Goal: Task Accomplishment & Management: Manage account settings

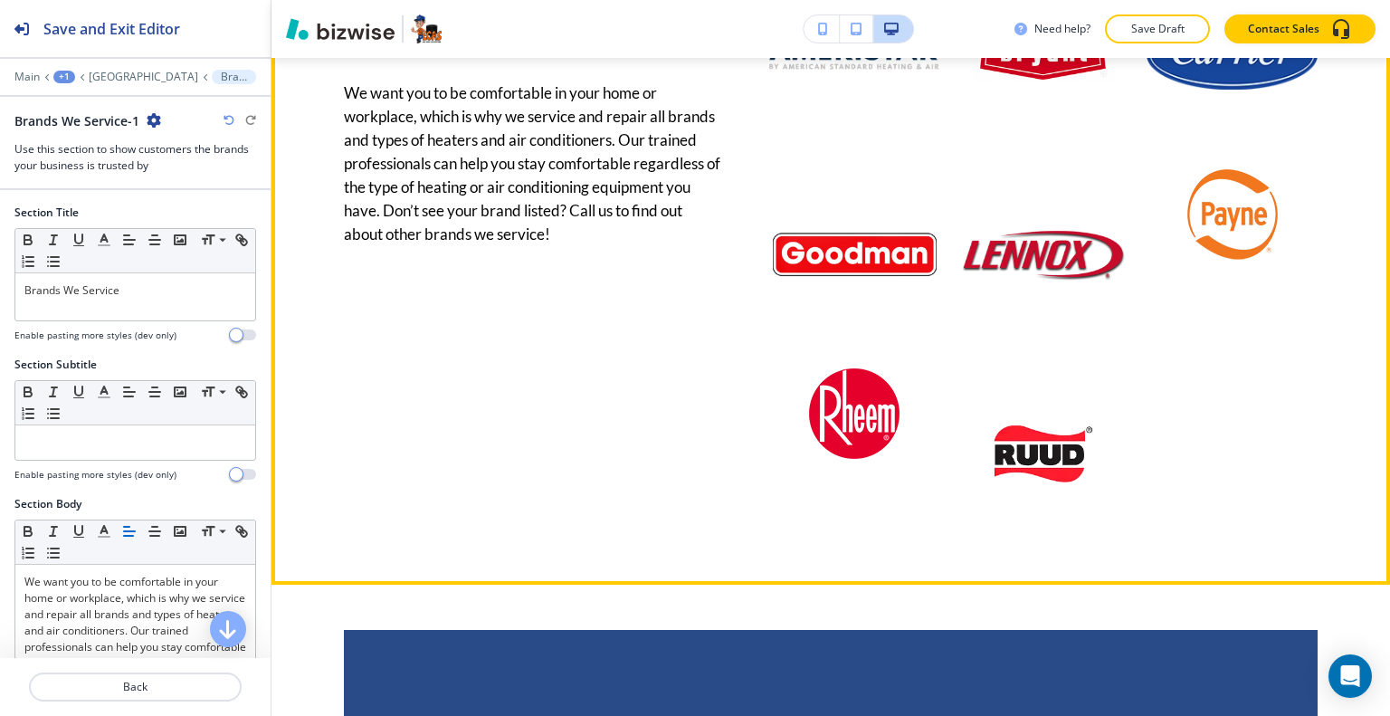
scroll to position [2863, 0]
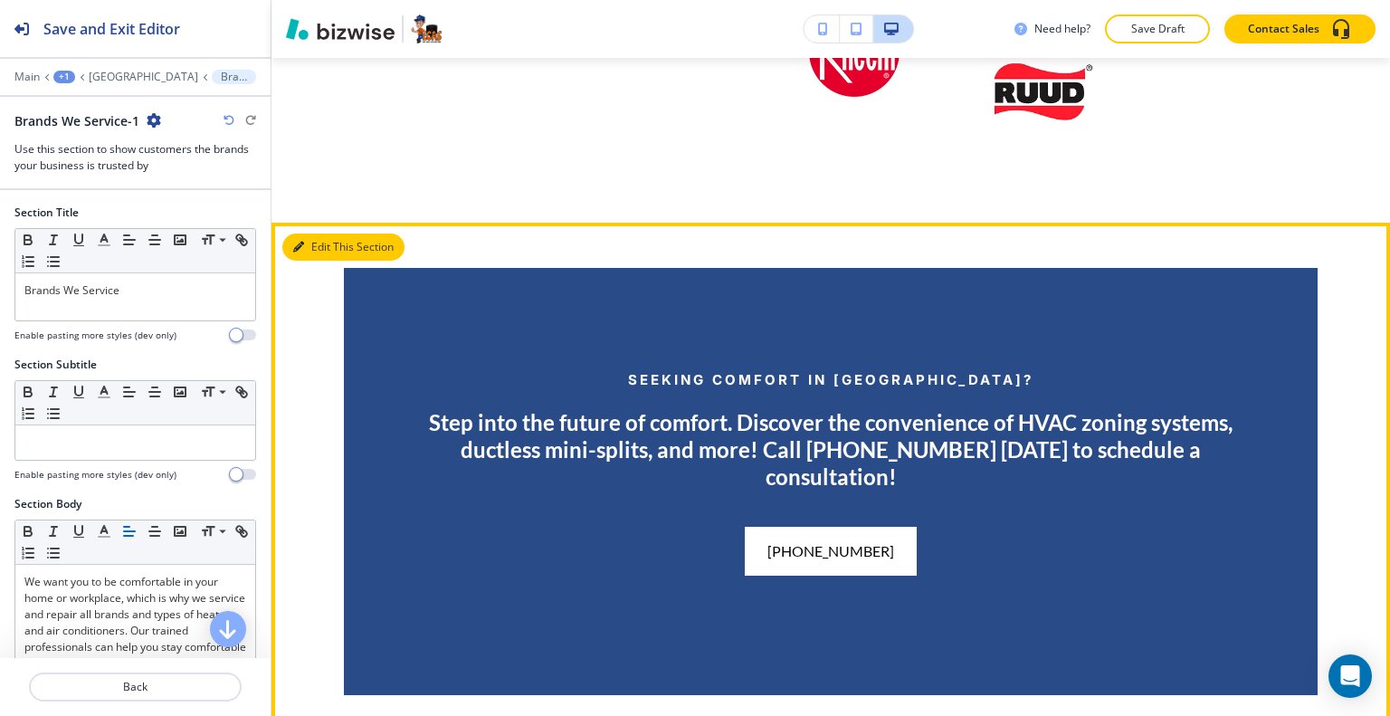
click at [319, 261] on button "Edit This Section" at bounding box center [343, 247] width 122 height 27
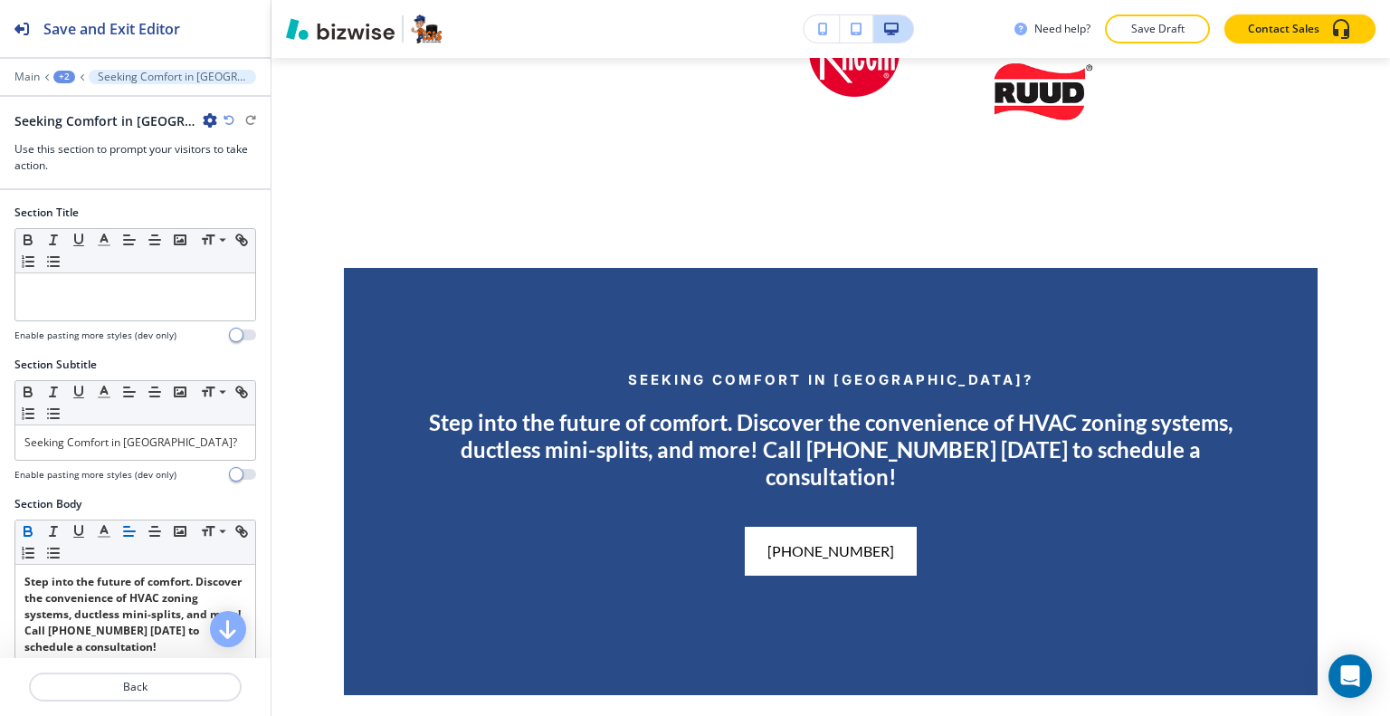
scroll to position [3063, 0]
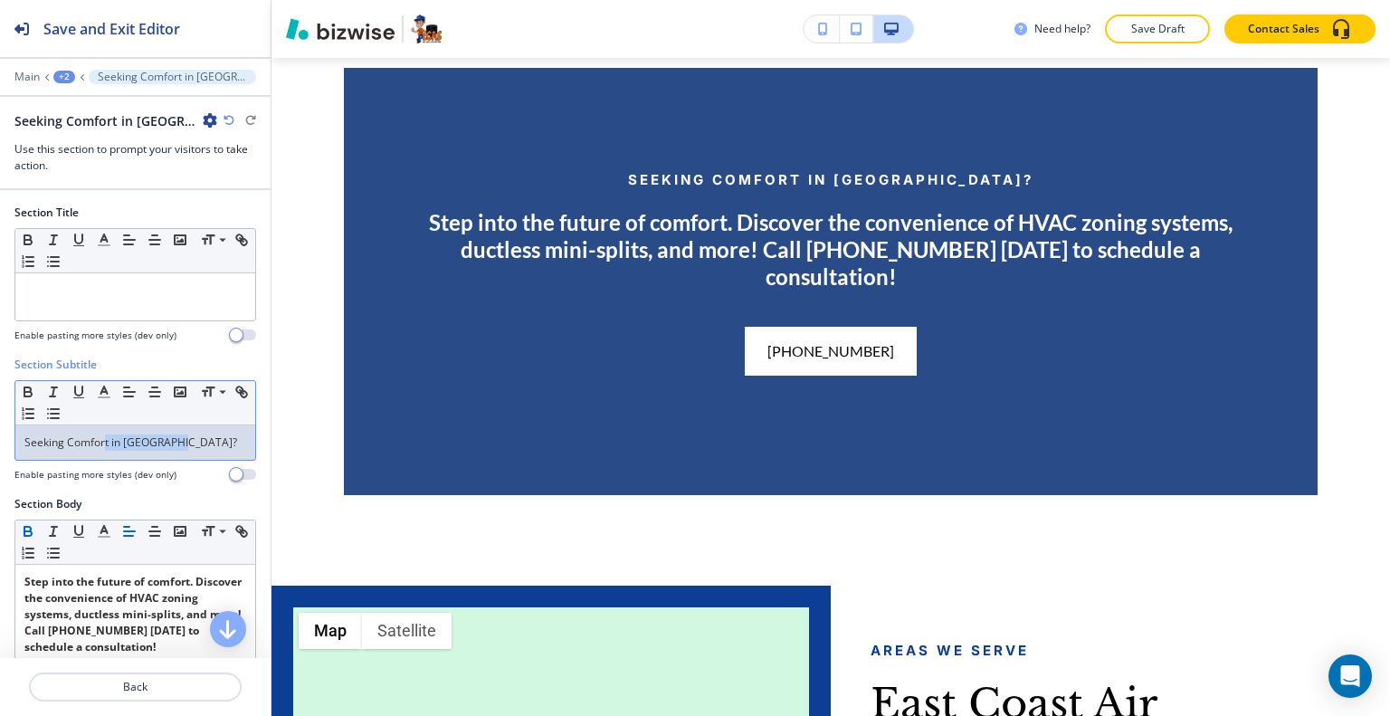
drag, startPoint x: 179, startPoint y: 435, endPoint x: 65, endPoint y: 444, distance: 114.4
click at [0, 453] on div "Section Subtitle Small Normal Large Huge Seeking Comfort in [GEOGRAPHIC_DATA]? …" at bounding box center [135, 426] width 271 height 139
copy p "Seeking Comfort in [GEOGRAPHIC_DATA]?"
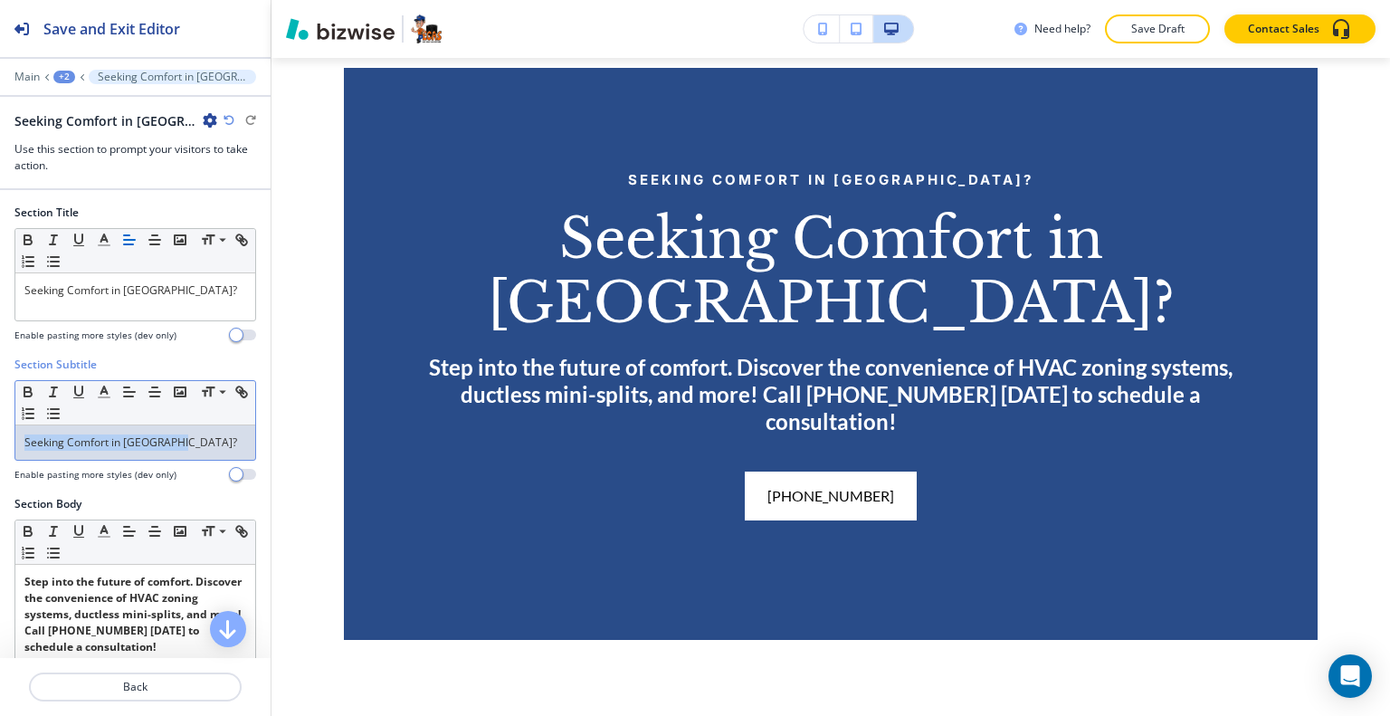
drag, startPoint x: 192, startPoint y: 437, endPoint x: 0, endPoint y: 412, distance: 193.5
click at [0, 414] on div "Section Subtitle Small Normal Large Huge Seeking Comfort in [GEOGRAPHIC_DATA]? …" at bounding box center [135, 426] width 271 height 139
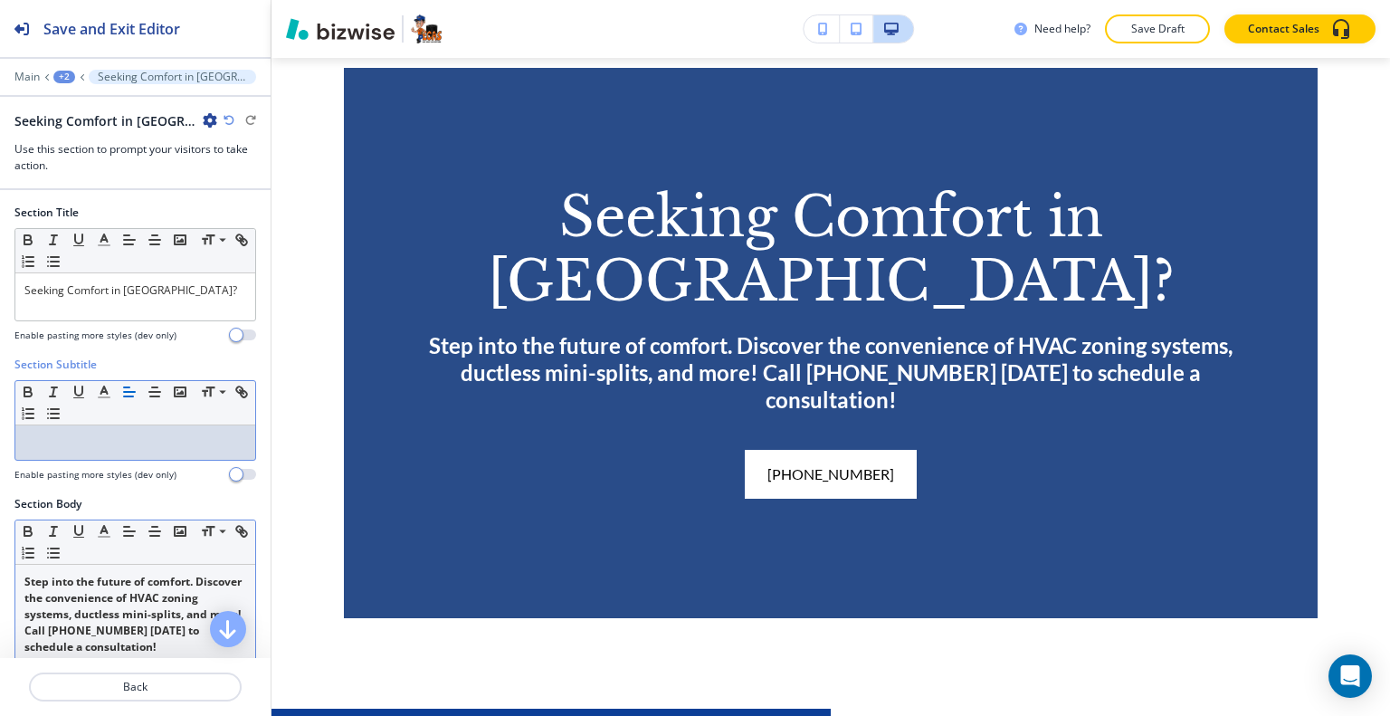
scroll to position [91, 0]
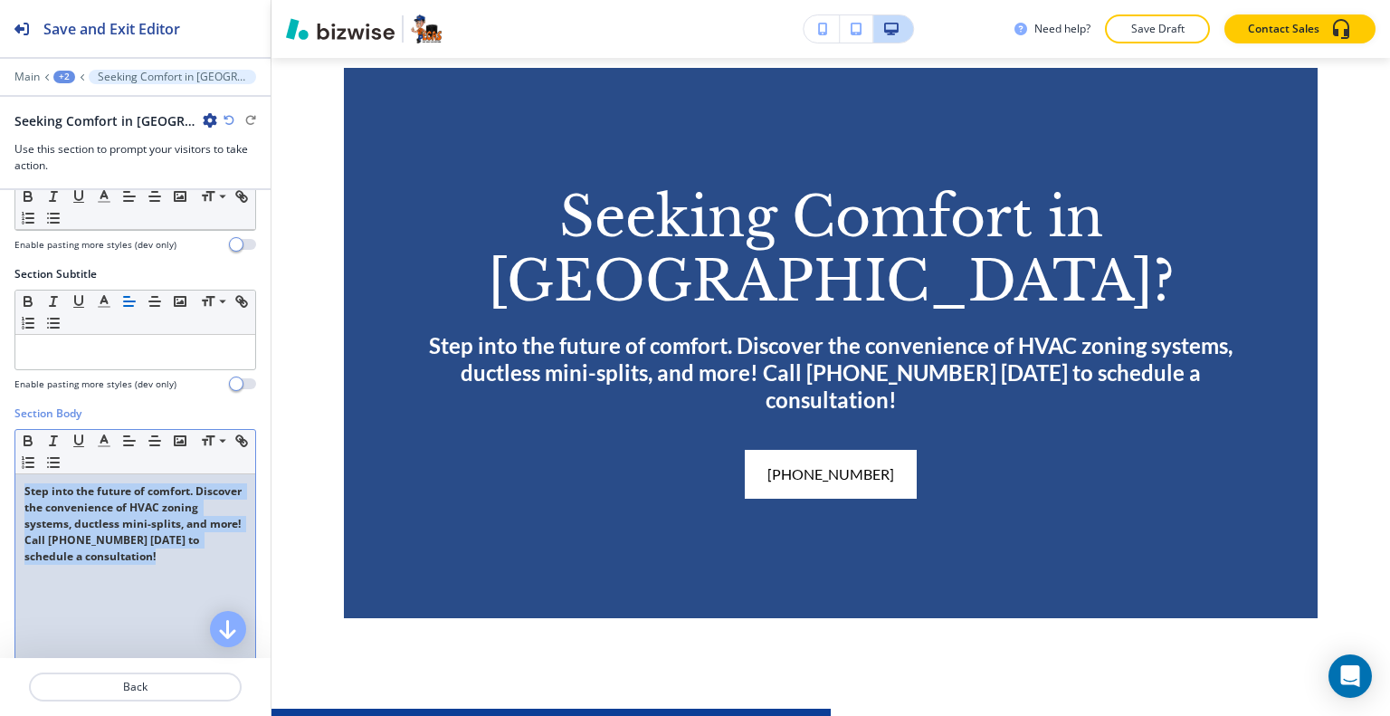
drag, startPoint x: 179, startPoint y: 578, endPoint x: 0, endPoint y: 466, distance: 211.4
click at [0, 466] on div "Section Body Small Normal Large Huge Step into the future of comfort. Discover …" at bounding box center [135, 575] width 271 height 340
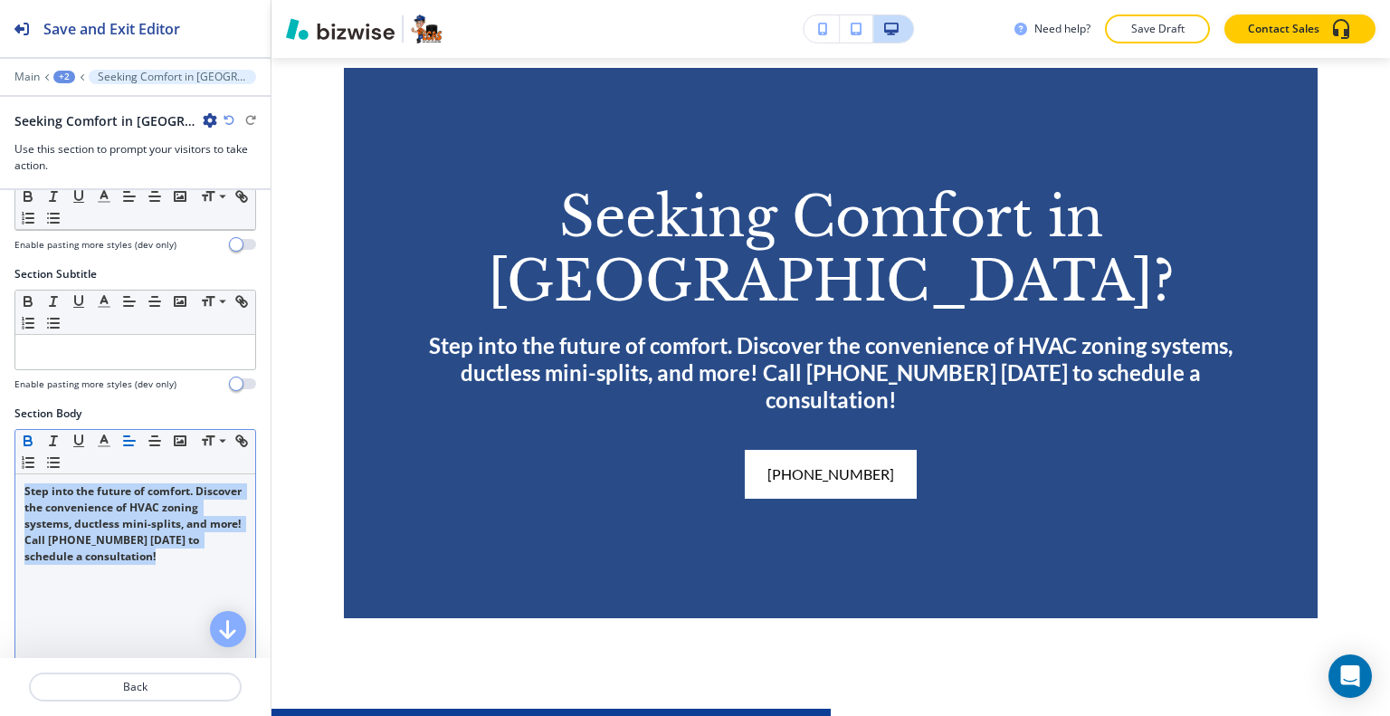
click at [27, 442] on icon "button" at bounding box center [27, 443] width 7 height 5
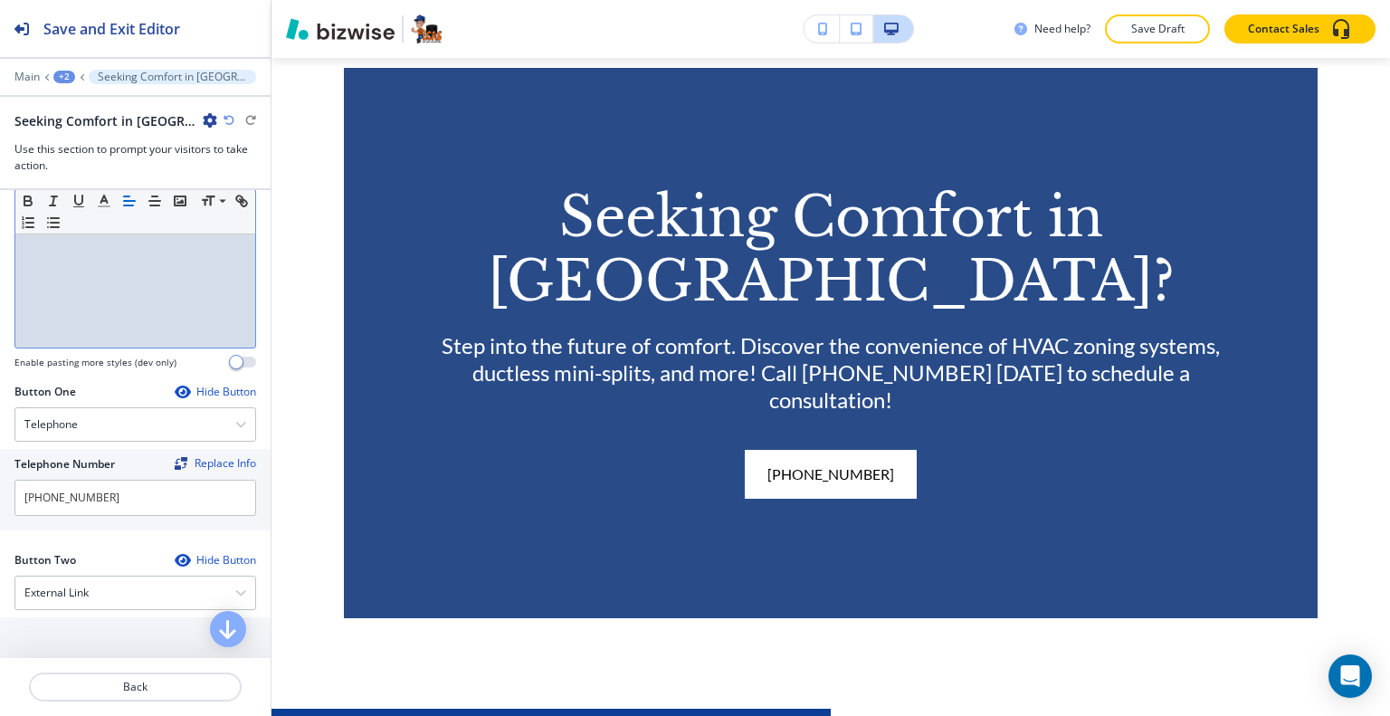
scroll to position [724, 0]
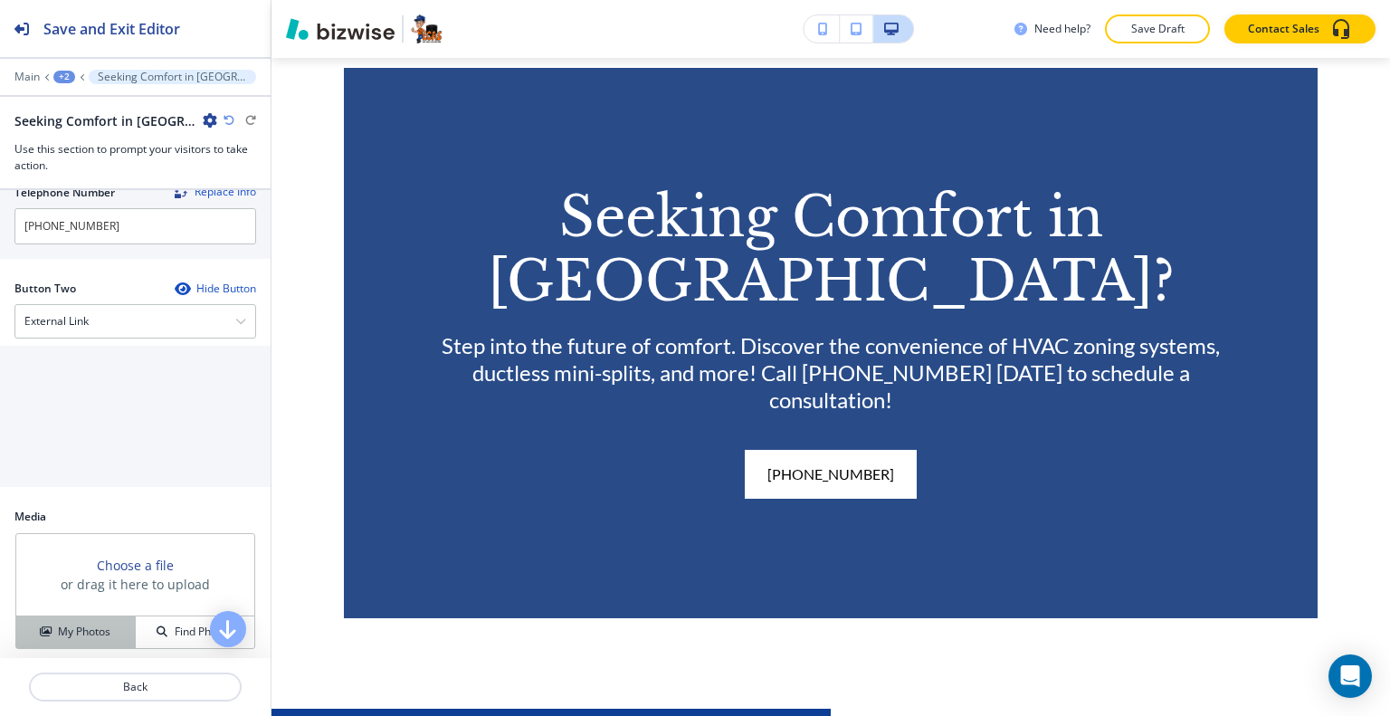
click at [98, 624] on h4 "My Photos" at bounding box center [84, 632] width 52 height 16
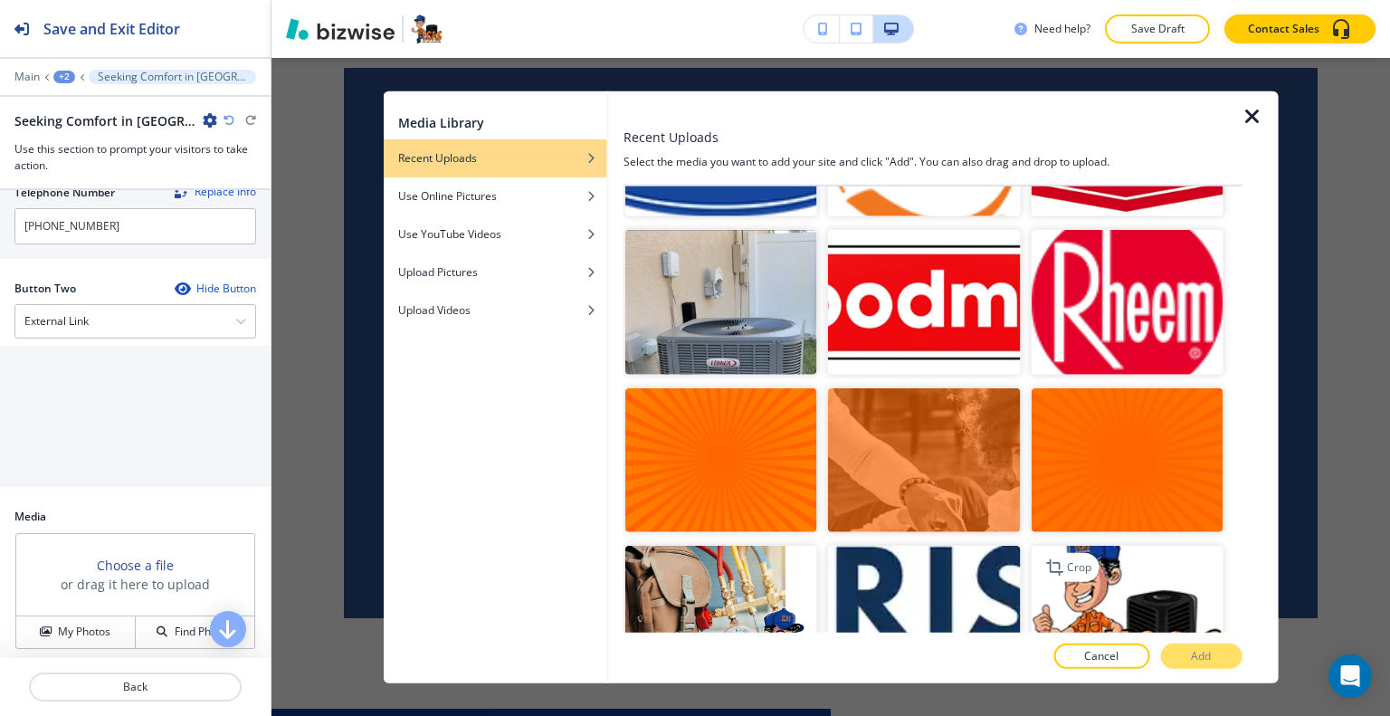
scroll to position [8931, 0]
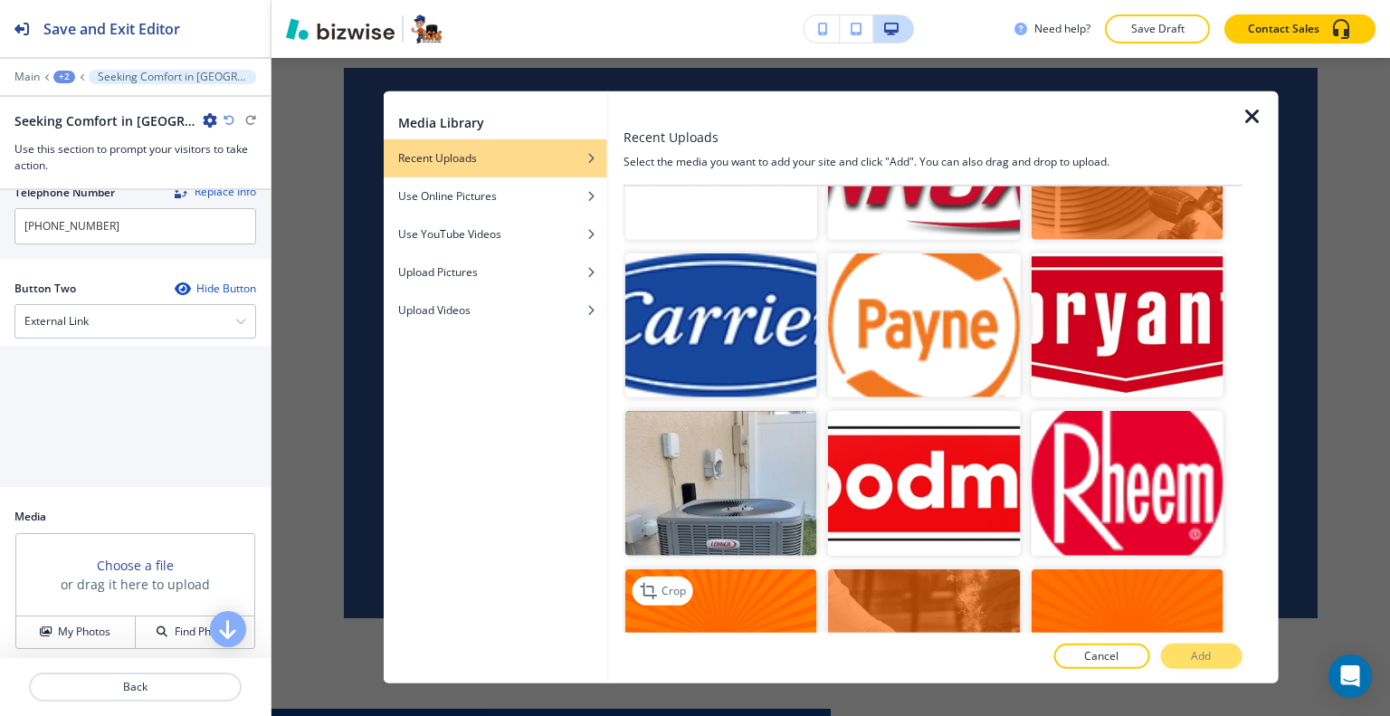
click at [747, 568] on img "button" at bounding box center [721, 640] width 192 height 144
click at [1173, 653] on button "Add" at bounding box center [1200, 655] width 81 height 25
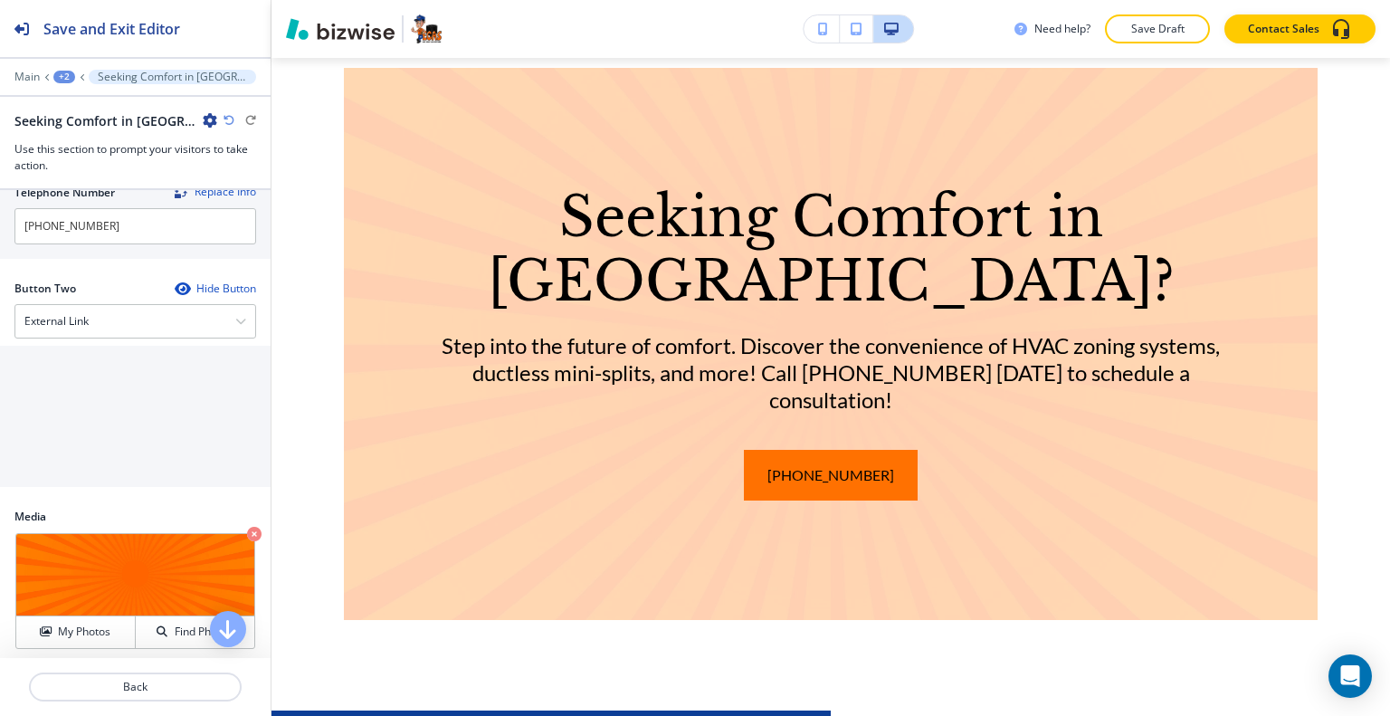
scroll to position [2882, 0]
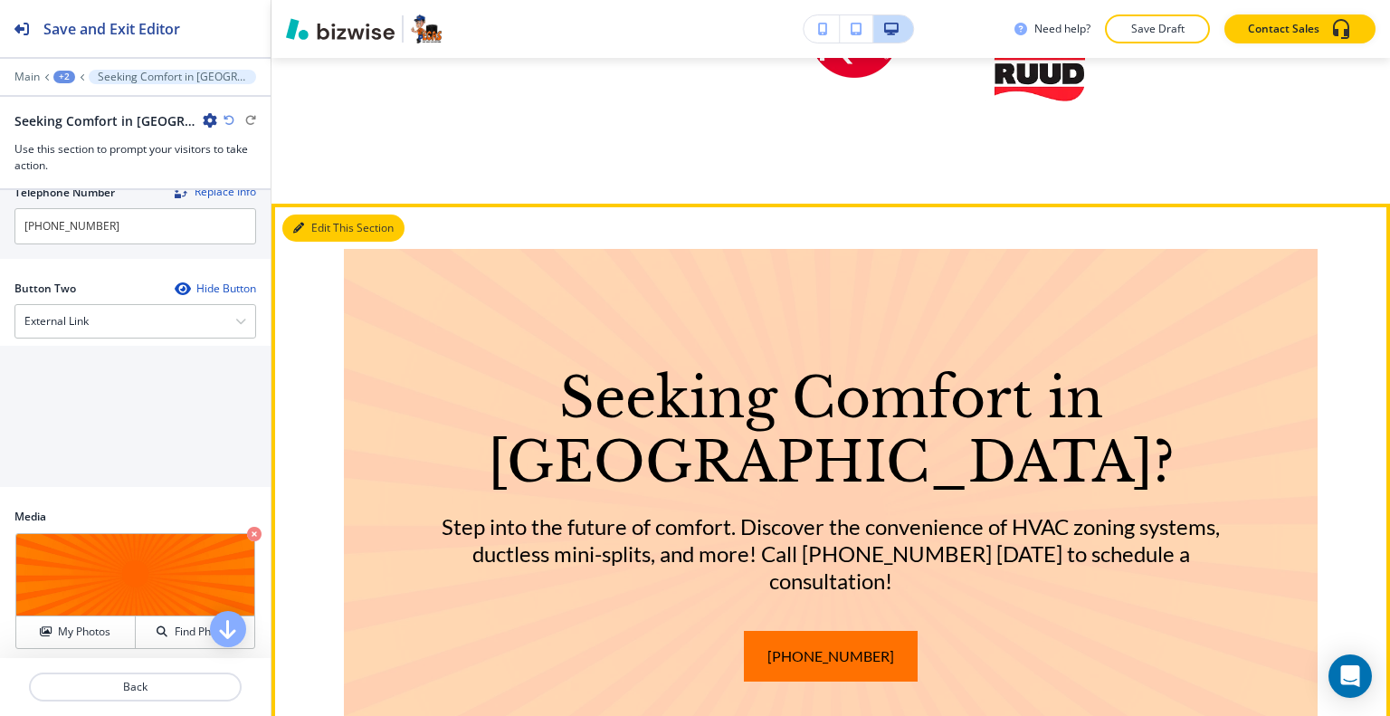
click at [325, 242] on button "Edit This Section" at bounding box center [343, 227] width 122 height 27
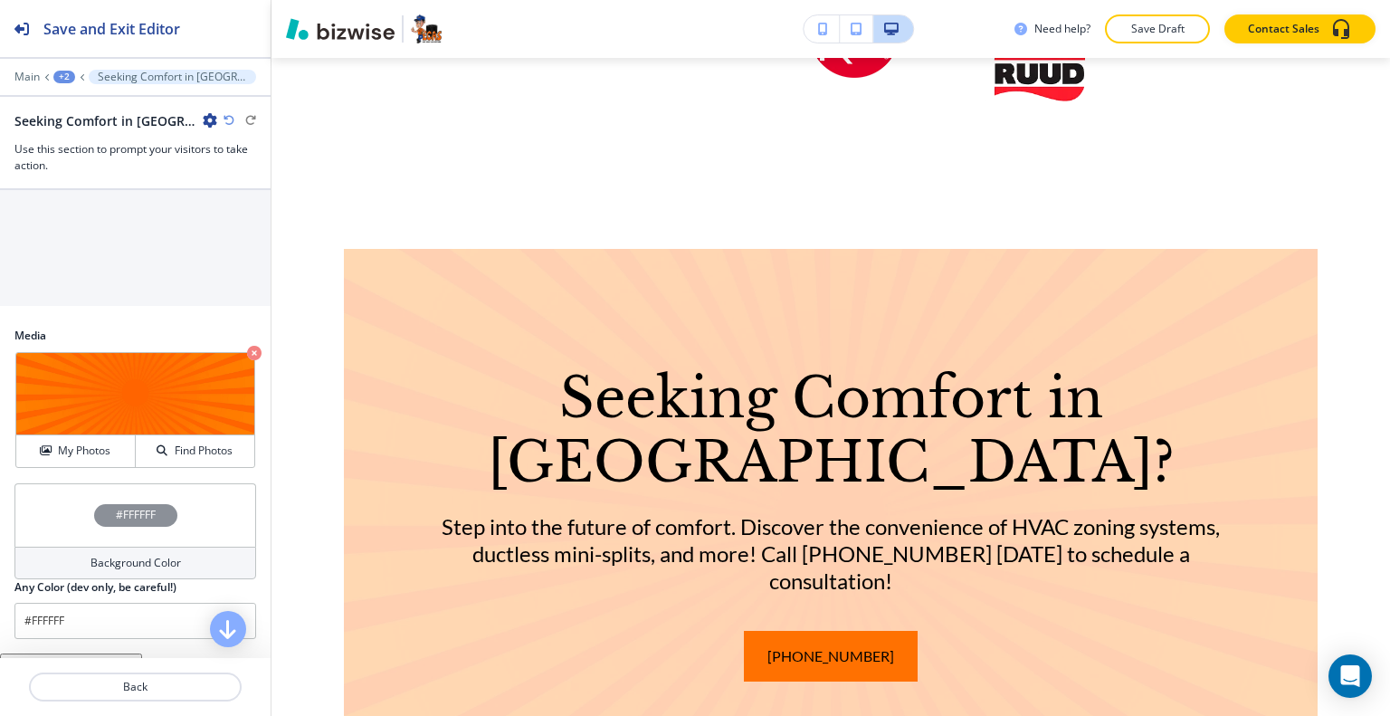
scroll to position [952, 0]
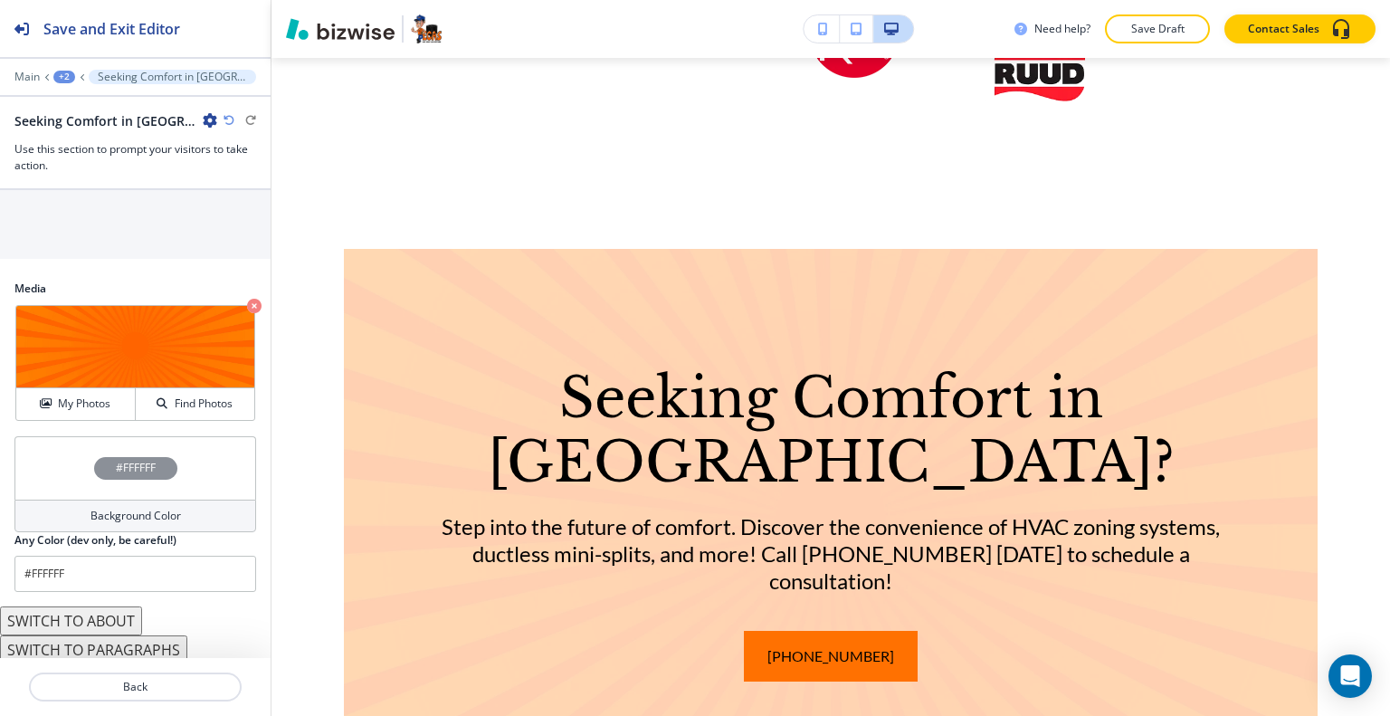
click at [51, 462] on div "#FFFFFF" at bounding box center [135, 467] width 242 height 63
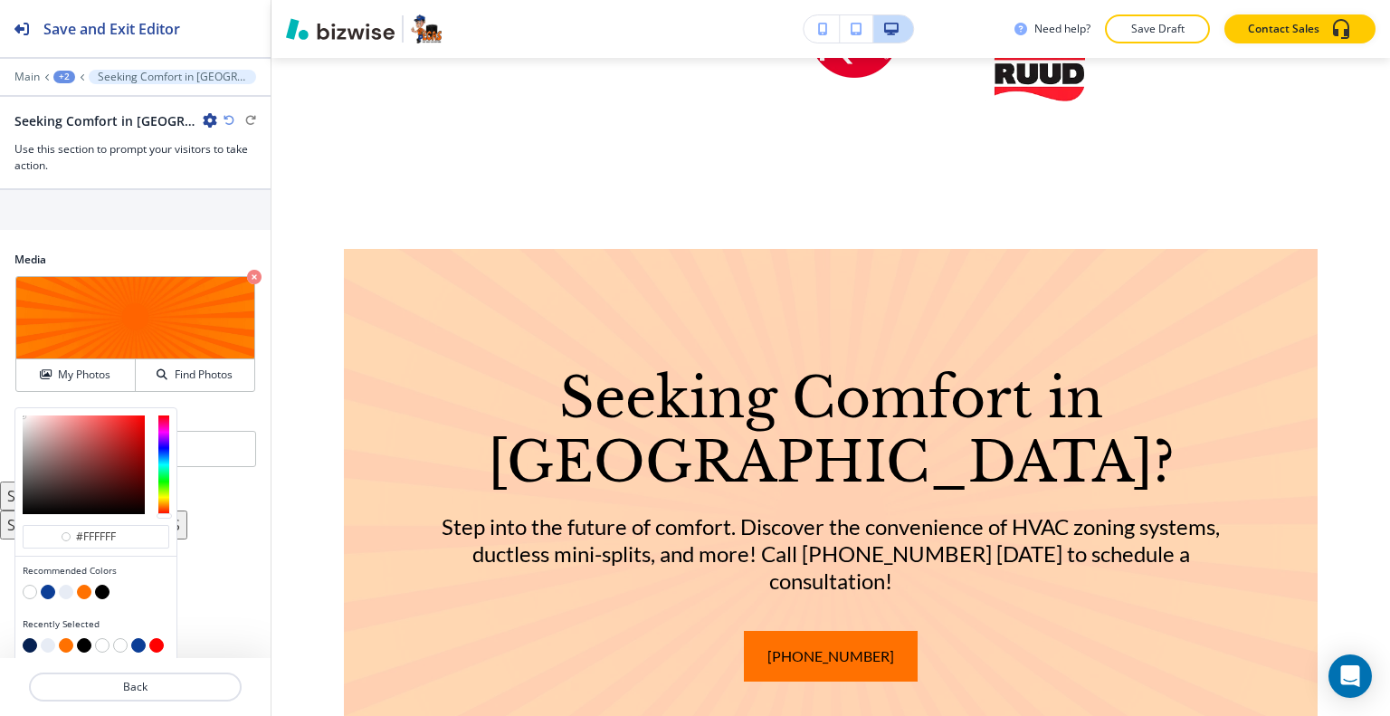
click at [84, 587] on button "button" at bounding box center [84, 592] width 14 height 14
type input "#ff7101"
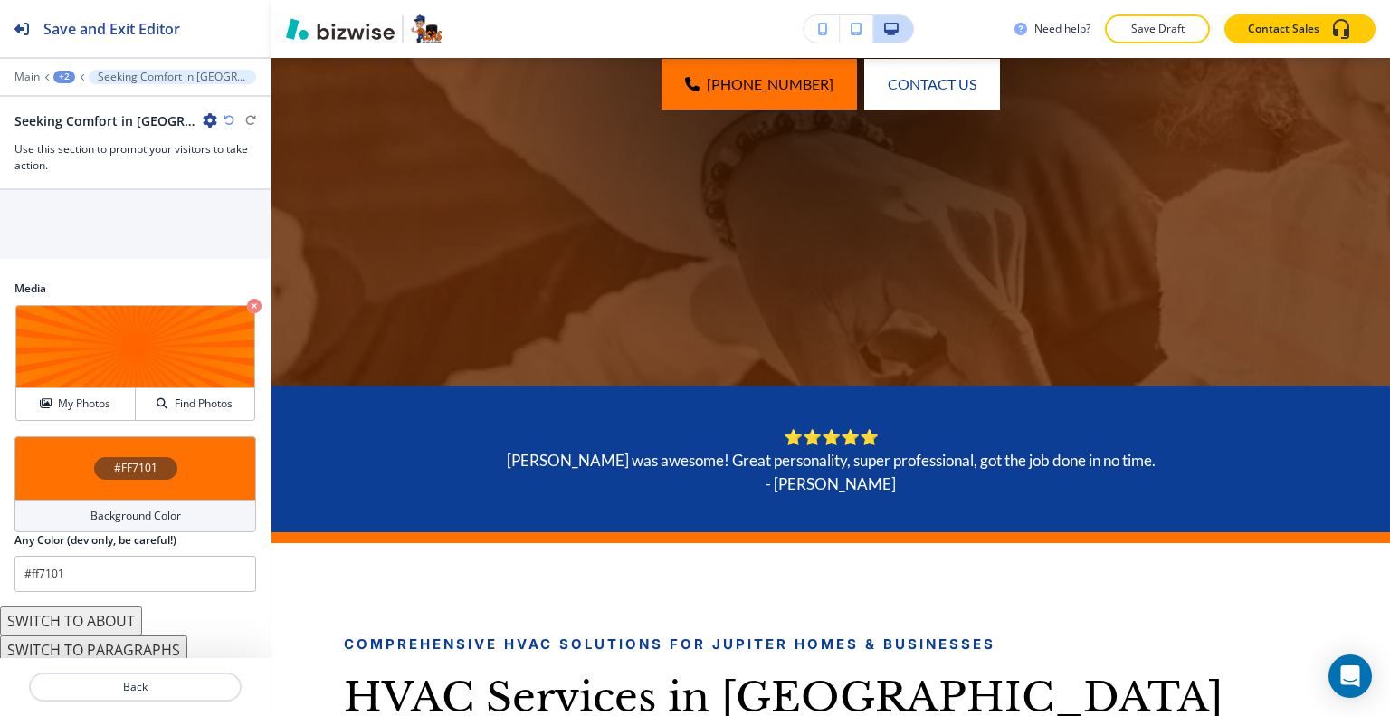
scroll to position [0, 0]
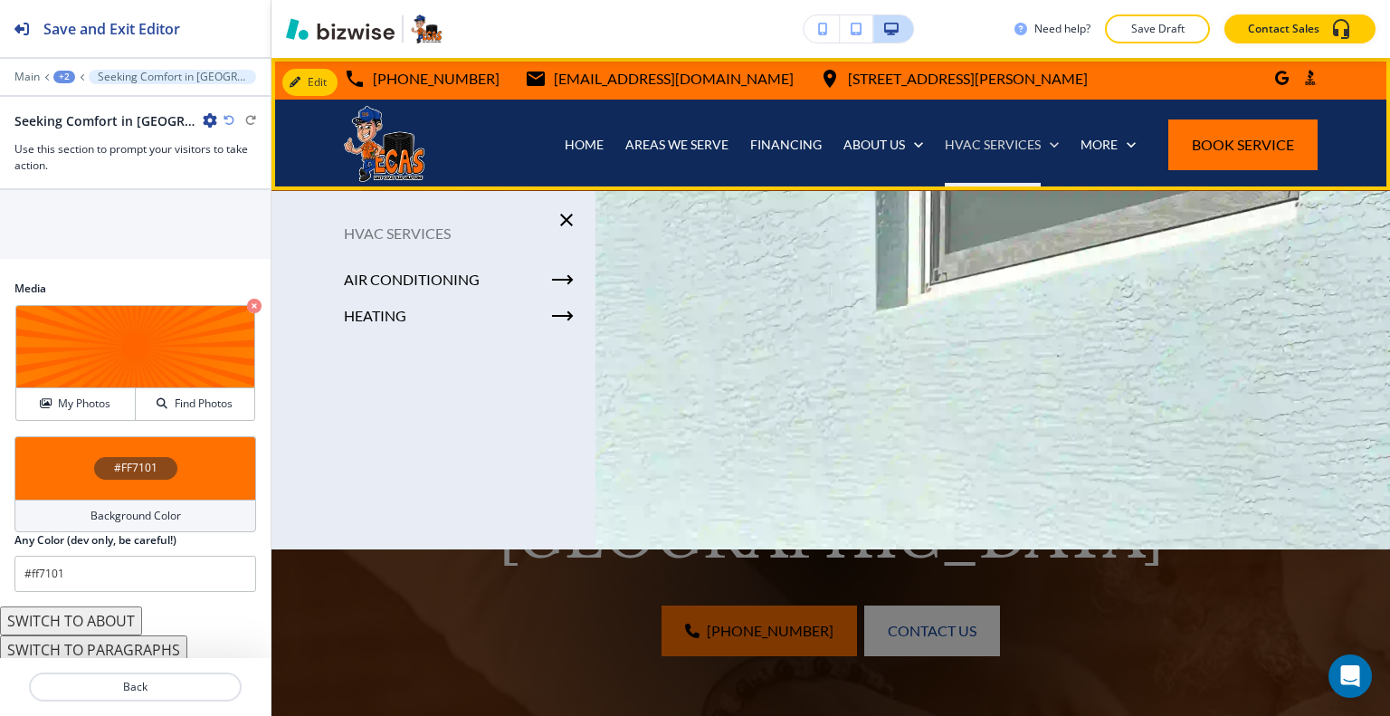
click at [977, 148] on p "HVAC SERVICES" at bounding box center [993, 145] width 96 height 18
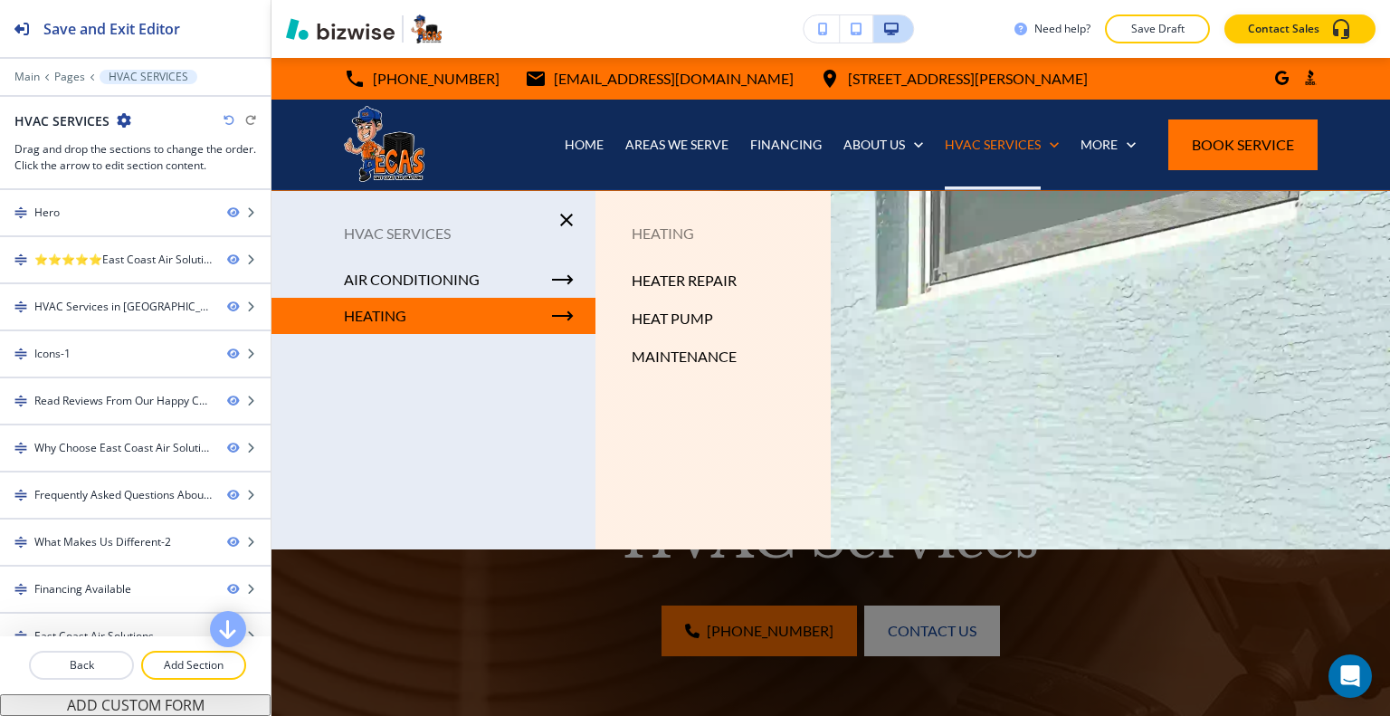
click at [413, 316] on div "HEATING" at bounding box center [434, 316] width 324 height 36
click at [383, 322] on p "HEATING" at bounding box center [375, 315] width 62 height 27
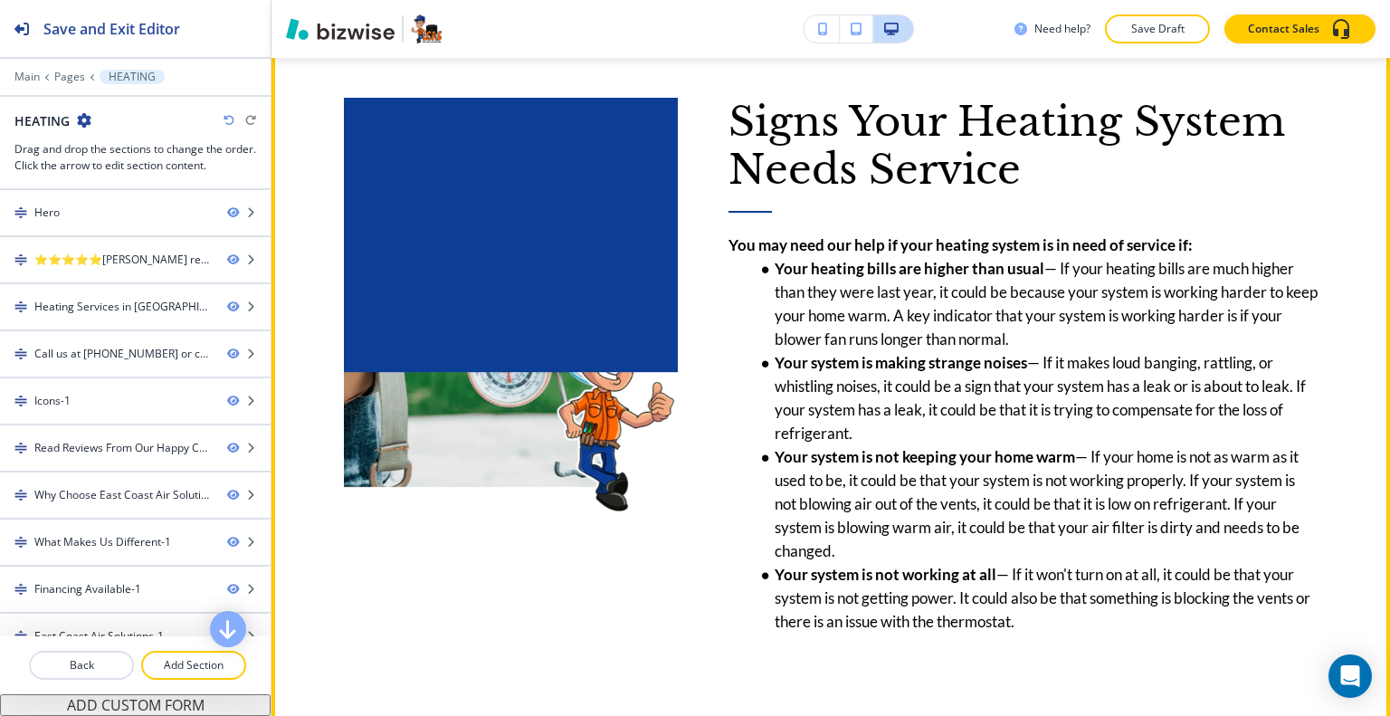
scroll to position [2806, 0]
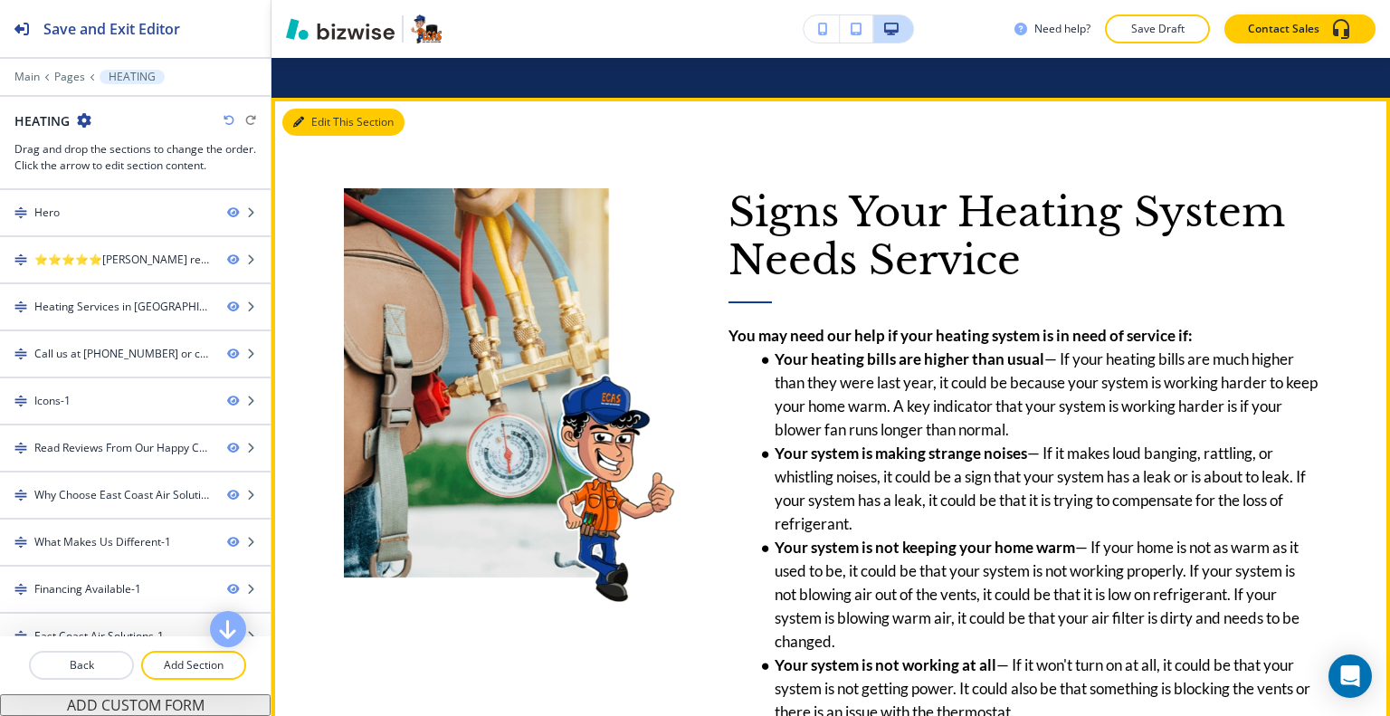
click at [319, 121] on button "Edit This Section" at bounding box center [343, 122] width 122 height 27
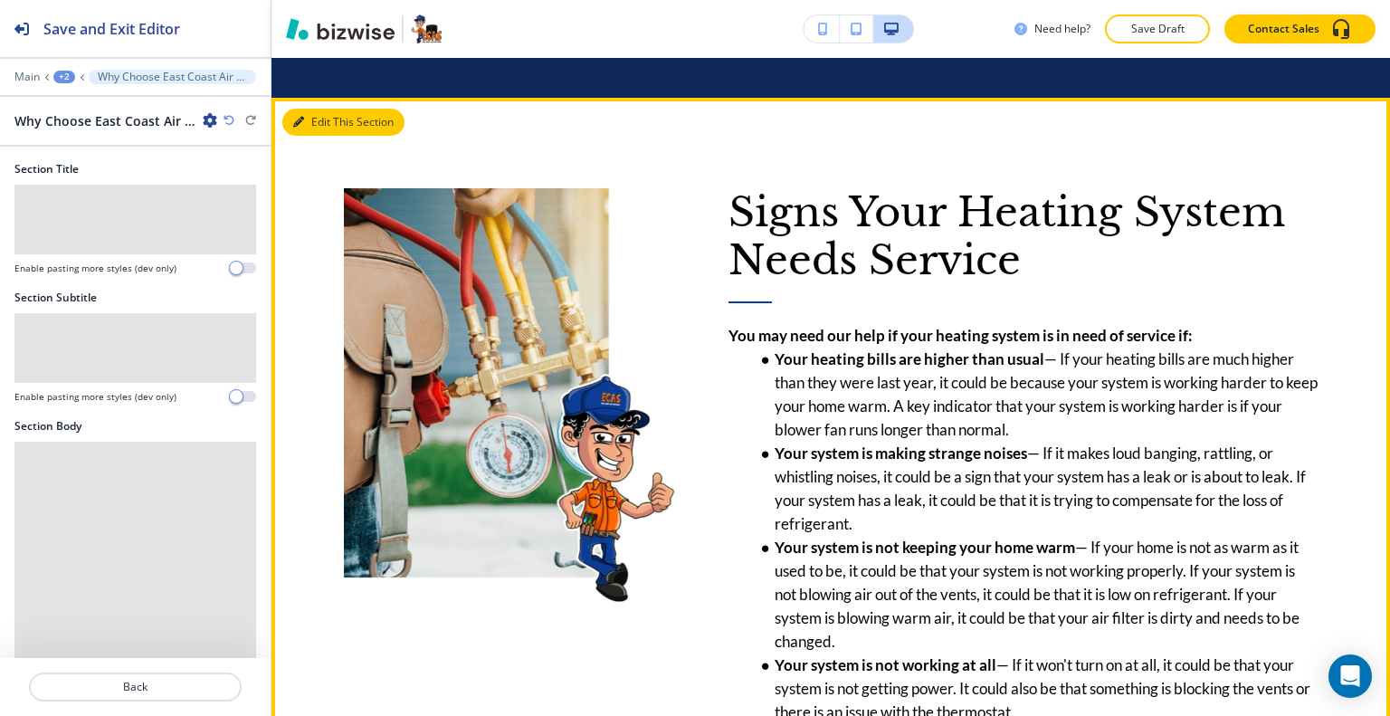
scroll to position [2845, 0]
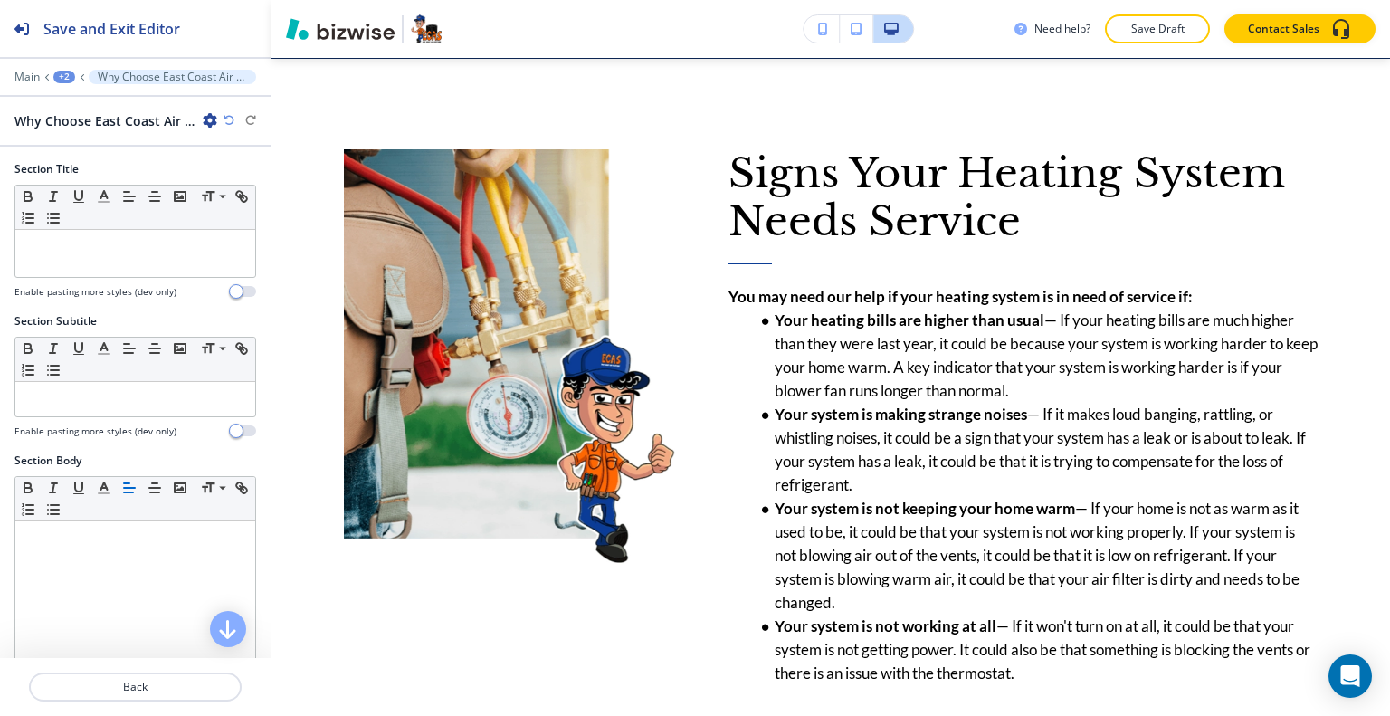
click at [205, 119] on icon "button" at bounding box center [210, 120] width 14 height 14
click at [218, 169] on button "Duplicate Section" at bounding box center [261, 183] width 116 height 32
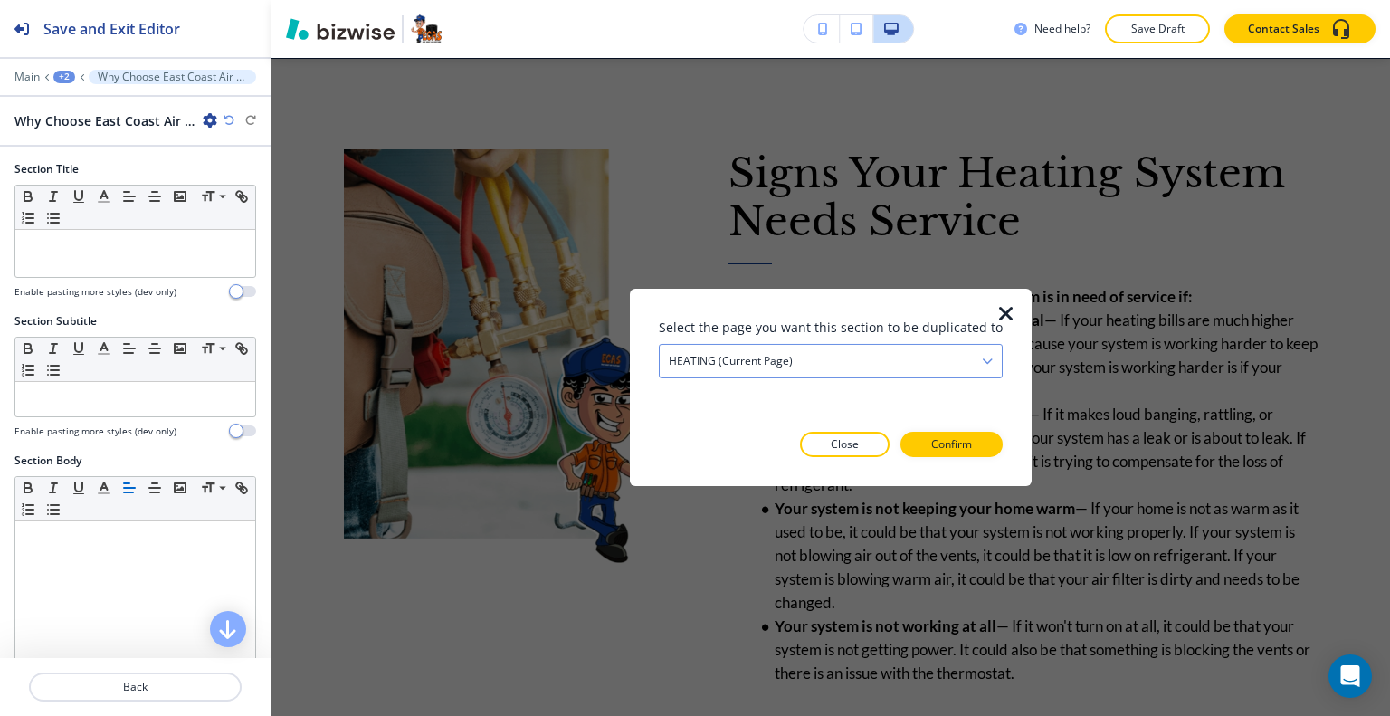
click at [973, 363] on div "HEATING (current page)" at bounding box center [831, 360] width 342 height 33
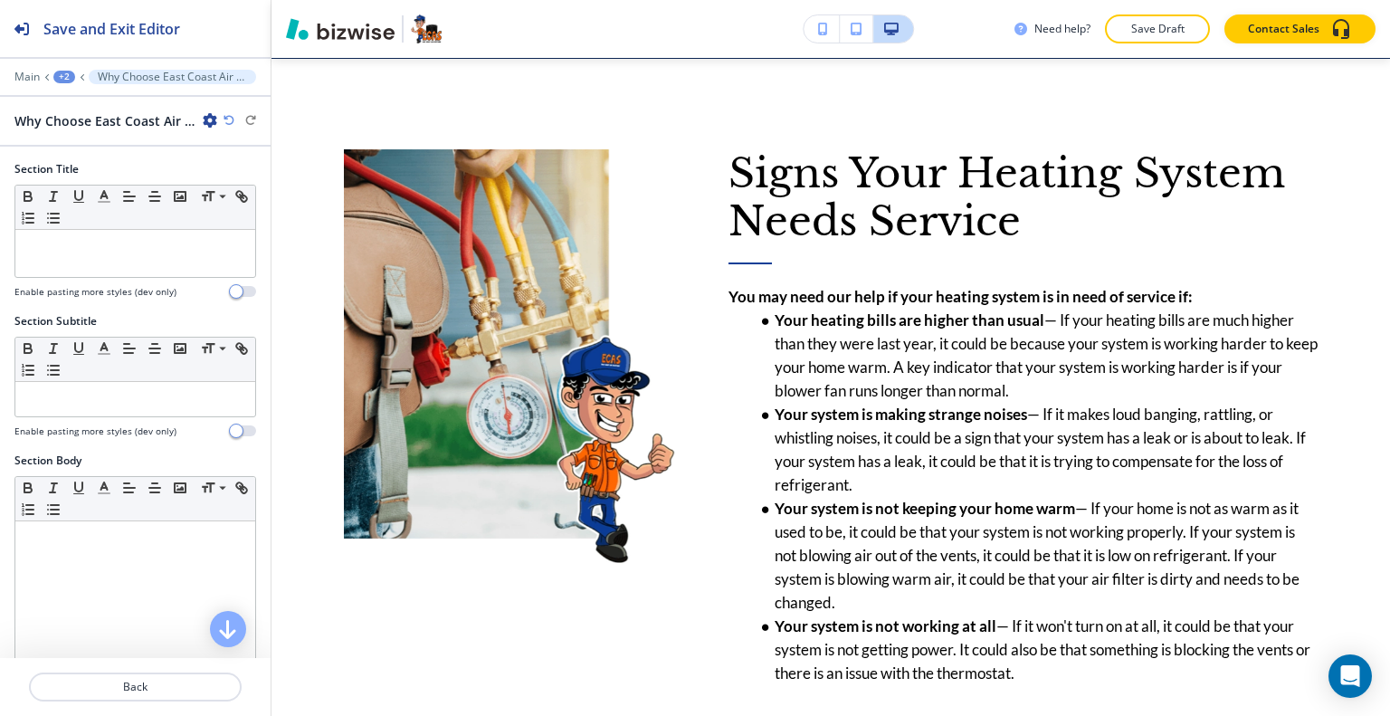
scroll to position [2754, 0]
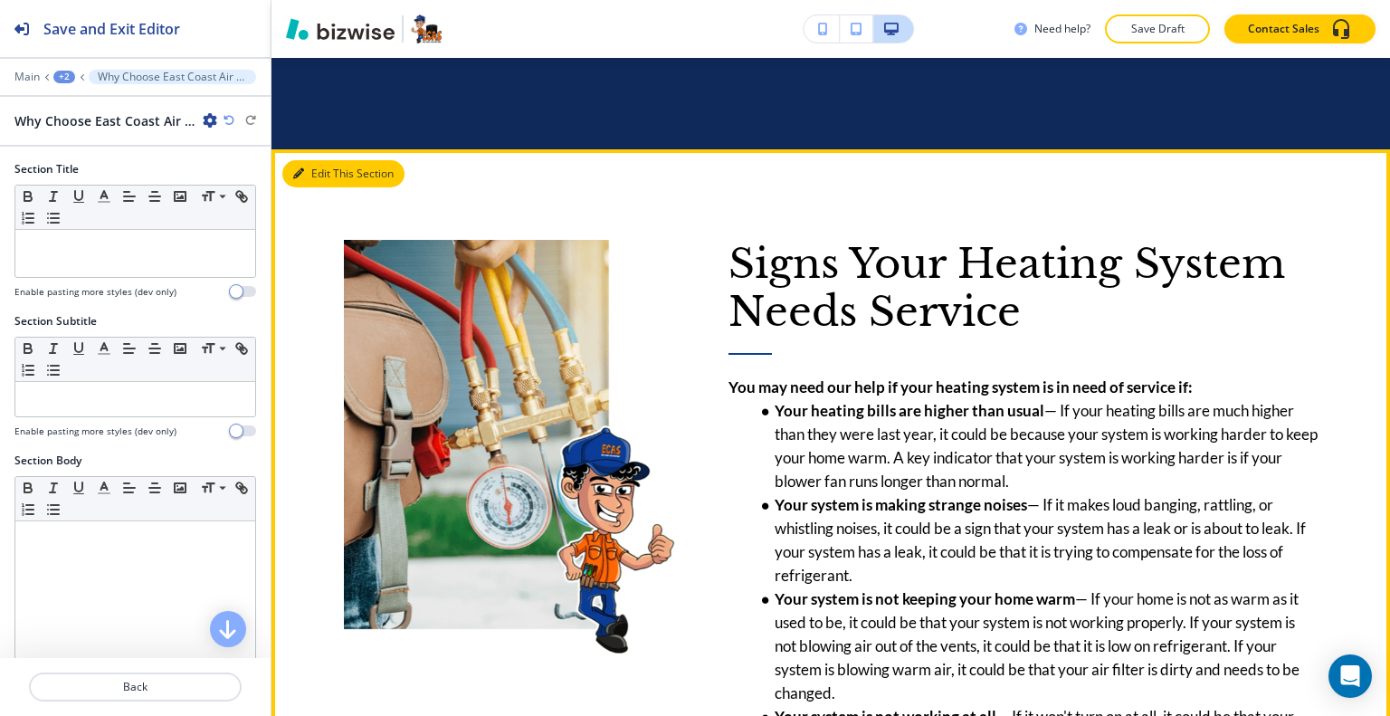
click at [305, 170] on button "Edit This Section" at bounding box center [343, 173] width 122 height 27
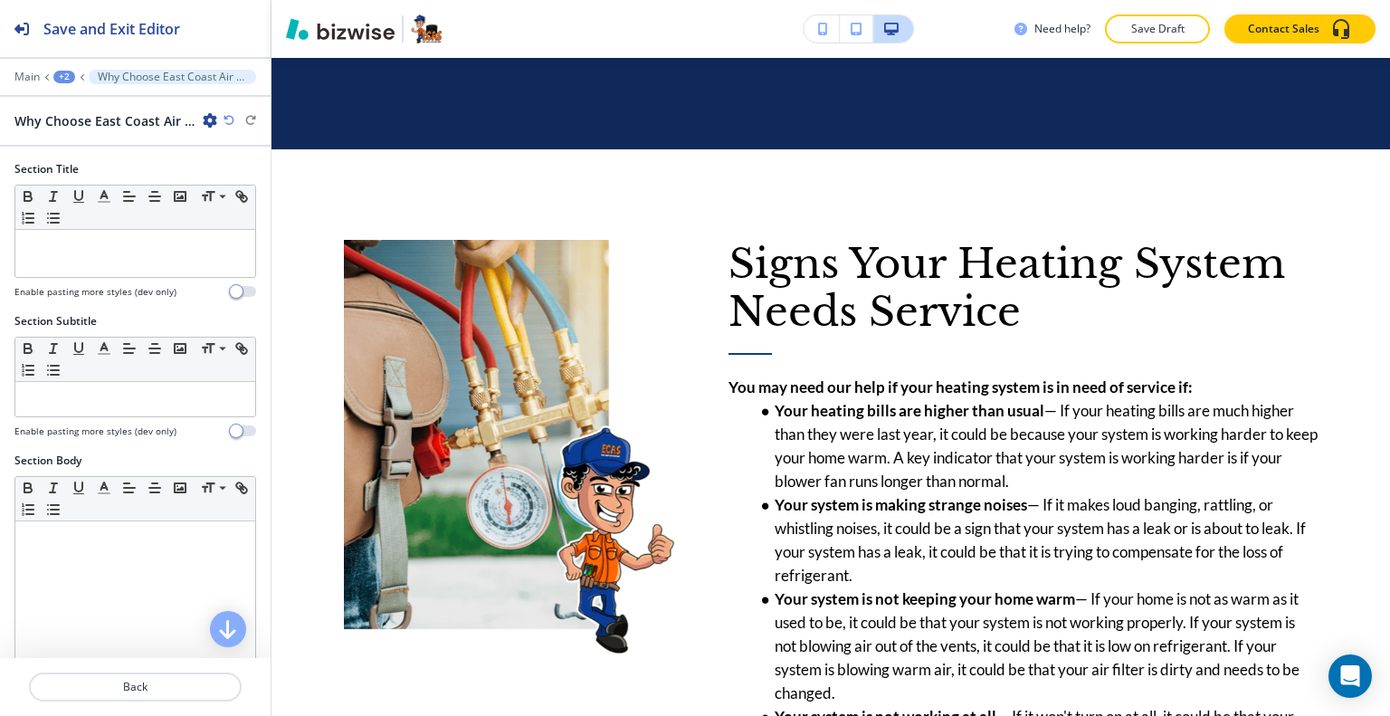
click at [211, 118] on icon "button" at bounding box center [210, 120] width 14 height 14
click at [228, 171] on button "Duplicate Section" at bounding box center [261, 183] width 116 height 32
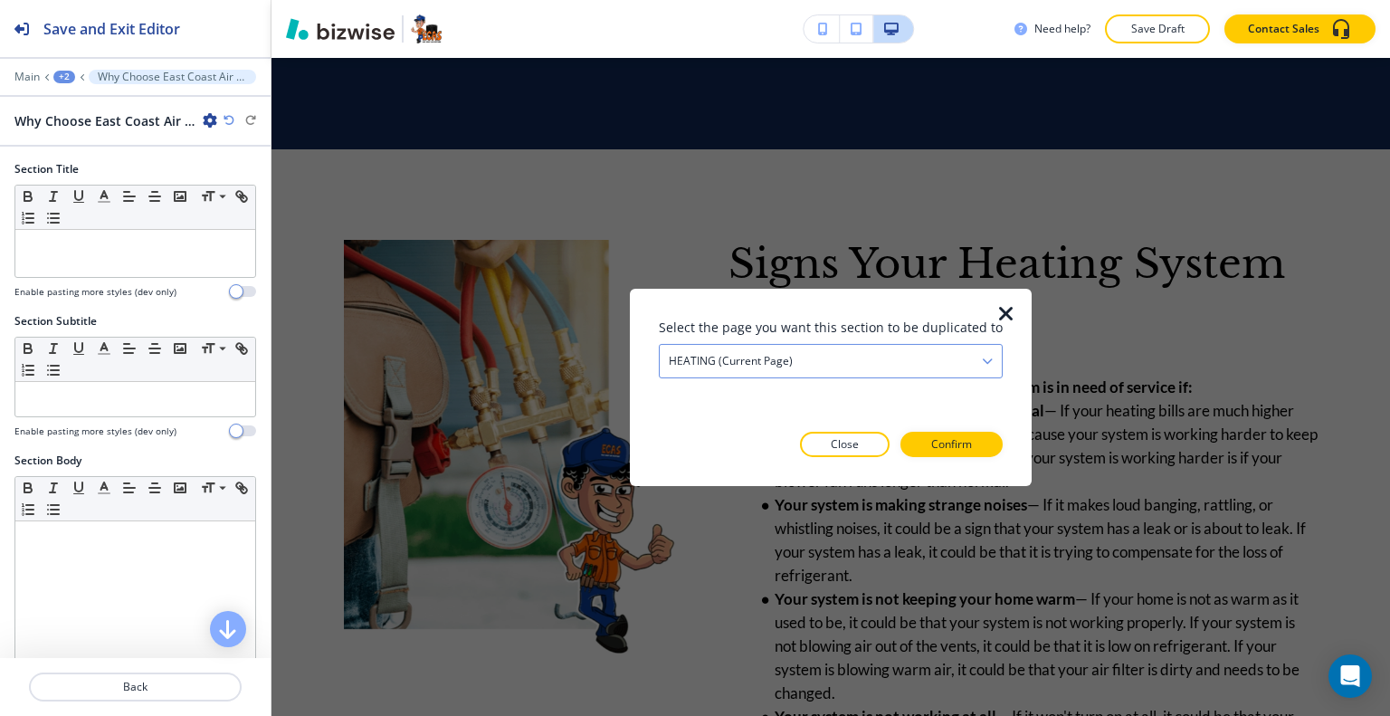
click at [974, 346] on div "HEATING (current page)" at bounding box center [831, 360] width 342 height 33
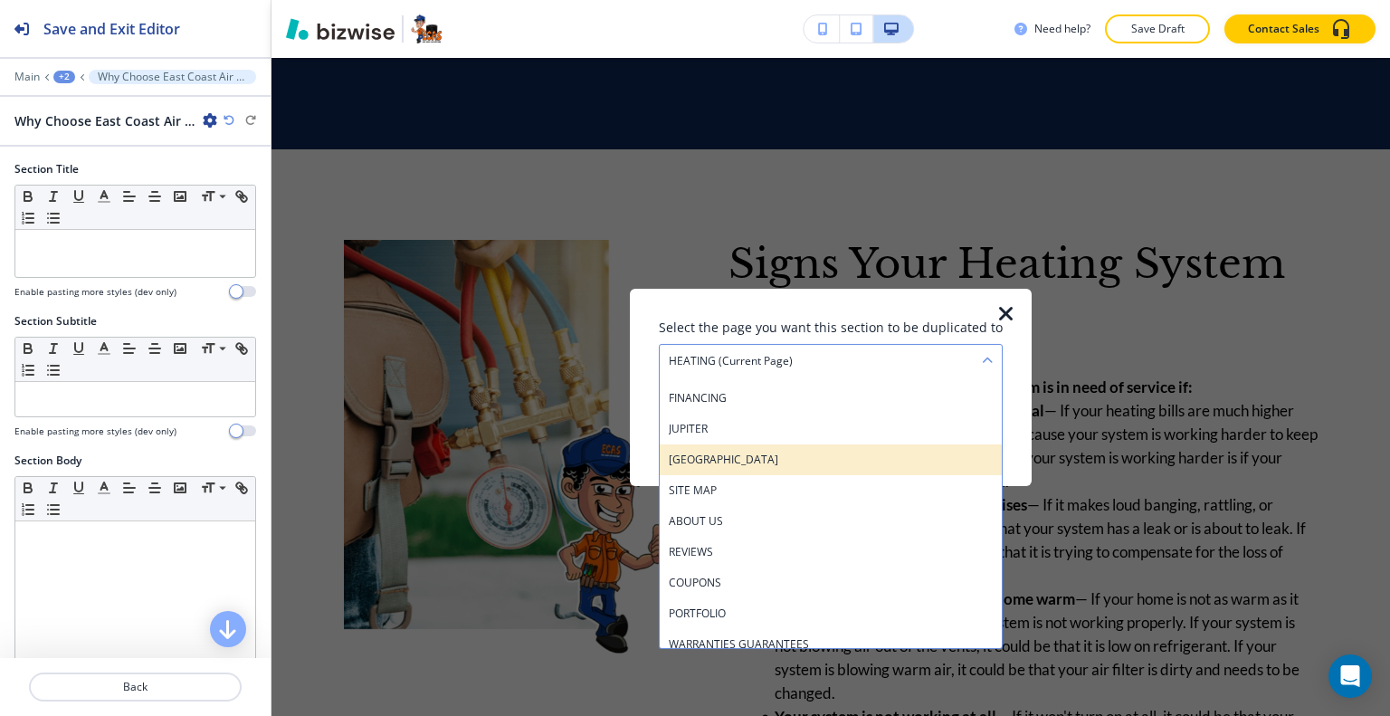
scroll to position [0, 0]
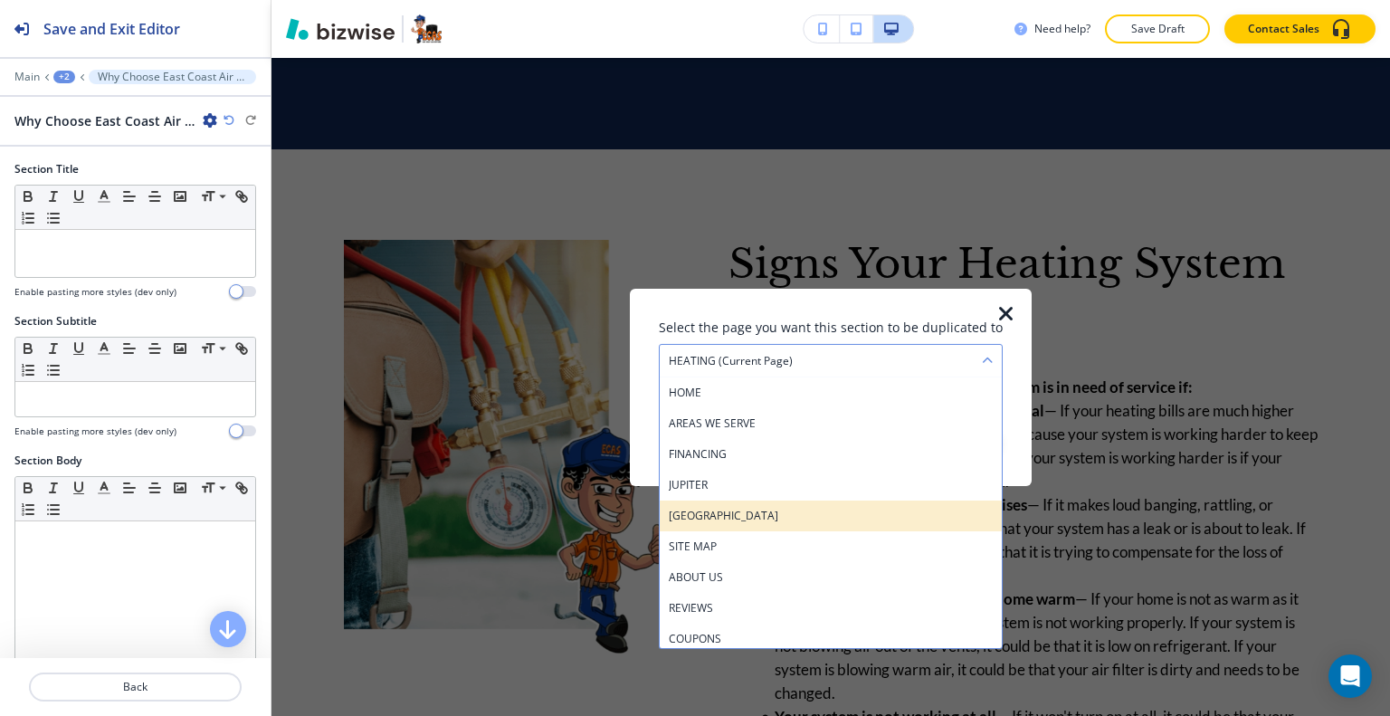
click at [773, 528] on div "[GEOGRAPHIC_DATA]" at bounding box center [831, 515] width 342 height 31
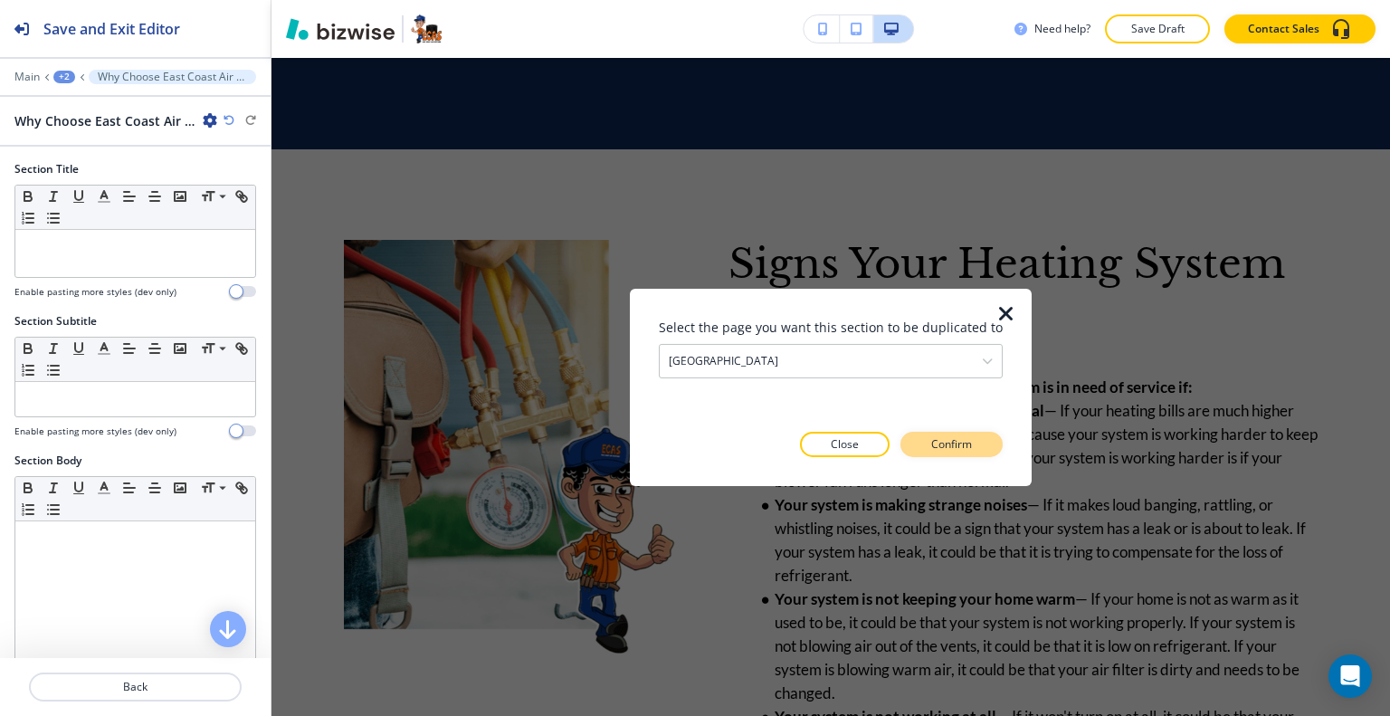
click at [951, 448] on p "Confirm" at bounding box center [951, 444] width 41 height 16
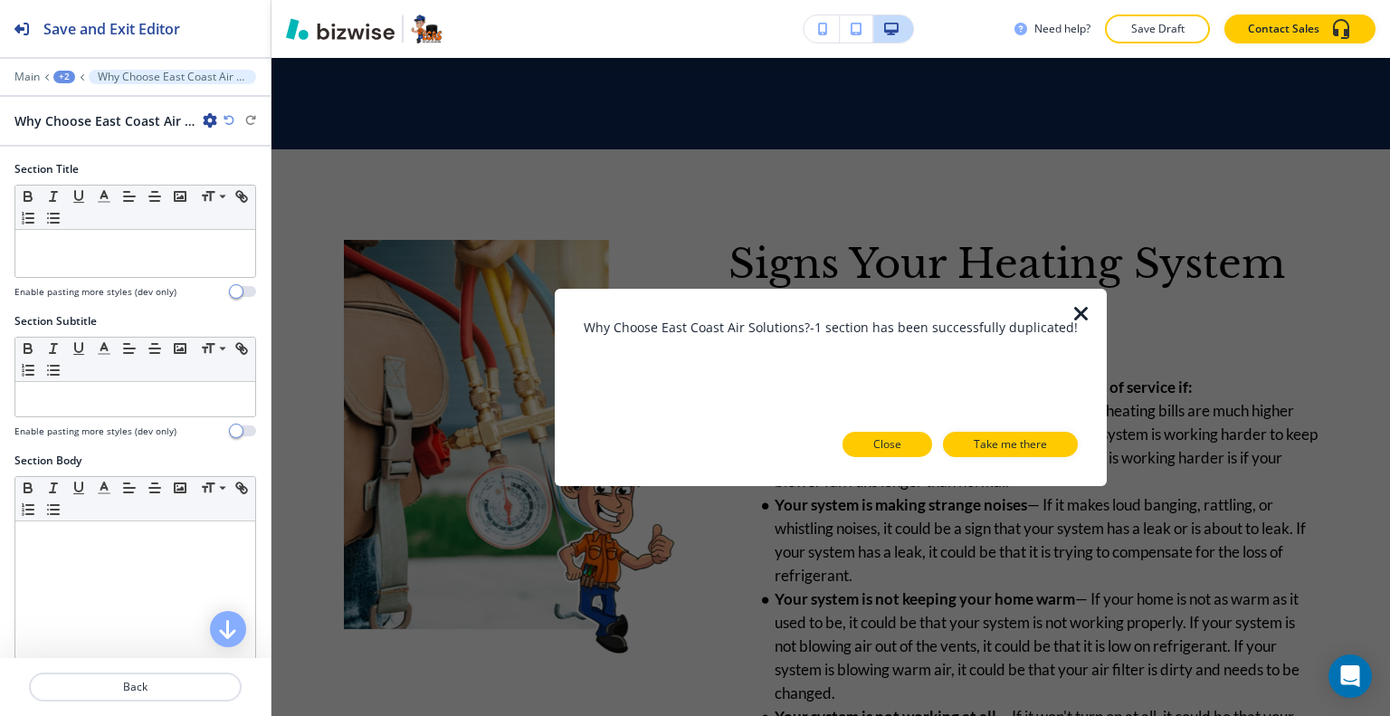
click at [880, 451] on p "Close" at bounding box center [887, 444] width 28 height 16
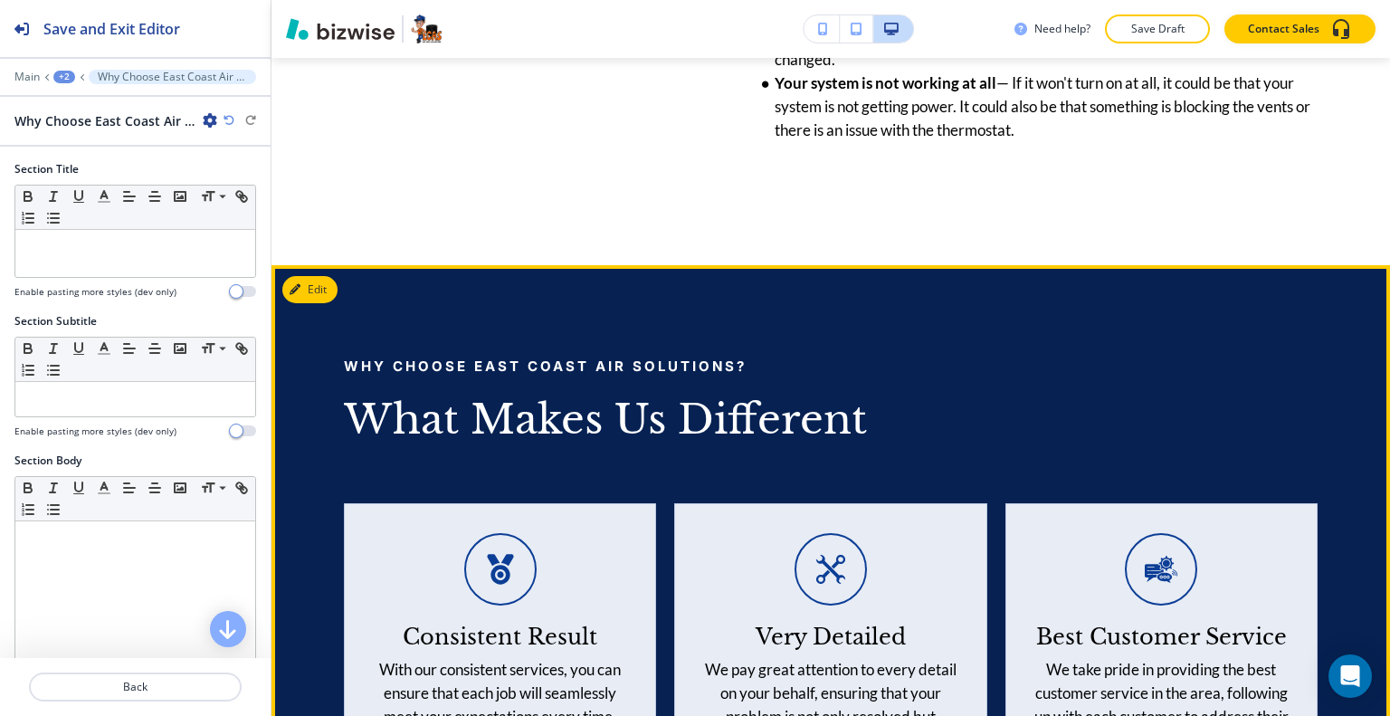
scroll to position [3478, 0]
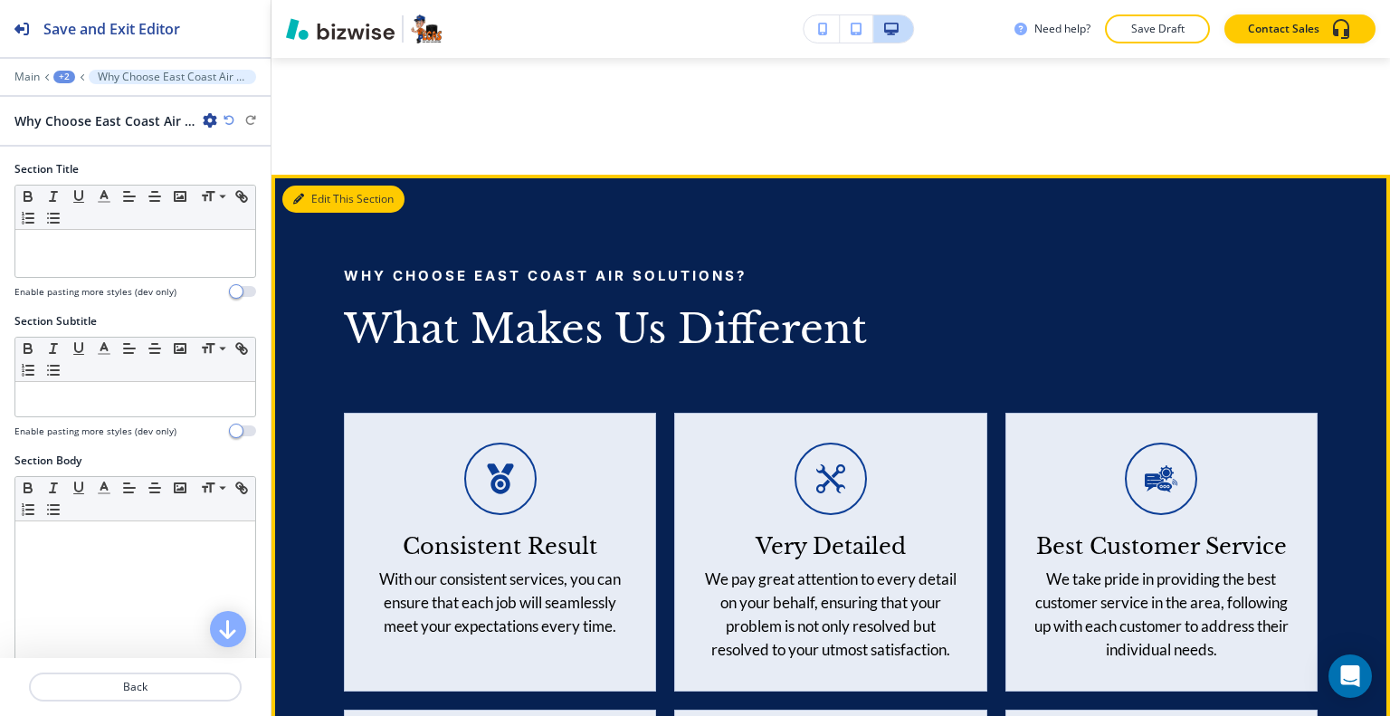
click at [315, 213] on button "Edit This Section" at bounding box center [343, 199] width 122 height 27
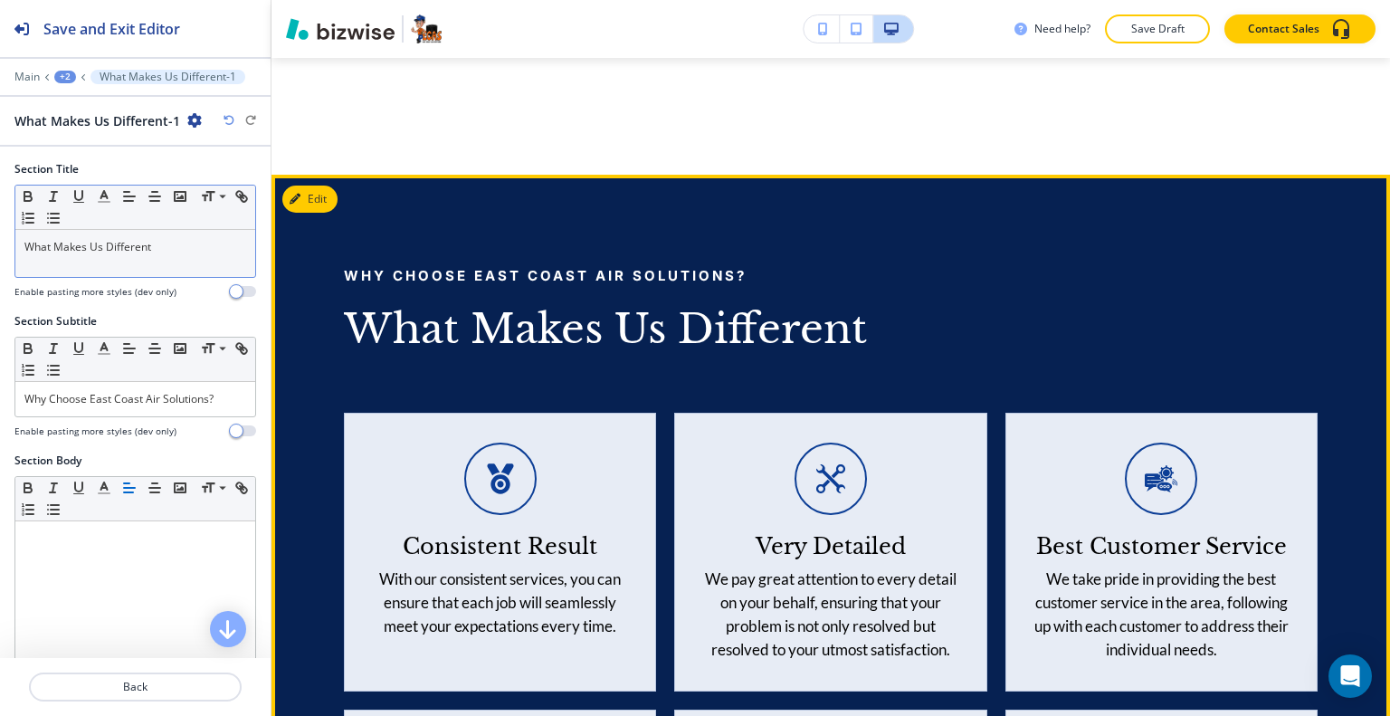
scroll to position [3616, 0]
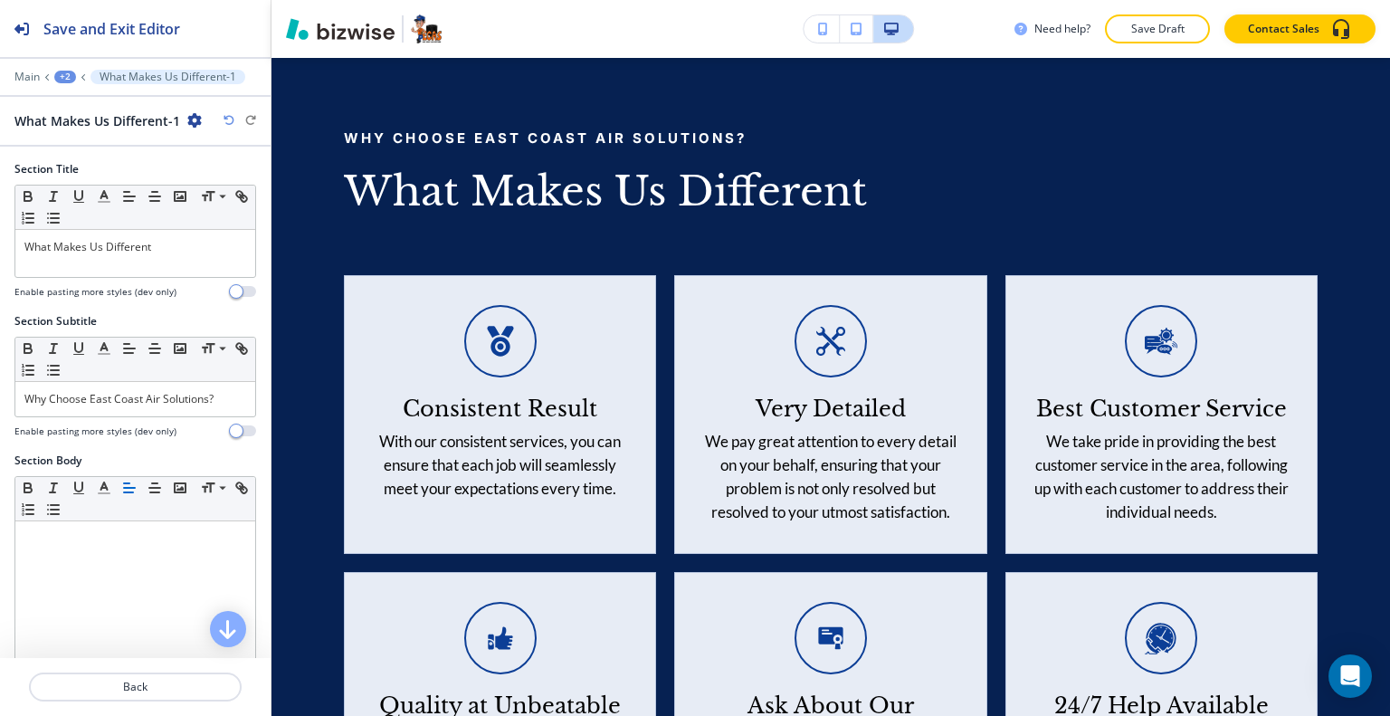
click at [195, 124] on icon "button" at bounding box center [194, 120] width 14 height 14
click at [218, 177] on p "Duplicate Section" at bounding box center [244, 183] width 92 height 16
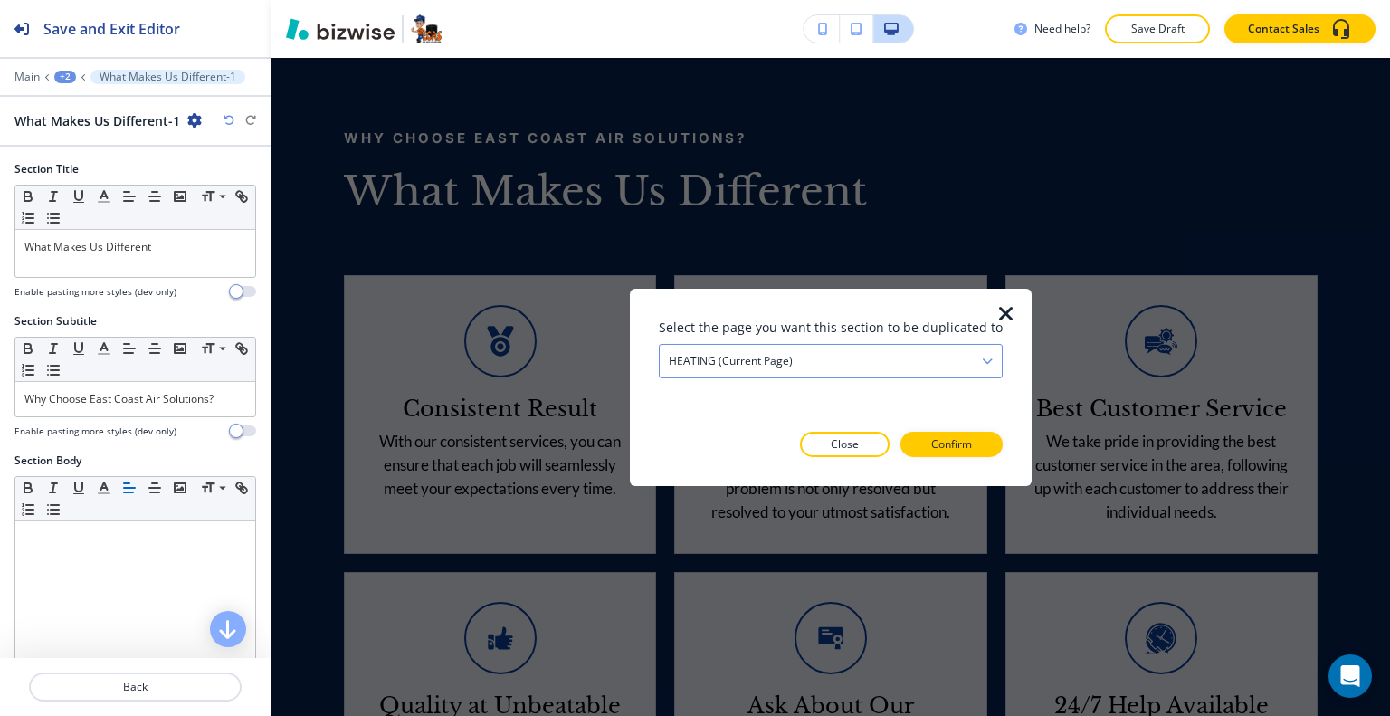
click at [753, 348] on div "HEATING (current page)" at bounding box center [831, 360] width 342 height 33
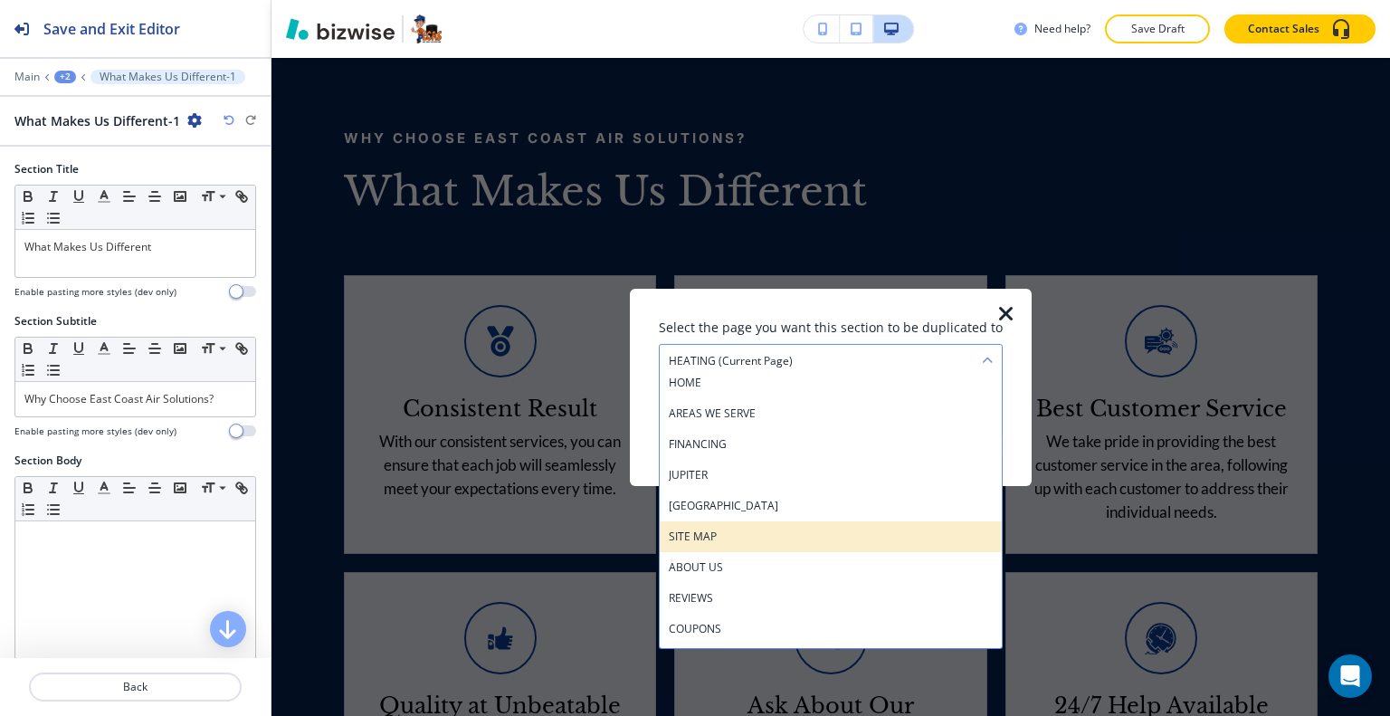
scroll to position [0, 0]
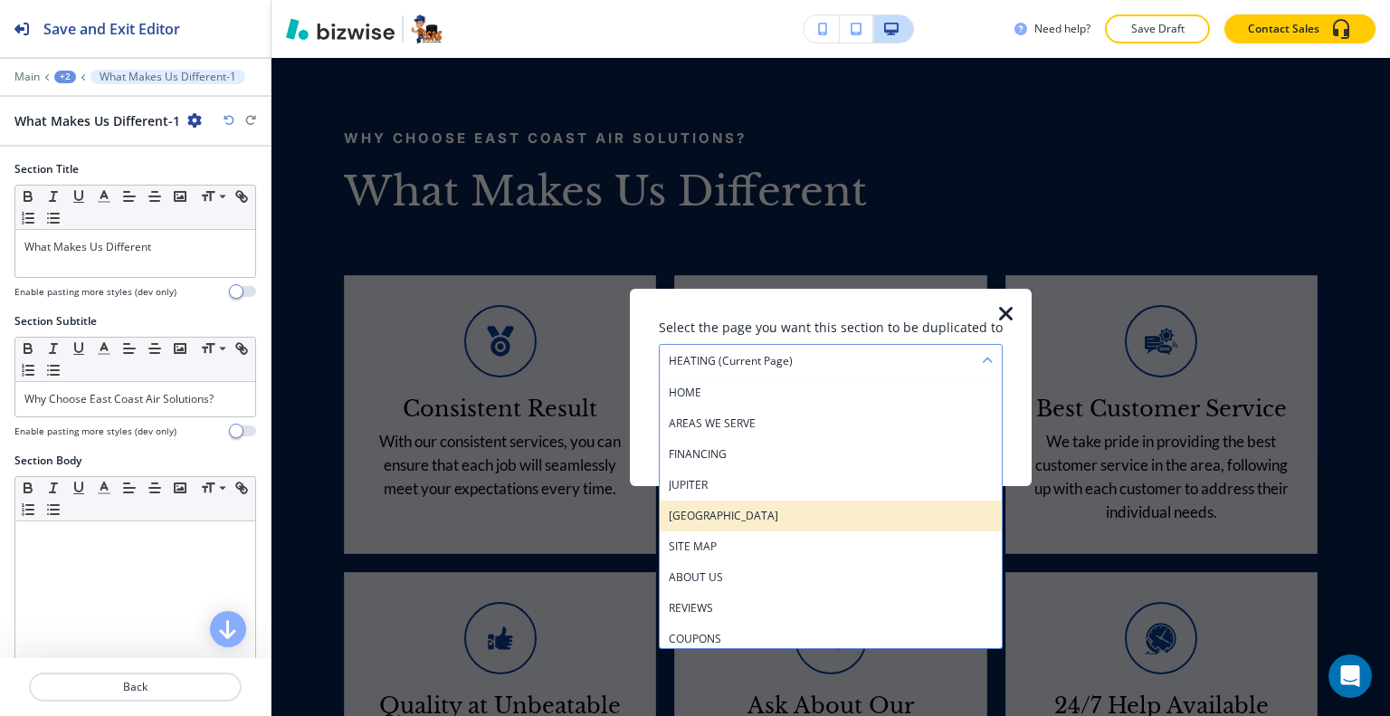
click at [760, 516] on h4 "[GEOGRAPHIC_DATA]" at bounding box center [831, 515] width 324 height 16
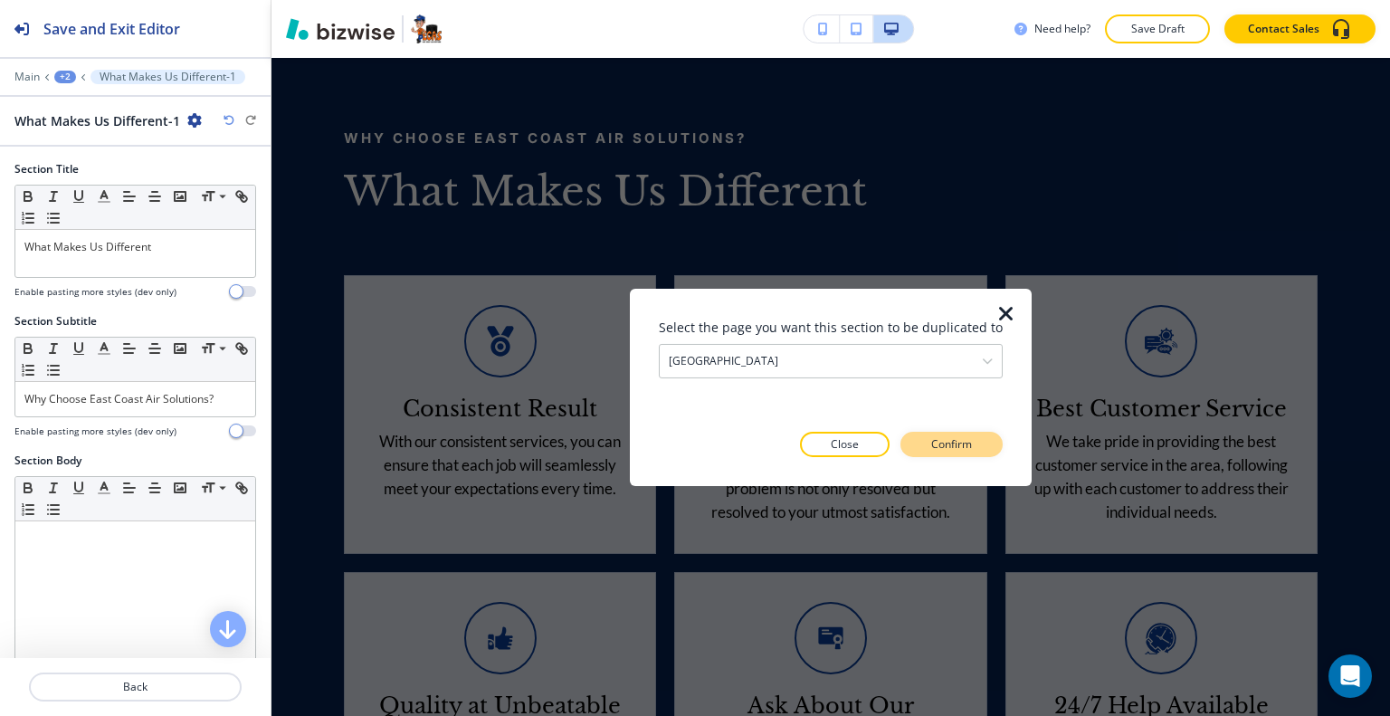
click at [931, 450] on p "Confirm" at bounding box center [951, 444] width 41 height 16
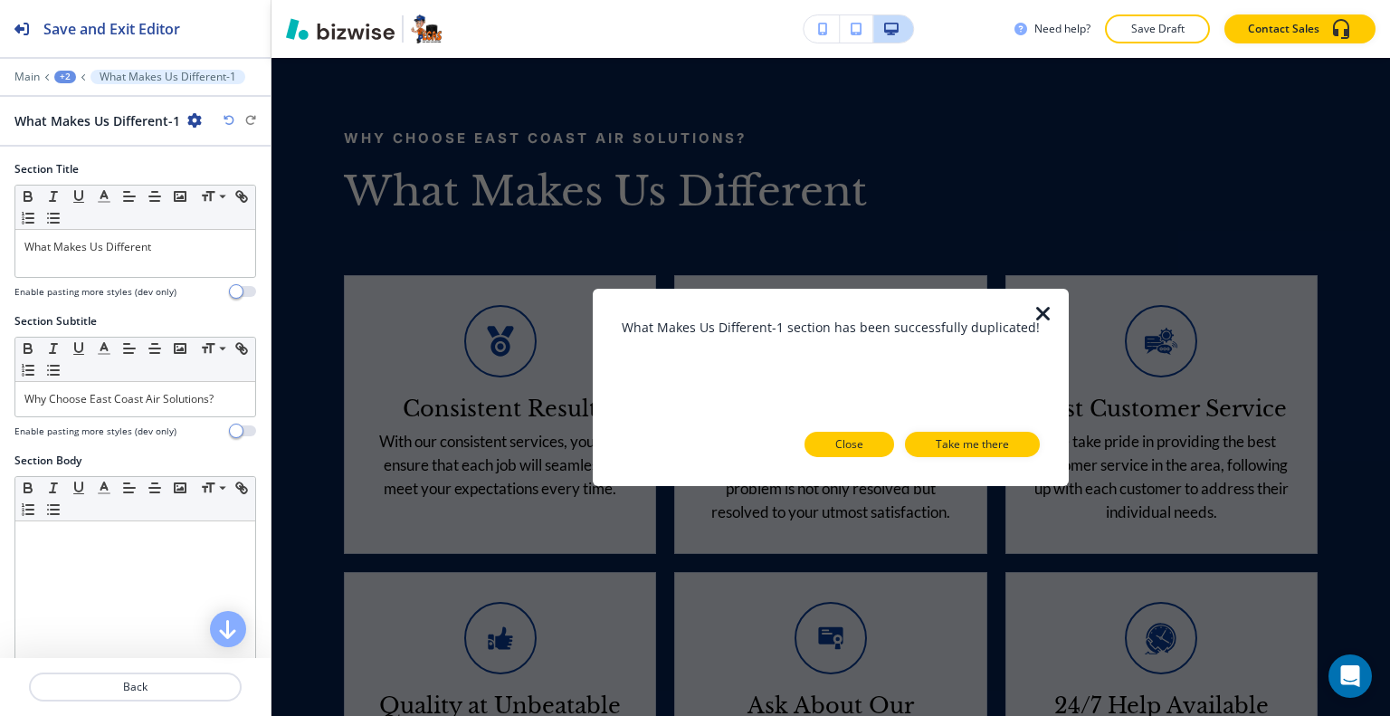
click at [829, 447] on button "Close" at bounding box center [850, 444] width 90 height 25
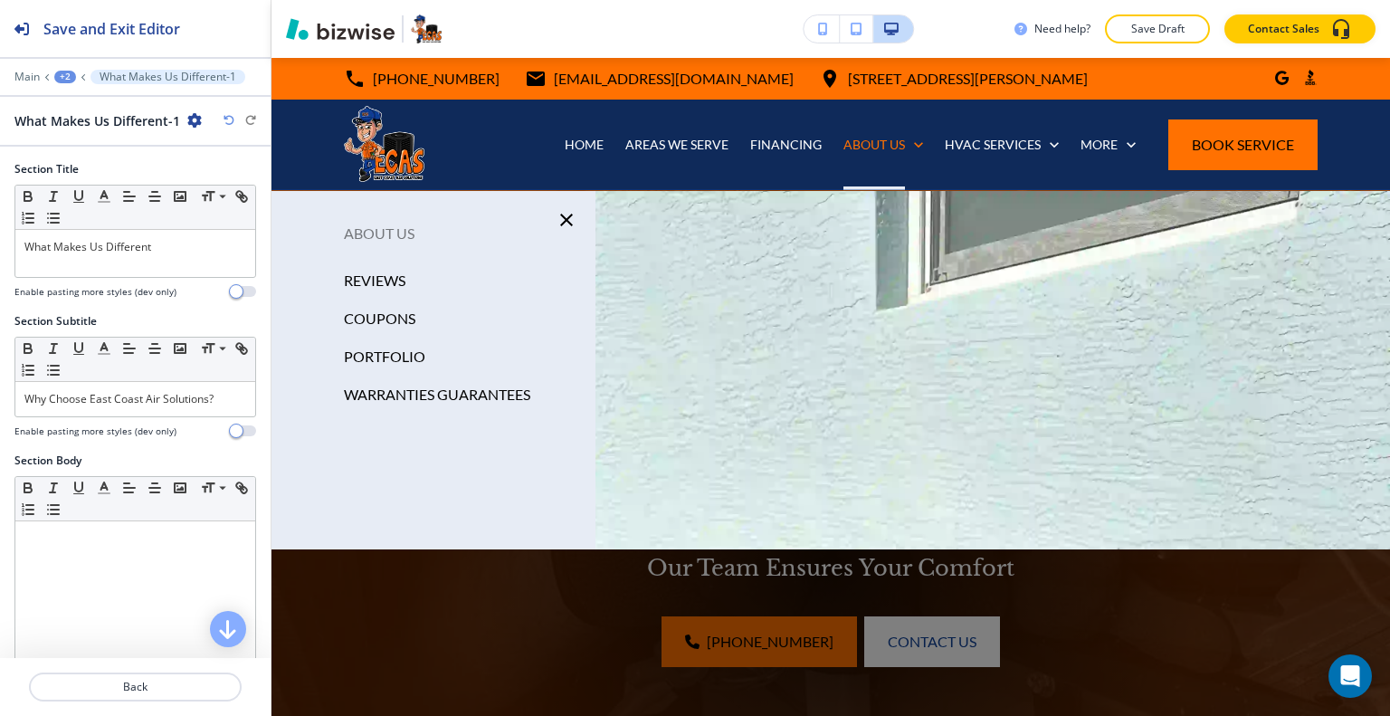
click at [65, 75] on div "+2" at bounding box center [65, 77] width 22 height 13
click at [74, 102] on p "Pages" at bounding box center [112, 106] width 92 height 16
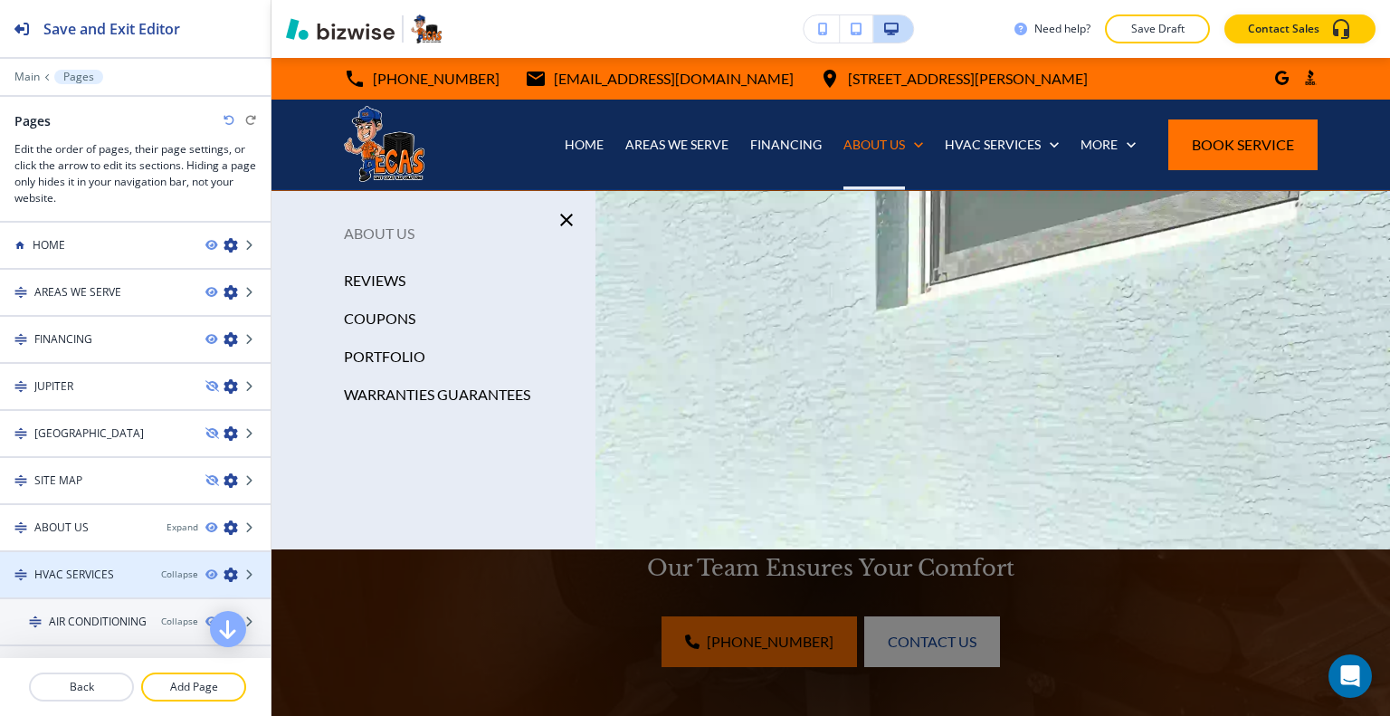
scroll to position [91, 0]
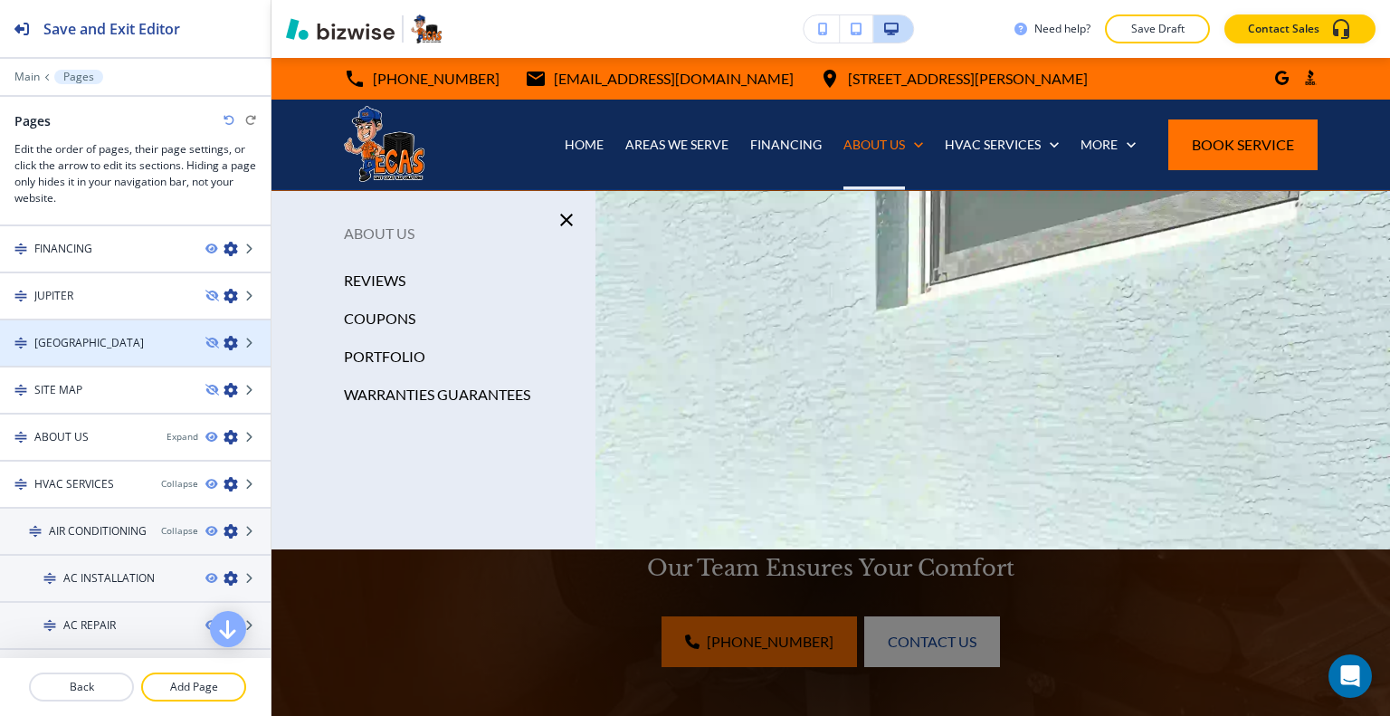
click at [92, 339] on div "[GEOGRAPHIC_DATA]" at bounding box center [95, 343] width 191 height 16
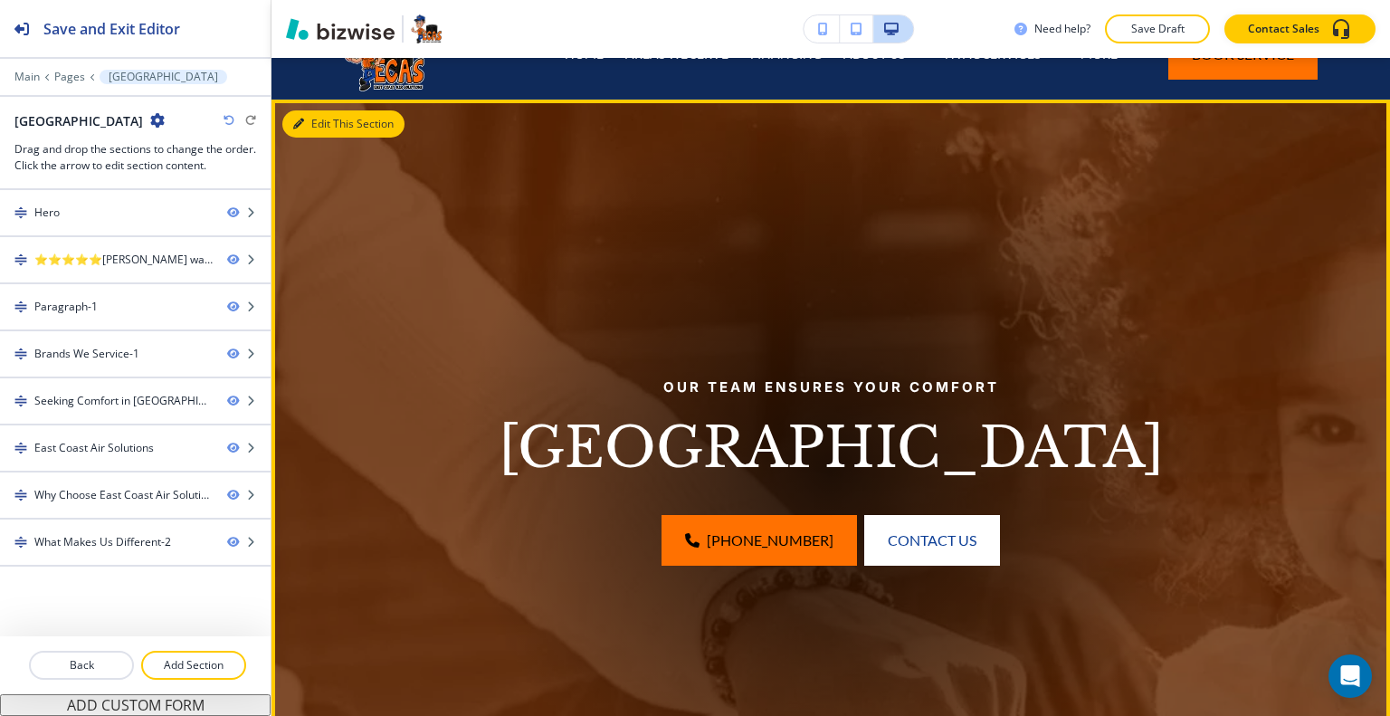
click at [321, 119] on button "Edit This Section" at bounding box center [343, 123] width 122 height 27
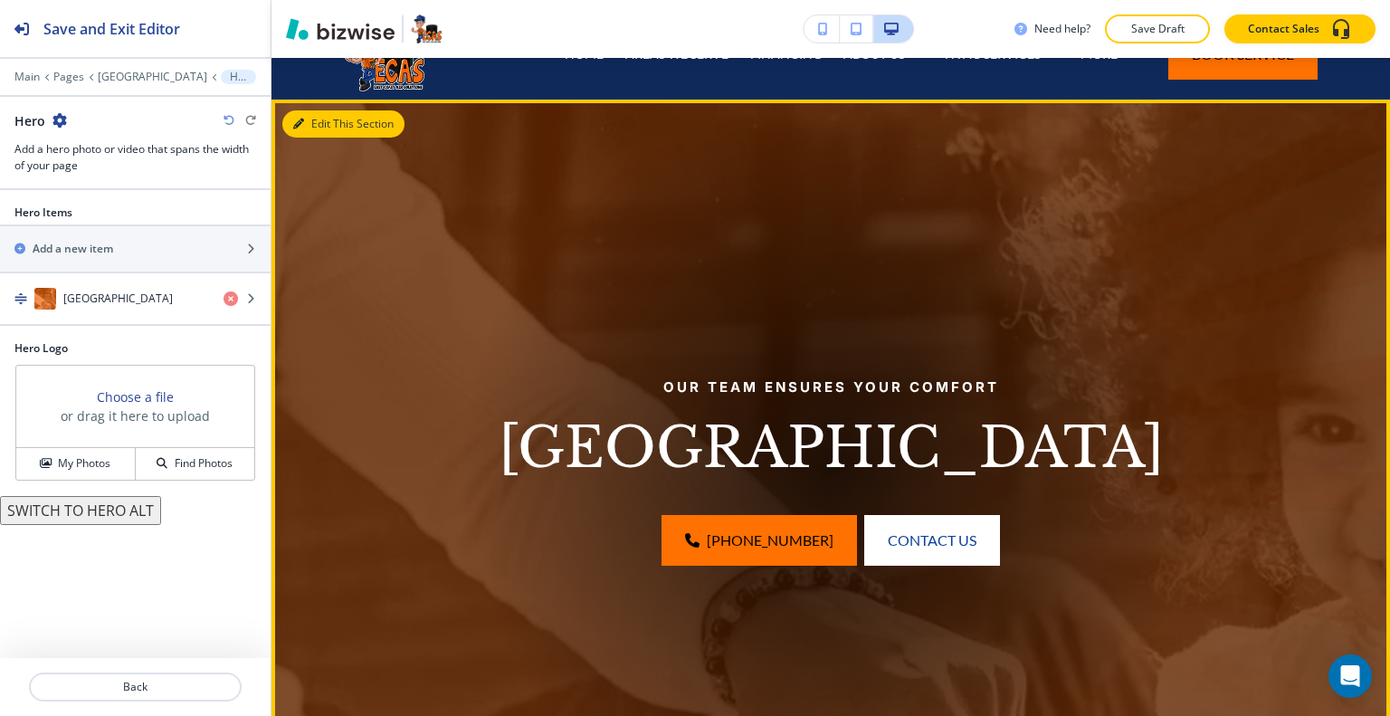
scroll to position [132, 0]
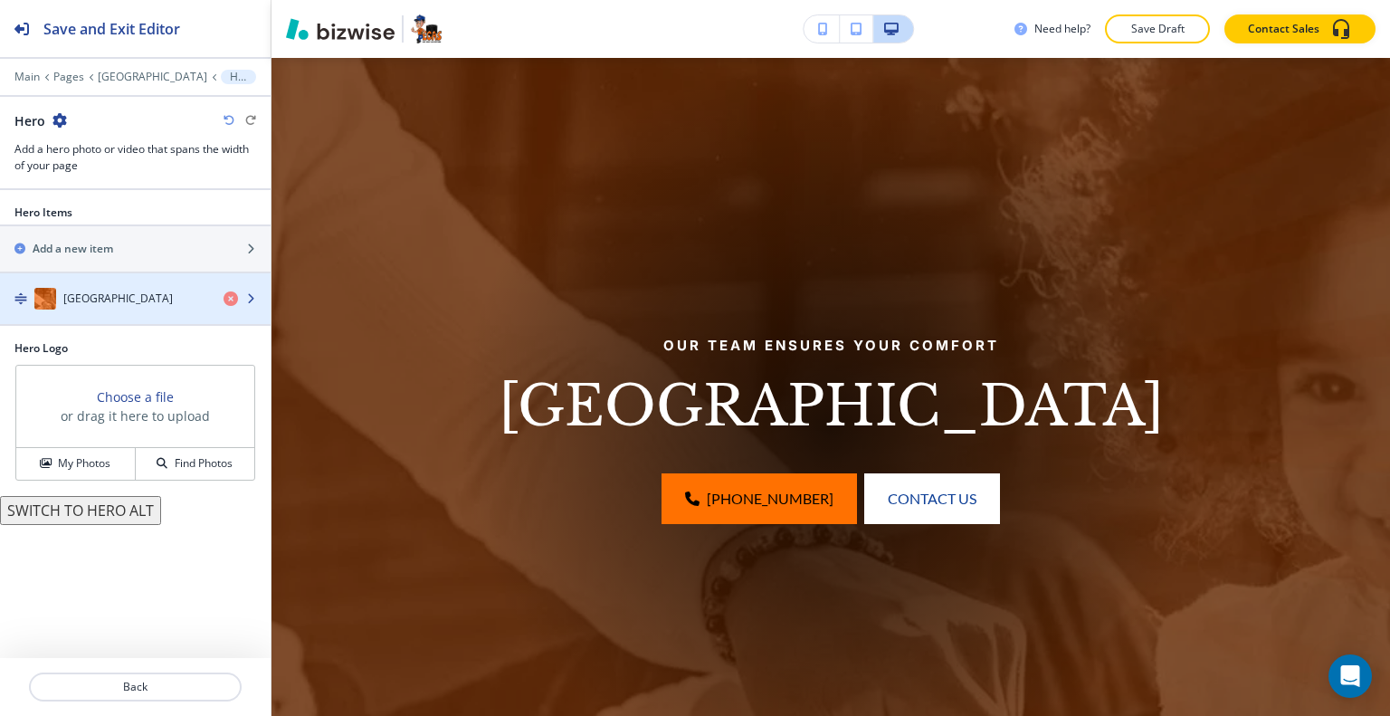
click at [121, 280] on div "button" at bounding box center [135, 280] width 271 height 14
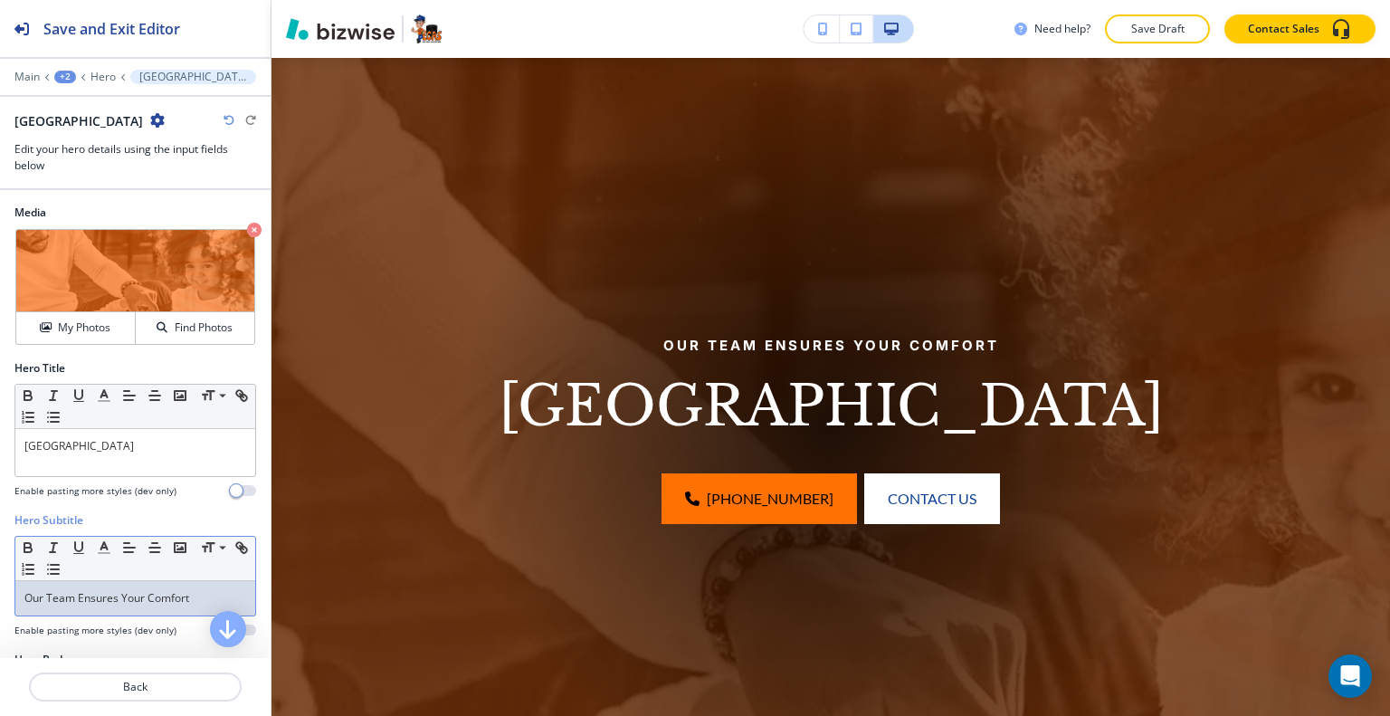
click at [195, 590] on p "Our Team Ensures Your Comfort" at bounding box center [135, 598] width 222 height 16
drag, startPoint x: 195, startPoint y: 593, endPoint x: 0, endPoint y: 606, distance: 196.0
click at [0, 606] on div "Hero Subtitle Small Normal Large Huge Our Team Ensures Your Comfort Enable past…" at bounding box center [135, 581] width 271 height 139
copy p "Our Team Ensures Your Comfort"
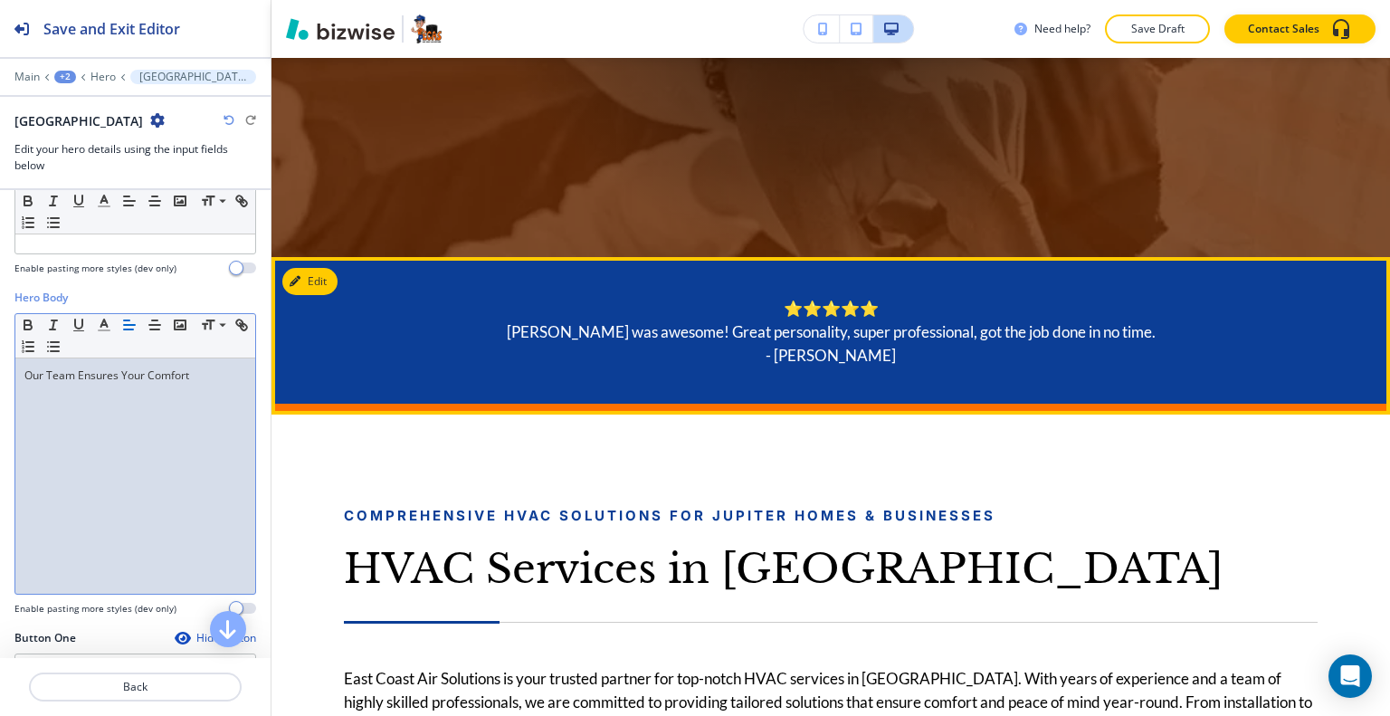
scroll to position [856, 0]
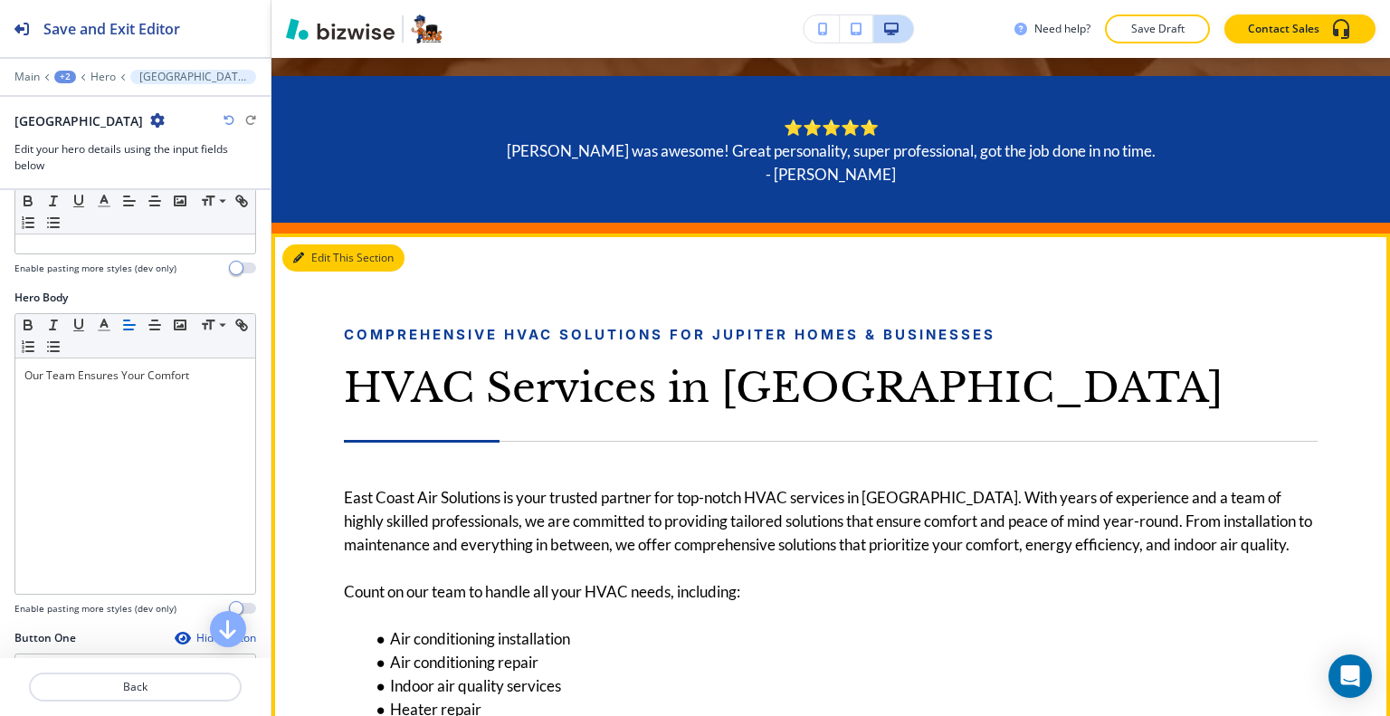
click at [325, 257] on button "Edit This Section" at bounding box center [343, 257] width 122 height 27
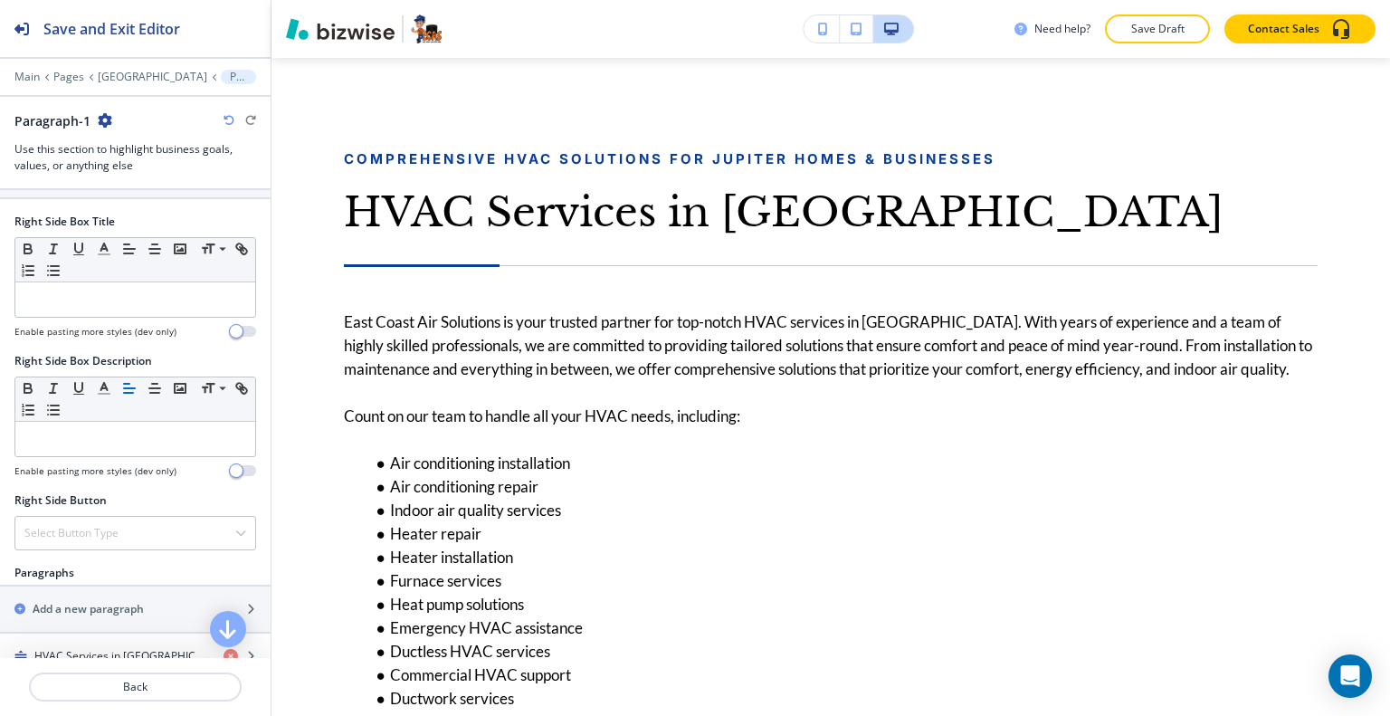
scroll to position [996, 0]
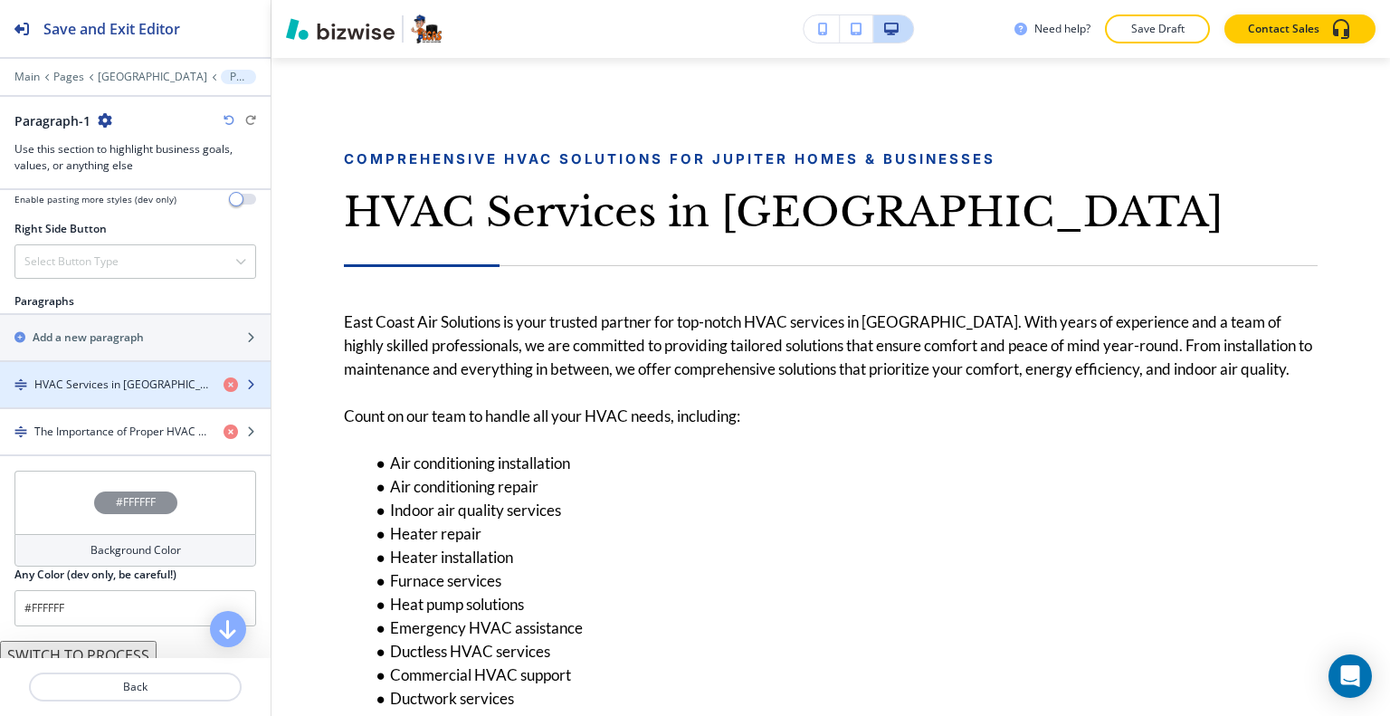
click at [124, 377] on h4 "HVAC Services in [GEOGRAPHIC_DATA]" at bounding box center [121, 385] width 175 height 16
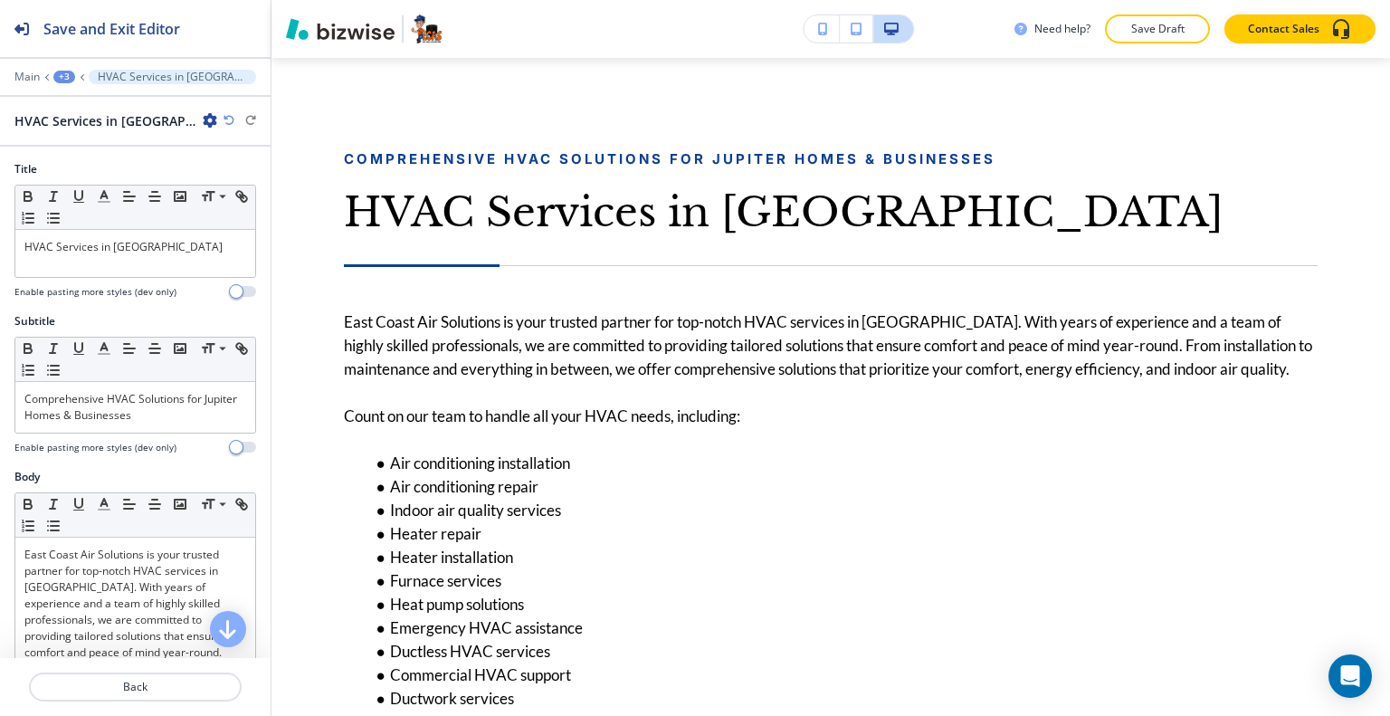
scroll to position [1122, 0]
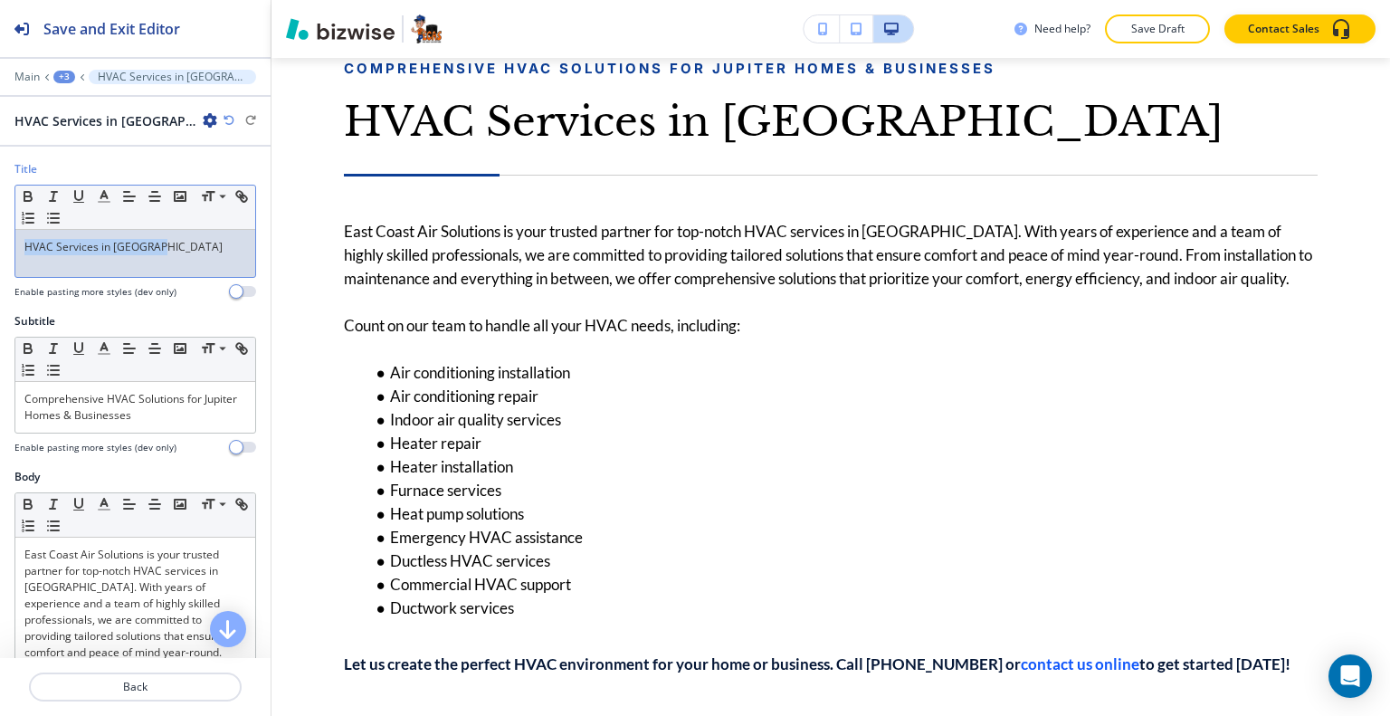
drag, startPoint x: 163, startPoint y: 251, endPoint x: 0, endPoint y: 220, distance: 165.8
click at [0, 220] on div "Title Small Normal Large Huge HVAC Services in [GEOGRAPHIC_DATA] Enable pasting…" at bounding box center [135, 237] width 271 height 152
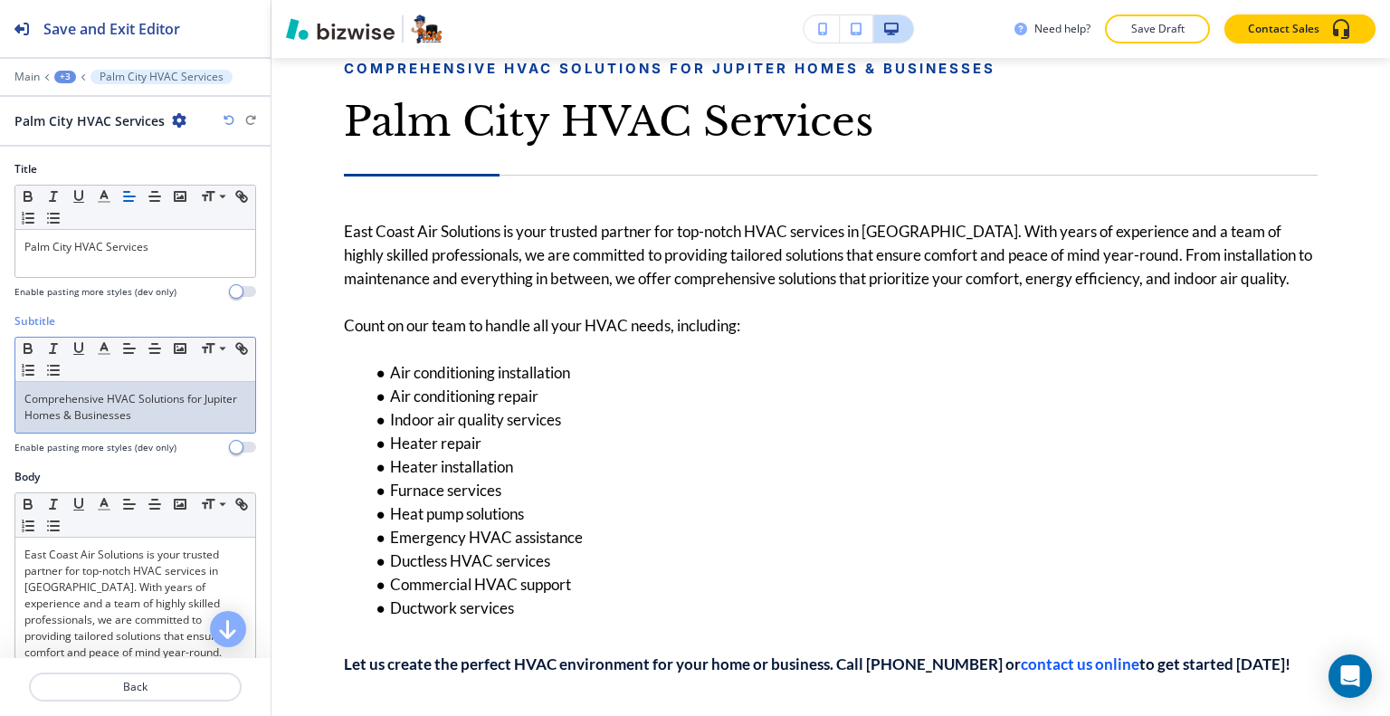
click at [167, 404] on p "Comprehensive HVAC Solutions for Jupiter Homes & Businesses" at bounding box center [135, 407] width 222 height 33
drag, startPoint x: 187, startPoint y: 418, endPoint x: 9, endPoint y: 401, distance: 179.1
click at [9, 401] on div "Subtitle Small Normal Large Huge Comprehensive HVAC Solutions for Jupiter Homes…" at bounding box center [135, 391] width 271 height 156
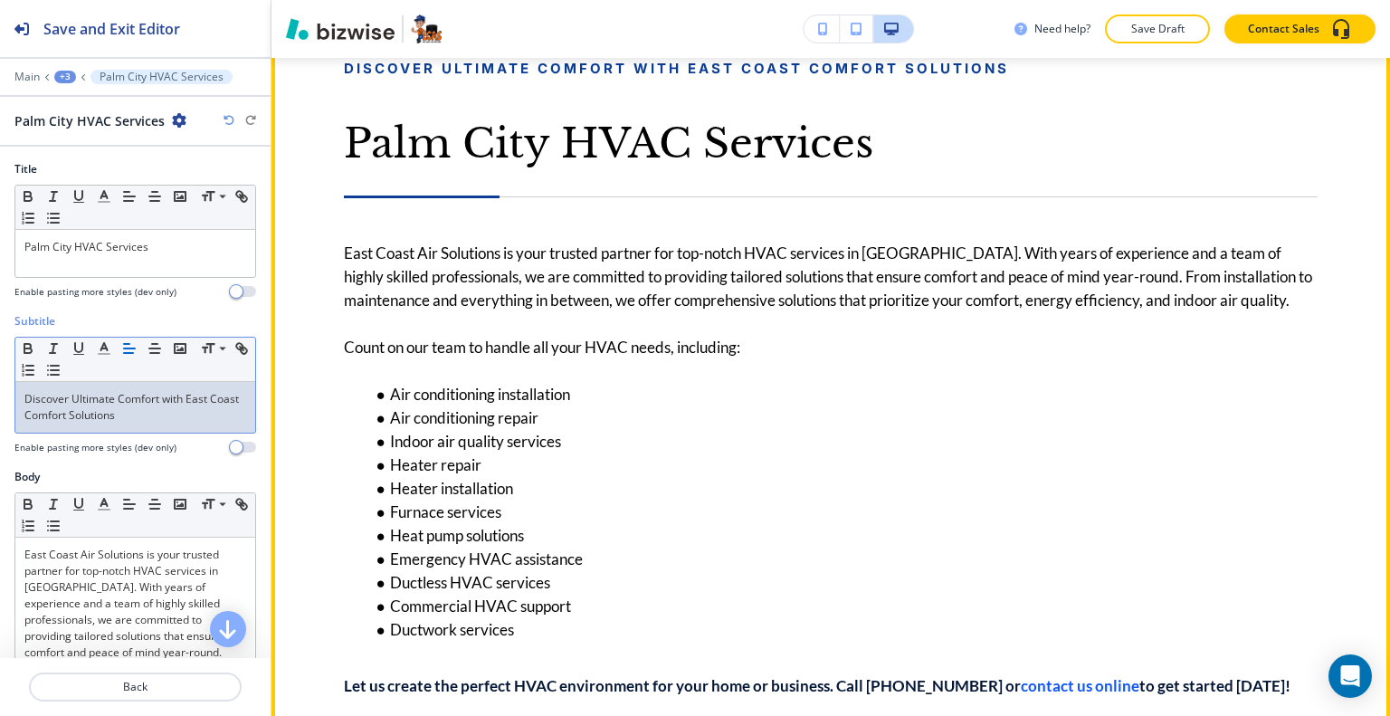
scroll to position [1032, 0]
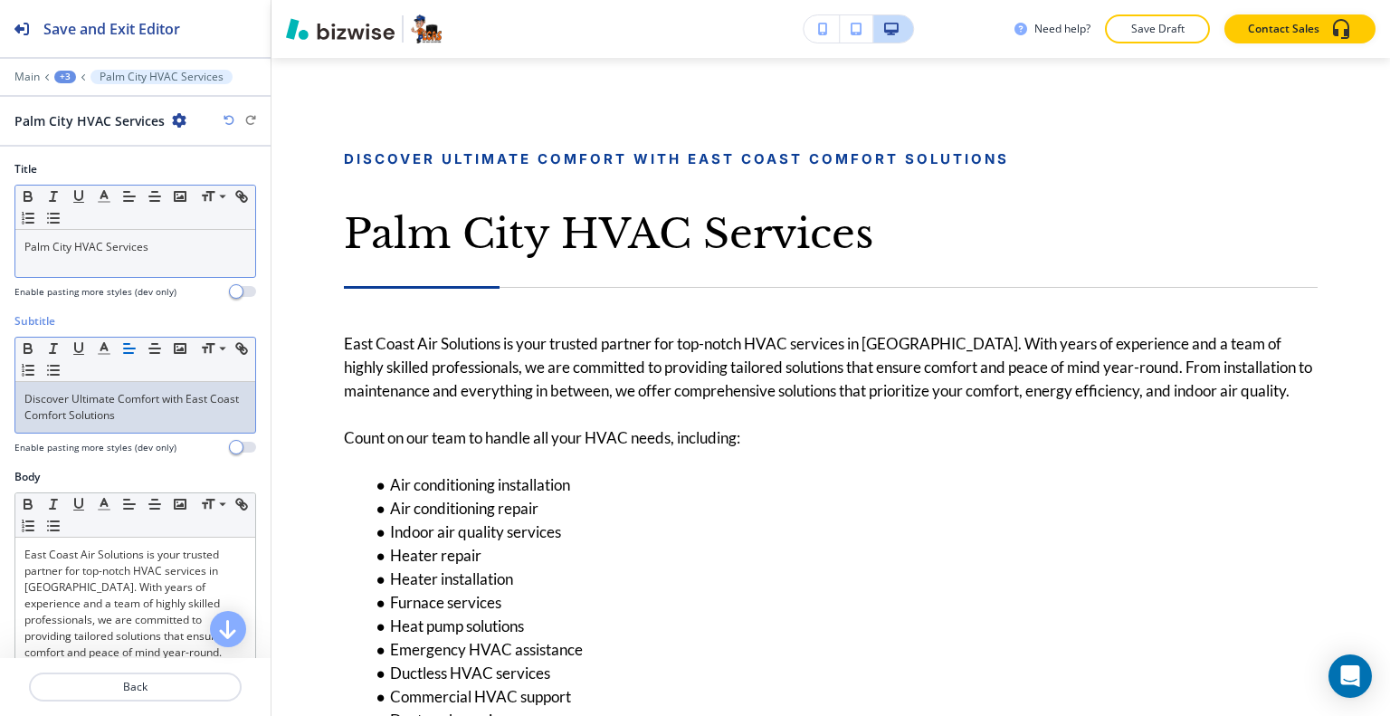
click at [180, 246] on p "Palm City HVAC Services" at bounding box center [135, 247] width 222 height 16
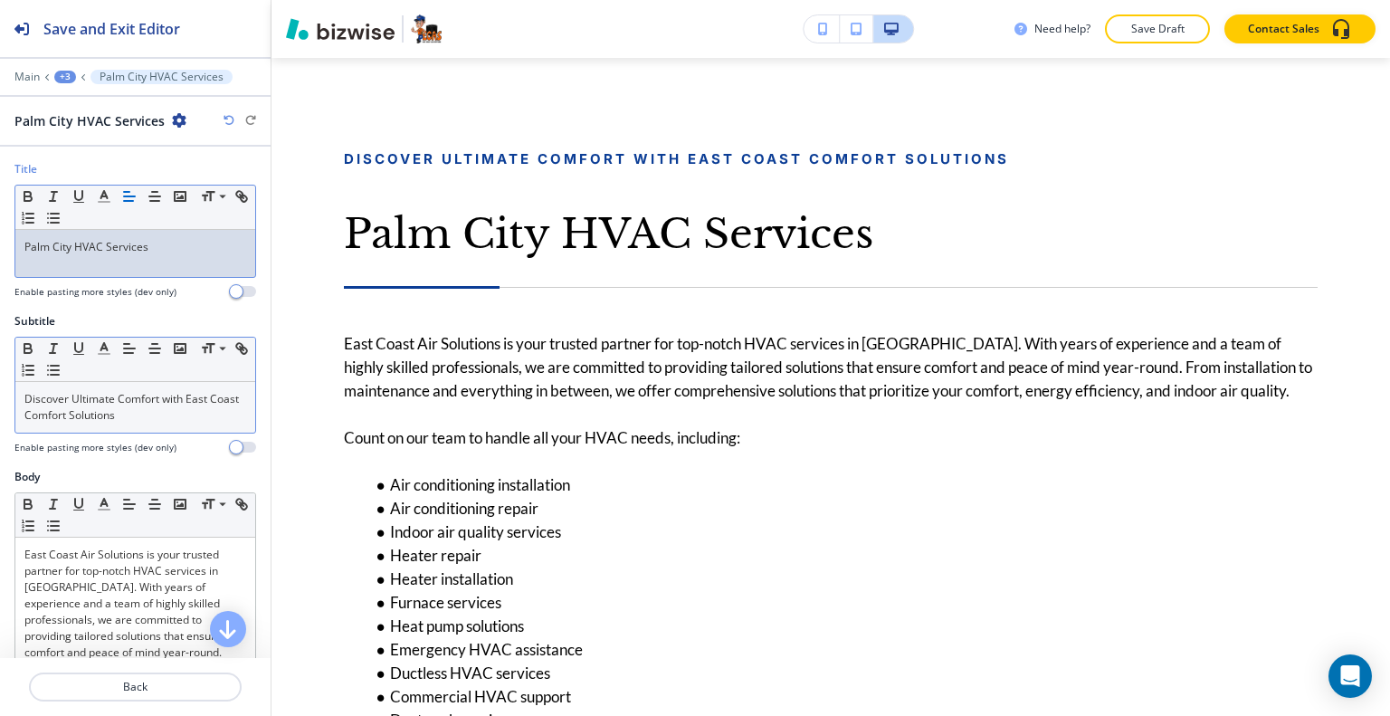
click at [163, 404] on p "Discover Ultimate Comfort with East Coast Comfort Solutions" at bounding box center [135, 407] width 222 height 33
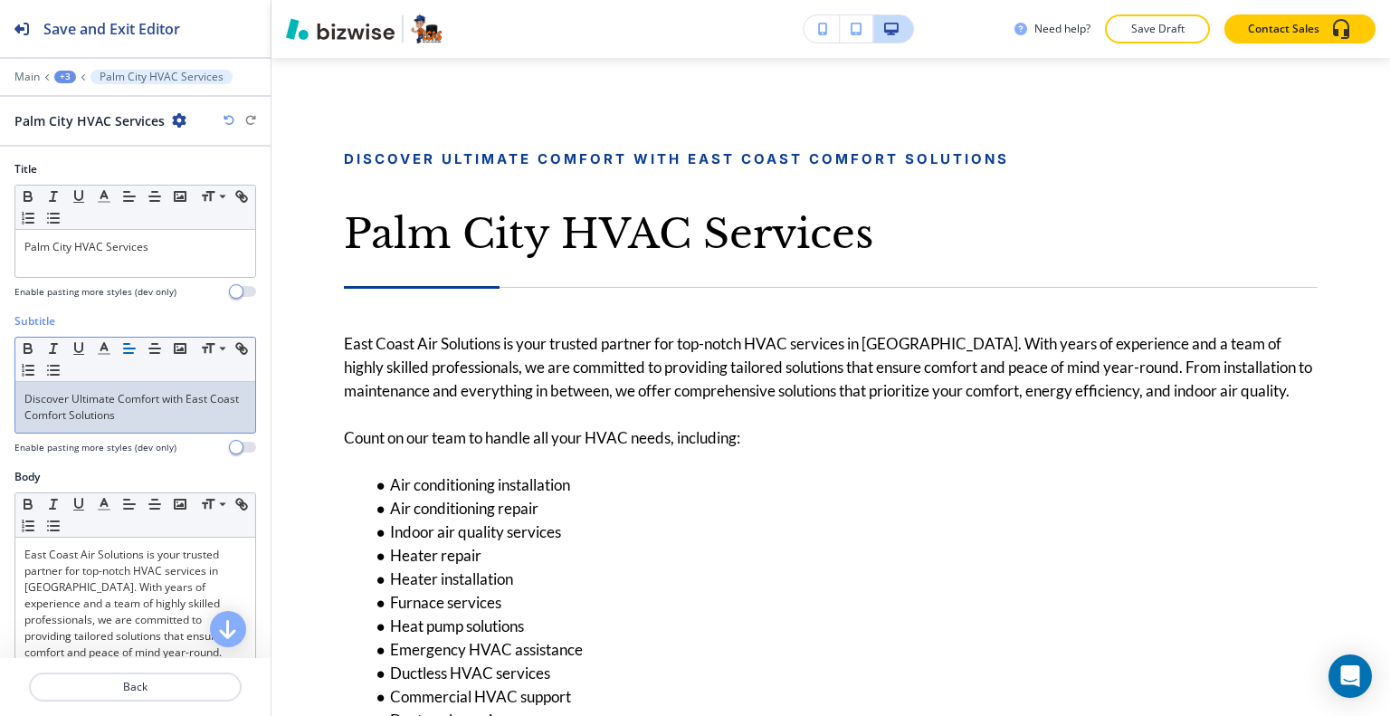
click at [164, 419] on p "Discover Ultimate Comfort with East Coast Comfort Solutions" at bounding box center [135, 407] width 222 height 33
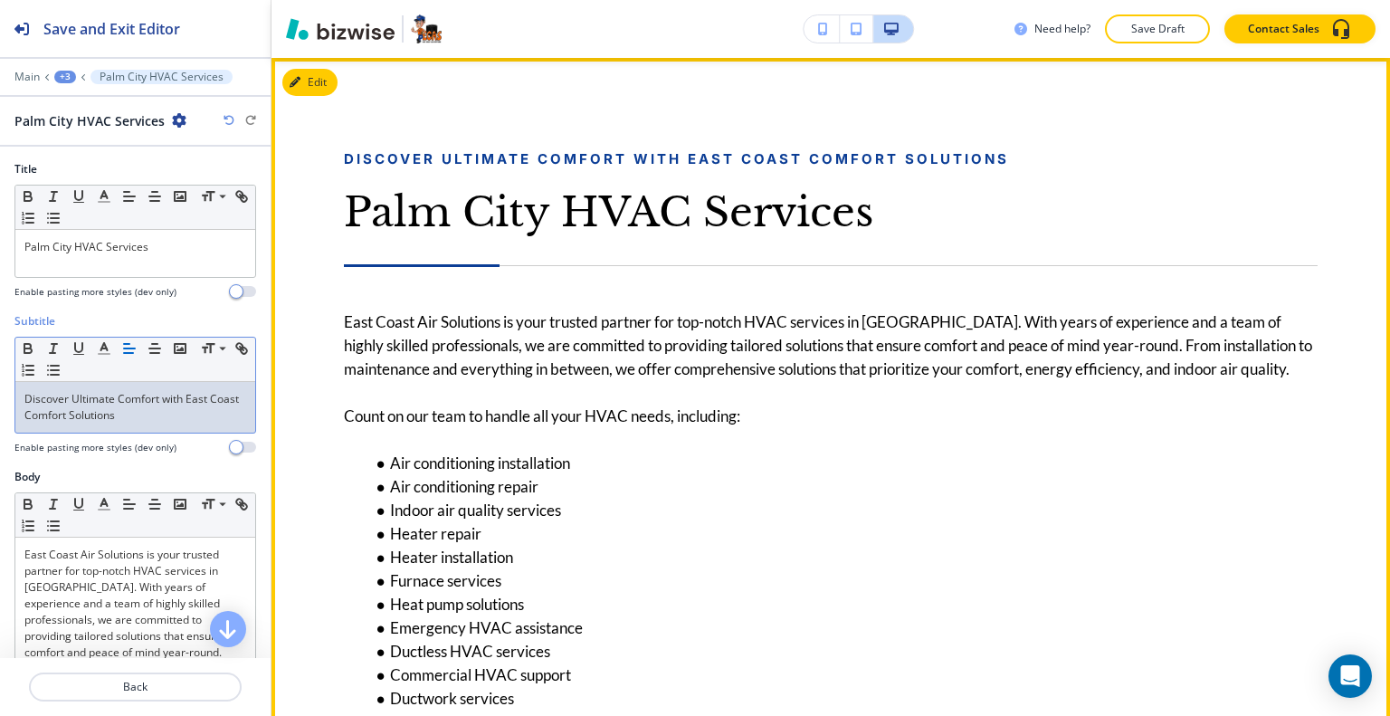
scroll to position [941, 0]
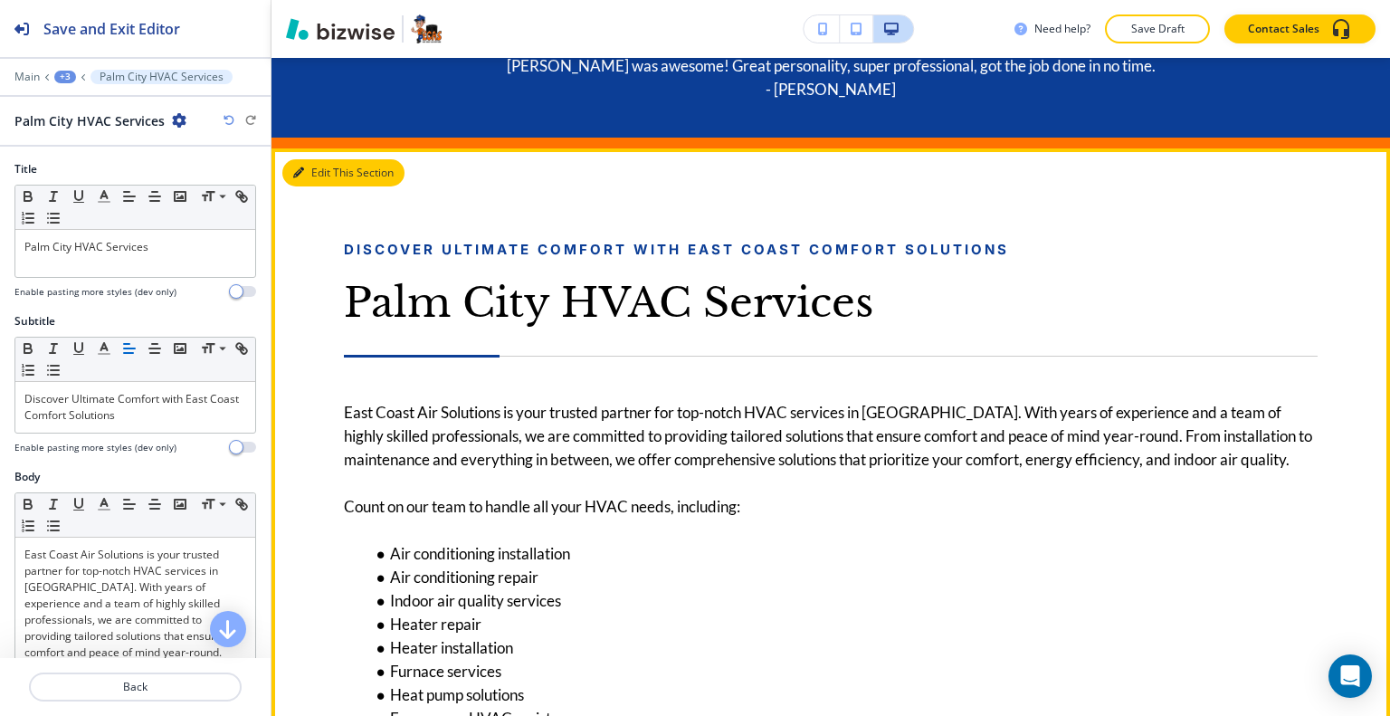
click at [307, 182] on button "Edit This Section" at bounding box center [343, 172] width 122 height 27
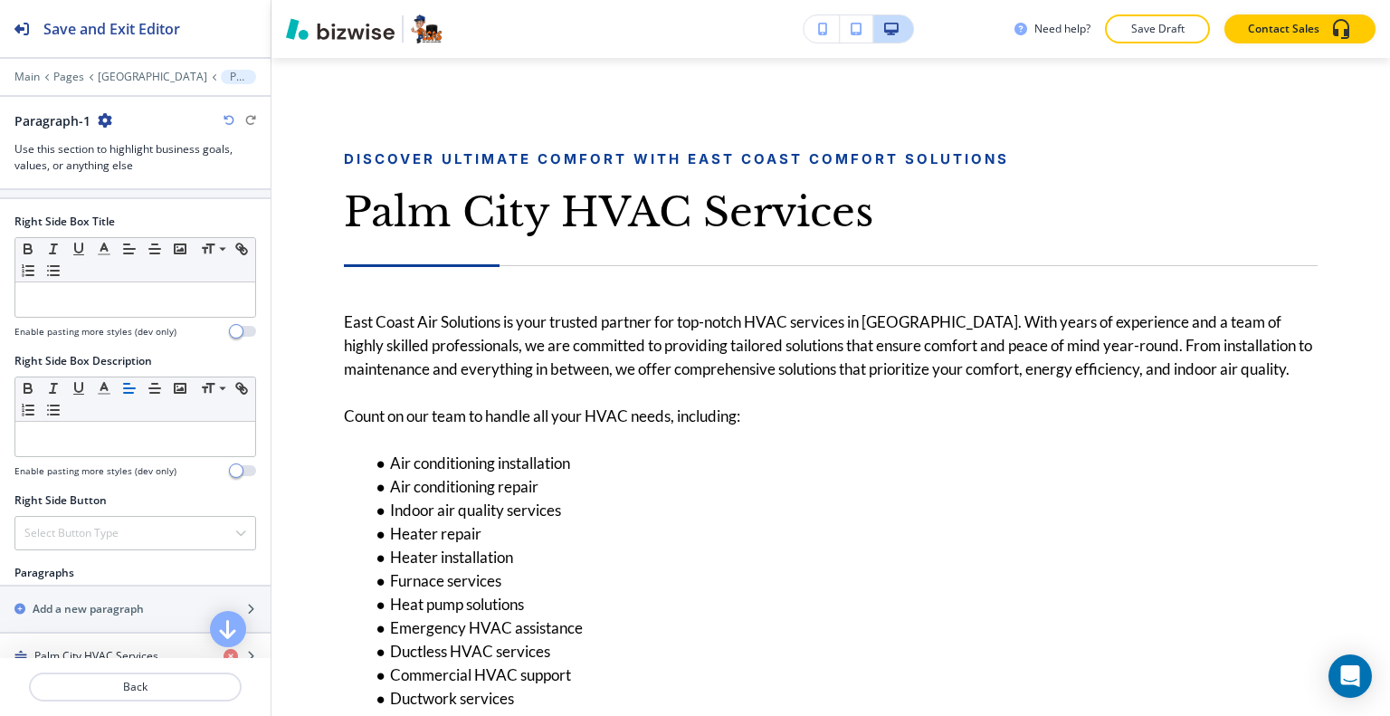
scroll to position [905, 0]
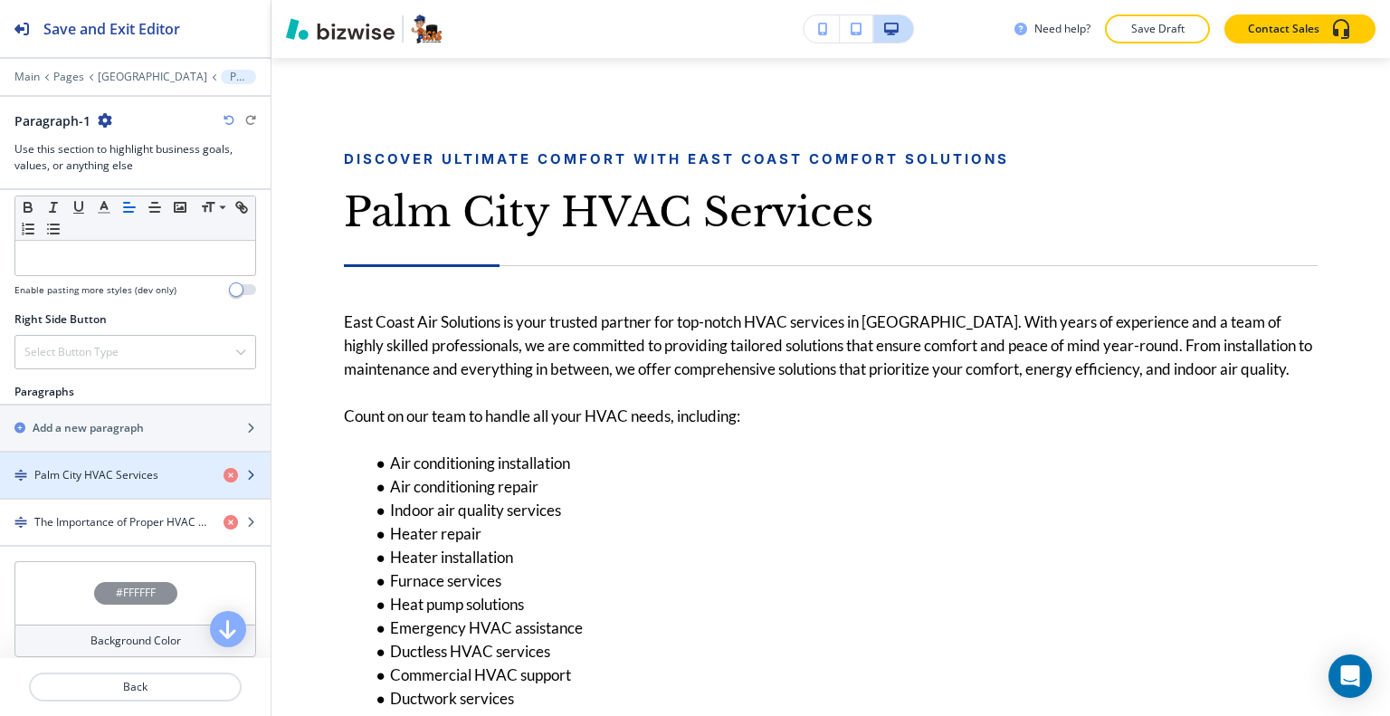
click at [130, 459] on div "button" at bounding box center [135, 460] width 271 height 14
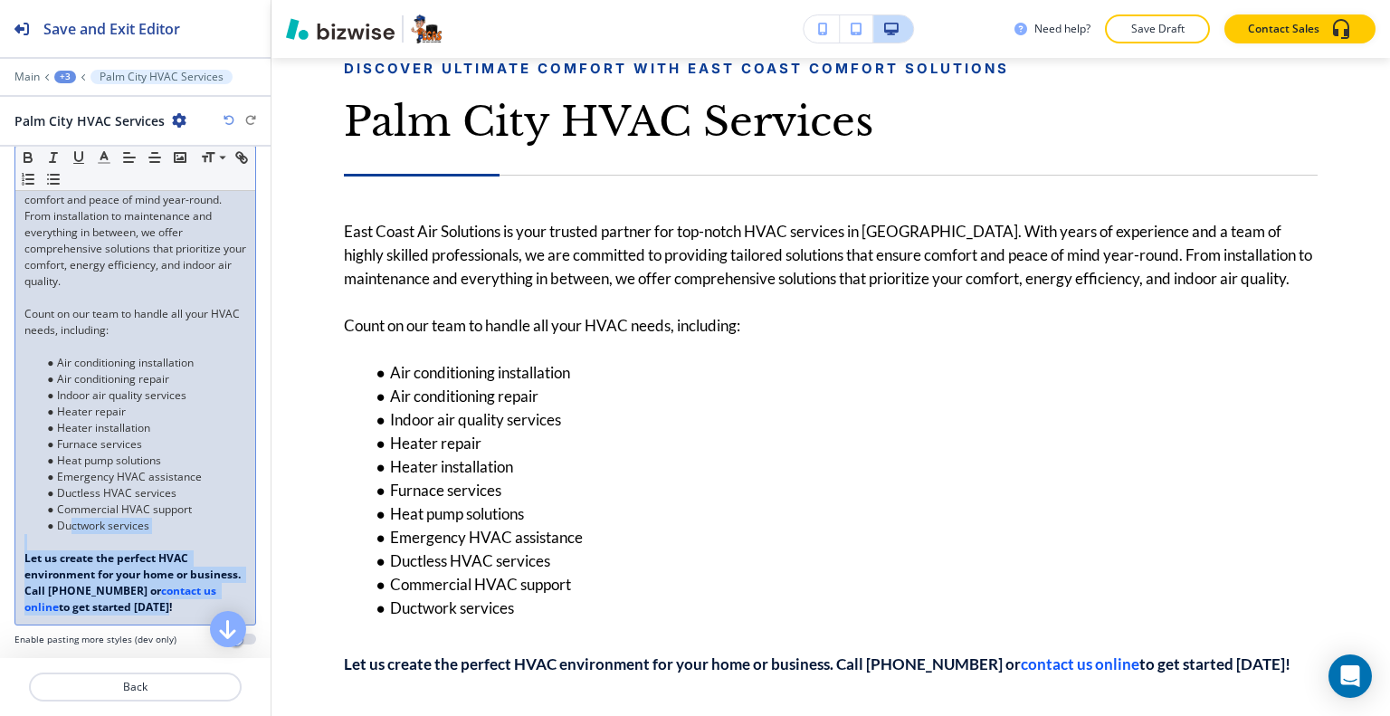
scroll to position [272, 0]
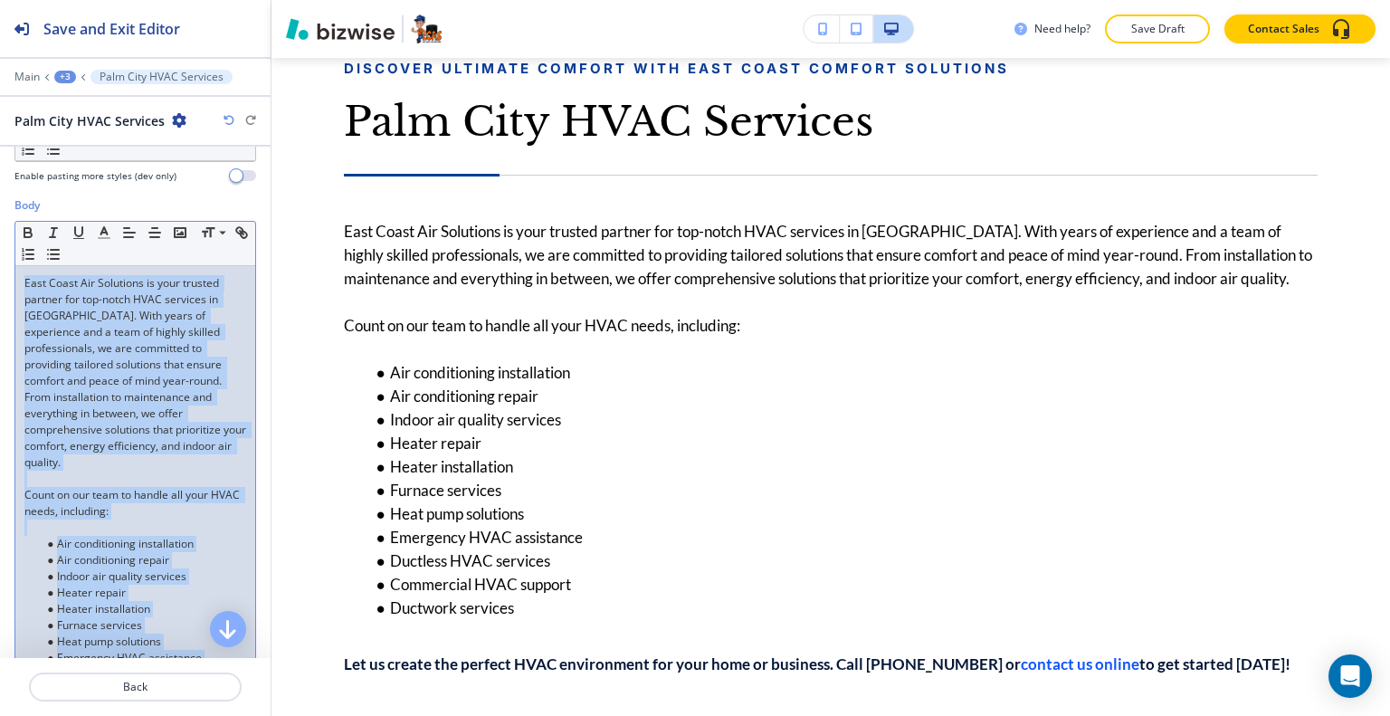
drag, startPoint x: 119, startPoint y: 614, endPoint x: 0, endPoint y: 267, distance: 366.4
click at [0, 267] on div "Body Small Normal Large Huge East Coast Air Solutions is your trusted partner f…" at bounding box center [135, 519] width 271 height 644
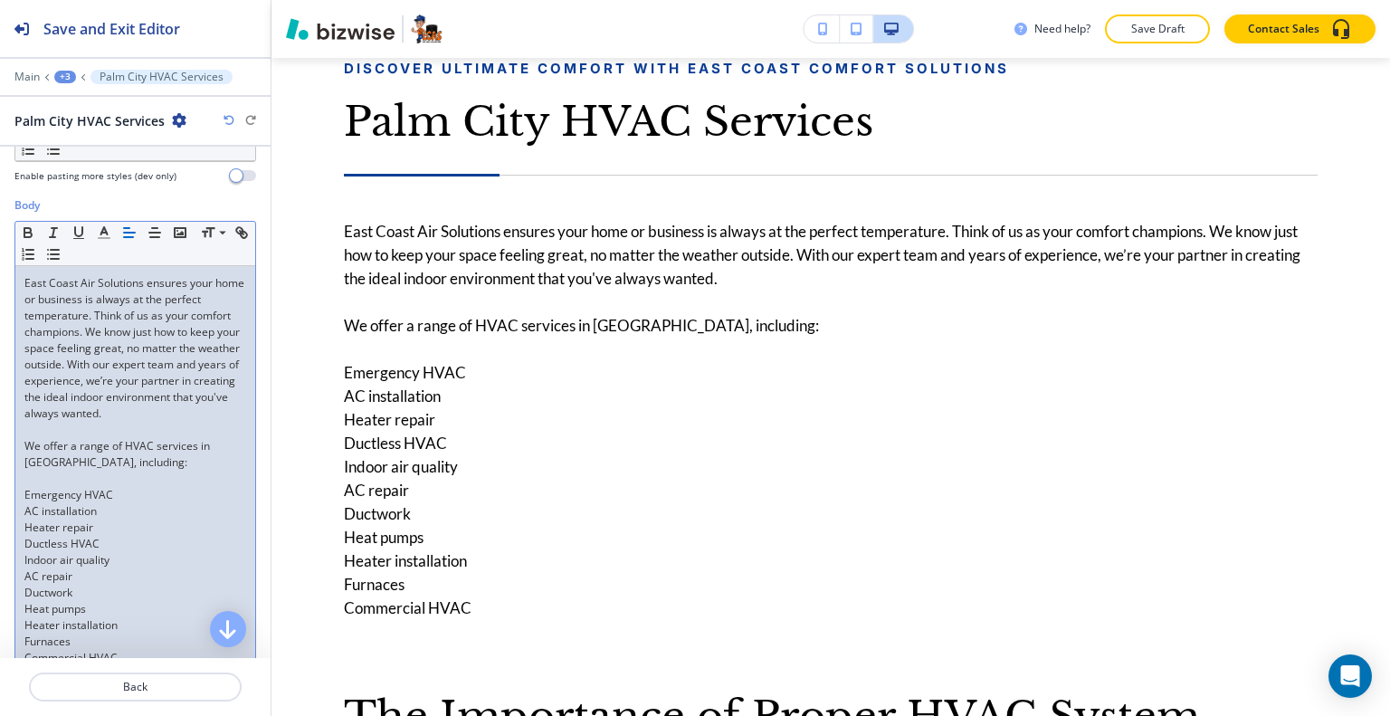
scroll to position [453, 0]
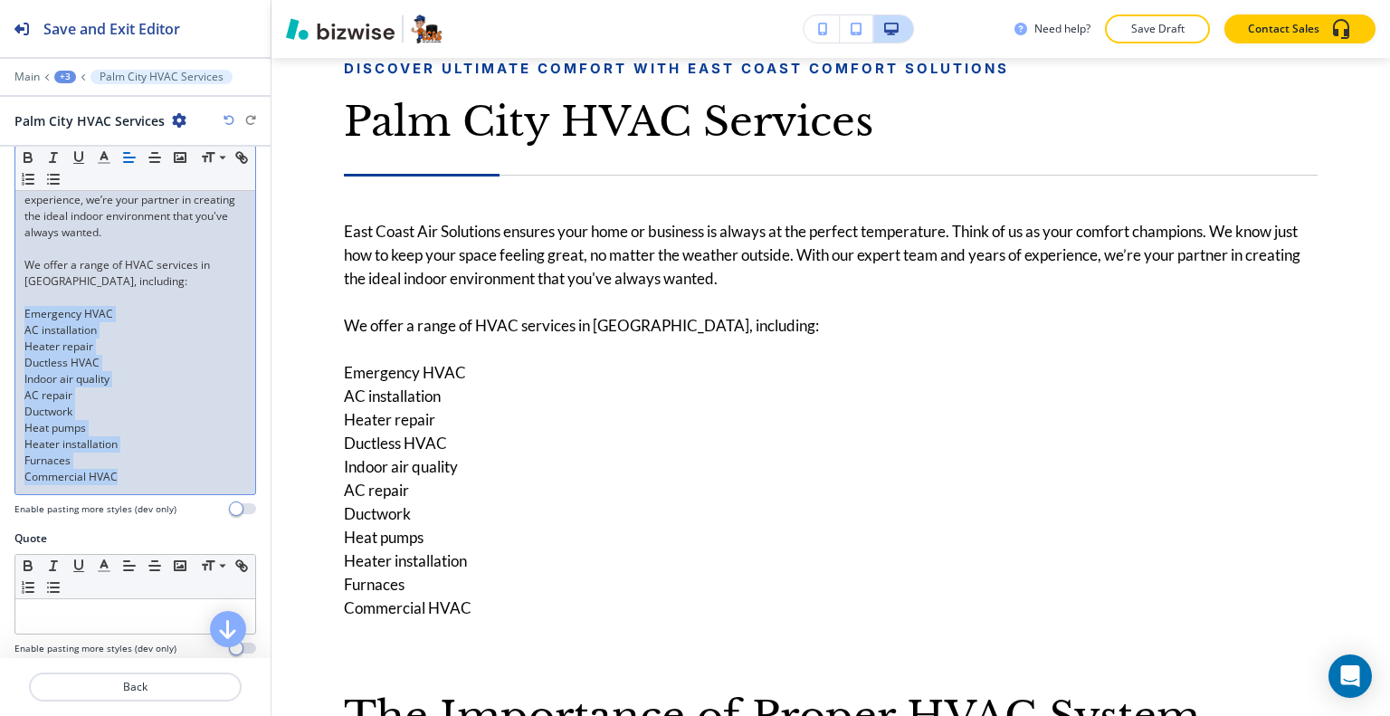
drag, startPoint x: 119, startPoint y: 495, endPoint x: 0, endPoint y: 332, distance: 202.0
click at [0, 332] on div "Body Small Normal Large Huge East Coast Air Solutions ensures your home or busi…" at bounding box center [135, 273] width 271 height 514
click at [62, 184] on icon "button" at bounding box center [53, 179] width 16 height 16
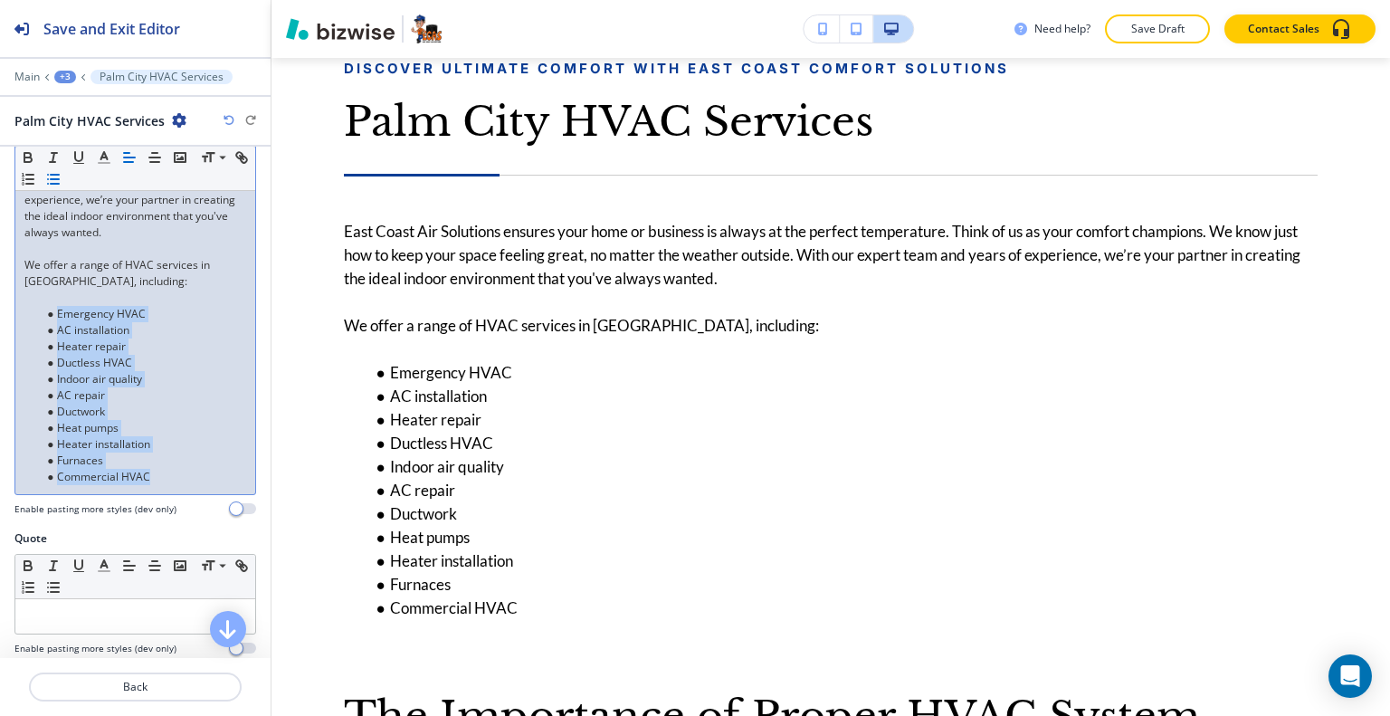
click at [178, 485] on li "Commercial HVAC" at bounding box center [143, 477] width 205 height 16
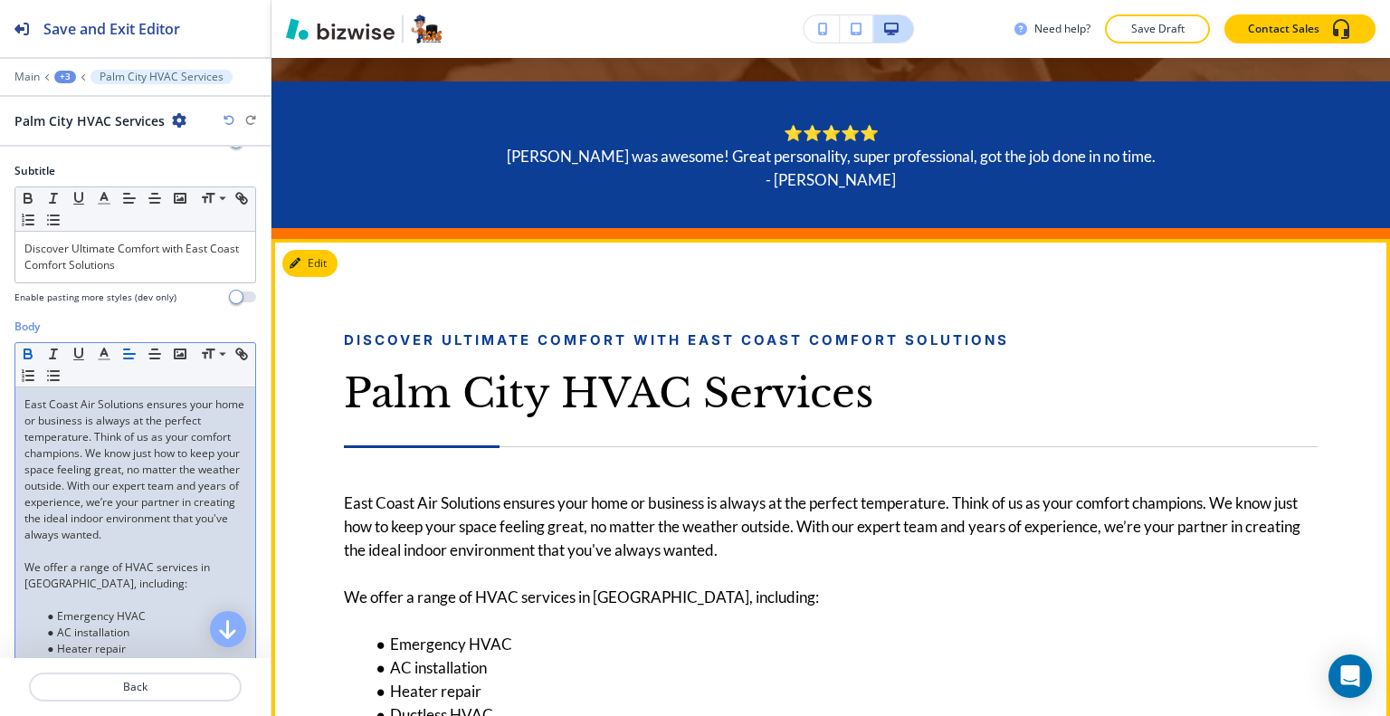
scroll to position [760, 0]
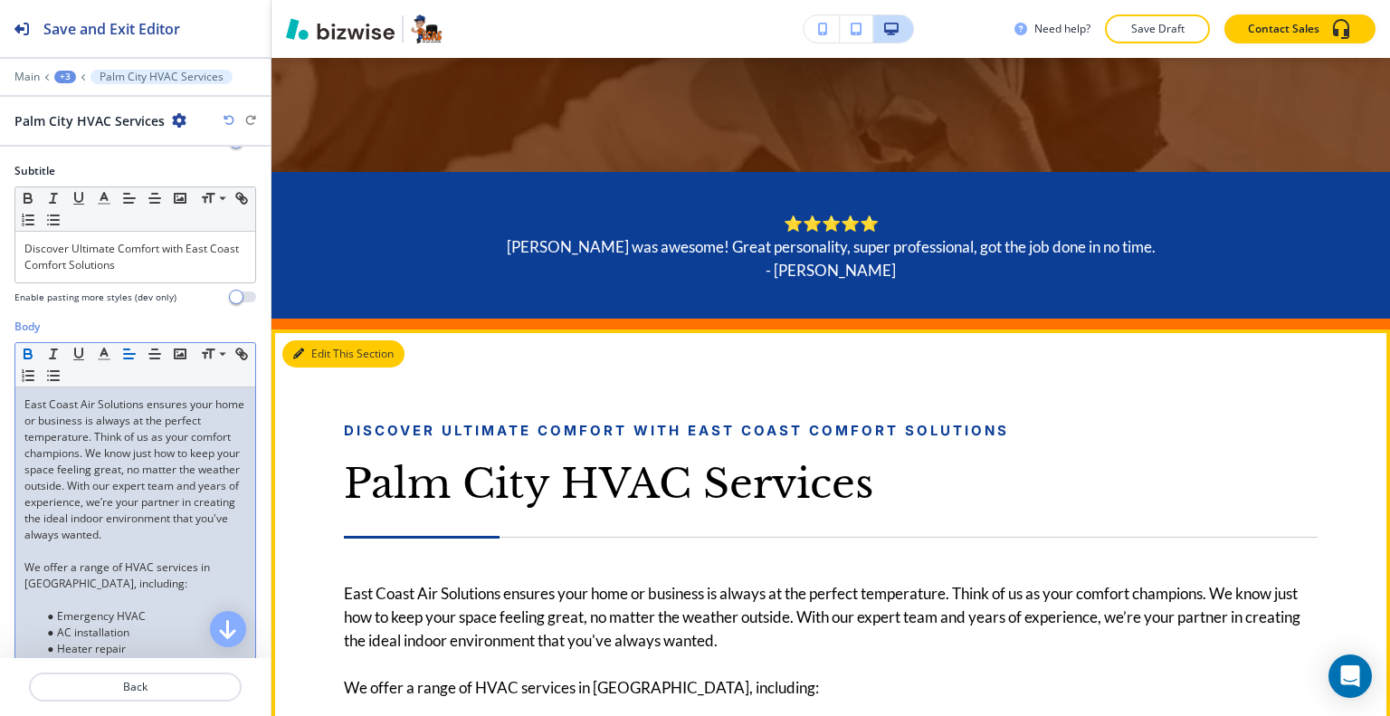
click at [310, 347] on button "Edit This Section" at bounding box center [343, 353] width 122 height 27
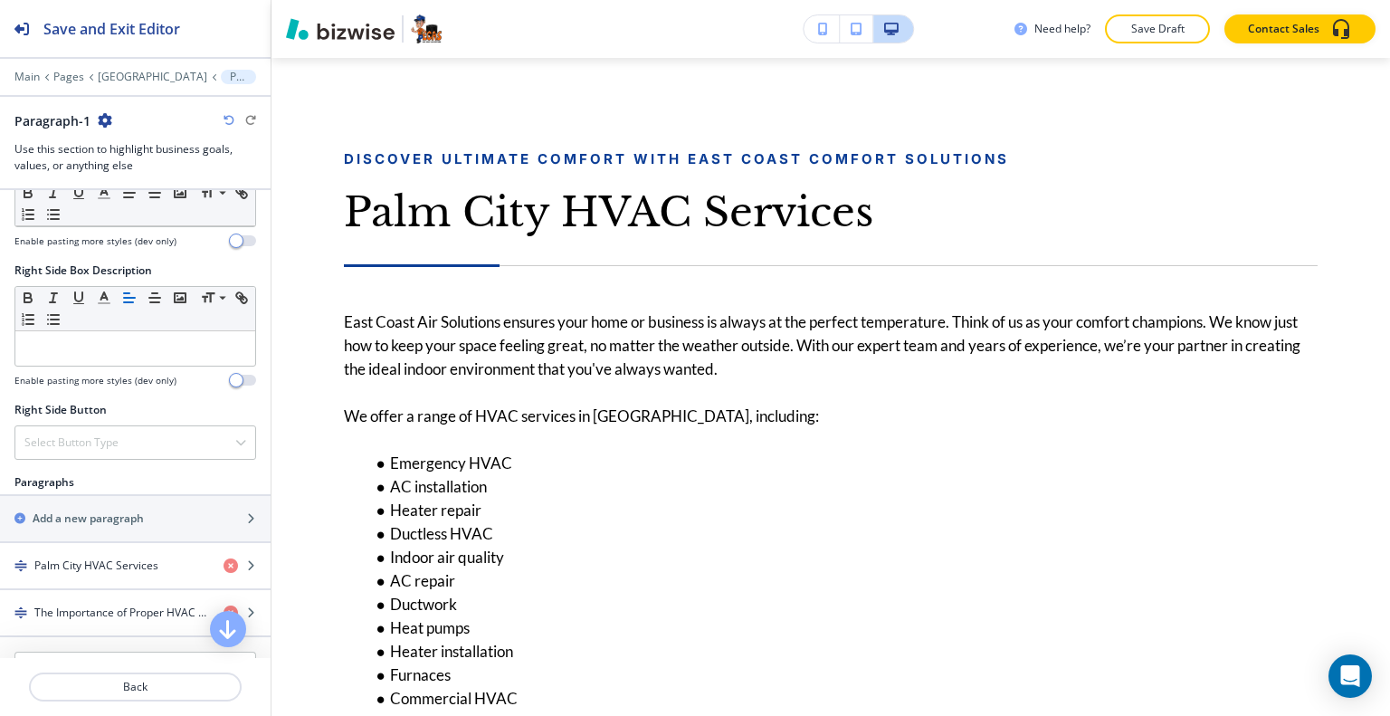
scroll to position [1086, 0]
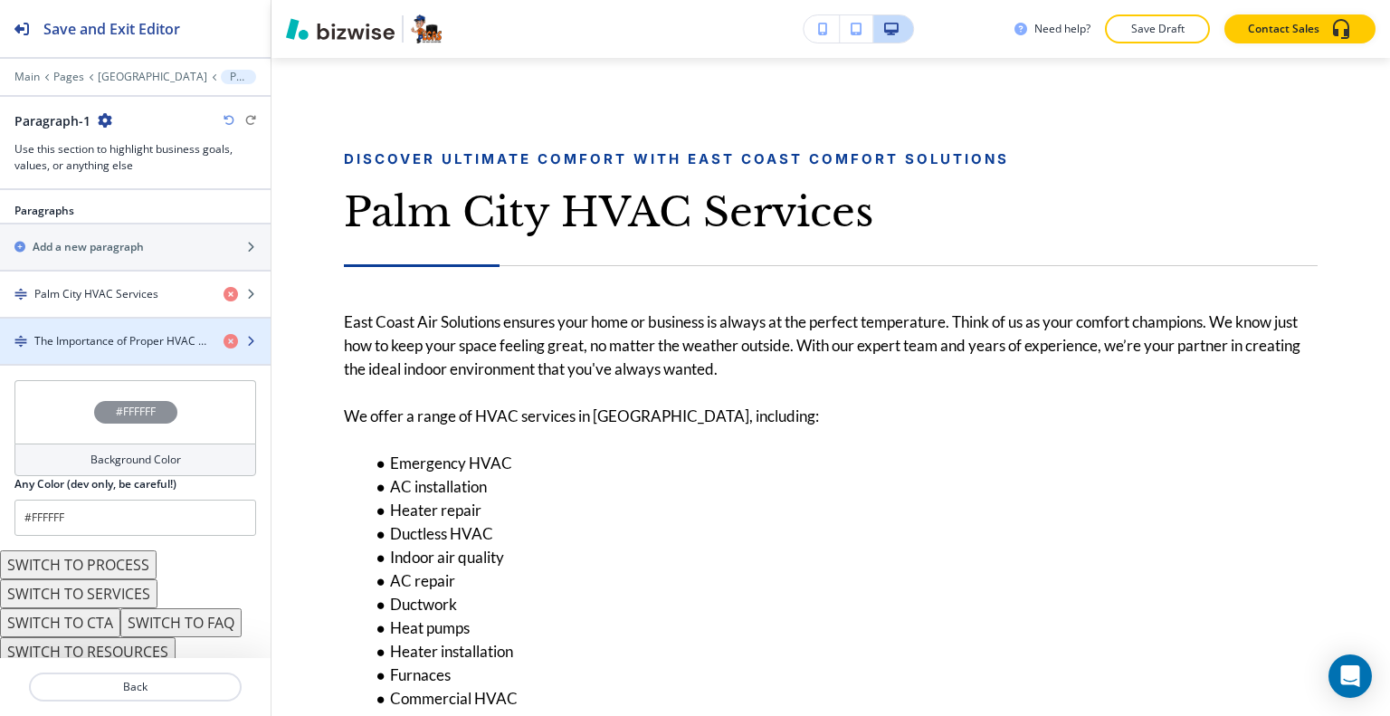
click at [126, 352] on div "button" at bounding box center [135, 356] width 271 height 14
click at [126, 351] on div "button" at bounding box center [135, 356] width 271 height 14
click at [141, 333] on h4 "The Importance of Proper HVAC System Sizing" at bounding box center [121, 341] width 175 height 16
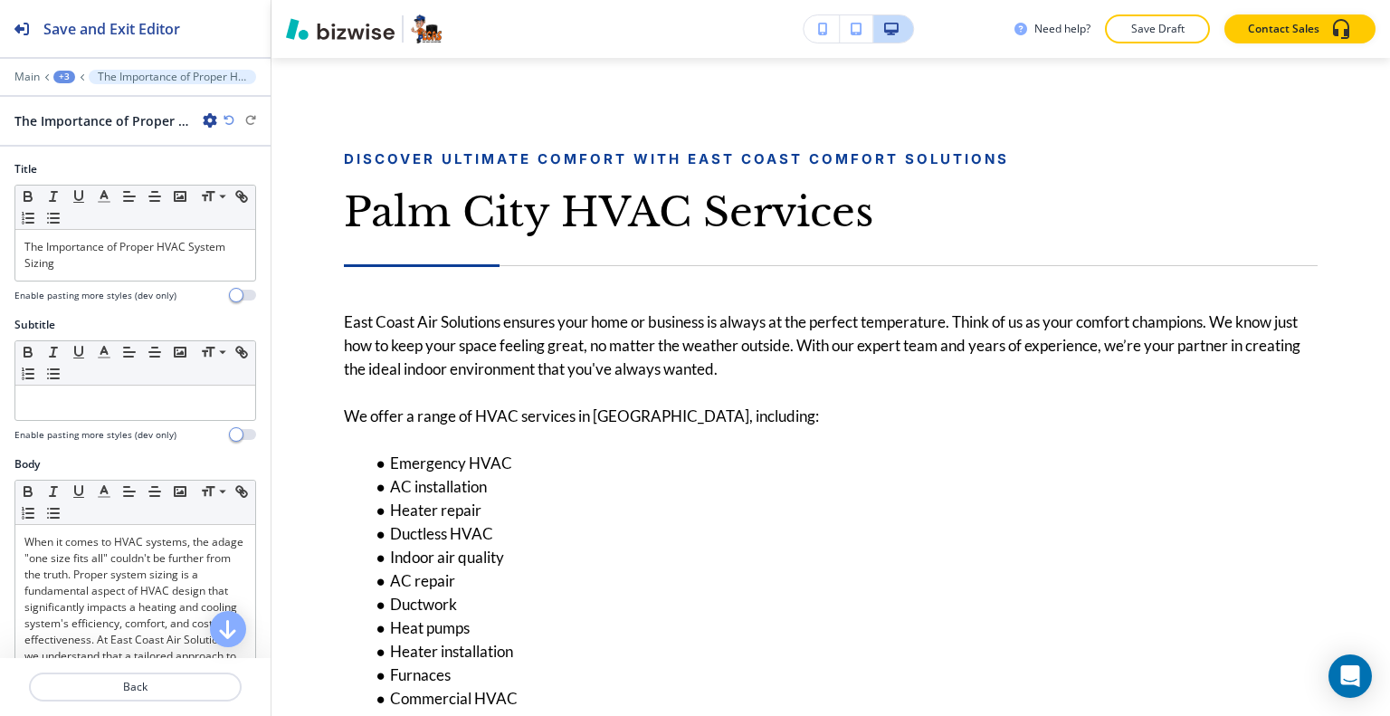
scroll to position [1857, 0]
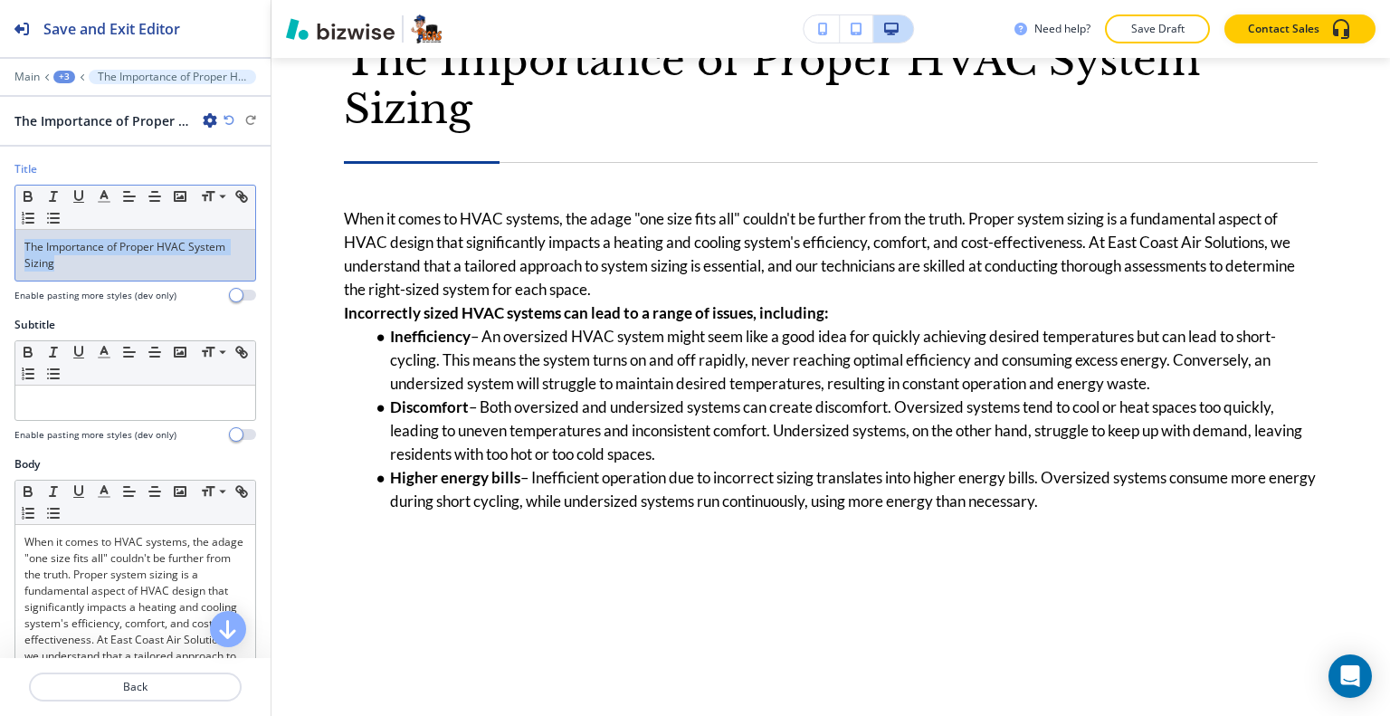
drag, startPoint x: 119, startPoint y: 254, endPoint x: 5, endPoint y: 242, distance: 114.7
click at [0, 242] on div "Title Small Normal Large Huge The Importance of Proper HVAC System Sizing Enabl…" at bounding box center [135, 239] width 271 height 156
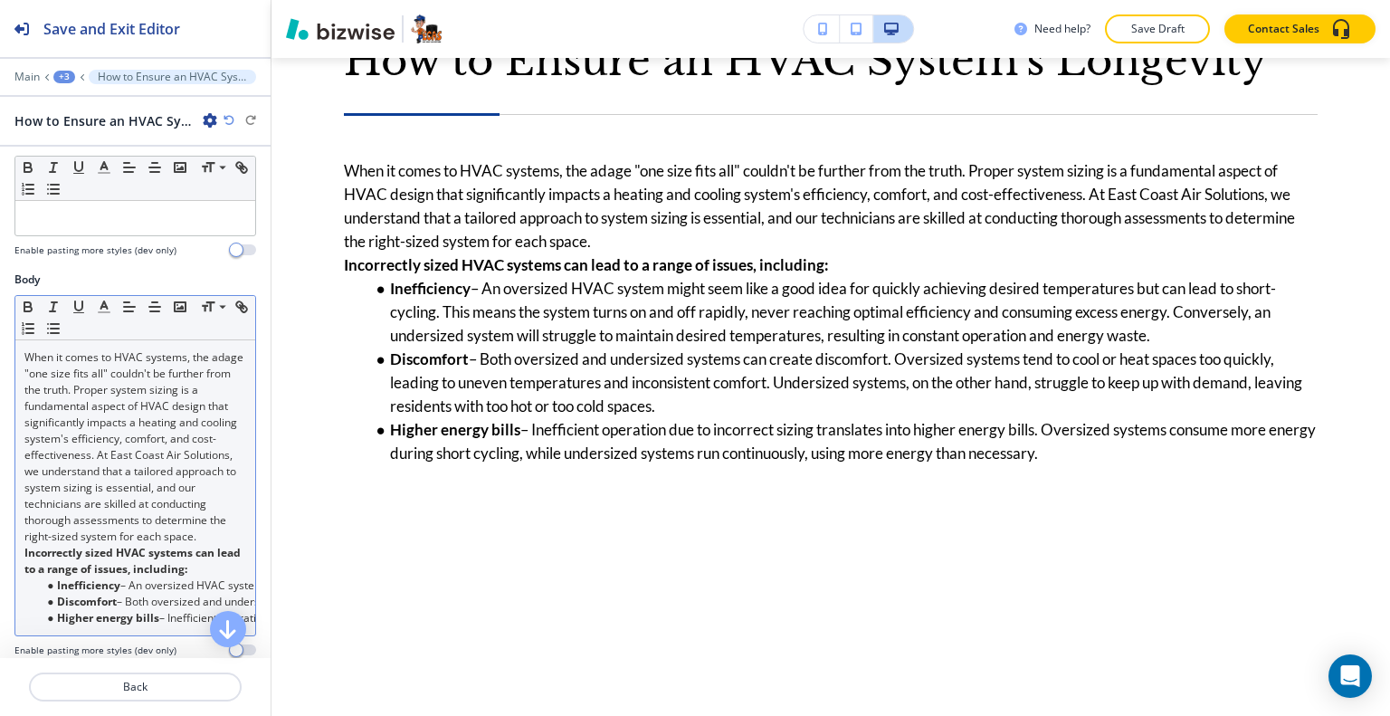
scroll to position [272, 0]
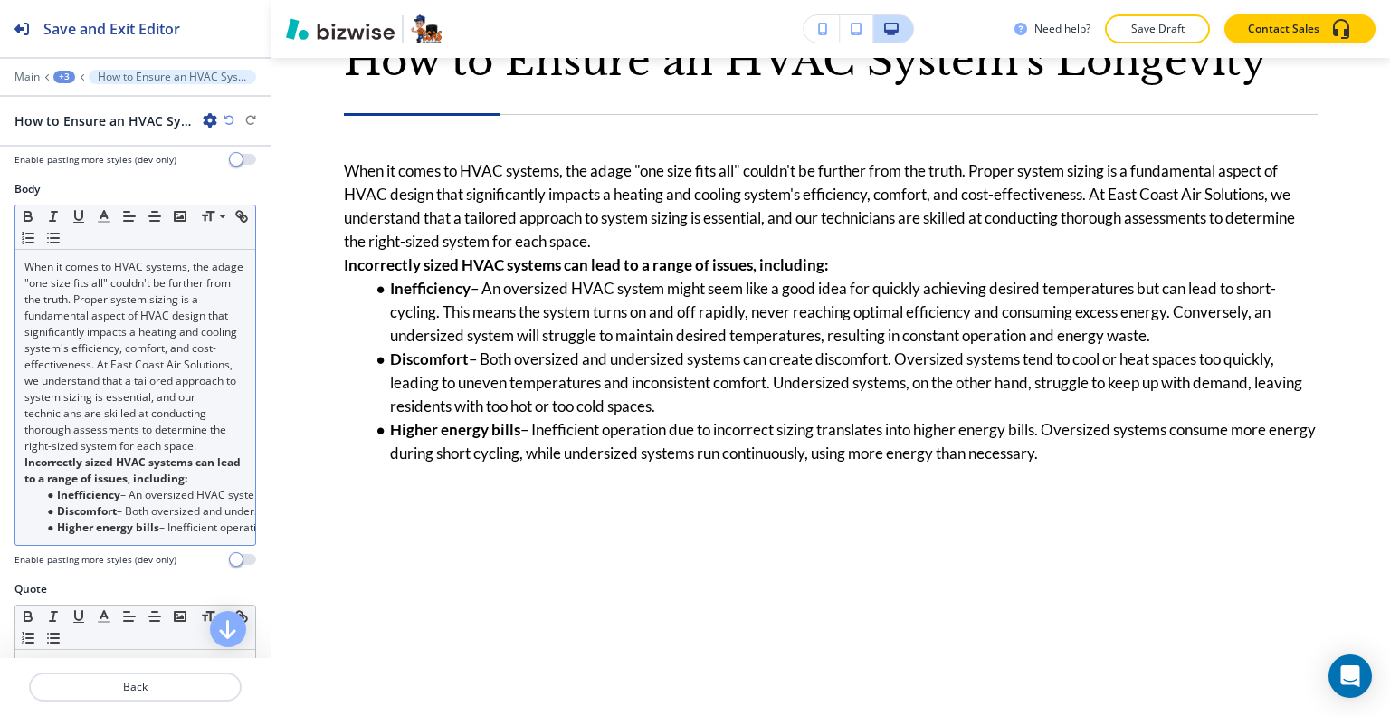
click at [146, 519] on li "Discomfort – Both oversized and undersized systems can create discomfort. Overs…" at bounding box center [143, 511] width 205 height 16
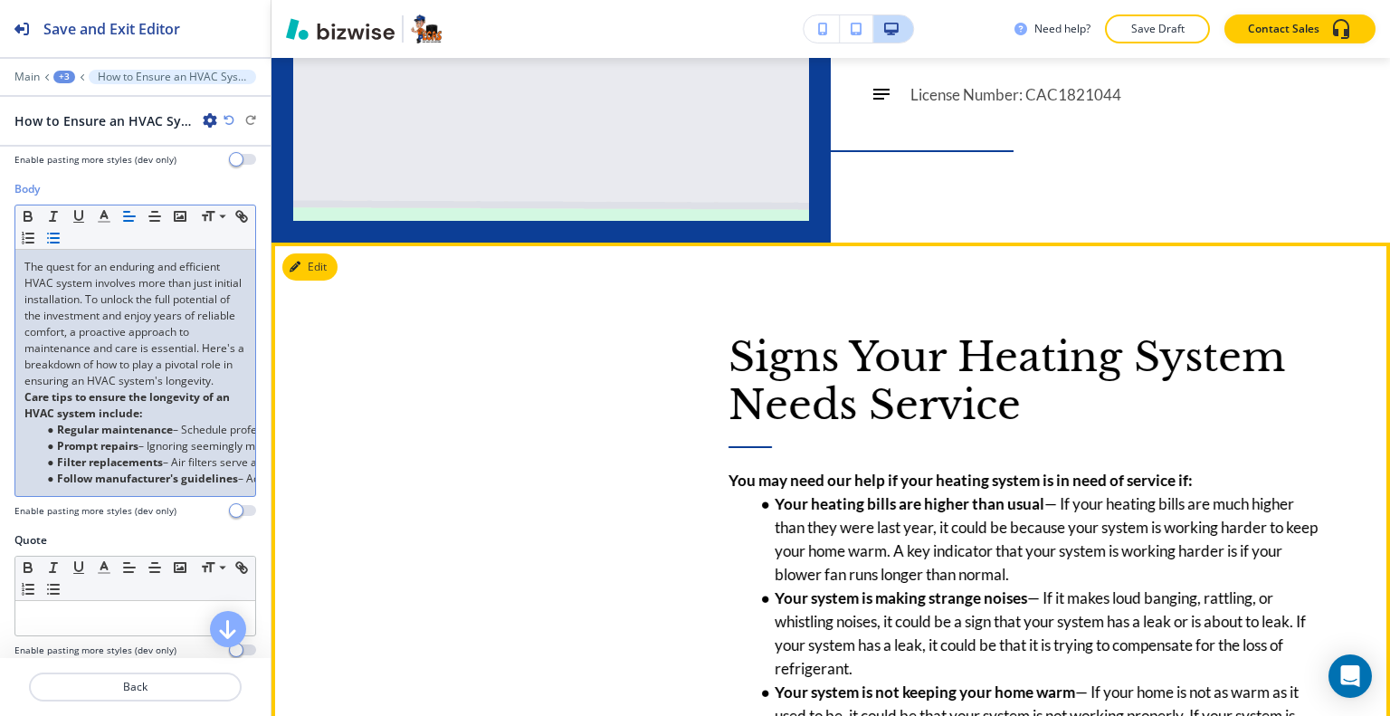
scroll to position [4572, 0]
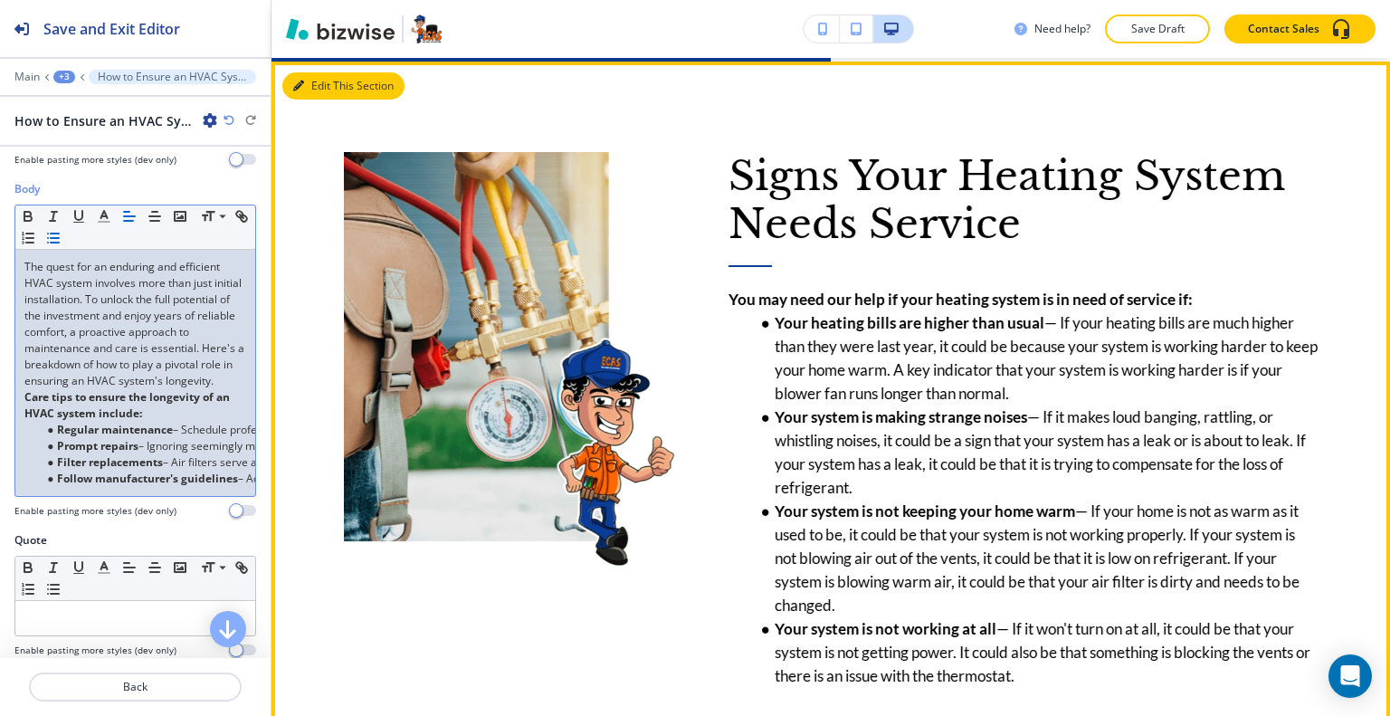
click at [328, 75] on button "Edit This Section" at bounding box center [343, 85] width 122 height 27
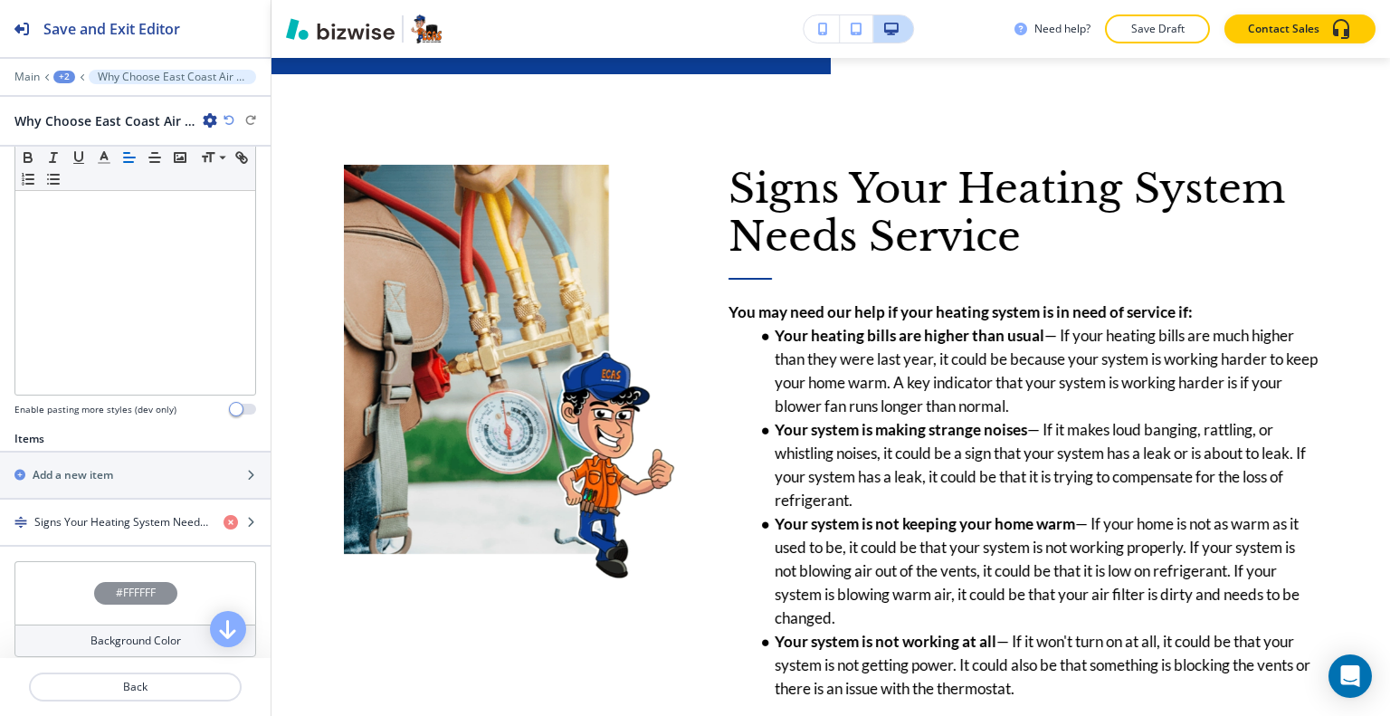
scroll to position [523, 0]
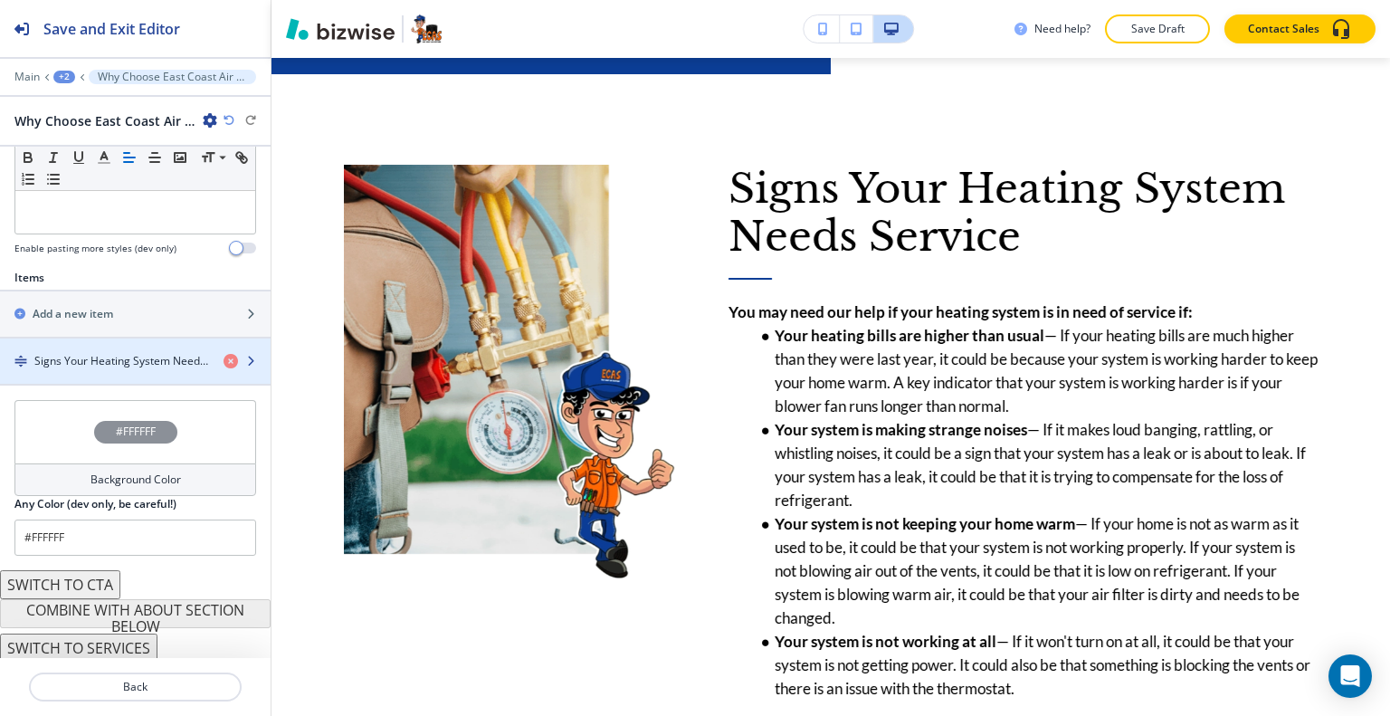
click at [155, 363] on h4 "Signs Your Heating System Needs Service" at bounding box center [121, 361] width 175 height 16
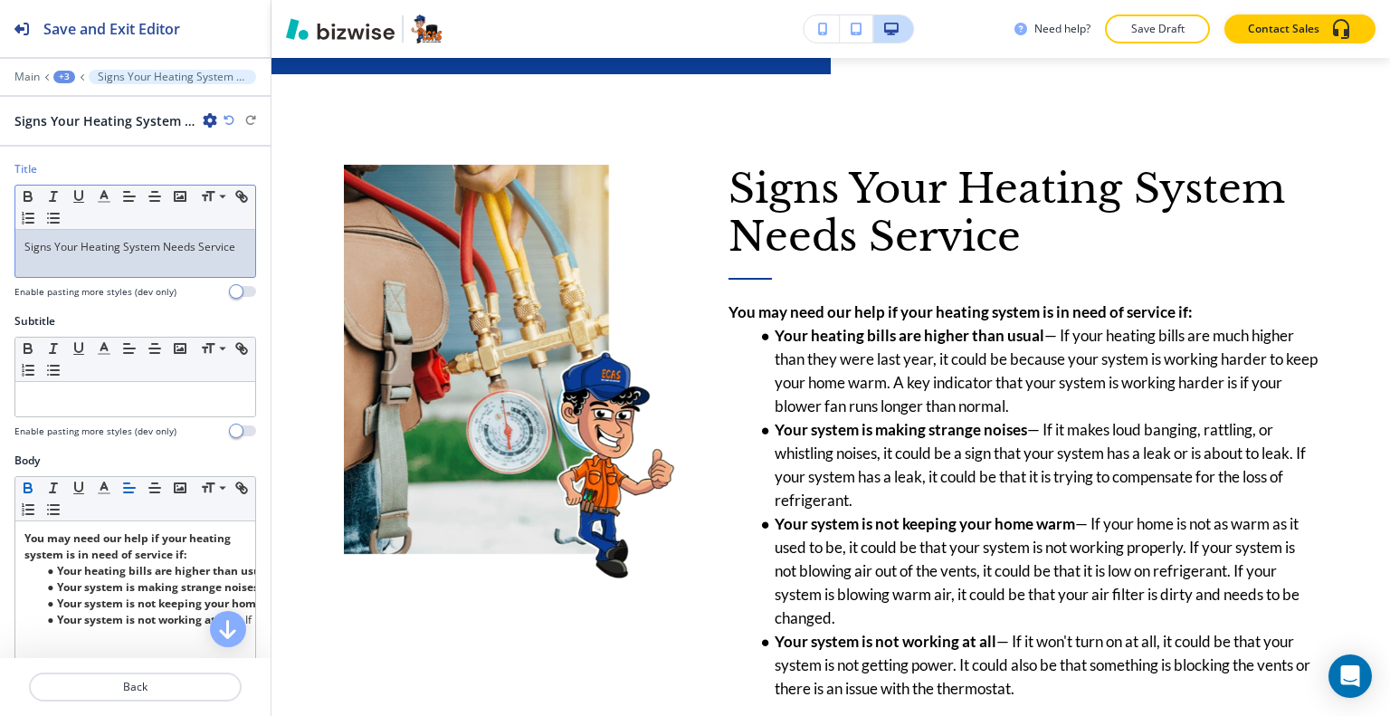
click at [174, 243] on p "Signs Your Heating System Needs Service" at bounding box center [135, 247] width 222 height 16
drag, startPoint x: 233, startPoint y: 243, endPoint x: 0, endPoint y: 241, distance: 232.6
click at [0, 241] on div "Title Small Normal Large Huge Signs Your Heating System Needs Service Enable pa…" at bounding box center [135, 237] width 271 height 152
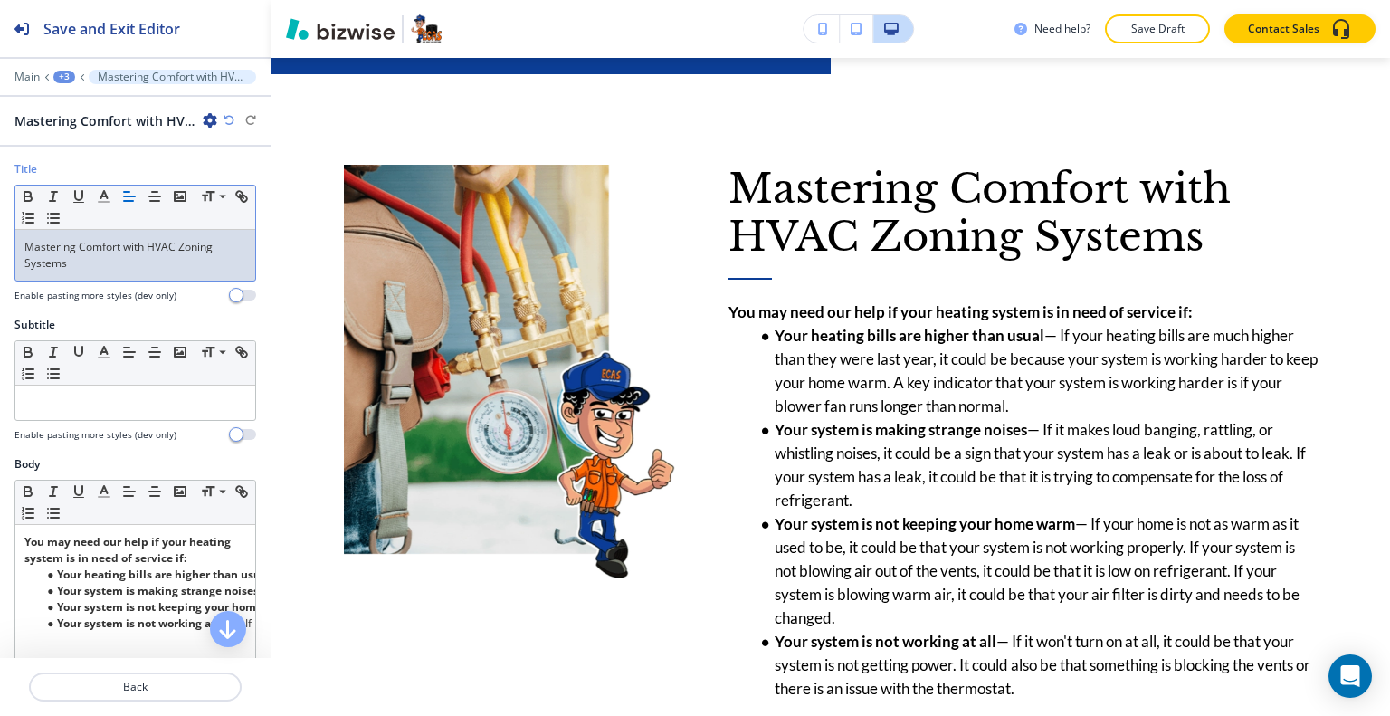
scroll to position [272, 0]
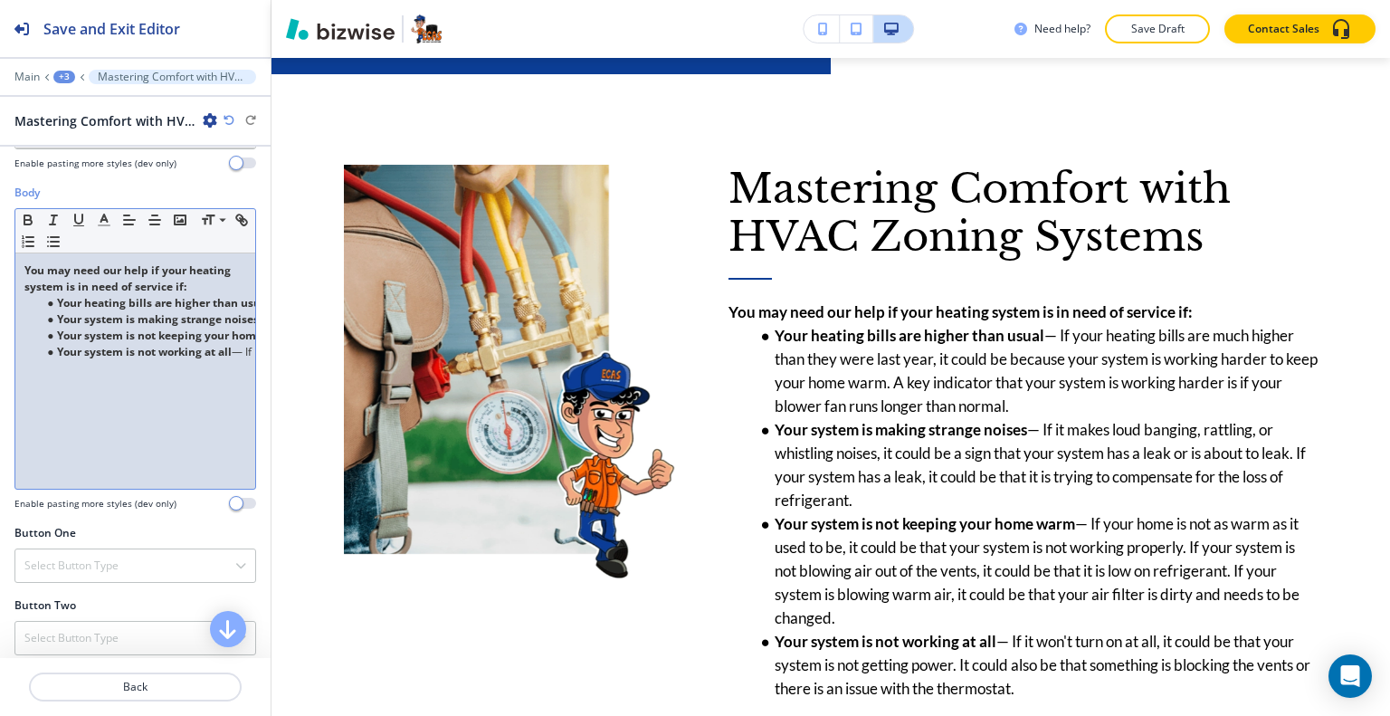
click at [183, 426] on div "You may need our help if your heating system is in need of service if: Your hea…" at bounding box center [135, 370] width 240 height 235
click at [151, 336] on strong "Your system is not keeping your home warm" at bounding box center [176, 335] width 239 height 15
click at [152, 318] on strong "Your system is making strange noises" at bounding box center [158, 318] width 202 height 15
click at [152, 339] on strong "Your system is not keeping your home warm" at bounding box center [176, 335] width 239 height 15
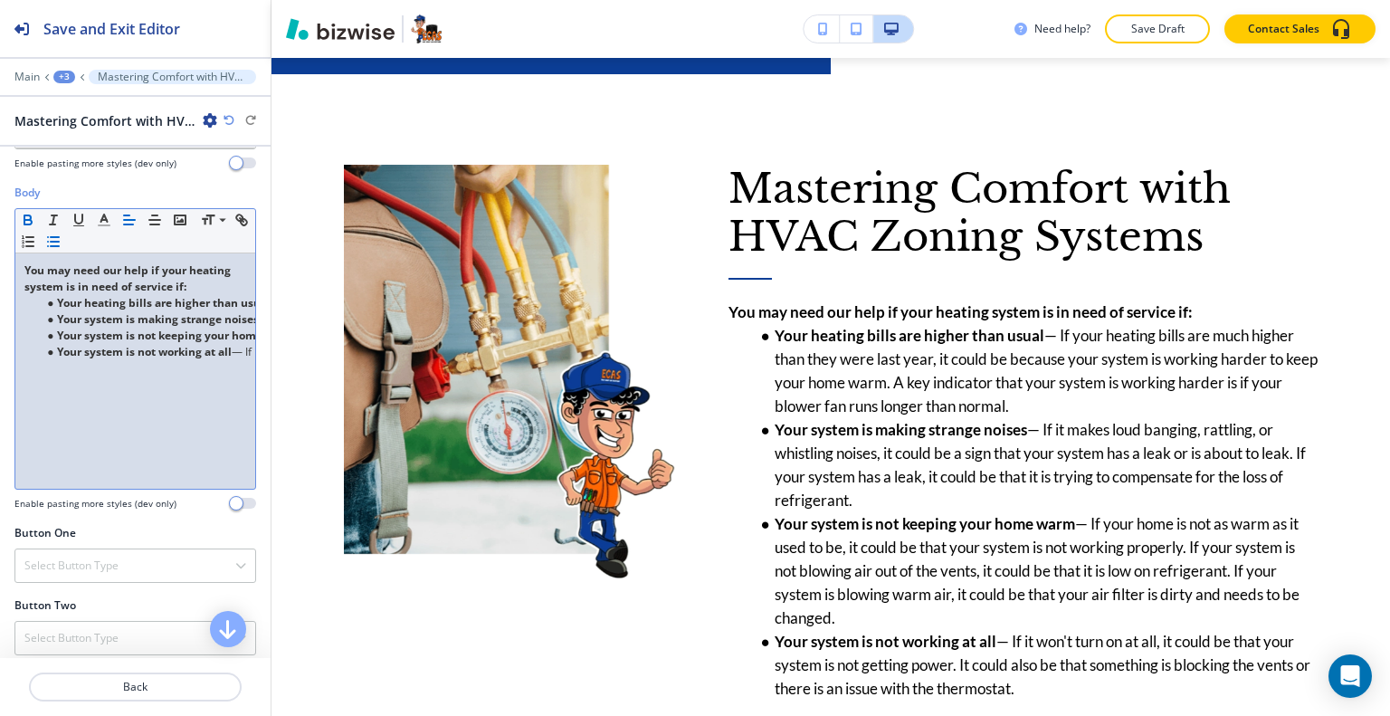
click at [152, 339] on strong "Your system is not keeping your home warm" at bounding box center [176, 335] width 239 height 15
click at [148, 361] on div "You may need our help if your heating system is in need of service if: Your hea…" at bounding box center [135, 370] width 240 height 235
click at [148, 362] on div "You may need our help if your heating system is in need of service if: Your hea…" at bounding box center [135, 370] width 240 height 235
click at [159, 347] on strong "Your system is not working at all" at bounding box center [144, 351] width 175 height 15
click at [163, 339] on strong "Your system is not keeping your home warm" at bounding box center [176, 335] width 239 height 15
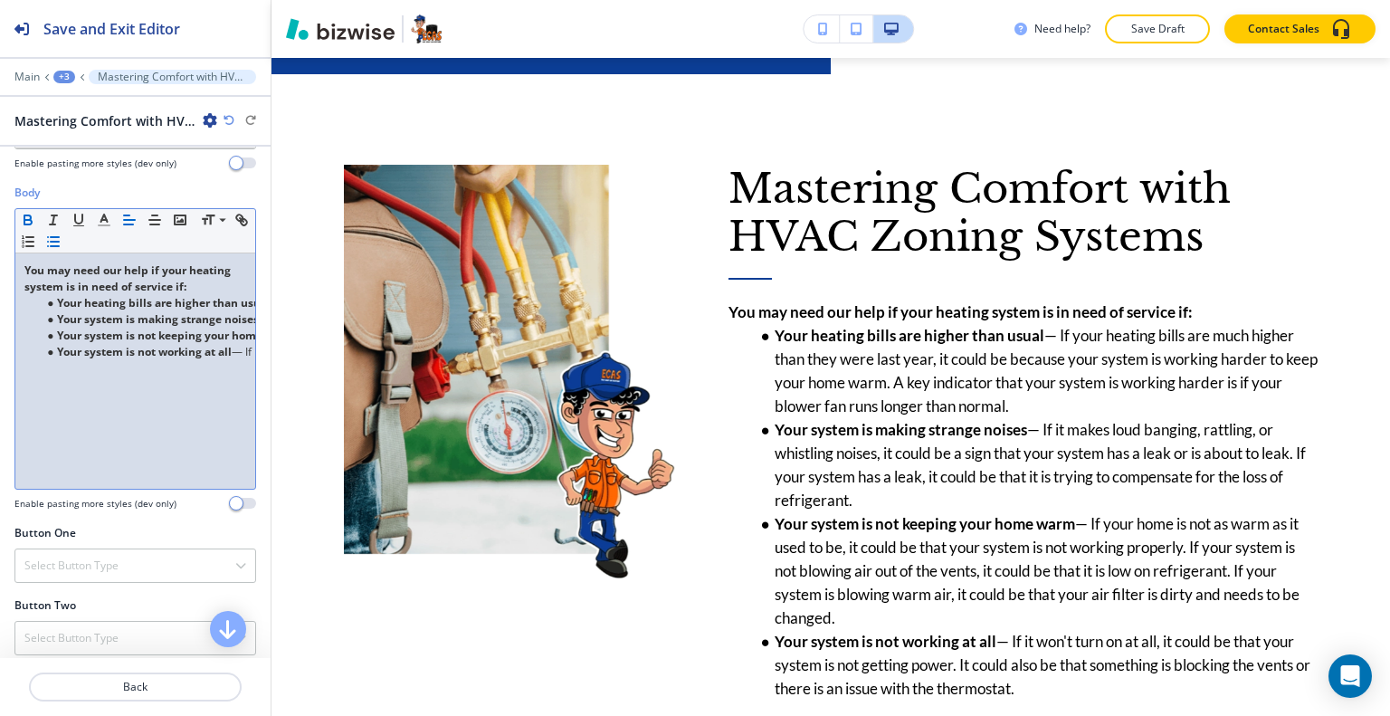
click at [170, 329] on strong "Your system is not keeping your home warm" at bounding box center [176, 335] width 239 height 15
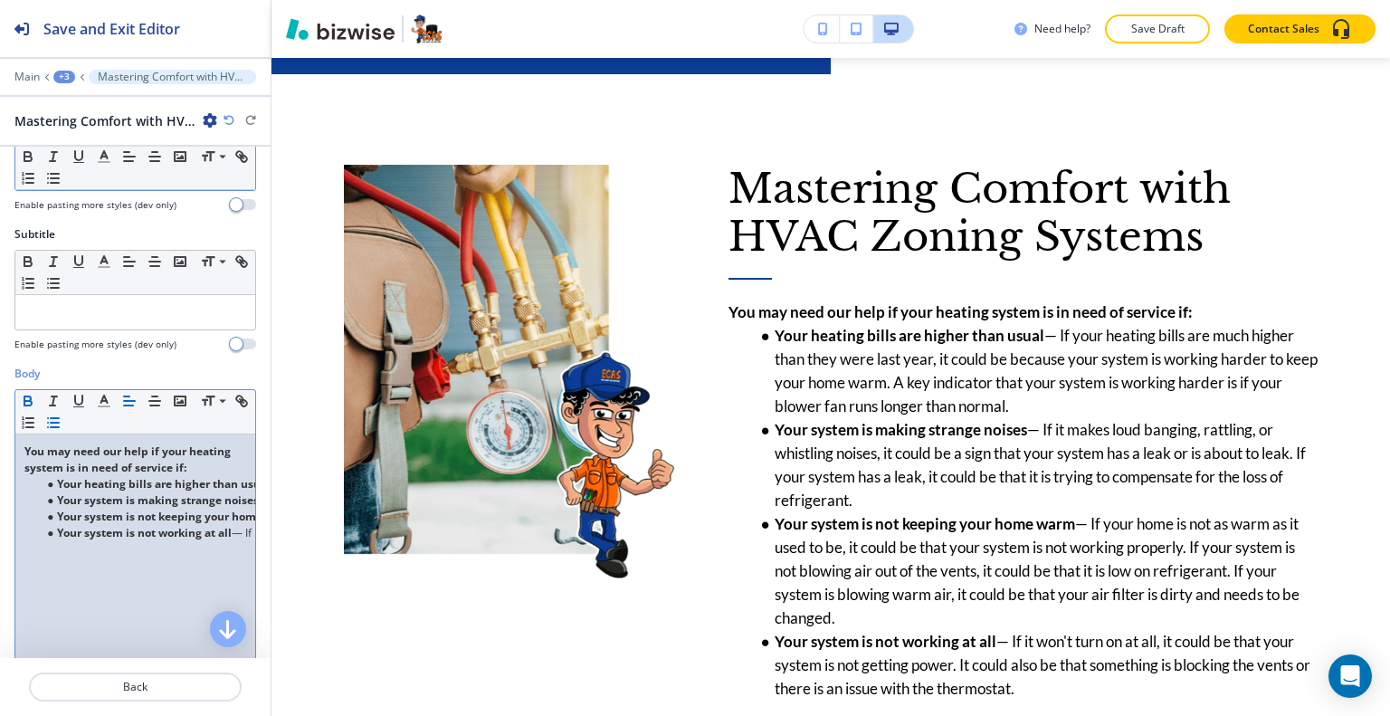
click at [170, 486] on strong "Your heating bills are higher than usual" at bounding box center [164, 483] width 214 height 15
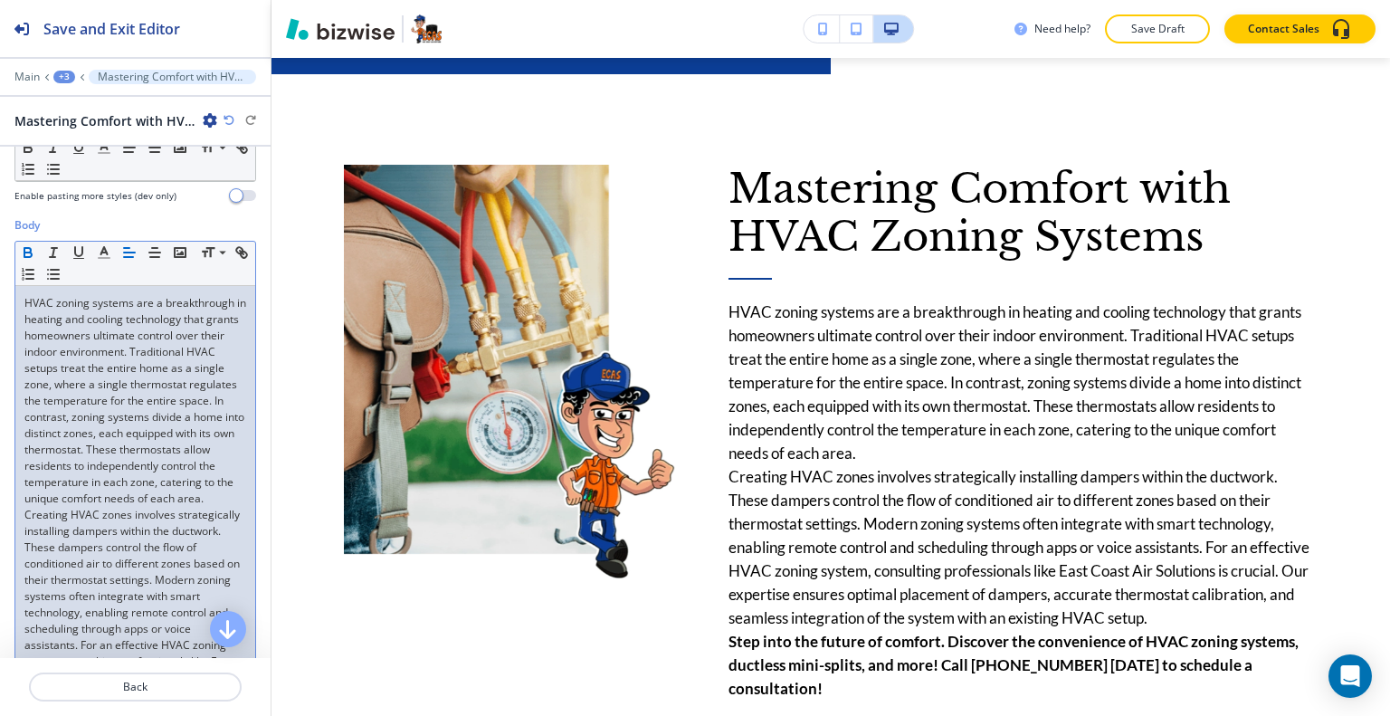
scroll to position [510, 0]
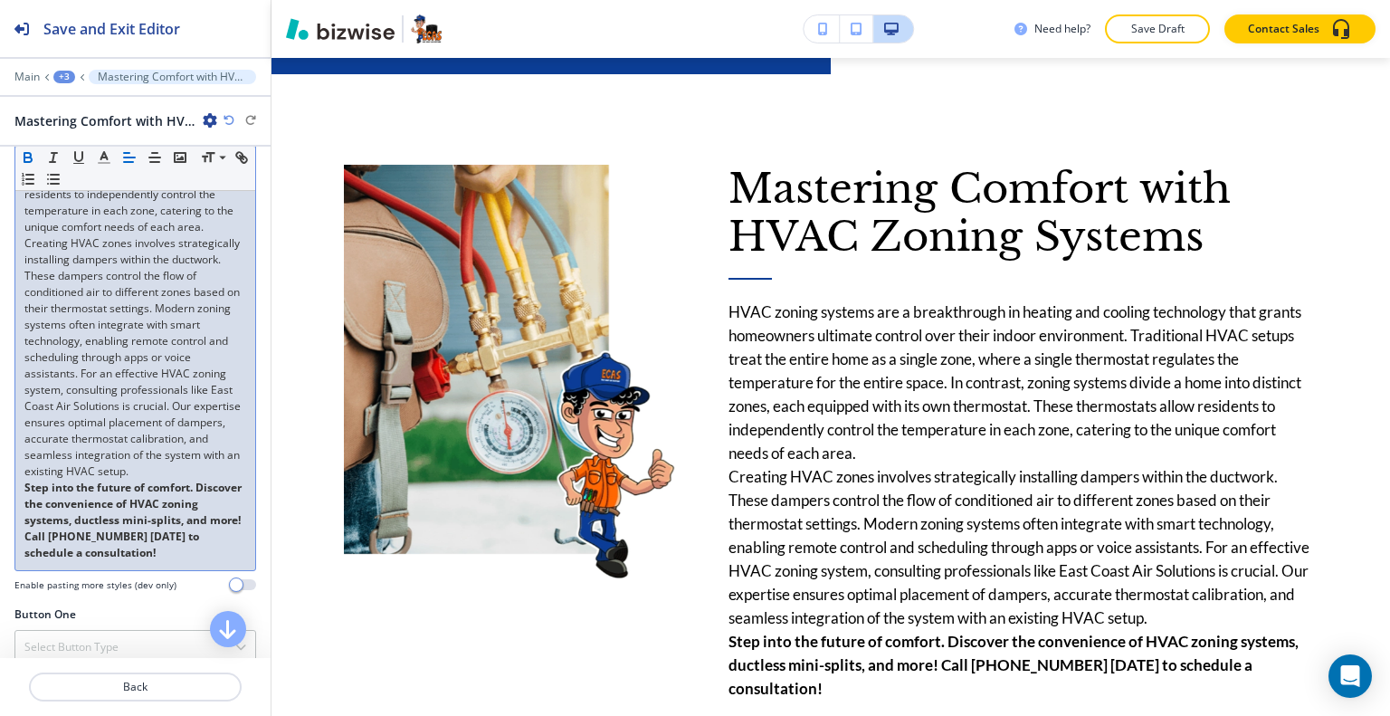
click at [154, 480] on p "Creating HVAC zones involves strategically installing dampers within the ductwo…" at bounding box center [135, 357] width 222 height 244
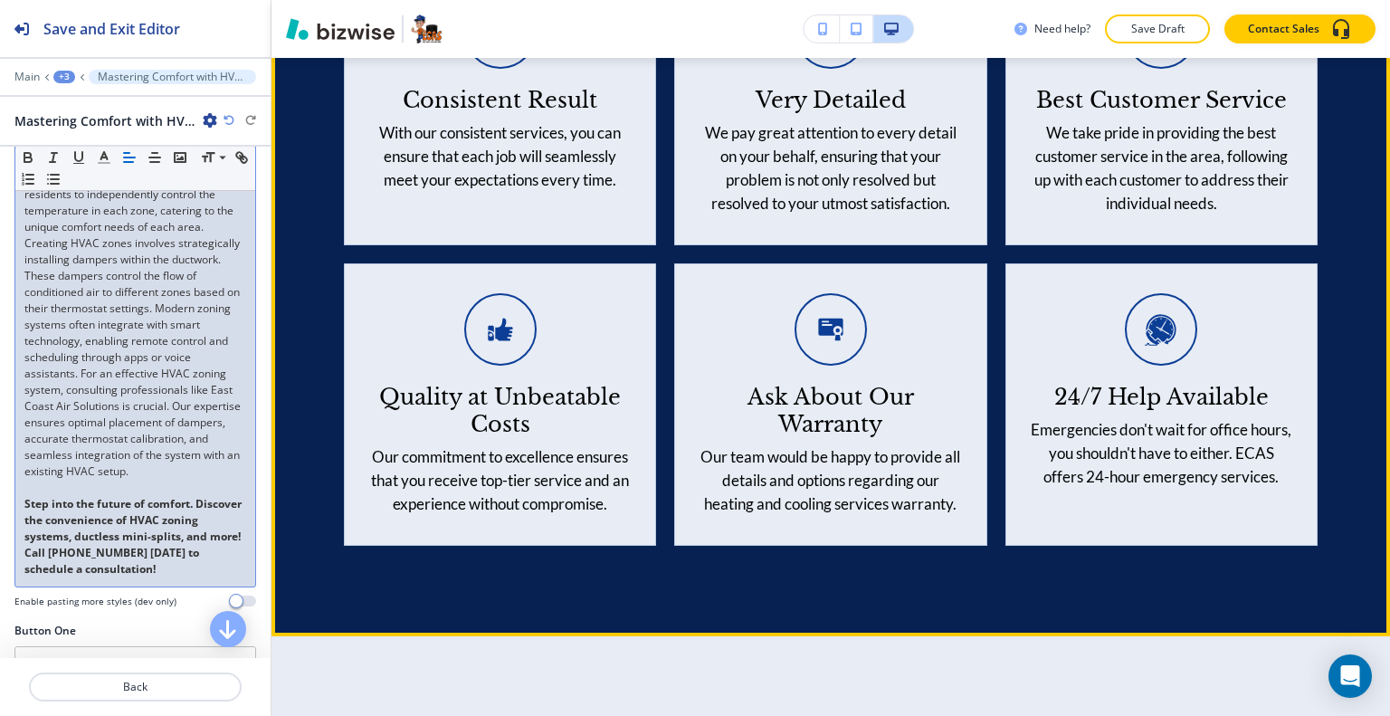
scroll to position [5465, 0]
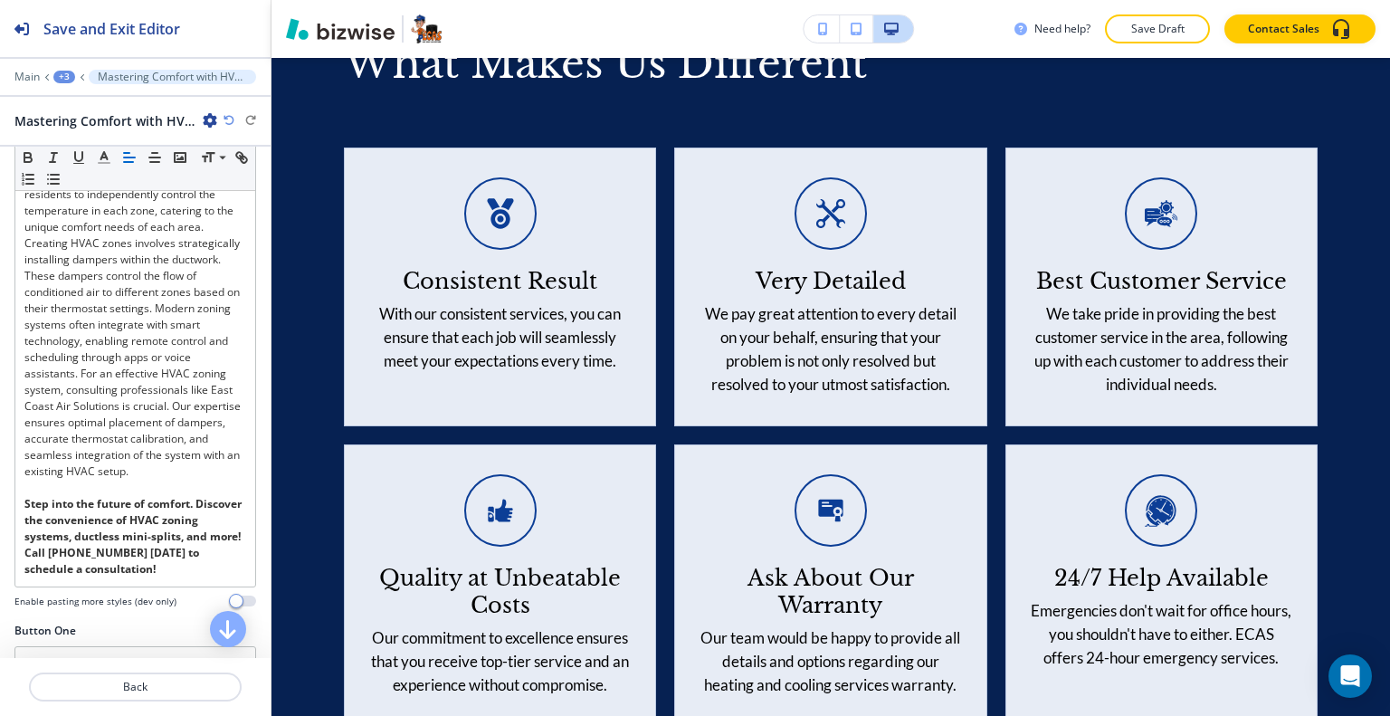
click at [1140, 35] on p "Save Draft" at bounding box center [1158, 29] width 58 height 16
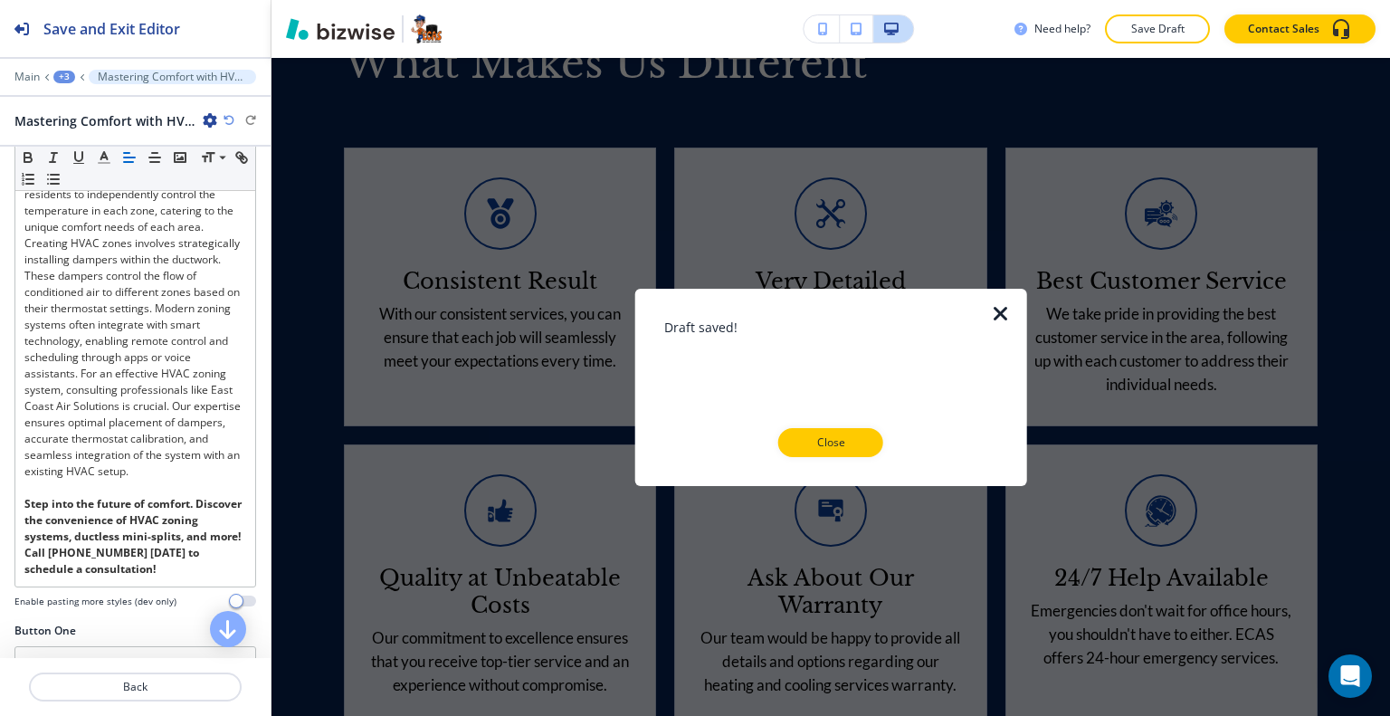
click at [845, 436] on p "Close" at bounding box center [831, 442] width 58 height 16
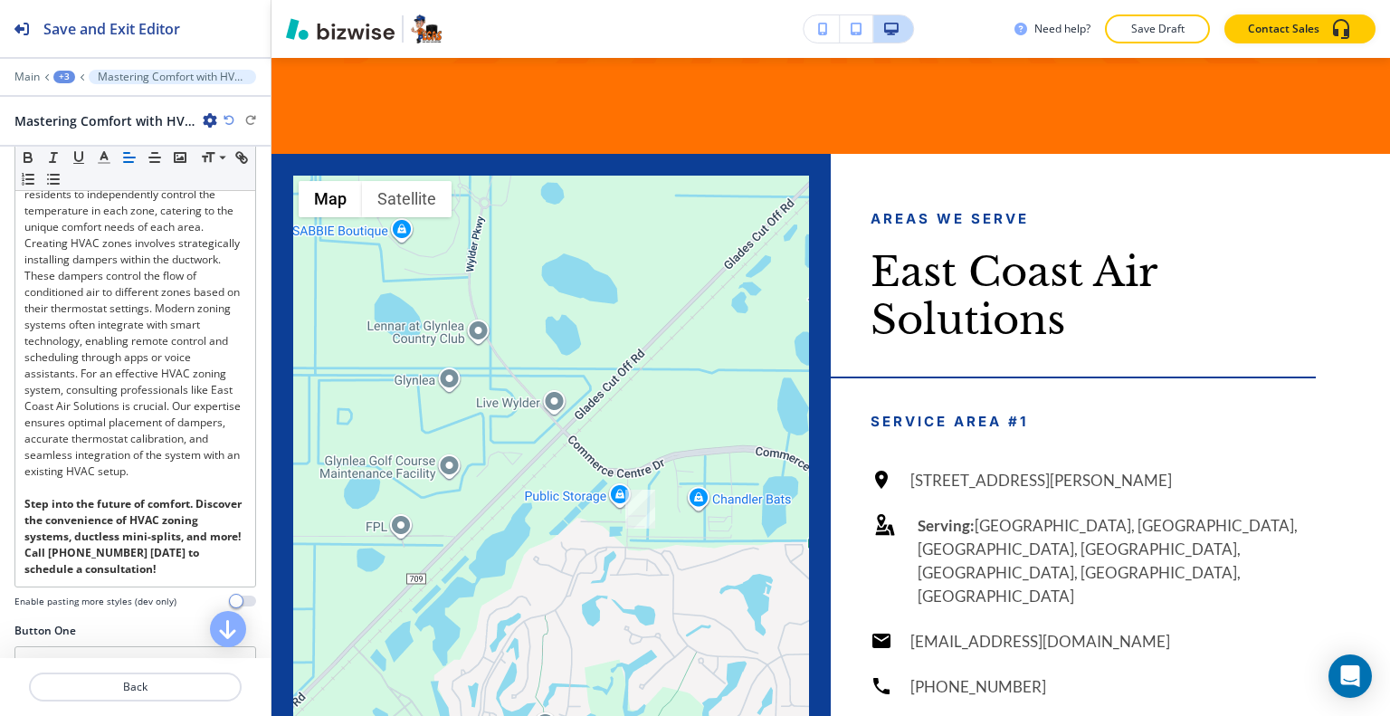
scroll to position [3504, 0]
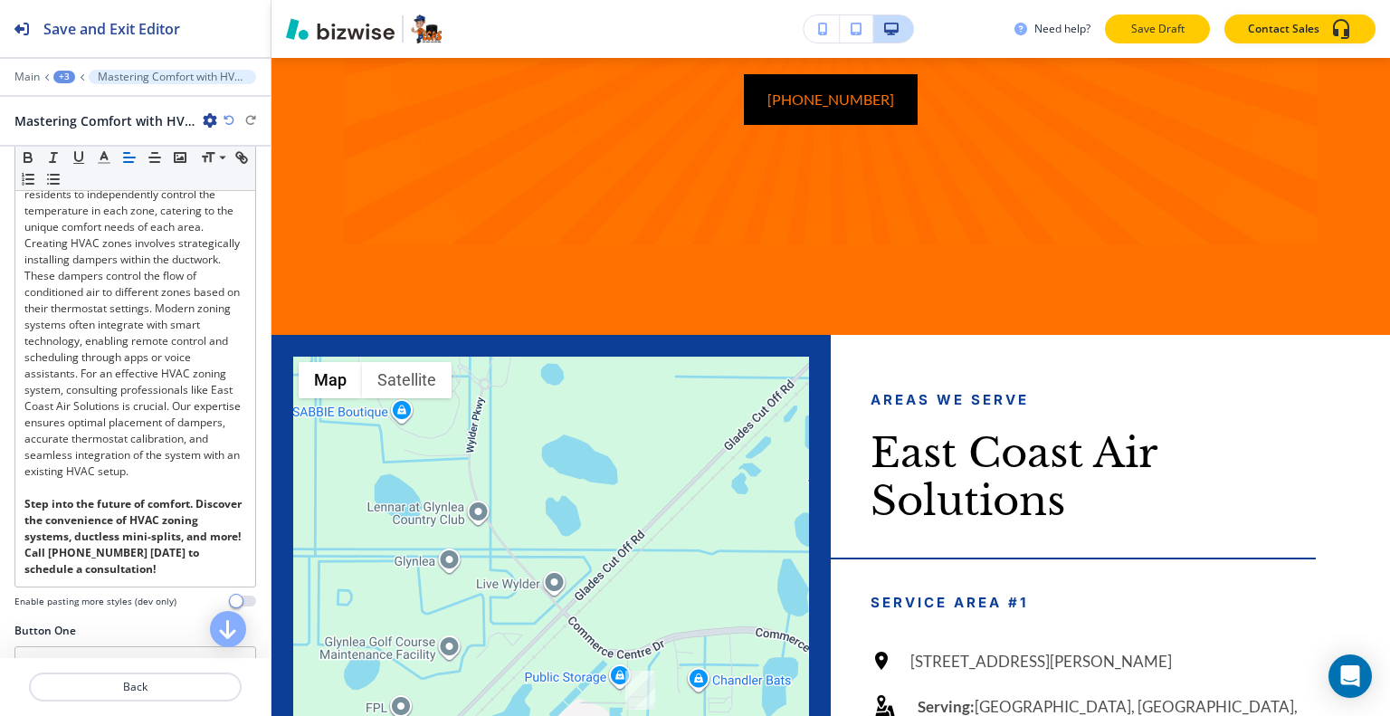
click at [1177, 30] on p "Save Draft" at bounding box center [1158, 29] width 58 height 16
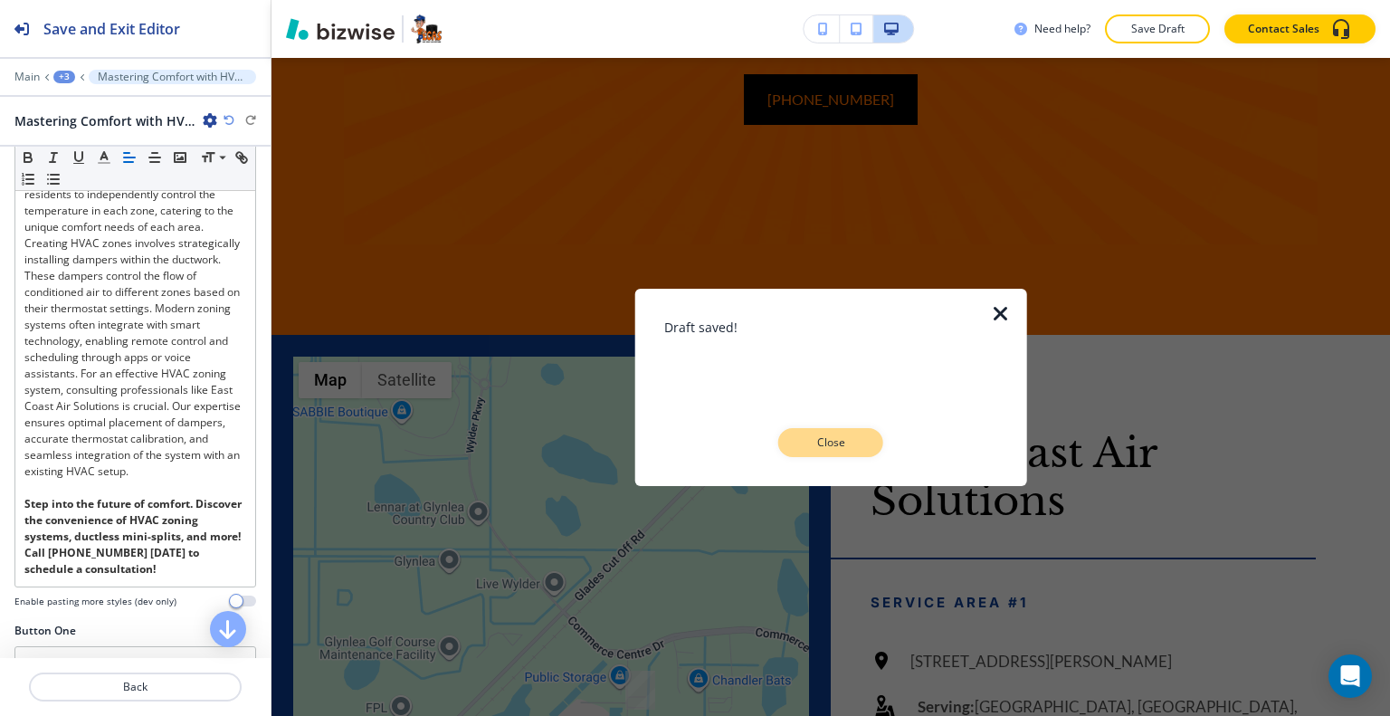
click at [848, 440] on p "Close" at bounding box center [831, 442] width 58 height 16
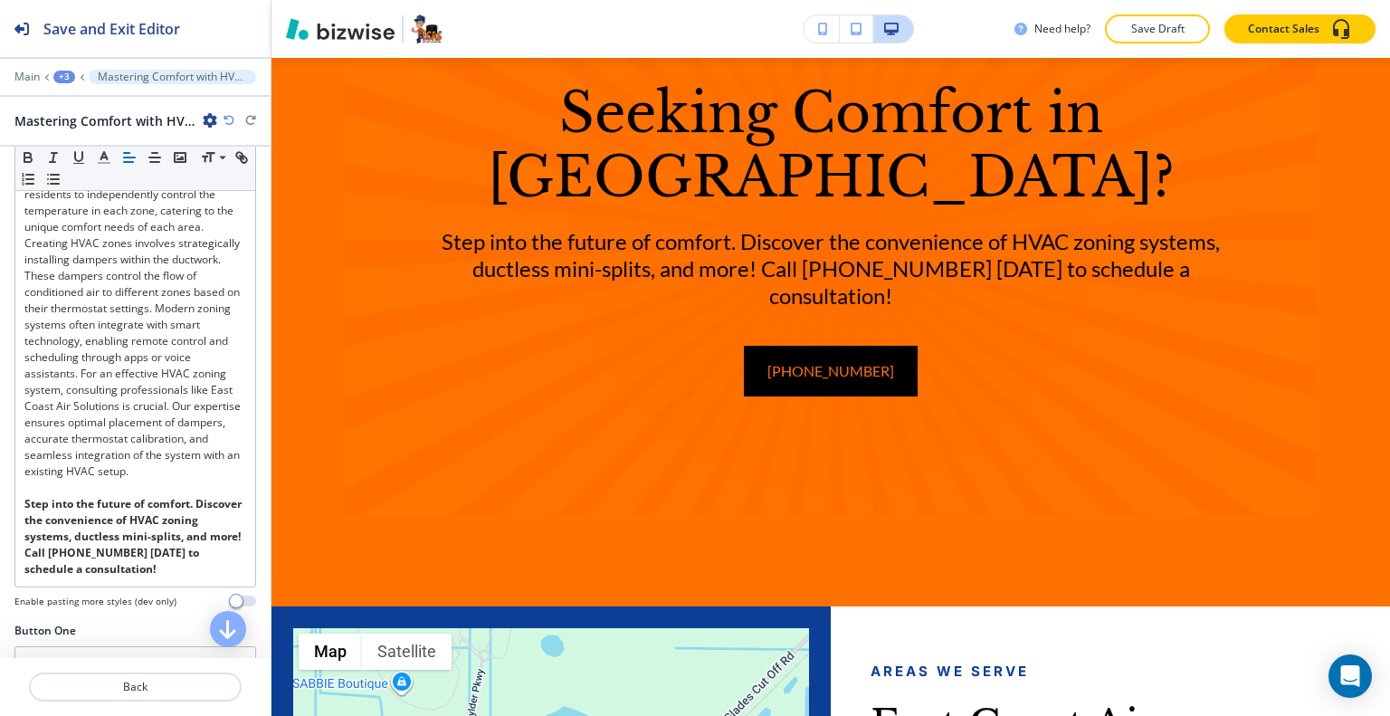
scroll to position [0, 0]
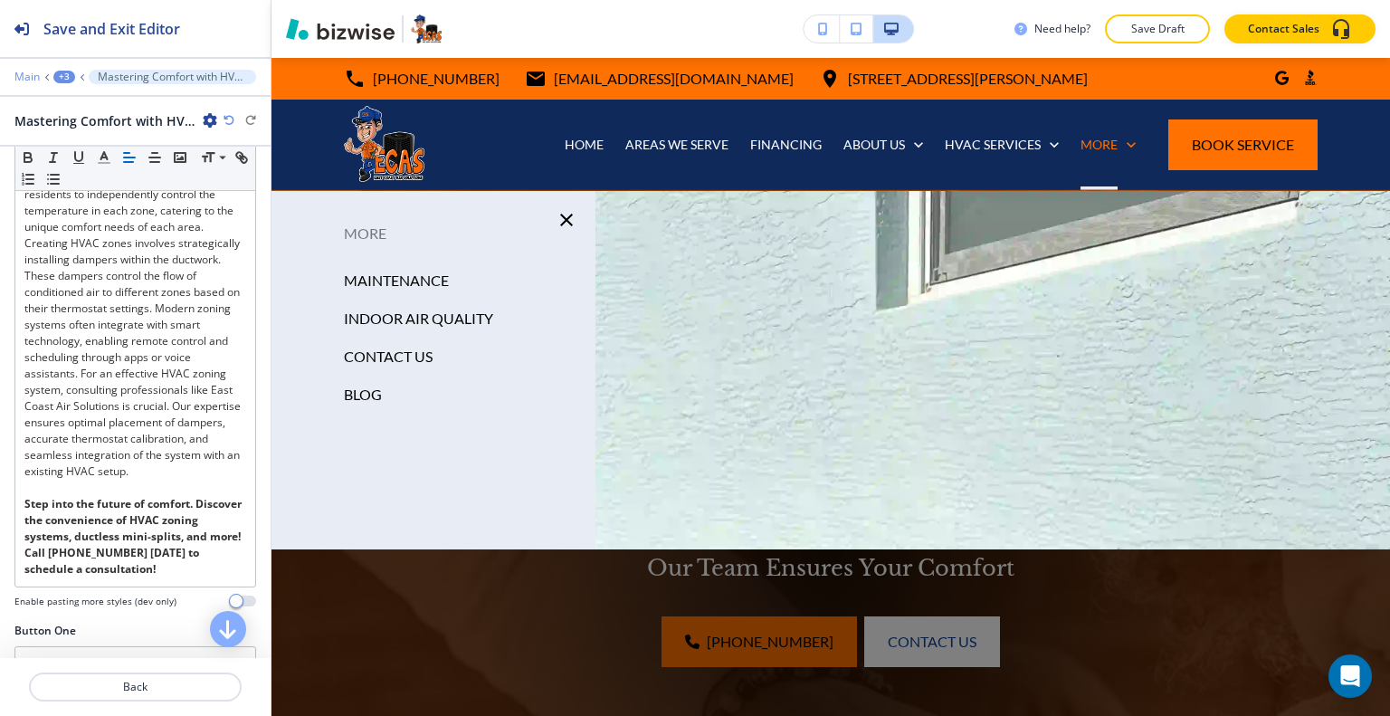
click at [20, 79] on p "Main" at bounding box center [26, 77] width 25 height 13
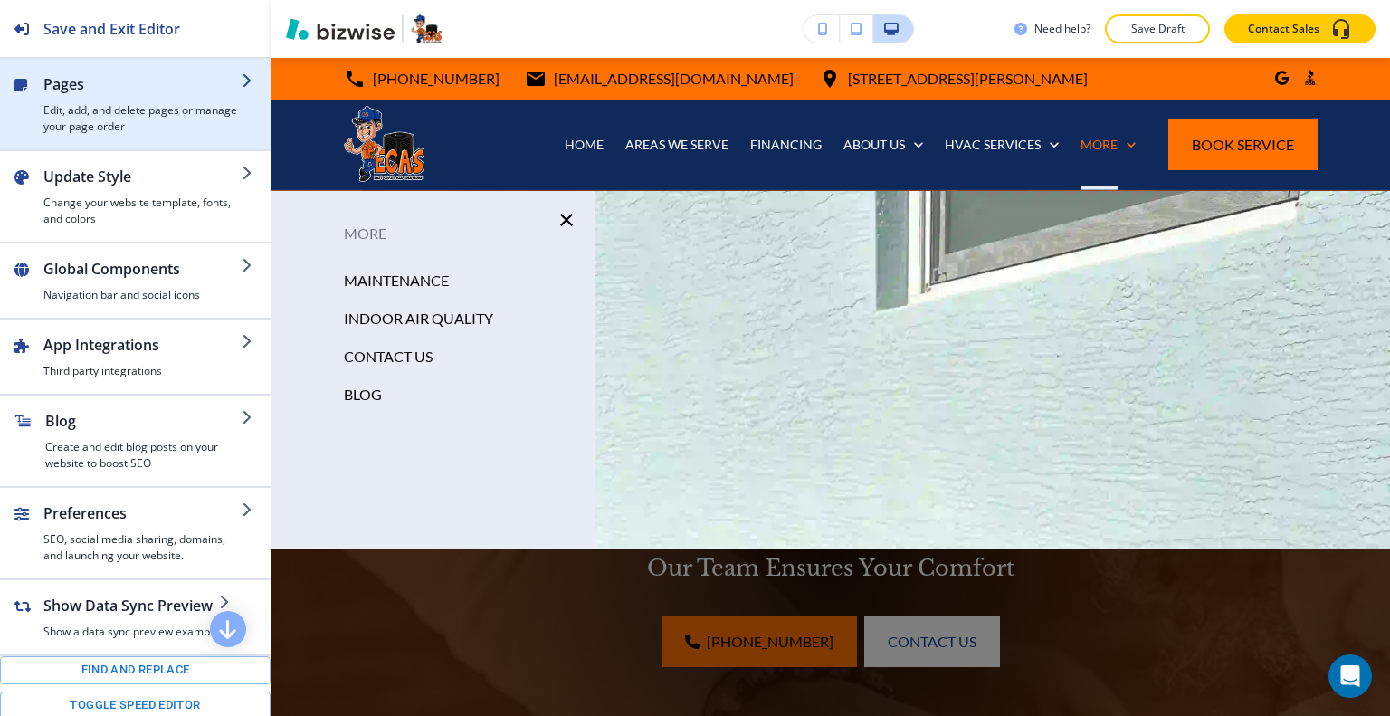
click at [78, 99] on div "button" at bounding box center [142, 98] width 198 height 7
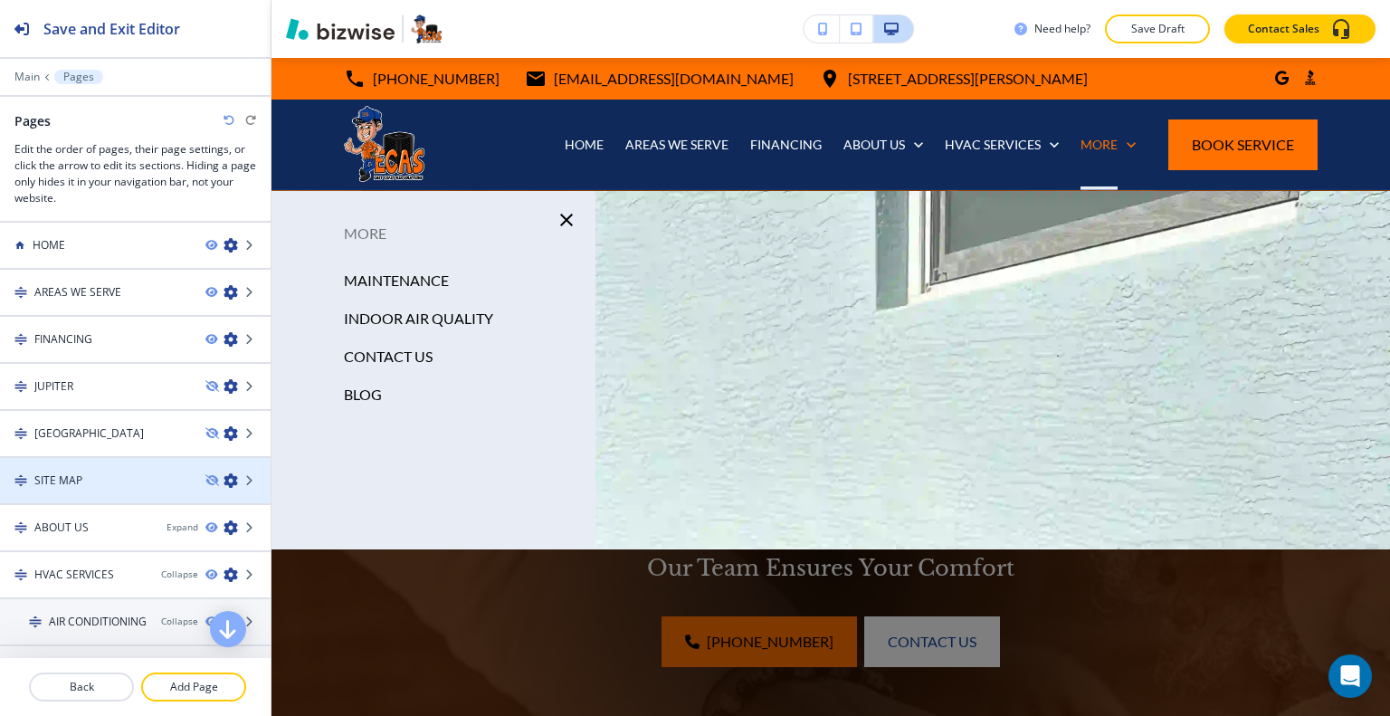
click at [108, 472] on div "SITE MAP" at bounding box center [95, 480] width 191 height 16
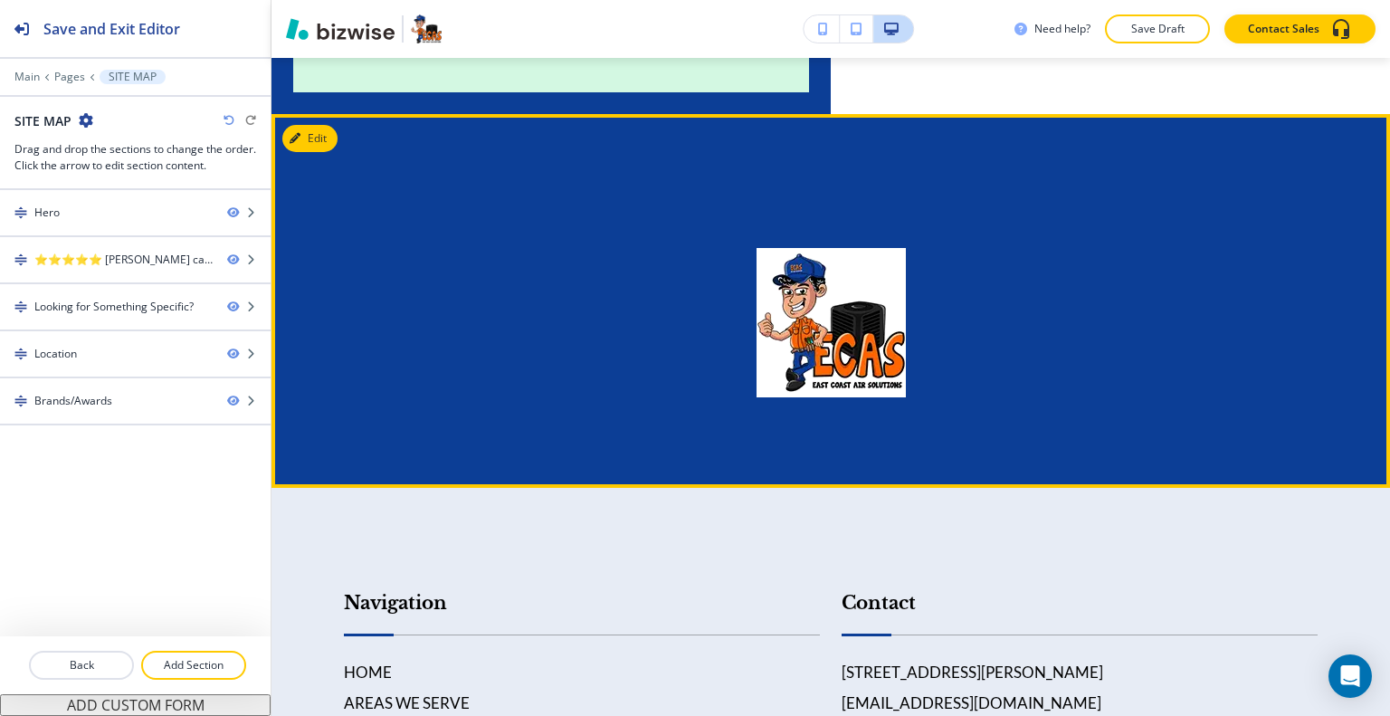
scroll to position [905, 0]
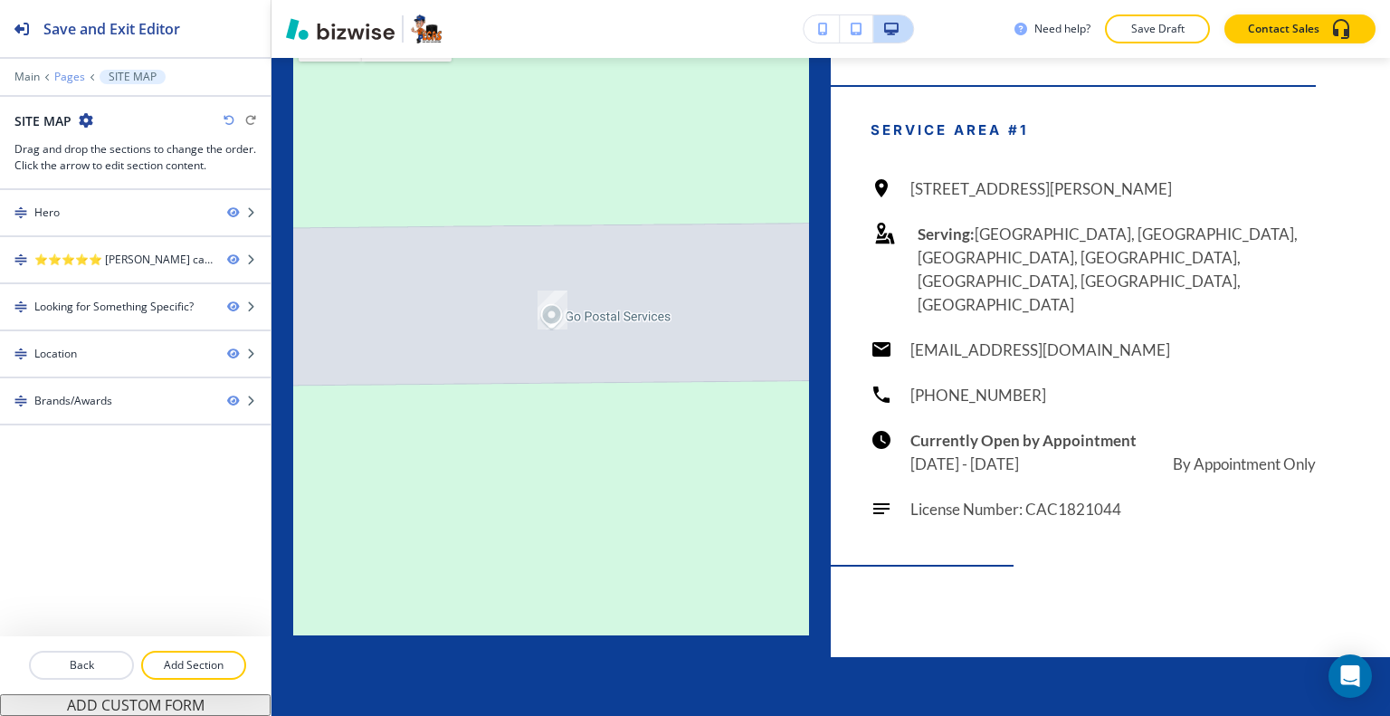
click at [73, 72] on p "Pages" at bounding box center [69, 77] width 31 height 13
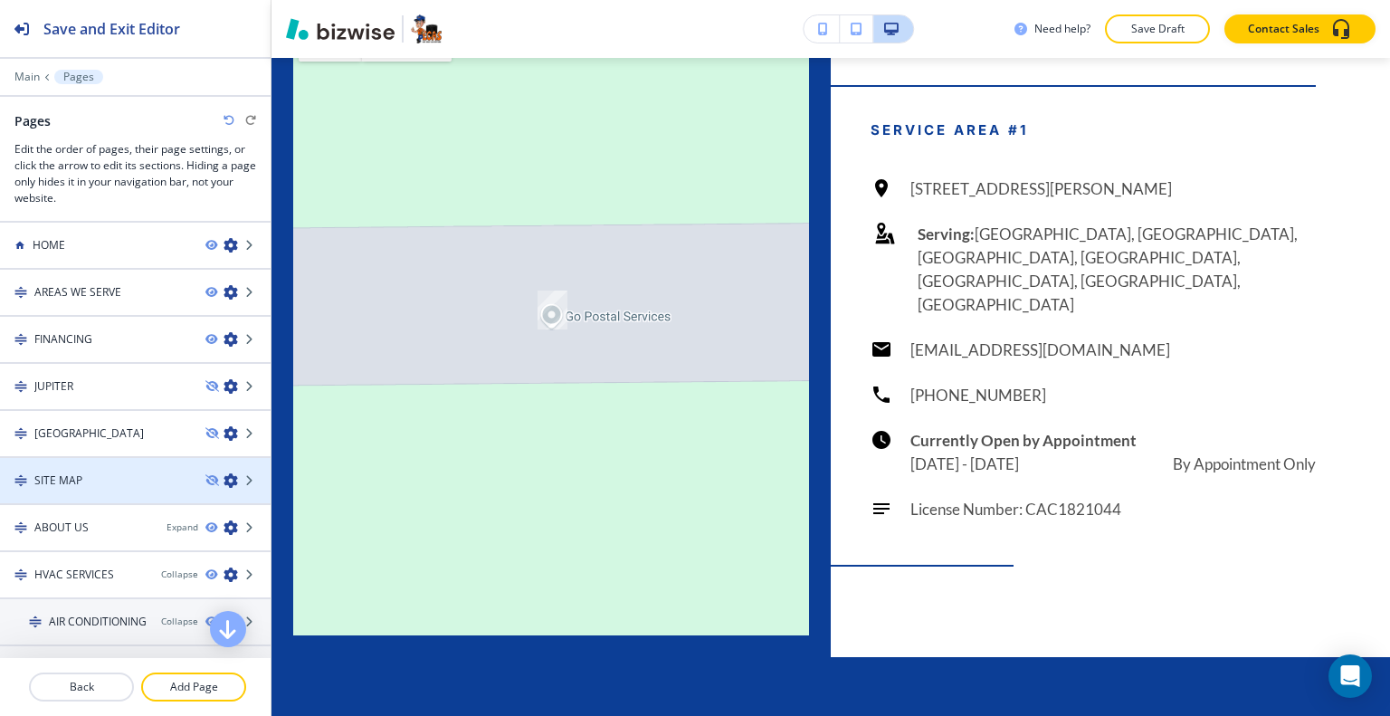
click at [224, 481] on icon "button" at bounding box center [231, 480] width 14 height 14
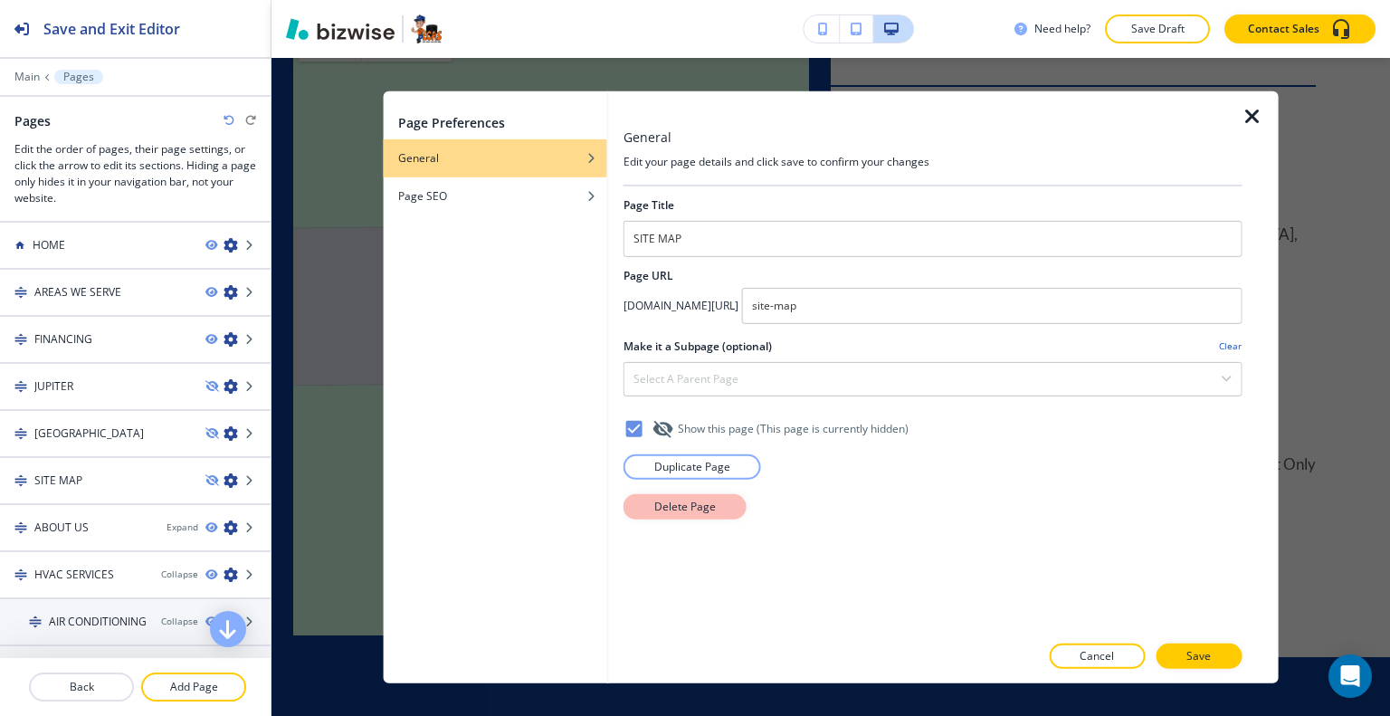
click at [717, 507] on button "Delete Page" at bounding box center [685, 505] width 123 height 25
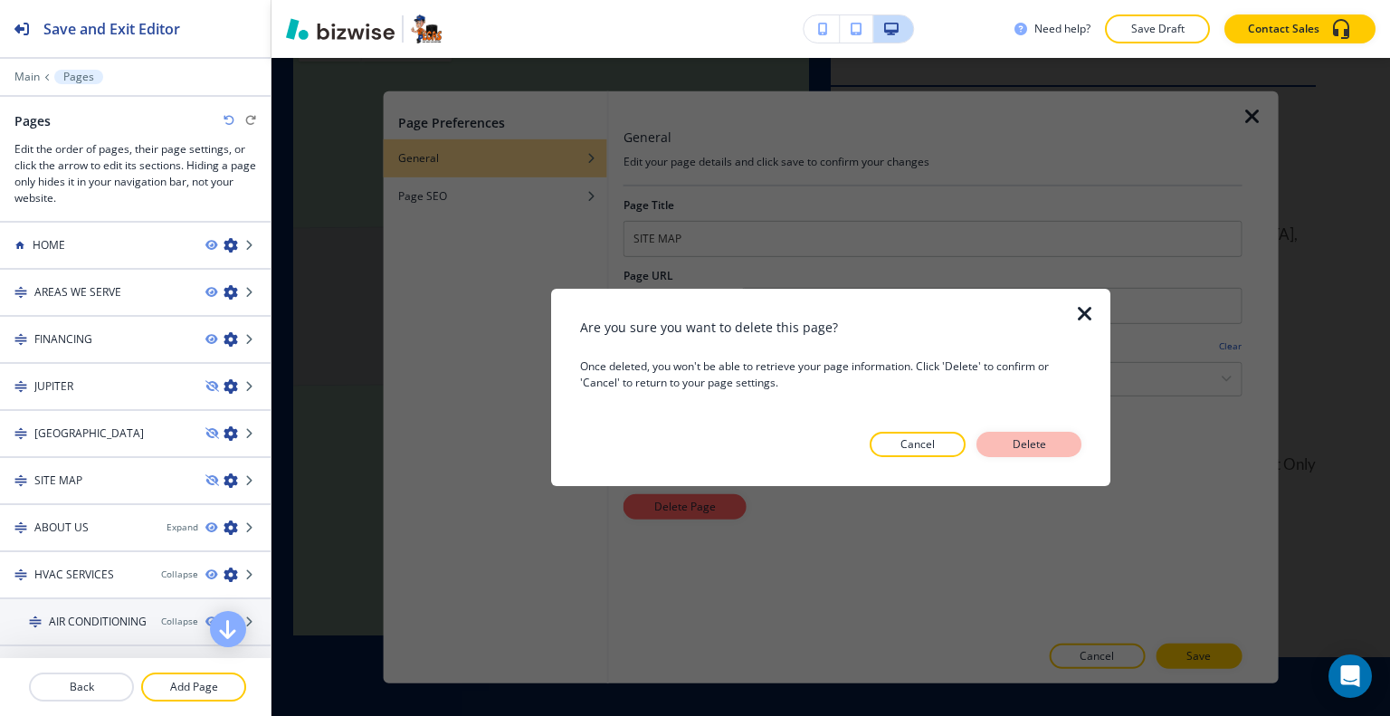
click at [1026, 446] on p "Delete" at bounding box center [1028, 444] width 43 height 16
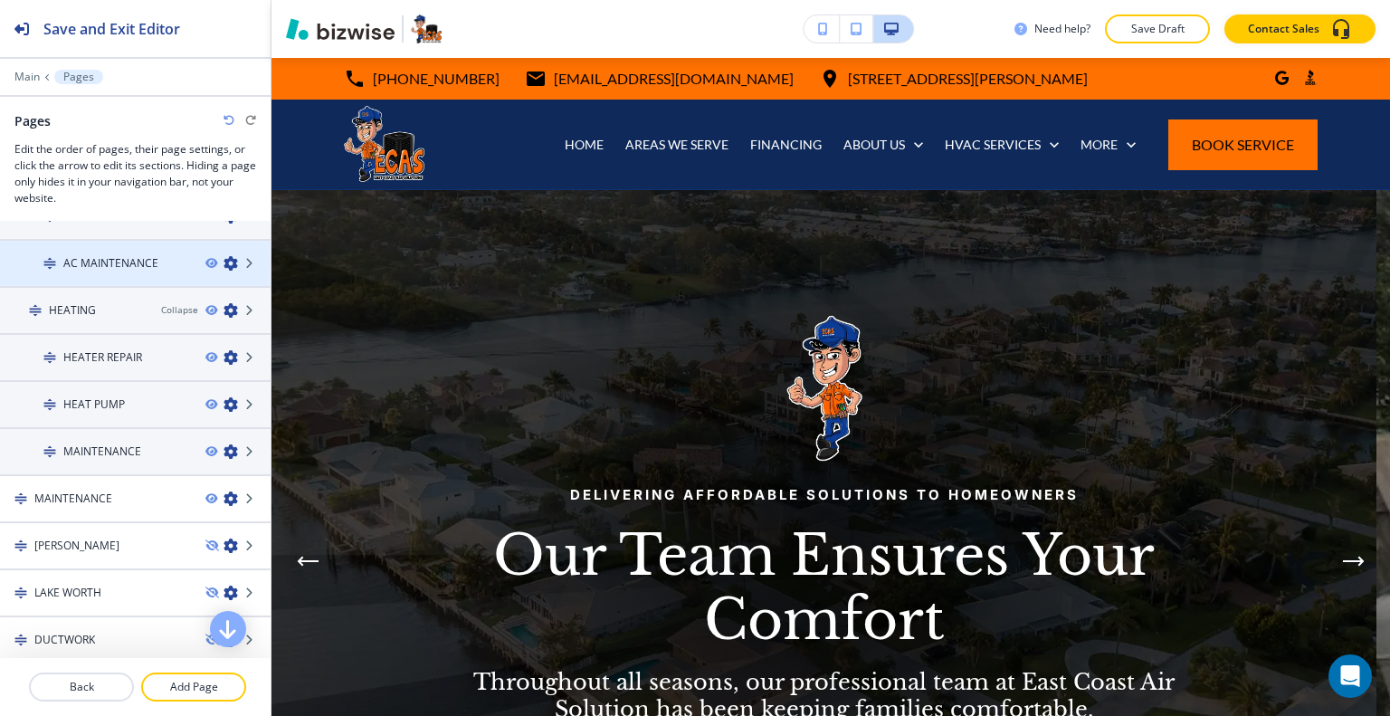
scroll to position [543, 0]
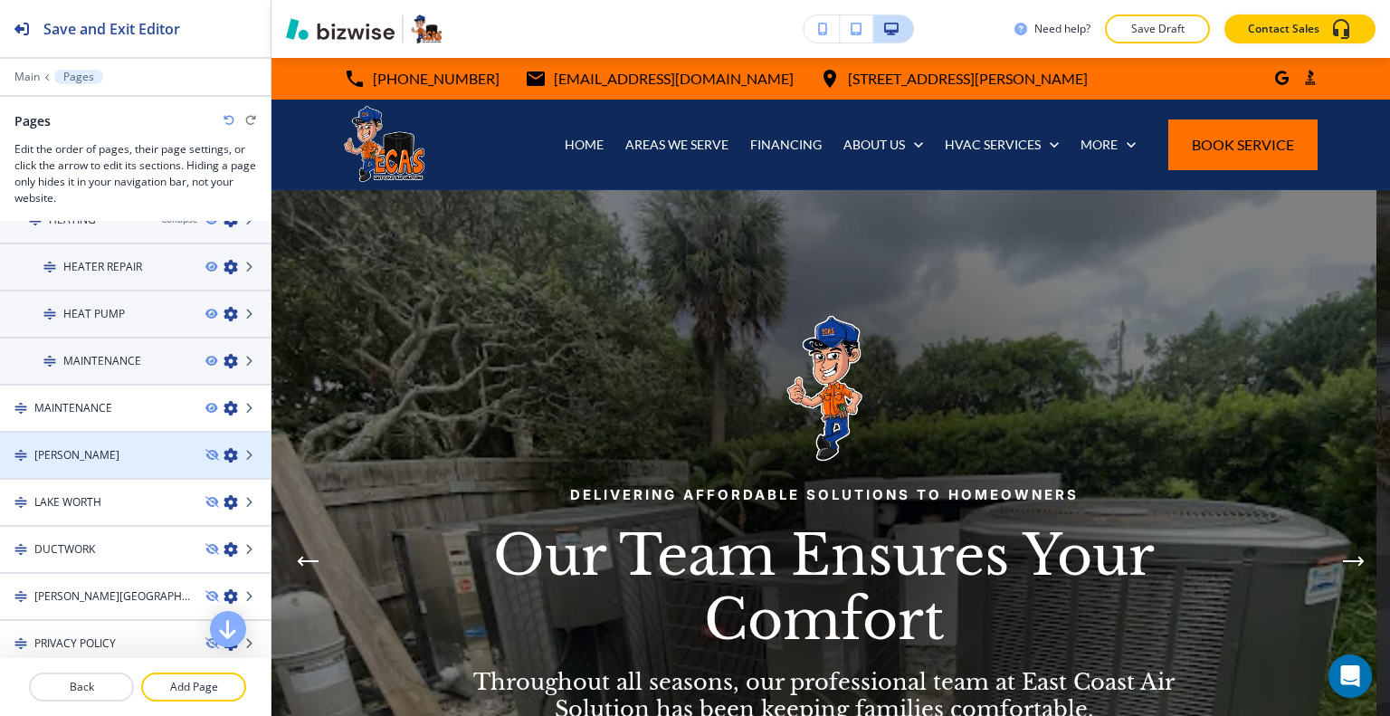
click at [103, 452] on div "[PERSON_NAME]" at bounding box center [95, 455] width 191 height 16
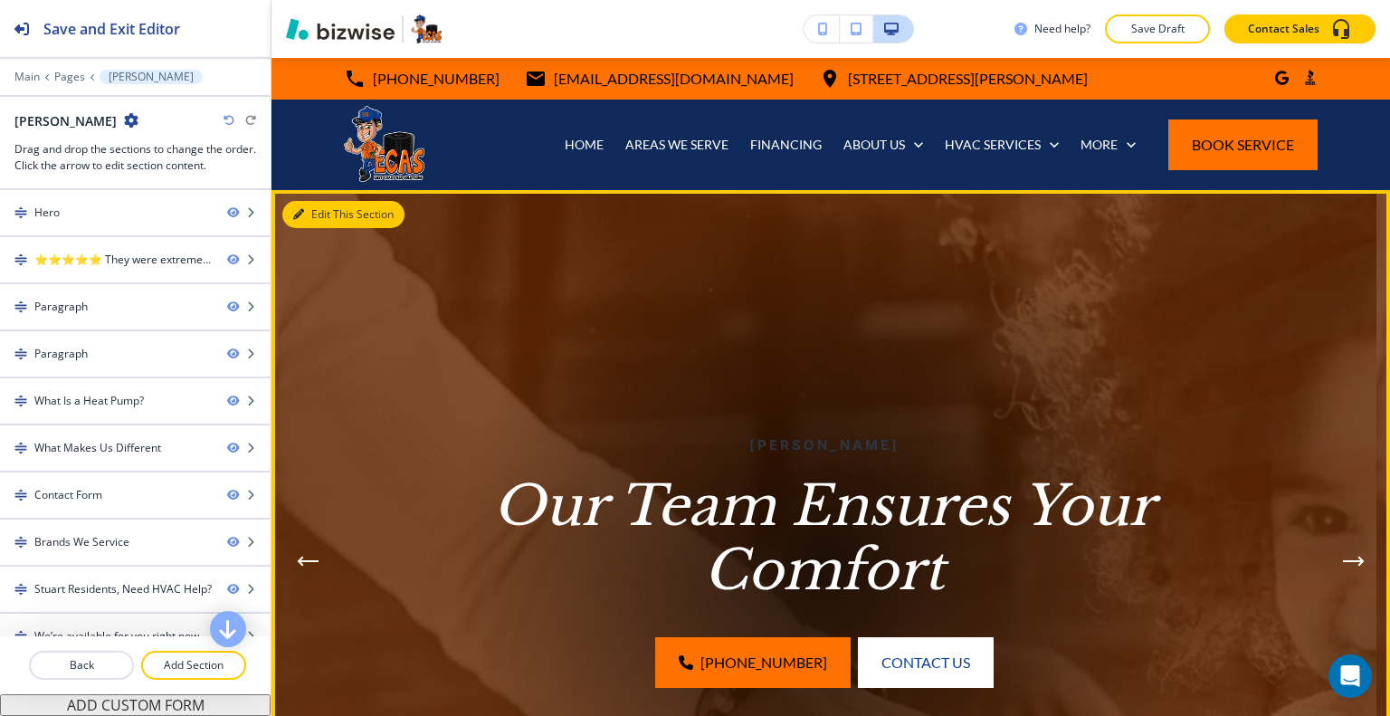
click at [303, 212] on icon "button" at bounding box center [298, 214] width 11 height 11
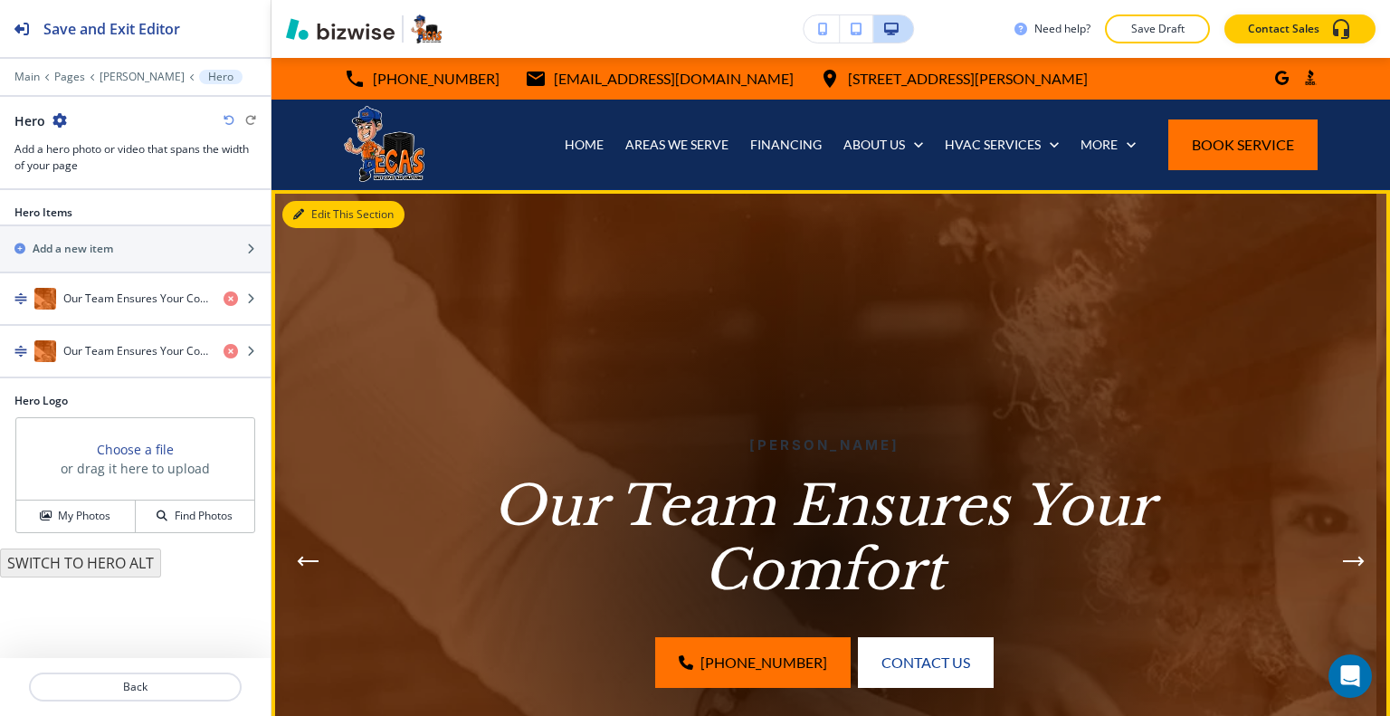
scroll to position [132, 0]
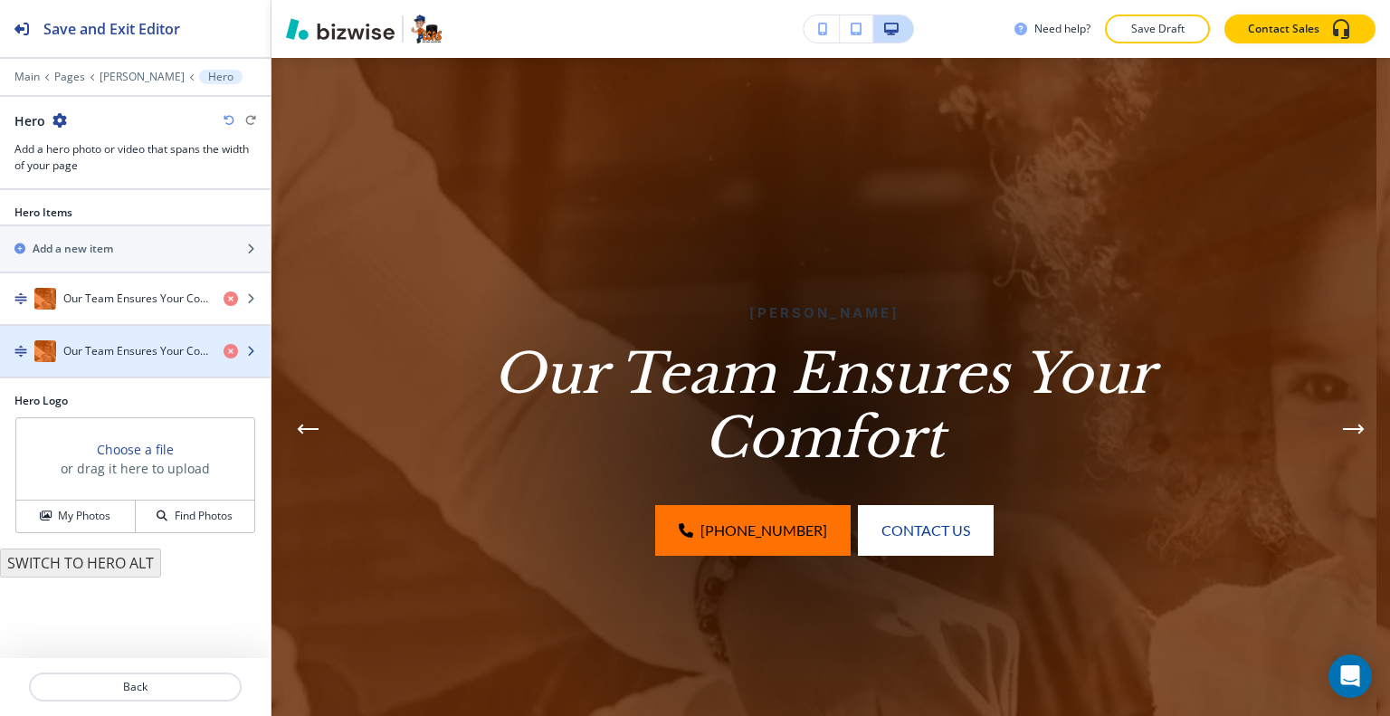
click at [223, 350] on div "Our Team Ensures Your Comfort" at bounding box center [135, 351] width 271 height 22
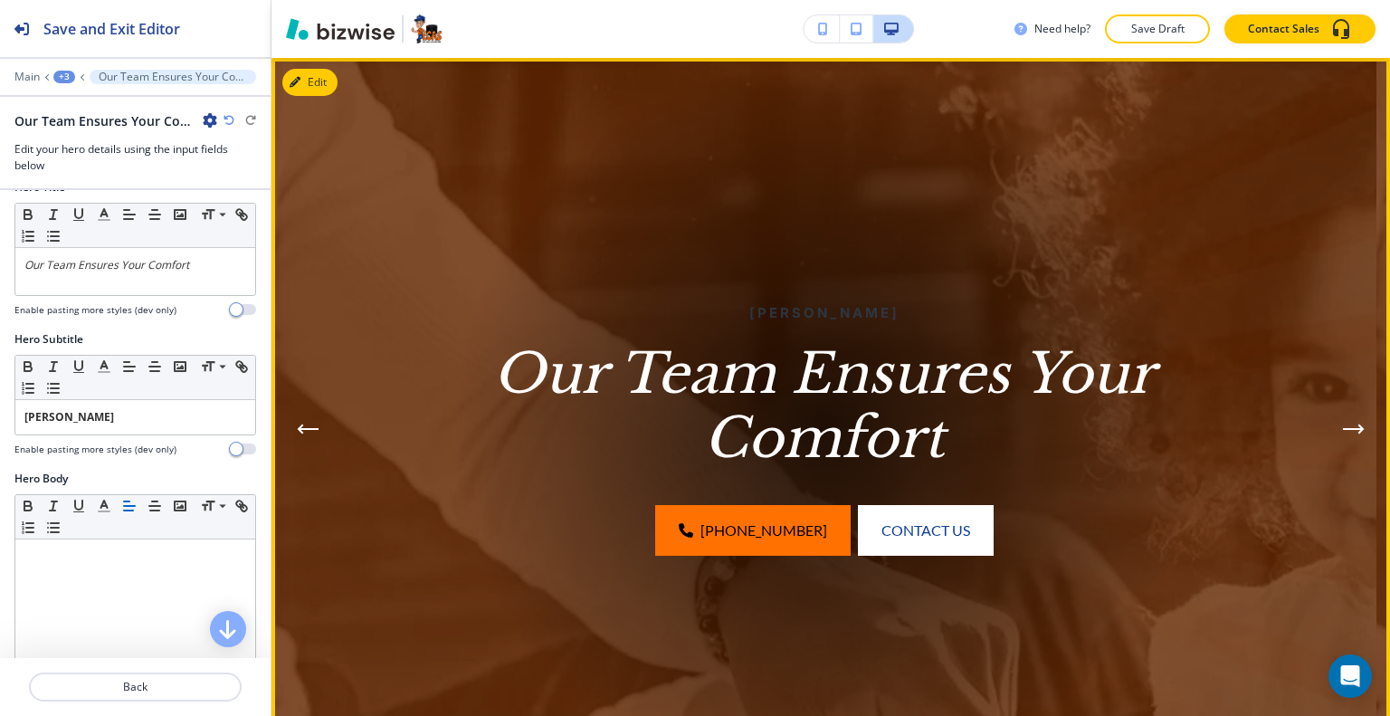
scroll to position [0, 0]
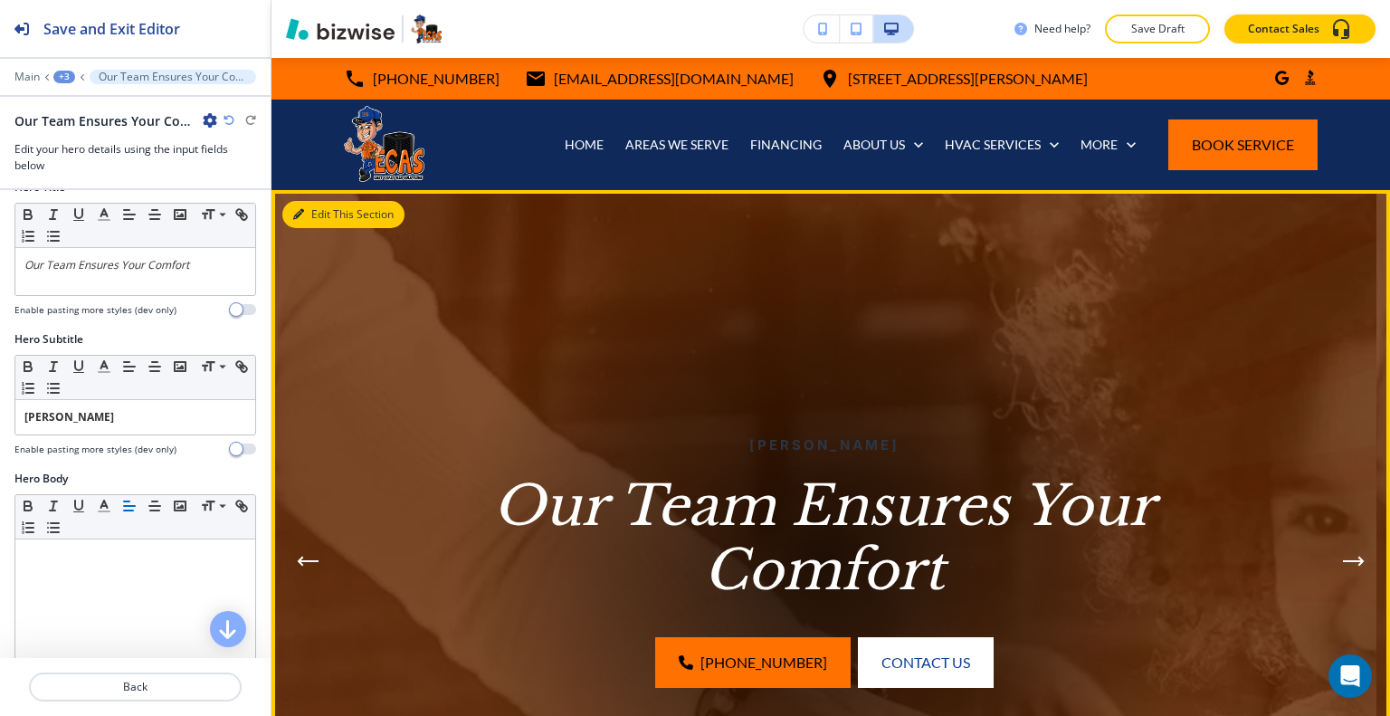
click at [332, 213] on button "Edit This Section" at bounding box center [343, 214] width 122 height 27
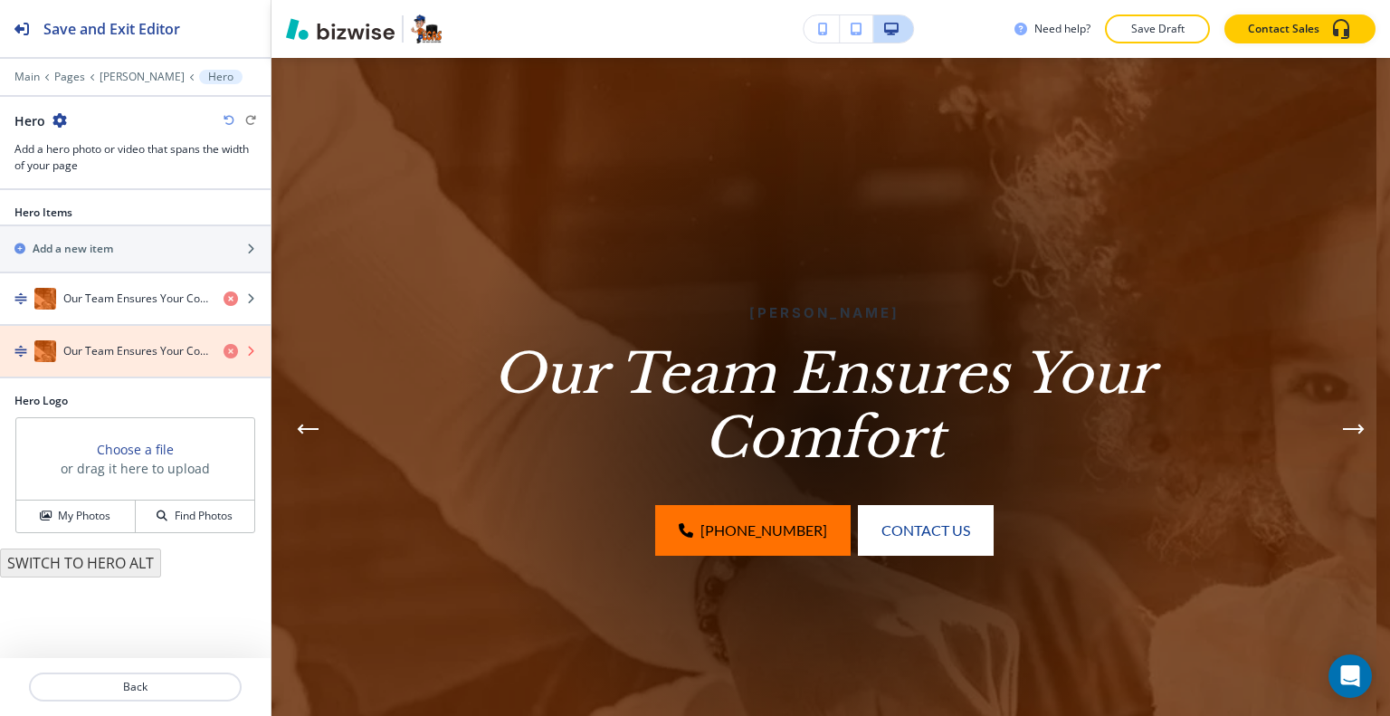
click at [232, 350] on icon "button" at bounding box center [231, 351] width 14 height 14
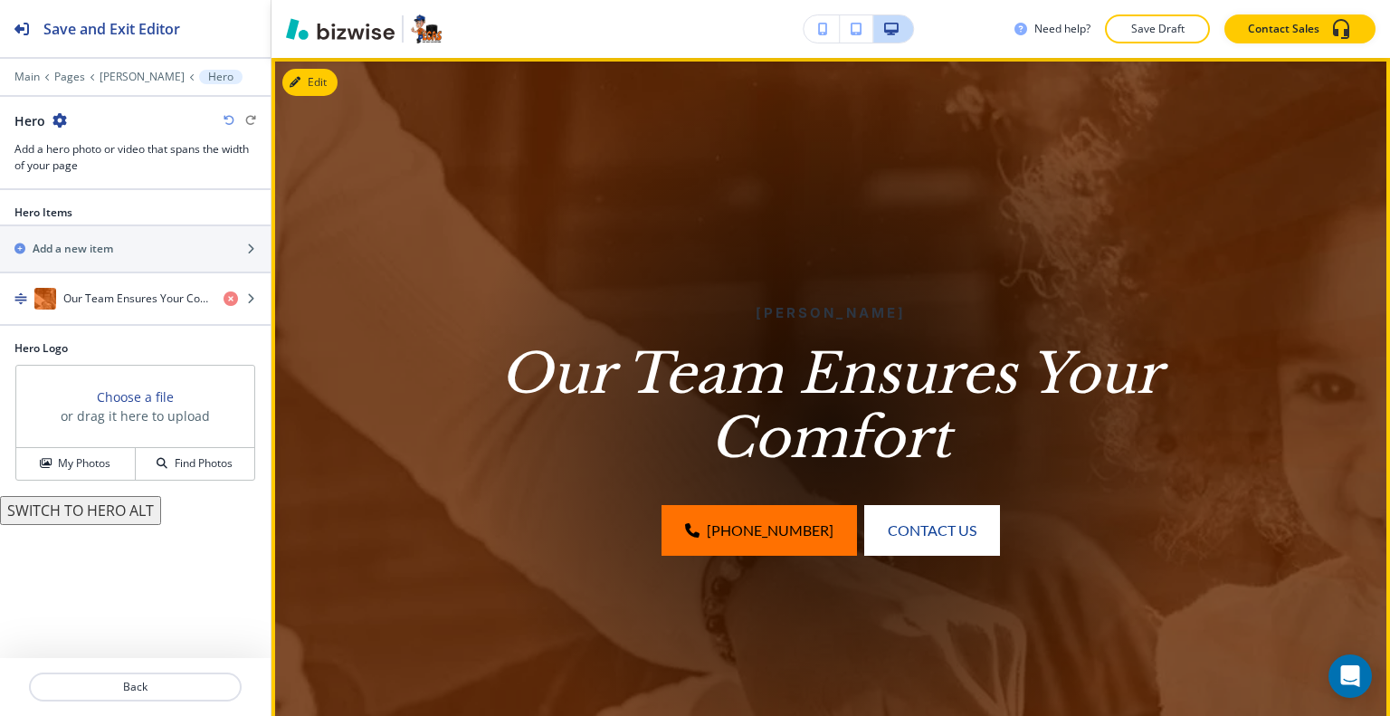
scroll to position [42, 0]
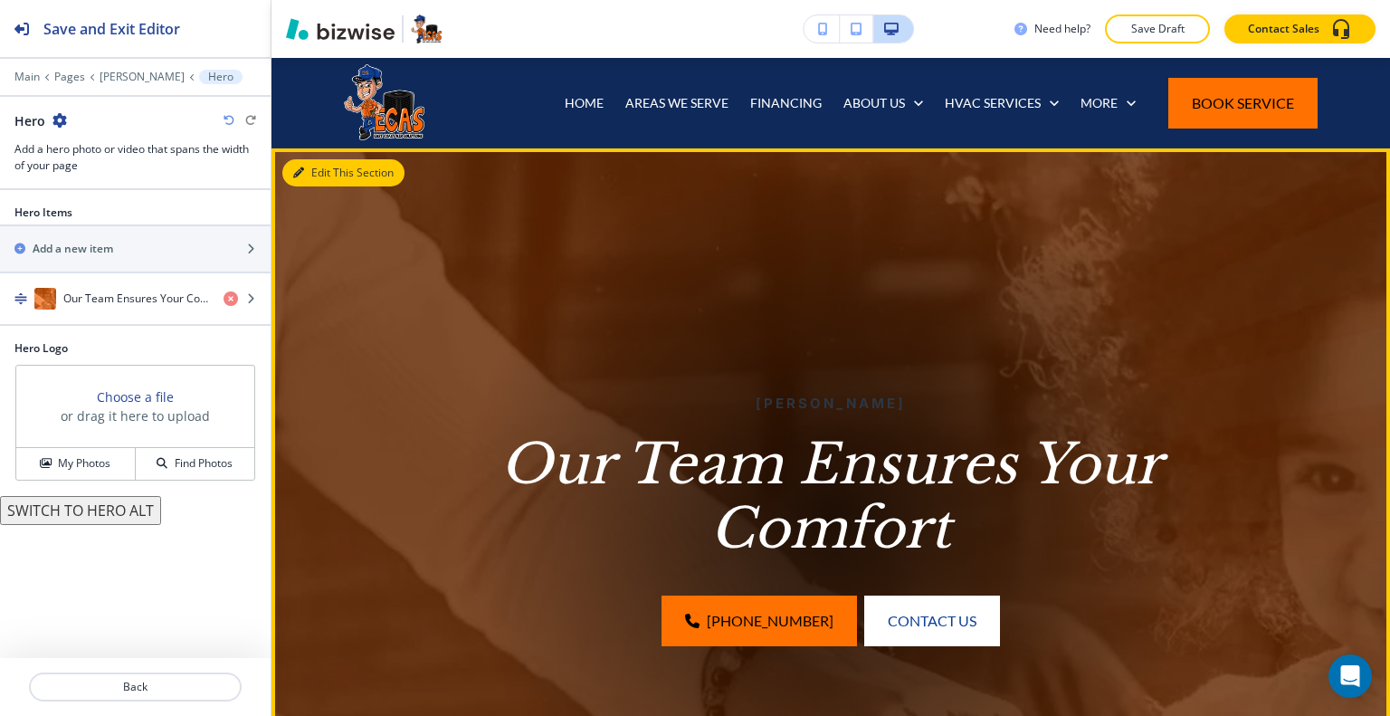
click at [327, 172] on button "Edit This Section" at bounding box center [343, 172] width 122 height 27
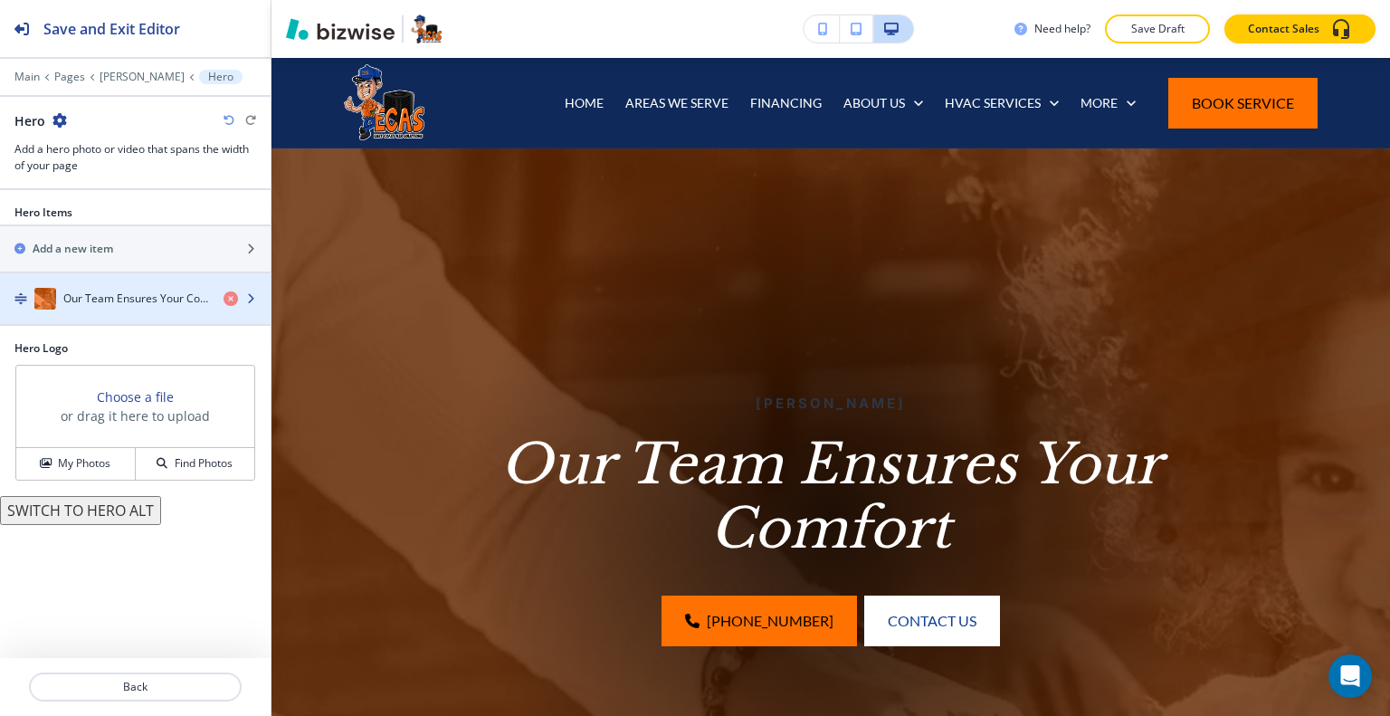
click at [188, 295] on h4 "Our Team Ensures Your Comfort" at bounding box center [136, 299] width 146 height 16
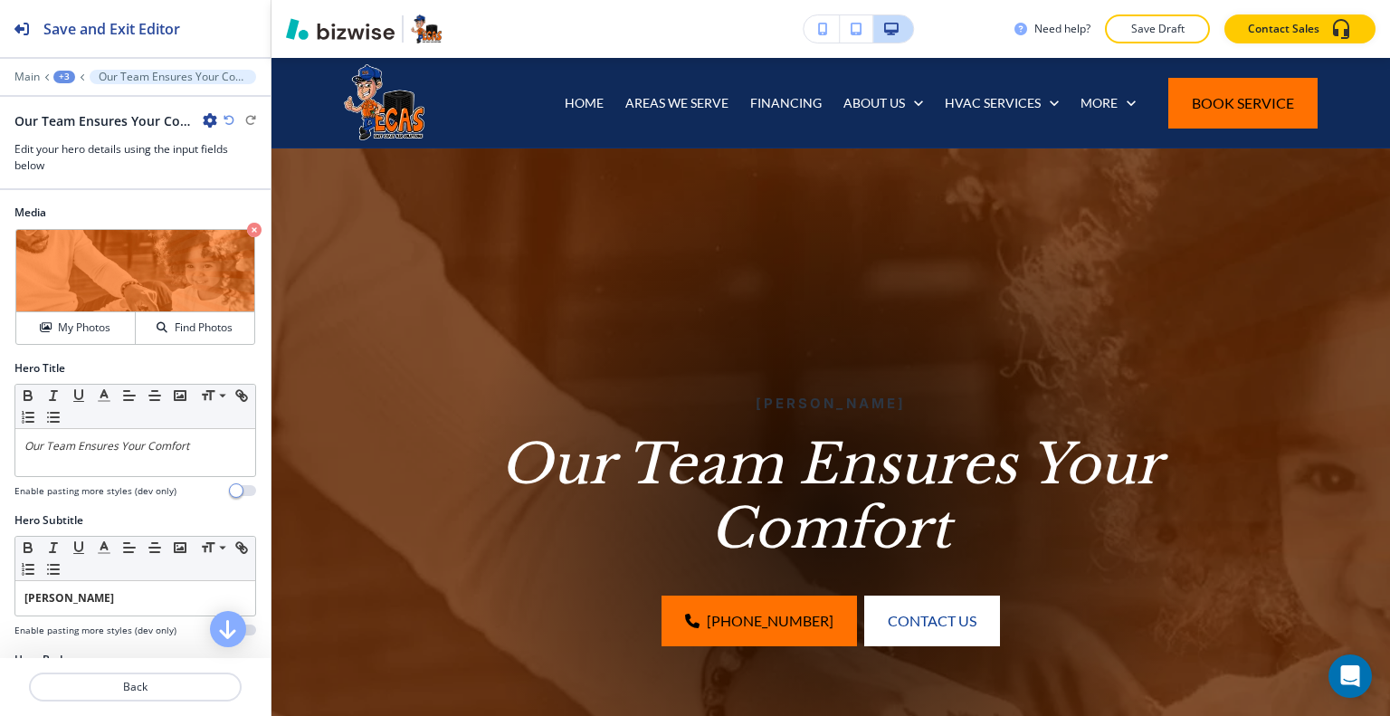
scroll to position [91, 0]
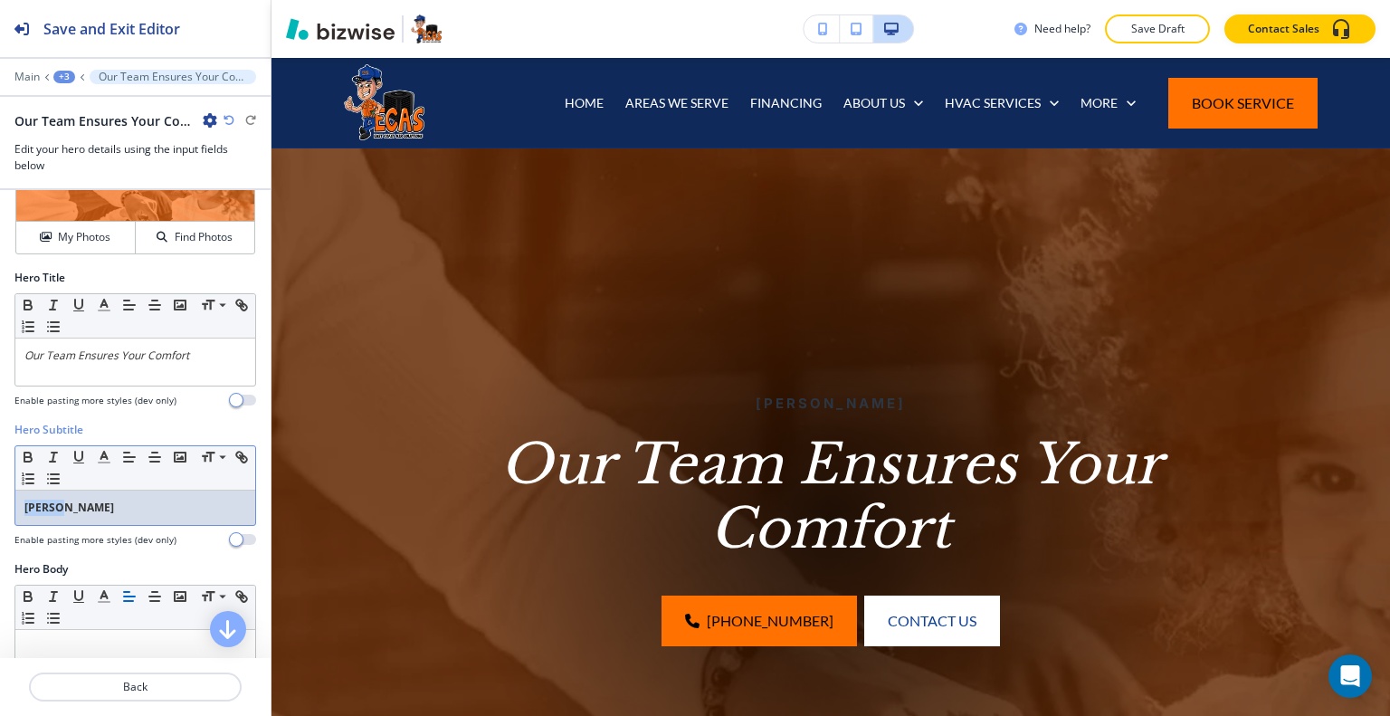
drag, startPoint x: 106, startPoint y: 492, endPoint x: 1, endPoint y: 516, distance: 107.6
click at [1, 516] on div "Hero Subtitle Small Normal Large Huge Stuart Enable pasting more styles (dev on…" at bounding box center [135, 491] width 271 height 139
copy strong "[PERSON_NAME]"
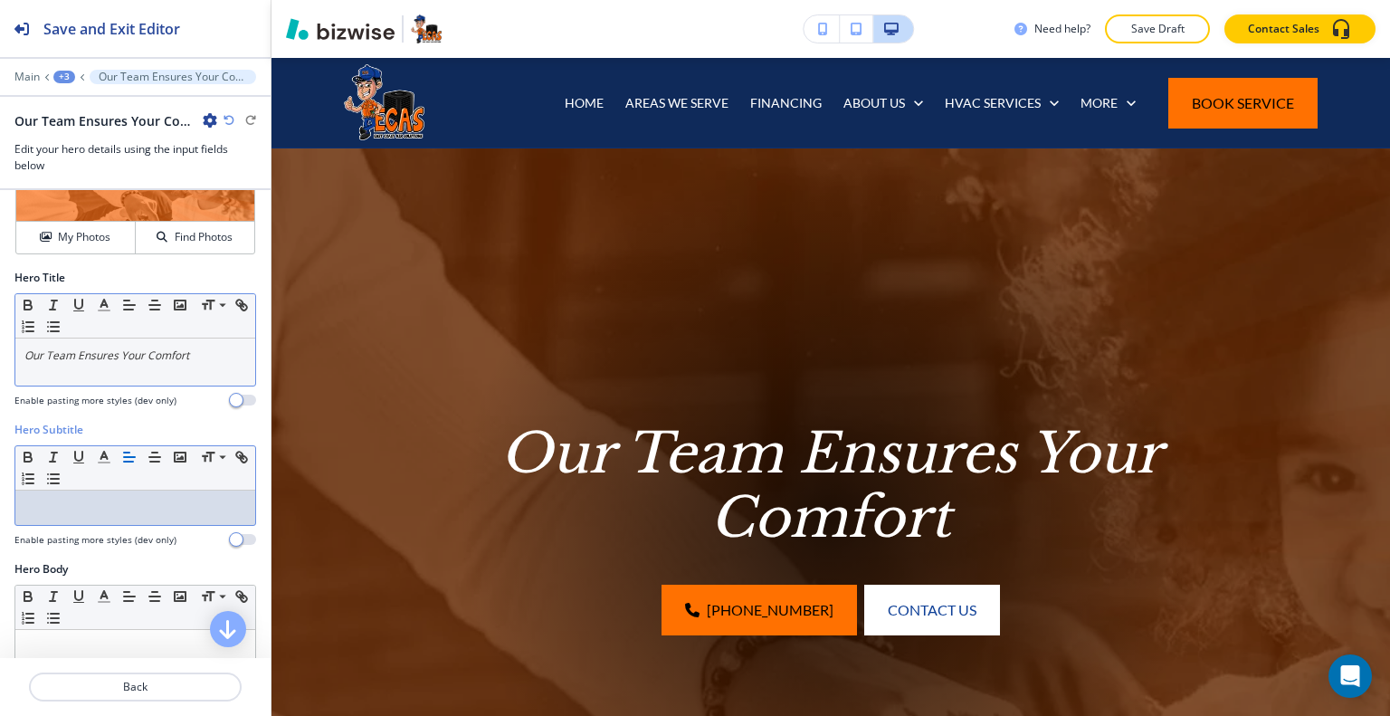
click at [154, 367] on div "Our Team Ensures Your Comfort" at bounding box center [135, 361] width 240 height 47
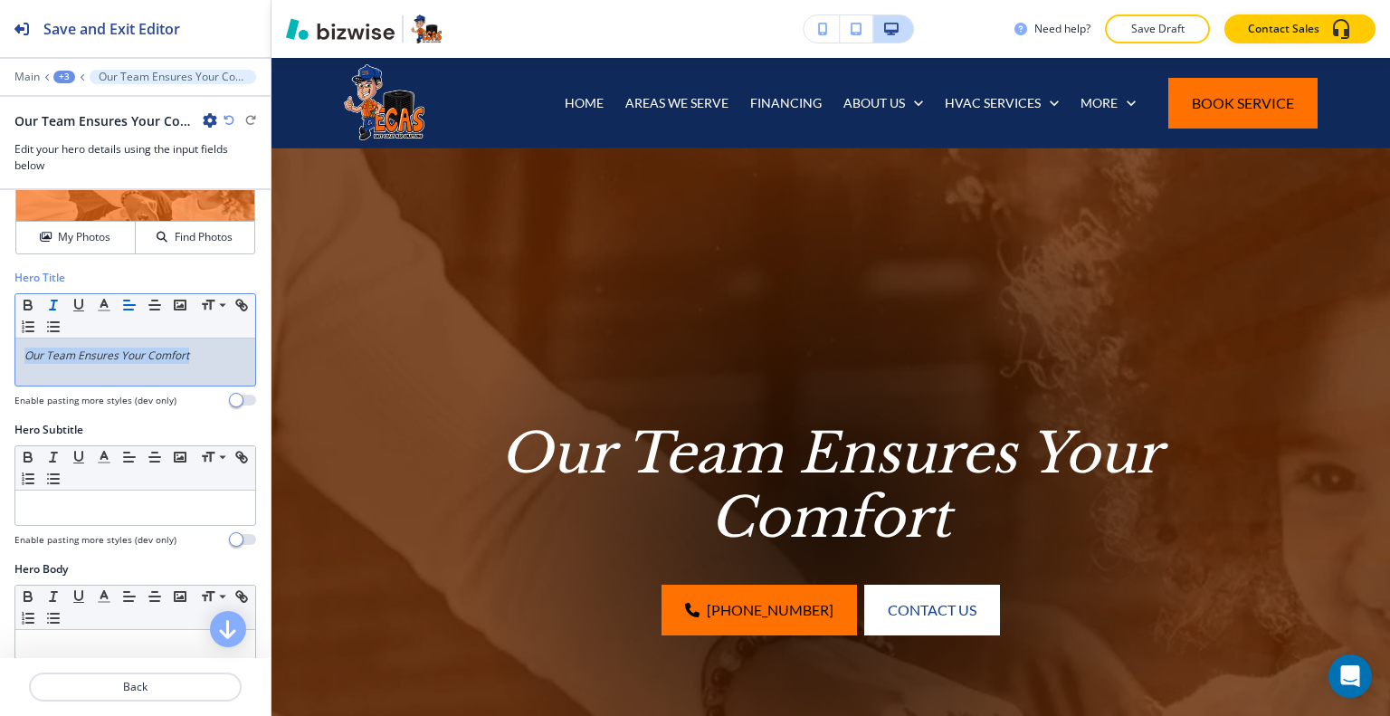
drag, startPoint x: 207, startPoint y: 353, endPoint x: 8, endPoint y: 363, distance: 199.4
click at [8, 363] on div "Hero Title Small Normal Large Huge Our Team Ensures Your Comfort Enable pasting…" at bounding box center [135, 346] width 271 height 152
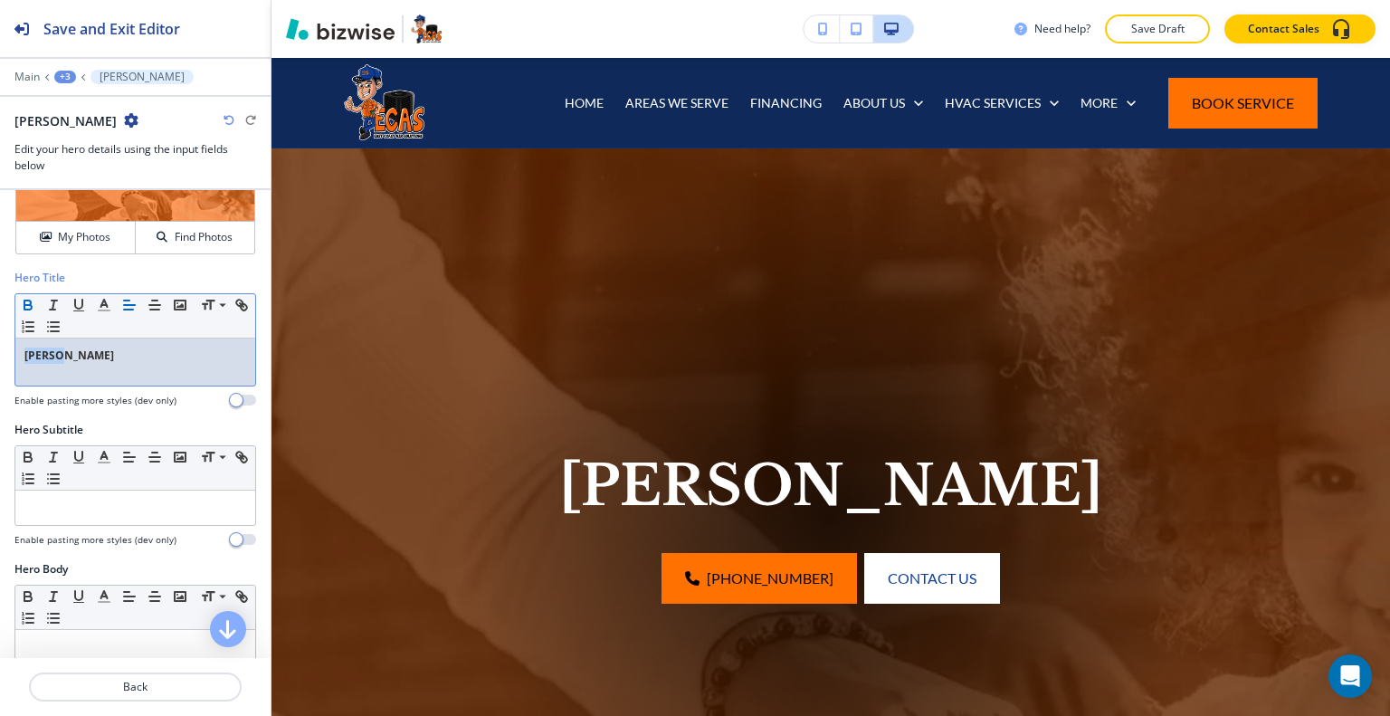
drag, startPoint x: 76, startPoint y: 357, endPoint x: 0, endPoint y: 341, distance: 77.8
click at [0, 341] on div "Hero Title Small Normal Large Huge Stuart Enable pasting more styles (dev only)" at bounding box center [135, 346] width 271 height 152
click at [29, 300] on icon "button" at bounding box center [27, 302] width 6 height 5
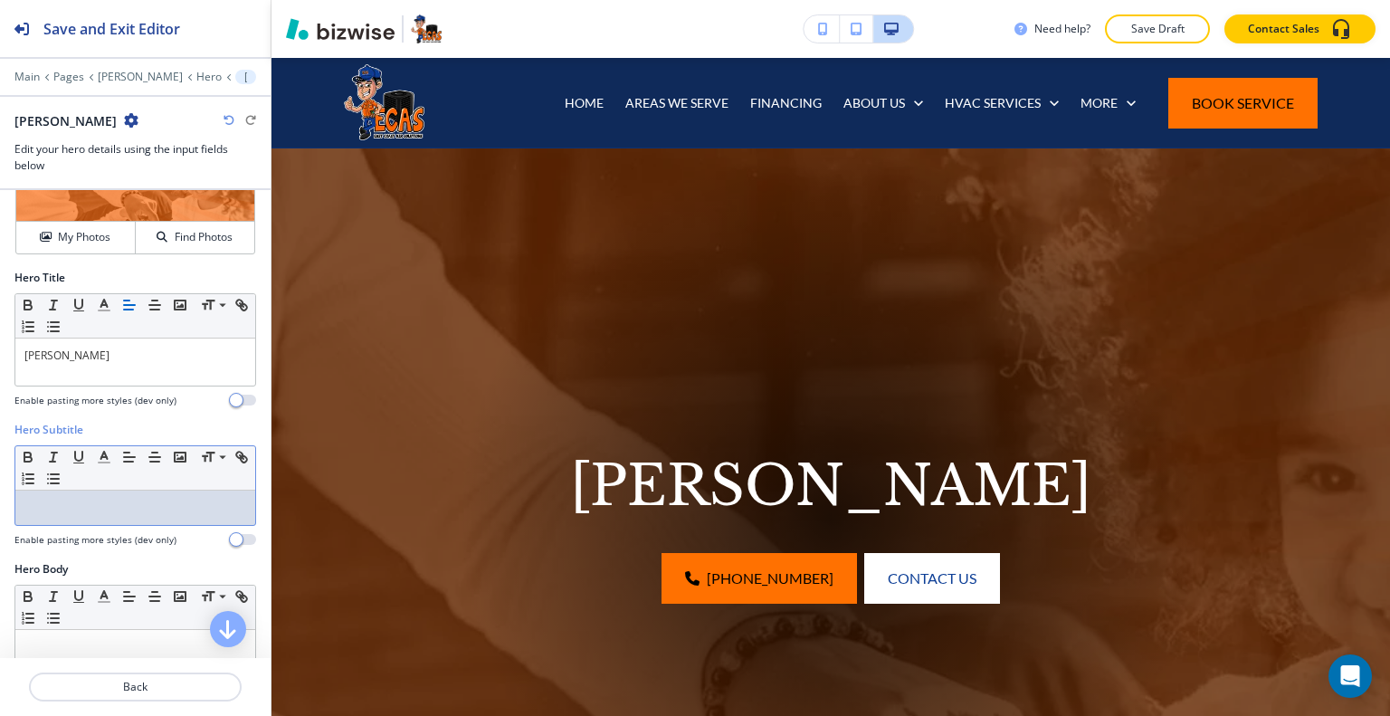
click at [44, 502] on p at bounding box center [135, 508] width 222 height 16
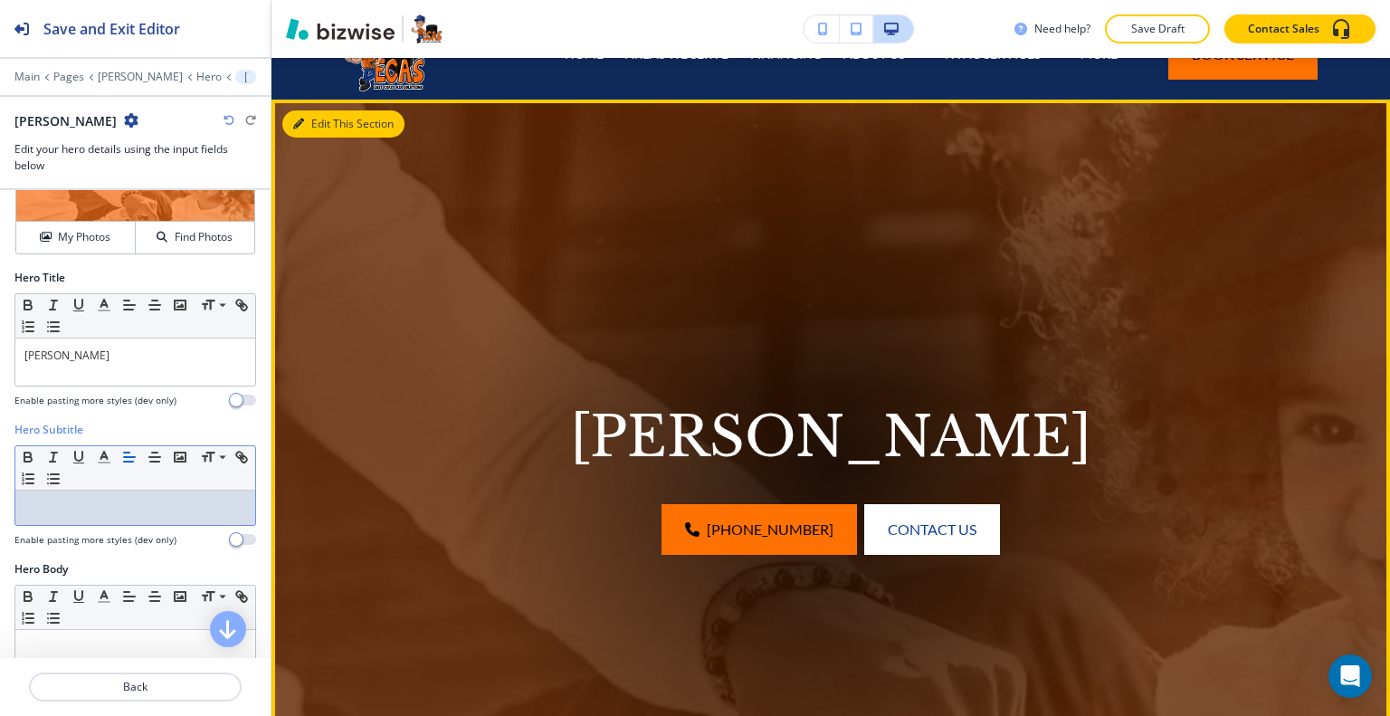
click at [323, 125] on button "Edit This Section" at bounding box center [343, 123] width 122 height 27
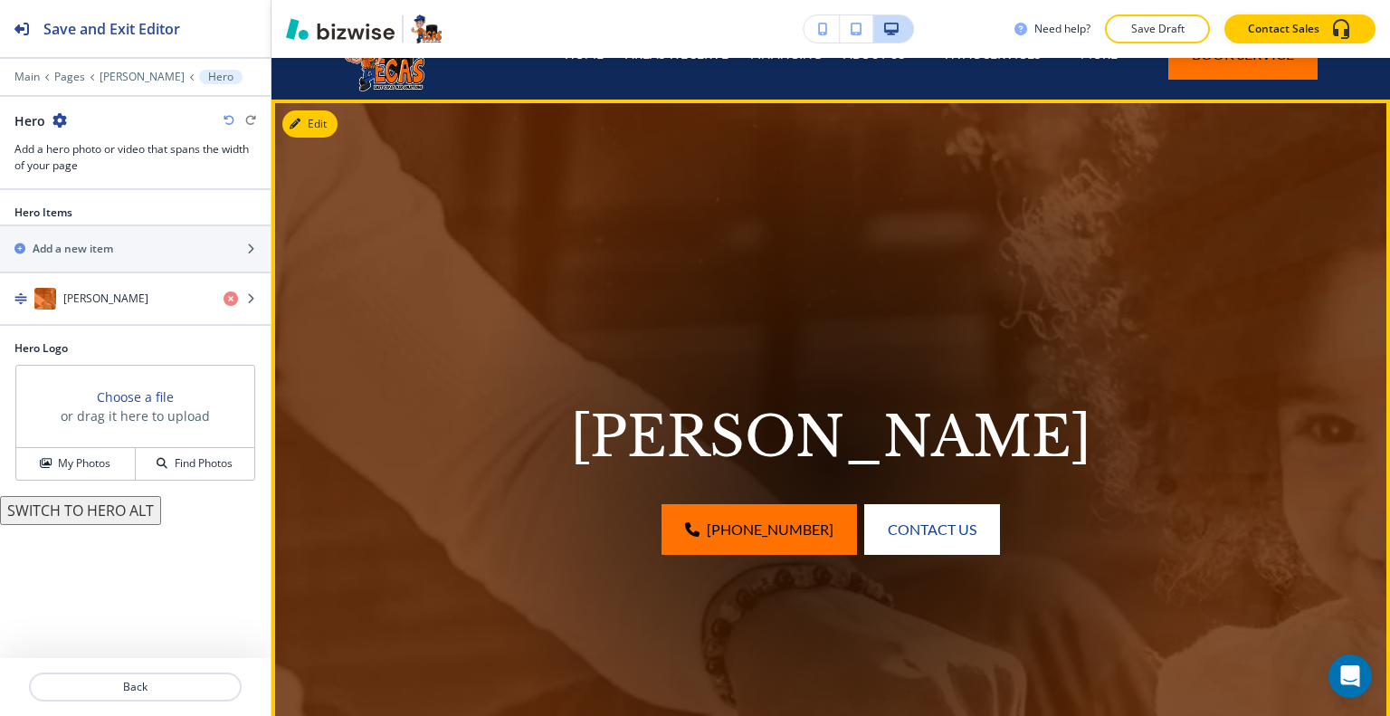
scroll to position [132, 0]
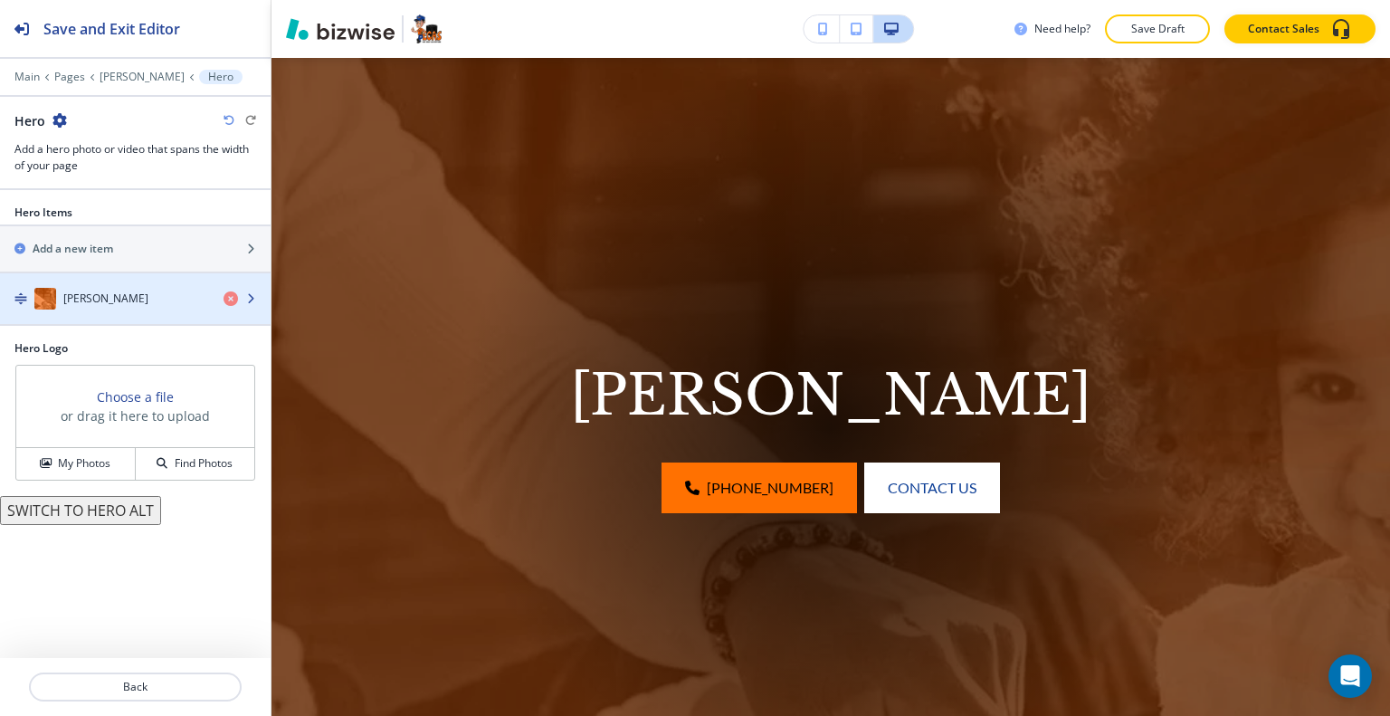
click at [101, 313] on div "button" at bounding box center [135, 317] width 271 height 14
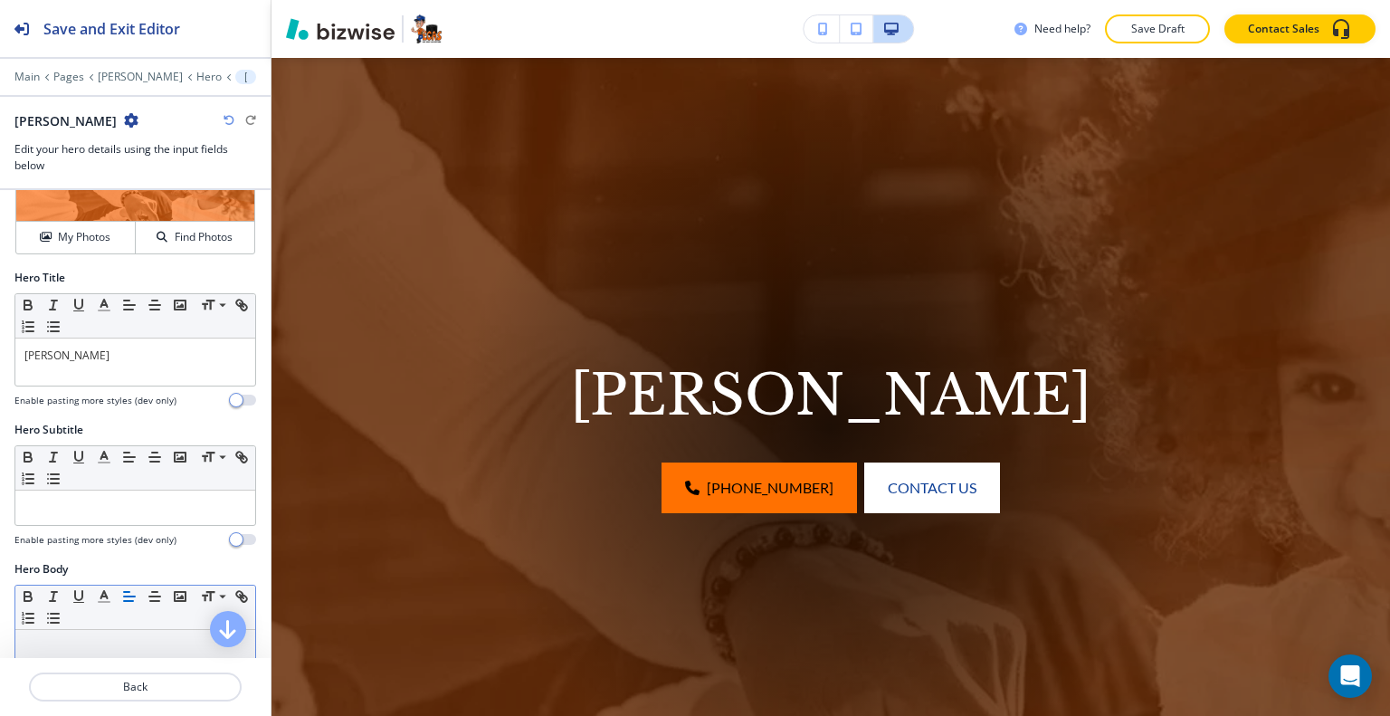
scroll to position [181, 0]
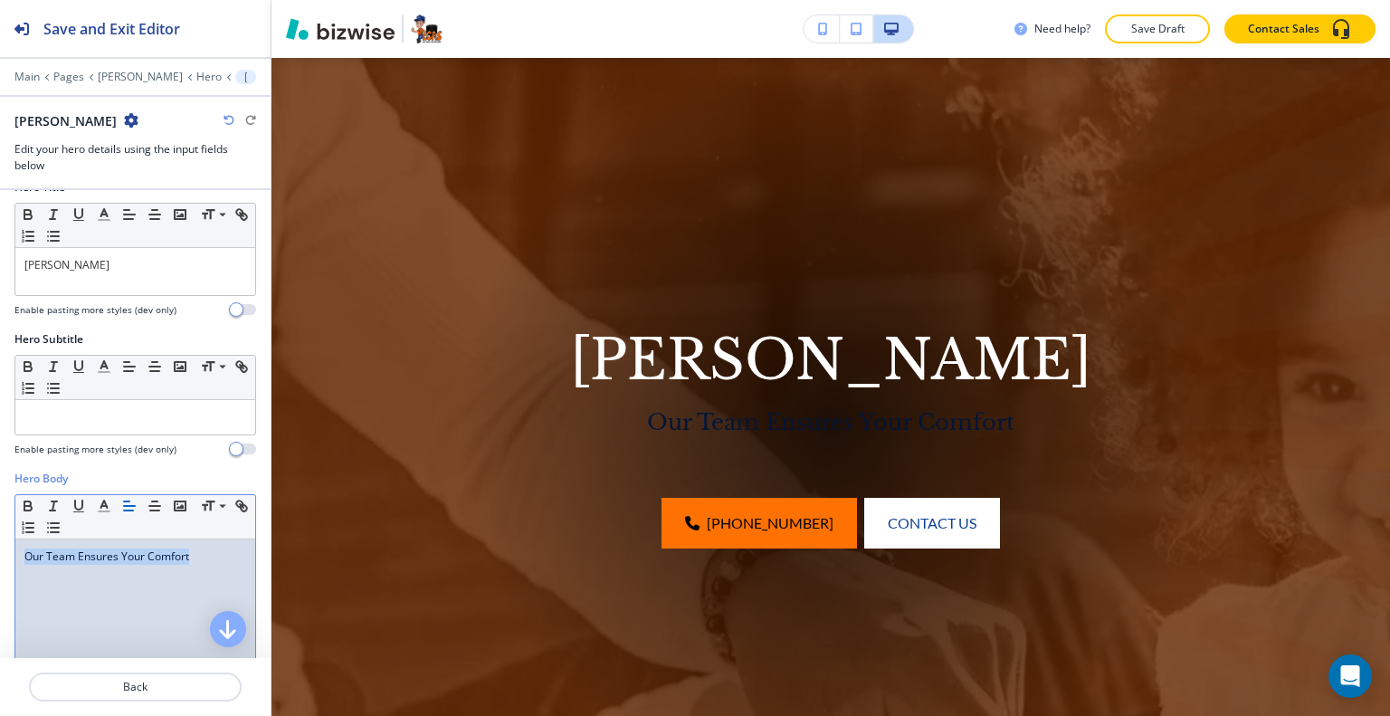
drag, startPoint x: 205, startPoint y: 546, endPoint x: 0, endPoint y: 548, distance: 205.5
click at [0, 548] on div "Hero Body Small Normal Large Huge Our Team Ensures Your Comfort Enable pasting …" at bounding box center [135, 641] width 271 height 340
click at [100, 501] on icon "button" at bounding box center [104, 506] width 16 height 16
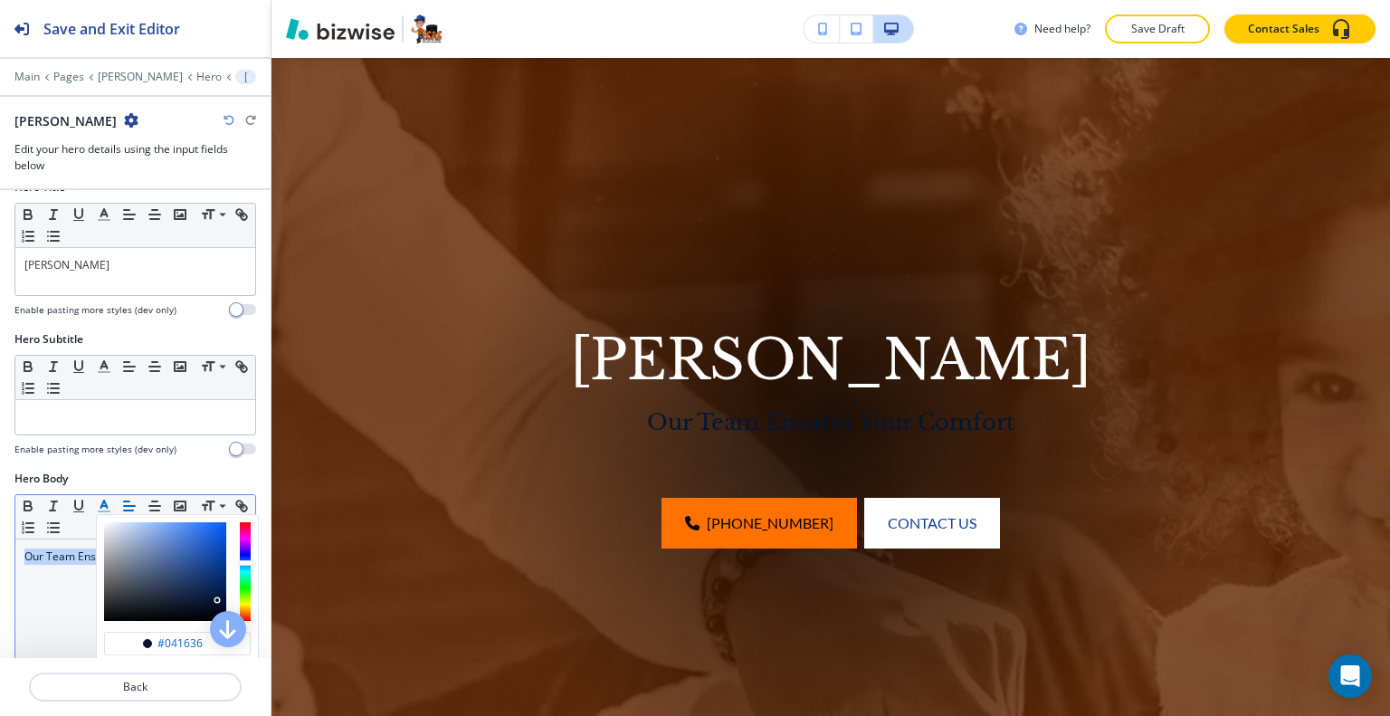
click at [100, 501] on icon "button" at bounding box center [104, 506] width 16 height 16
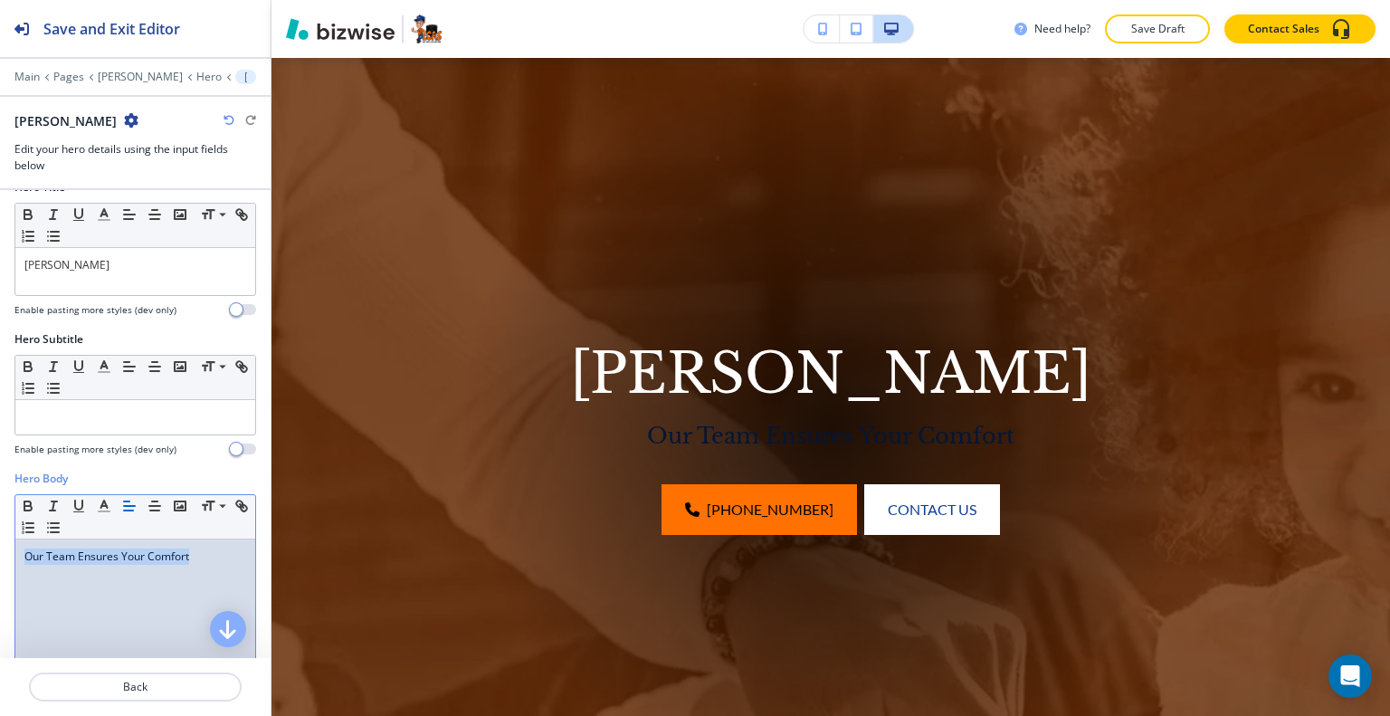
click at [40, 622] on div "Our Team Ensures Your Comfort" at bounding box center [135, 656] width 240 height 235
click at [60, 602] on div "Our Team Ensures Your Comfort" at bounding box center [135, 656] width 240 height 235
click at [225, 554] on p "Our Team Ensures Your Comfort" at bounding box center [135, 556] width 222 height 16
drag, startPoint x: 227, startPoint y: 554, endPoint x: 15, endPoint y: 560, distance: 211.9
click at [15, 560] on div "Our Team Ensures Your Comfort" at bounding box center [135, 656] width 240 height 235
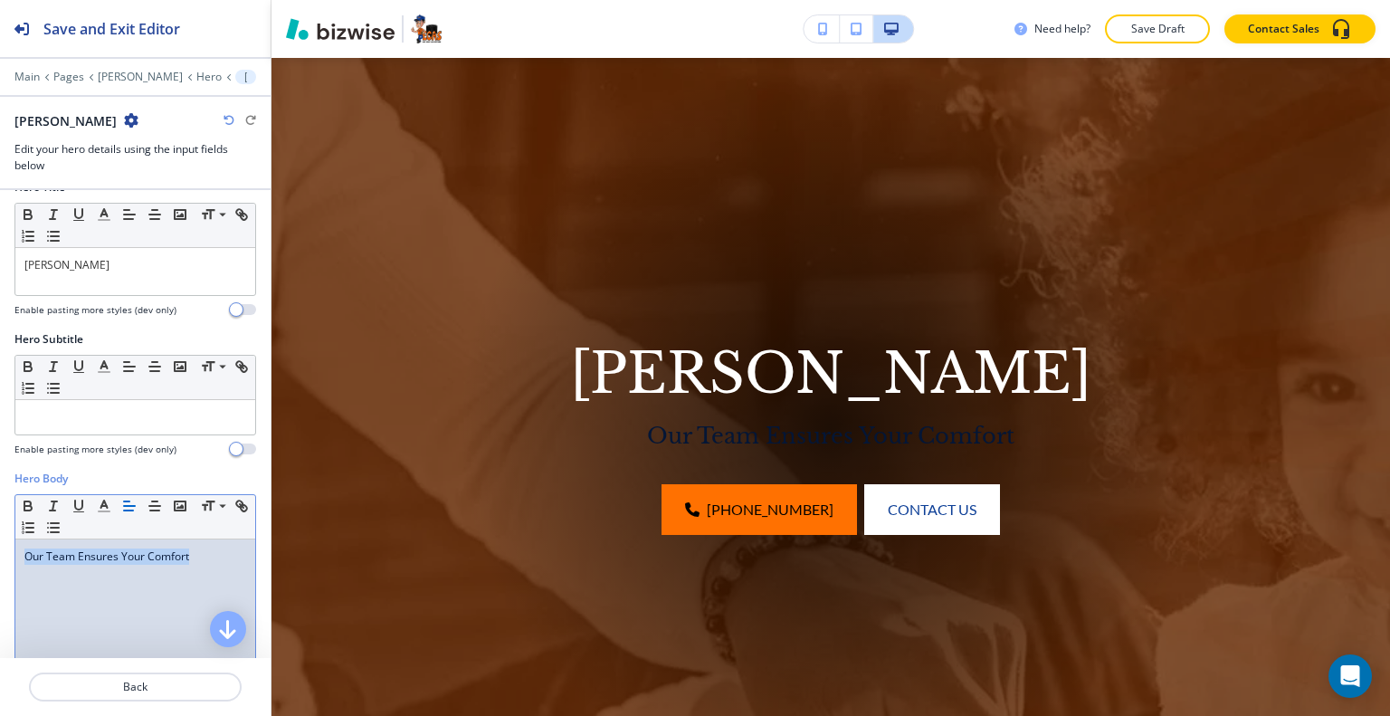
copy span "Our Team Ensures Your Comfort"
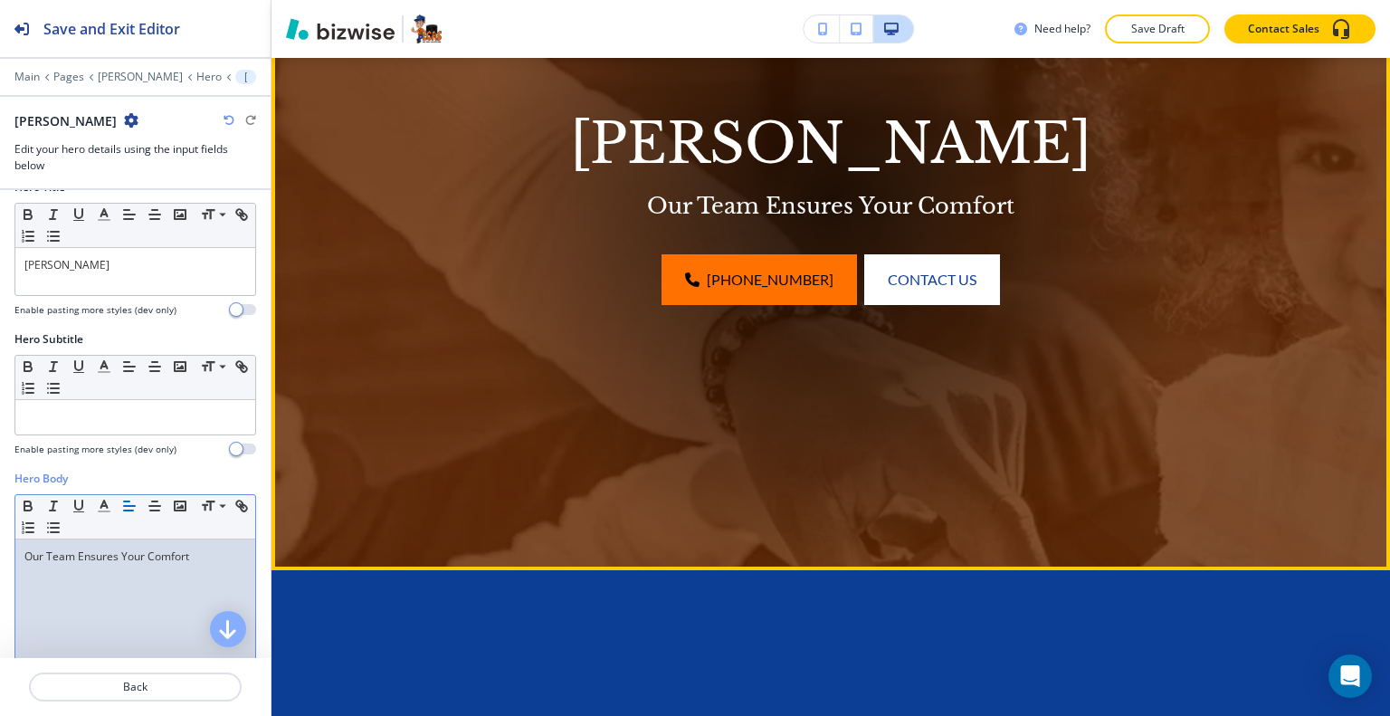
scroll to position [724, 0]
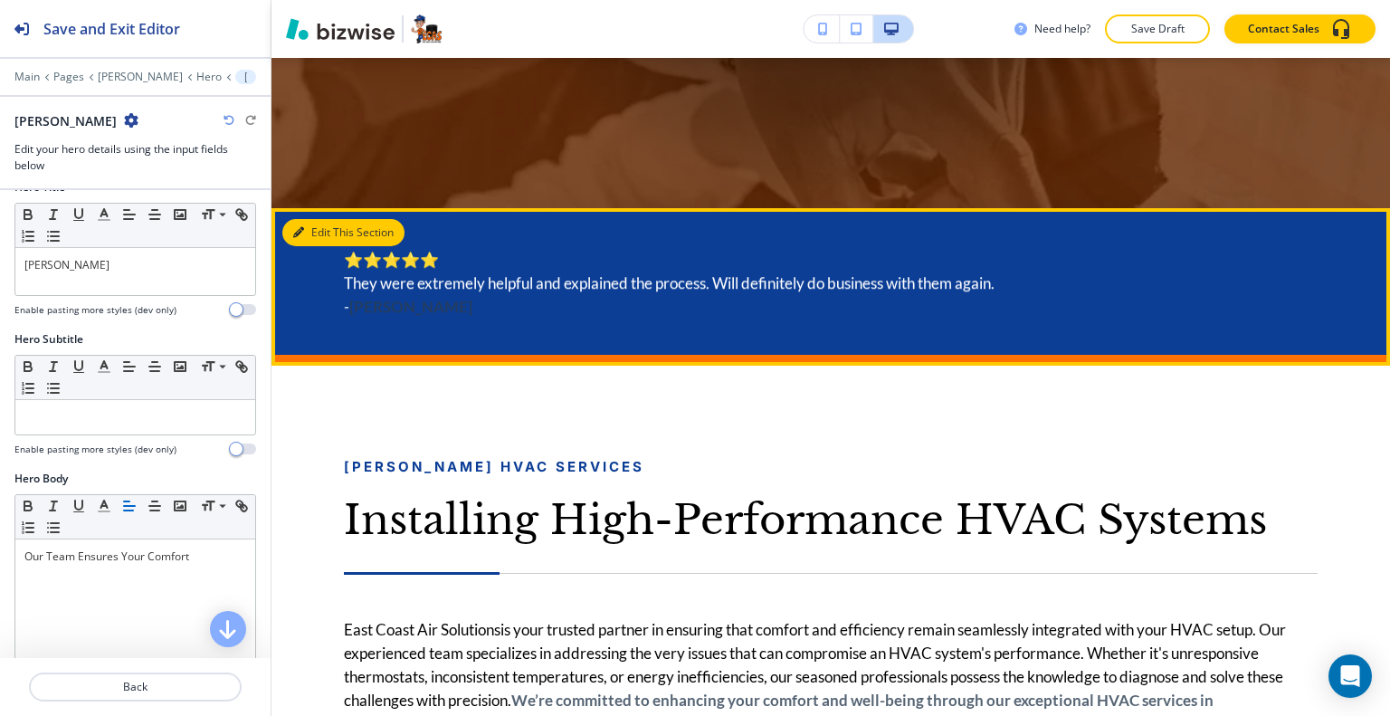
click at [310, 240] on button "Edit This Section" at bounding box center [343, 232] width 122 height 27
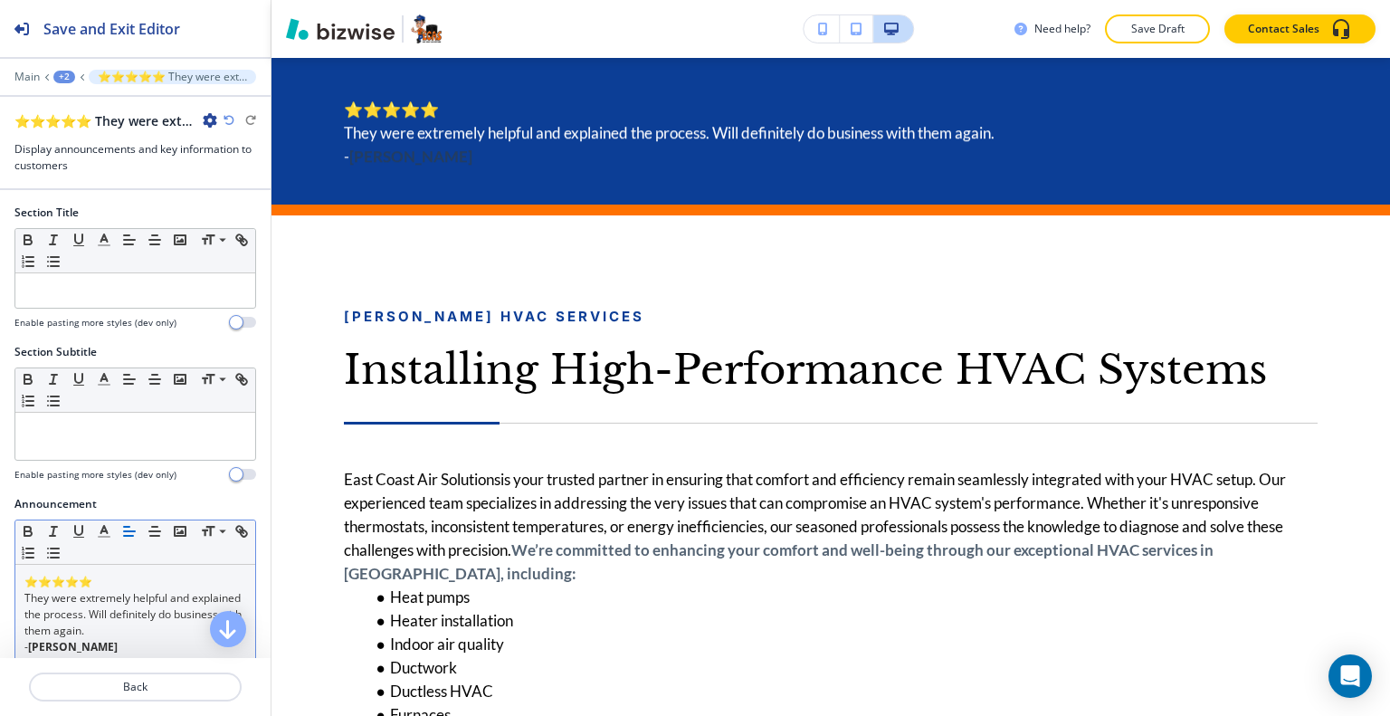
scroll to position [181, 0]
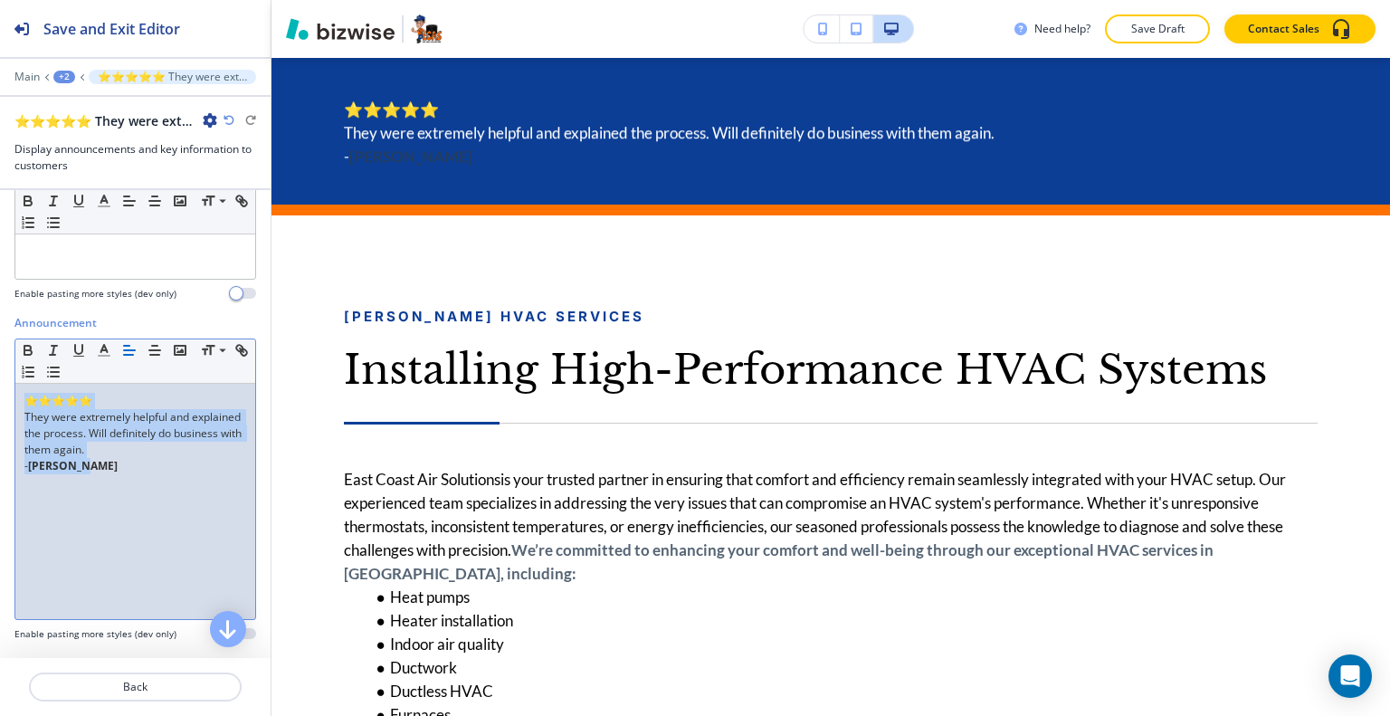
drag, startPoint x: 127, startPoint y: 484, endPoint x: 0, endPoint y: 387, distance: 159.5
click at [0, 387] on div "Announcement Small Normal Large Huge ⭐⭐⭐⭐⭐ They were extremely helpful and expl…" at bounding box center [135, 485] width 271 height 340
click at [153, 355] on icon "button" at bounding box center [155, 350] width 16 height 16
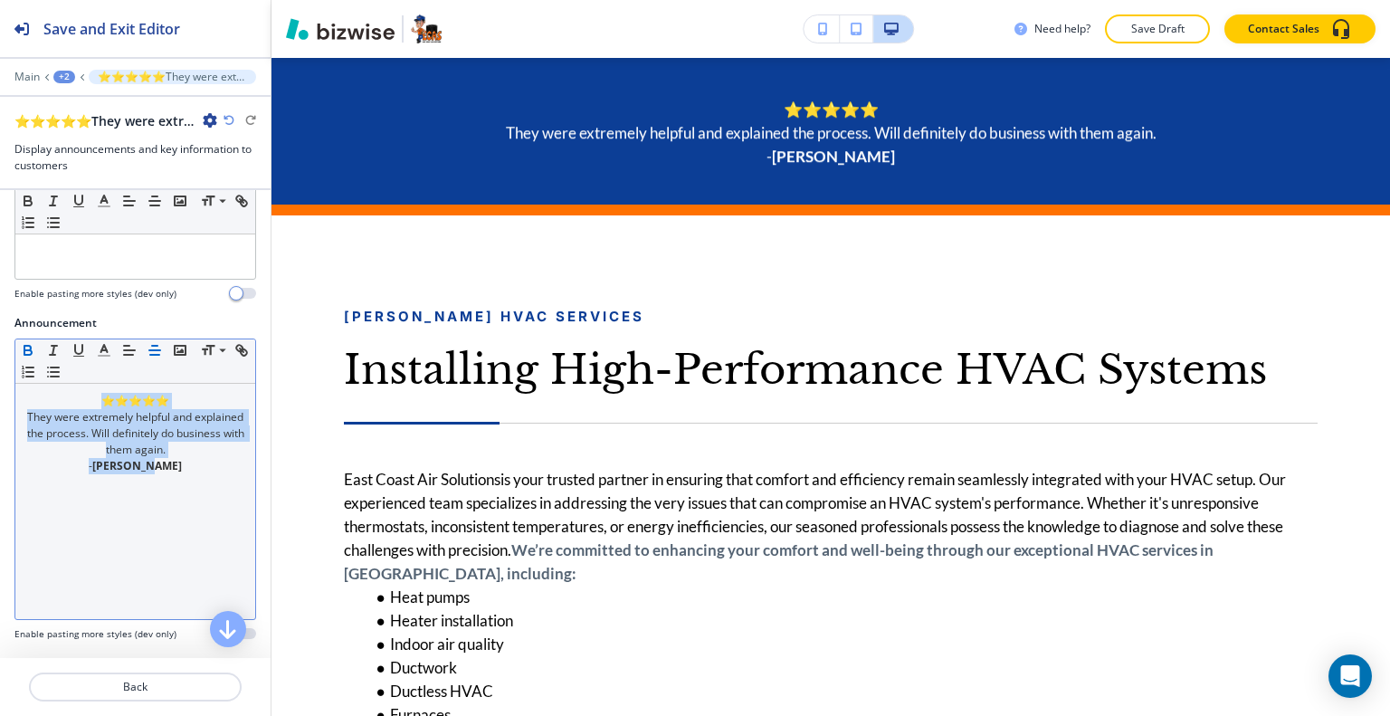
click at [32, 345] on icon "button" at bounding box center [28, 350] width 16 height 16
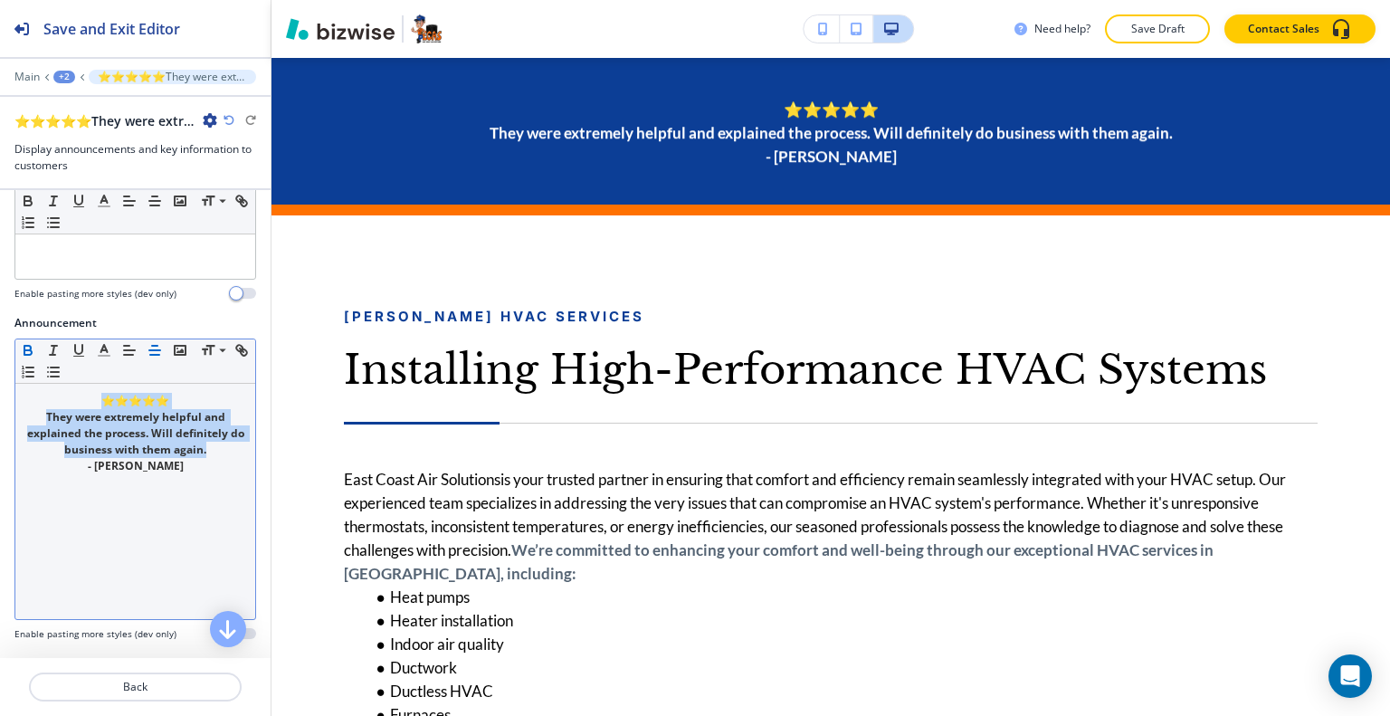
click at [32, 345] on icon "button" at bounding box center [28, 350] width 16 height 16
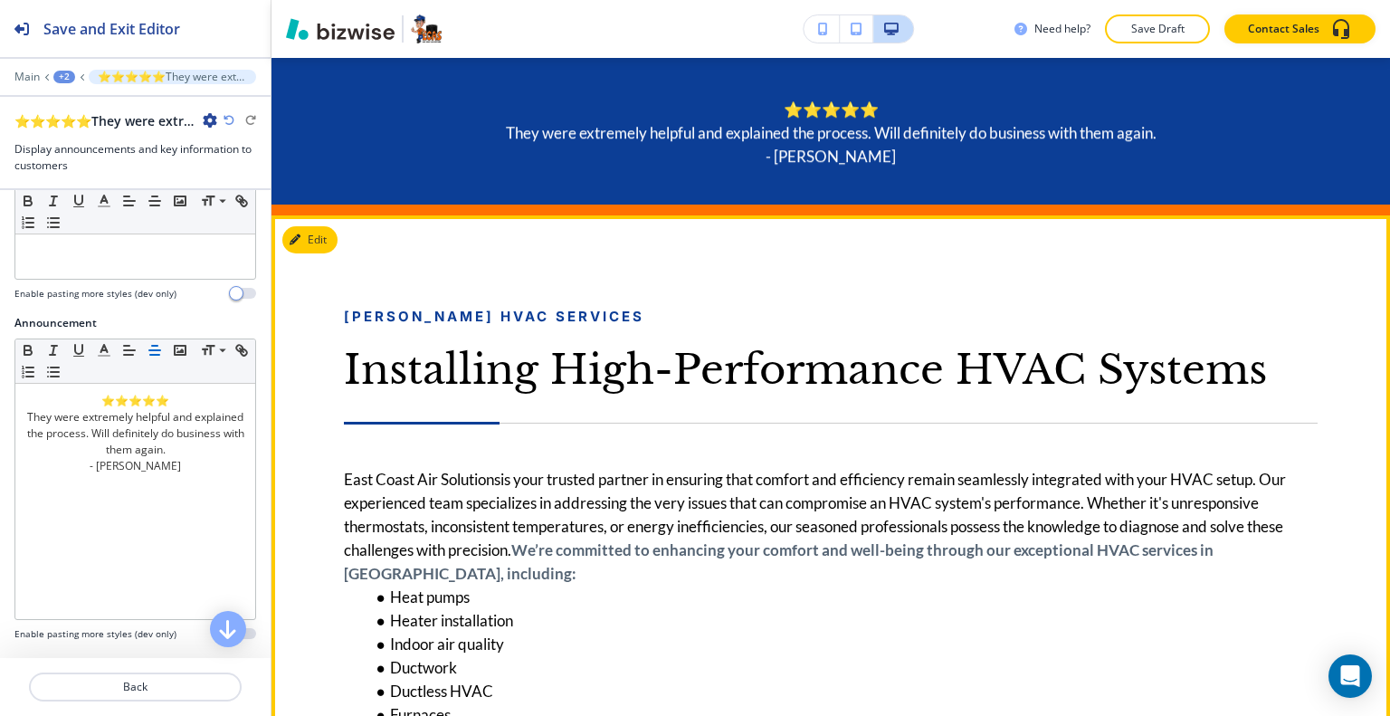
click at [400, 347] on h3 "Installing High-Performance HVAC Systems" at bounding box center [831, 370] width 974 height 48
click at [321, 244] on button "Edit This Section" at bounding box center [343, 239] width 122 height 27
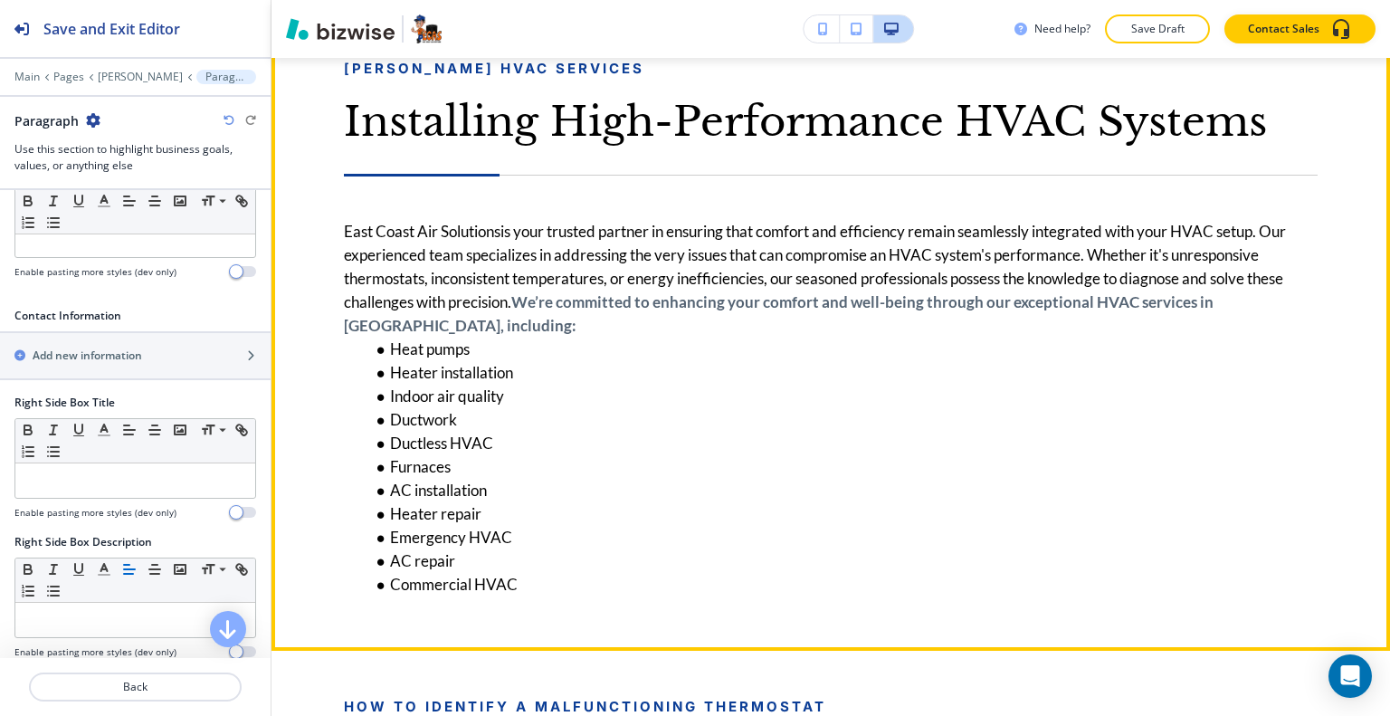
scroll to position [1032, 0]
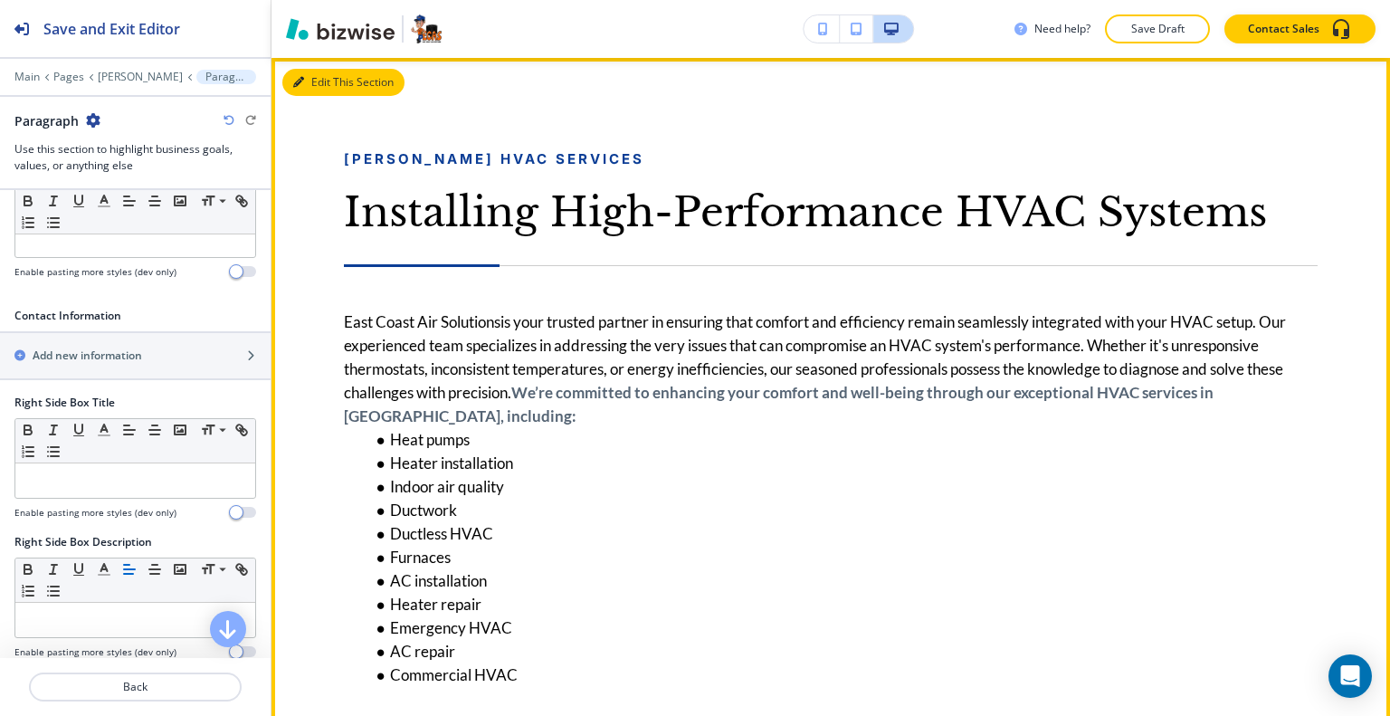
click at [329, 76] on button "Edit This Section" at bounding box center [343, 82] width 122 height 27
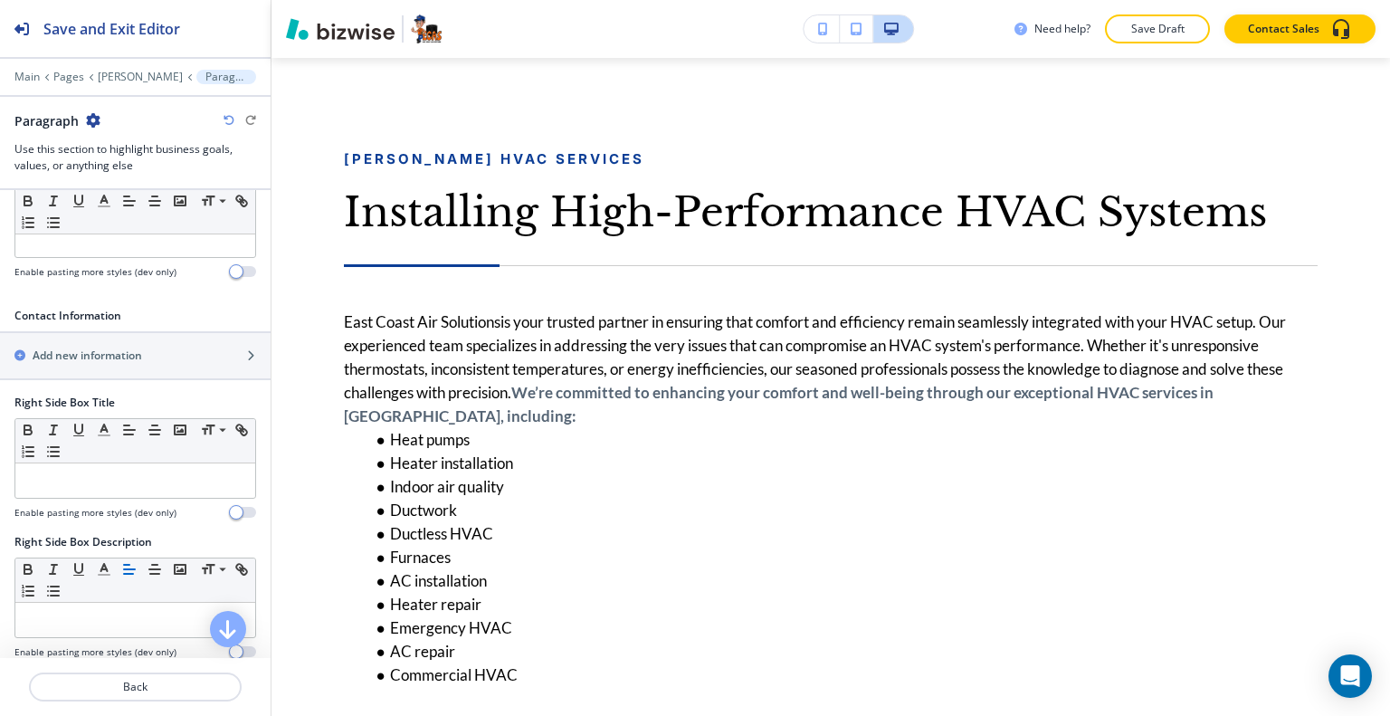
scroll to position [905, 0]
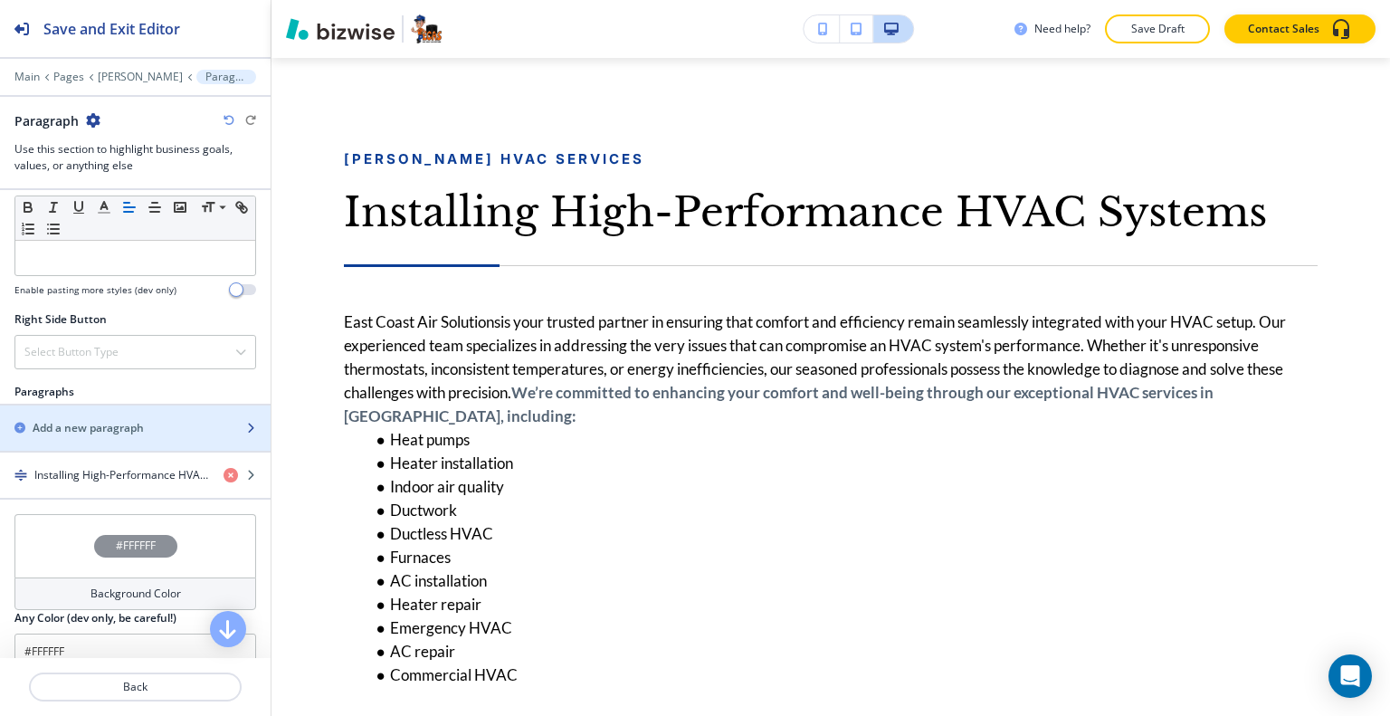
click at [101, 439] on div "button" at bounding box center [135, 443] width 271 height 14
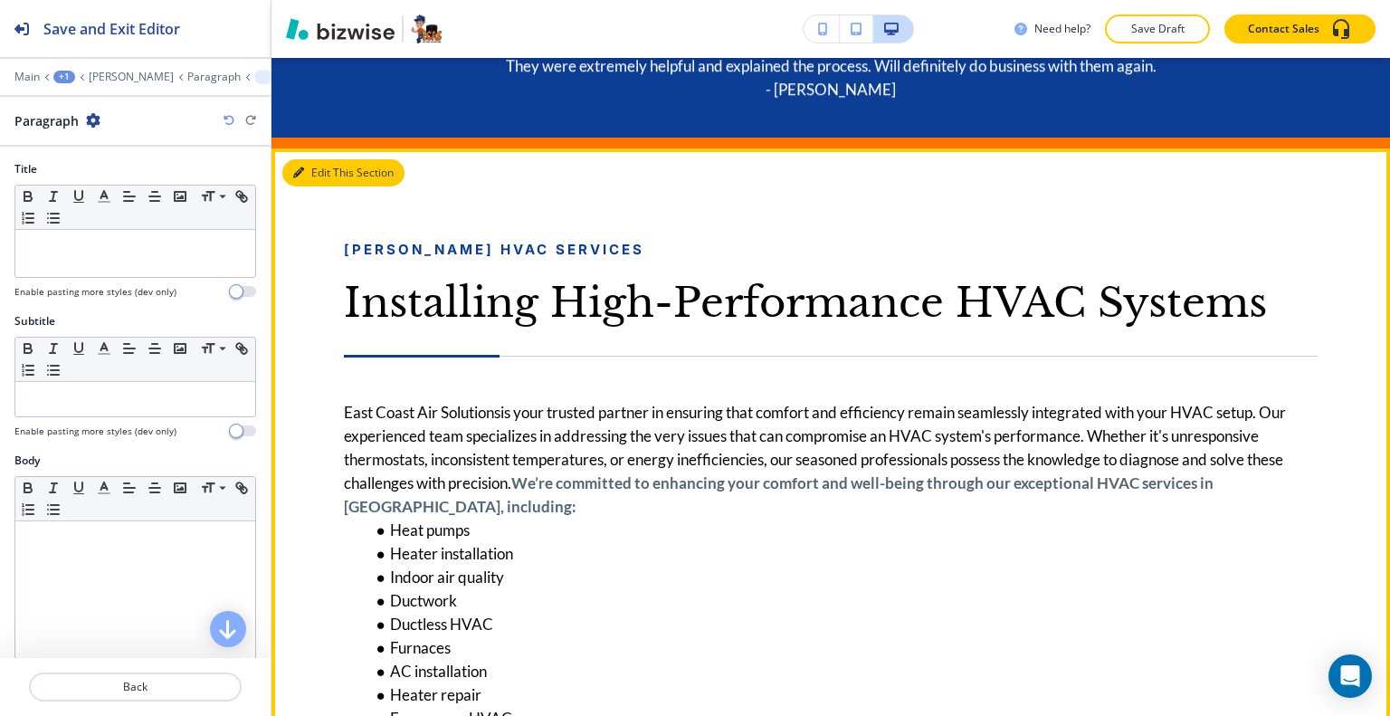
click at [332, 176] on button "Edit This Section" at bounding box center [343, 172] width 122 height 27
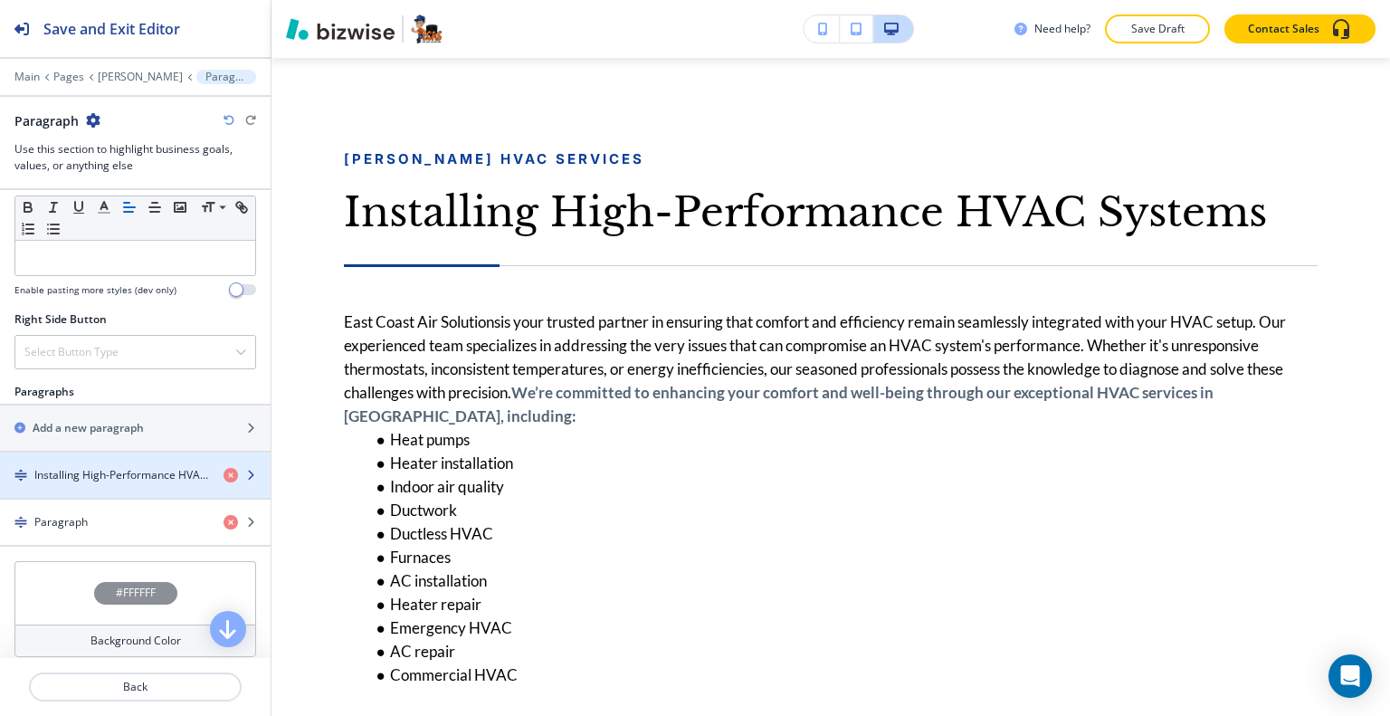
click at [101, 483] on div "button" at bounding box center [135, 490] width 271 height 14
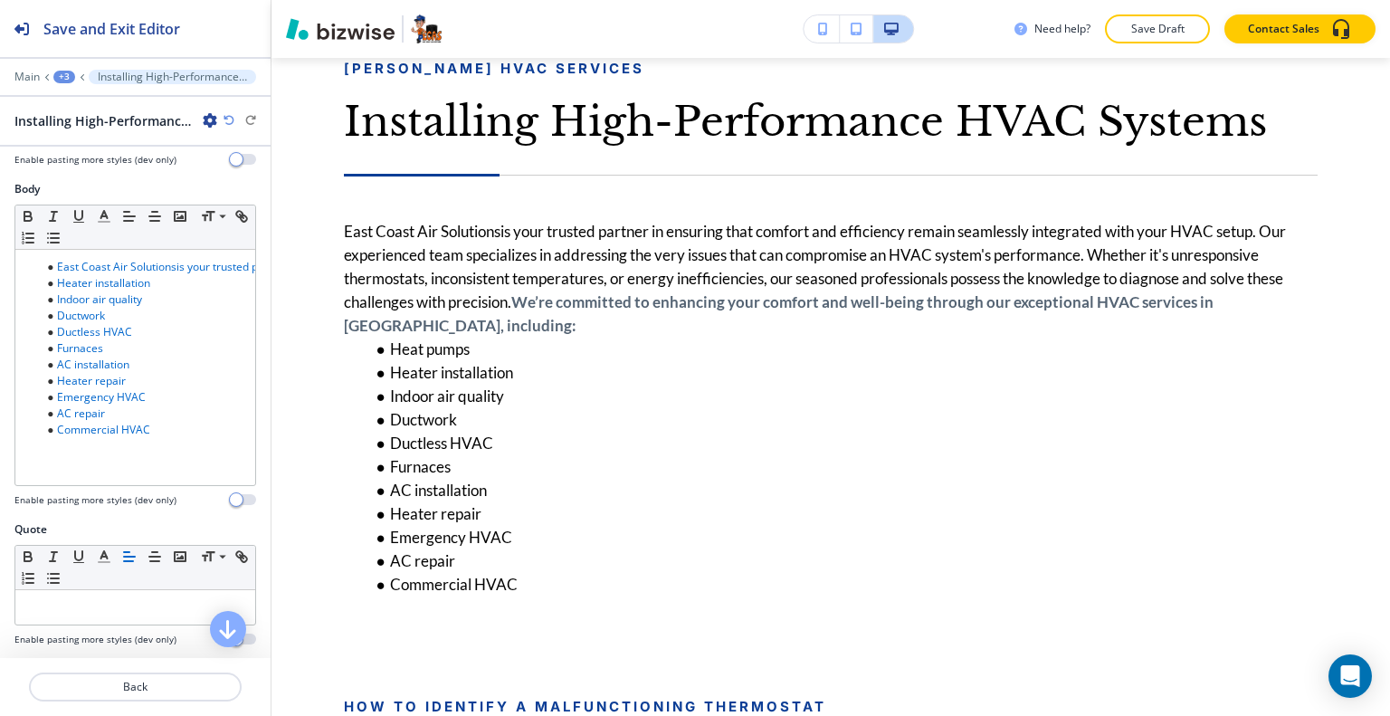
scroll to position [362, 0]
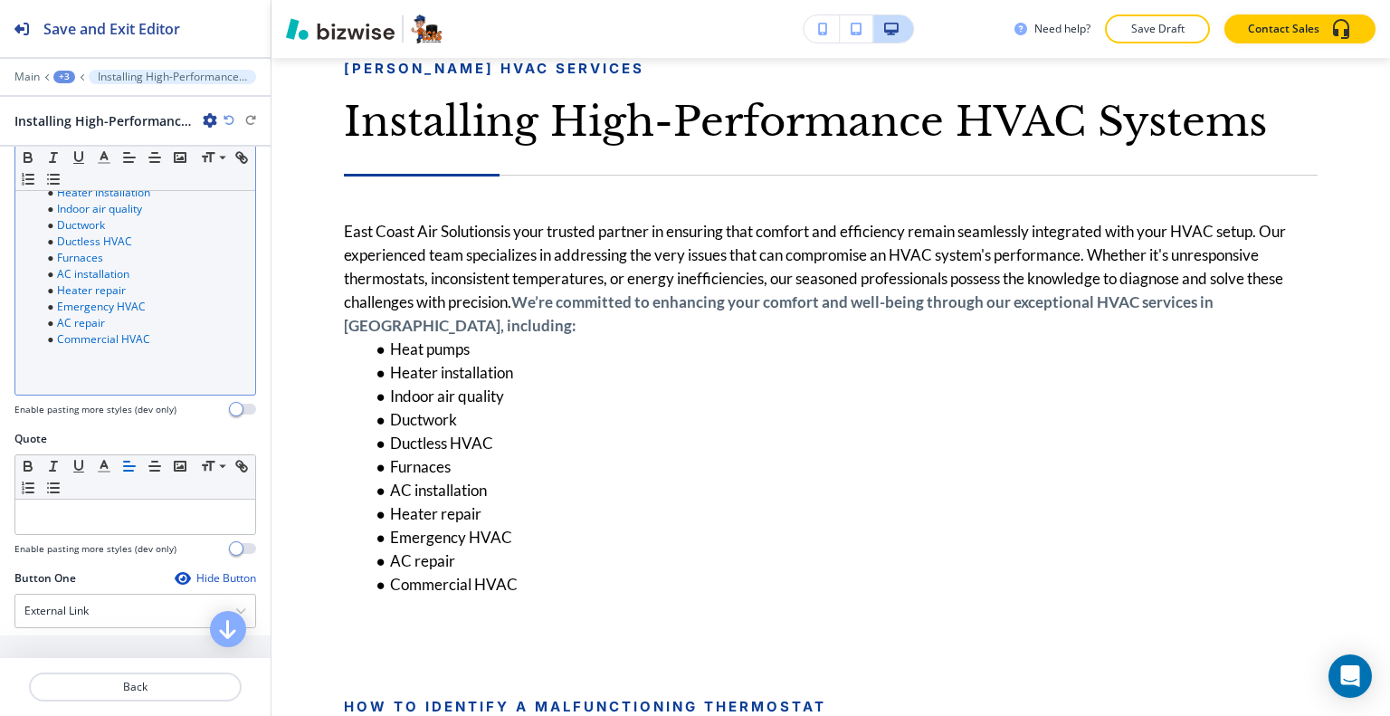
click at [213, 328] on li "AC repair" at bounding box center [143, 323] width 205 height 16
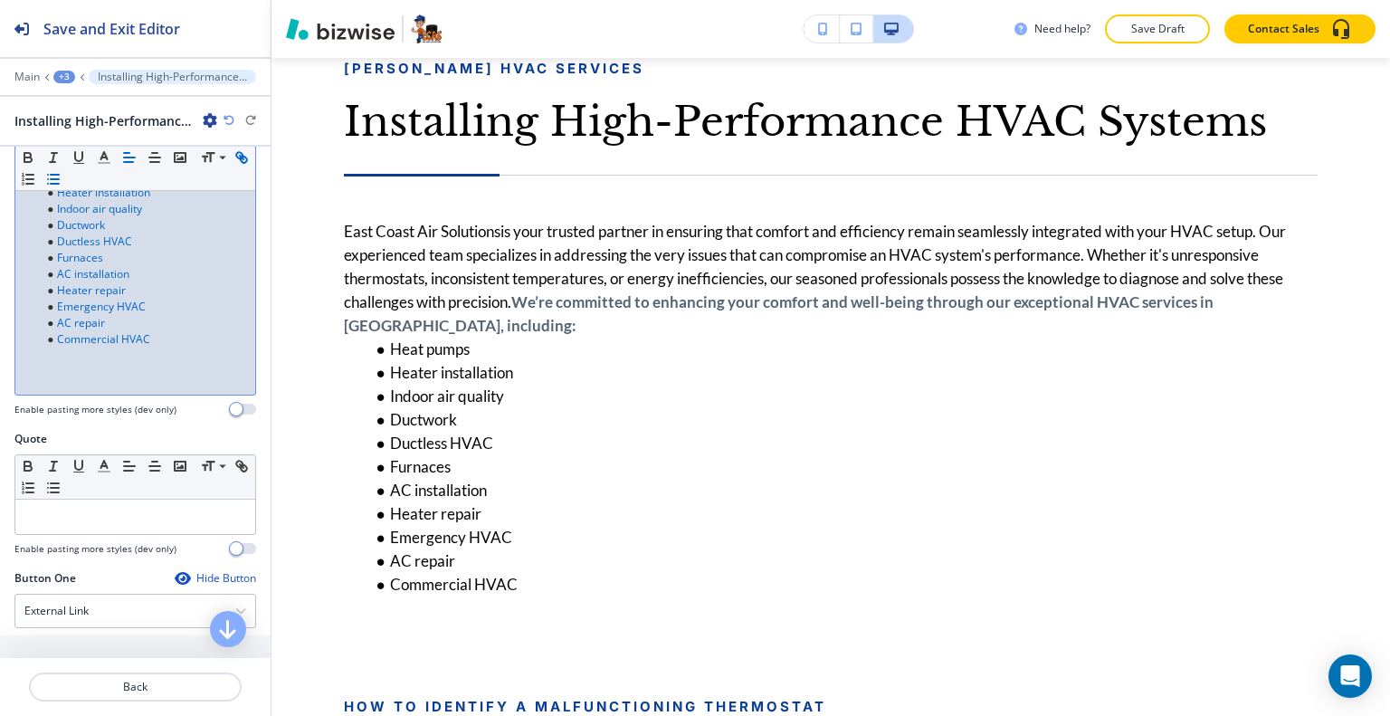
click at [216, 342] on li "Commercial HVAC" at bounding box center [143, 339] width 205 height 16
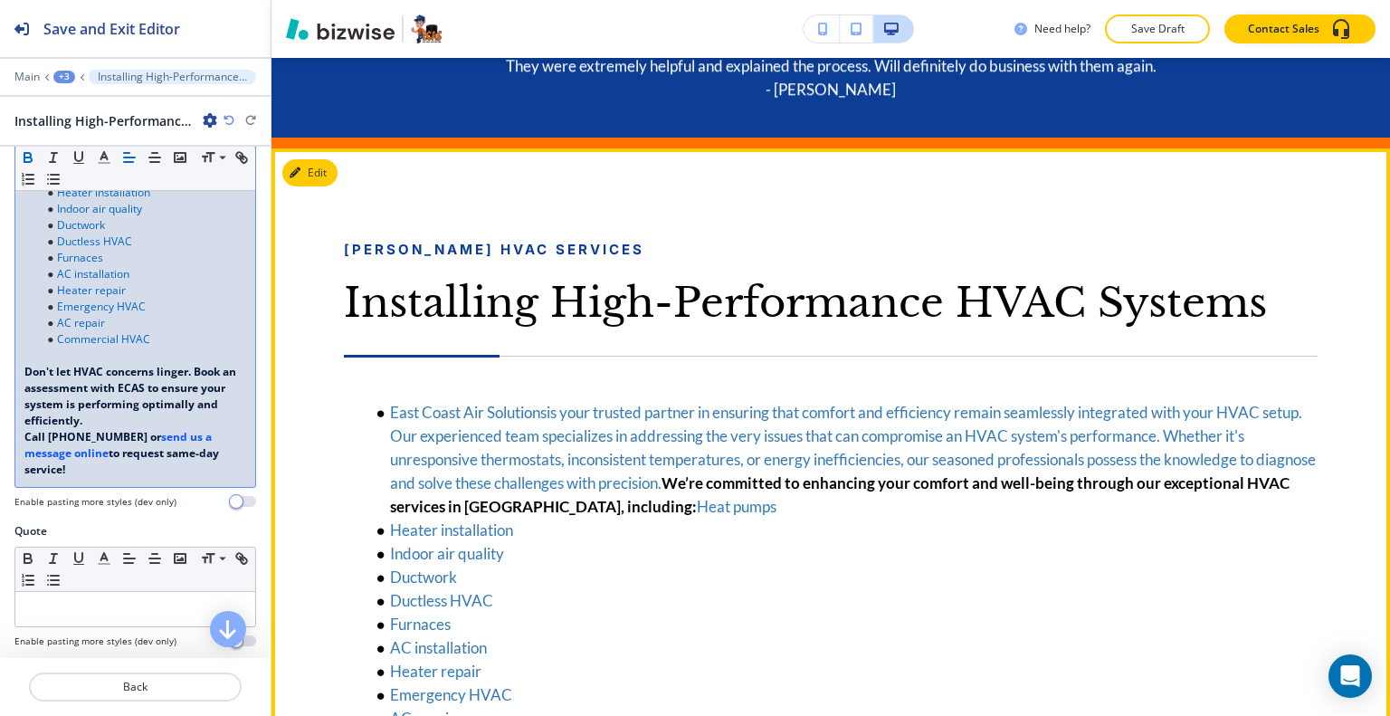
scroll to position [851, 0]
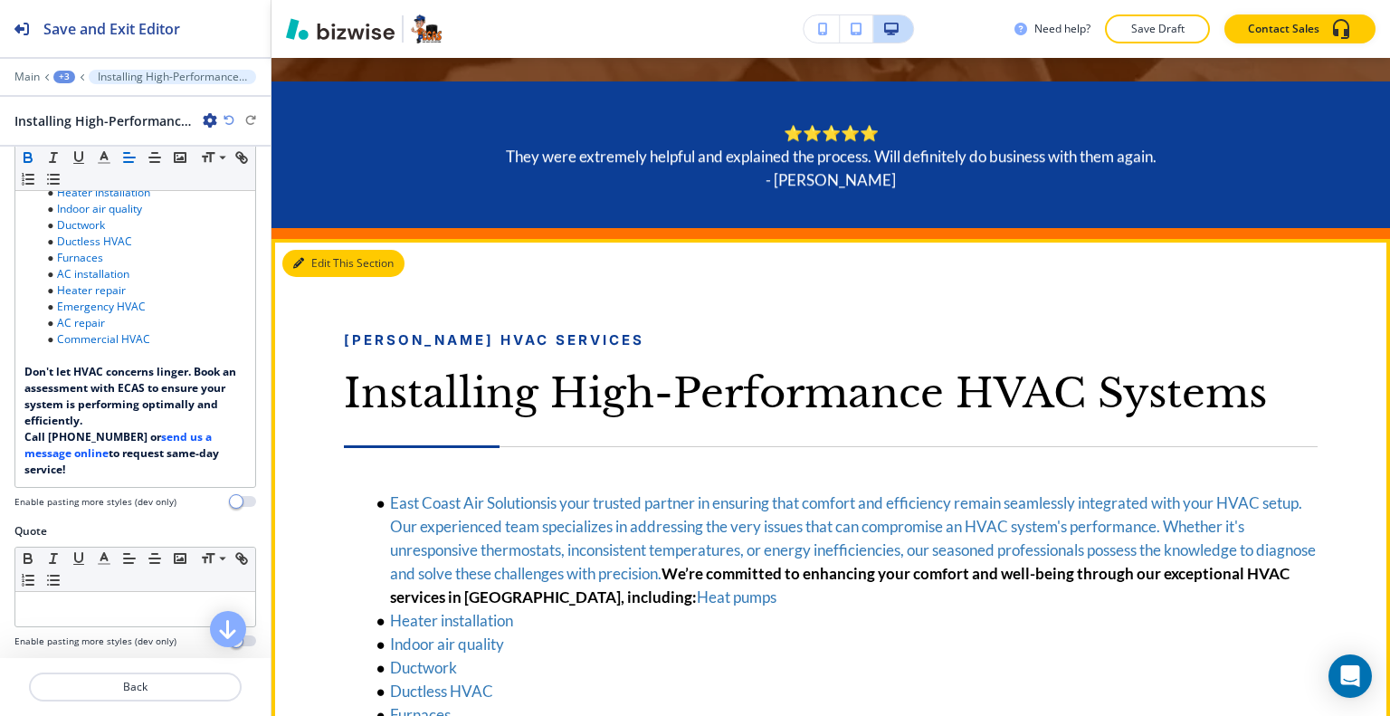
click at [319, 271] on button "Edit This Section" at bounding box center [343, 263] width 122 height 27
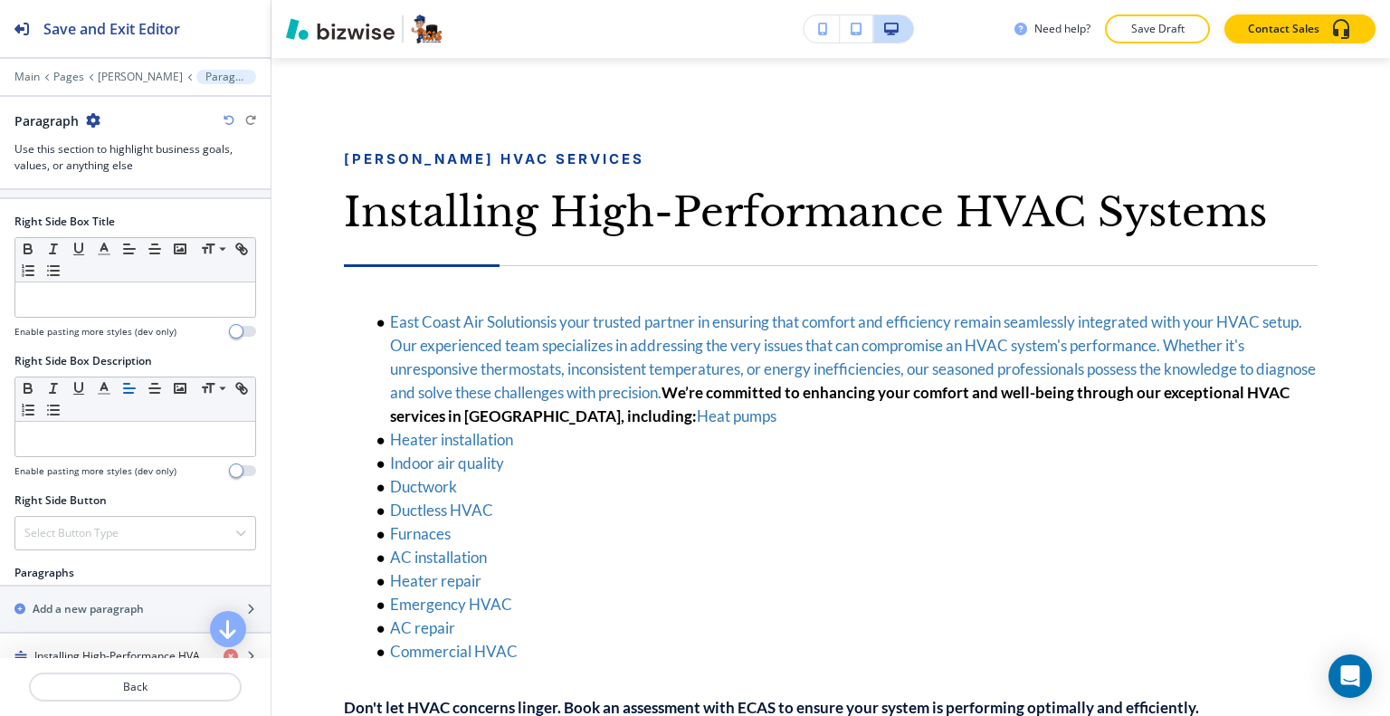
scroll to position [996, 0]
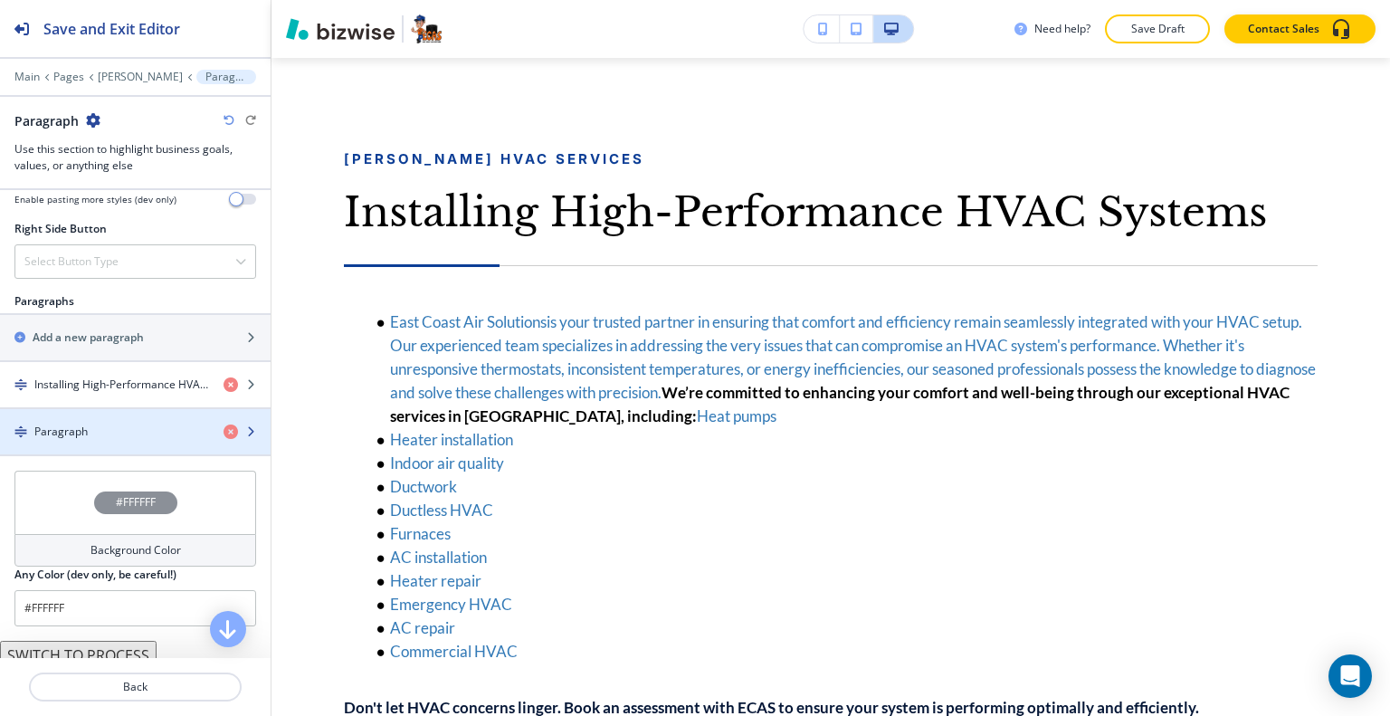
click at [123, 427] on div "Paragraph" at bounding box center [104, 432] width 209 height 16
click at [139, 440] on div "button" at bounding box center [135, 447] width 271 height 14
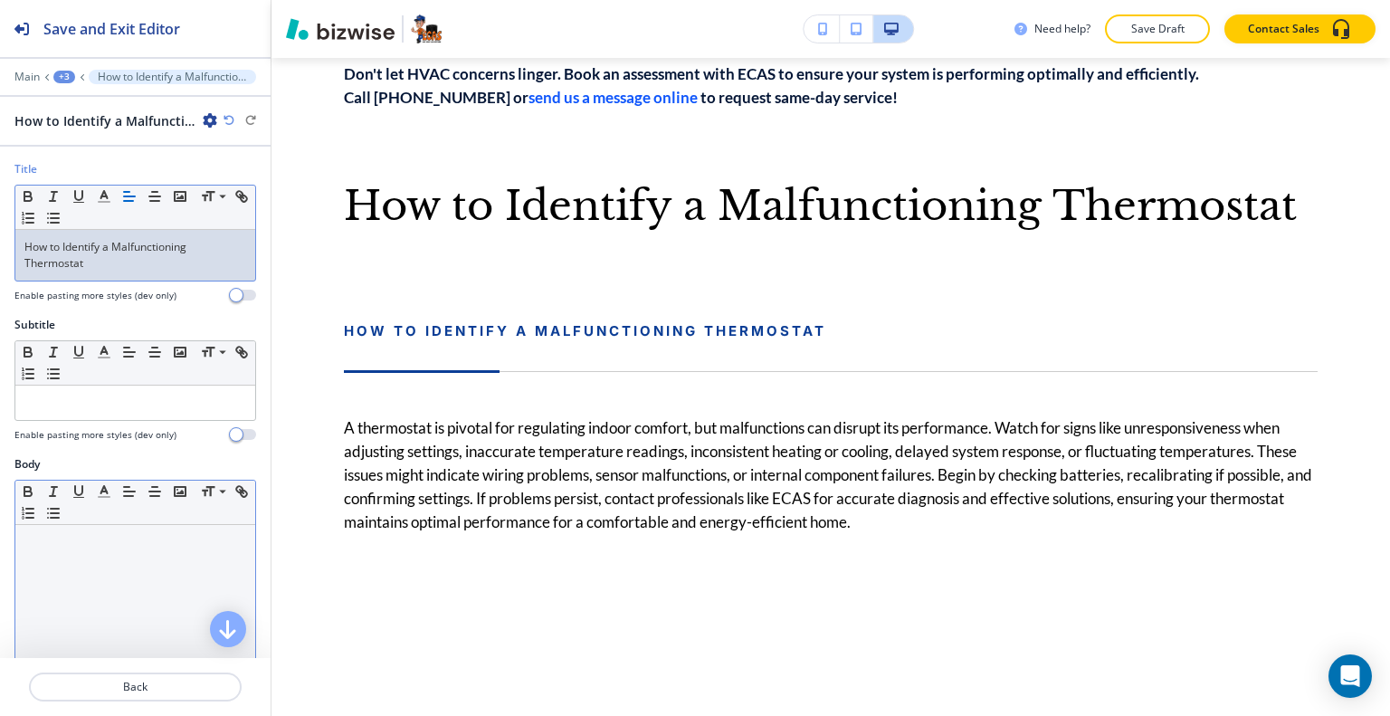
scroll to position [181, 0]
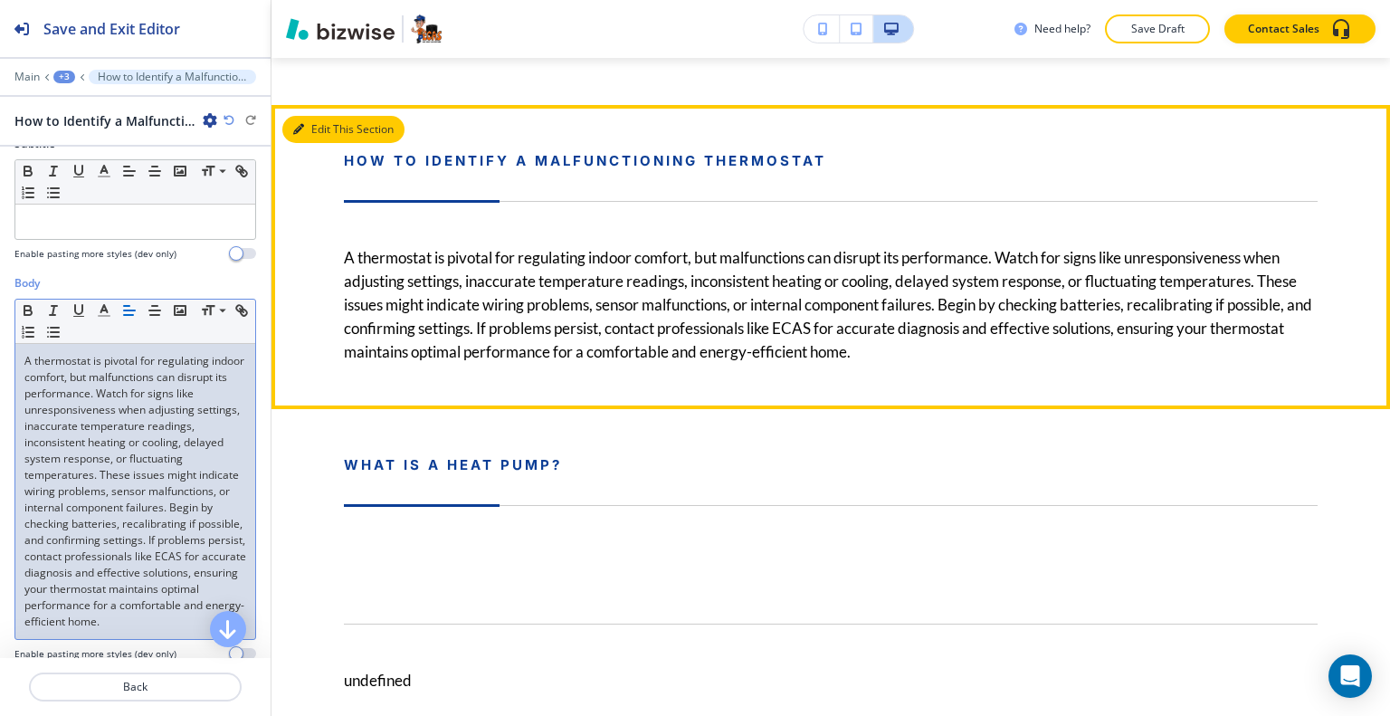
click at [319, 143] on button "Edit This Section" at bounding box center [343, 129] width 122 height 27
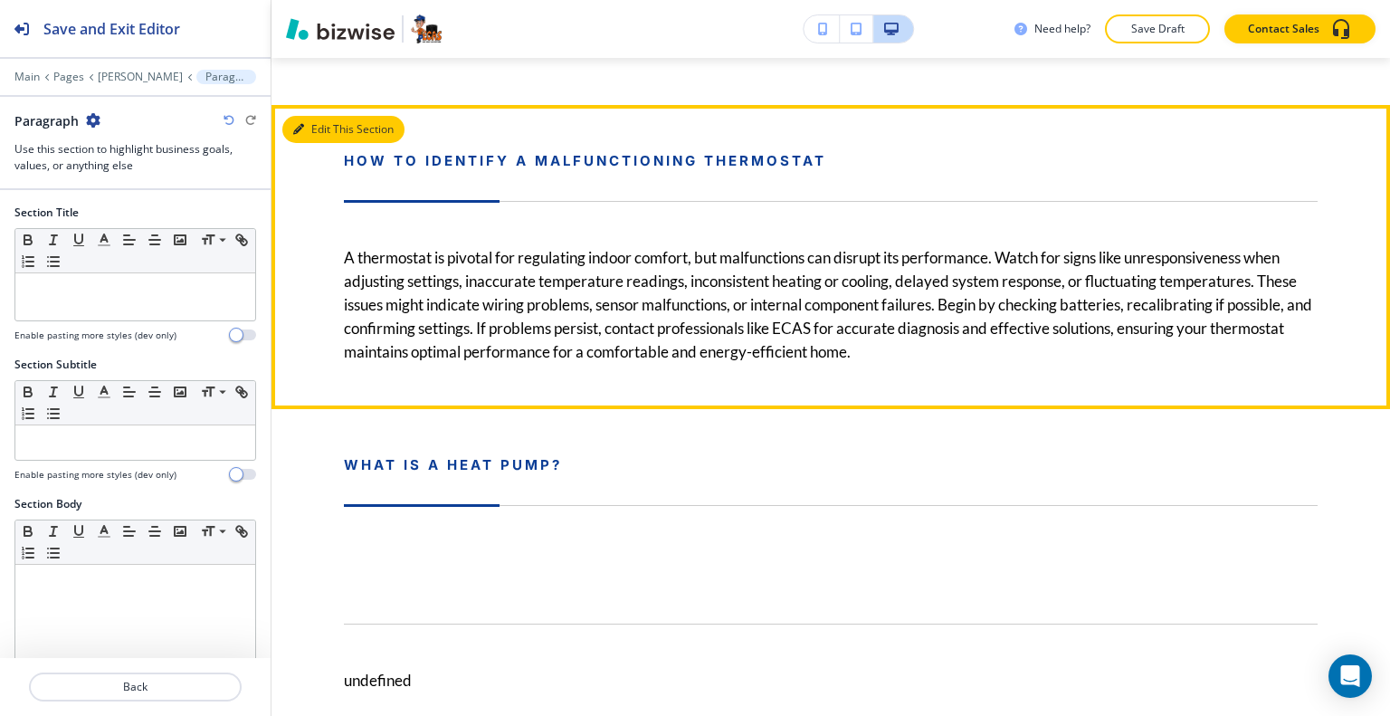
scroll to position [2096, 0]
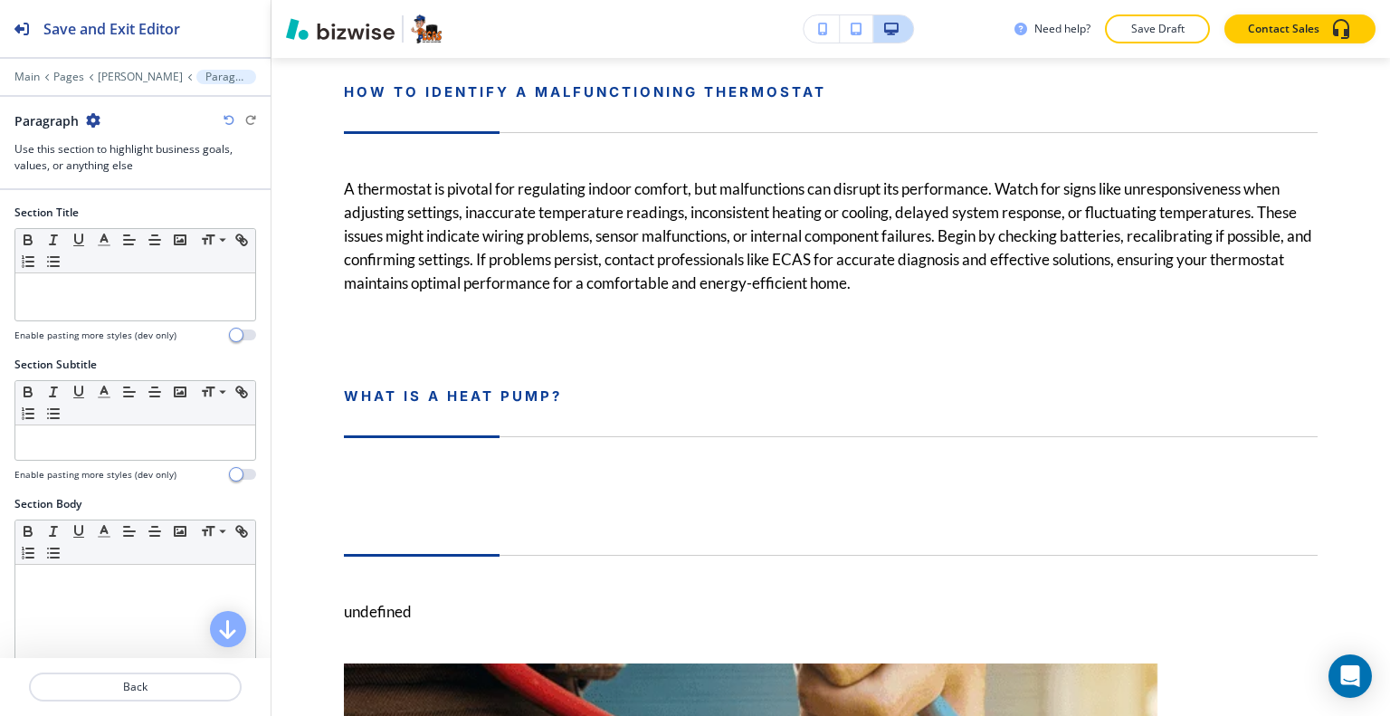
click at [97, 119] on icon "button" at bounding box center [93, 120] width 14 height 14
click at [130, 214] on p "Delete Section" at bounding box center [143, 214] width 92 height 16
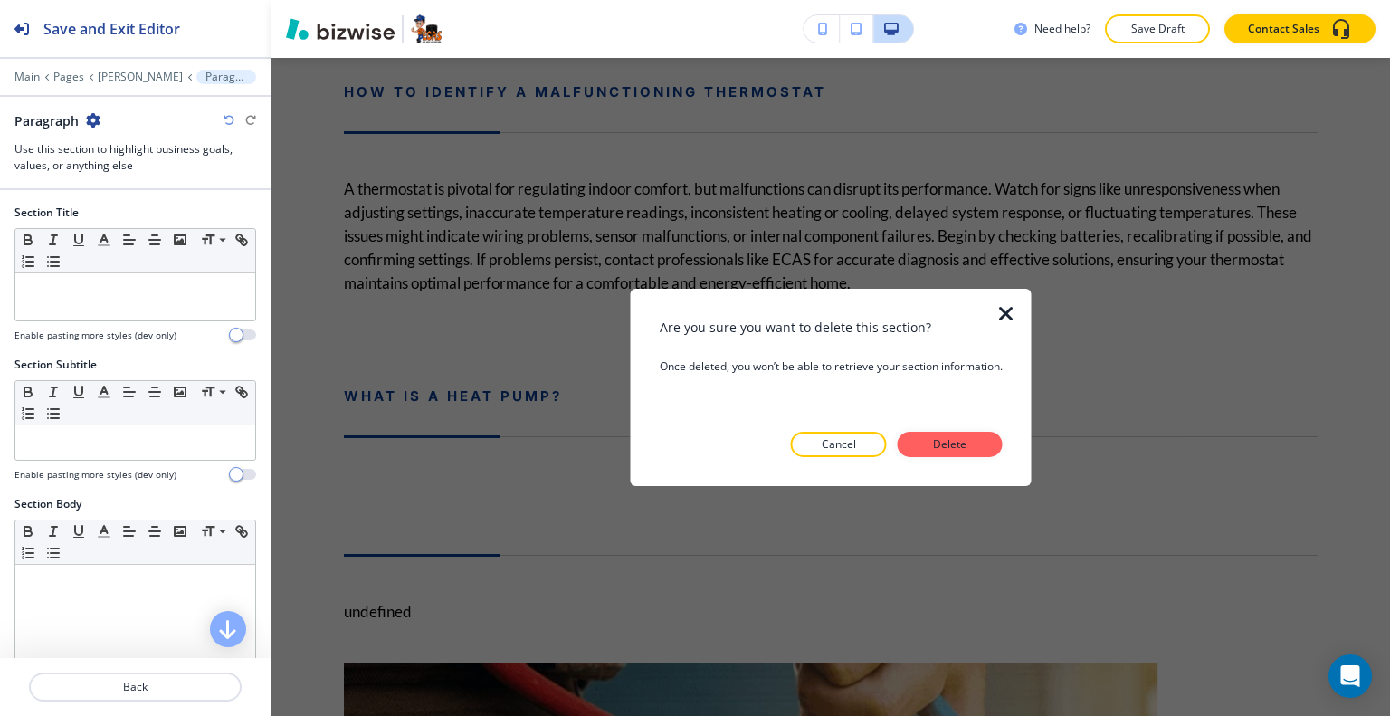
click at [967, 459] on div at bounding box center [831, 471] width 343 height 29
click at [963, 447] on p "Delete" at bounding box center [950, 444] width 43 height 16
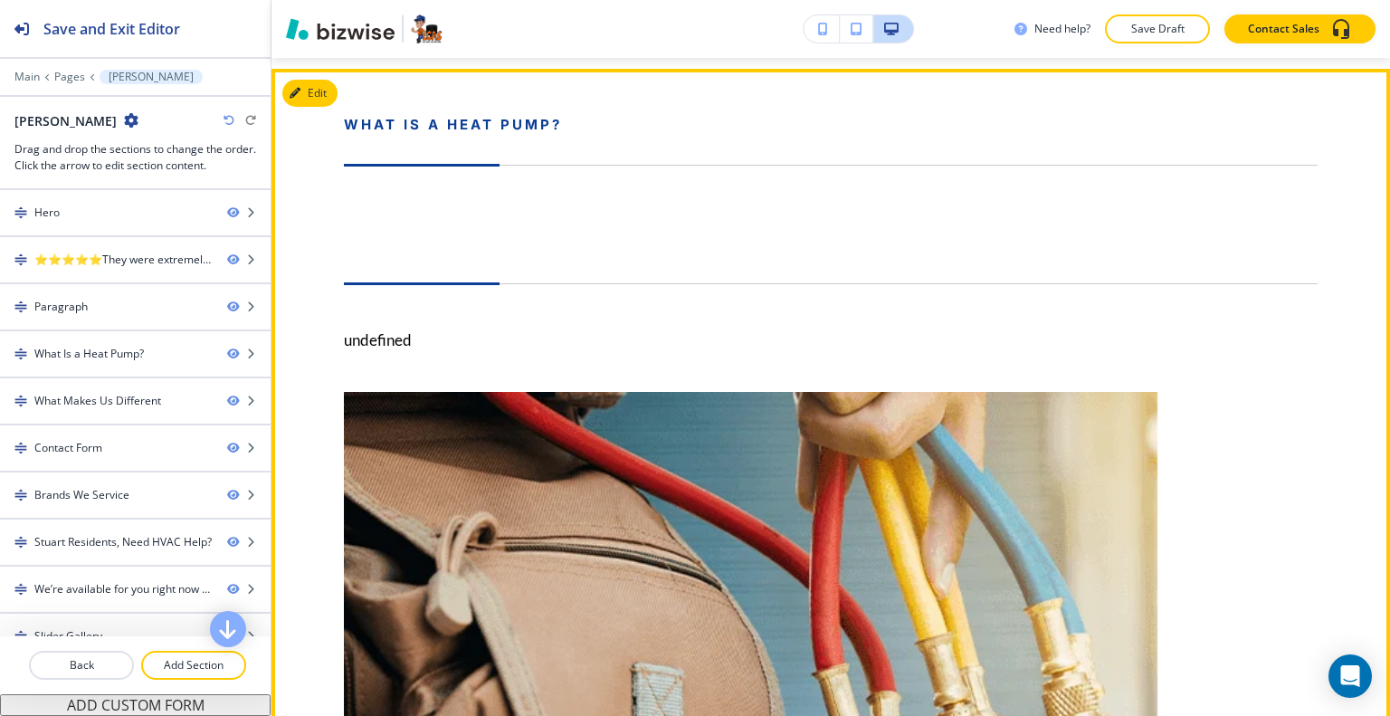
scroll to position [1883, 0]
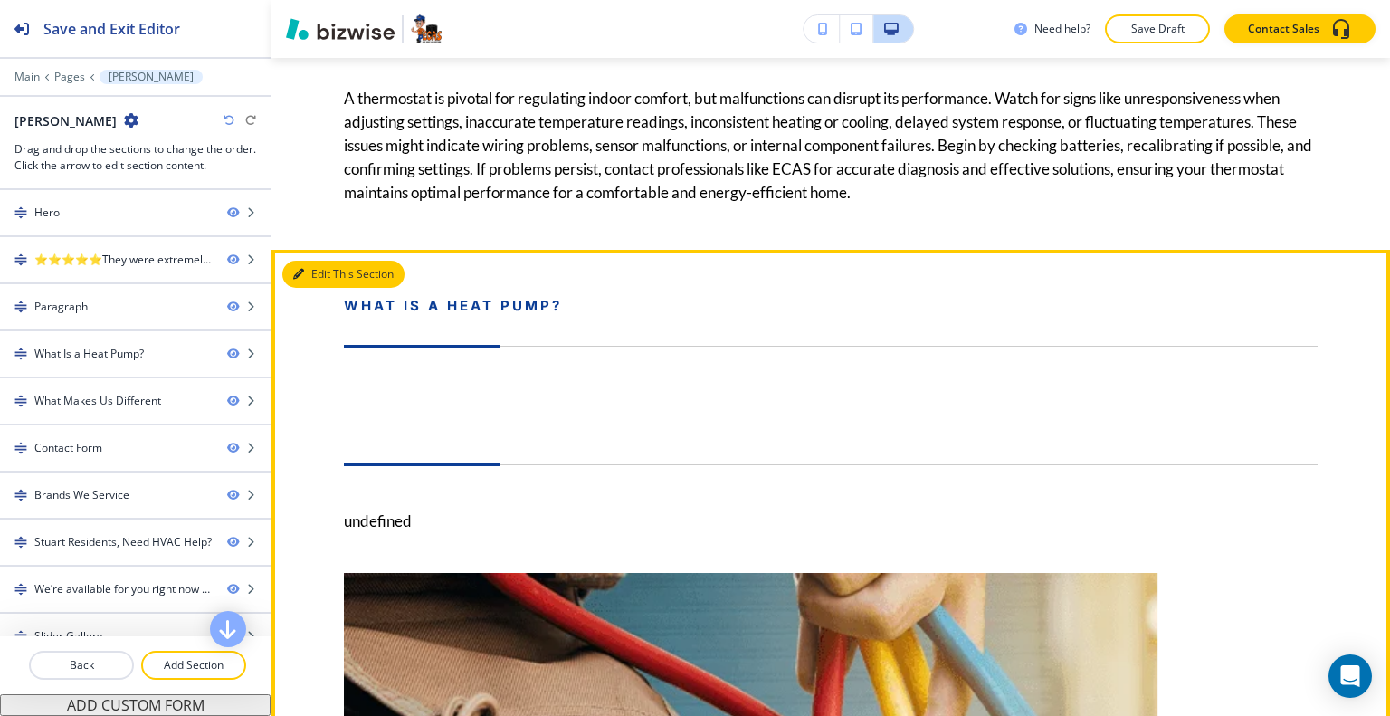
click at [316, 288] on button "Edit This Section" at bounding box center [343, 274] width 122 height 27
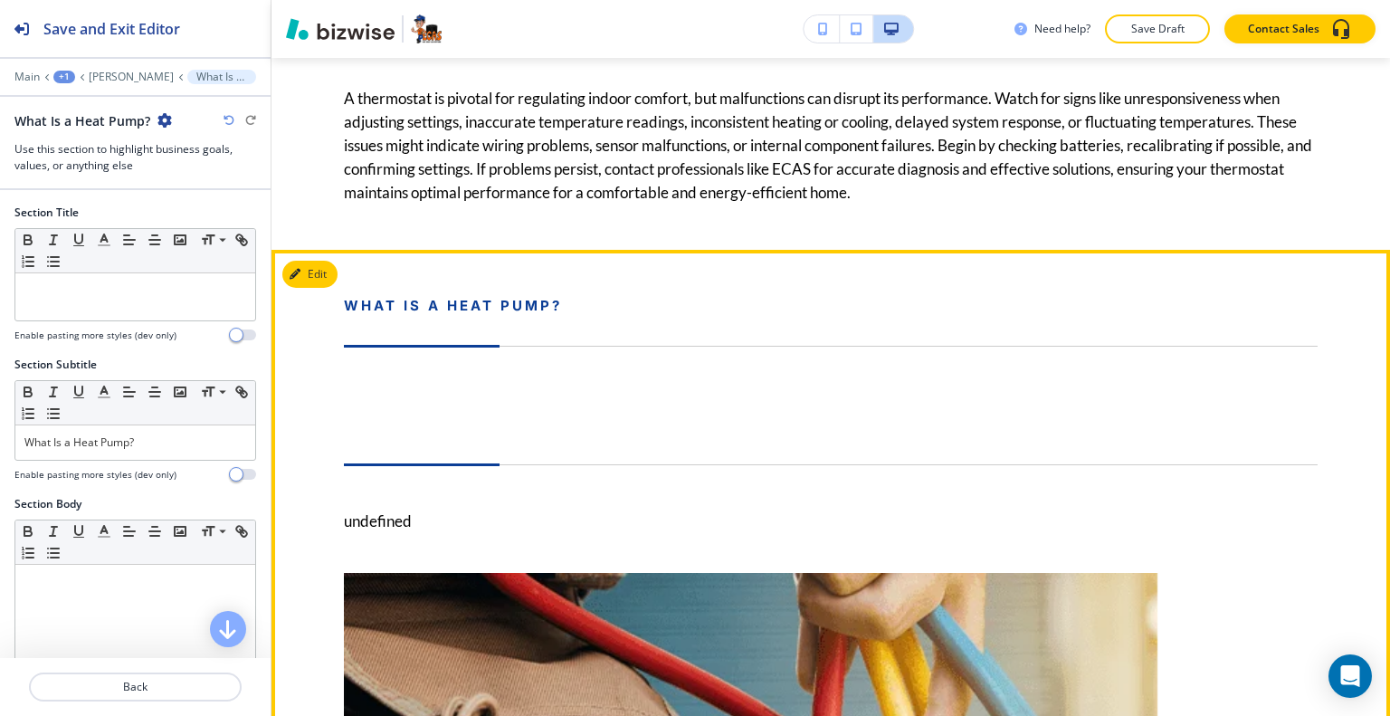
scroll to position [2096, 0]
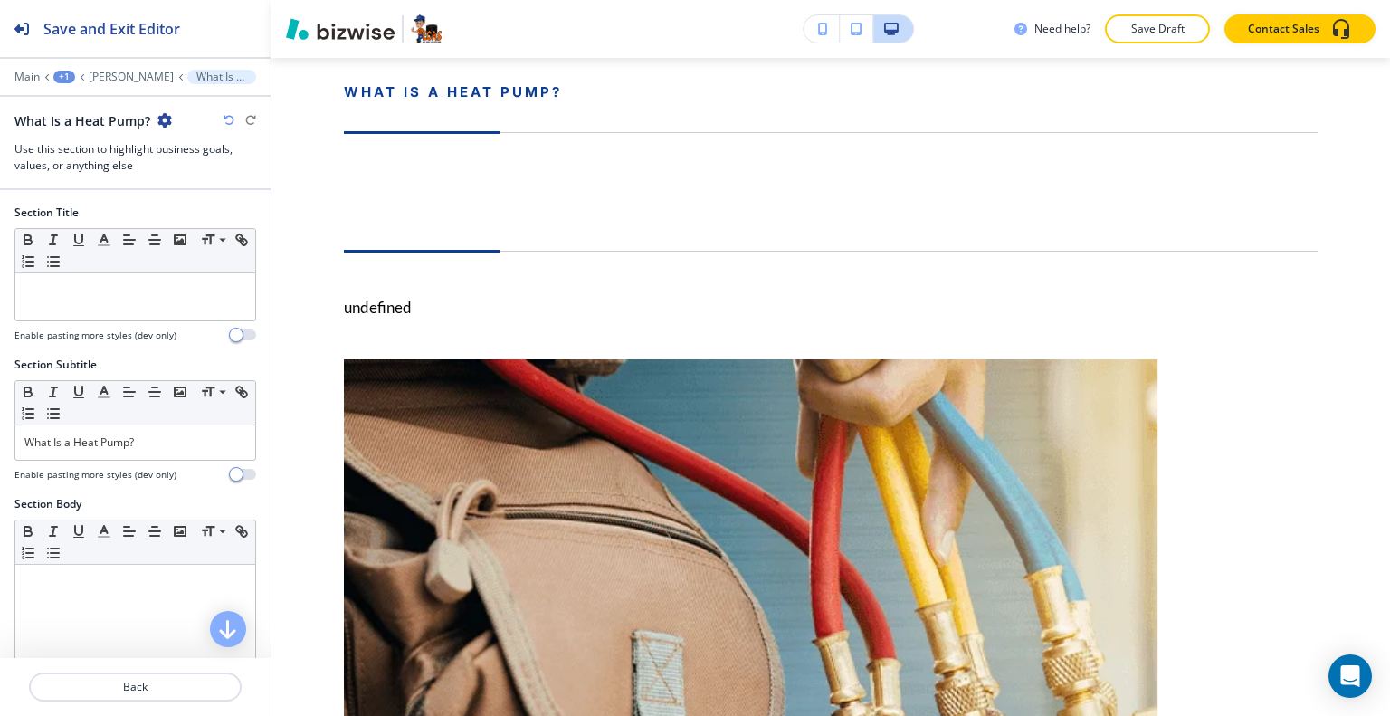
click at [163, 119] on icon "button" at bounding box center [164, 120] width 14 height 14
click at [188, 217] on p "Delete Section" at bounding box center [213, 214] width 92 height 16
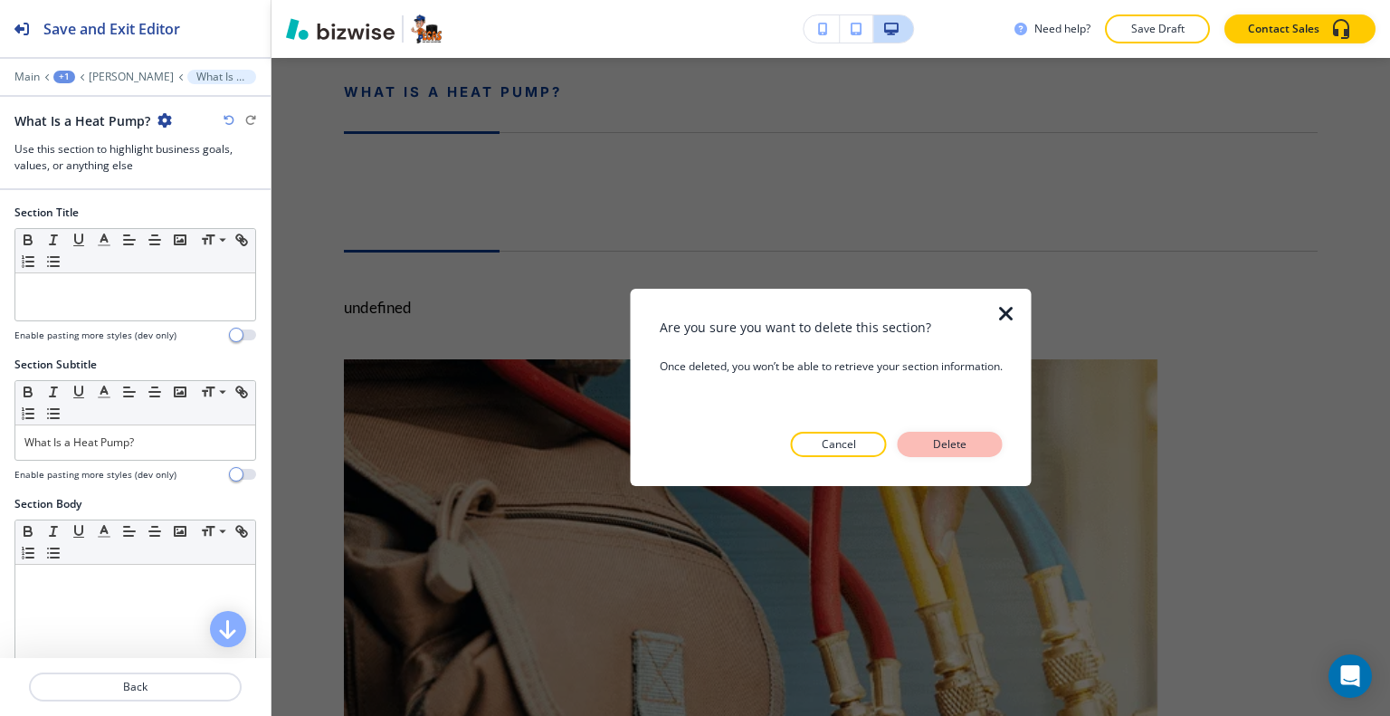
click at [961, 445] on p "Delete" at bounding box center [950, 444] width 43 height 16
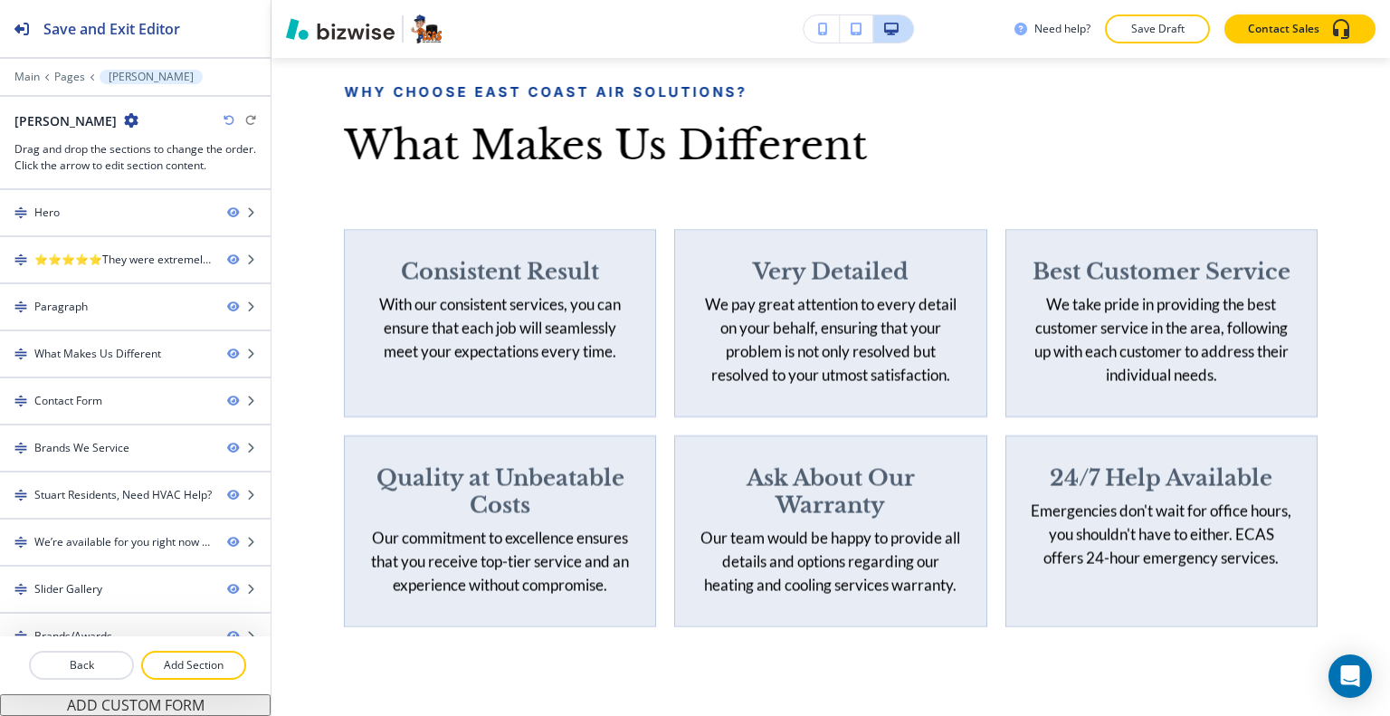
scroll to position [1915, 0]
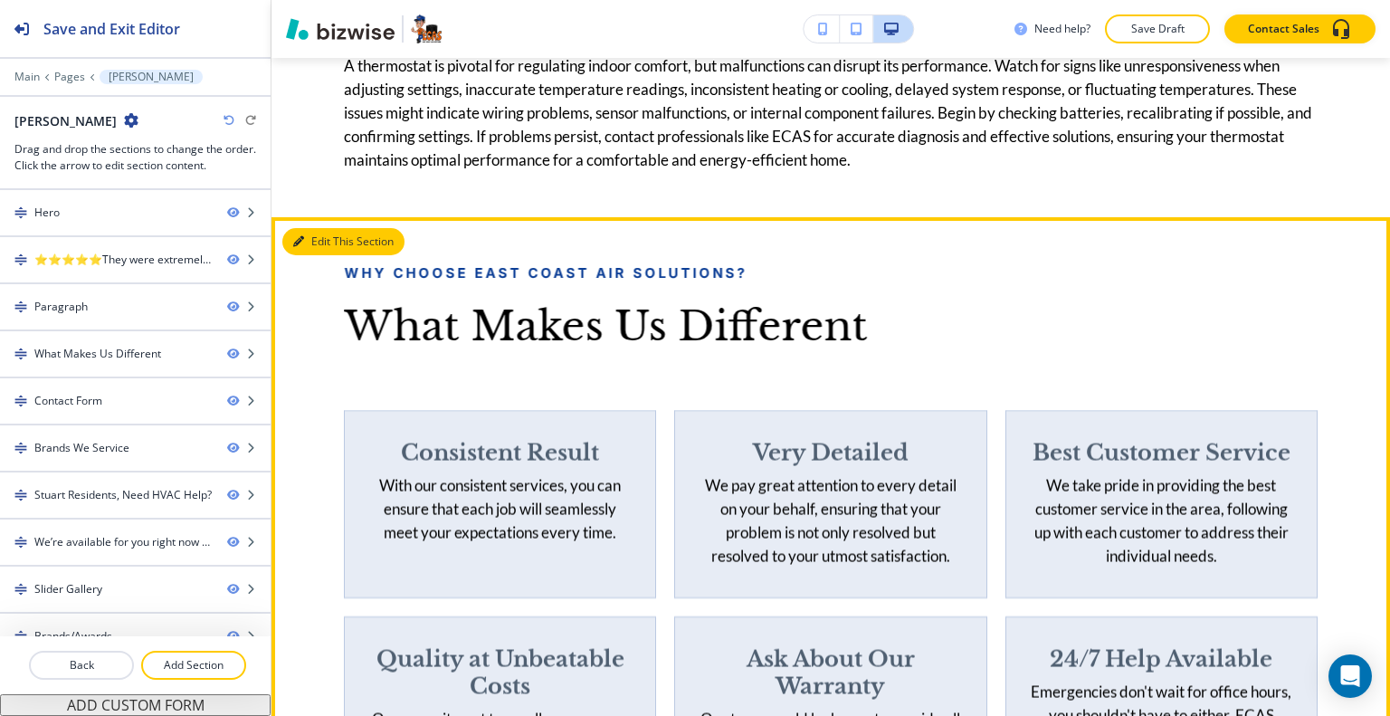
click at [327, 255] on button "Edit This Section" at bounding box center [343, 241] width 122 height 27
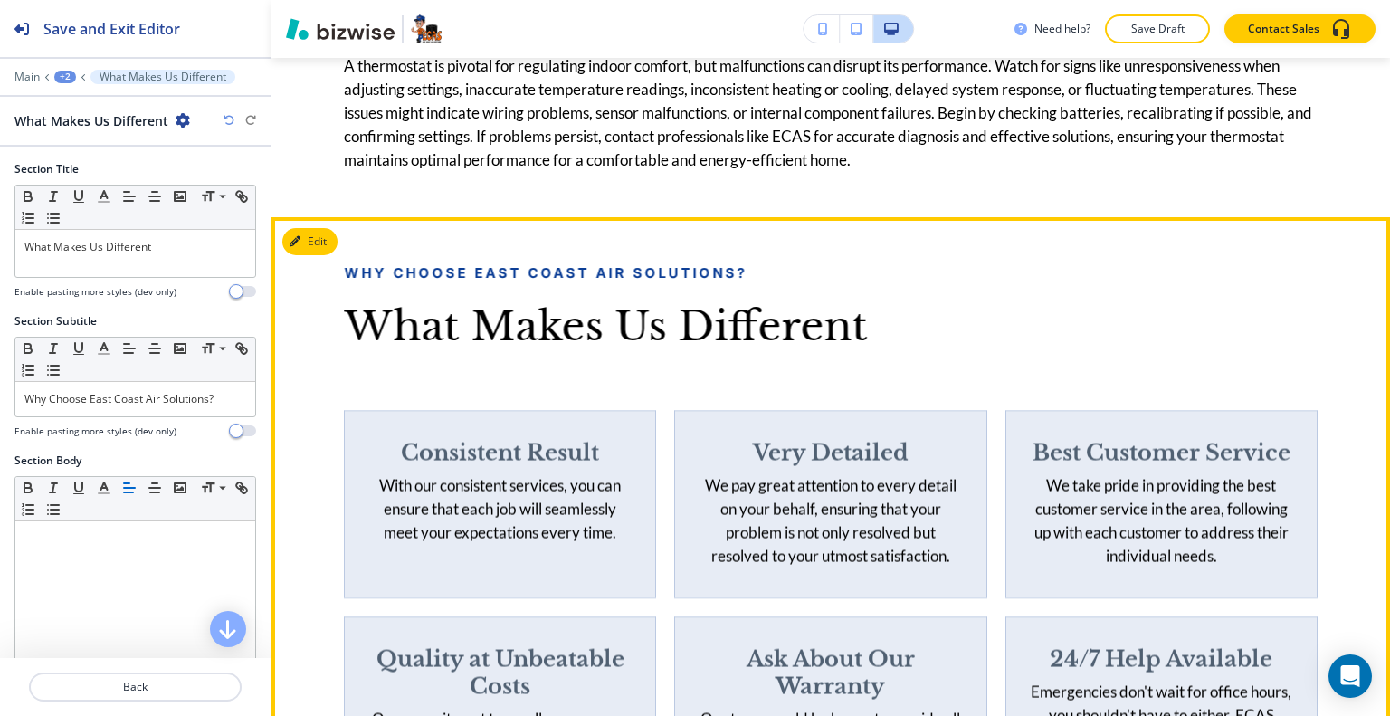
scroll to position [2096, 0]
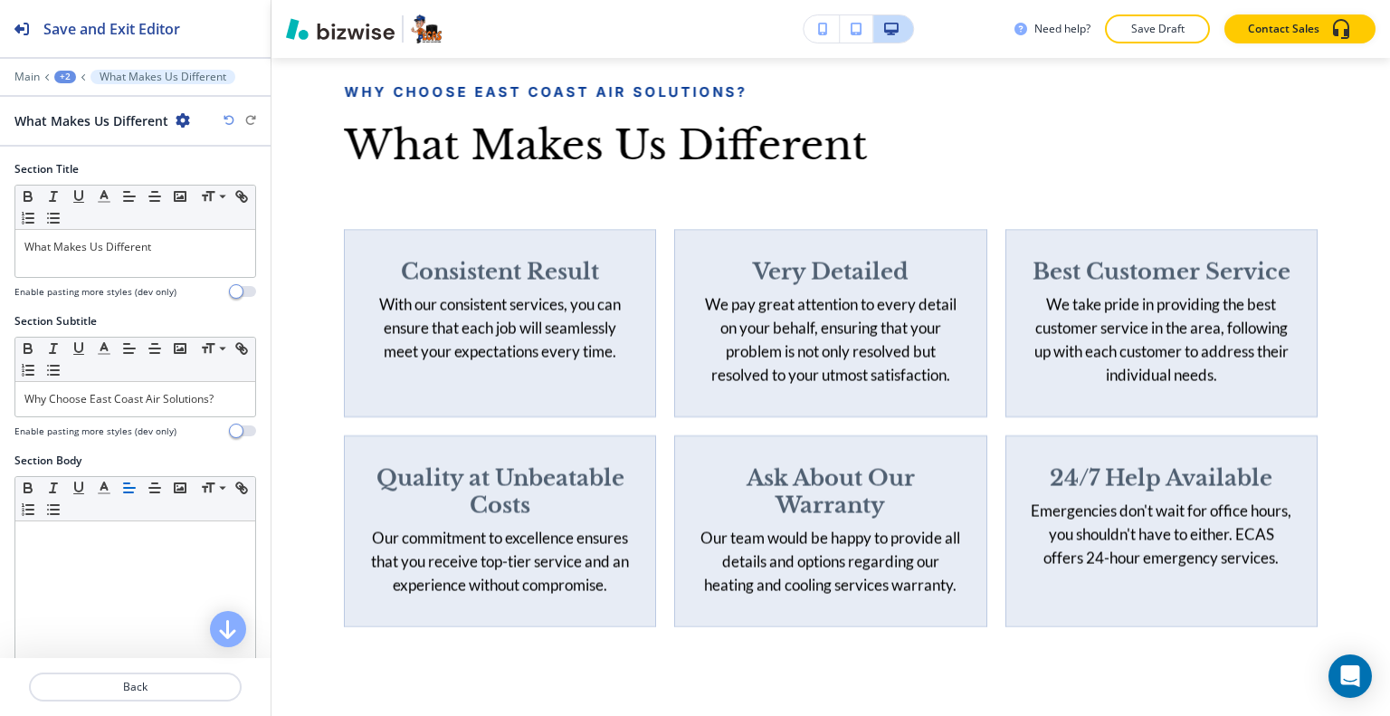
click at [178, 118] on icon "button" at bounding box center [183, 120] width 14 height 14
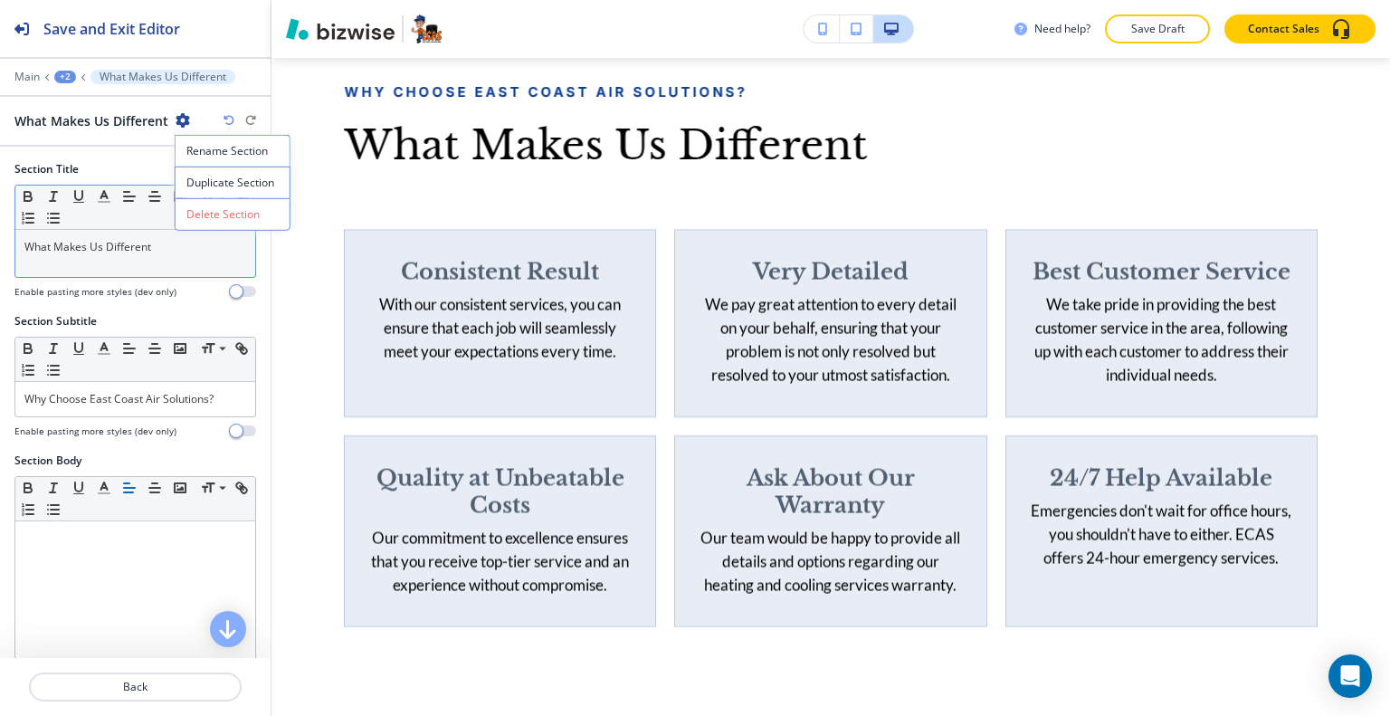
click at [196, 206] on p "Delete Section" at bounding box center [232, 214] width 92 height 16
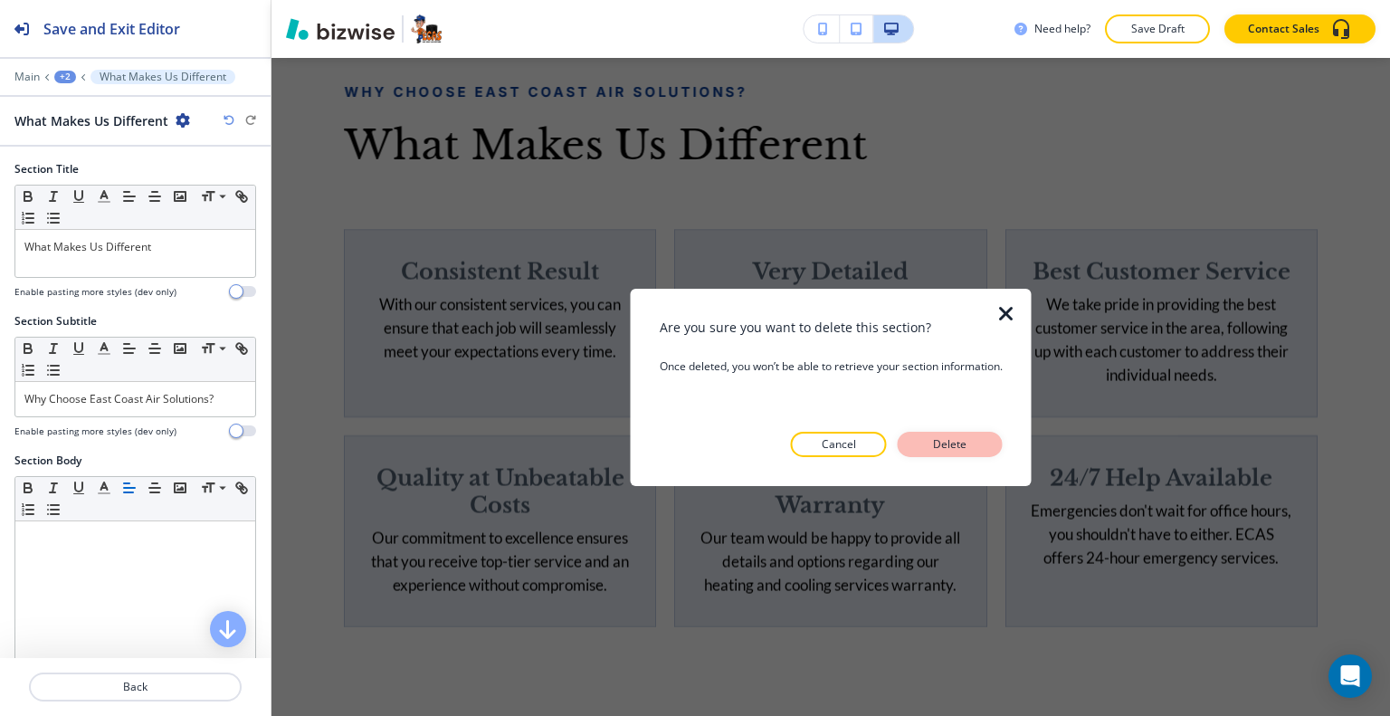
click at [965, 444] on p "Delete" at bounding box center [950, 444] width 43 height 16
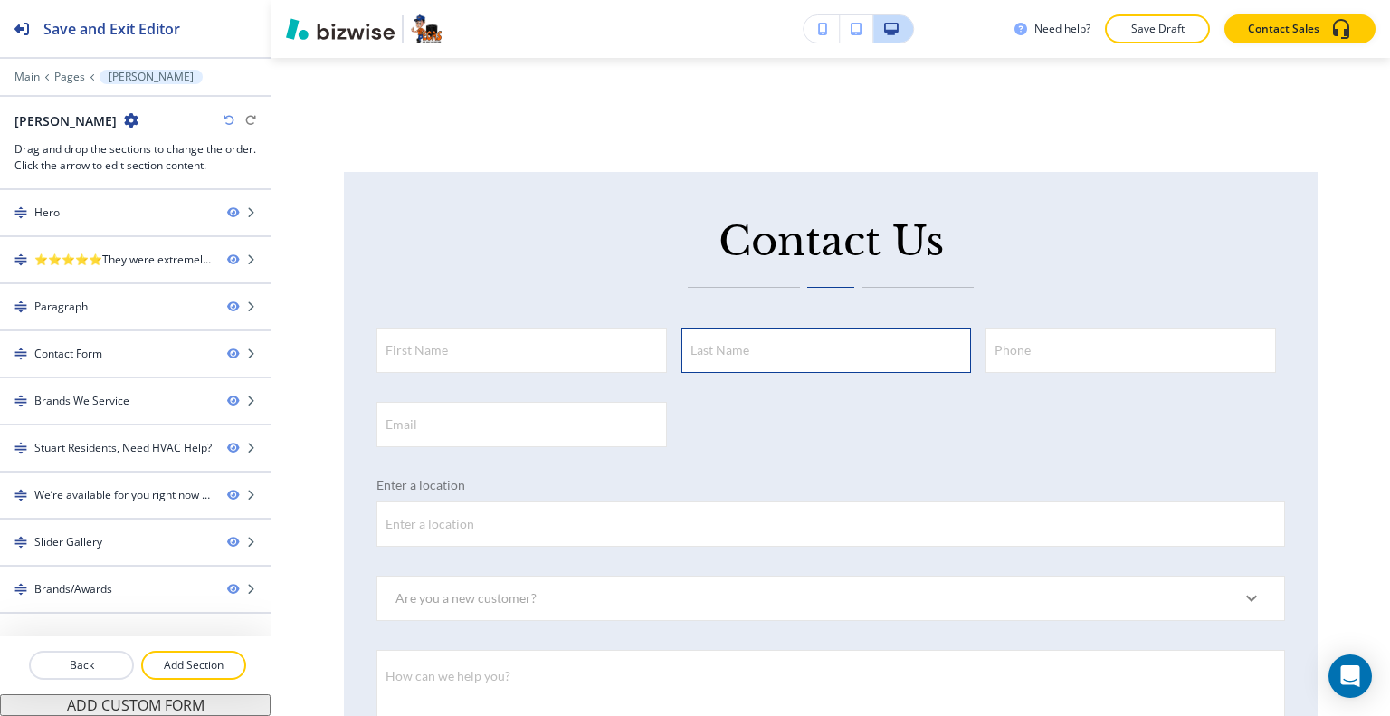
scroll to position [2006, 0]
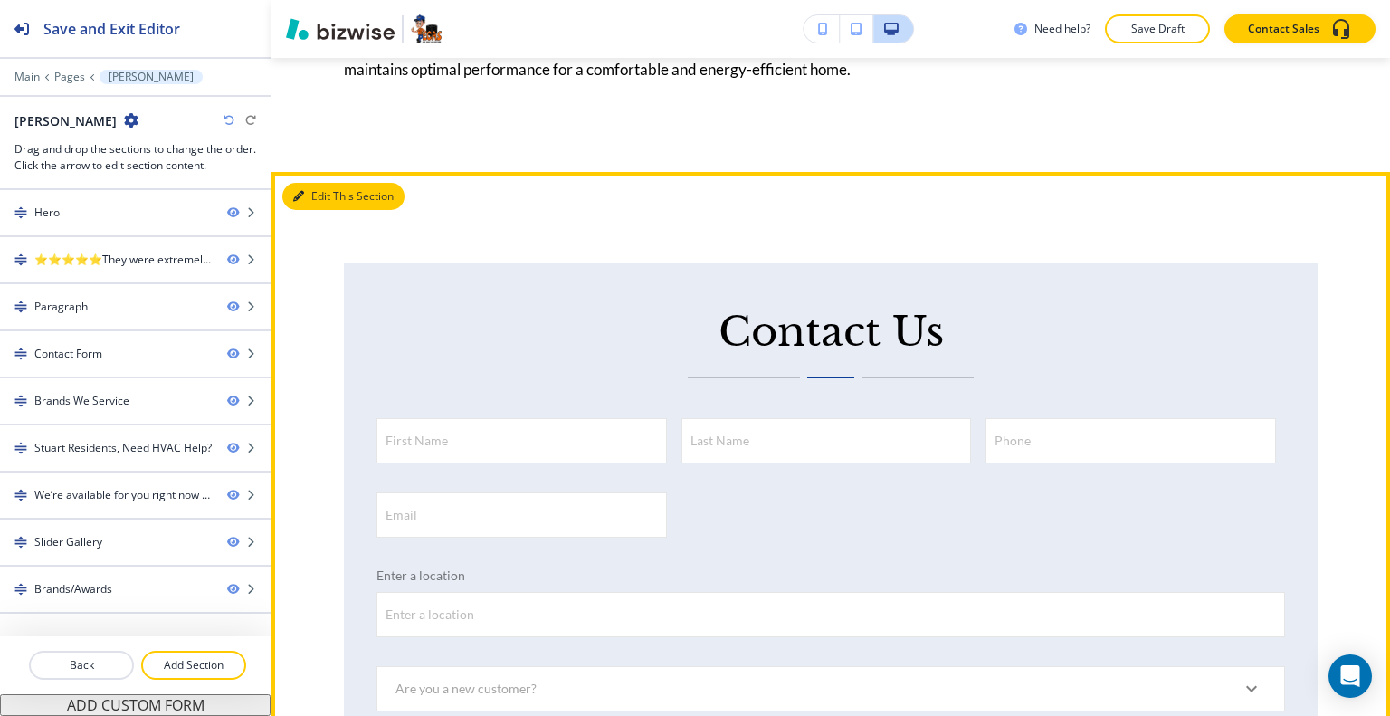
click at [319, 210] on button "Edit This Section" at bounding box center [343, 196] width 122 height 27
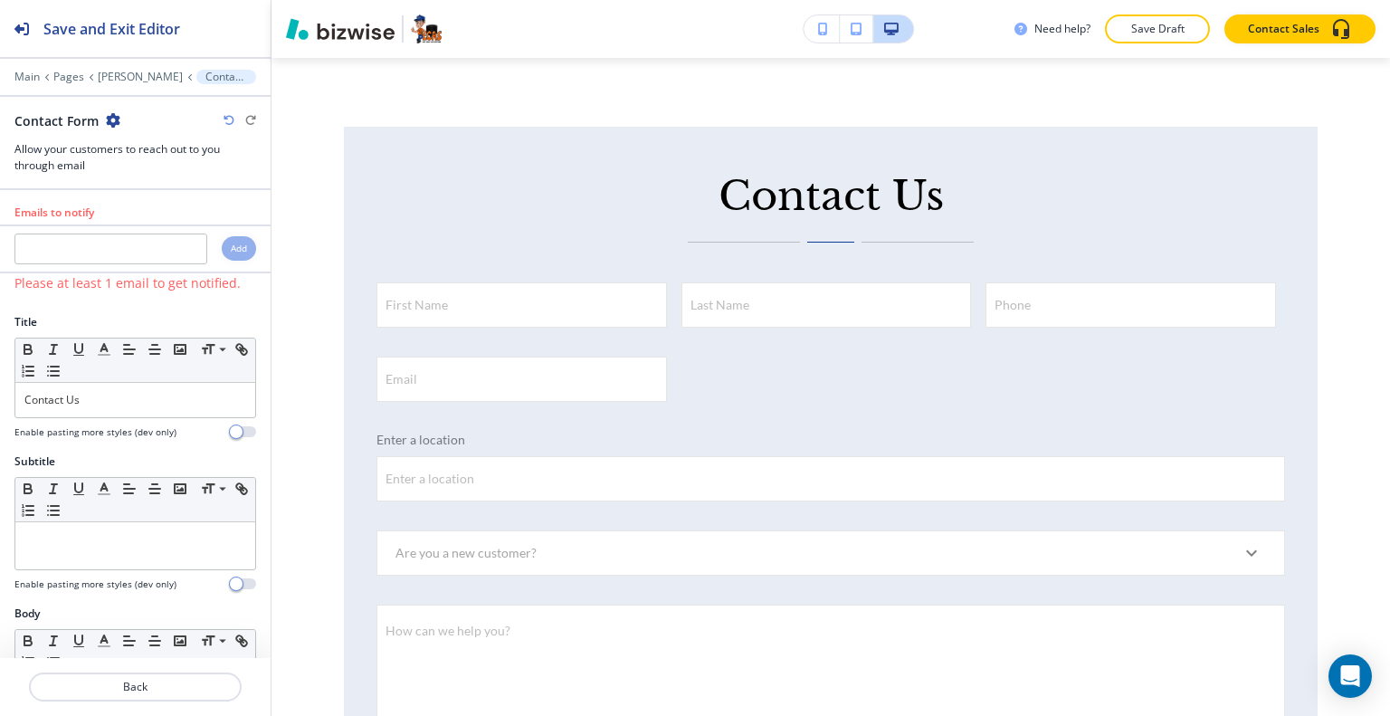
click at [103, 120] on div "Contact Form" at bounding box center [67, 120] width 106 height 19
click at [110, 121] on icon "button" at bounding box center [113, 120] width 14 height 14
click at [130, 213] on p "Delete Section" at bounding box center [162, 214] width 92 height 16
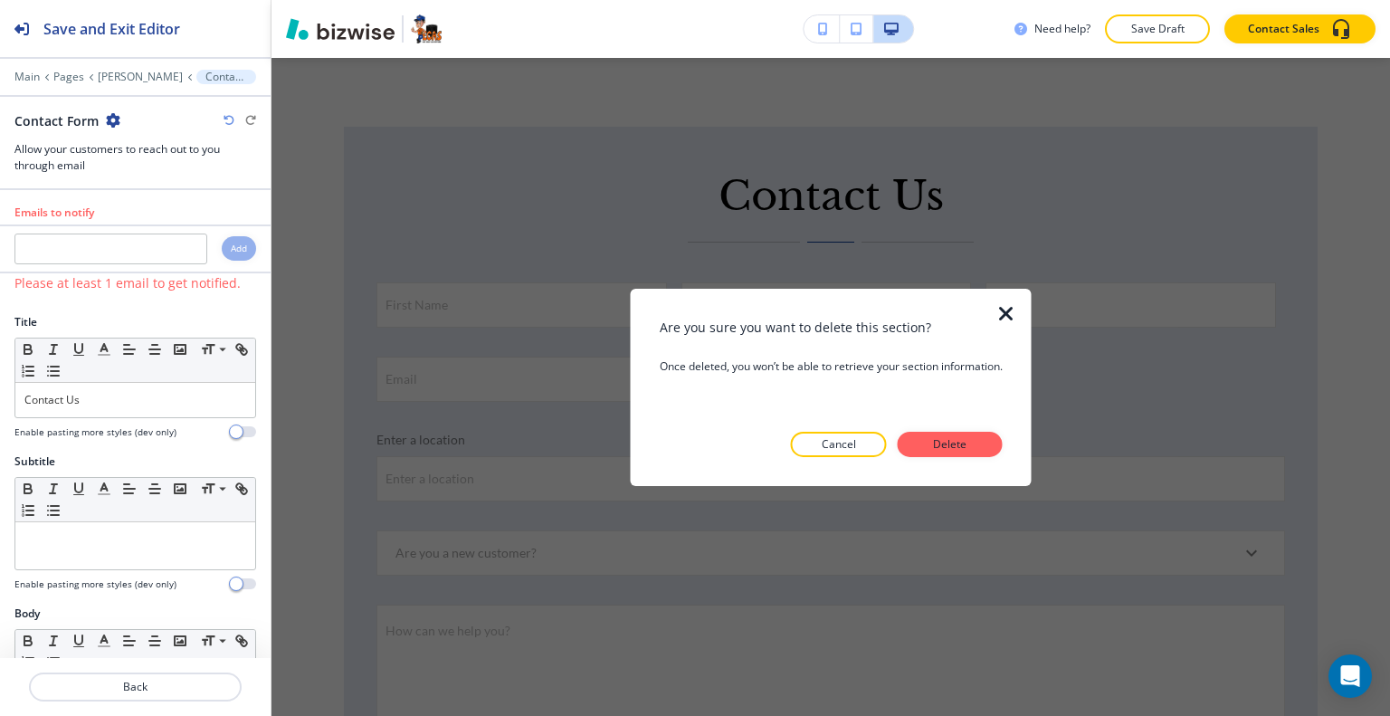
click at [959, 427] on div "Are you sure you want to delete this section? Once deleted, you won’t be able t…" at bounding box center [831, 386] width 343 height 139
click at [963, 440] on p "Delete" at bounding box center [950, 444] width 43 height 16
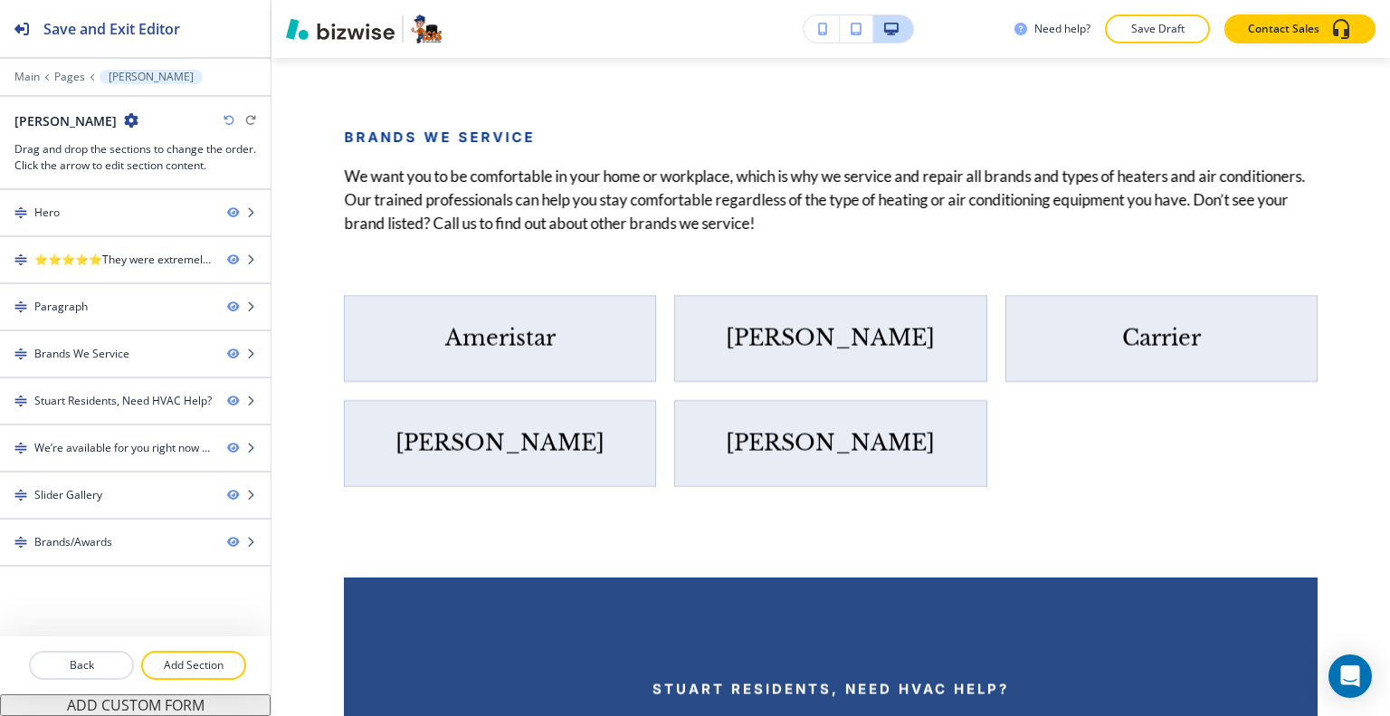
scroll to position [1960, 0]
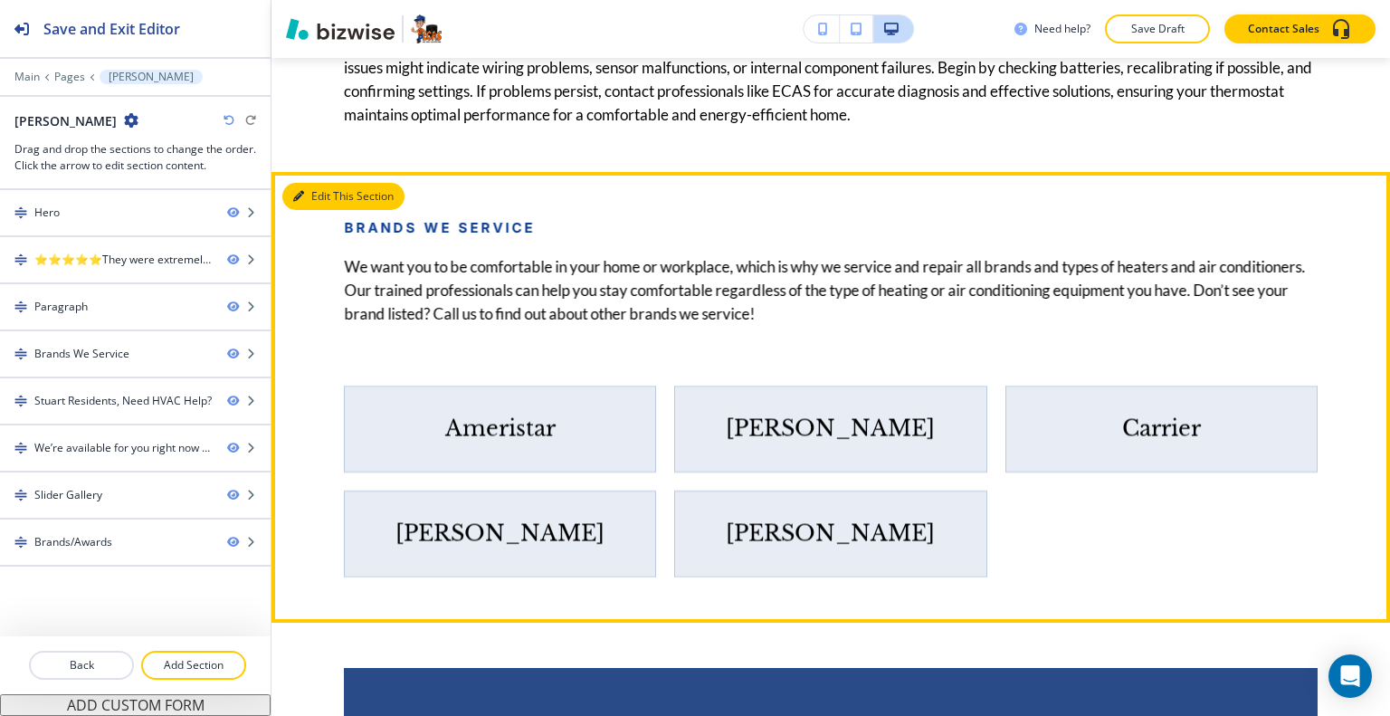
click at [314, 210] on button "Edit This Section" at bounding box center [343, 196] width 122 height 27
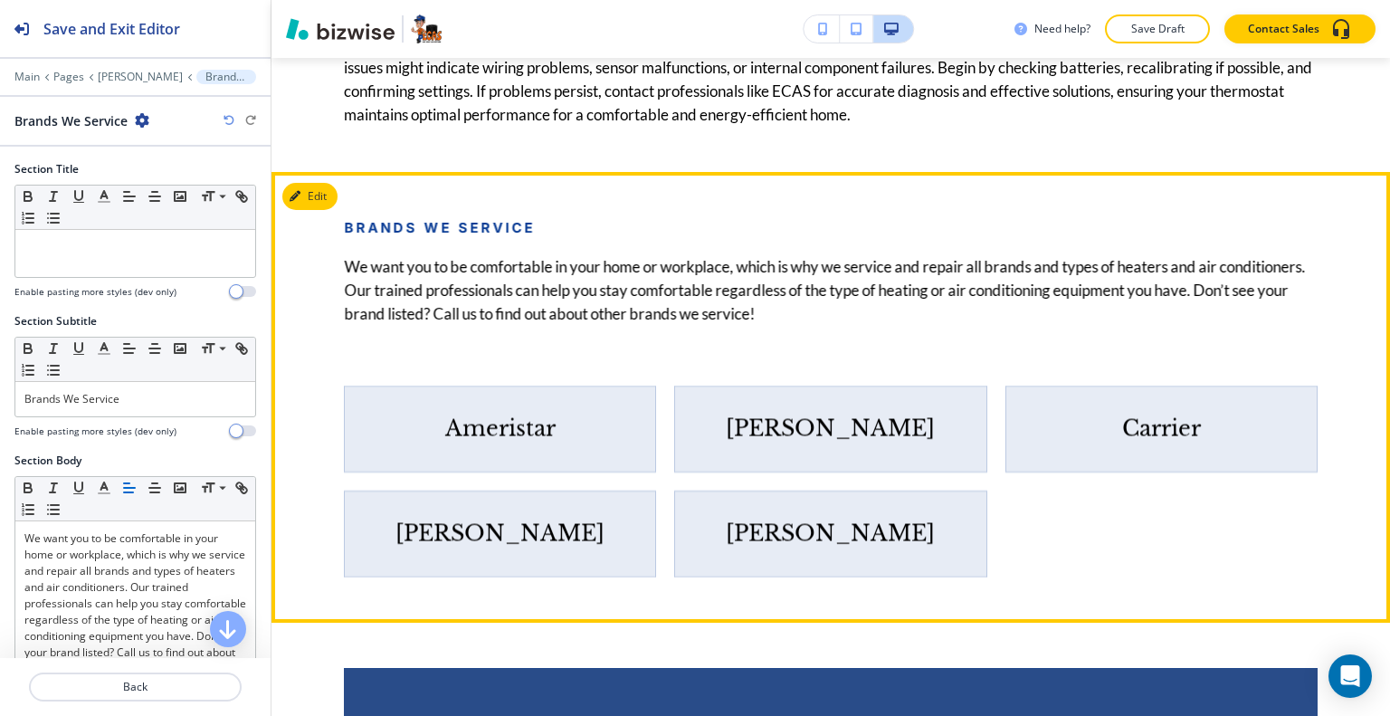
scroll to position [2096, 0]
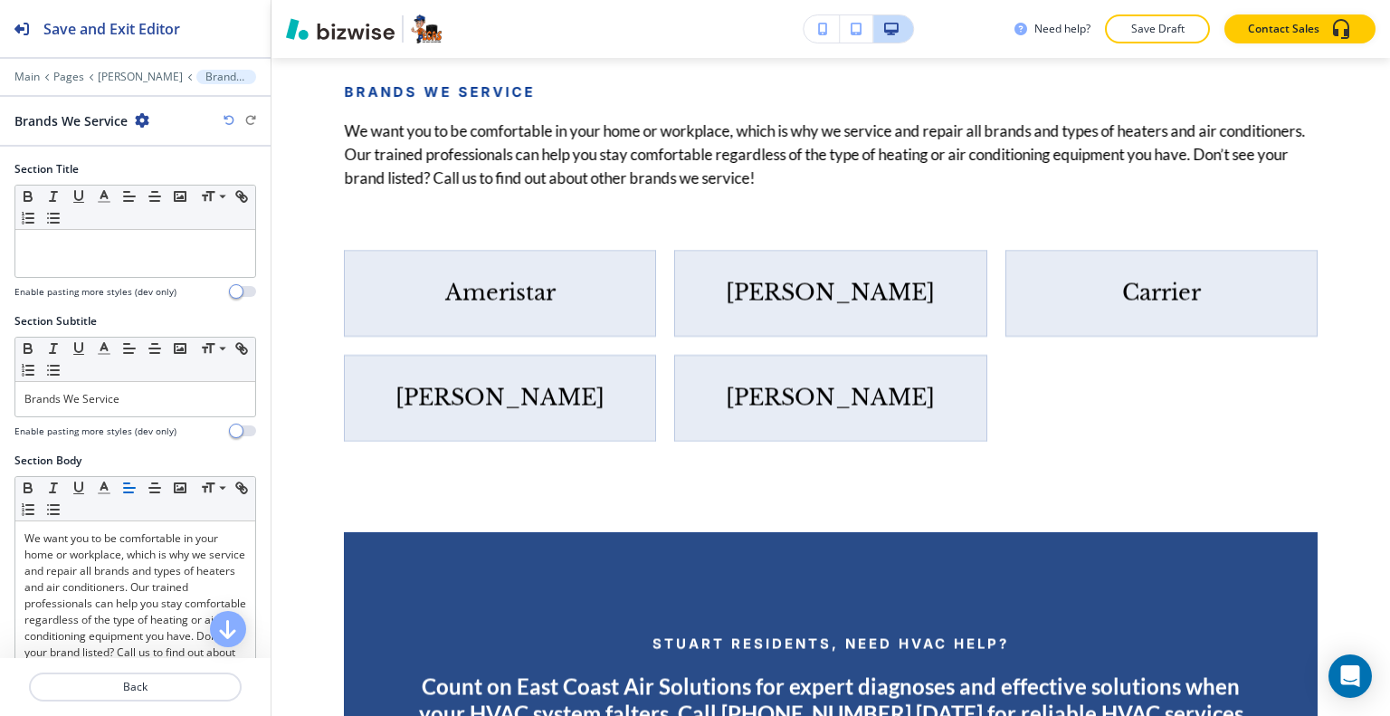
click at [141, 113] on icon "button" at bounding box center [142, 120] width 14 height 14
click at [157, 220] on p "Delete Section" at bounding box center [193, 214] width 92 height 16
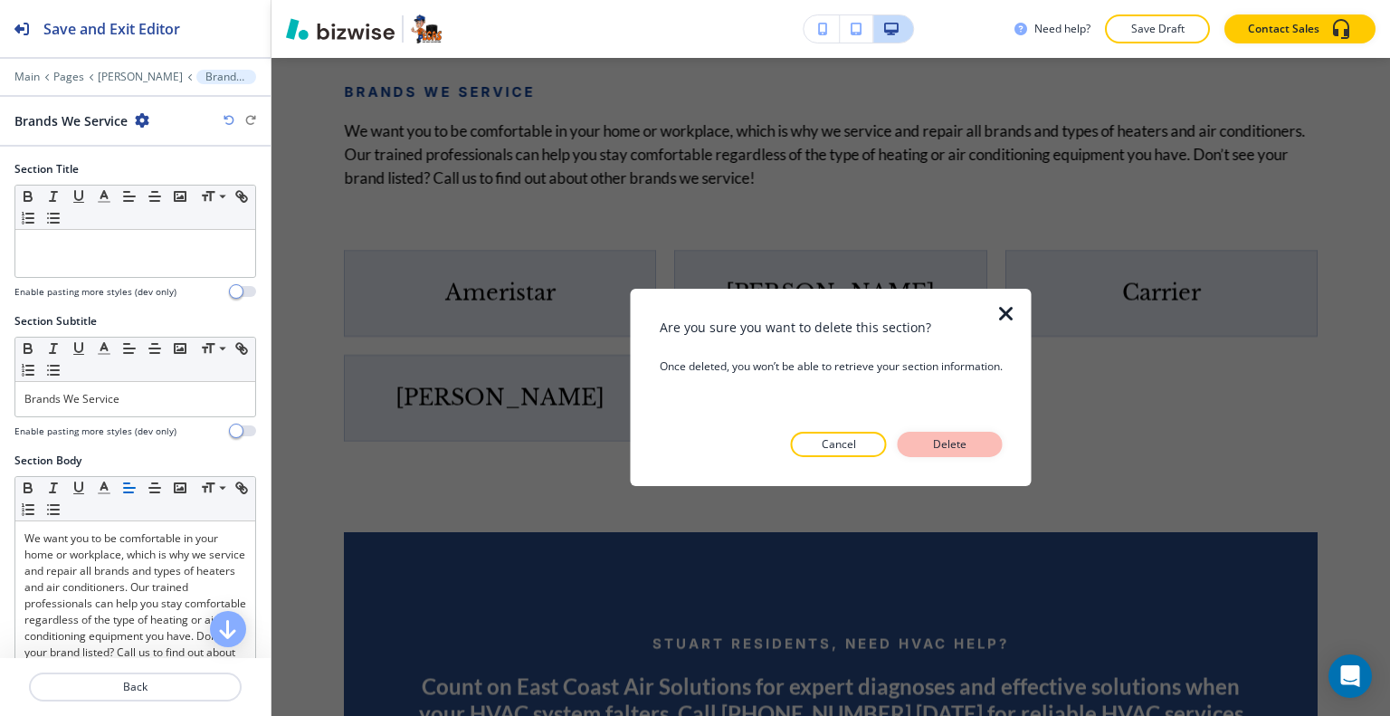
click at [945, 438] on p "Delete" at bounding box center [950, 444] width 43 height 16
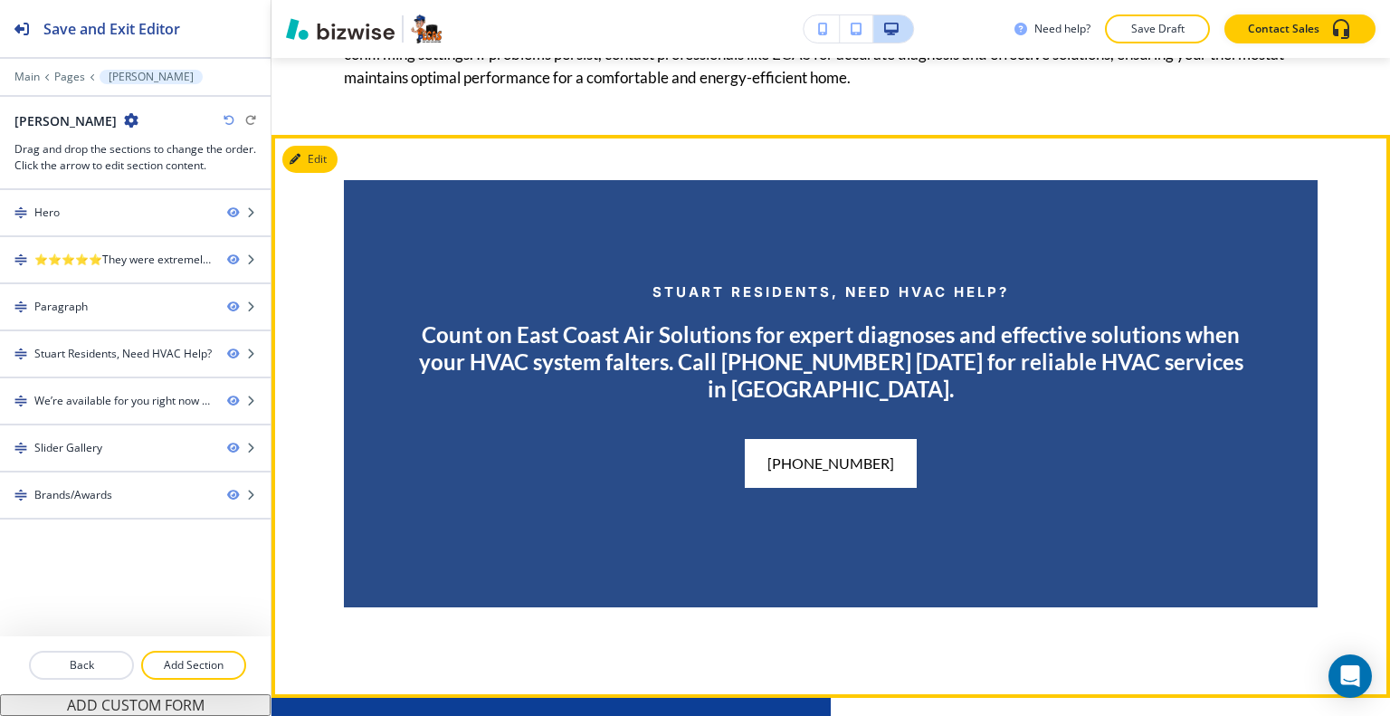
scroll to position [2039, 0]
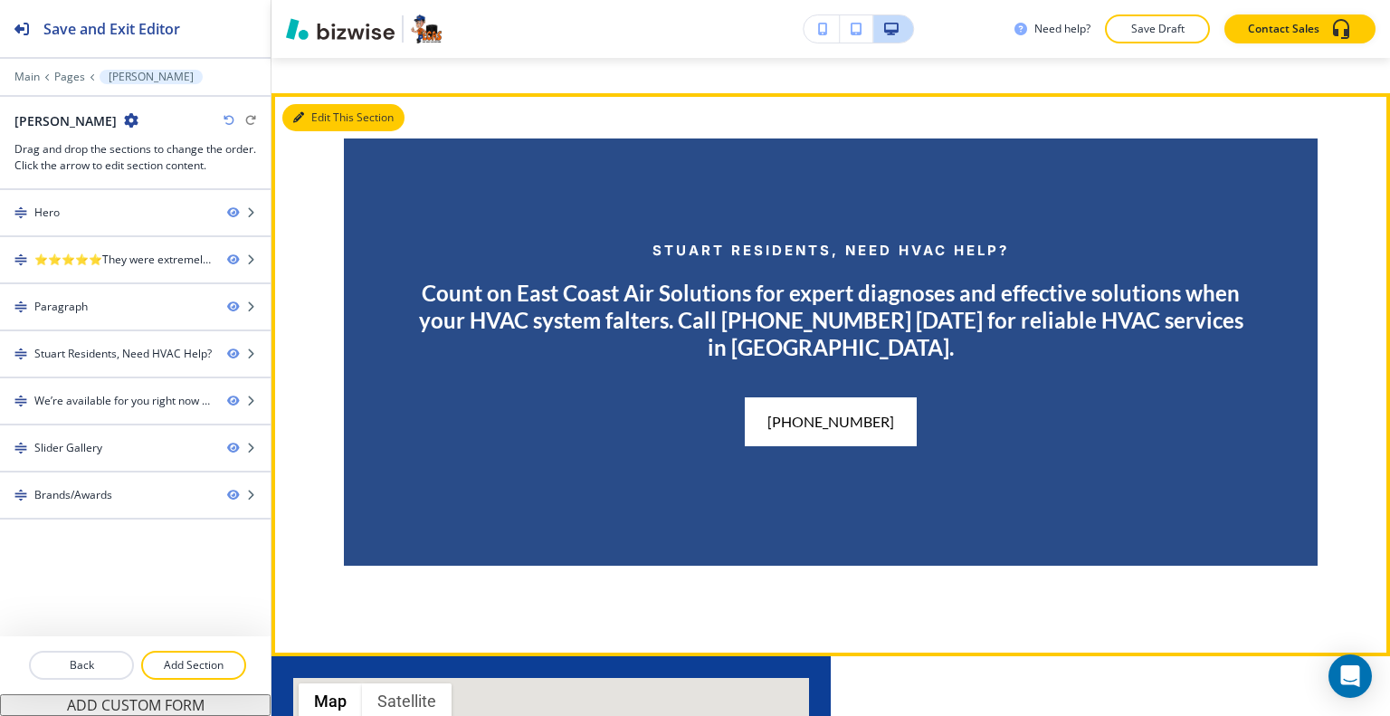
click at [329, 129] on button "Edit This Section" at bounding box center [343, 117] width 122 height 27
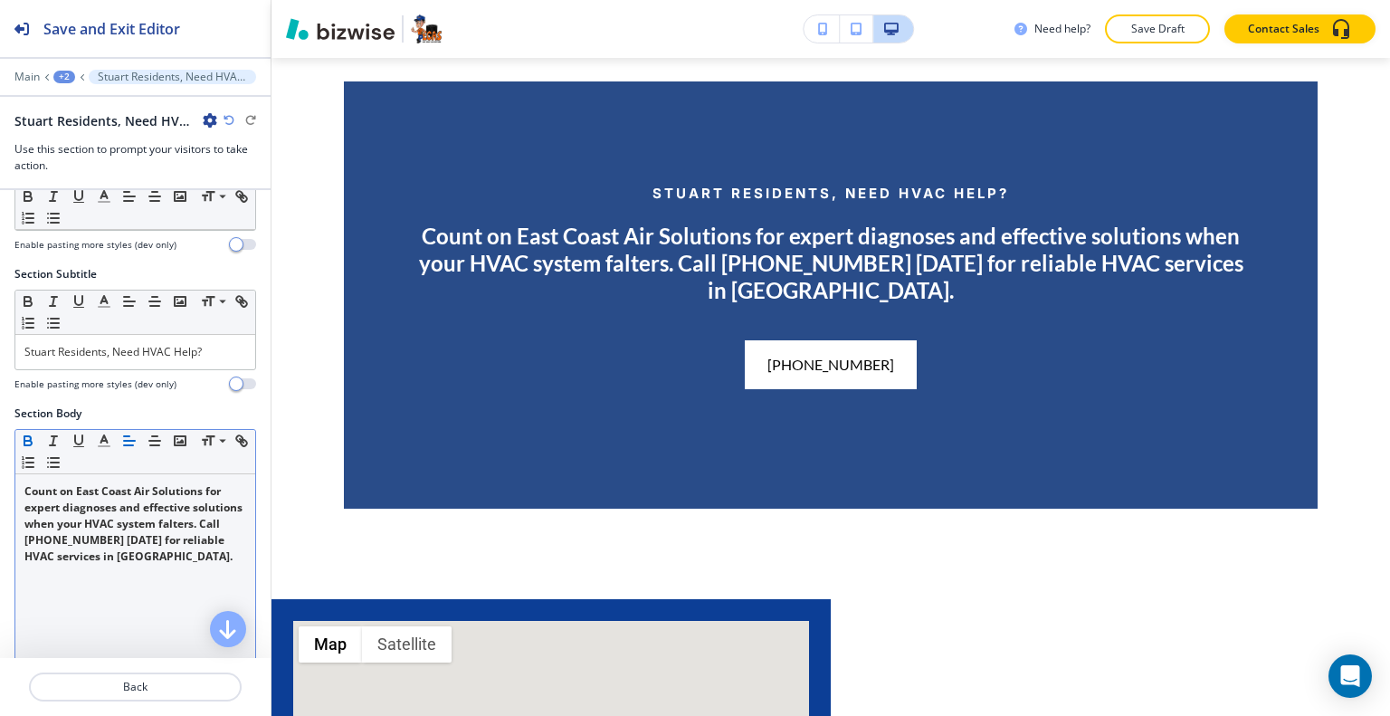
scroll to position [181, 0]
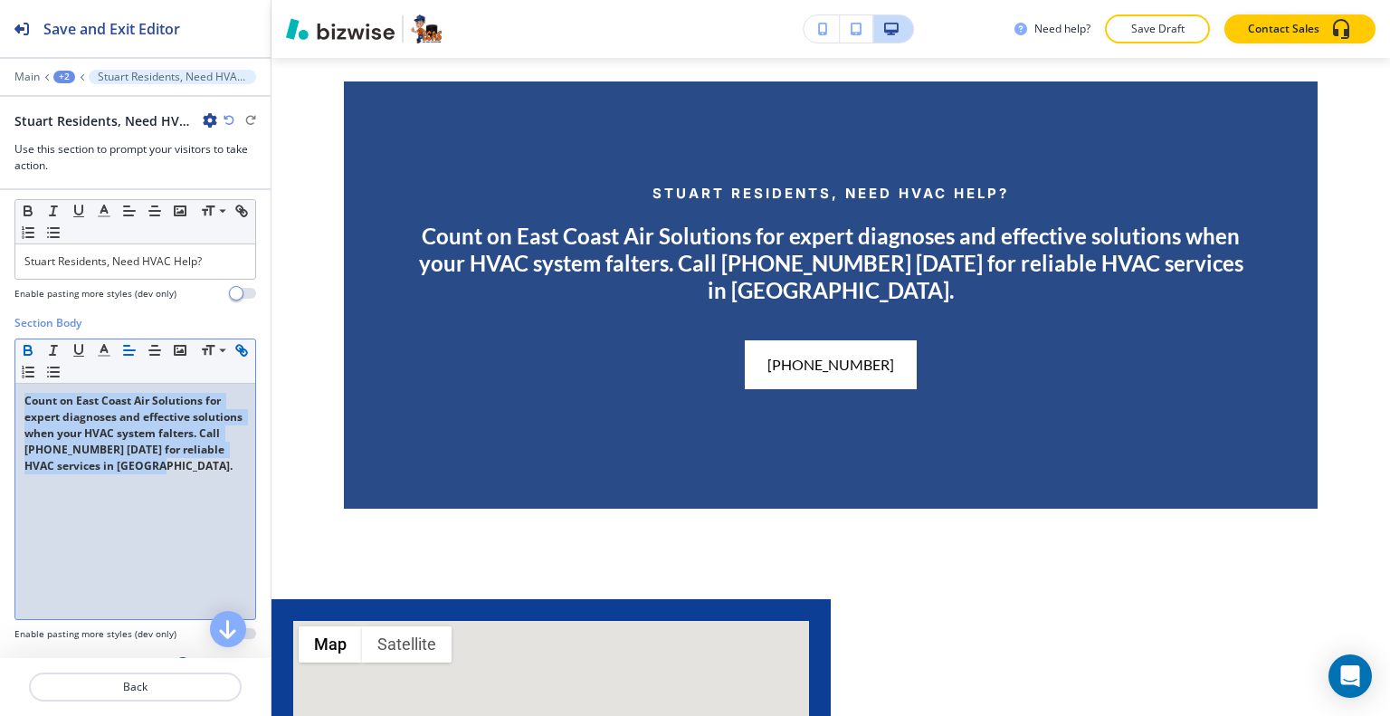
drag, startPoint x: 205, startPoint y: 481, endPoint x: 23, endPoint y: 368, distance: 213.7
click at [0, 377] on div "Section Body Small Normal Large Huge Count on East Coast Air Solutions for expe…" at bounding box center [135, 485] width 271 height 340
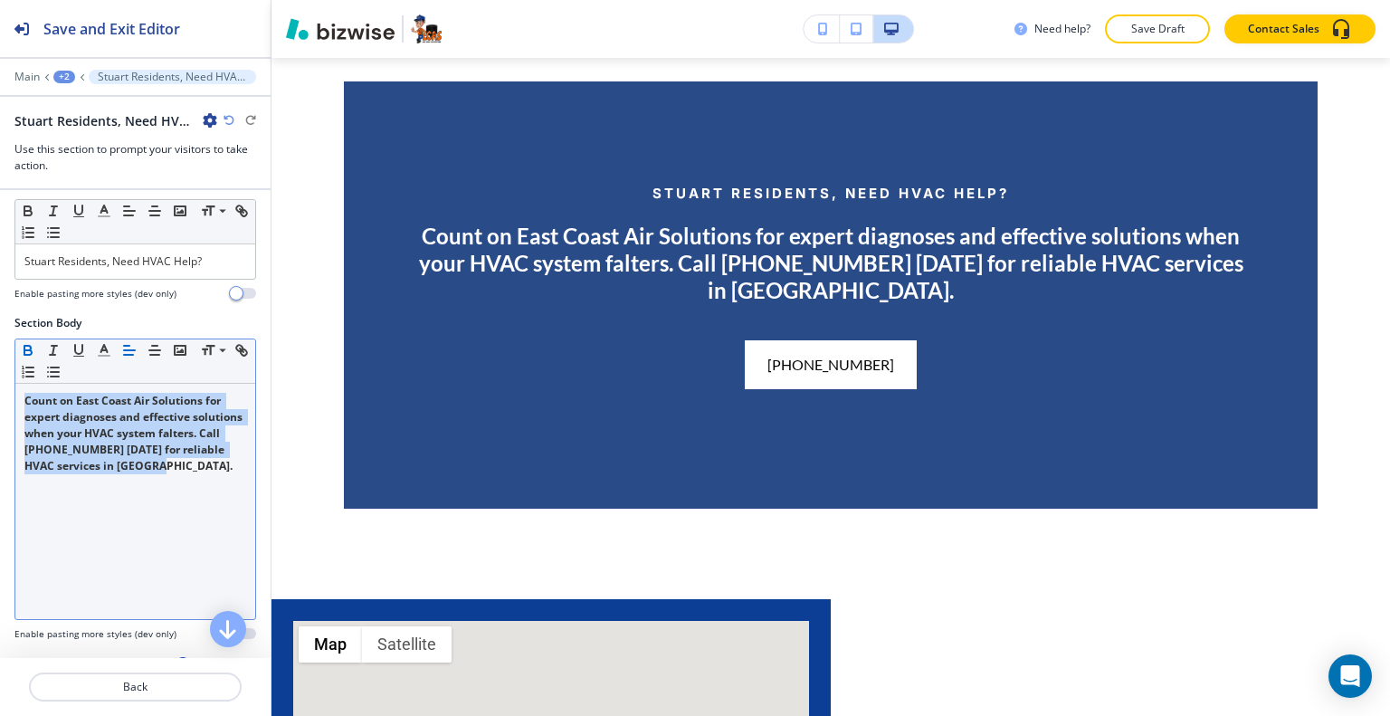
click at [33, 348] on icon "button" at bounding box center [28, 350] width 16 height 16
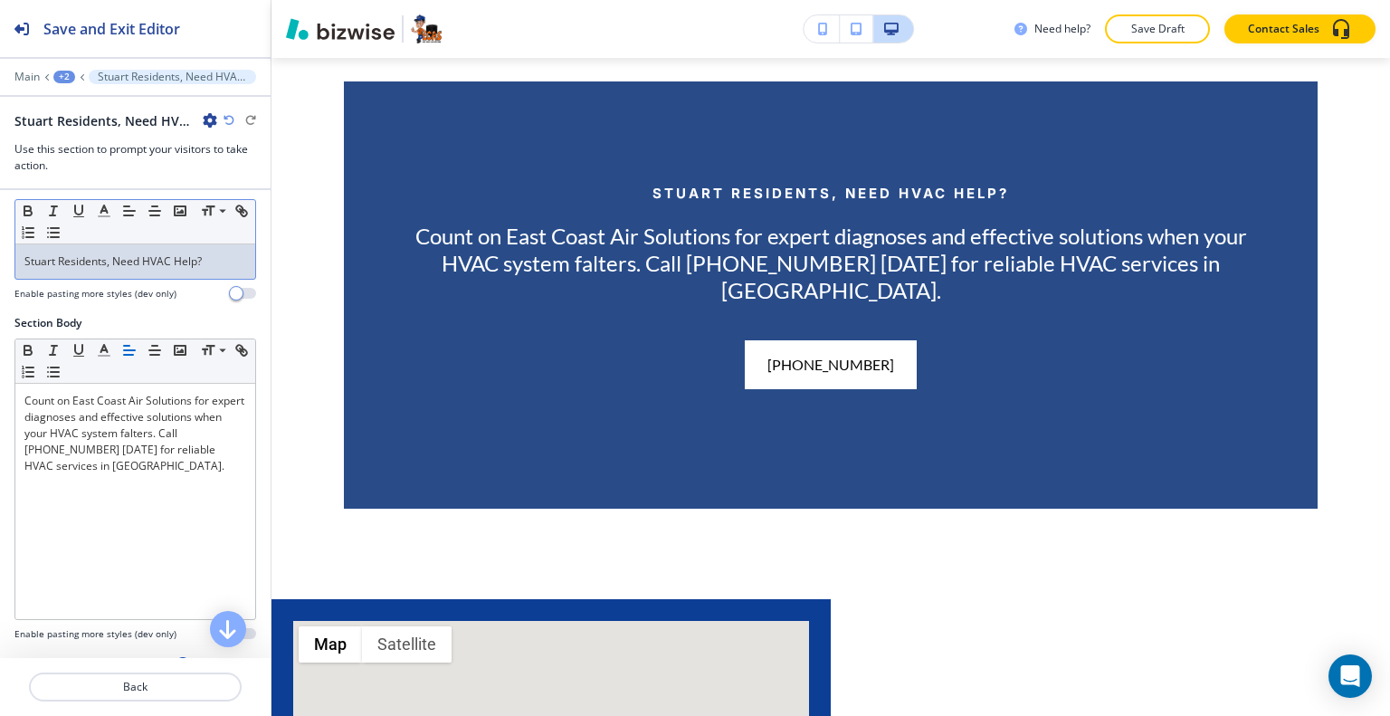
click at [221, 266] on p "Stuart Residents, Need HVAC Help?" at bounding box center [135, 261] width 222 height 16
drag, startPoint x: 221, startPoint y: 265, endPoint x: 0, endPoint y: 250, distance: 221.4
click at [0, 250] on div "Section Subtitle Small Normal Large Huge Stuart Residents, Need HVAC Help? Enab…" at bounding box center [135, 245] width 271 height 139
copy p "Stuart Residents, Need HVAC Help?"
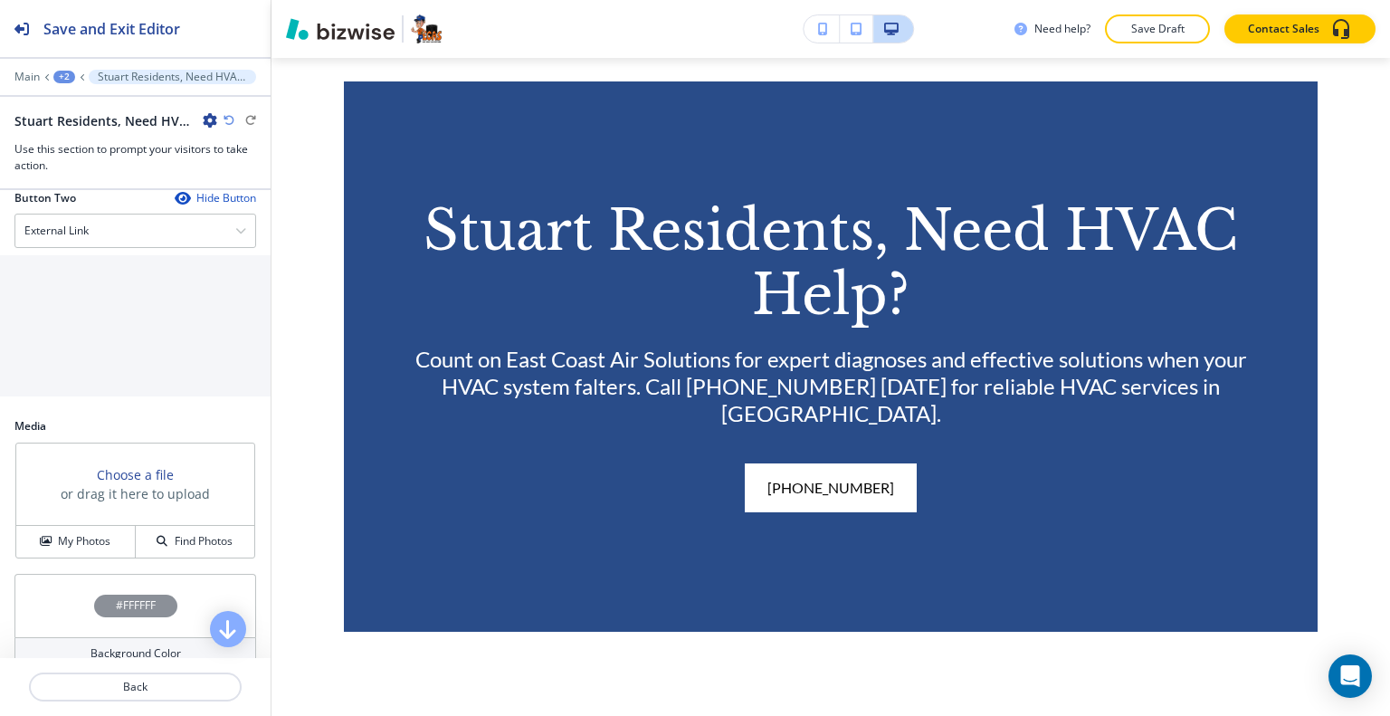
scroll to position [952, 0]
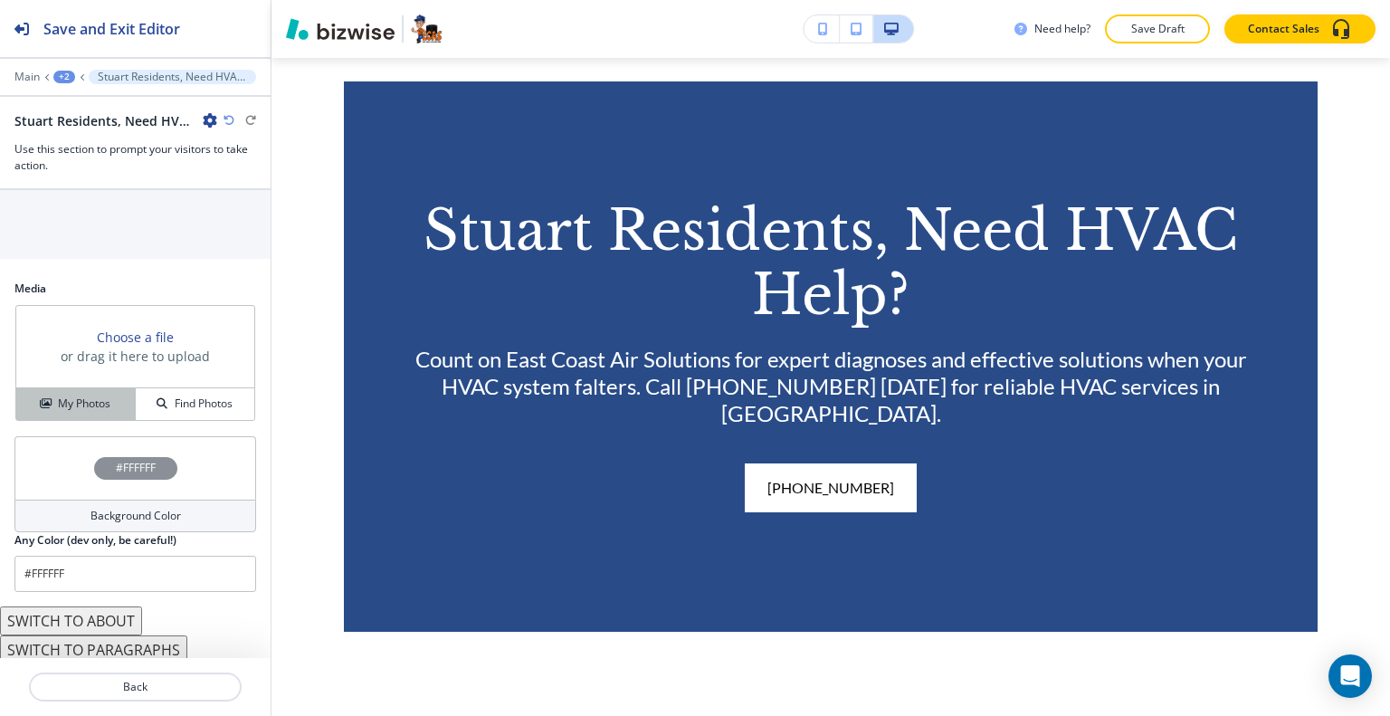
click at [94, 400] on h4 "My Photos" at bounding box center [84, 404] width 52 height 16
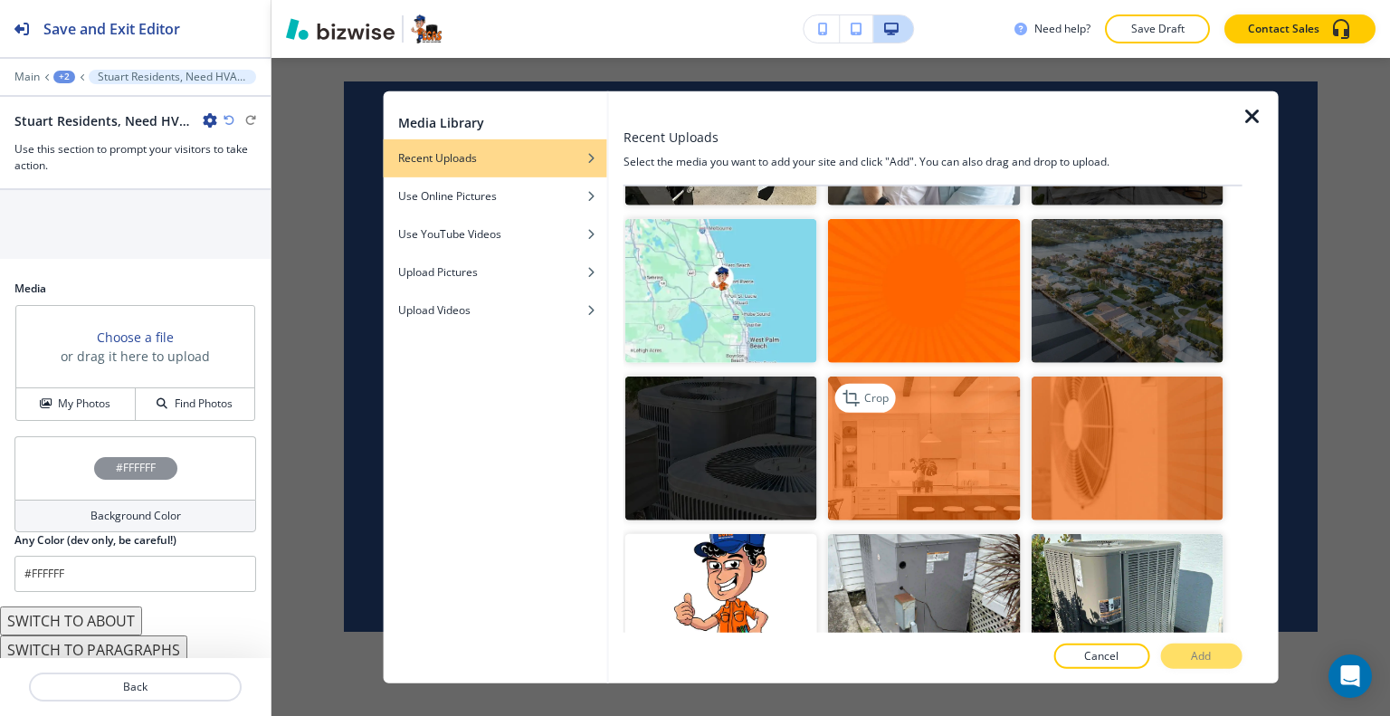
scroll to position [5249, 0]
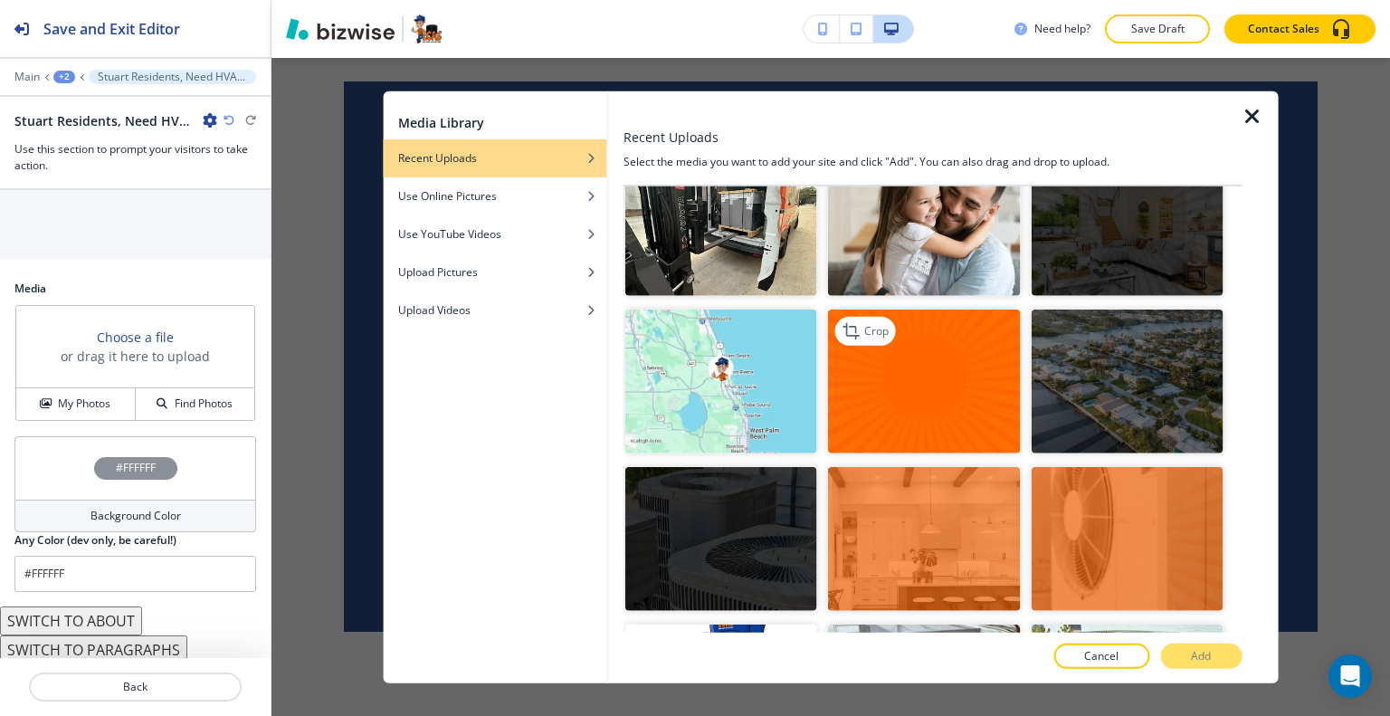
click at [948, 310] on img "button" at bounding box center [924, 382] width 192 height 144
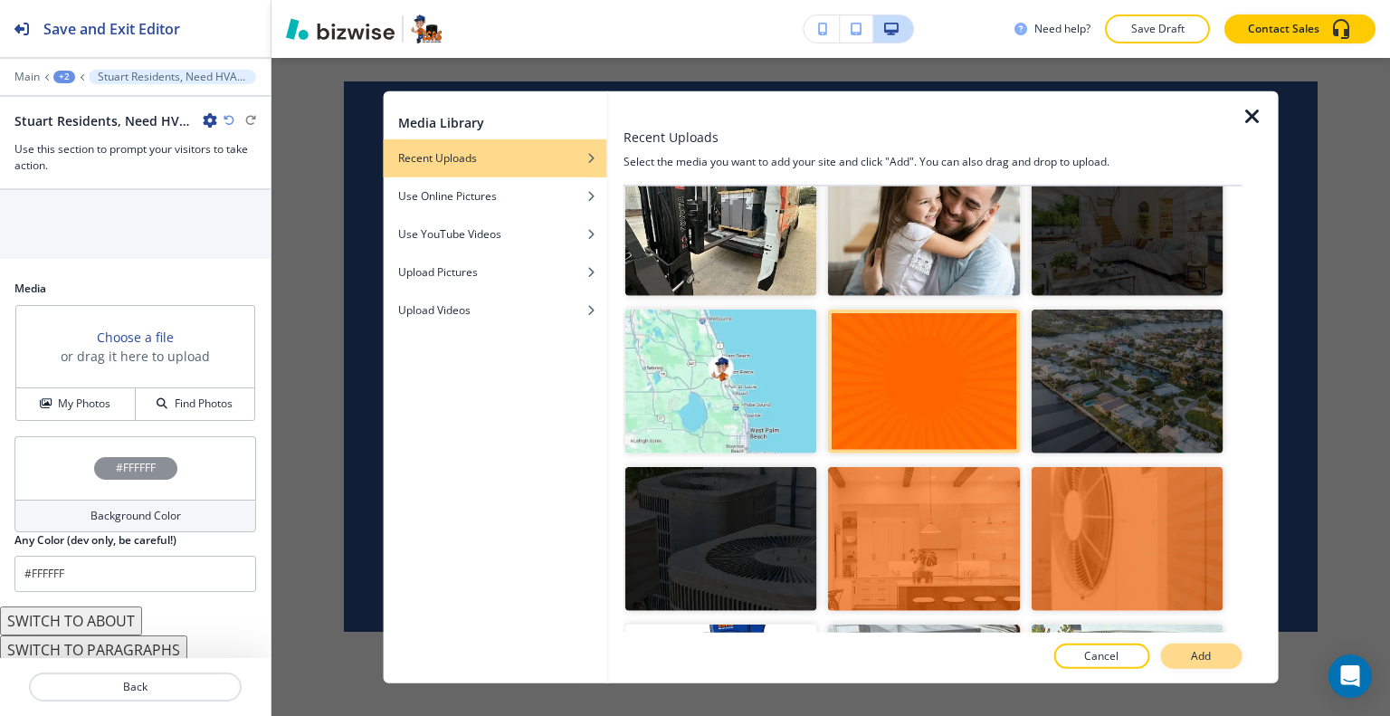
click at [1223, 653] on button "Add" at bounding box center [1200, 655] width 81 height 25
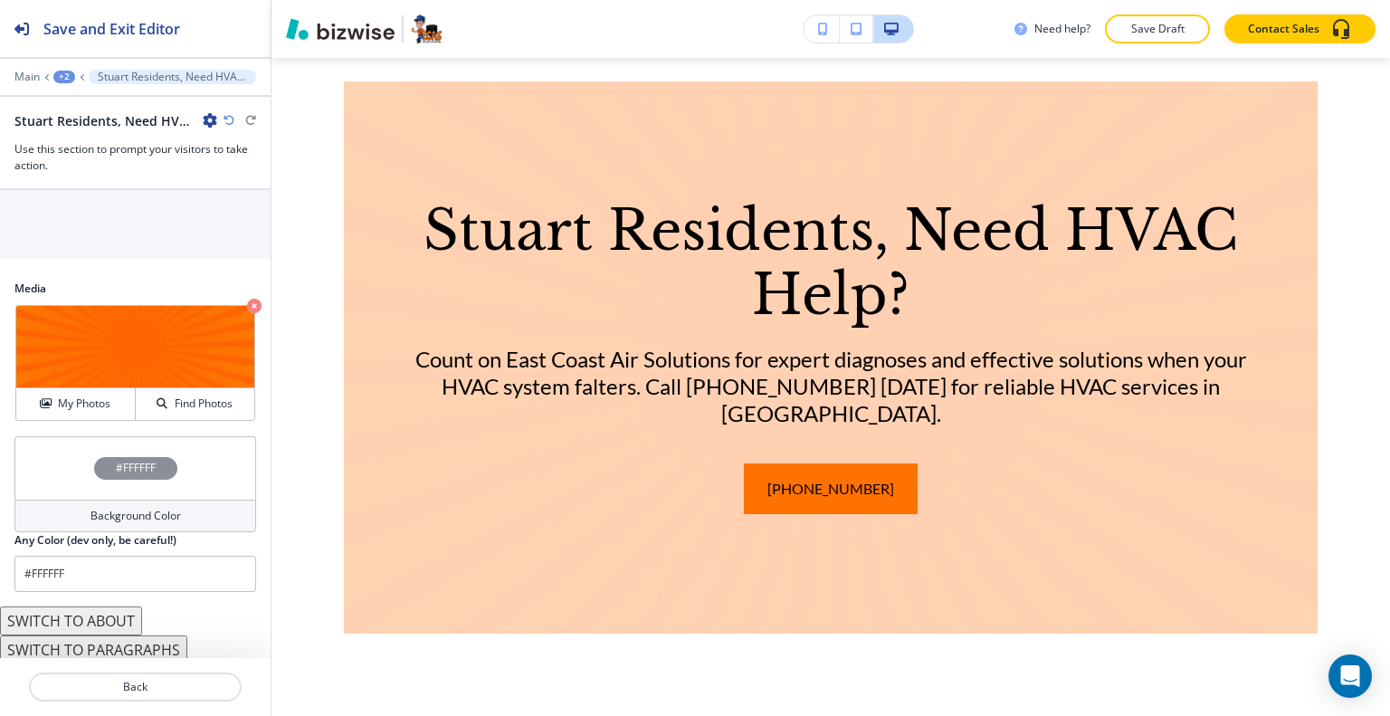
scroll to position [2006, 0]
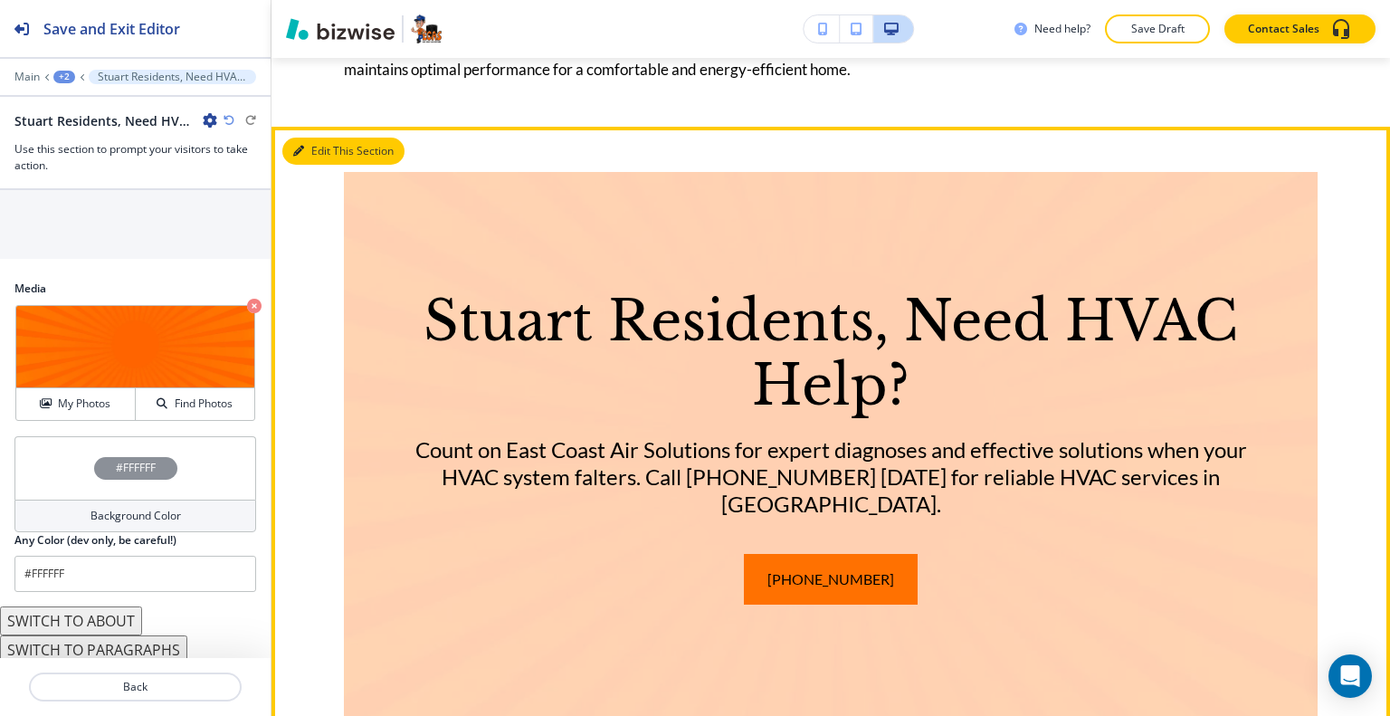
click at [321, 165] on button "Edit This Section" at bounding box center [343, 151] width 122 height 27
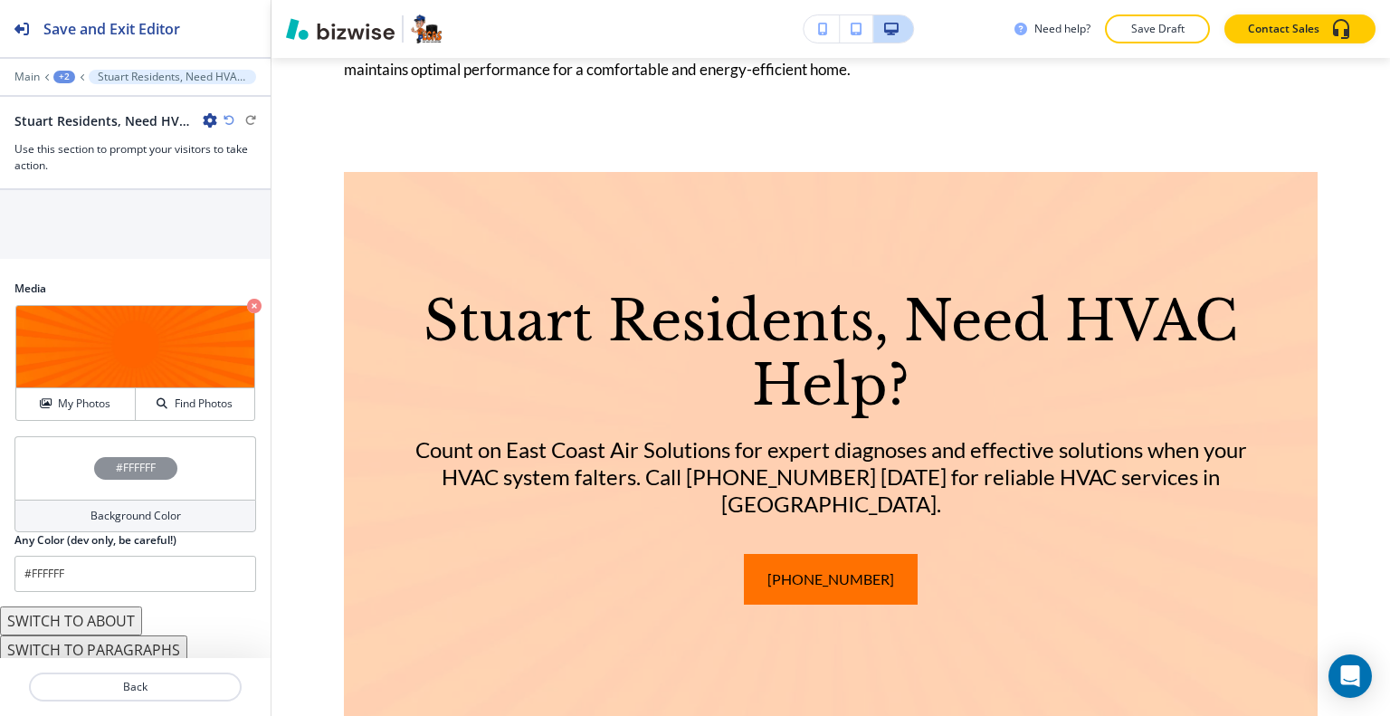
click at [73, 466] on div "#FFFFFF" at bounding box center [135, 467] width 242 height 63
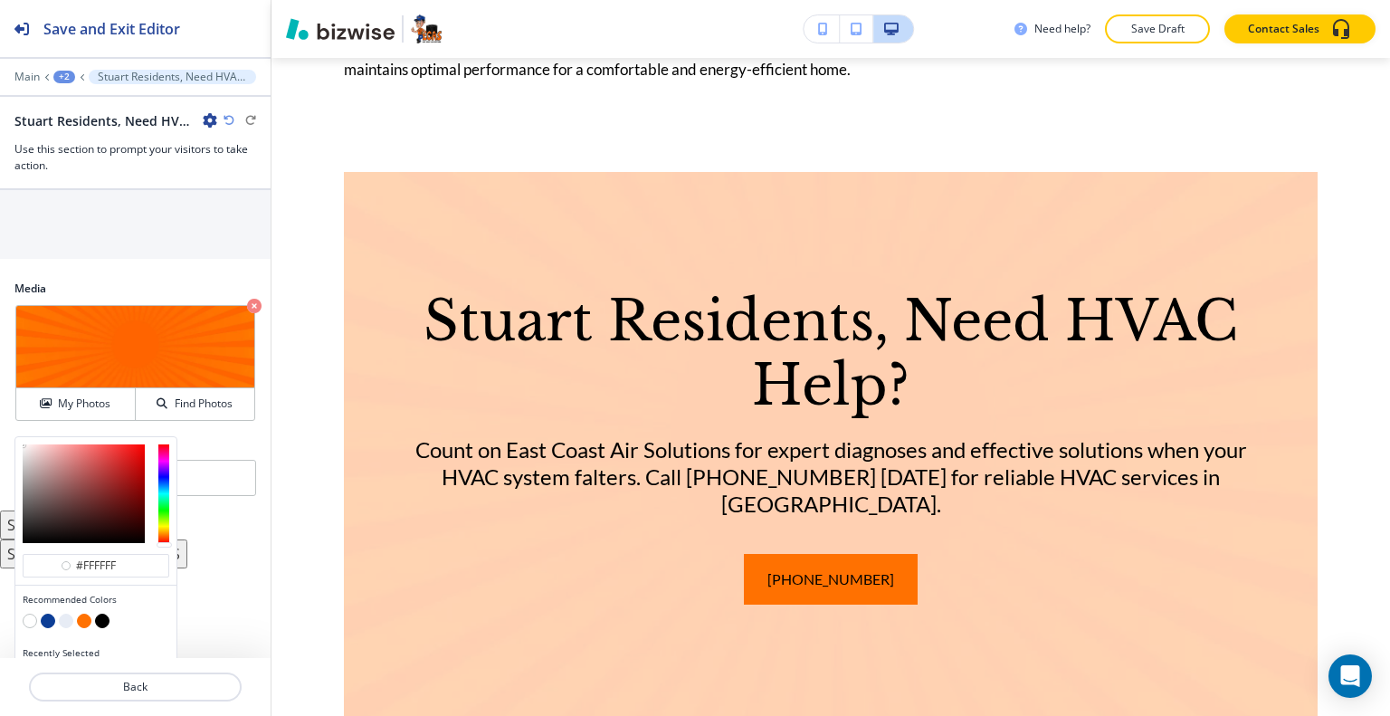
click at [83, 618] on div at bounding box center [96, 623] width 147 height 18
click at [81, 622] on div at bounding box center [96, 623] width 147 height 18
click at [83, 616] on button "button" at bounding box center [84, 621] width 14 height 14
type input "#ff7101"
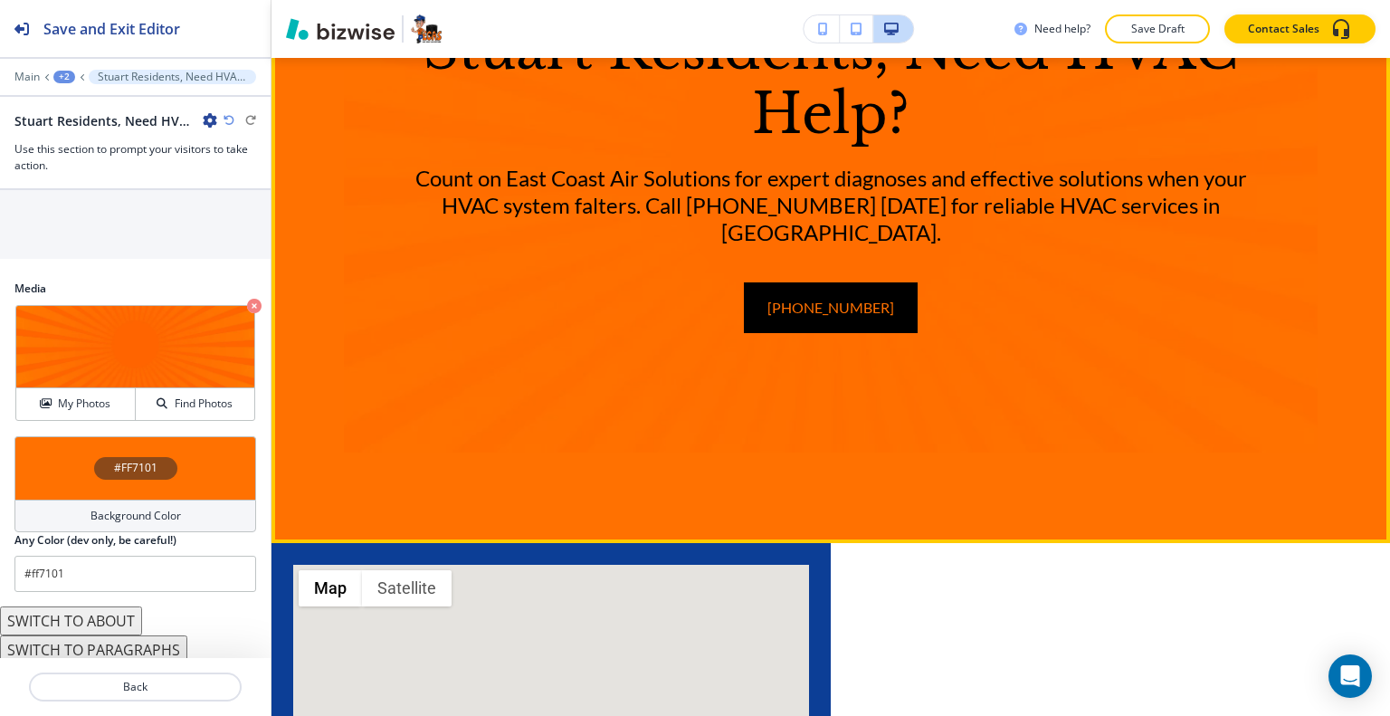
scroll to position [2639, 0]
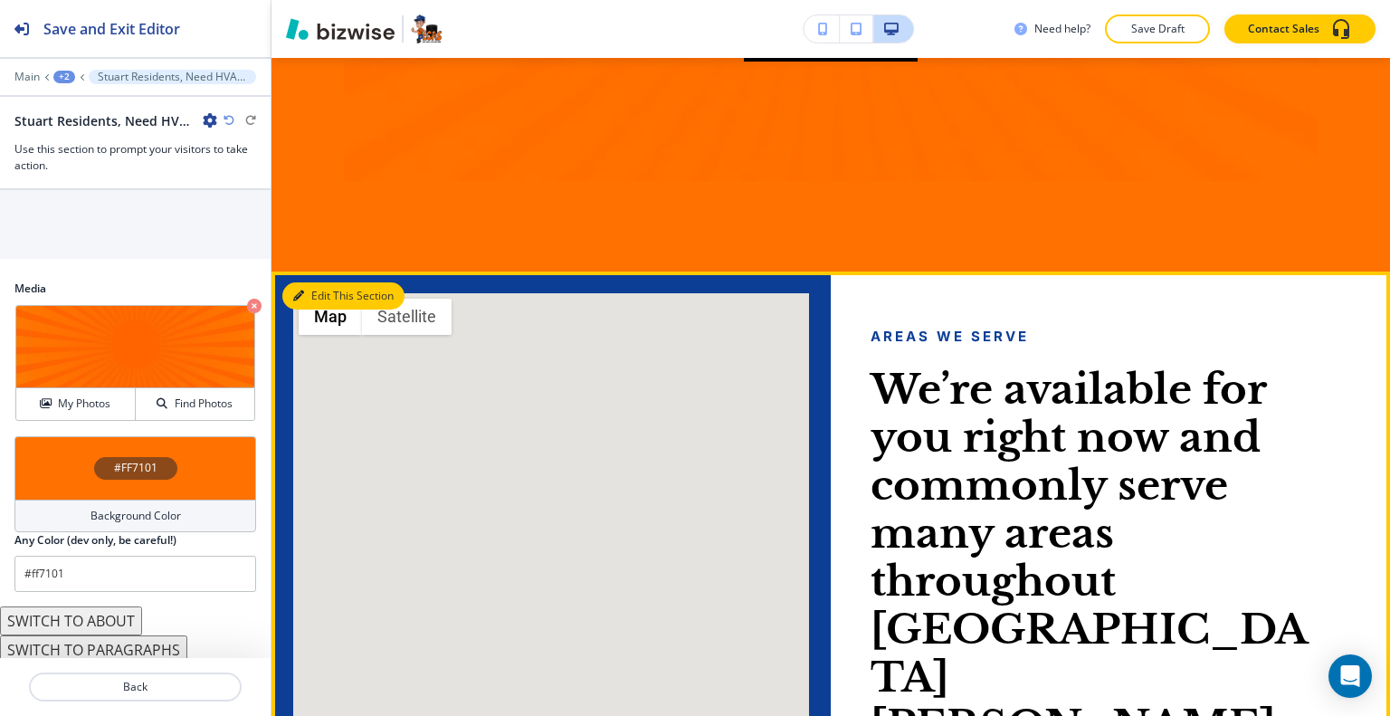
click at [325, 310] on button "Edit This Section" at bounding box center [343, 295] width 122 height 27
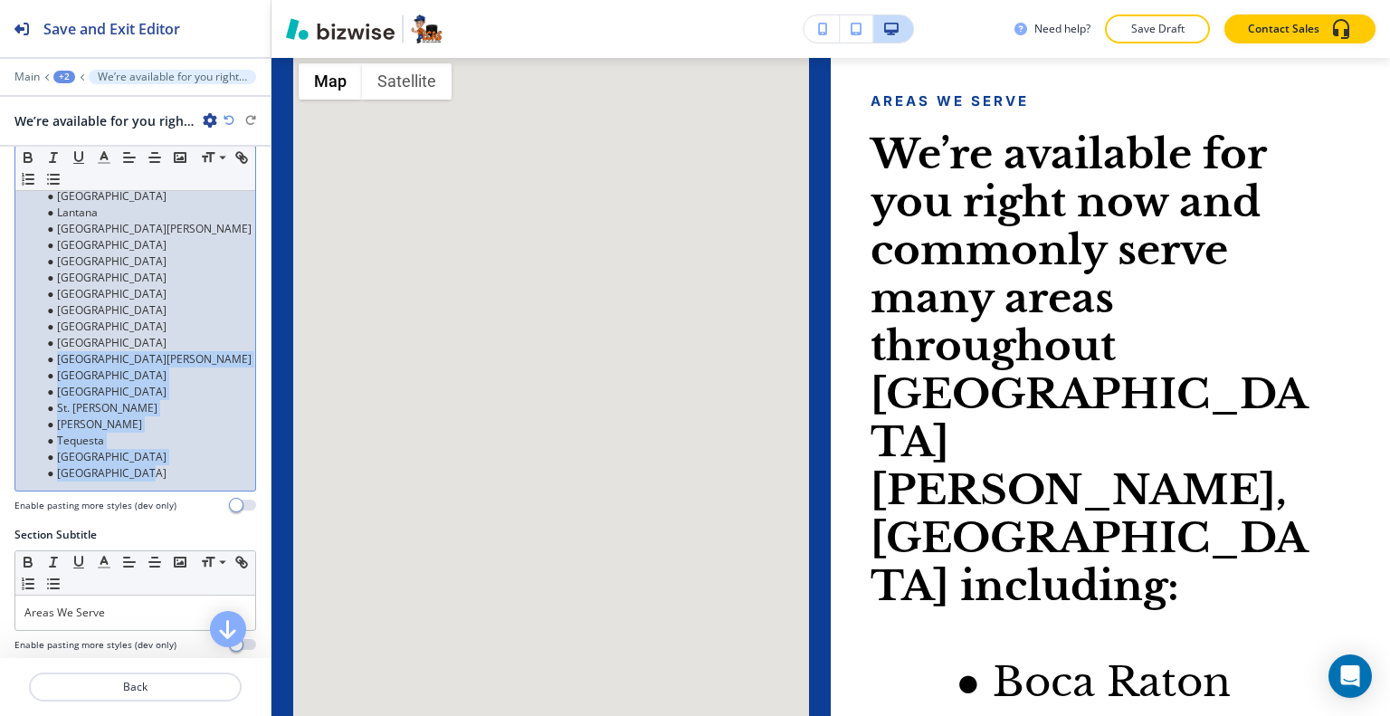
scroll to position [0, 0]
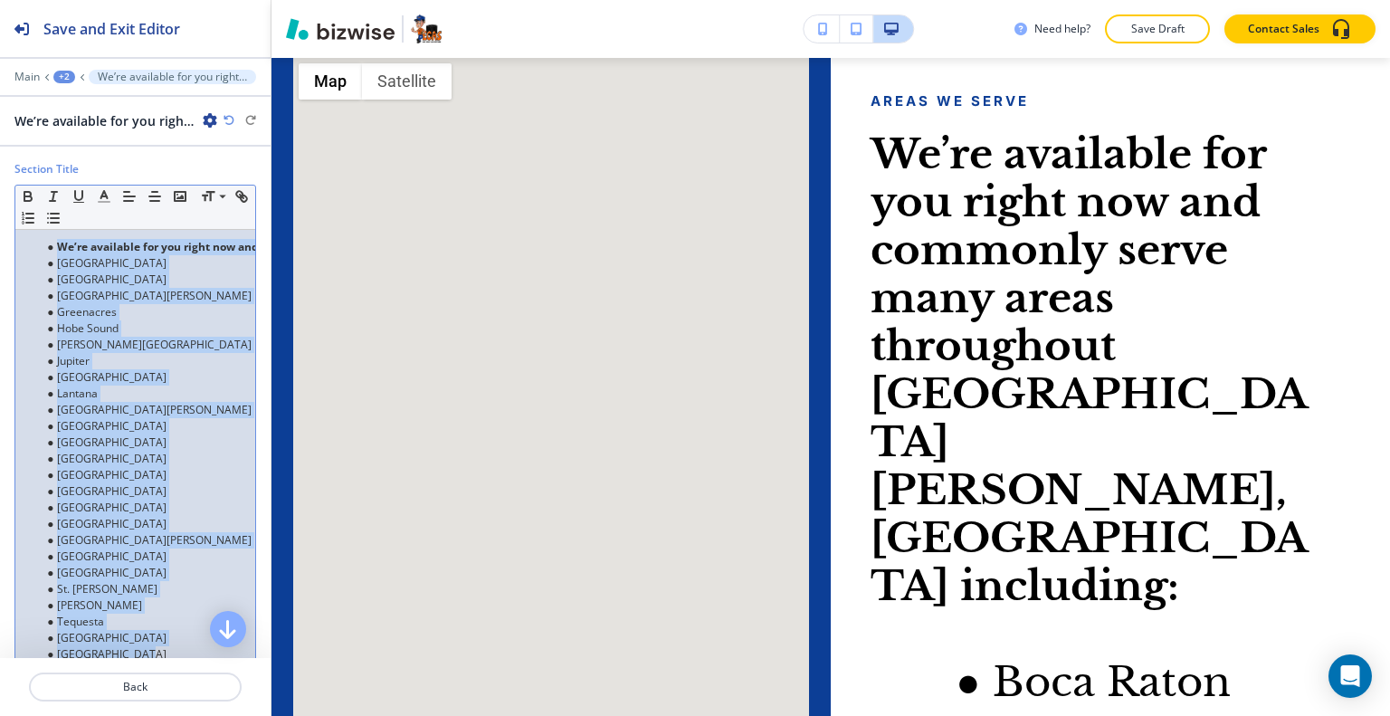
drag, startPoint x: 163, startPoint y: 481, endPoint x: 0, endPoint y: 226, distance: 302.0
click at [0, 226] on div "Section Title Small Normal Large Huge We’re available for you right now and com…" at bounding box center [135, 434] width 271 height 547
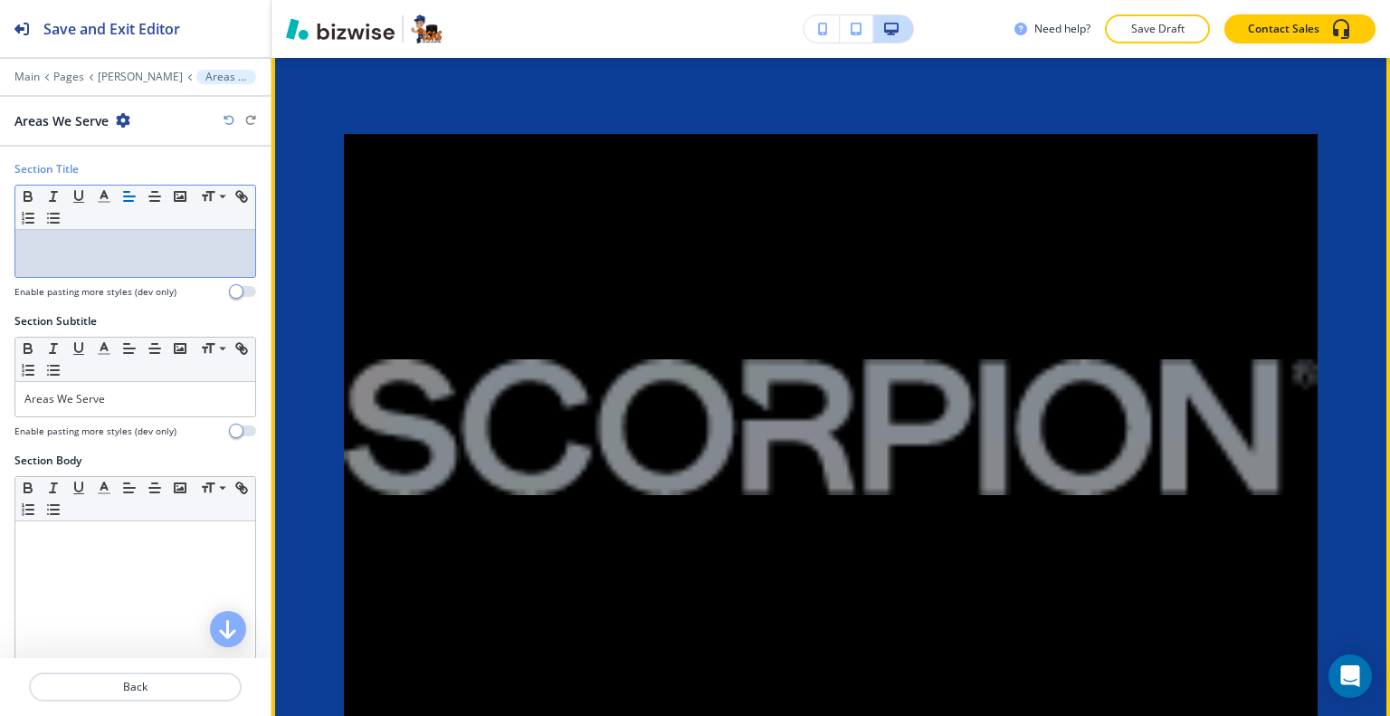
scroll to position [3417, 0]
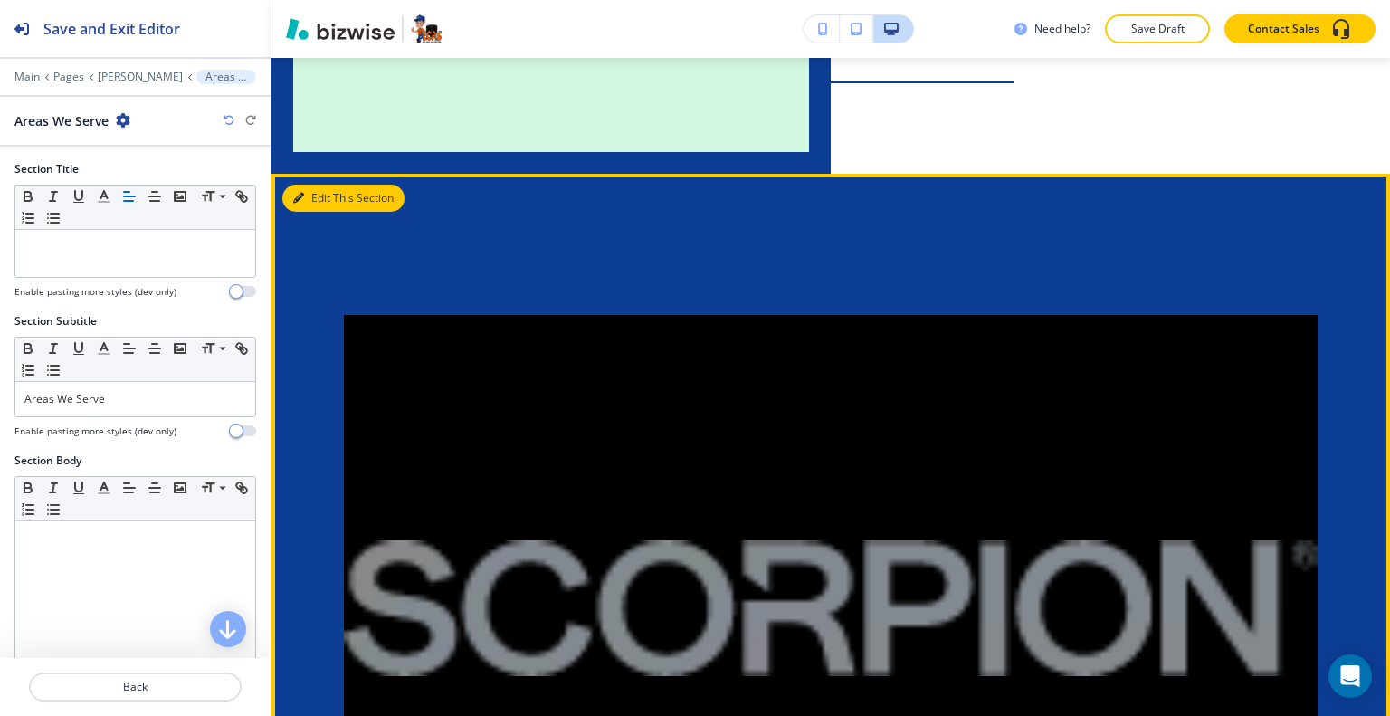
click at [325, 208] on button "Edit This Section" at bounding box center [343, 198] width 122 height 27
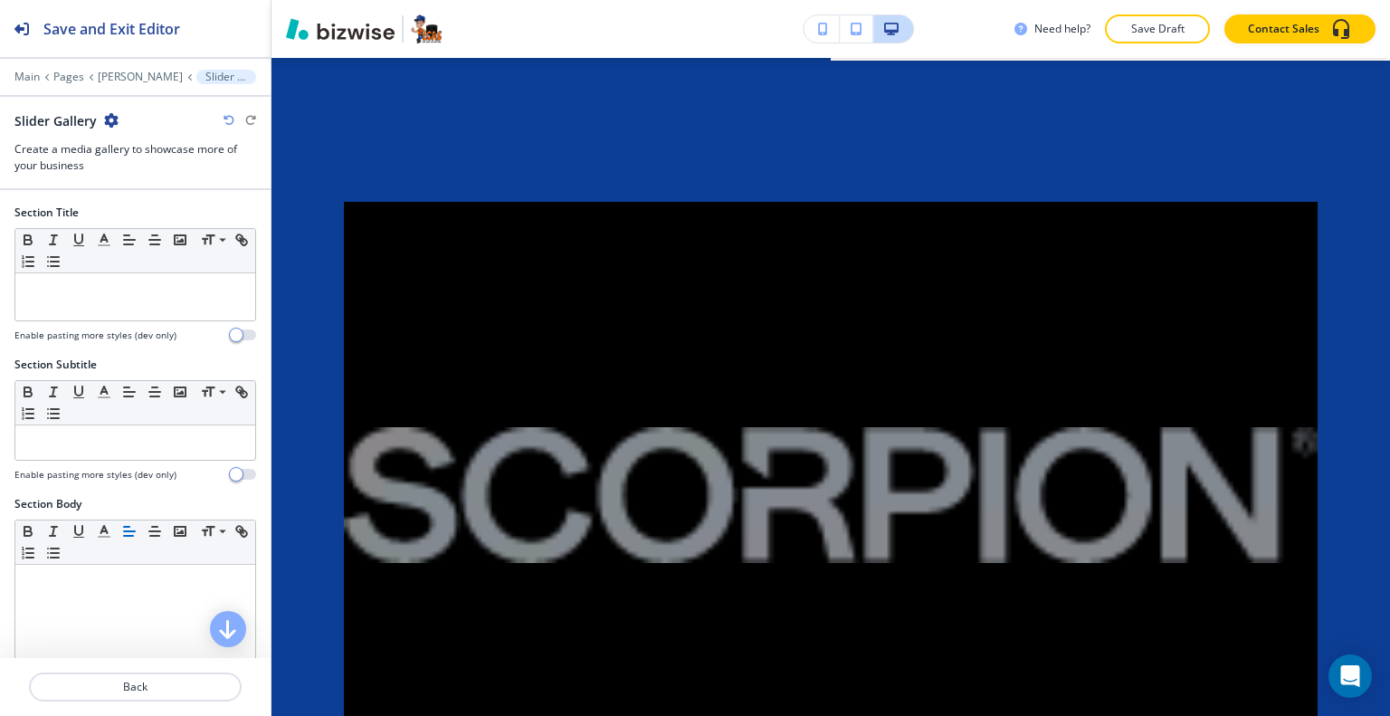
click at [113, 121] on icon "button" at bounding box center [111, 120] width 14 height 14
click at [151, 214] on p "Delete Section" at bounding box center [161, 214] width 92 height 16
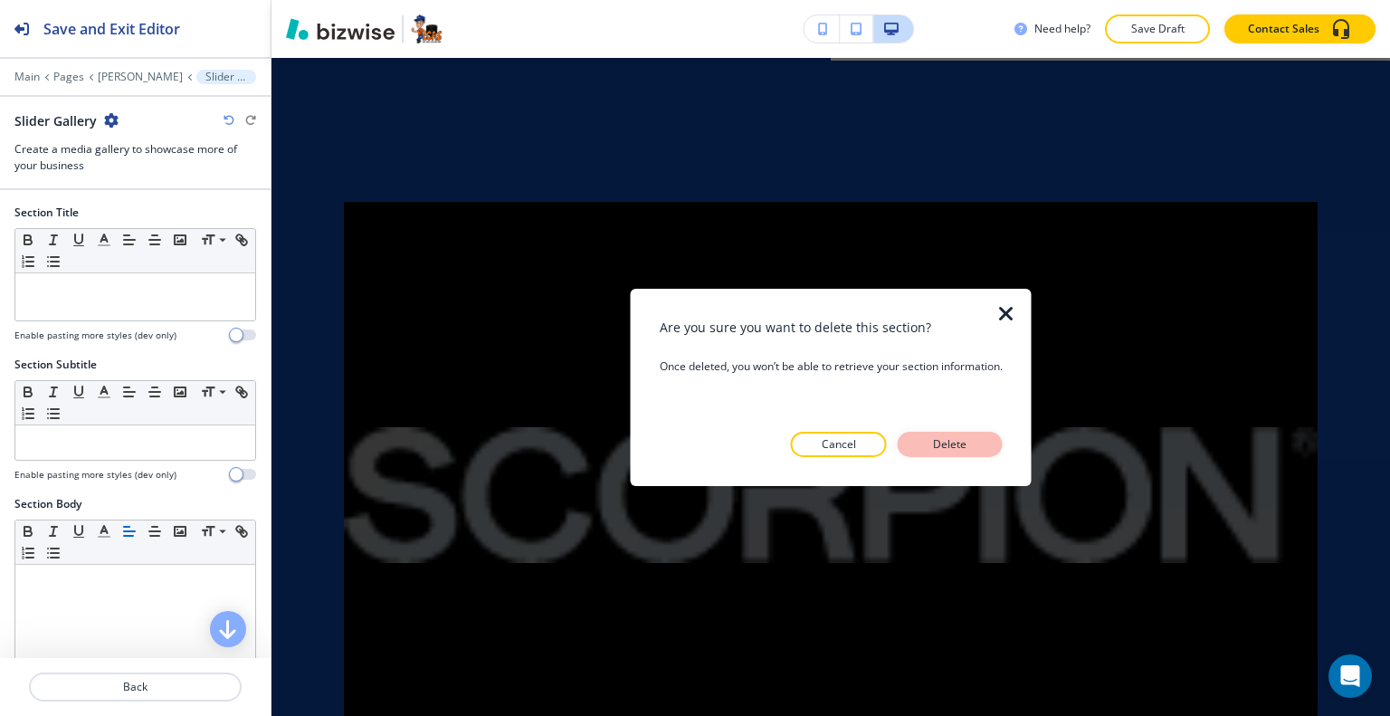
click at [981, 434] on button "Delete" at bounding box center [950, 444] width 105 height 25
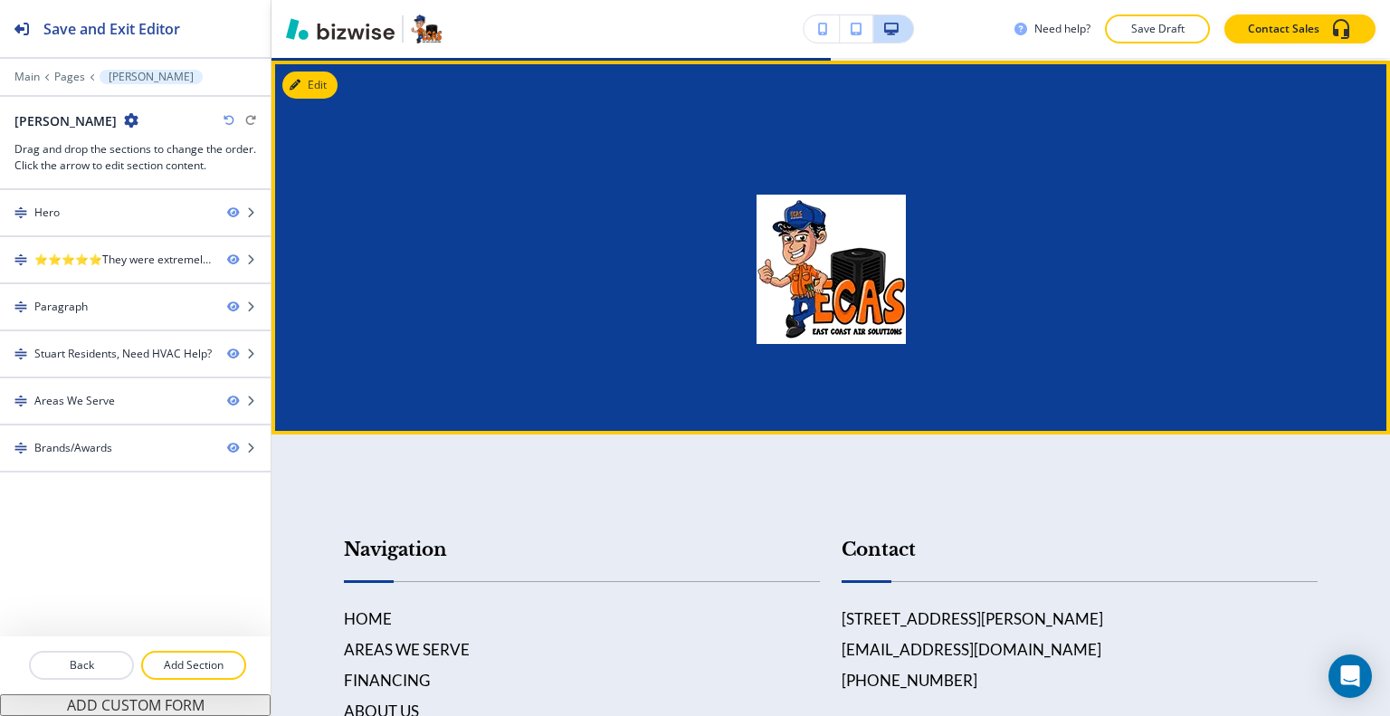
scroll to position [3440, 0]
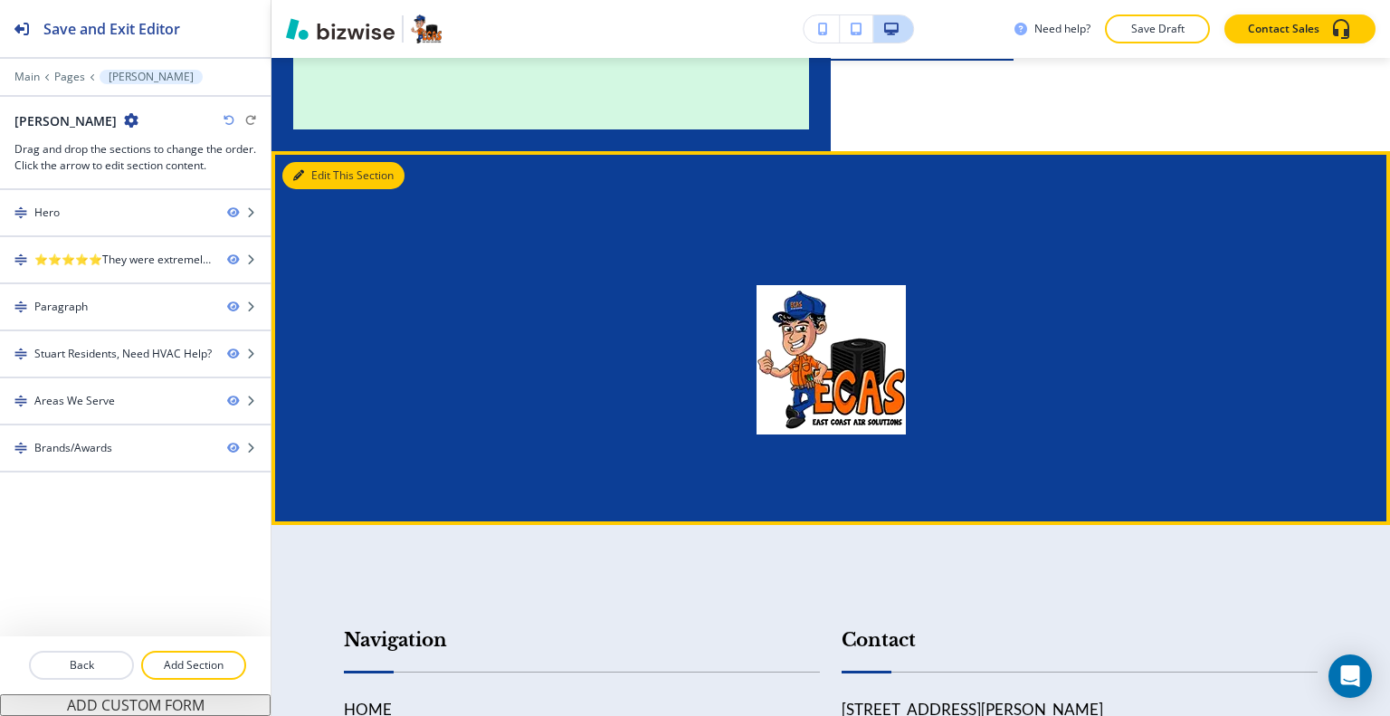
click at [322, 176] on button "Edit This Section" at bounding box center [343, 175] width 122 height 27
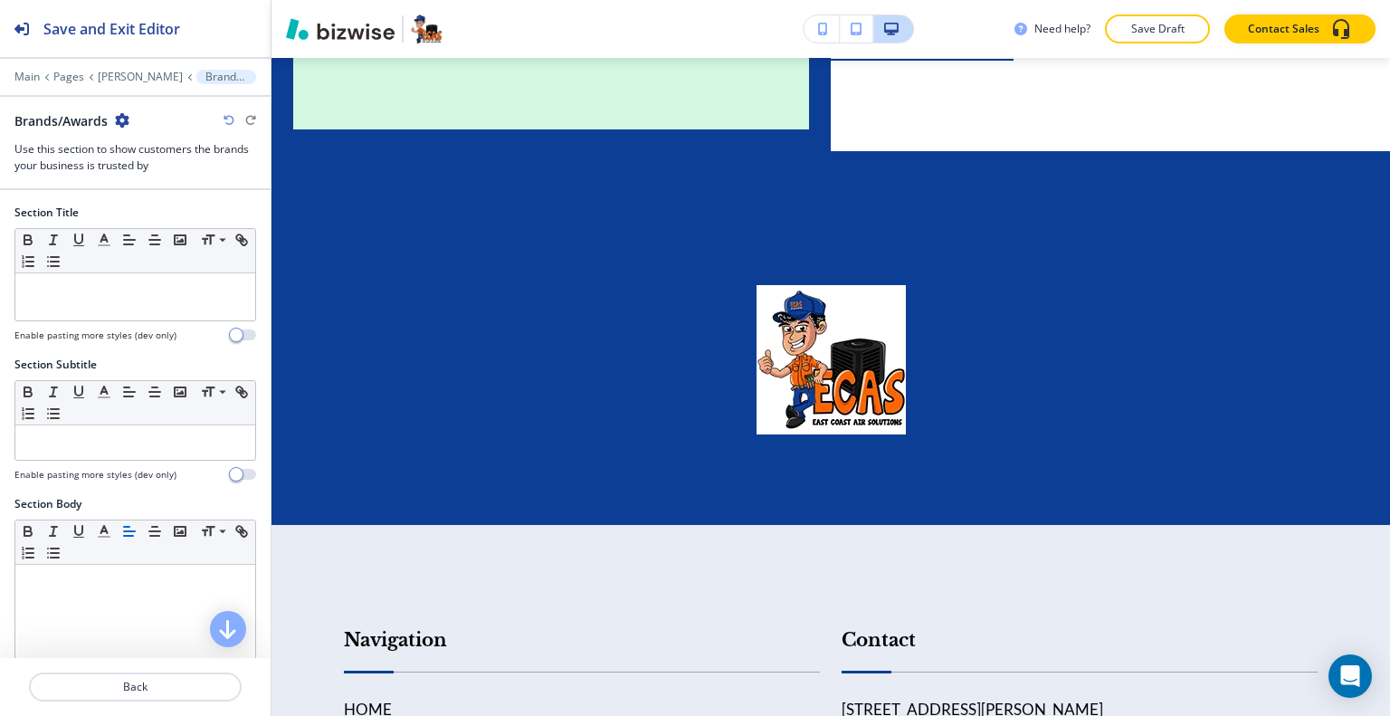
scroll to position [3531, 0]
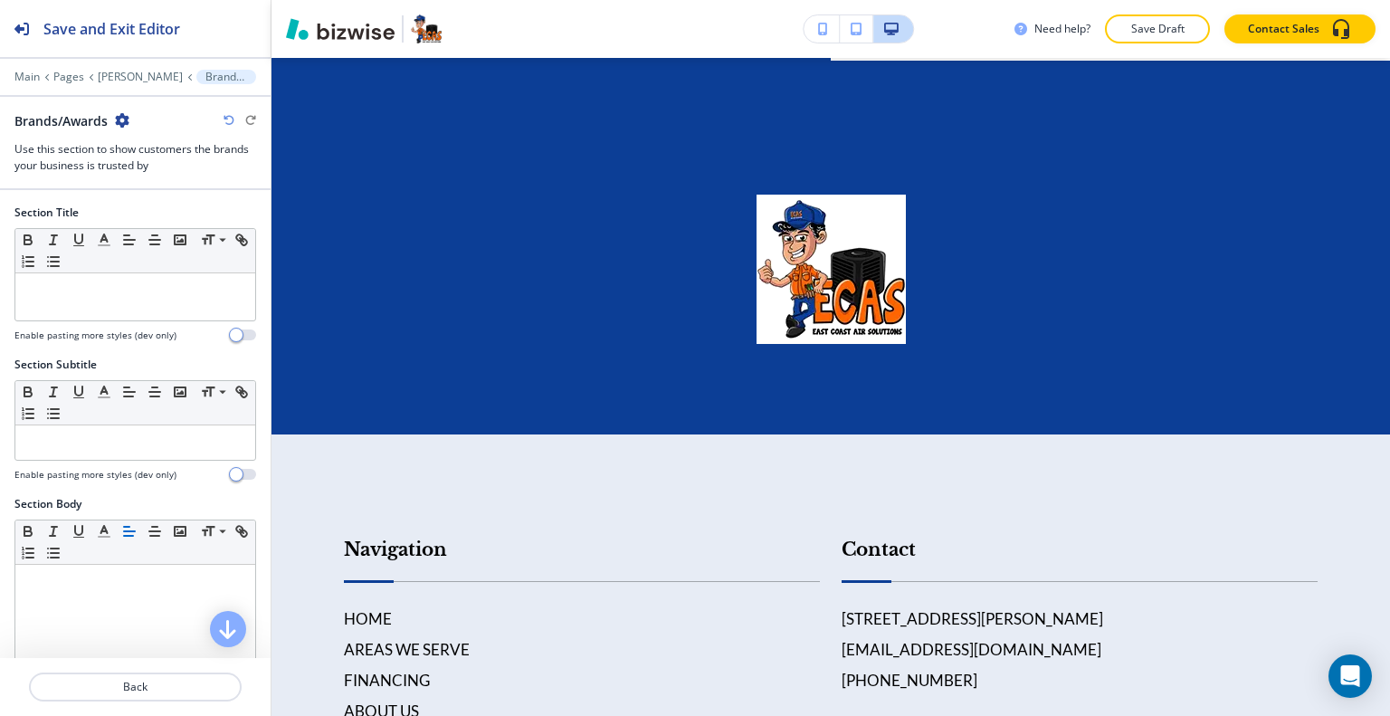
click at [127, 121] on icon "button" at bounding box center [122, 120] width 14 height 14
click at [190, 212] on p "Delete Section" at bounding box center [174, 214] width 92 height 16
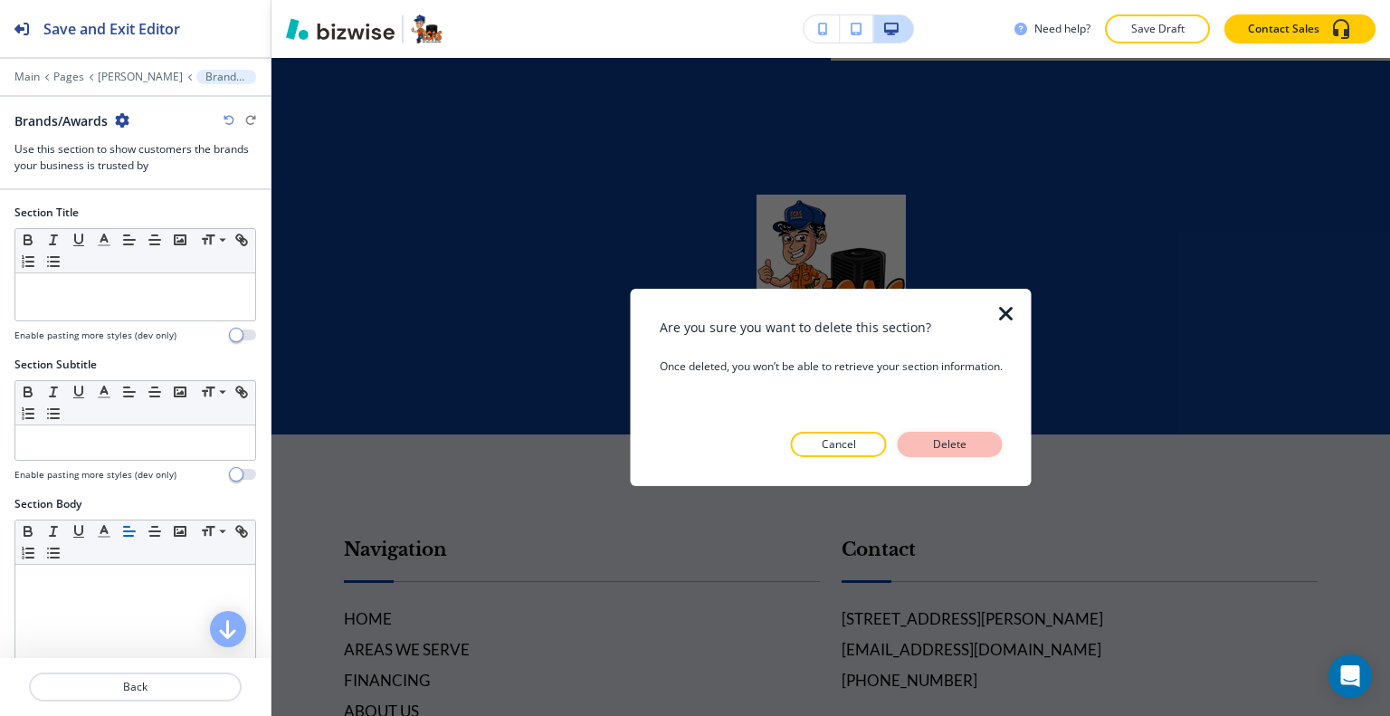
click at [959, 443] on p "Delete" at bounding box center [950, 444] width 43 height 16
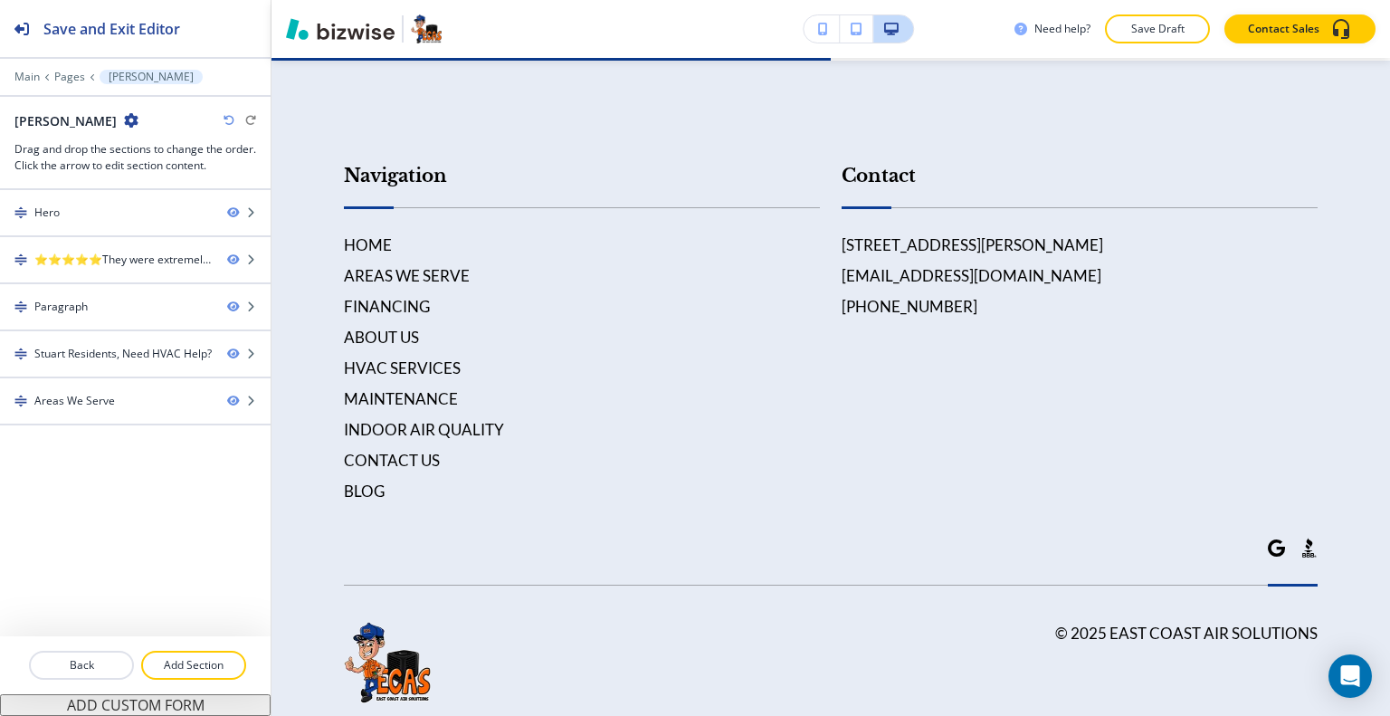
scroll to position [3581, 0]
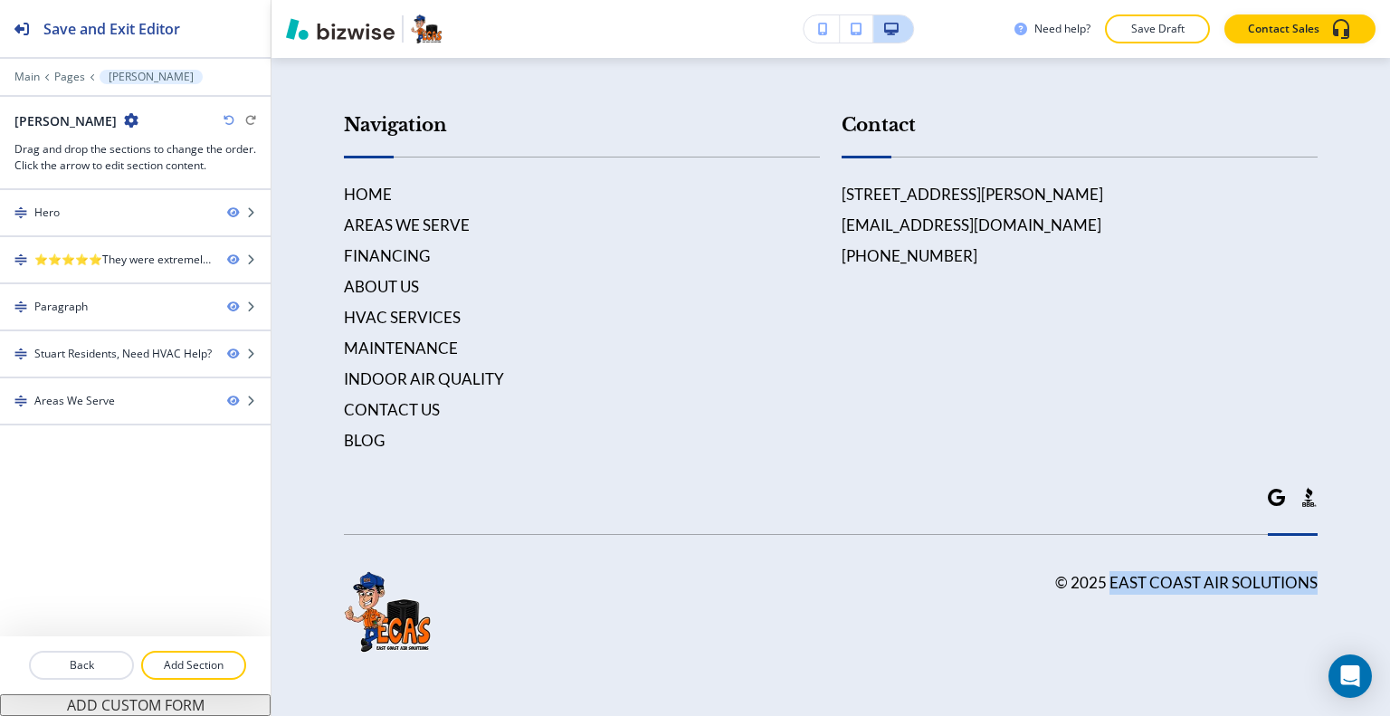
drag, startPoint x: 1320, startPoint y: 583, endPoint x: 1109, endPoint y: 575, distance: 211.9
click at [1102, 577] on footer "Navigation HOME AREAS WE SERVE FINANCING ABOUT US HVAC SERVICES MAINTENANCE IND…" at bounding box center [831, 365] width 1119 height 710
copy h6 "ast Coast Air Solutions"
click at [1236, 624] on div "© 2025 East Coast Air Solutions" at bounding box center [1186, 612] width 262 height 83
click at [1307, 582] on footer "Navigation HOME AREAS WE SERVE FINANCING ABOUT US HVAC SERVICES MAINTENANCE IND…" at bounding box center [831, 365] width 1119 height 710
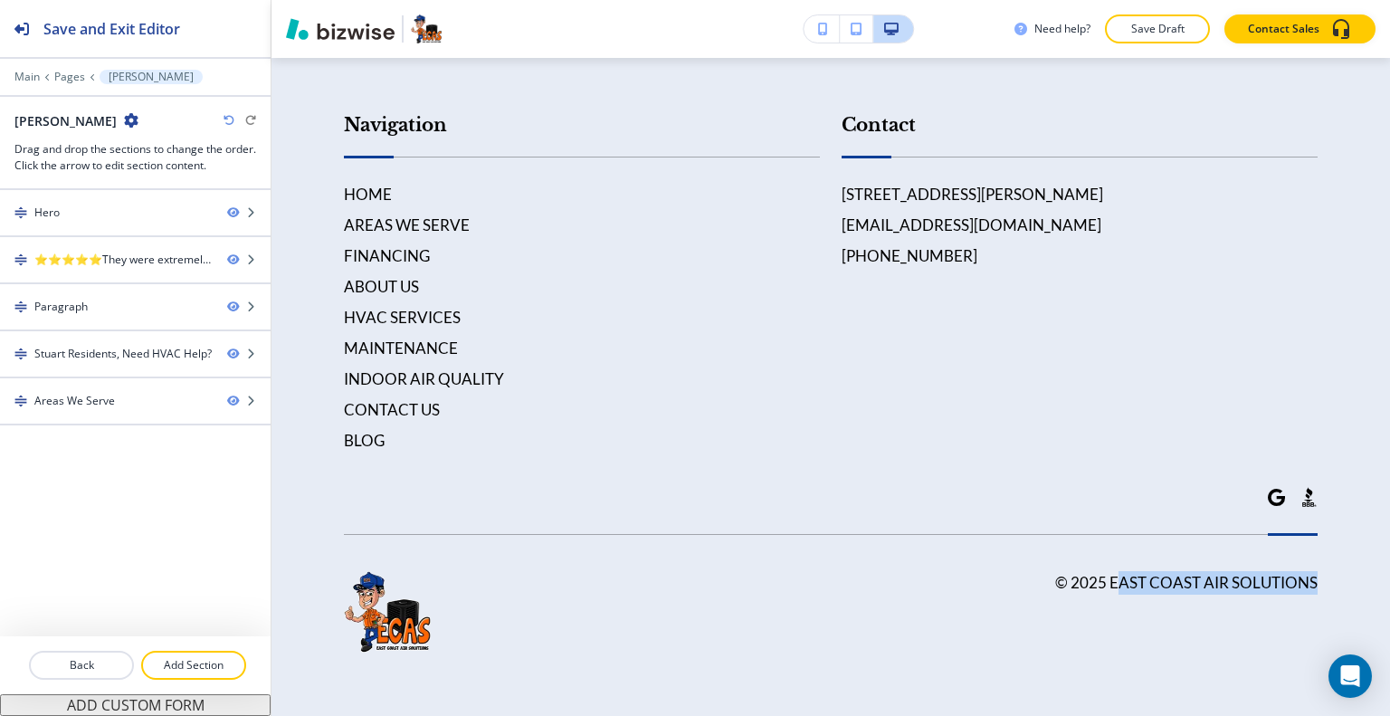
click at [1307, 579] on footer "Navigation HOME AREAS WE SERVE FINANCING ABOUT US HVAC SERVICES MAINTENANCE IND…" at bounding box center [831, 365] width 1119 height 710
drag, startPoint x: 1304, startPoint y: 581, endPoint x: 1104, endPoint y: 573, distance: 200.2
click at [1093, 586] on footer "Navigation HOME AREAS WE SERVE FINANCING ABOUT US HVAC SERVICES MAINTENANCE IND…" at bounding box center [831, 365] width 1119 height 710
copy h6 "East Coast Air Solutions"
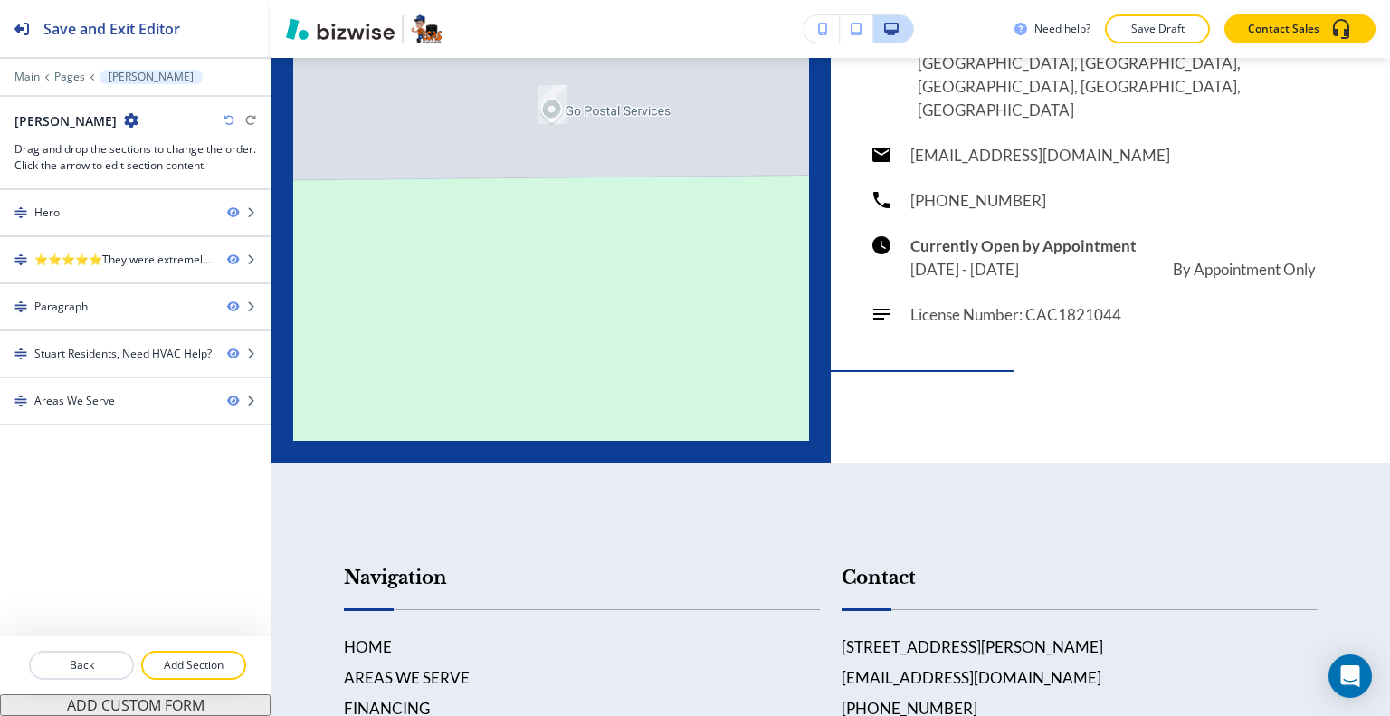
scroll to position [2857, 0]
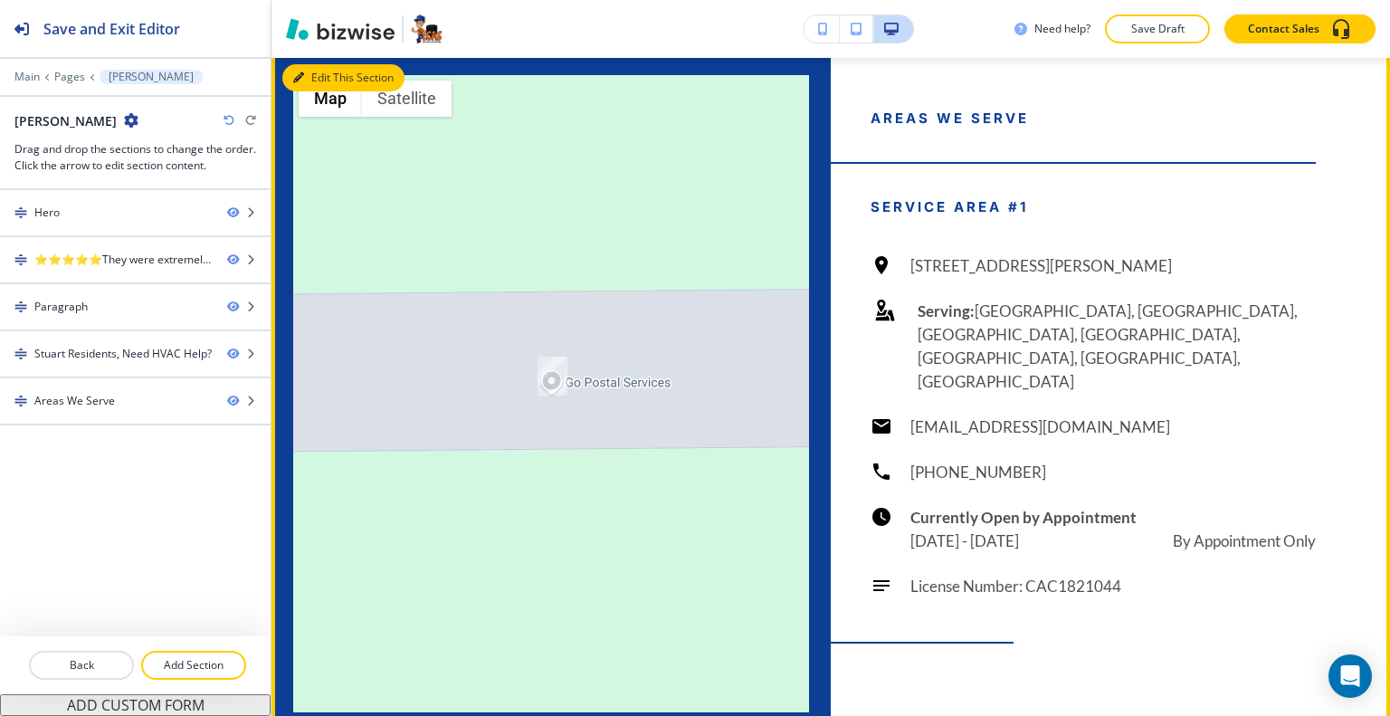
click at [326, 91] on button "Edit This Section" at bounding box center [343, 77] width 122 height 27
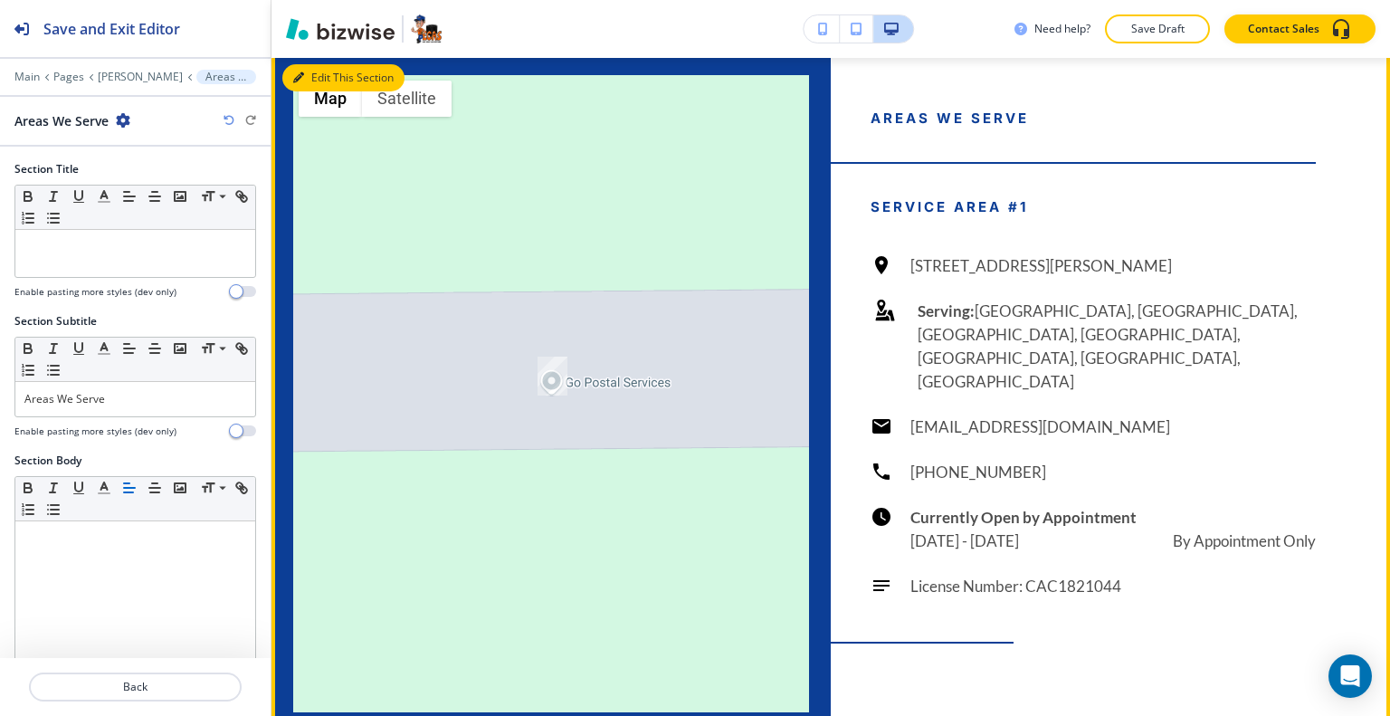
scroll to position [2874, 0]
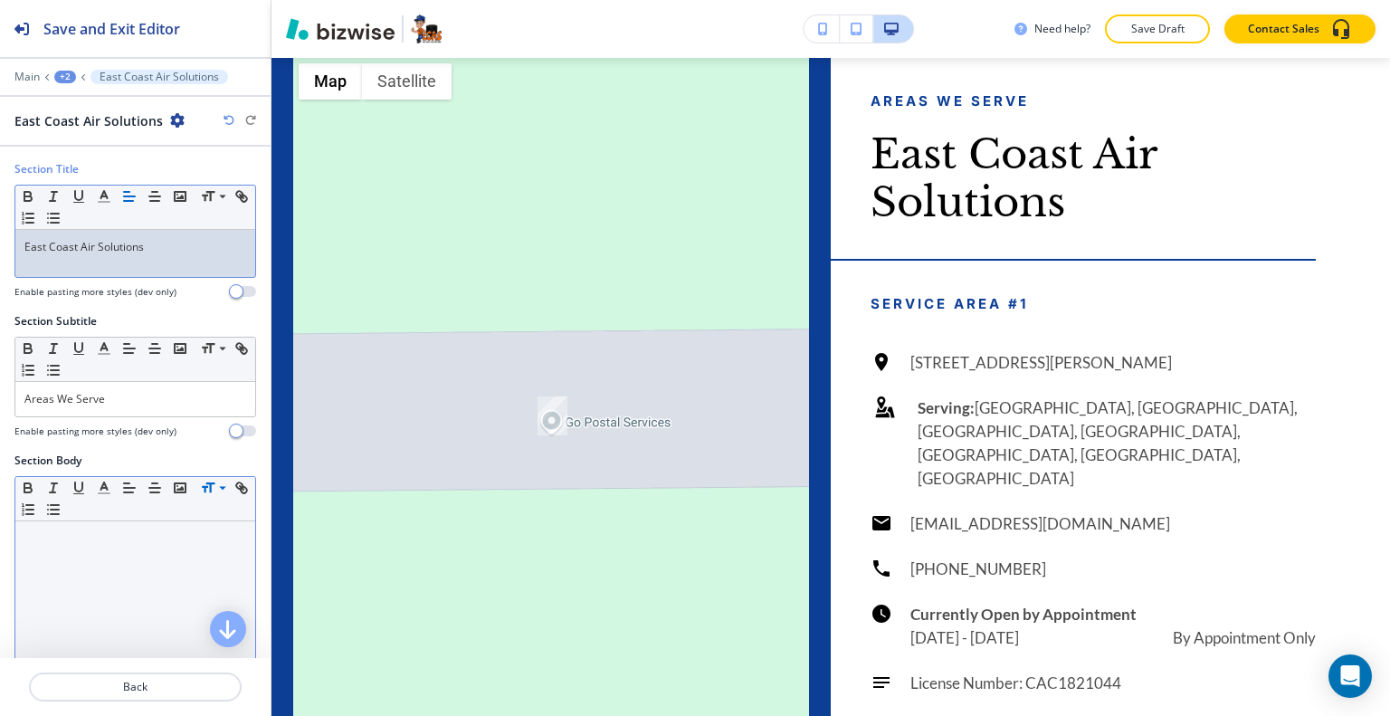
click at [26, 249] on p "East Coast Air Solutions" at bounding box center [135, 247] width 222 height 16
click at [1196, 33] on button "Save Draft" at bounding box center [1157, 28] width 105 height 29
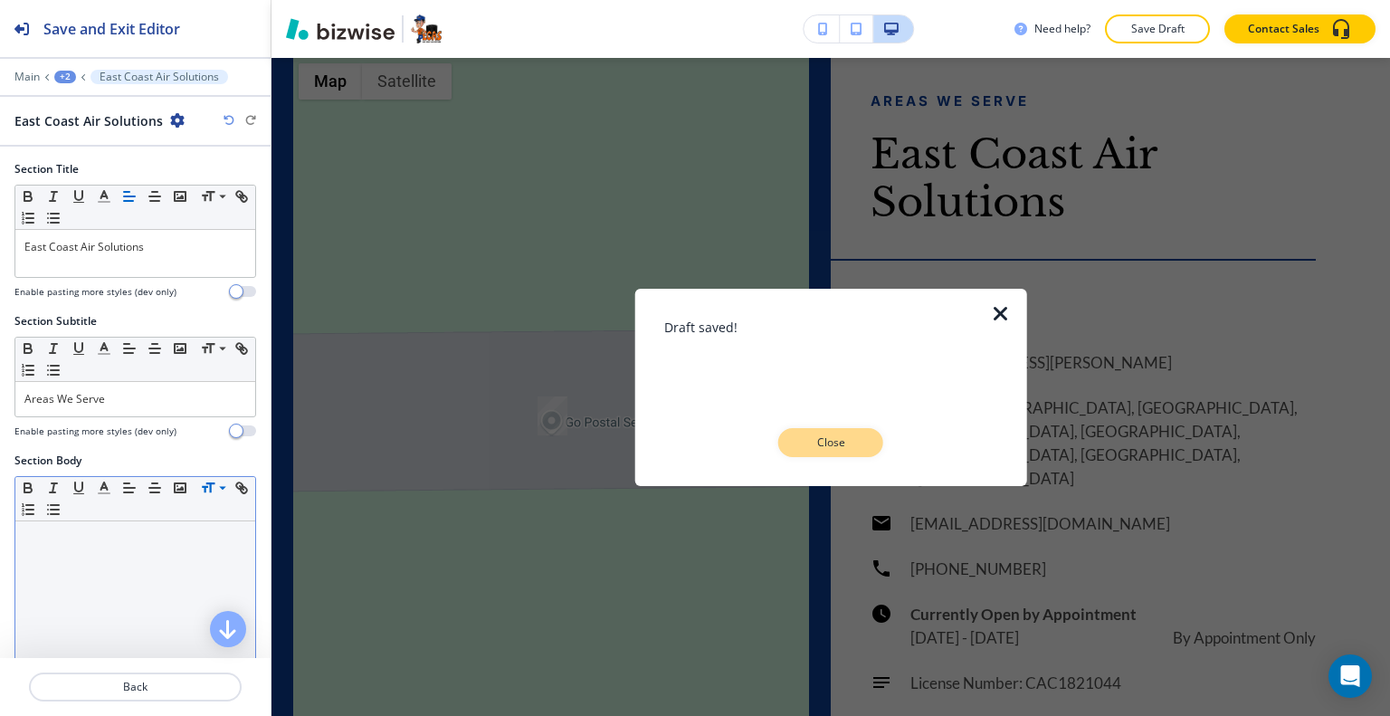
click at [857, 443] on p "Close" at bounding box center [831, 442] width 58 height 16
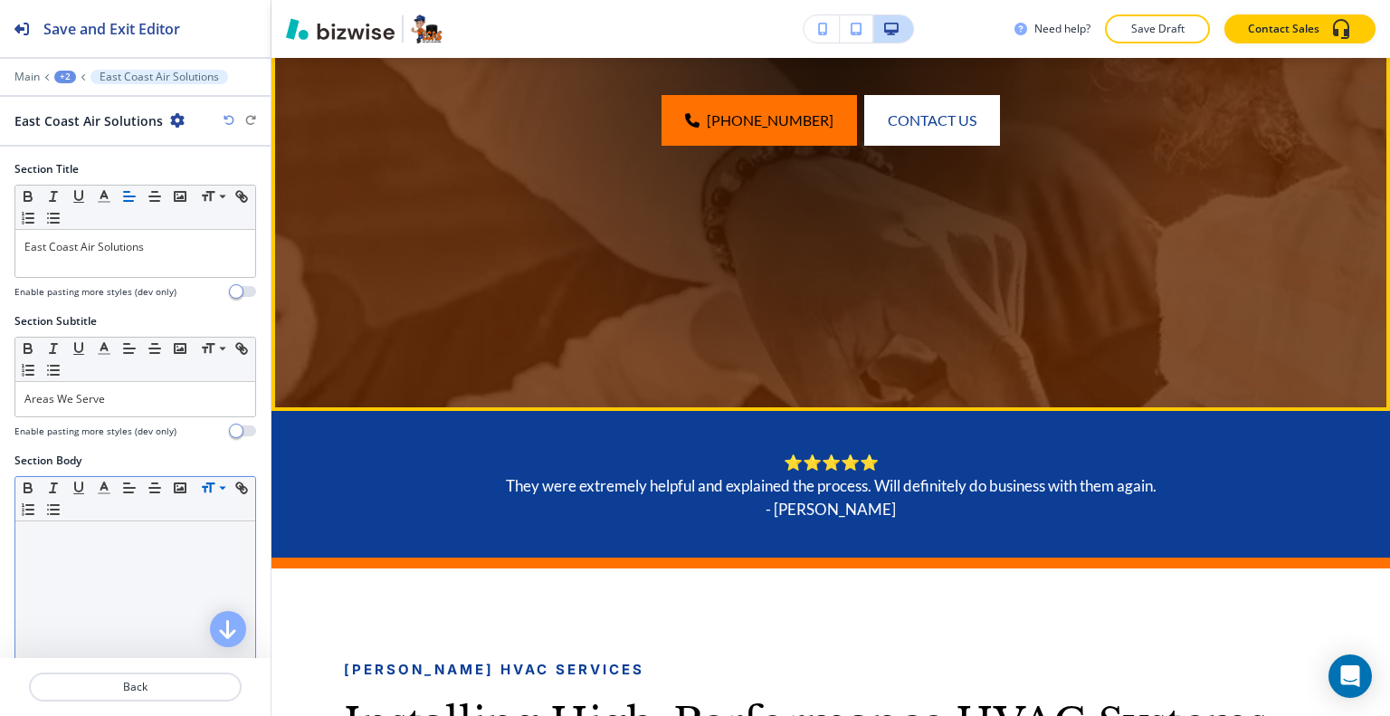
scroll to position [159, 0]
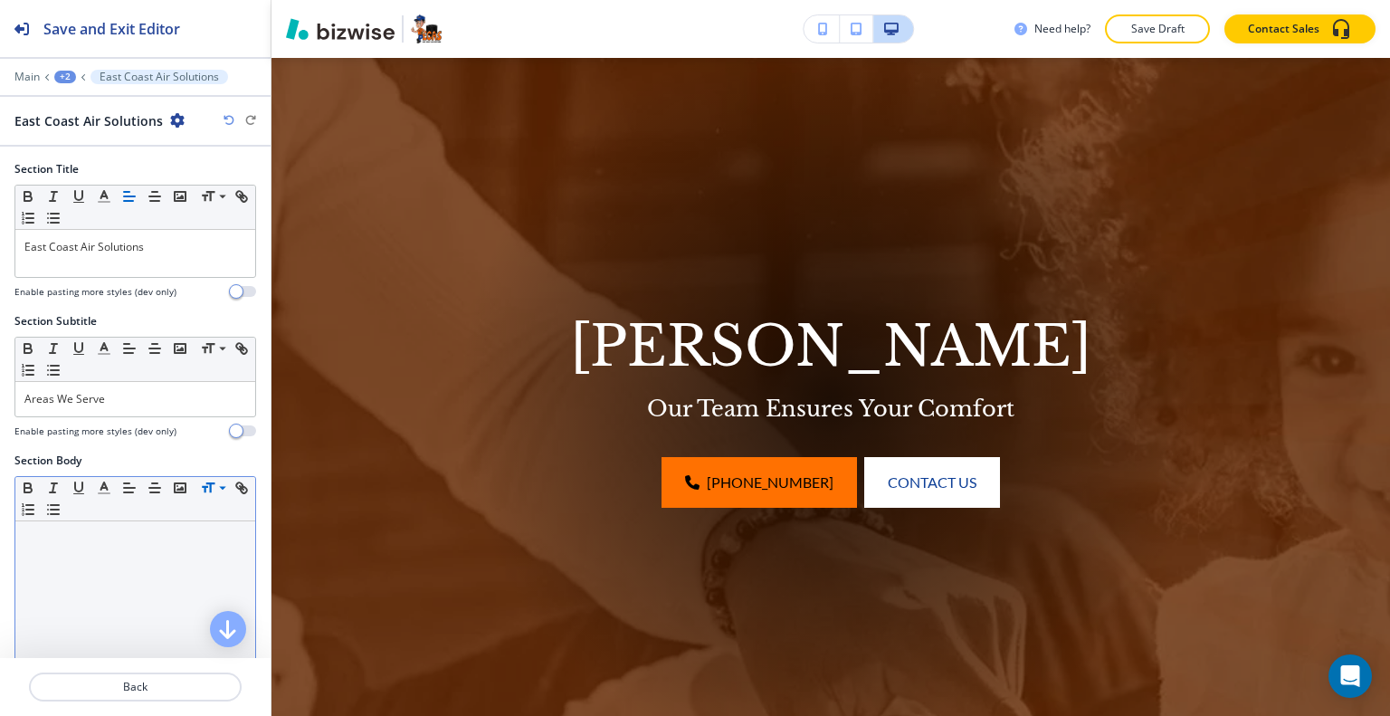
click at [63, 79] on div "+2" at bounding box center [65, 77] width 22 height 13
click at [83, 104] on p "Pages" at bounding box center [112, 106] width 92 height 16
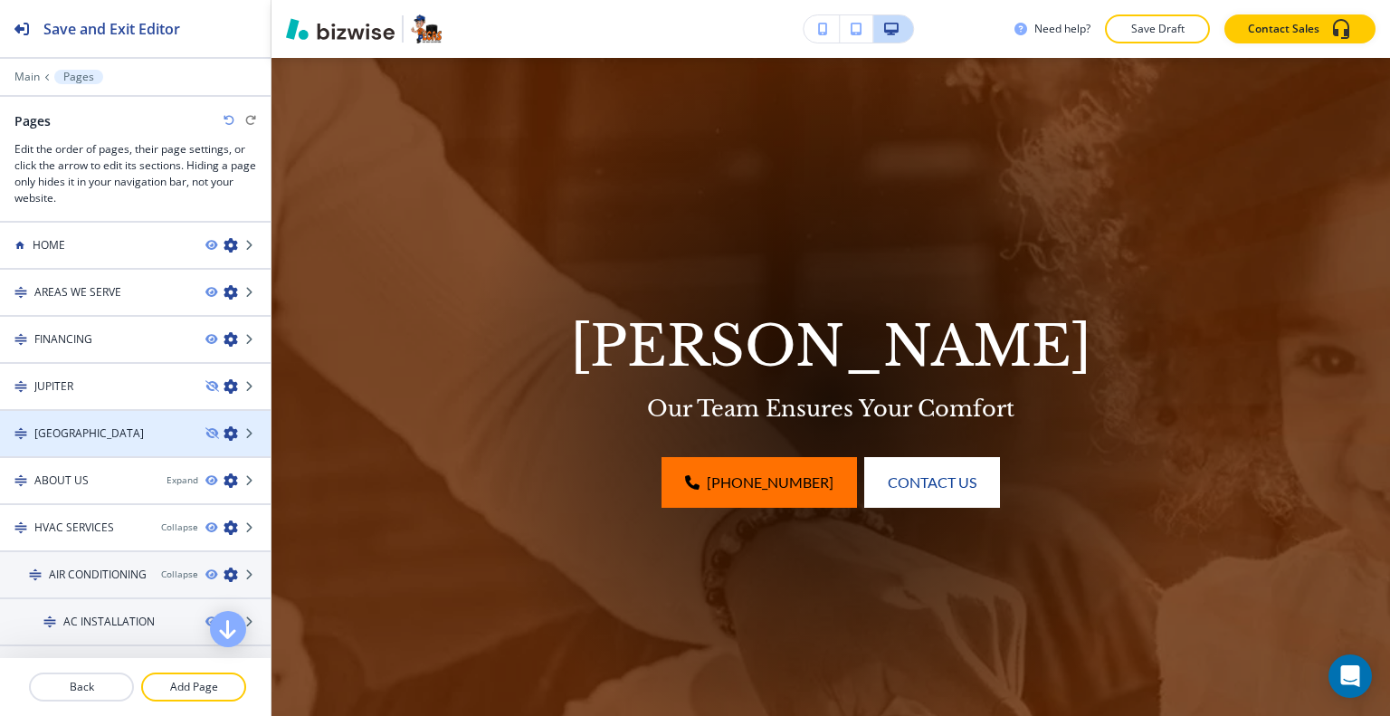
click at [96, 426] on div "[GEOGRAPHIC_DATA]" at bounding box center [95, 433] width 191 height 16
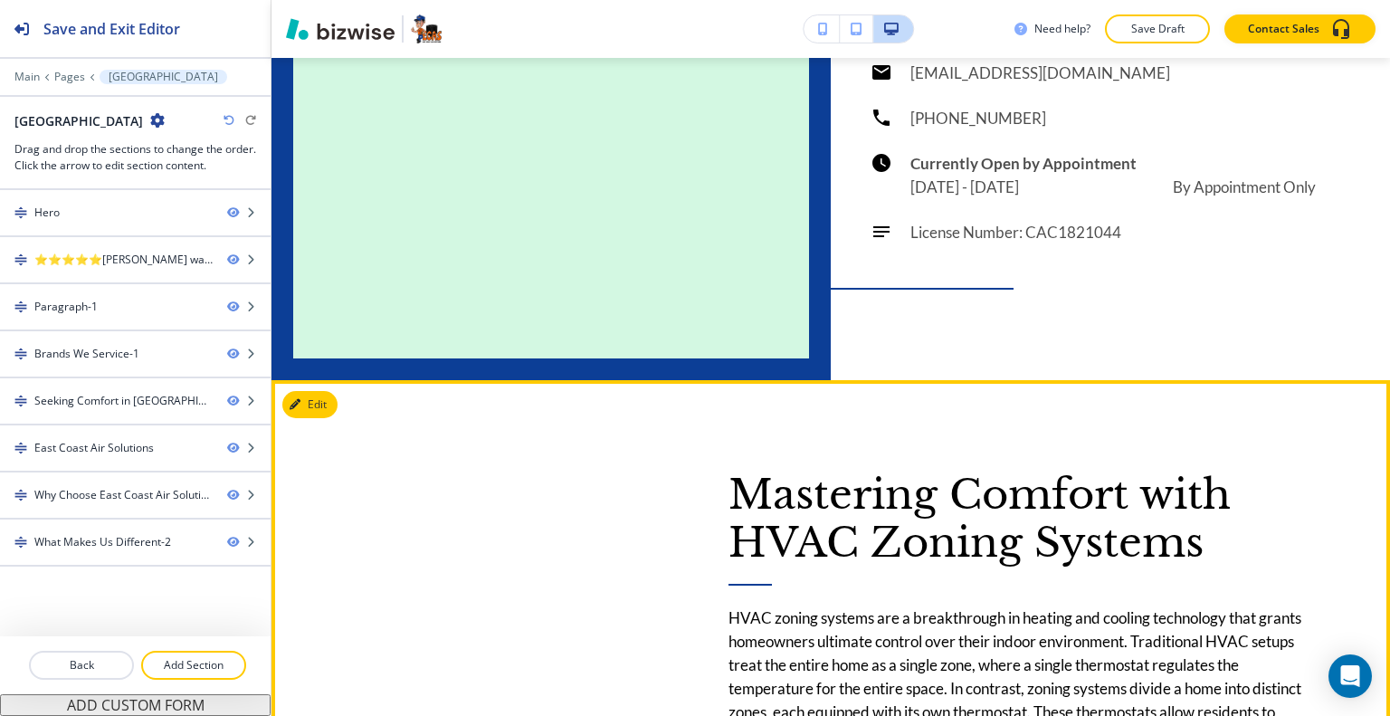
scroll to position [4525, 0]
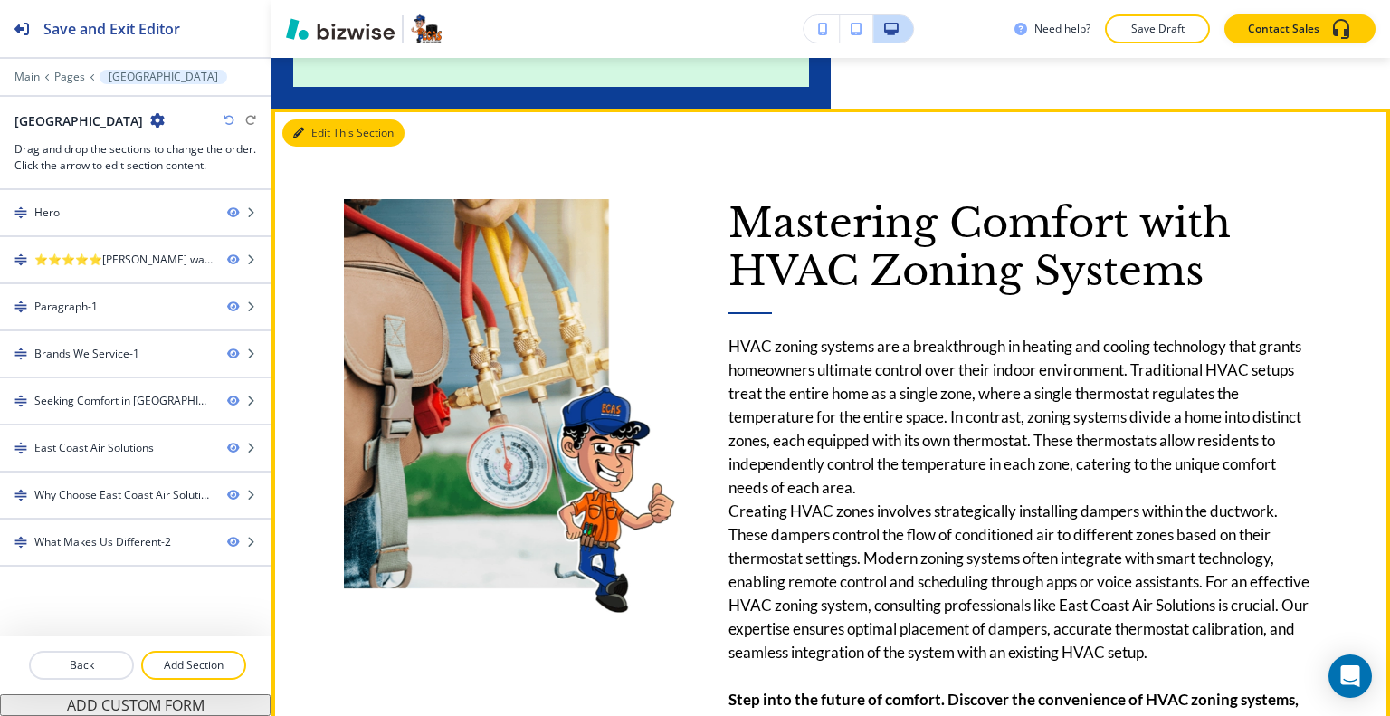
click at [310, 119] on button "Edit This Section" at bounding box center [343, 132] width 122 height 27
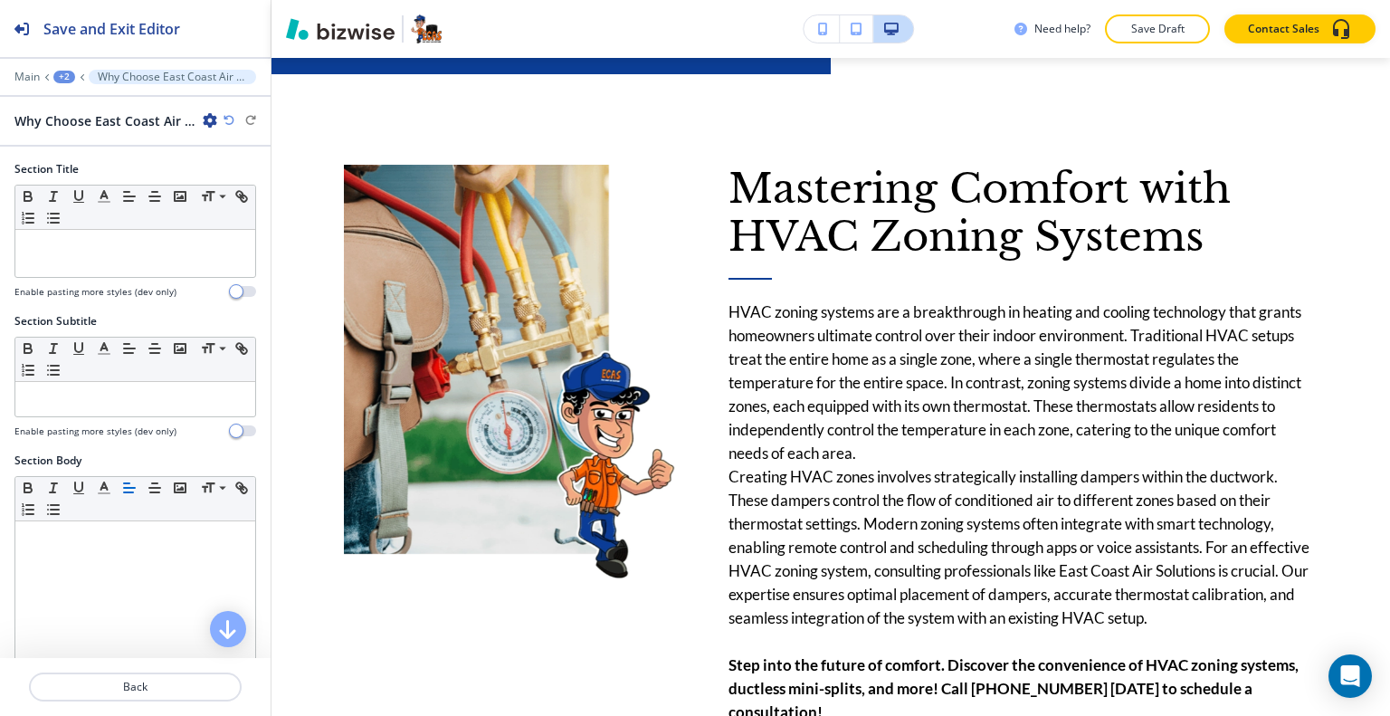
click at [205, 115] on icon "button" at bounding box center [210, 120] width 14 height 14
click at [233, 174] on button "Duplicate Section" at bounding box center [261, 183] width 116 height 32
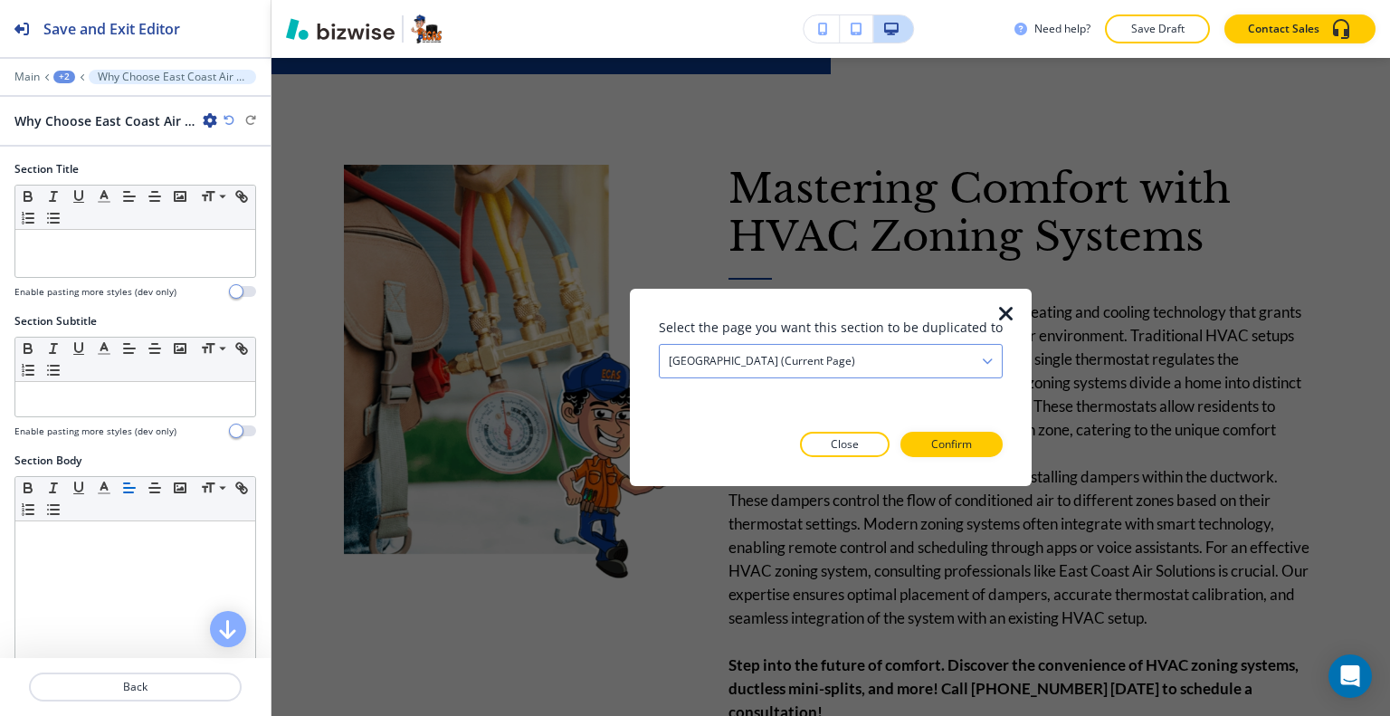
click at [921, 364] on div "[GEOGRAPHIC_DATA] (current page)" at bounding box center [831, 360] width 342 height 33
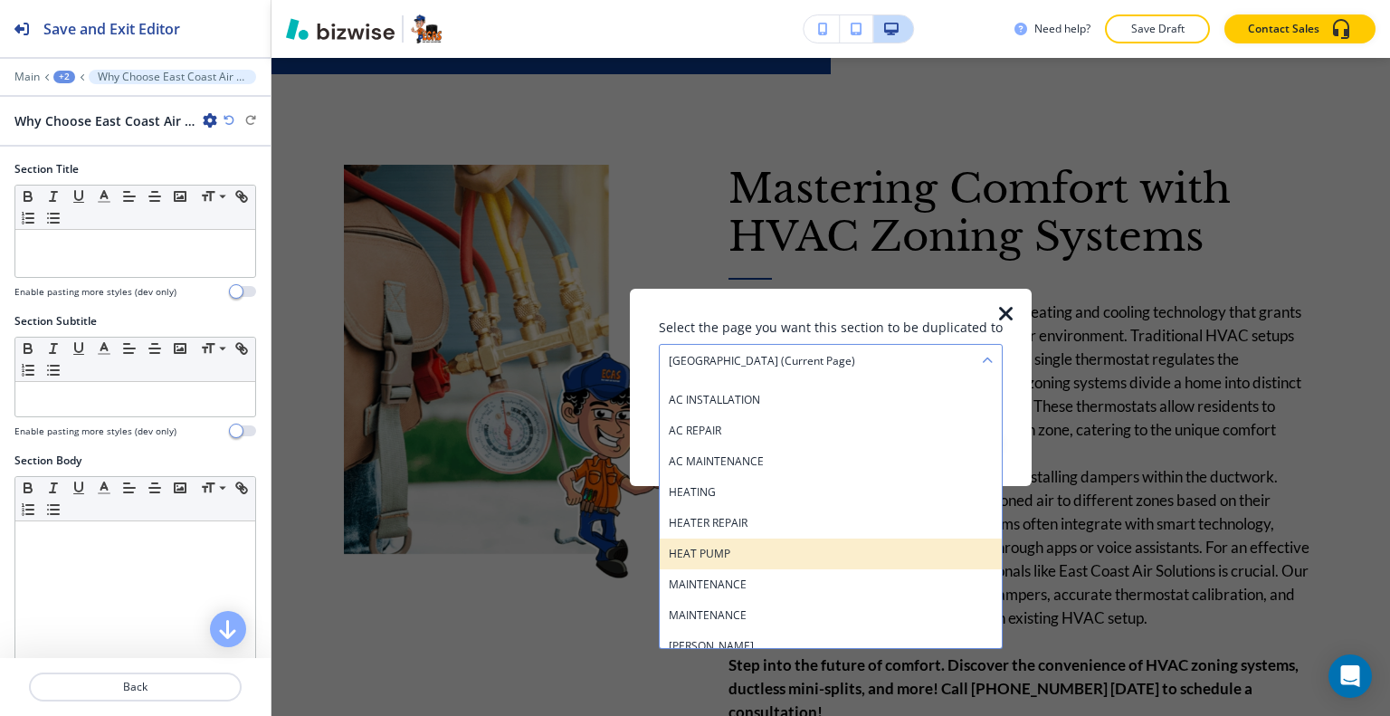
scroll to position [453, 0]
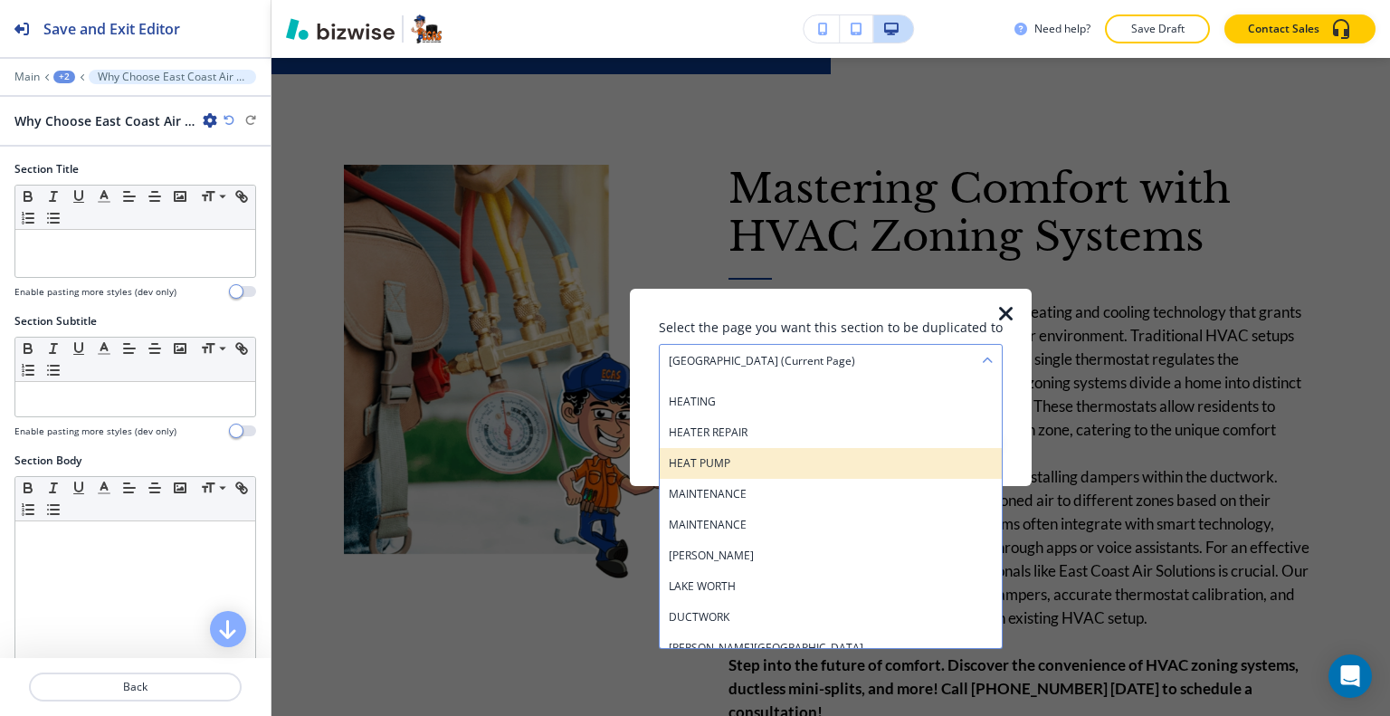
click at [850, 542] on div "[PERSON_NAME]" at bounding box center [831, 554] width 342 height 31
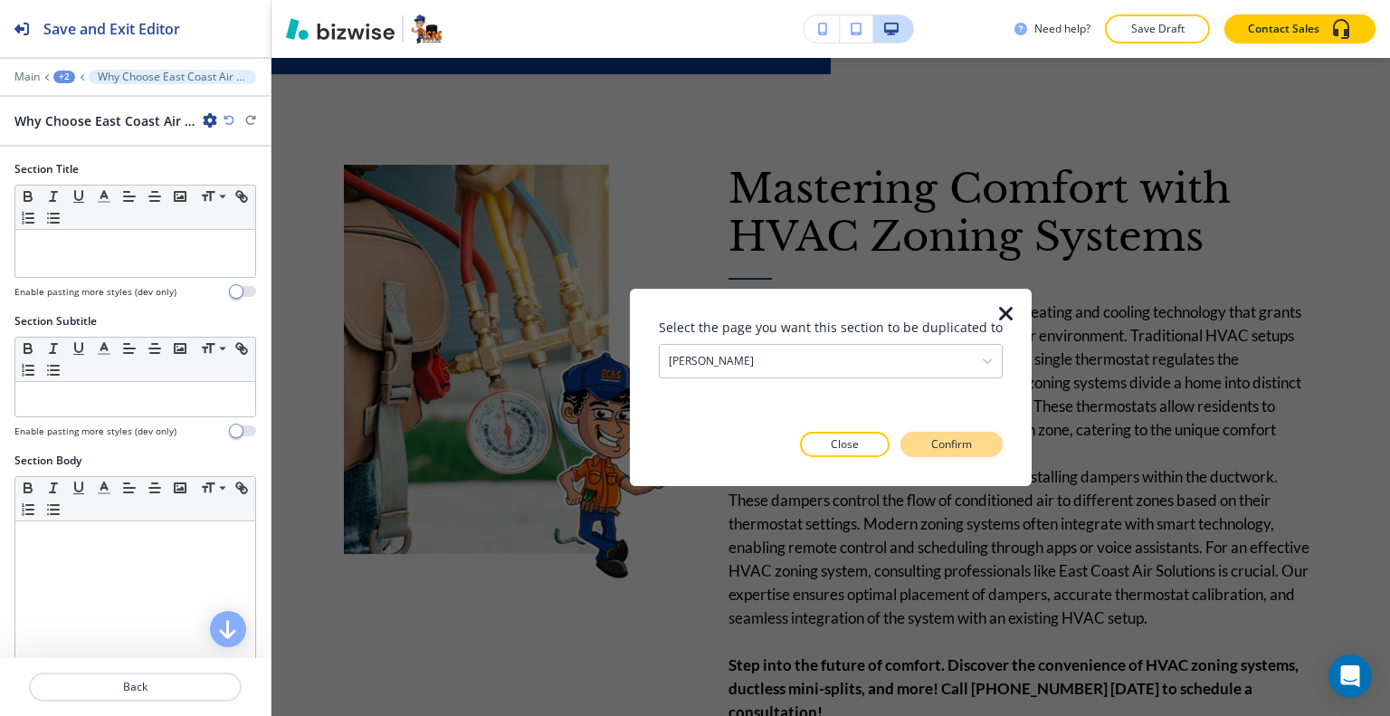
click at [958, 444] on p "Confirm" at bounding box center [951, 444] width 41 height 16
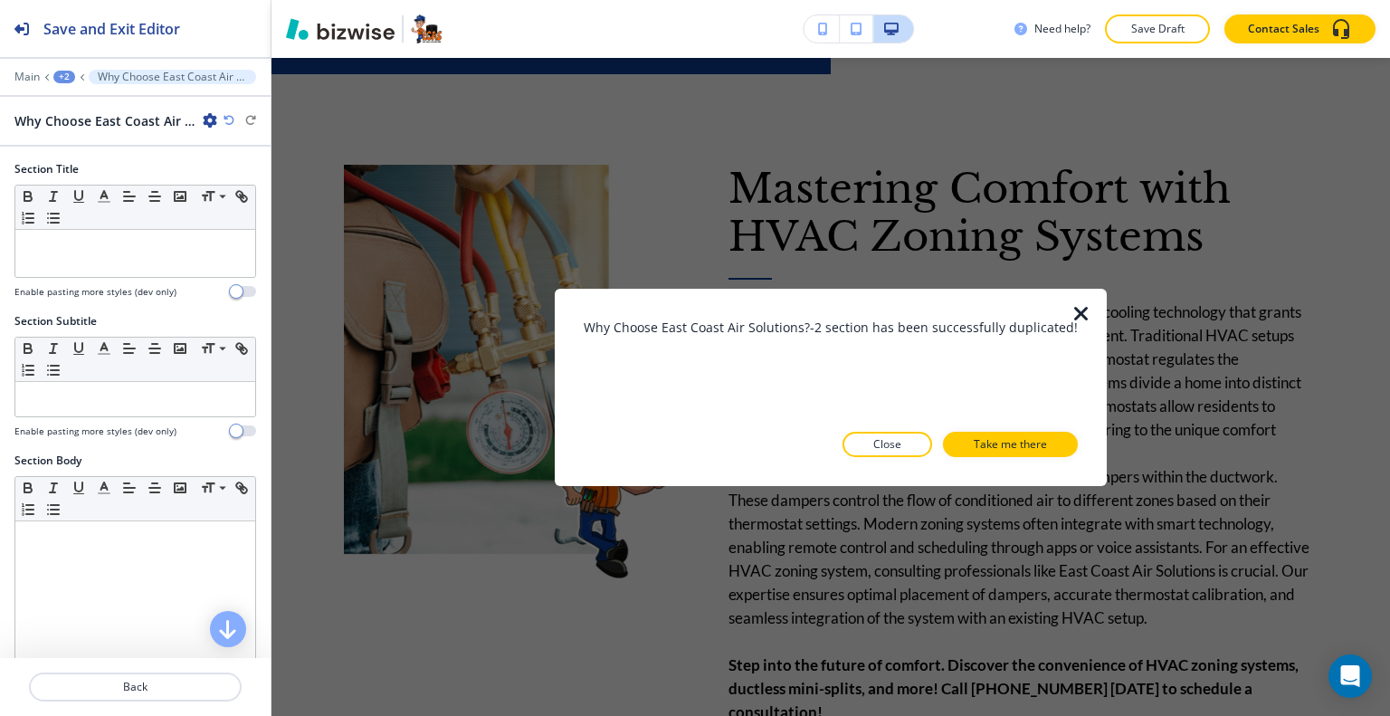
click at [958, 444] on button "Take me there" at bounding box center [1010, 444] width 135 height 25
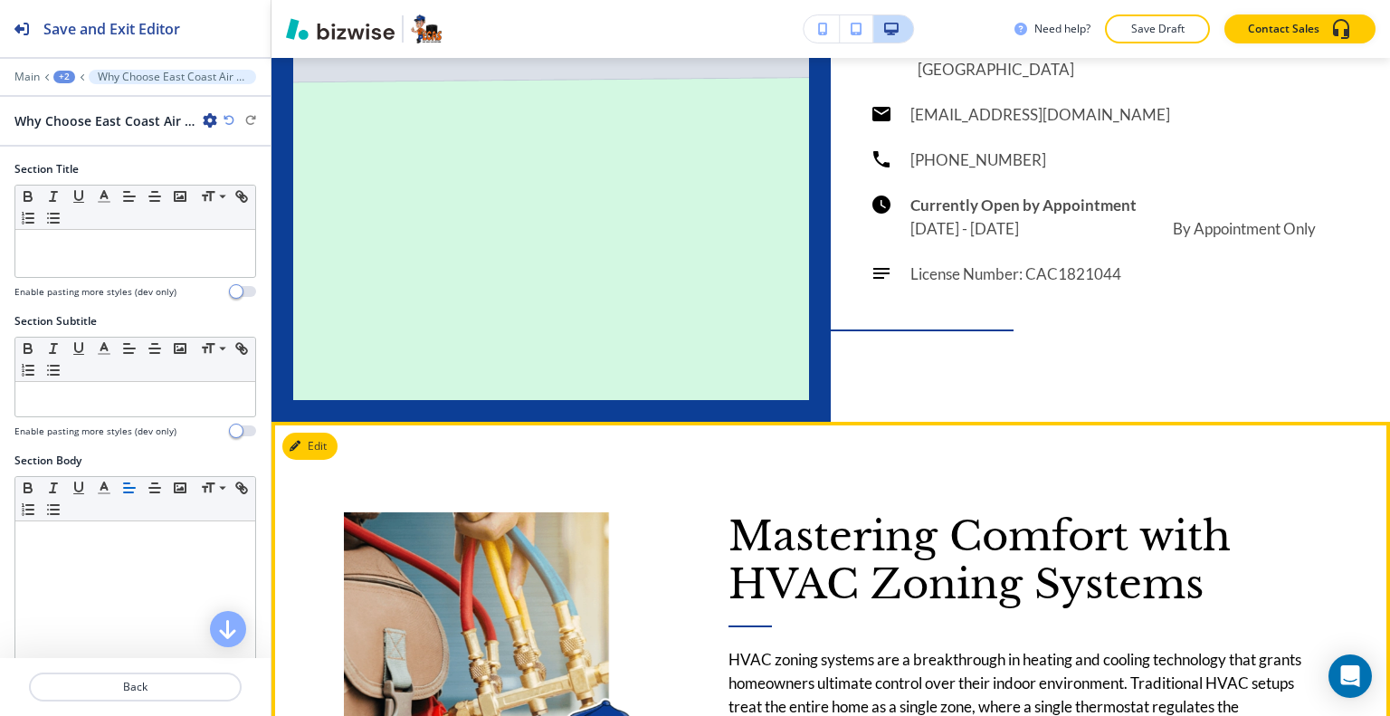
scroll to position [3465, 0]
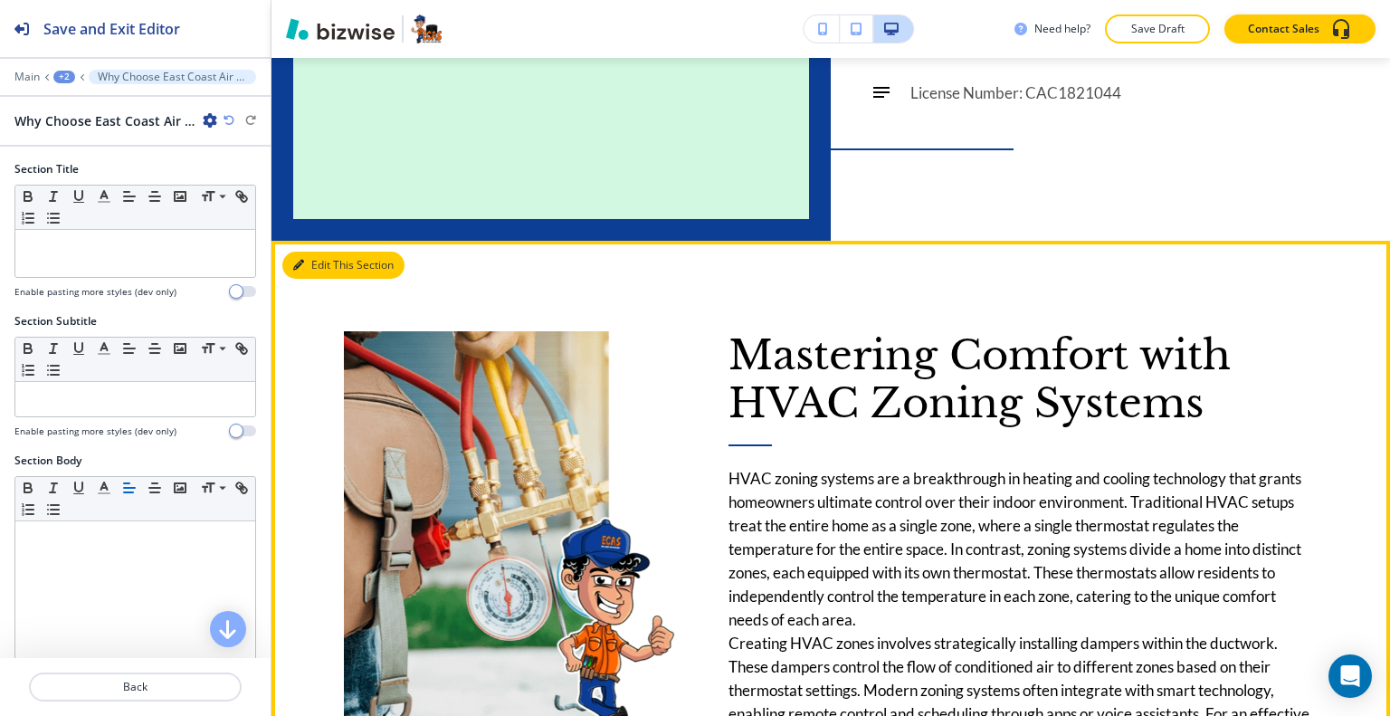
click at [329, 264] on button "Edit This Section" at bounding box center [343, 265] width 122 height 27
click at [322, 265] on button "Edit This Section" at bounding box center [343, 265] width 122 height 27
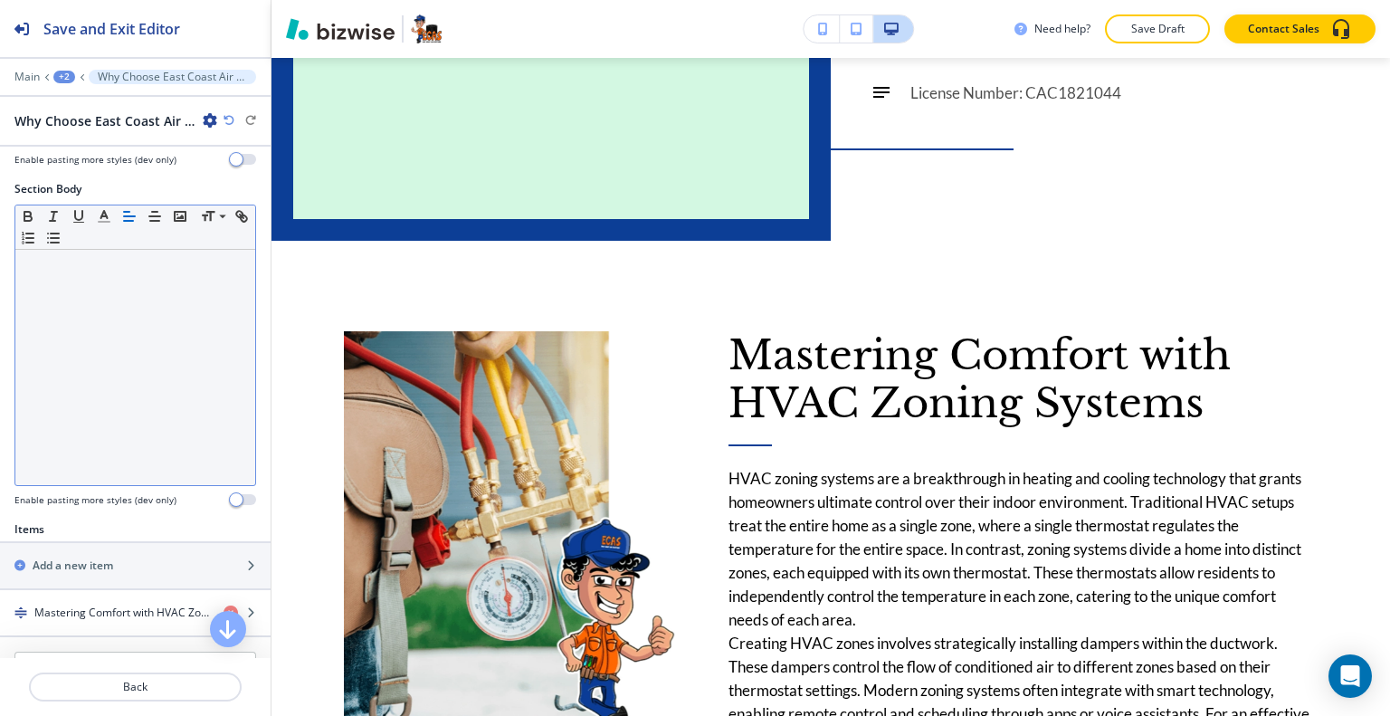
scroll to position [453, 0]
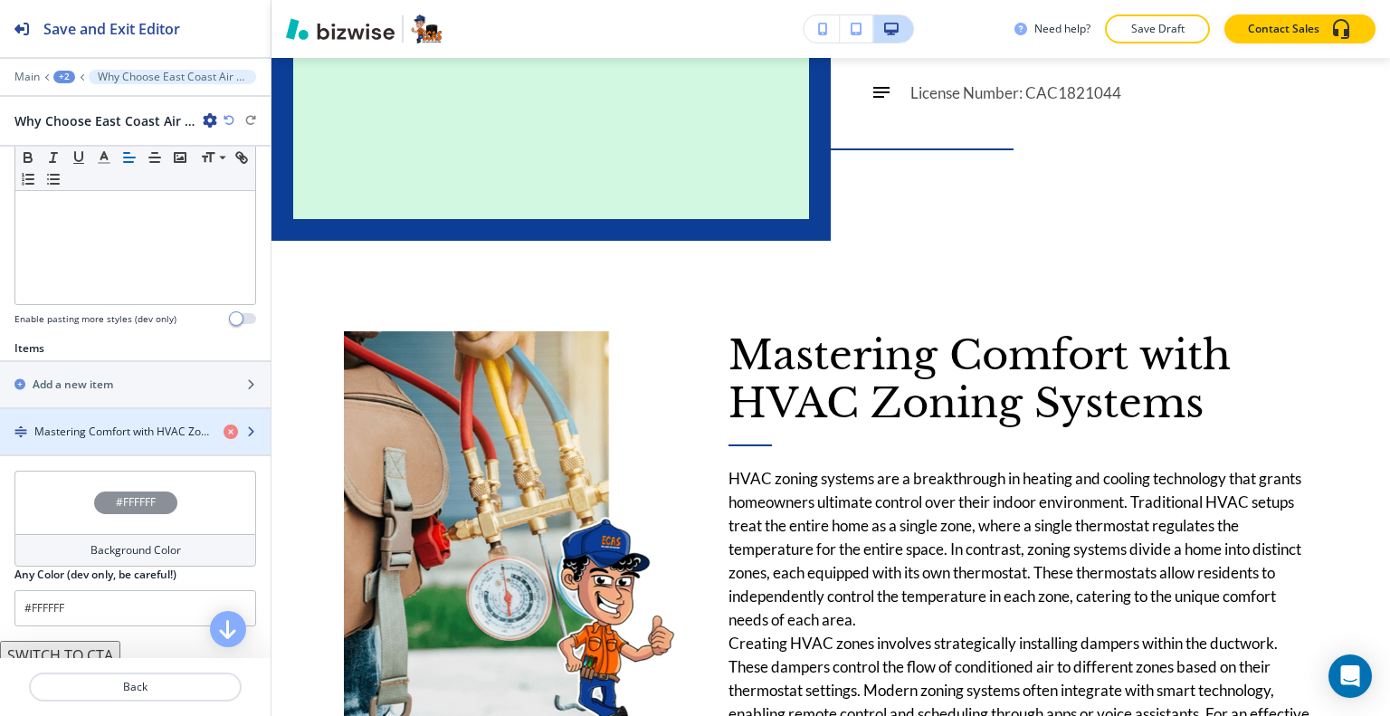
click at [97, 424] on h4 "Mastering Comfort with HVAC Zoning Systems" at bounding box center [121, 432] width 175 height 16
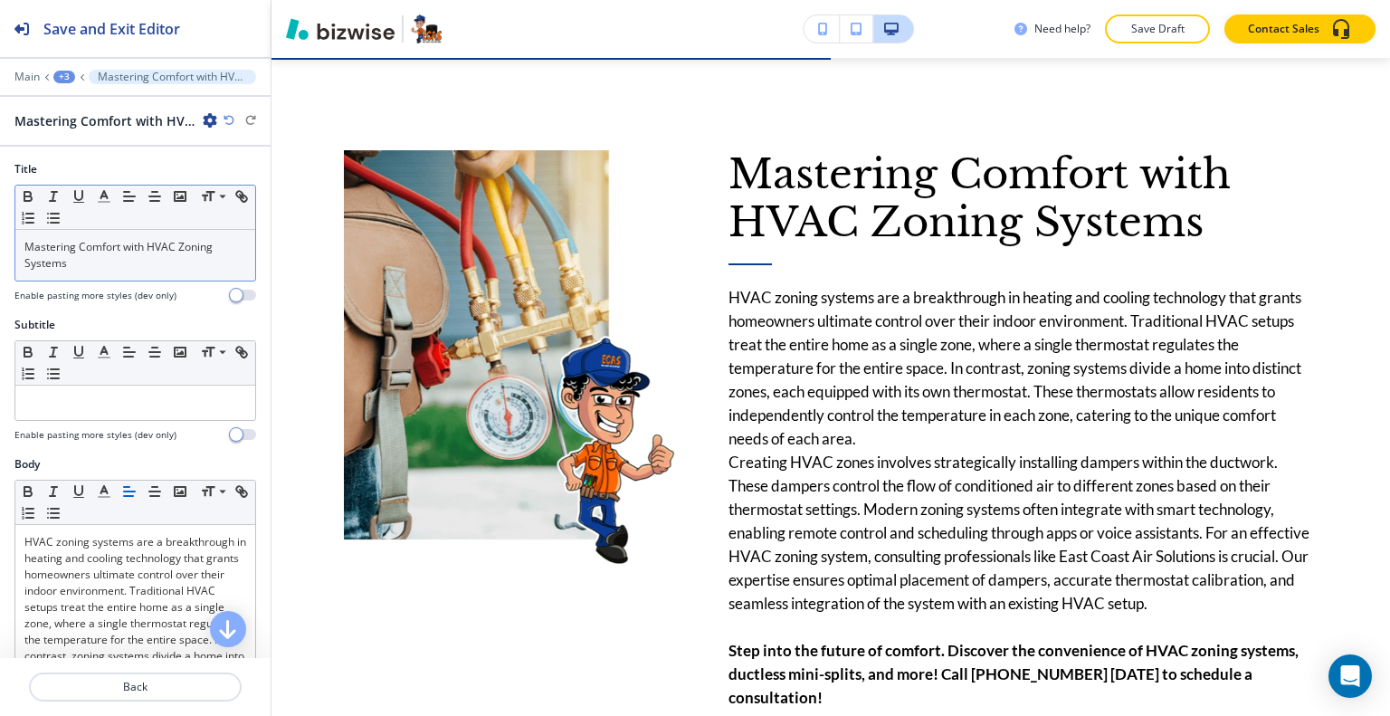
click at [115, 272] on div "Mastering Comfort with HVAC Zoning Systems" at bounding box center [135, 255] width 240 height 51
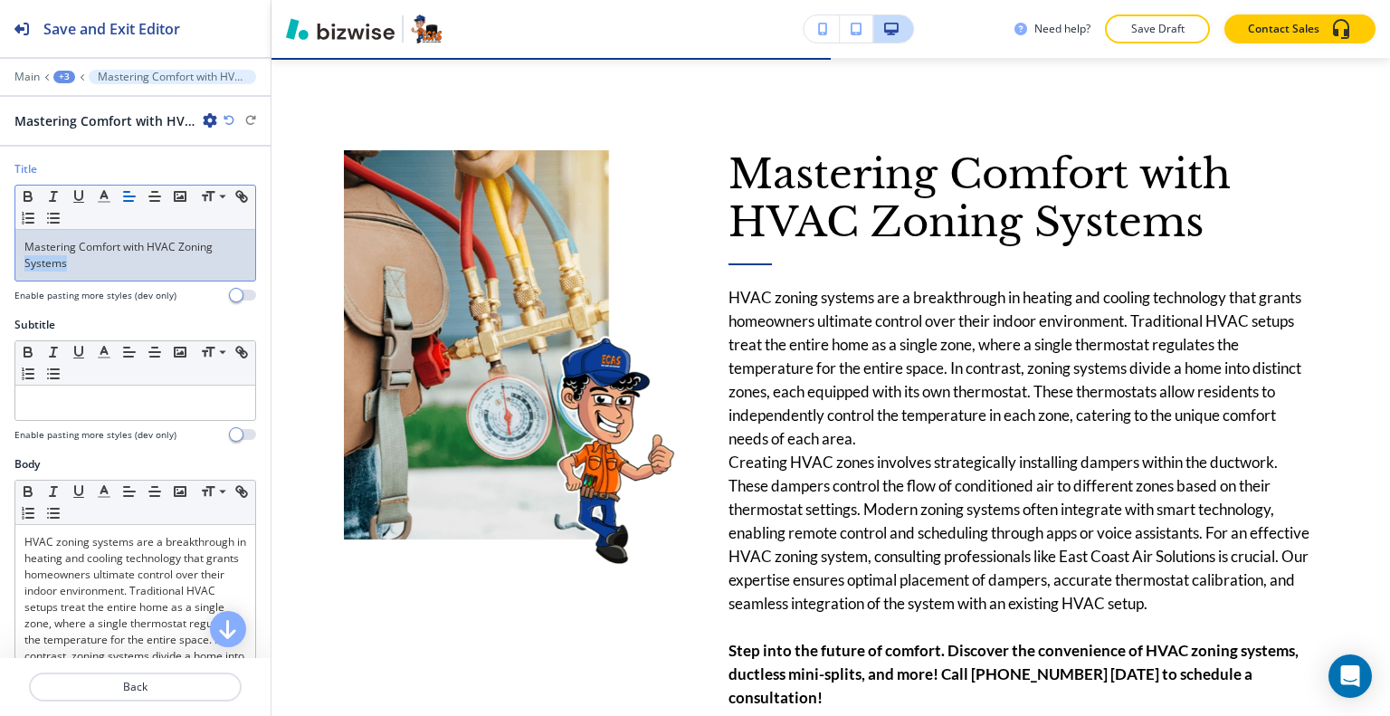
drag, startPoint x: 105, startPoint y: 276, endPoint x: 13, endPoint y: 257, distance: 94.3
click at [0, 262] on div "Title Small Normal Large Huge Mastering Comfort with HVAC Zoning Systems Enable…" at bounding box center [135, 239] width 271 height 156
click at [62, 251] on p "Mastering Comfort with HVAC Zoning Systems" at bounding box center [135, 255] width 222 height 33
drag, startPoint x: 76, startPoint y: 263, endPoint x: 35, endPoint y: 241, distance: 46.6
click at [17, 238] on div "Mastering Comfort with HVAC Zoning Systems" at bounding box center [135, 255] width 240 height 51
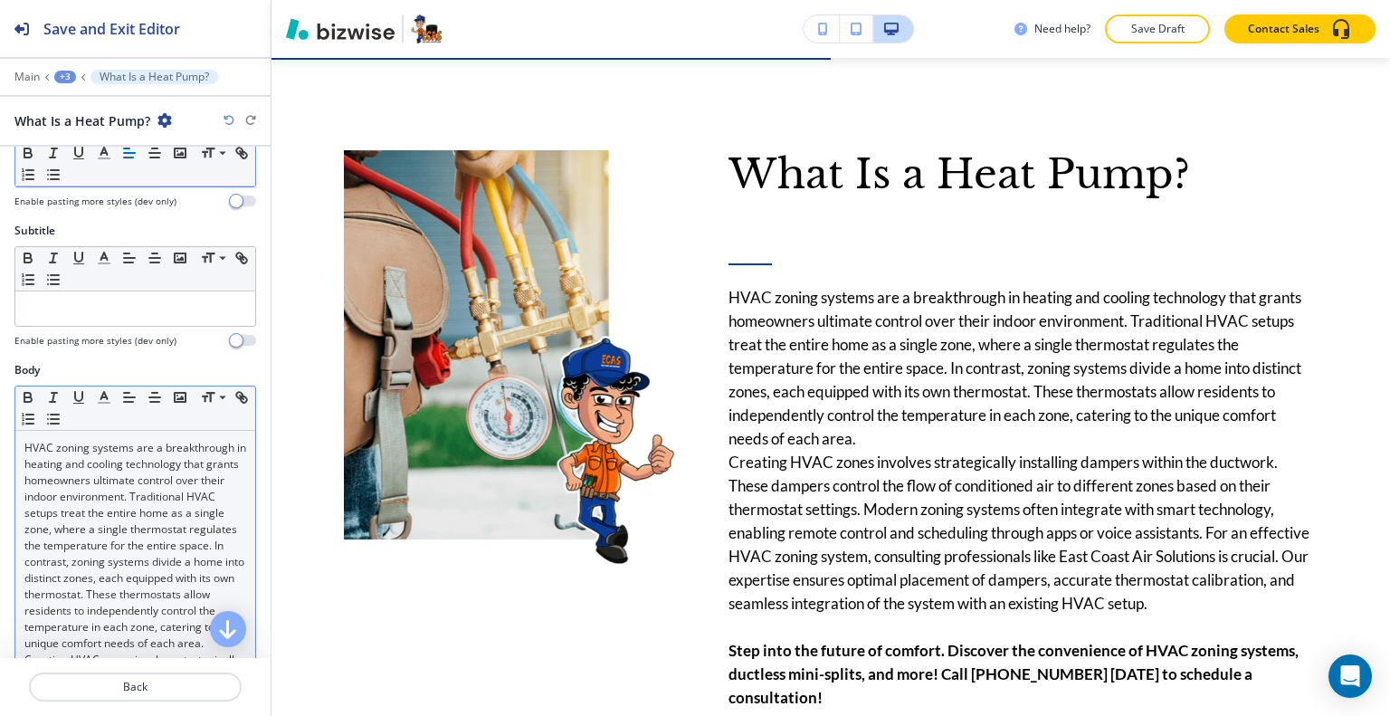
scroll to position [272, 0]
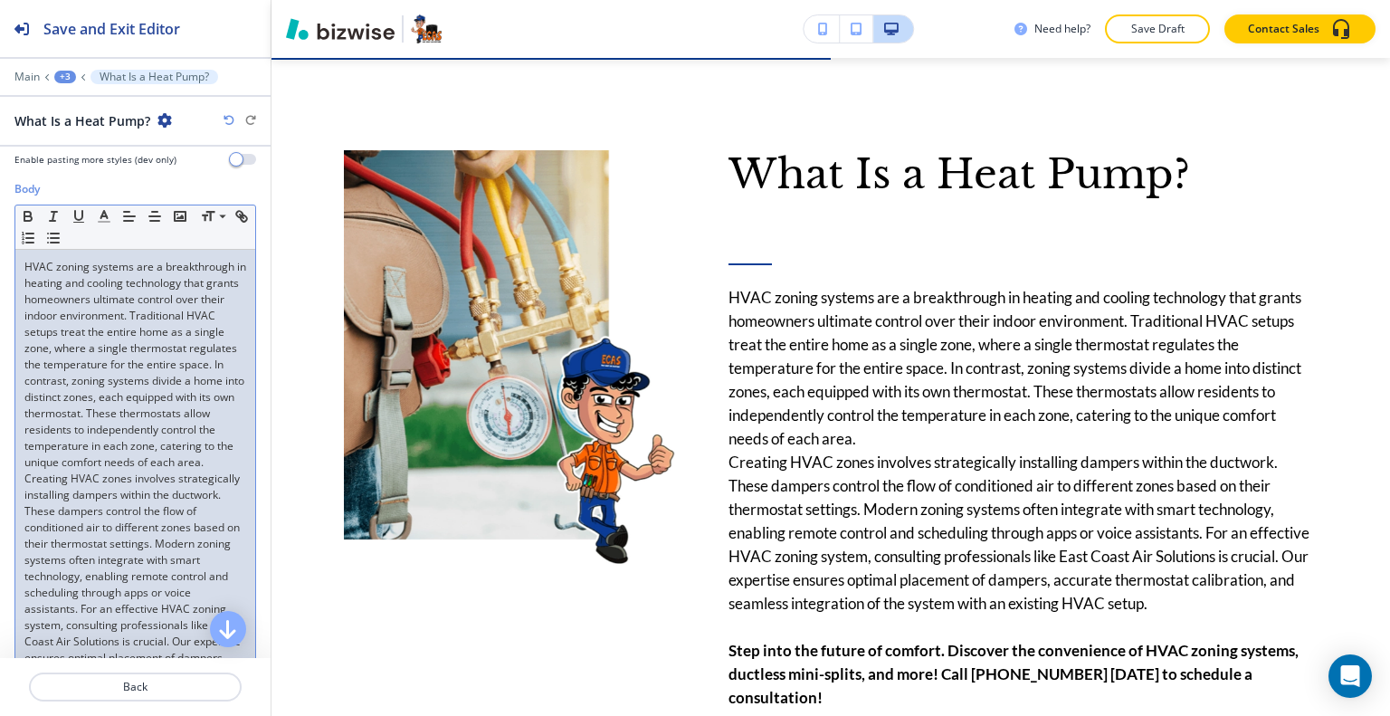
click at [138, 395] on p "HVAC zoning systems are a breakthrough in heating and cooling technology that g…" at bounding box center [135, 365] width 222 height 212
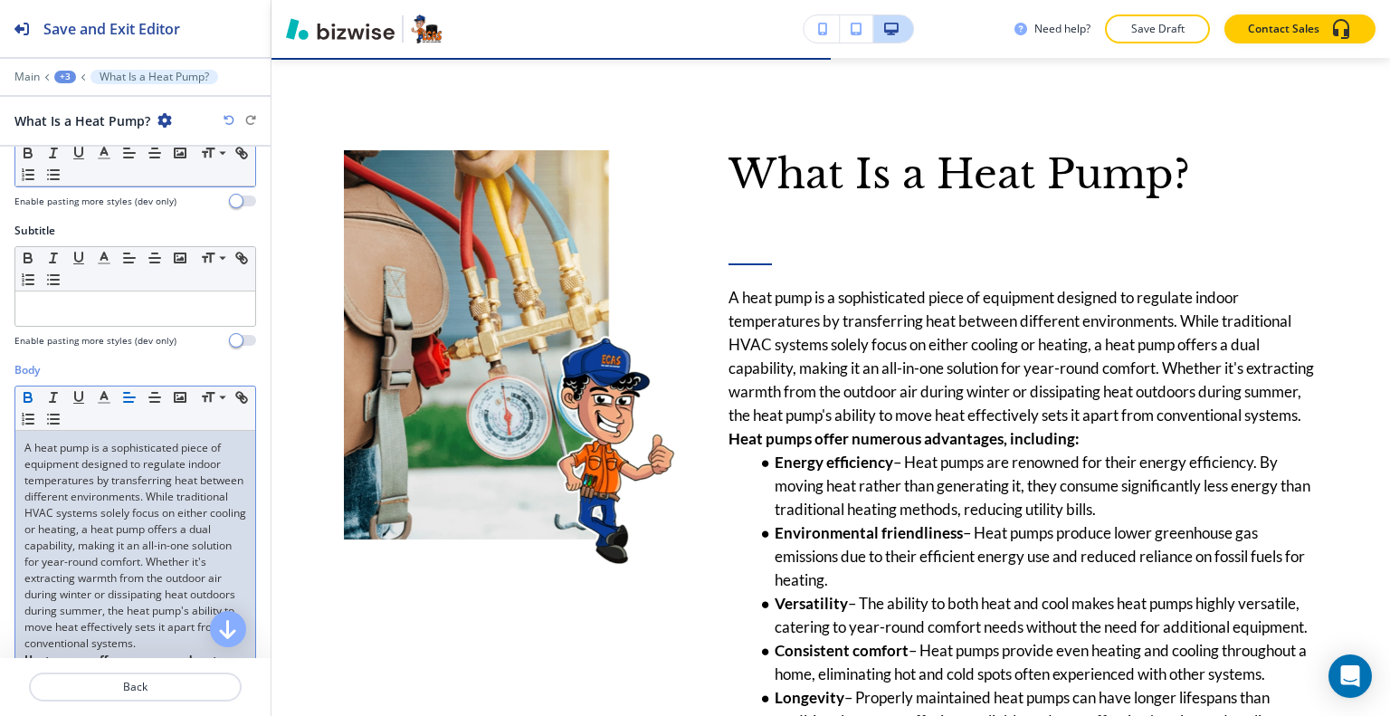
scroll to position [0, 0]
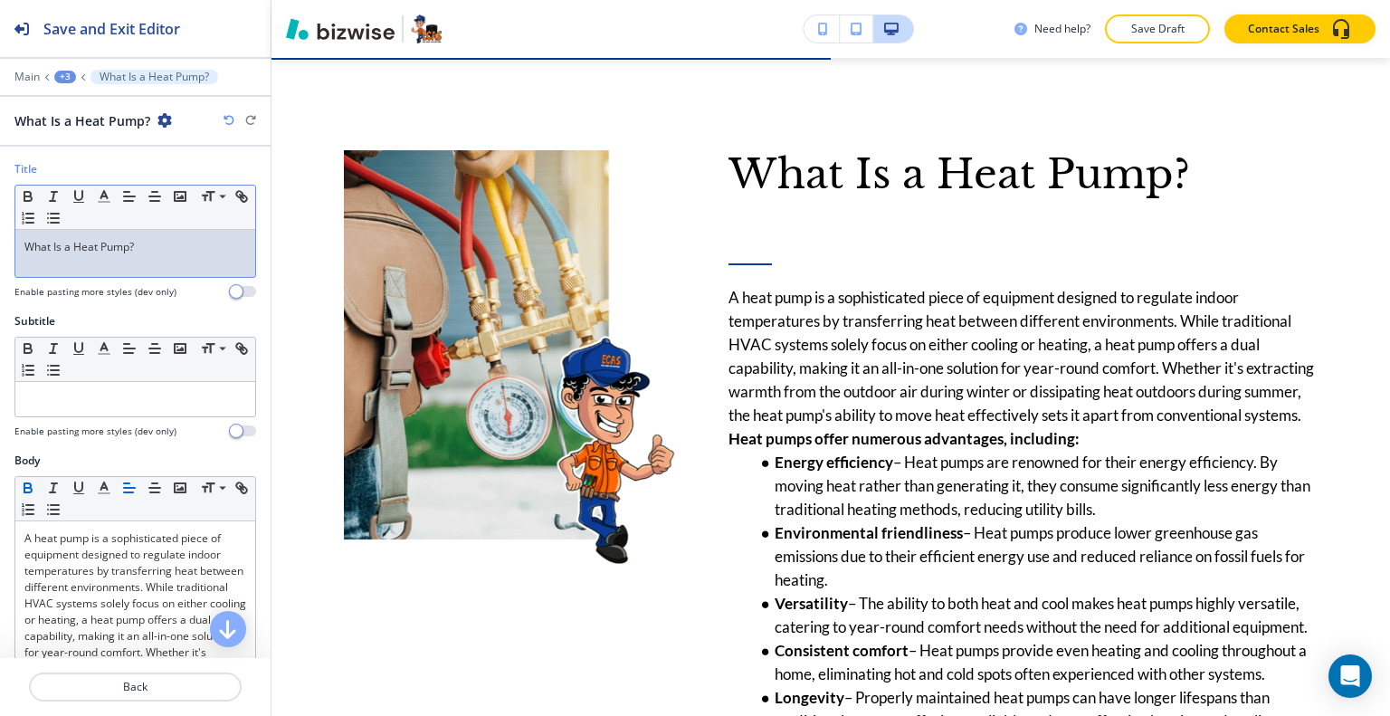
click at [165, 257] on div "What Is a Heat Pump?" at bounding box center [135, 253] width 240 height 47
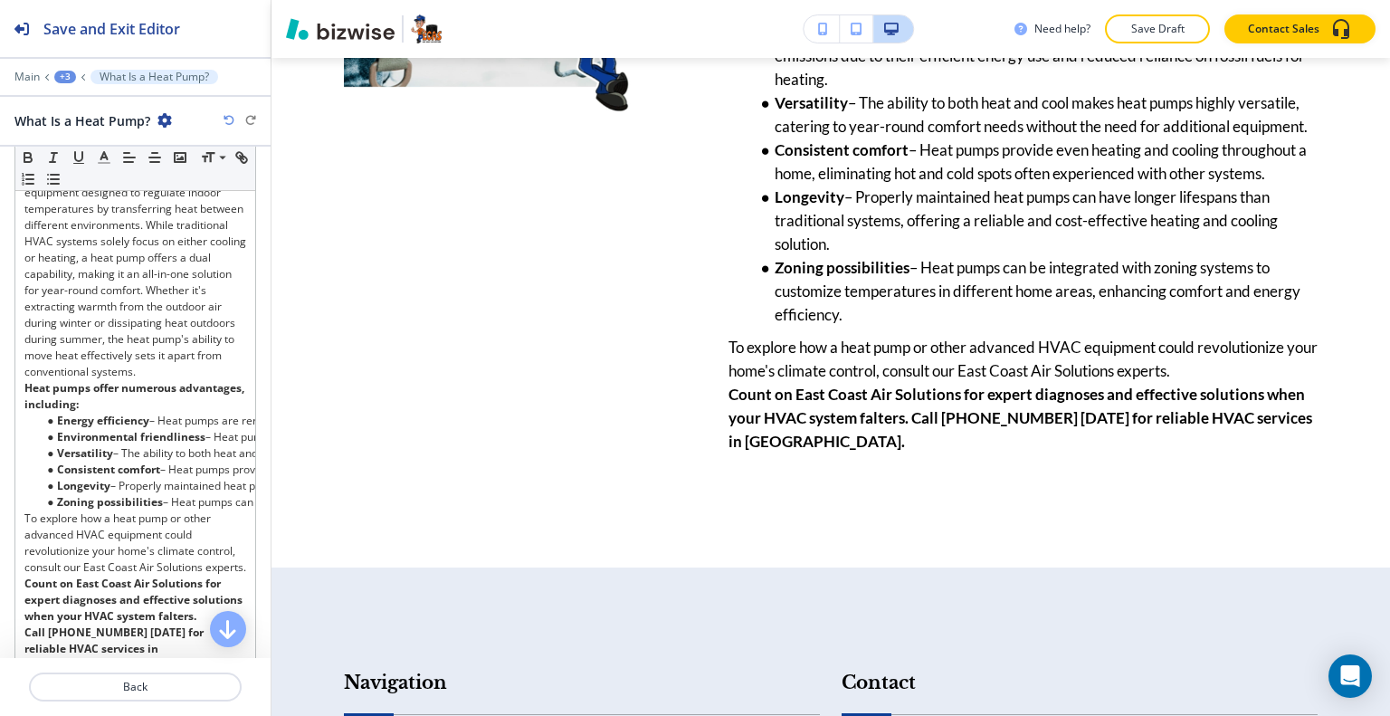
scroll to position [634, 0]
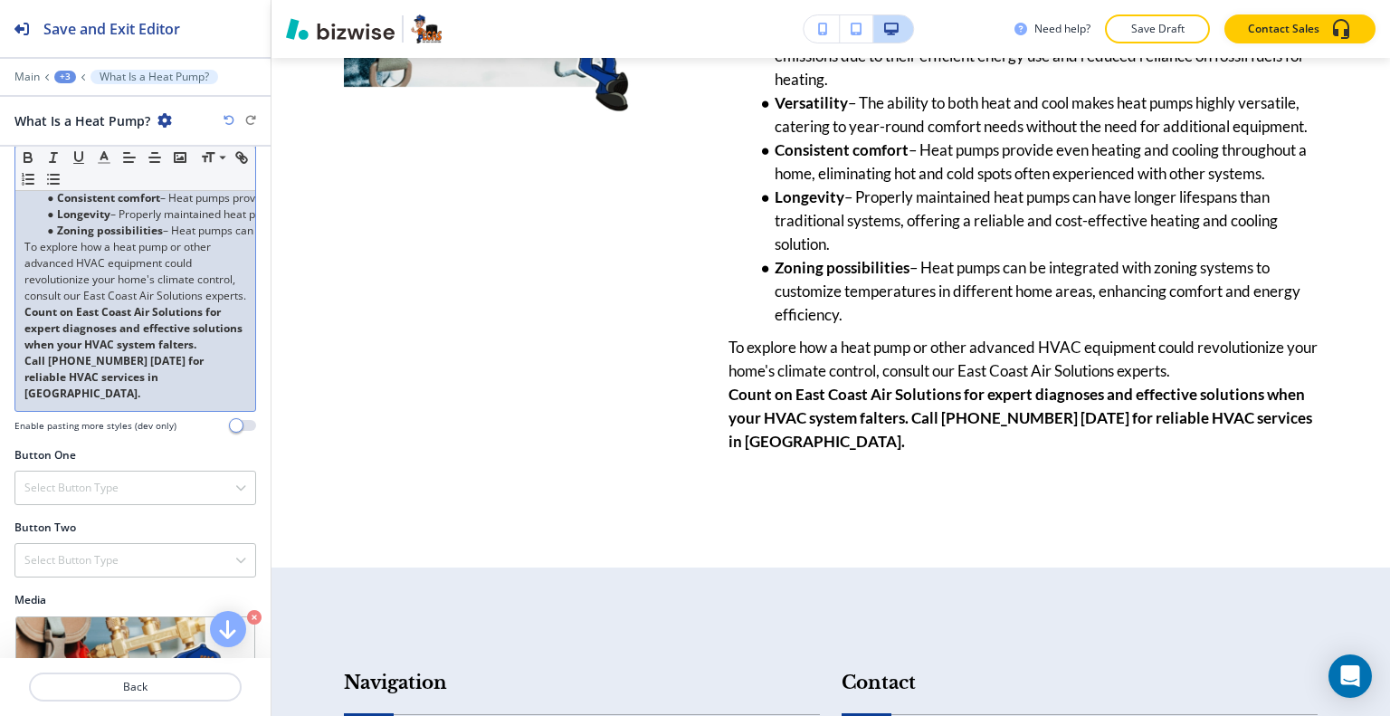
click at [138, 304] on p "To explore how a heat pump or other advanced HVAC equipment could revolutionize…" at bounding box center [135, 271] width 222 height 65
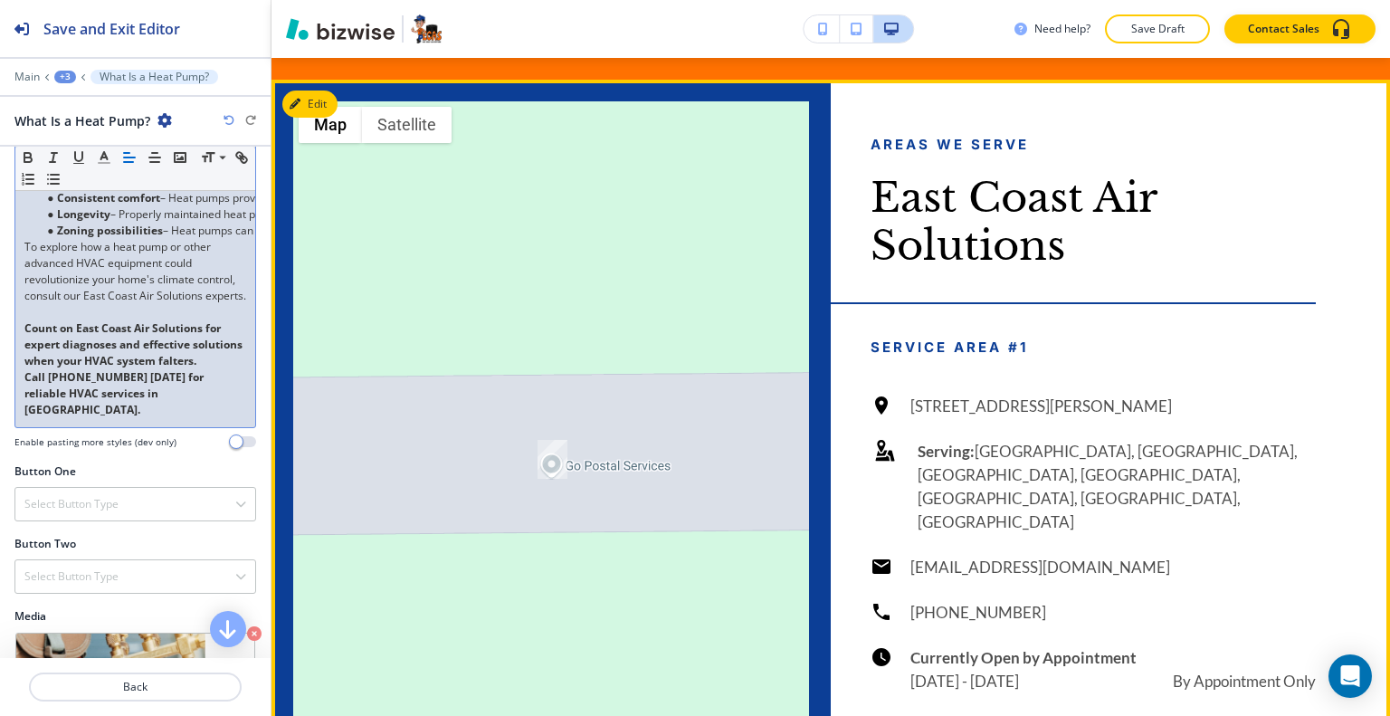
scroll to position [3193, 0]
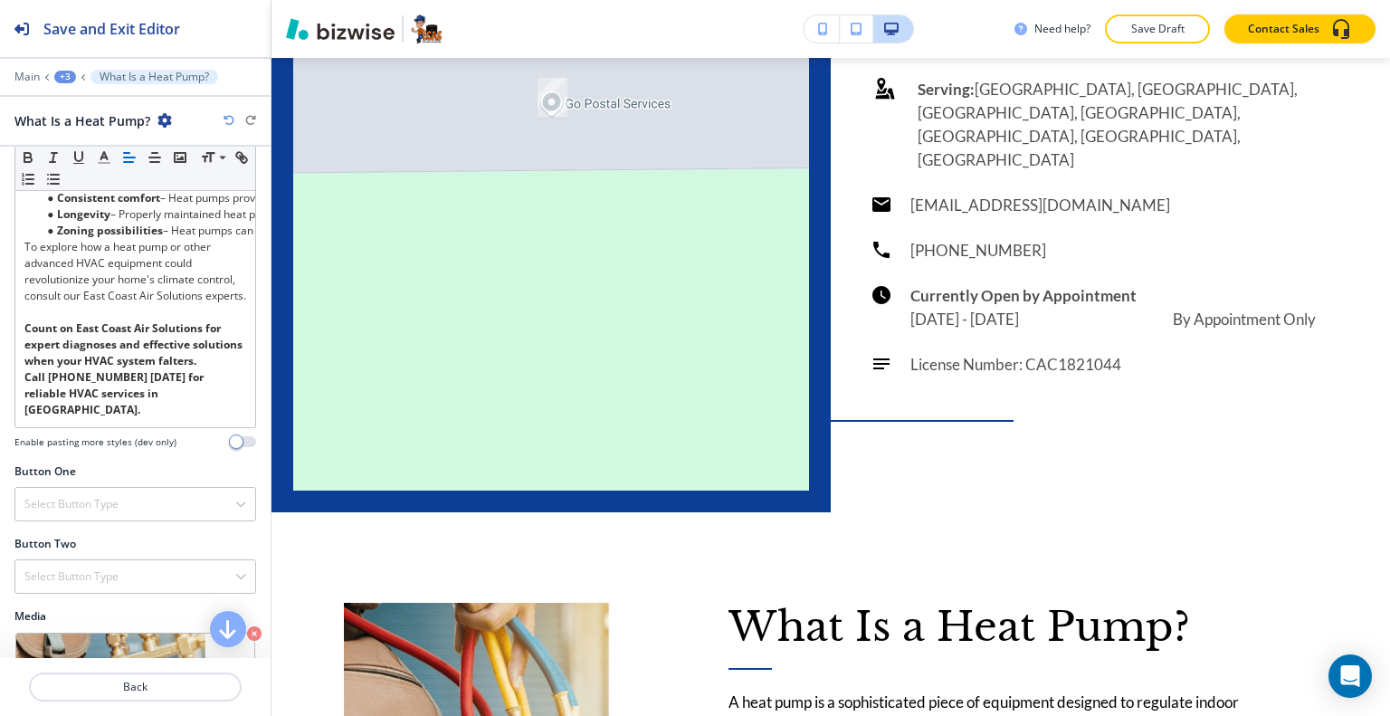
click at [70, 81] on div "+3" at bounding box center [65, 77] width 22 height 13
click at [84, 140] on p "[PERSON_NAME]" at bounding box center [112, 137] width 92 height 16
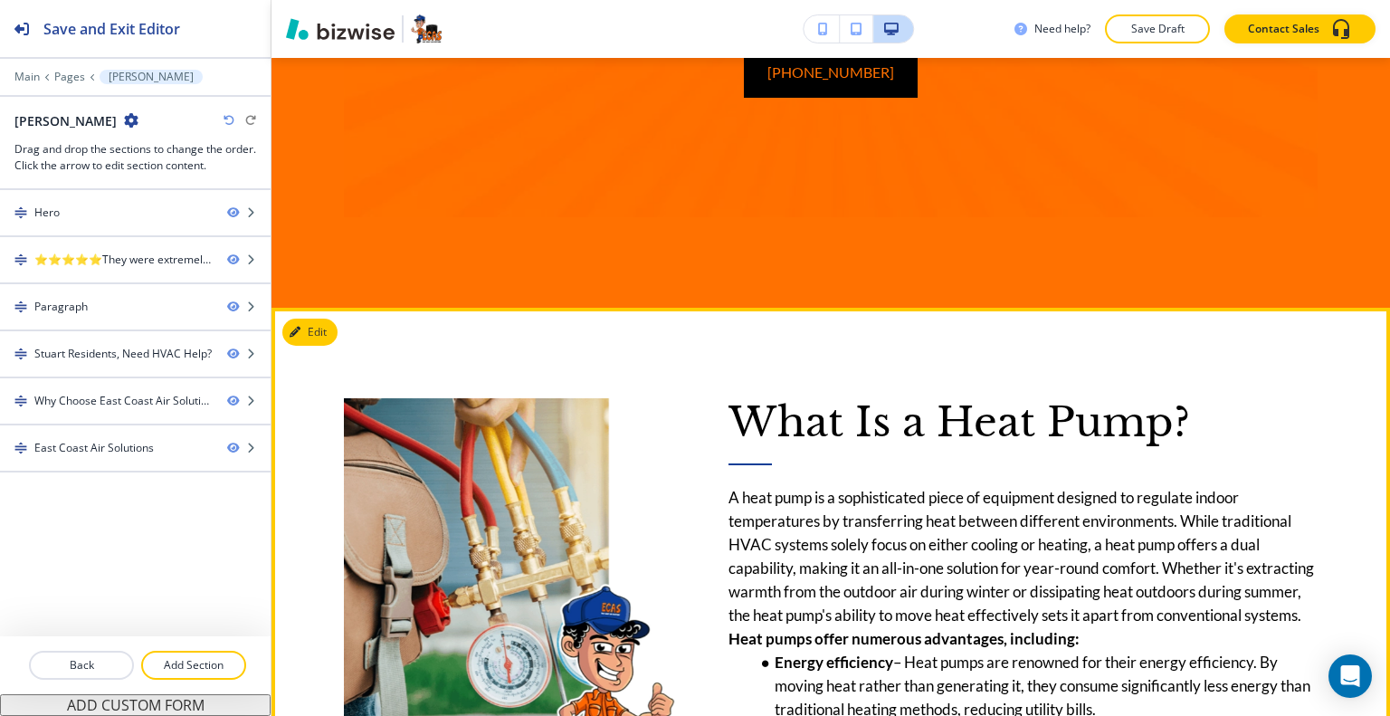
scroll to position [2874, 0]
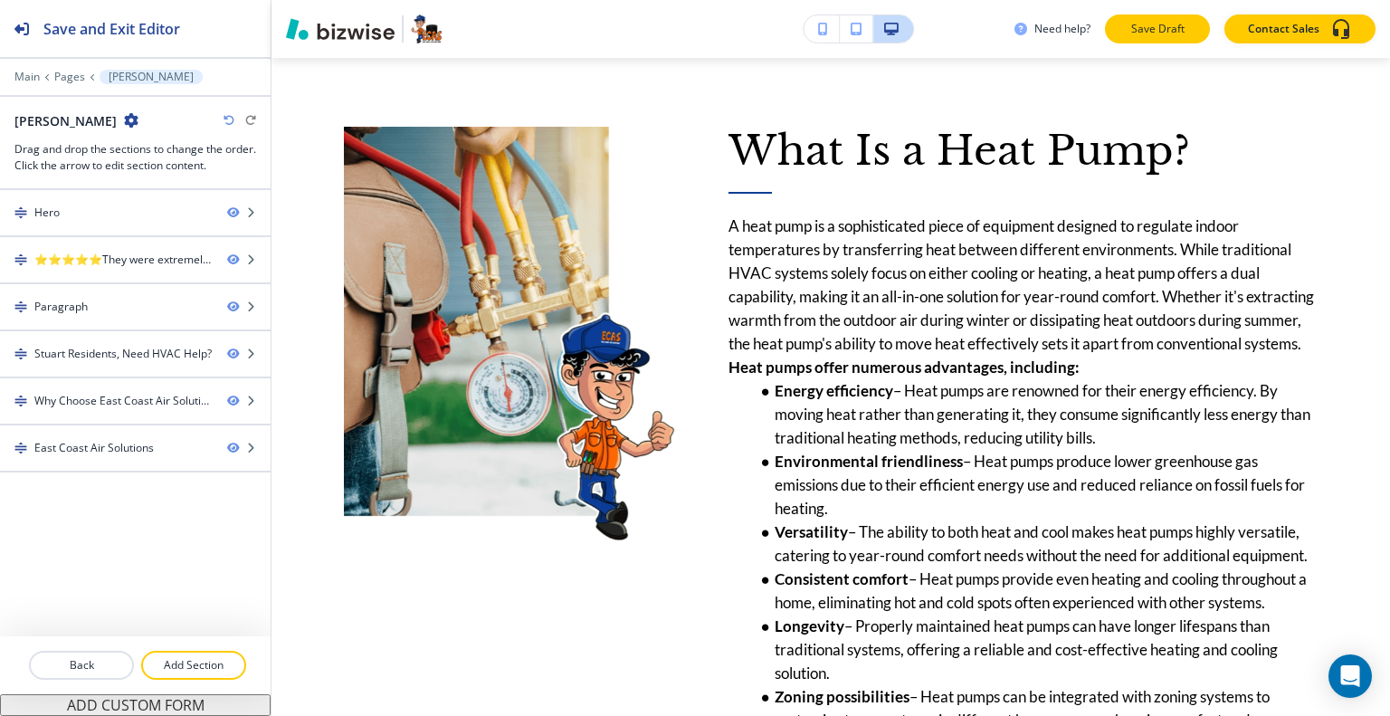
click at [1117, 24] on button "Save Draft" at bounding box center [1157, 28] width 105 height 29
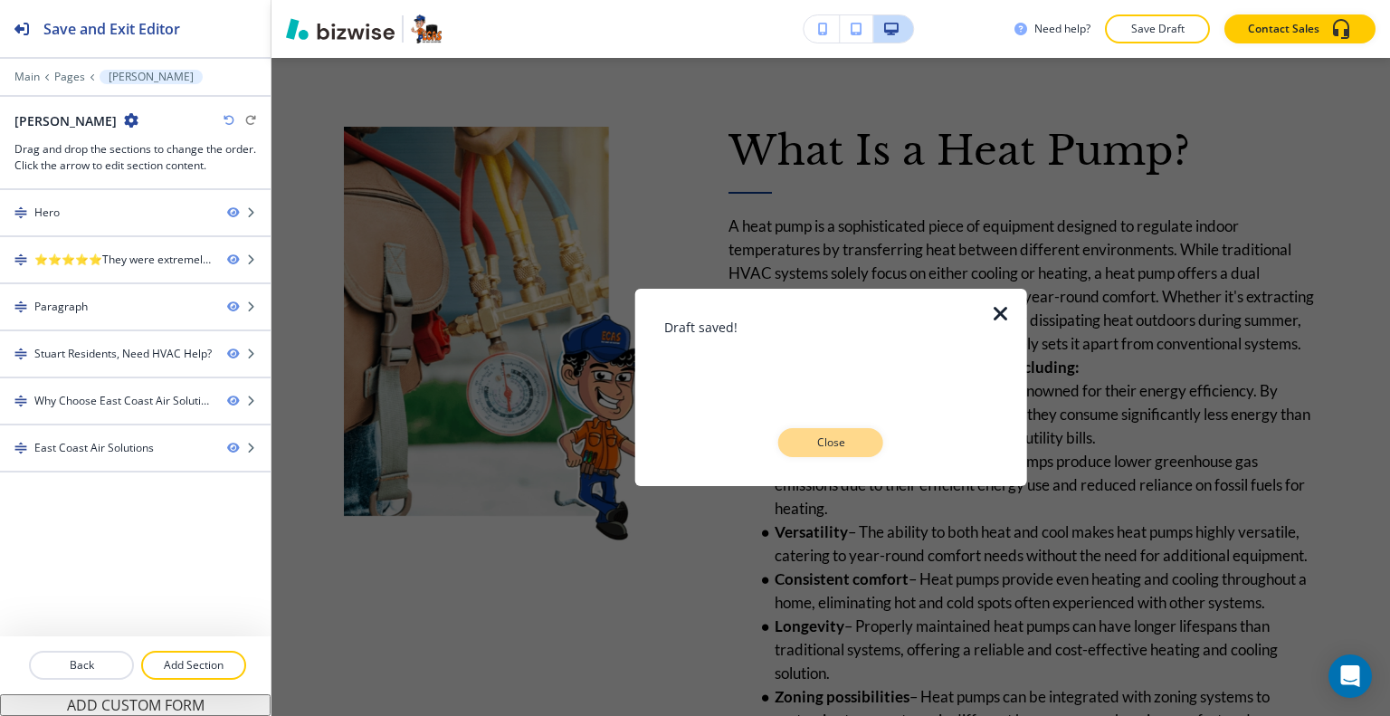
click at [852, 454] on button "Close" at bounding box center [830, 442] width 105 height 29
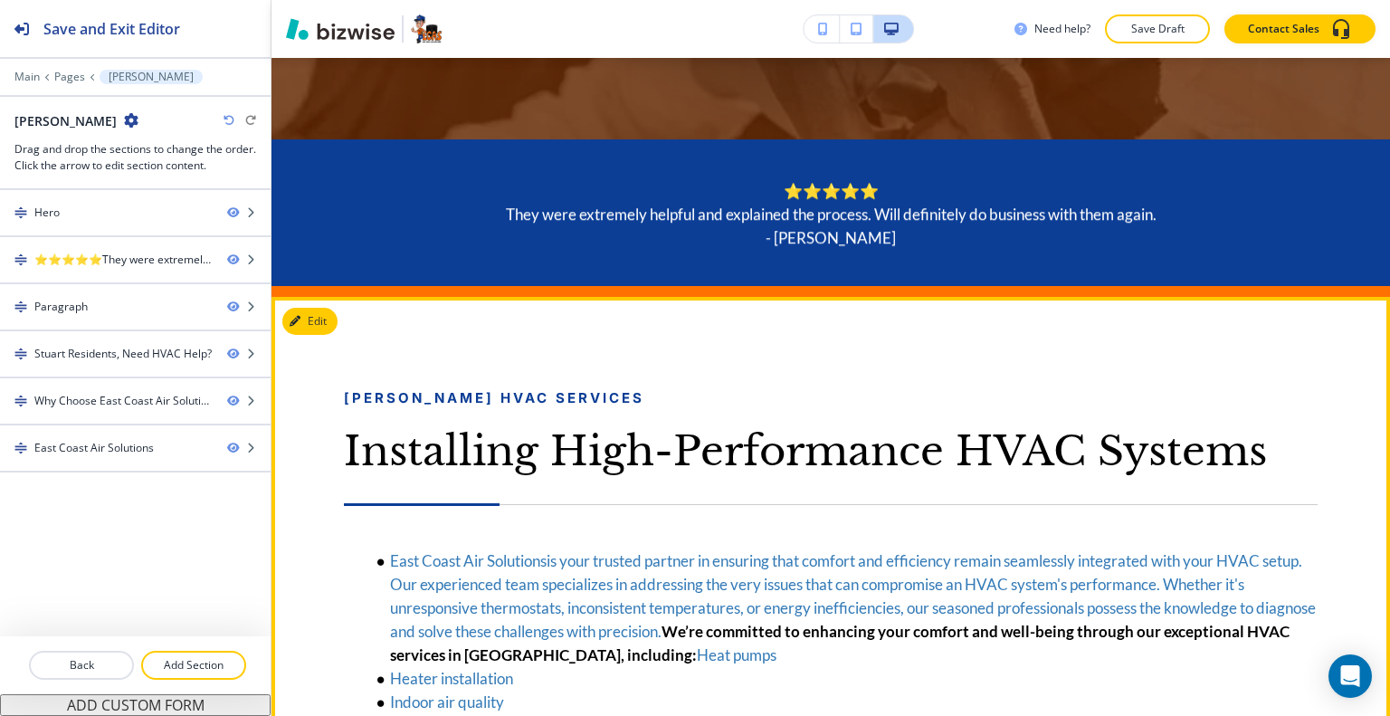
scroll to position [1064, 0]
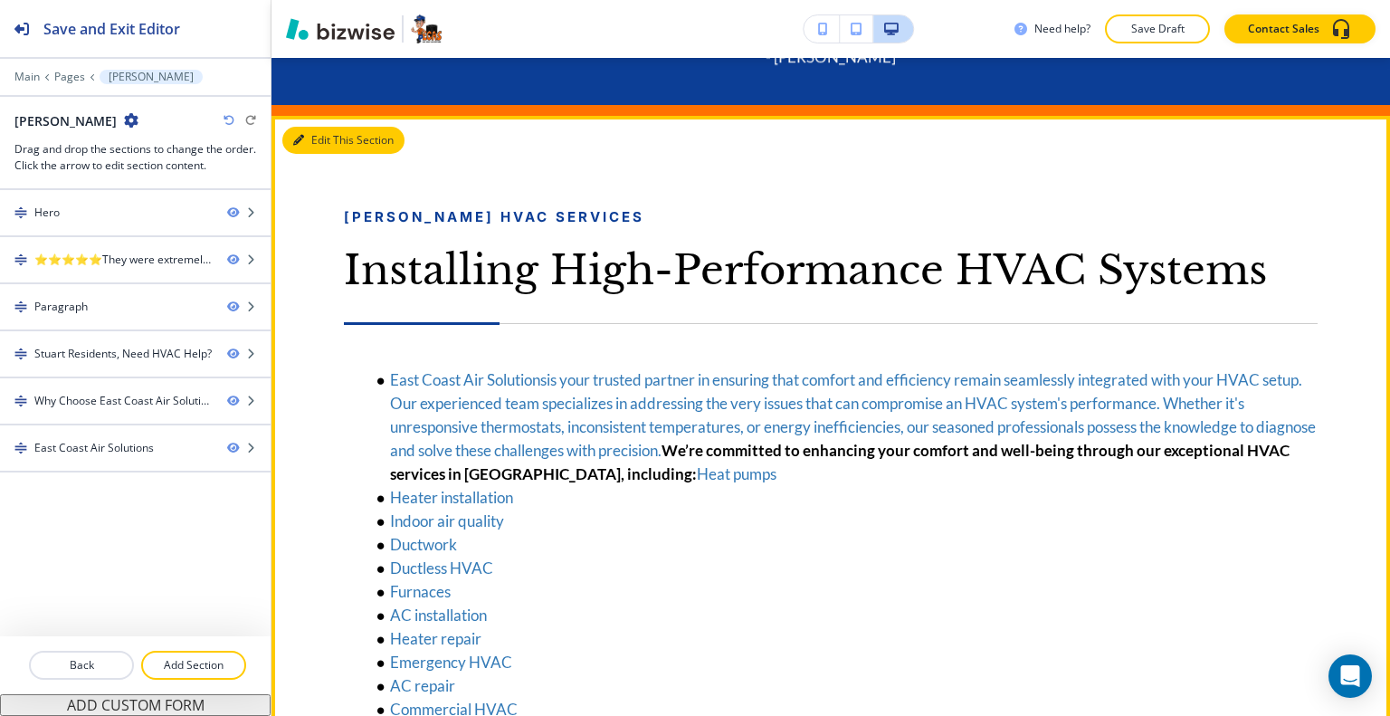
click at [319, 146] on button "Edit This Section" at bounding box center [343, 140] width 122 height 27
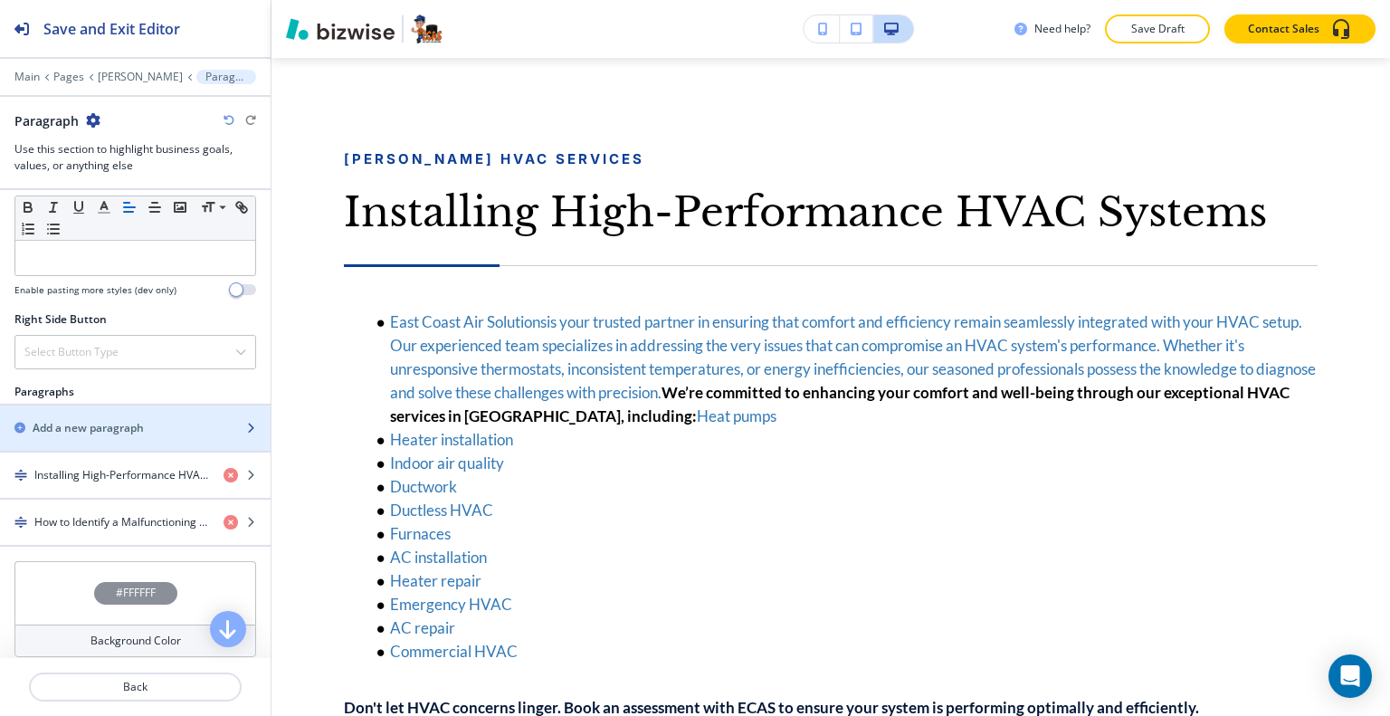
scroll to position [996, 0]
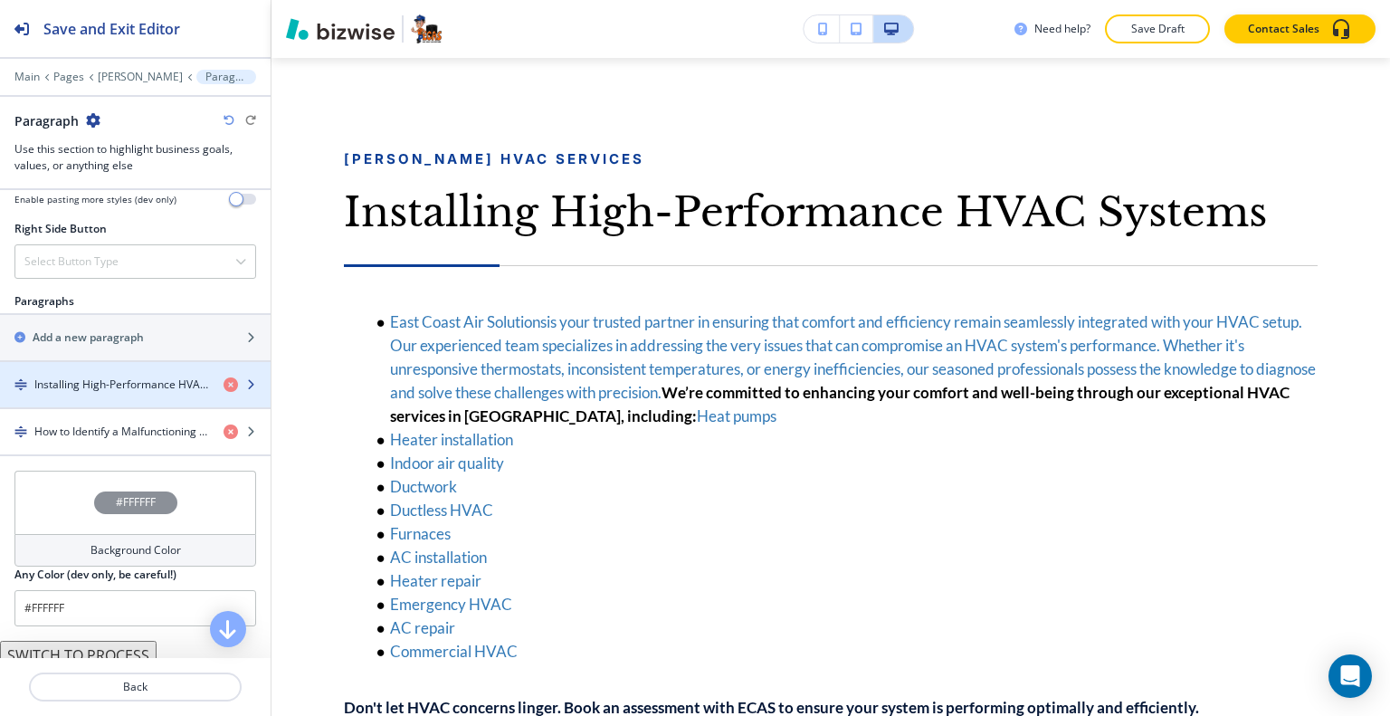
click at [117, 383] on h4 "Installing High-Performance HVAC Systems" at bounding box center [121, 385] width 175 height 16
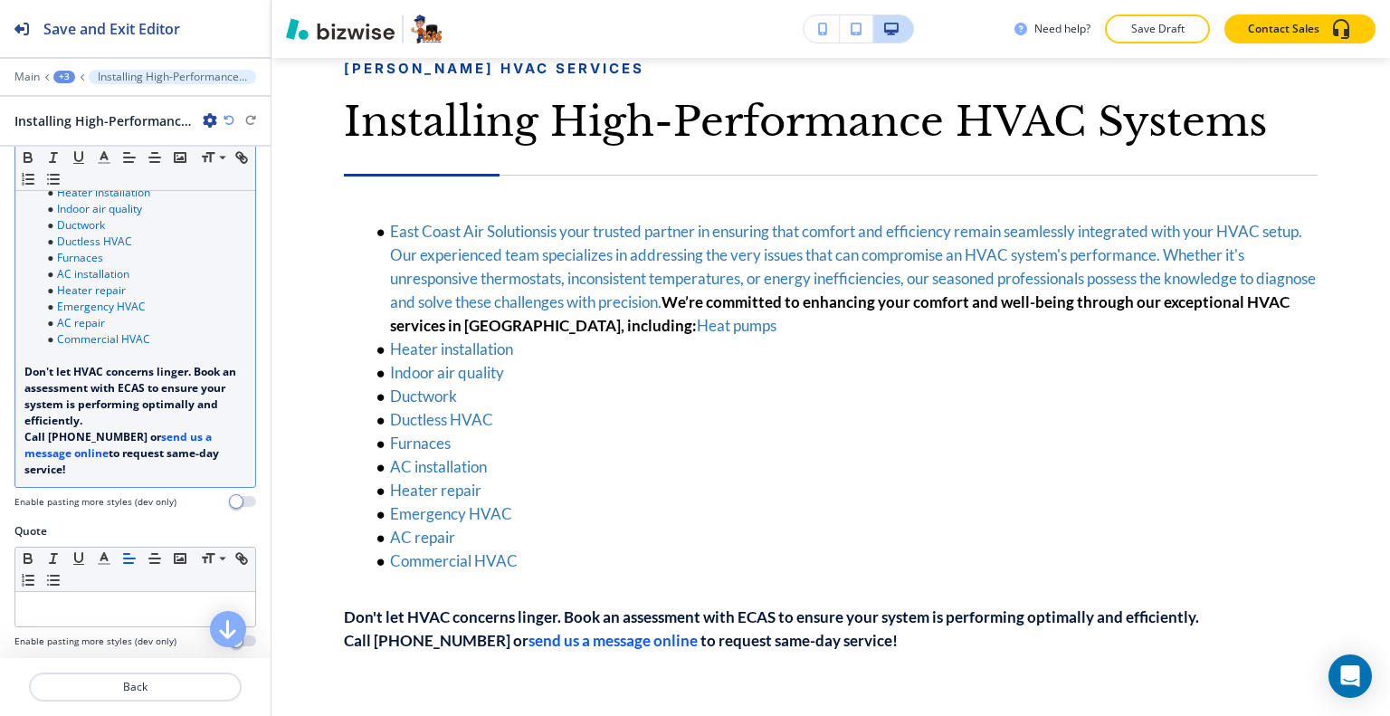
scroll to position [0, 197]
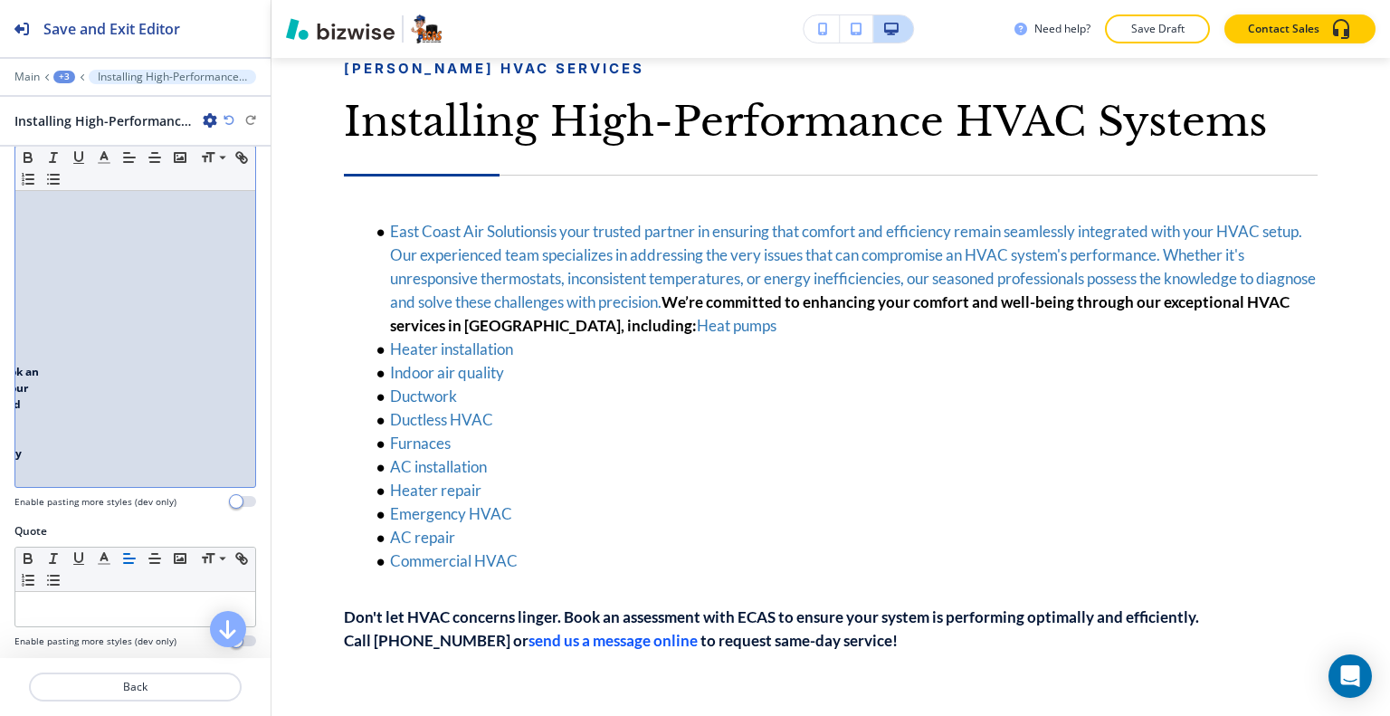
click at [141, 444] on div "East Coast Air Solutions is your trusted partner in ensuring that comfort and e…" at bounding box center [135, 323] width 240 height 328
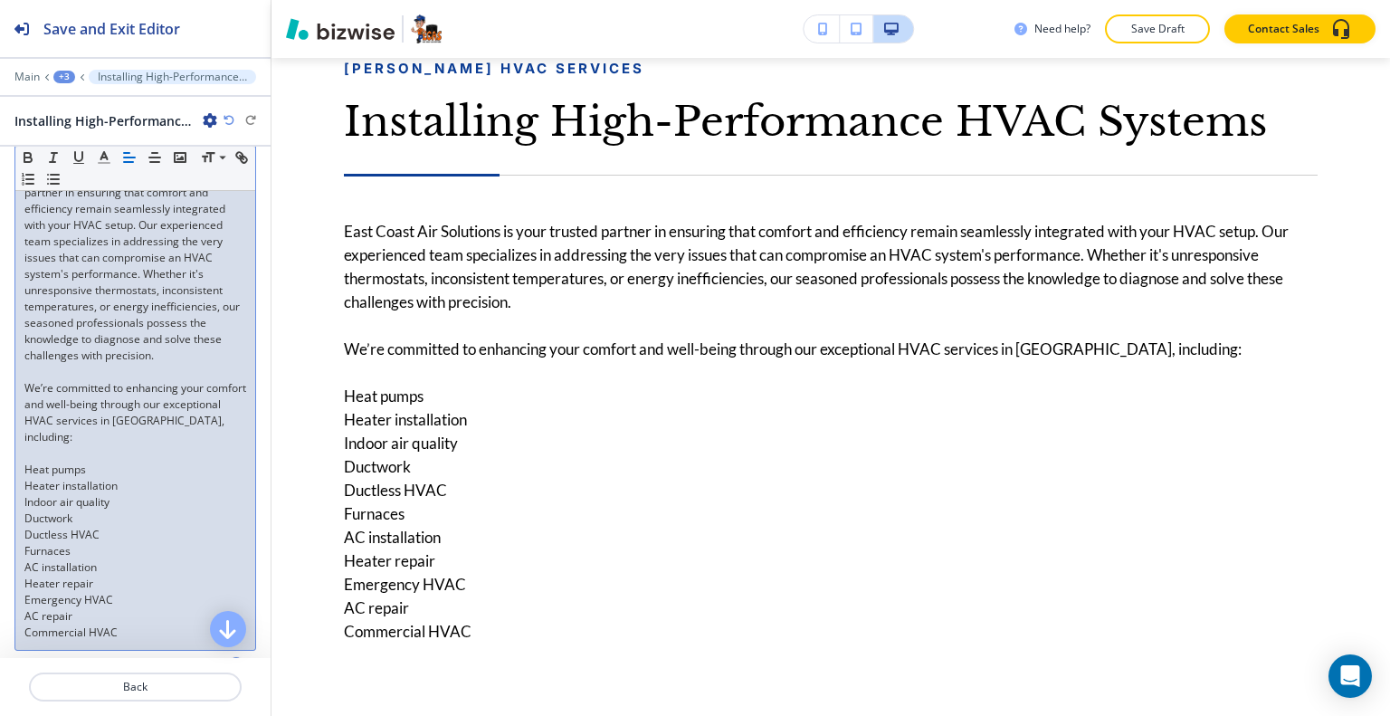
scroll to position [453, 0]
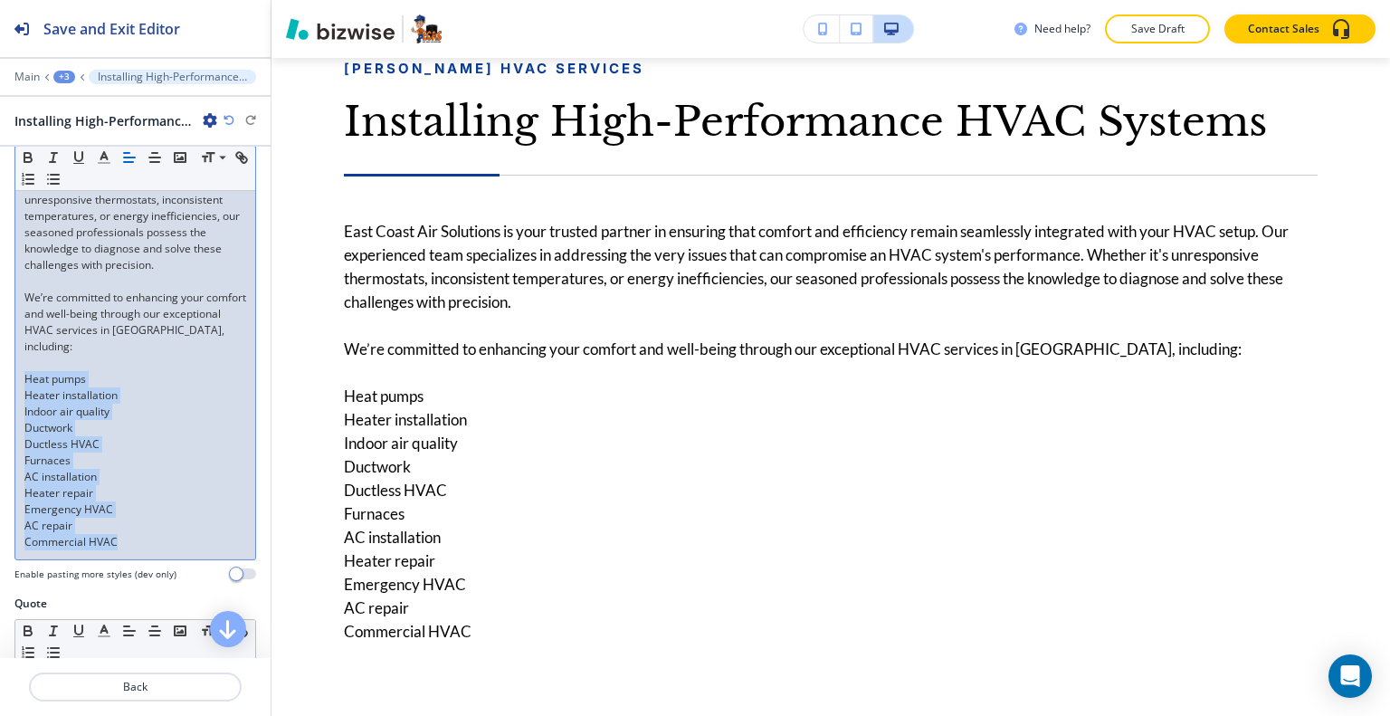
drag, startPoint x: 123, startPoint y: 542, endPoint x: 0, endPoint y: 384, distance: 200.6
click at [0, 384] on div "Body Small Normal Large Huge East Coast Air Solutions is your trusted partner i…" at bounding box center [135, 298] width 271 height 596
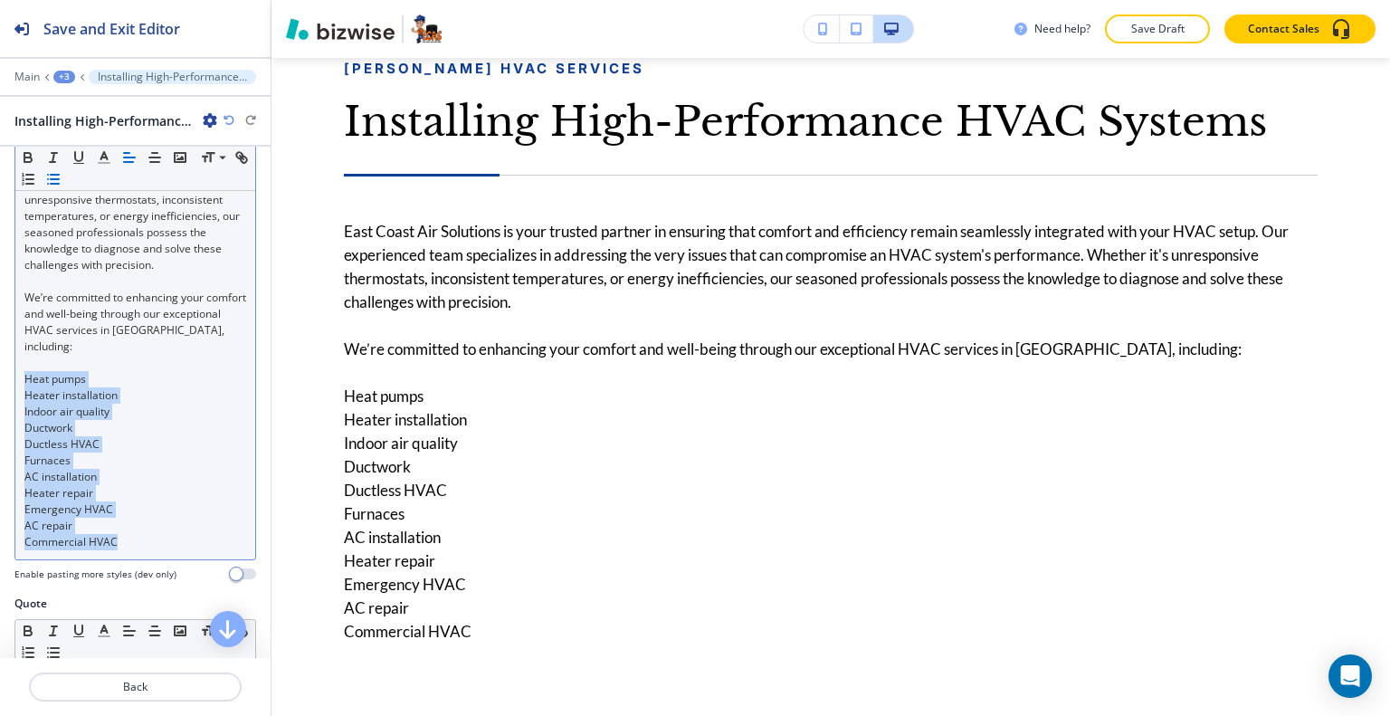
click at [62, 173] on icon "button" at bounding box center [53, 179] width 16 height 16
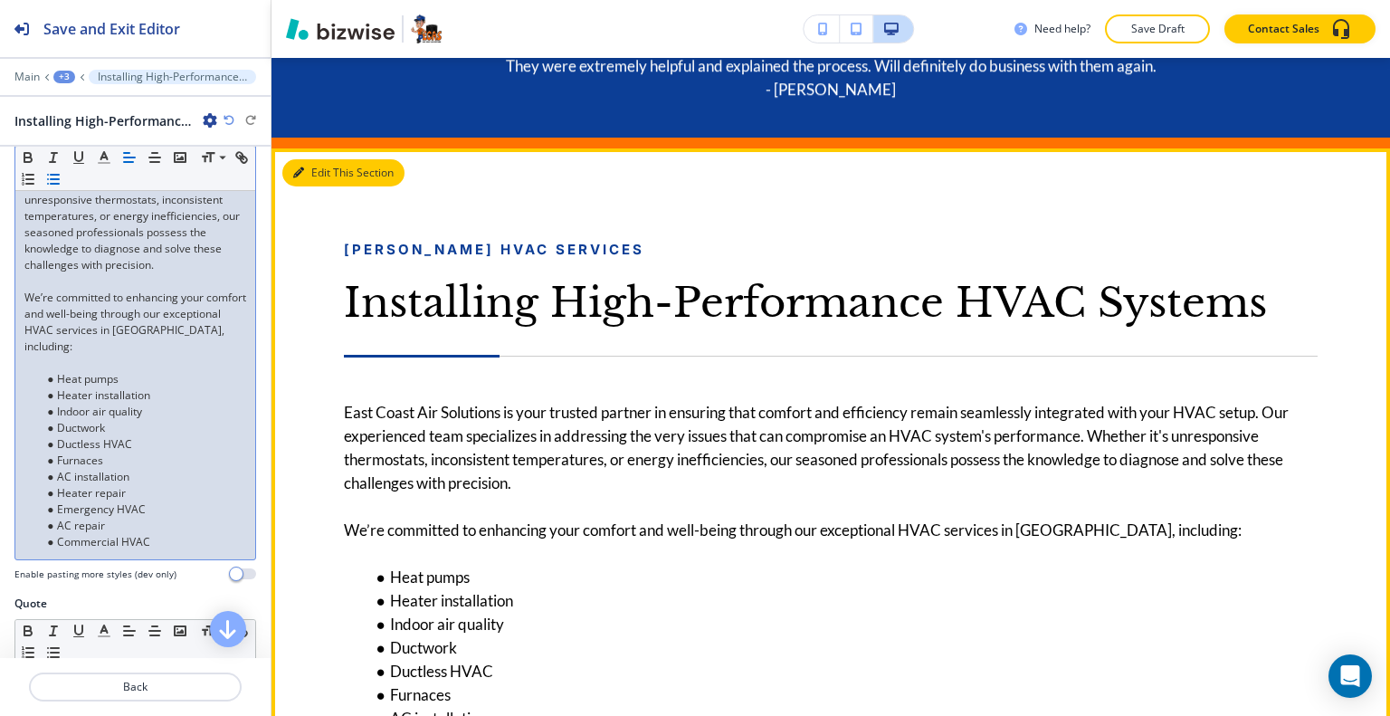
click at [313, 171] on button "Edit This Section" at bounding box center [343, 172] width 122 height 27
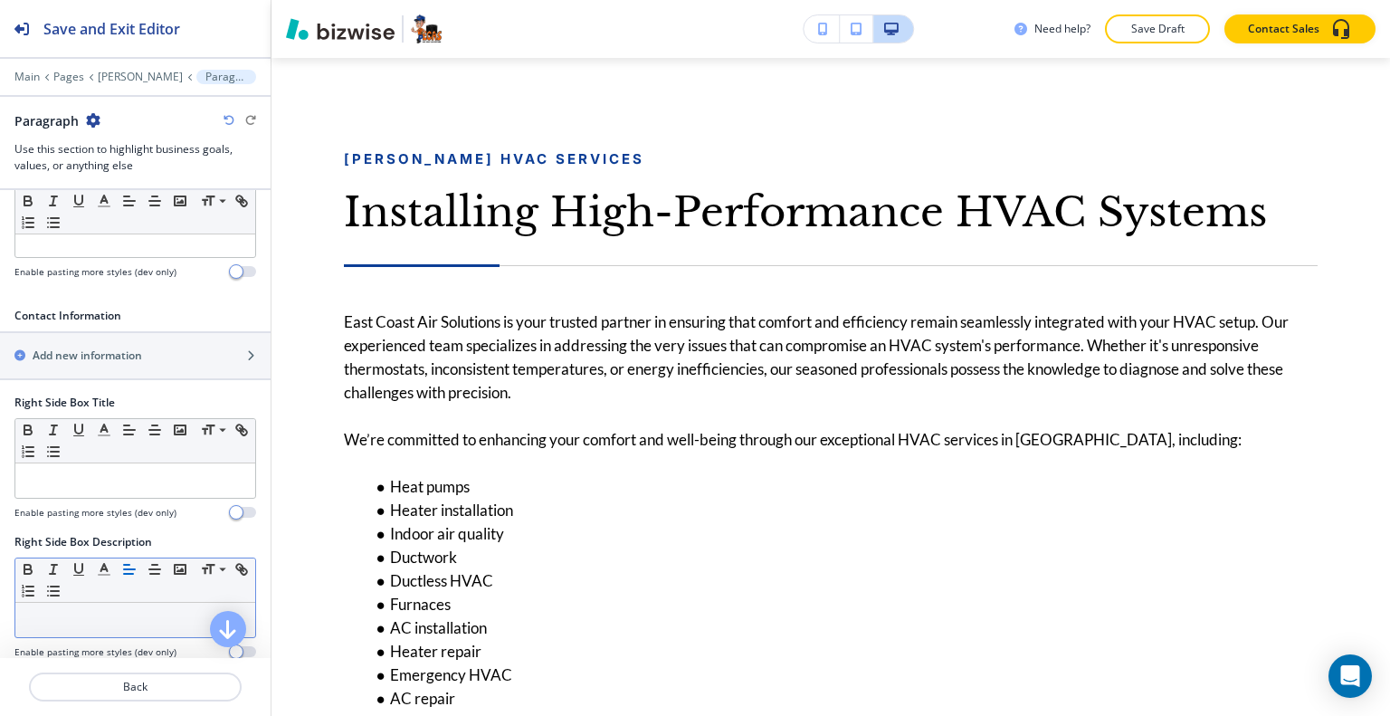
scroll to position [815, 0]
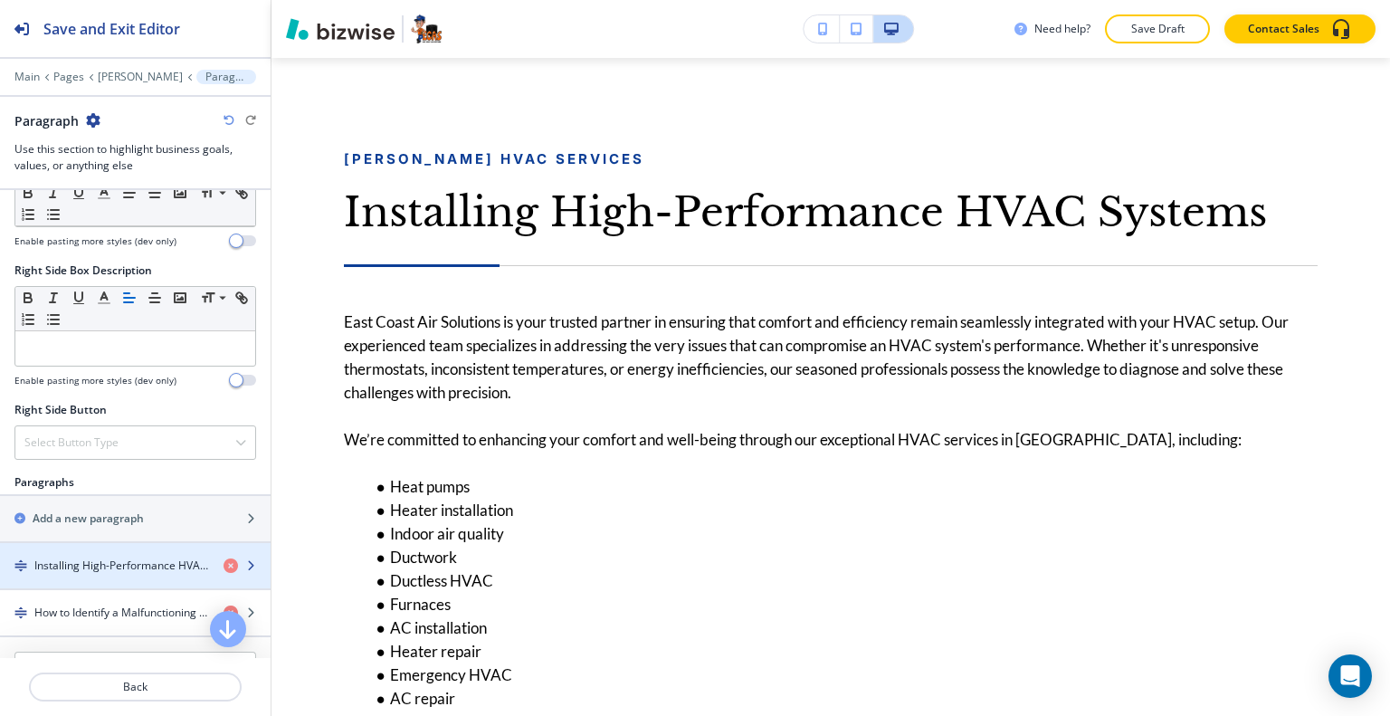
click at [138, 548] on div "button" at bounding box center [135, 550] width 271 height 14
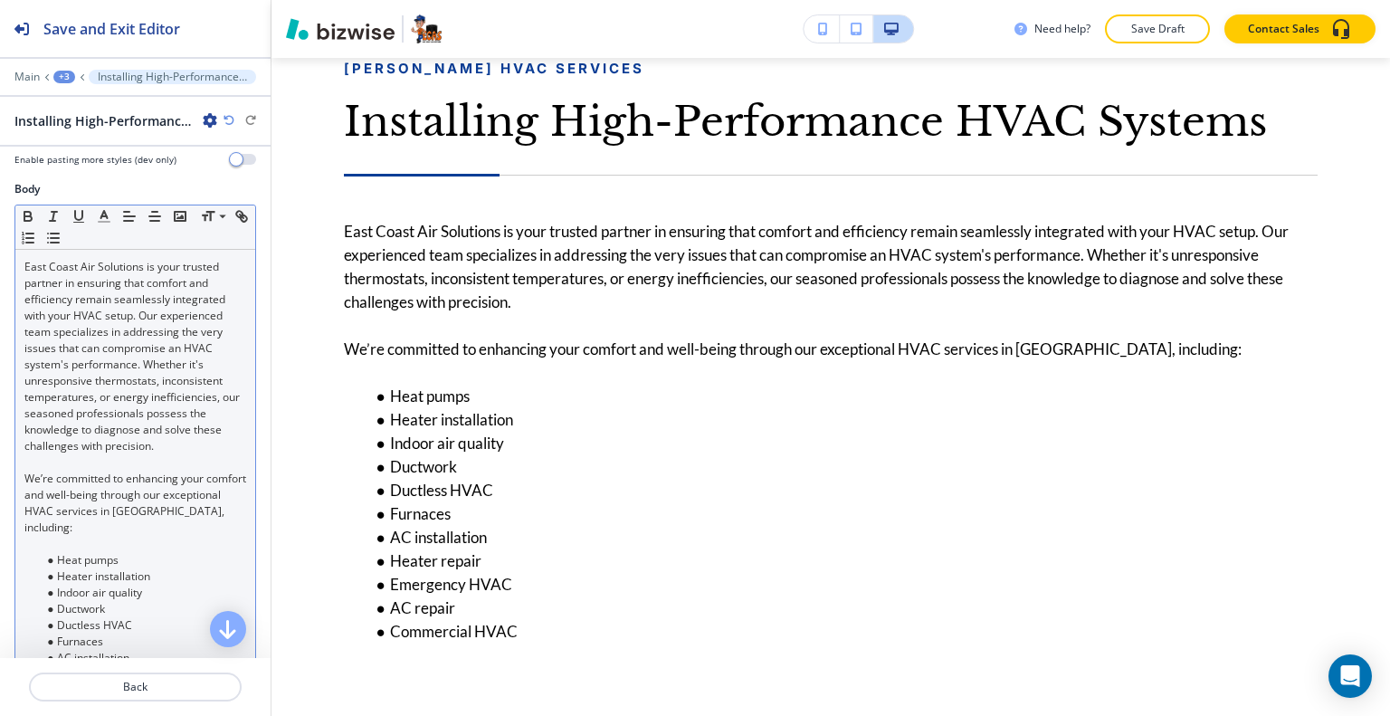
scroll to position [543, 0]
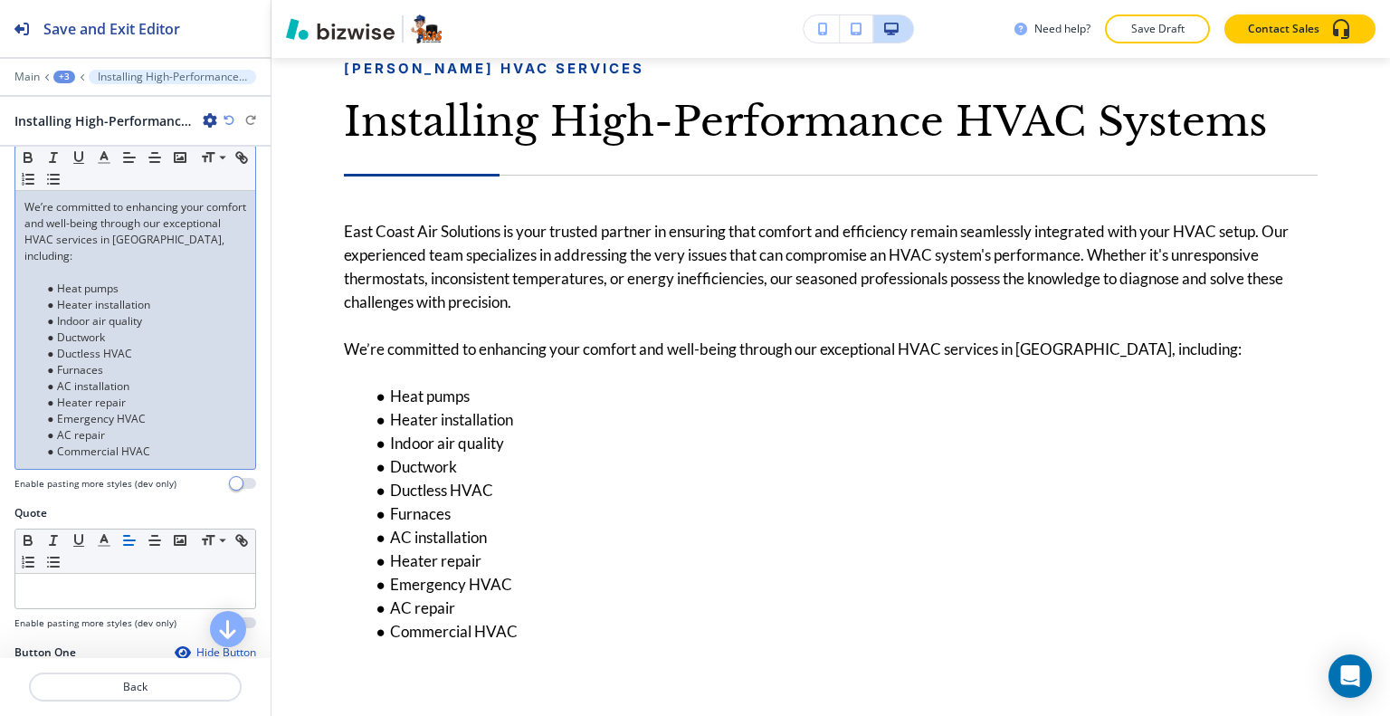
click at [180, 457] on li "Commercial HVAC" at bounding box center [143, 451] width 205 height 16
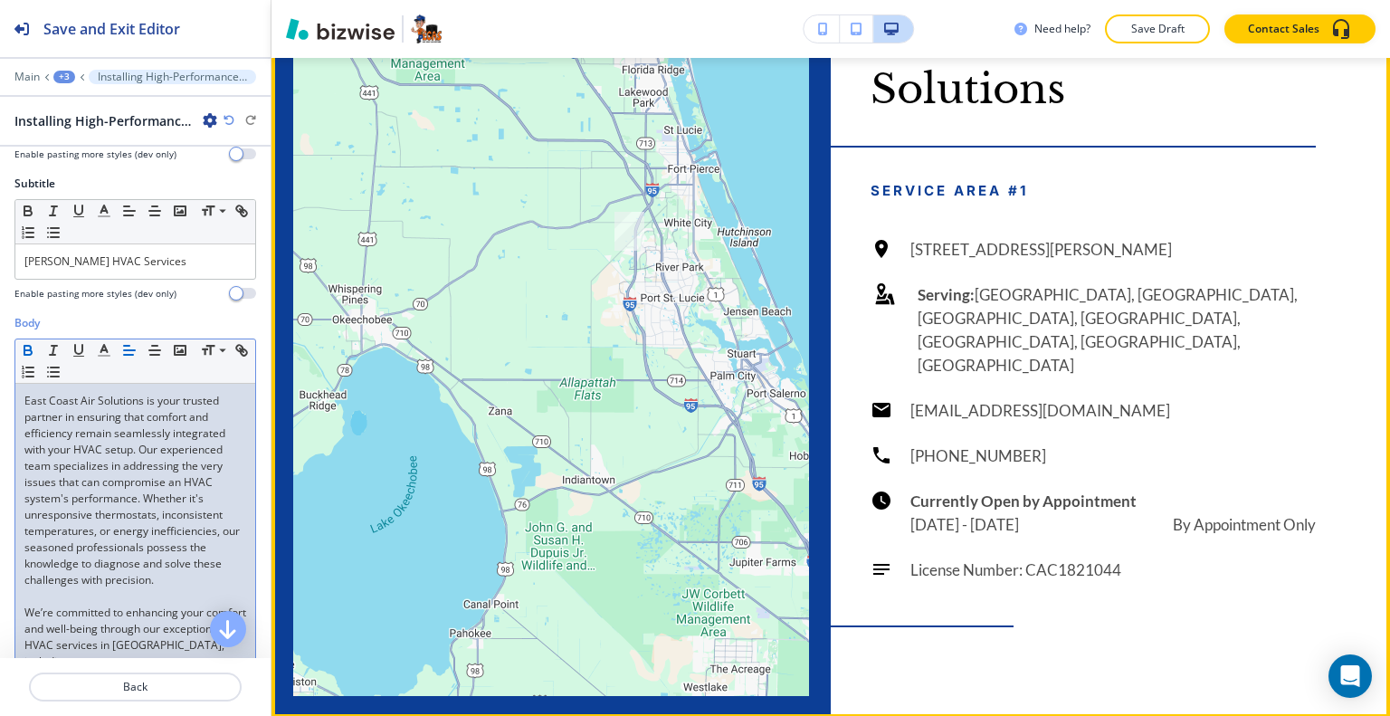
scroll to position [4290, 0]
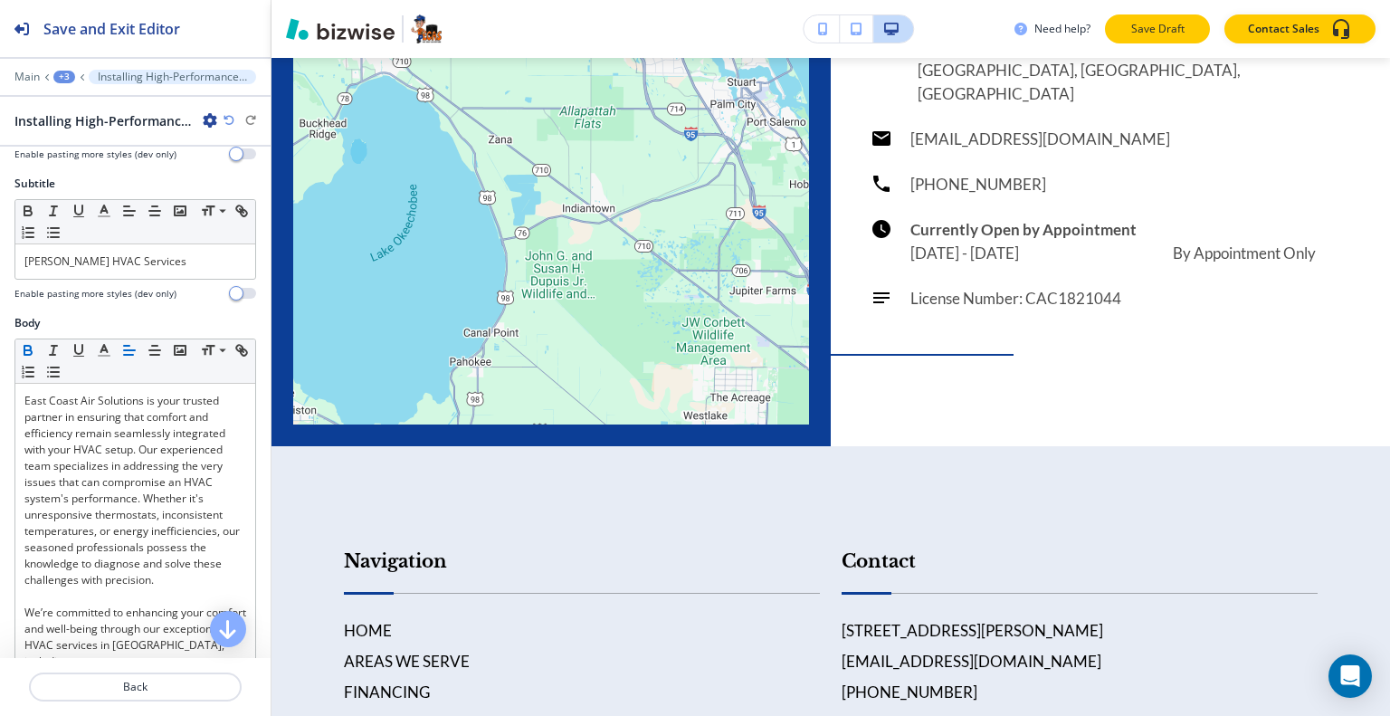
click at [1147, 28] on p "Save Draft" at bounding box center [1158, 29] width 58 height 16
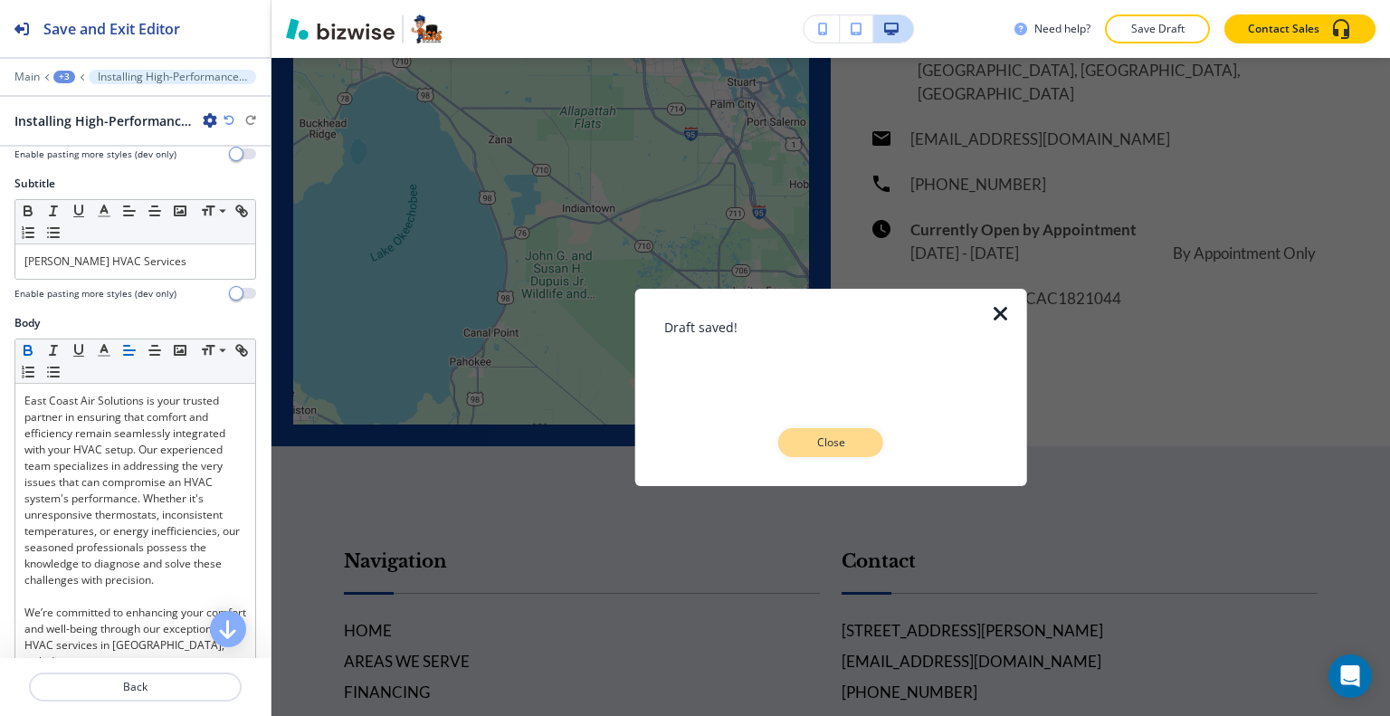
click at [848, 450] on p "Close" at bounding box center [831, 442] width 58 height 16
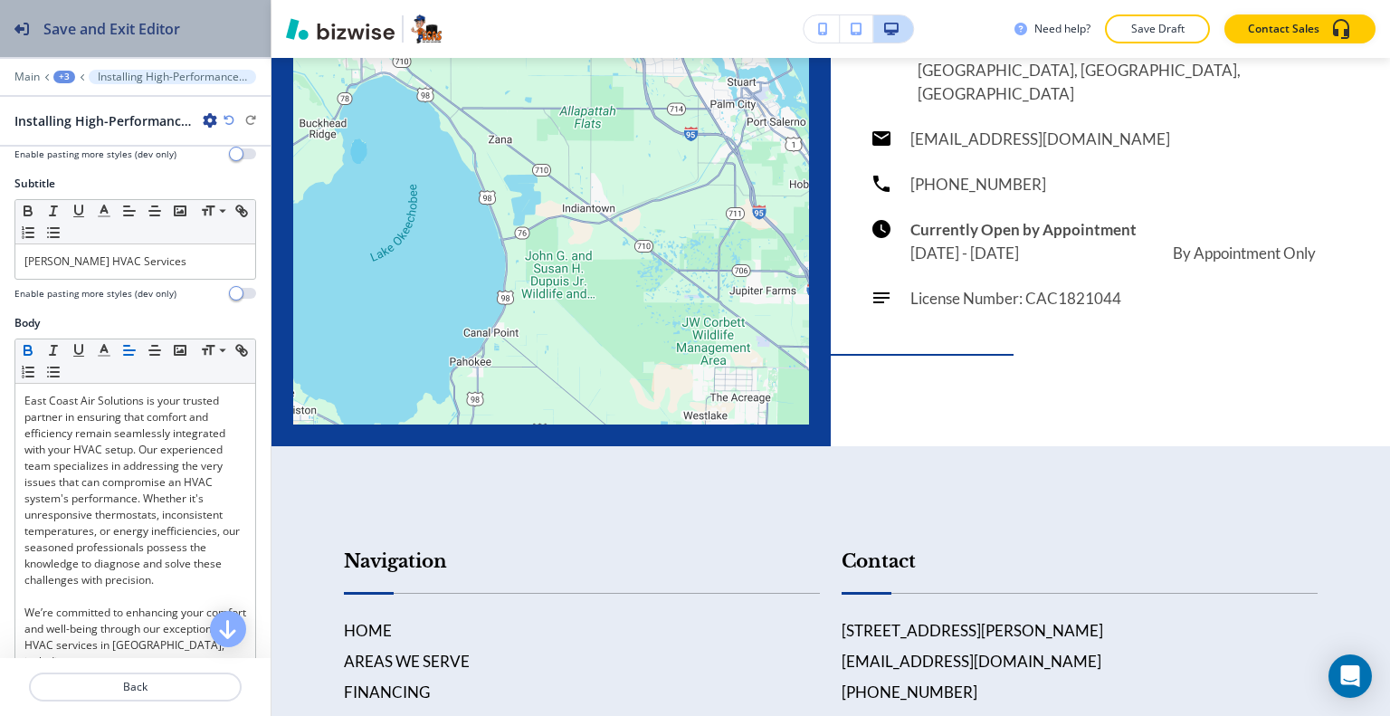
click at [170, 50] on div "Save and Exit Editor" at bounding box center [90, 28] width 180 height 57
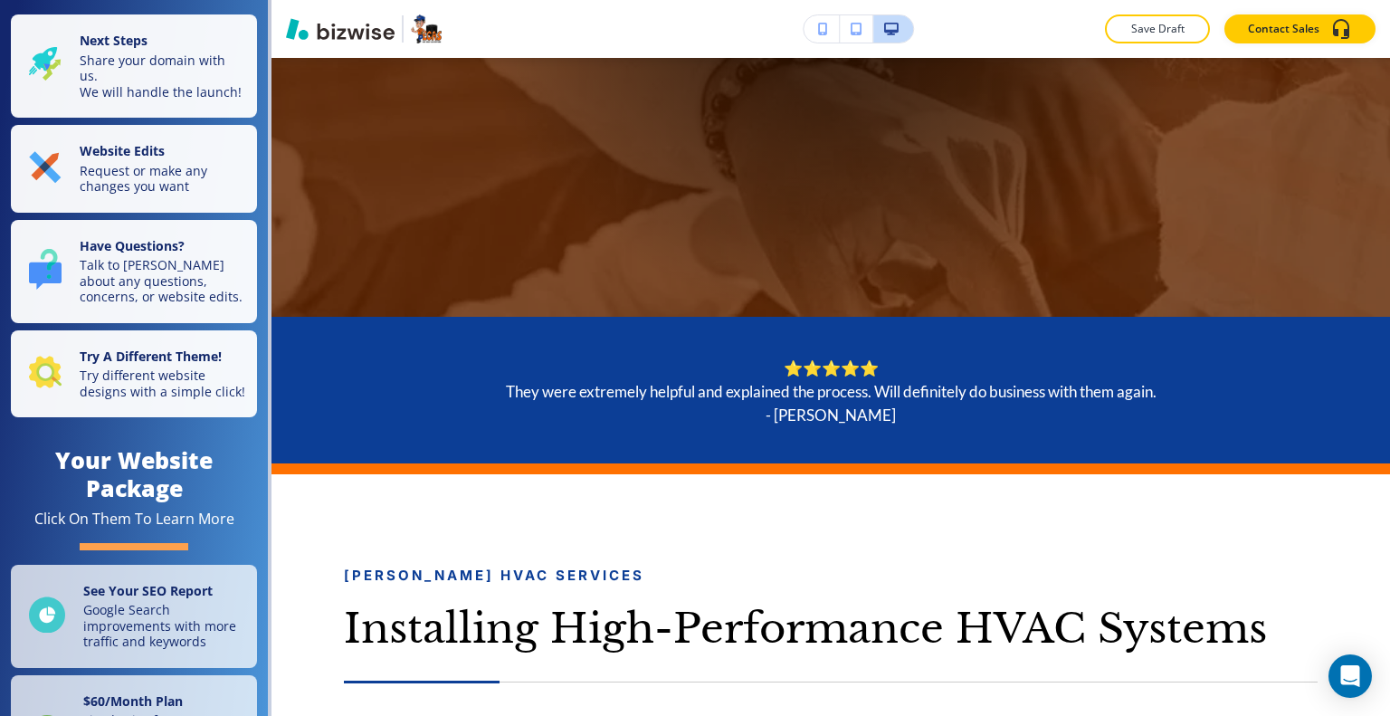
scroll to position [0, 0]
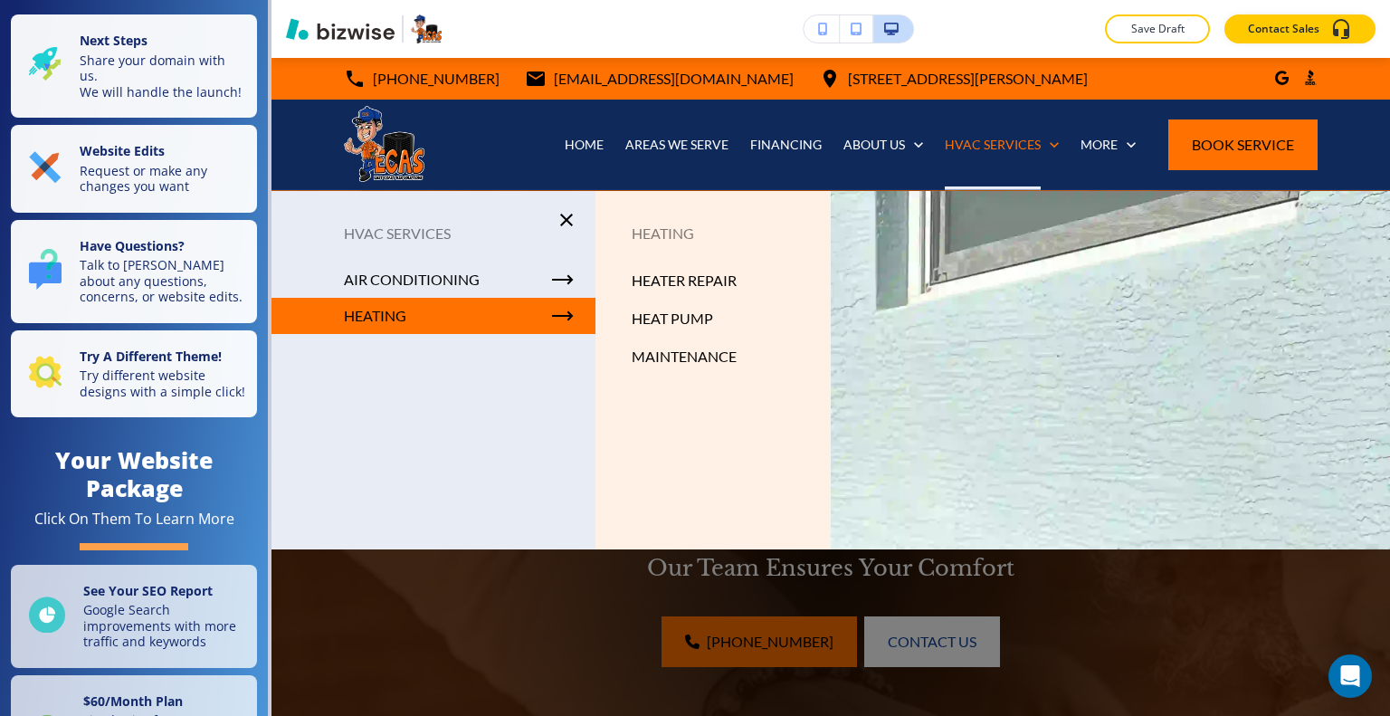
click at [644, 321] on p "HEAT PUMP" at bounding box center [672, 318] width 81 height 27
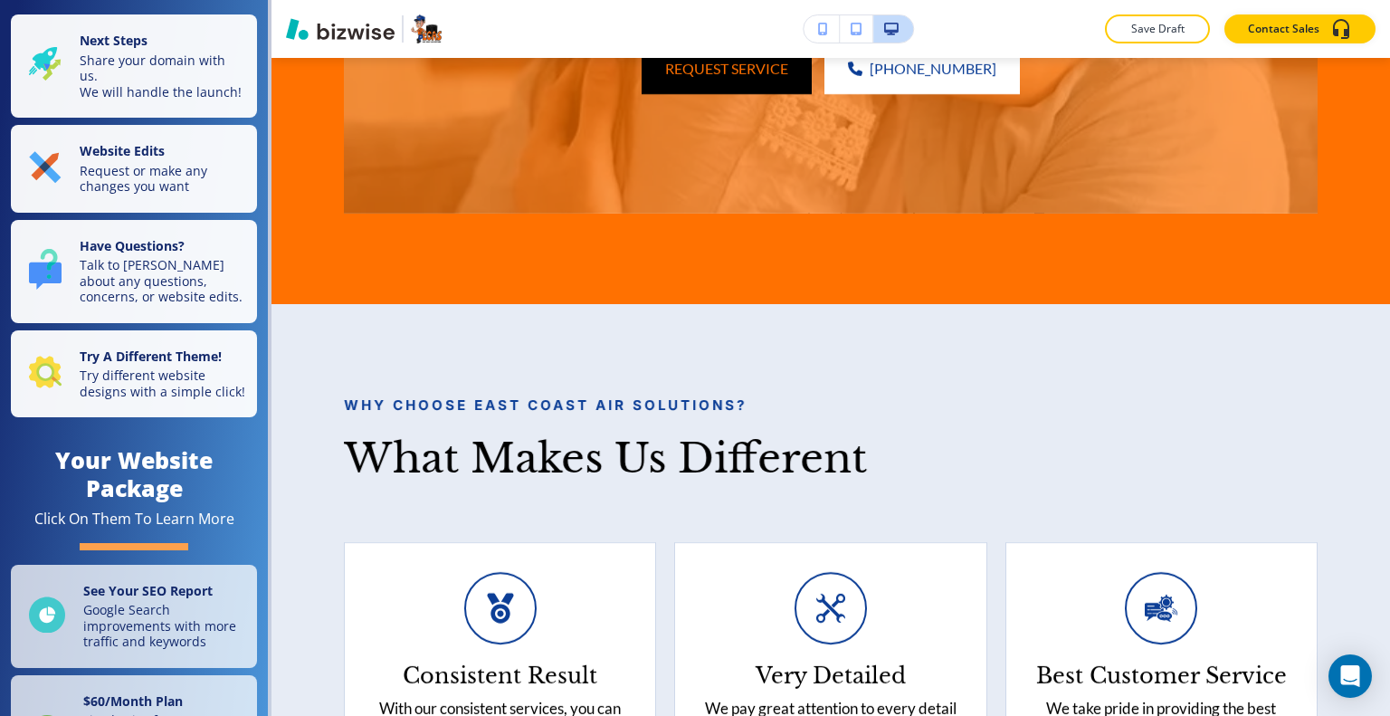
scroll to position [4192, 0]
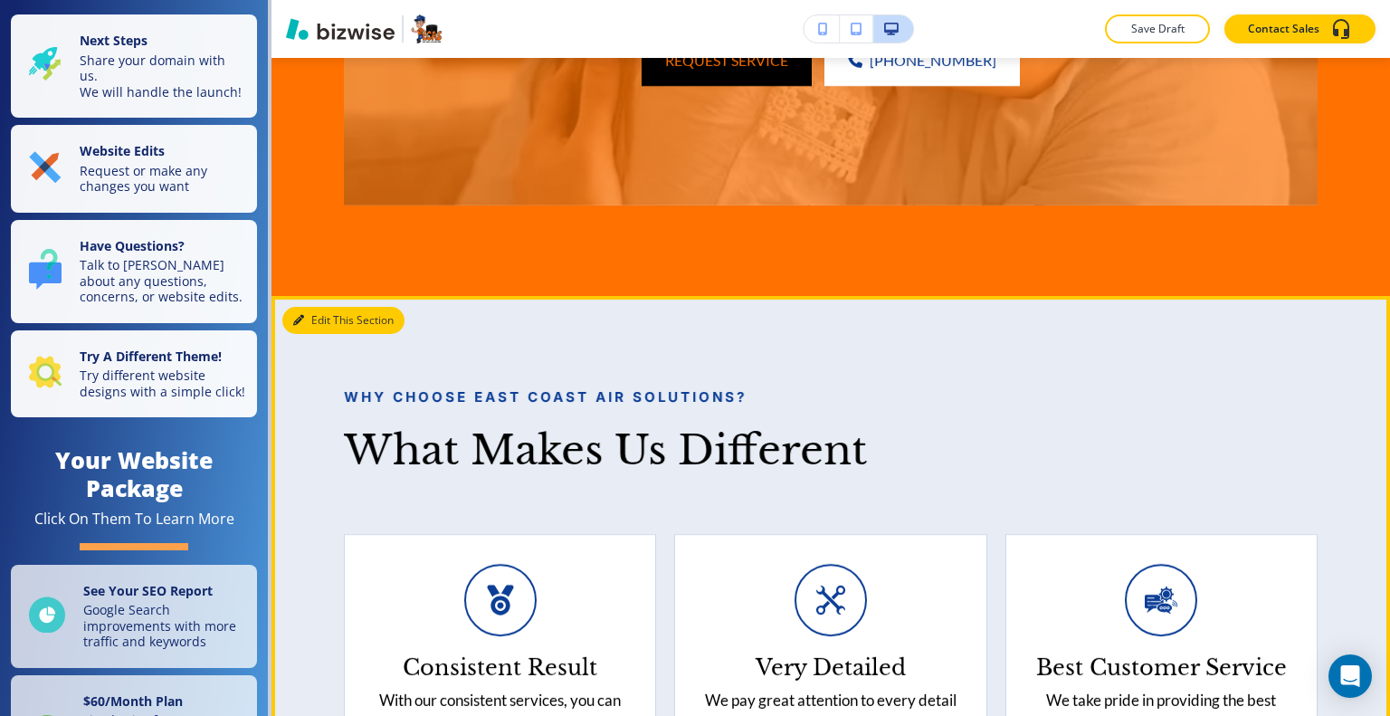
click at [326, 334] on button "Edit This Section" at bounding box center [343, 320] width 122 height 27
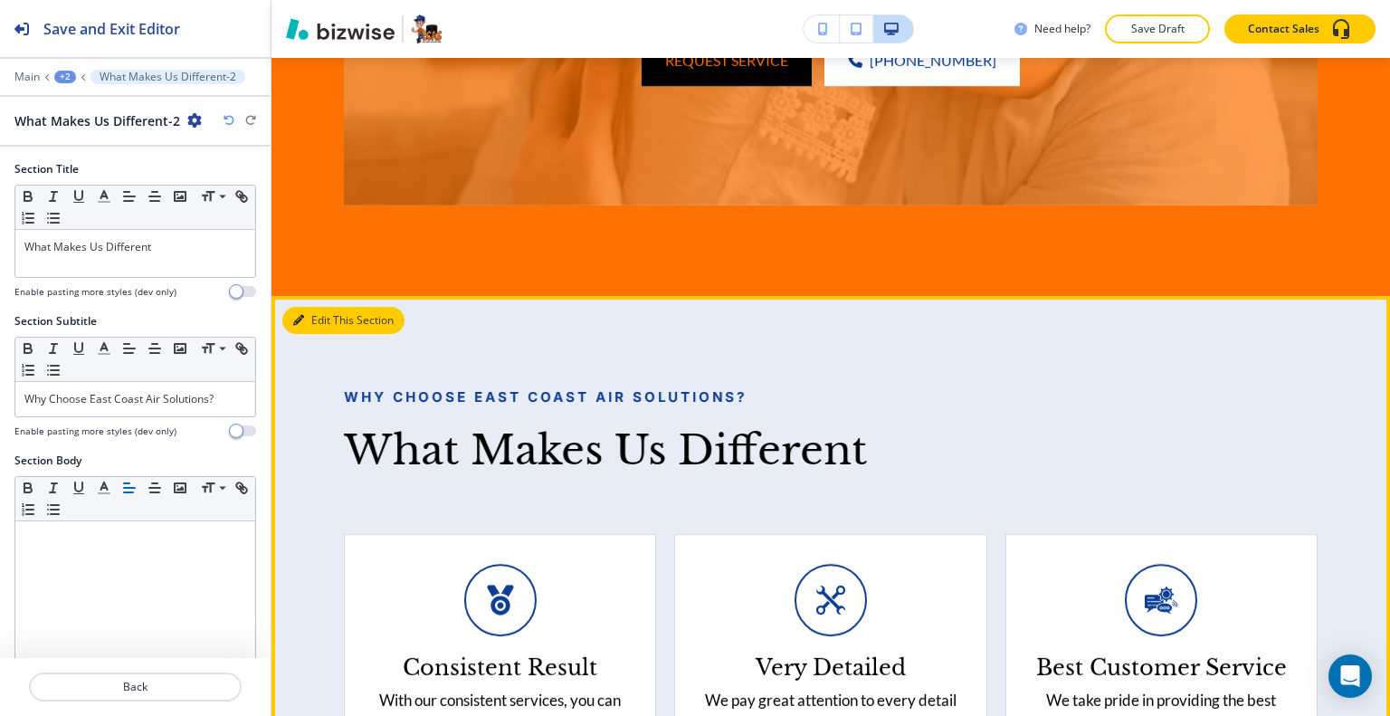
scroll to position [4475, 0]
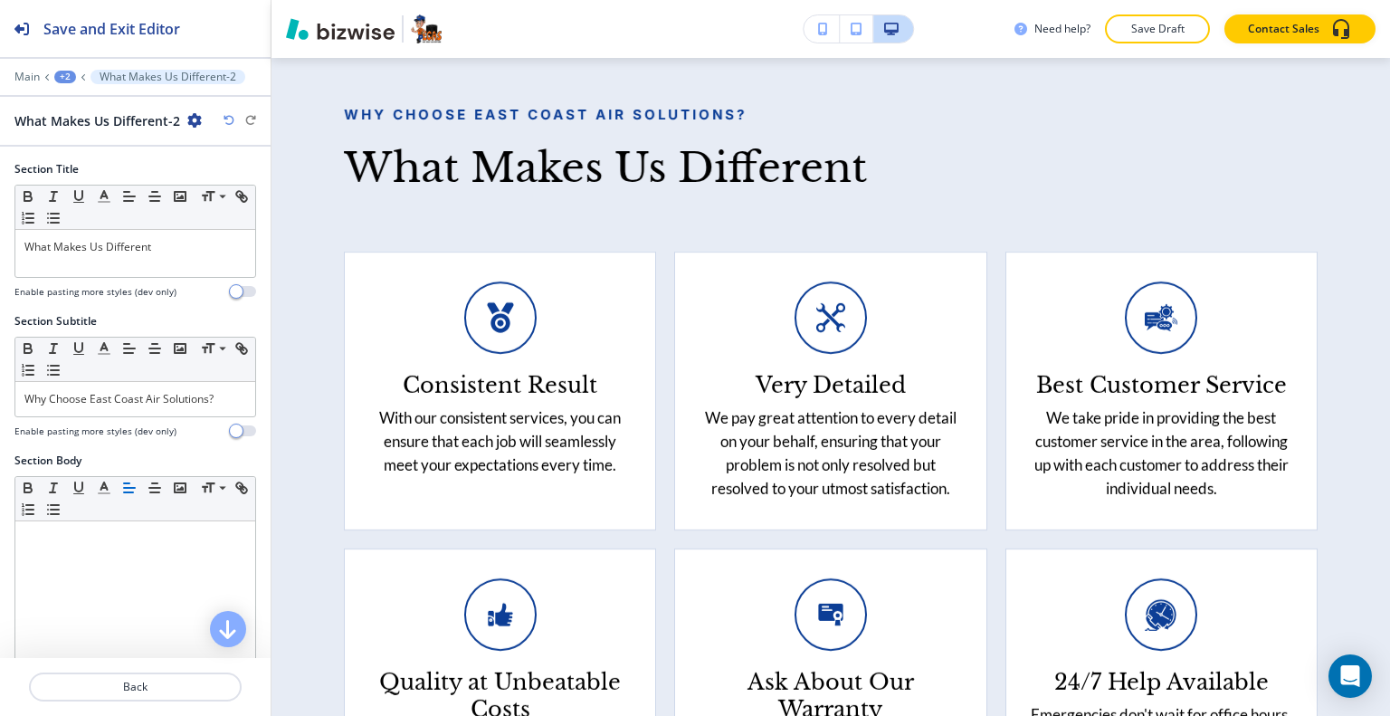
click at [191, 124] on icon "button" at bounding box center [194, 120] width 14 height 14
click at [228, 176] on p "Duplicate Section" at bounding box center [244, 183] width 92 height 16
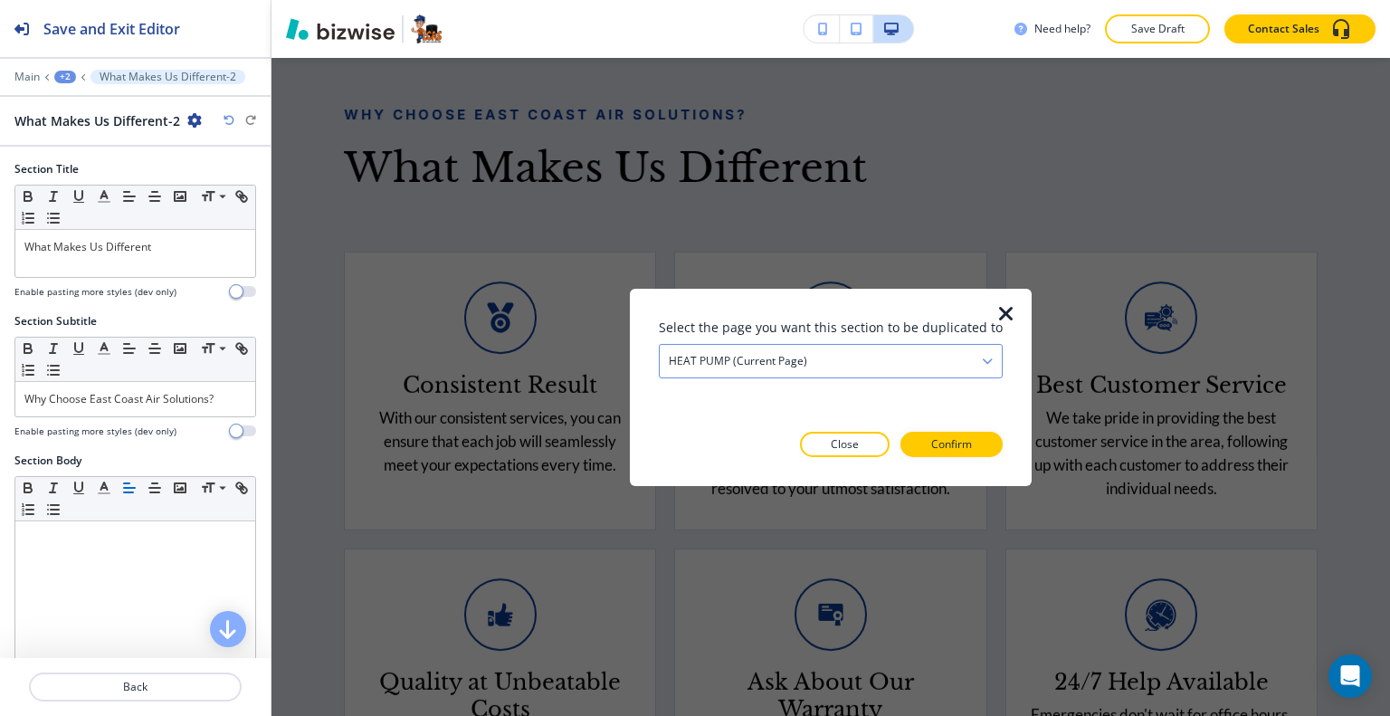
click at [797, 361] on h4 "HEAT PUMP (current page)" at bounding box center [738, 360] width 138 height 16
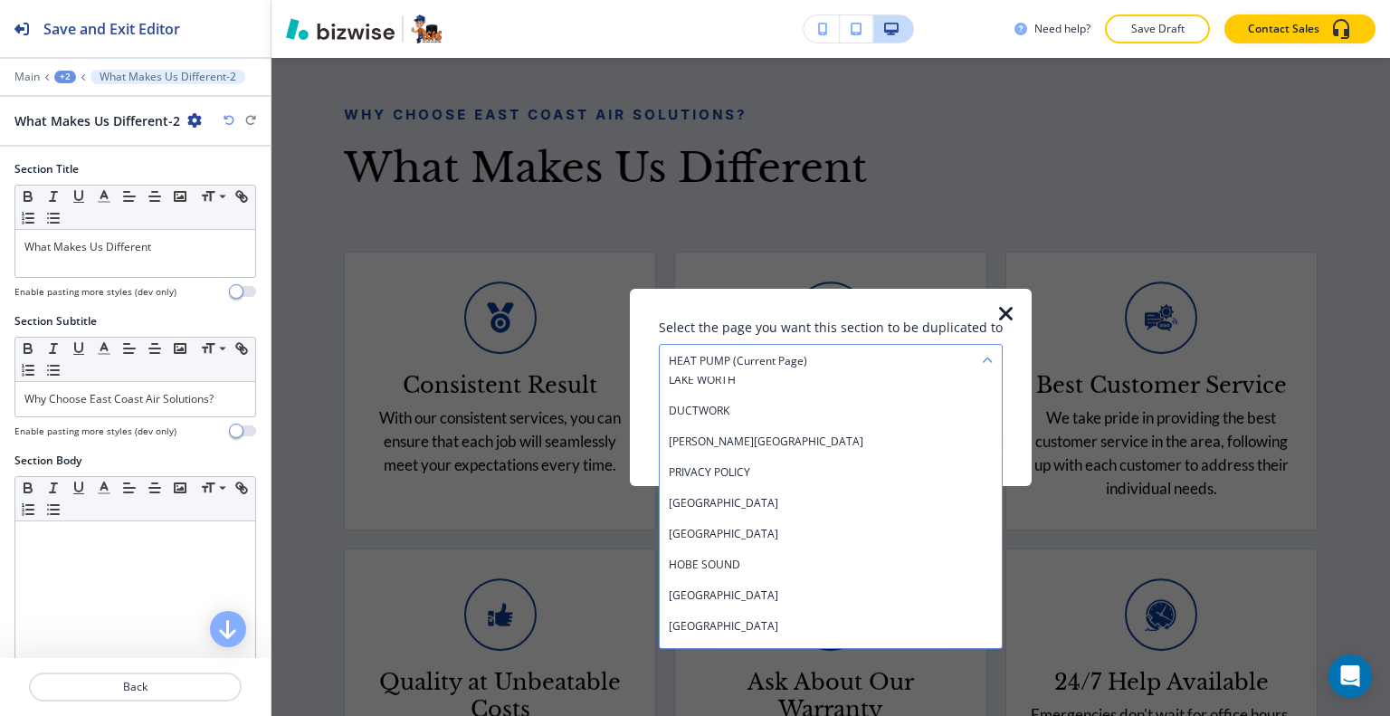
scroll to position [568, 0]
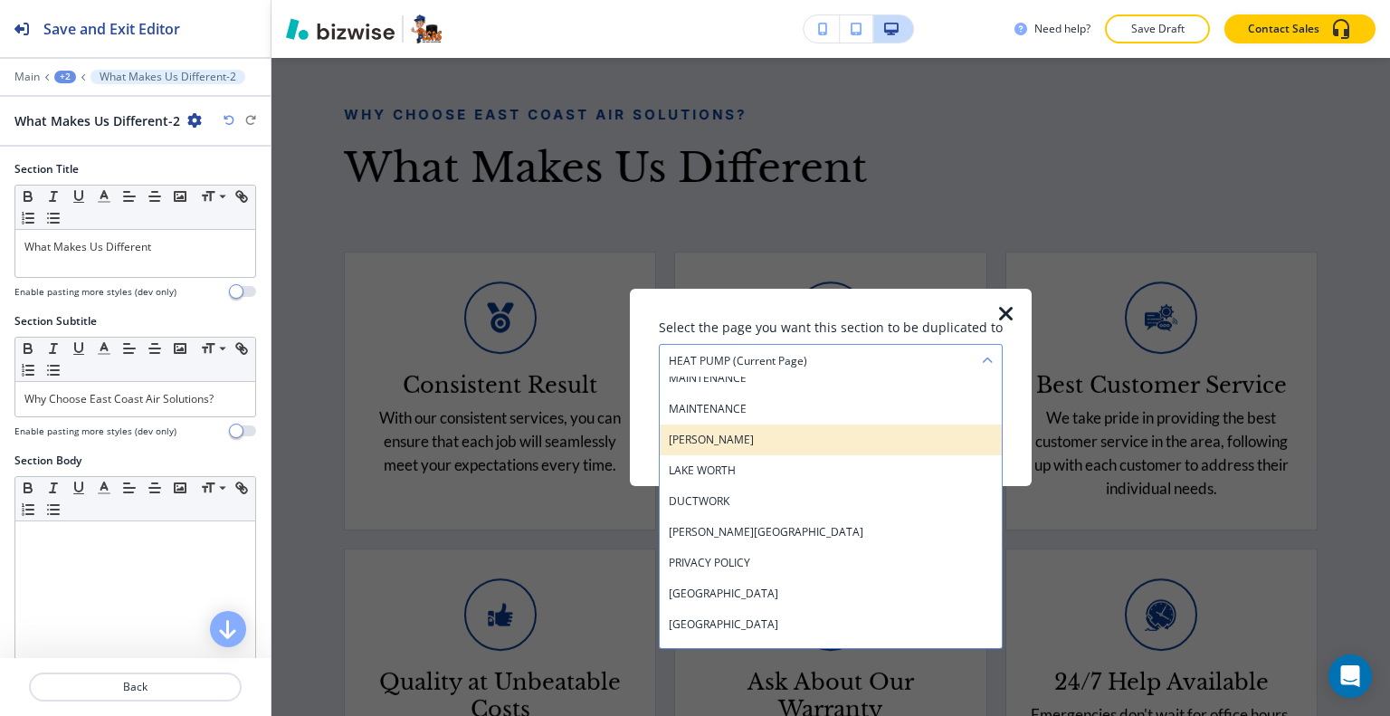
click at [704, 448] on div "[PERSON_NAME]" at bounding box center [831, 439] width 342 height 31
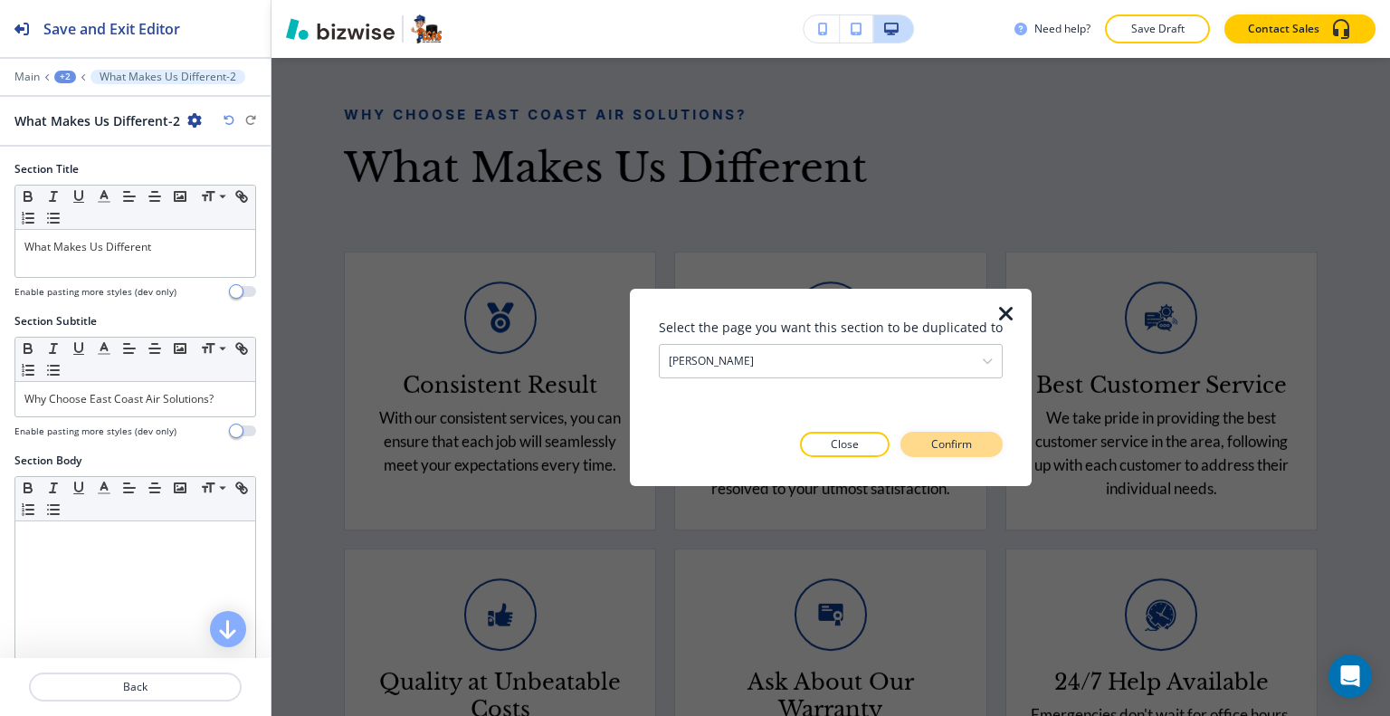
click at [948, 436] on p "Confirm" at bounding box center [951, 444] width 41 height 16
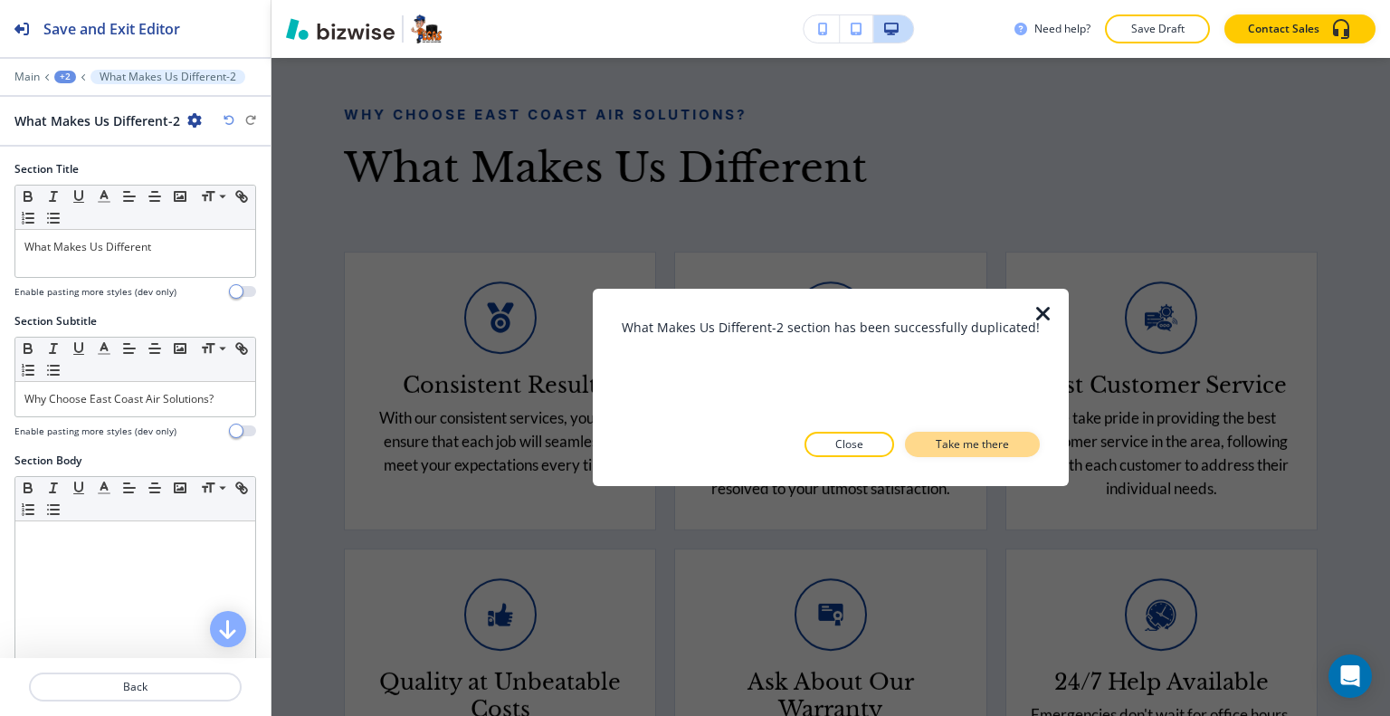
click at [963, 444] on p "Take me there" at bounding box center [972, 444] width 73 height 16
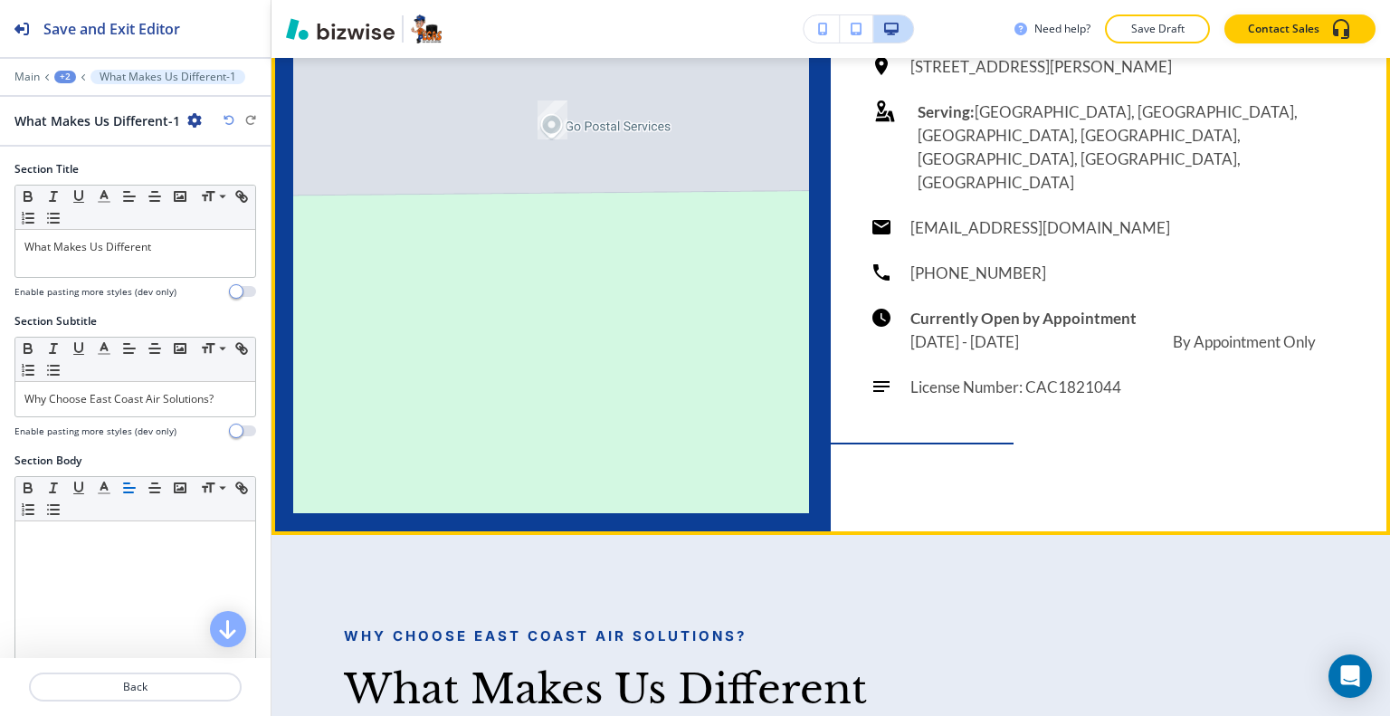
scroll to position [3930, 0]
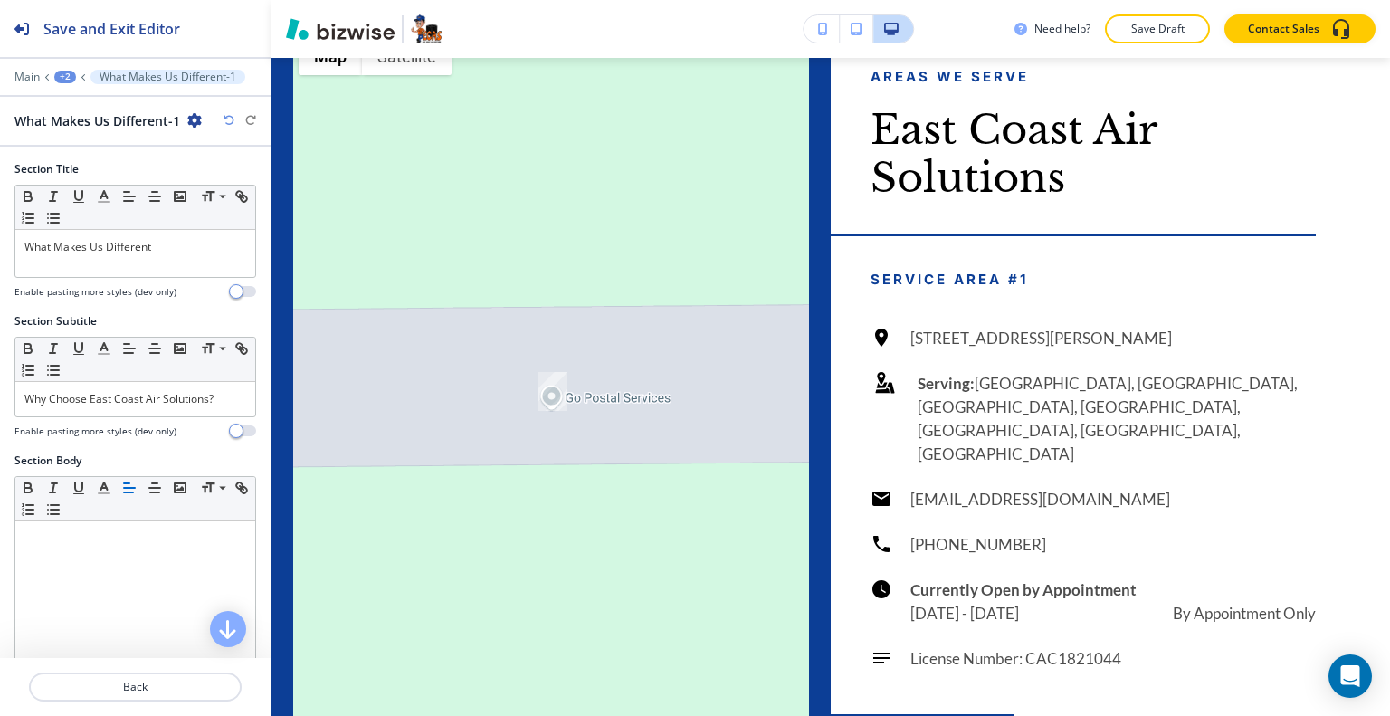
click at [67, 73] on div "+2" at bounding box center [65, 77] width 22 height 13
click at [98, 137] on p "[PERSON_NAME]" at bounding box center [112, 137] width 92 height 16
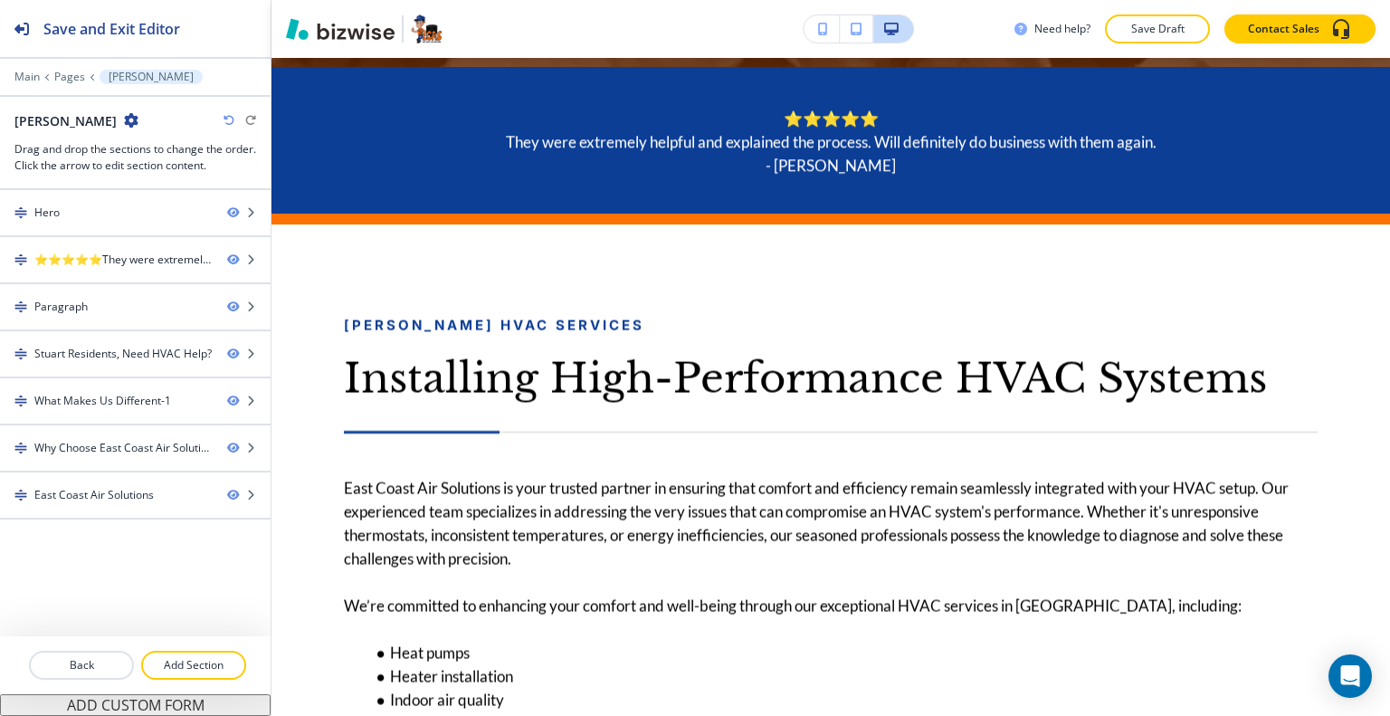
scroll to position [0, 0]
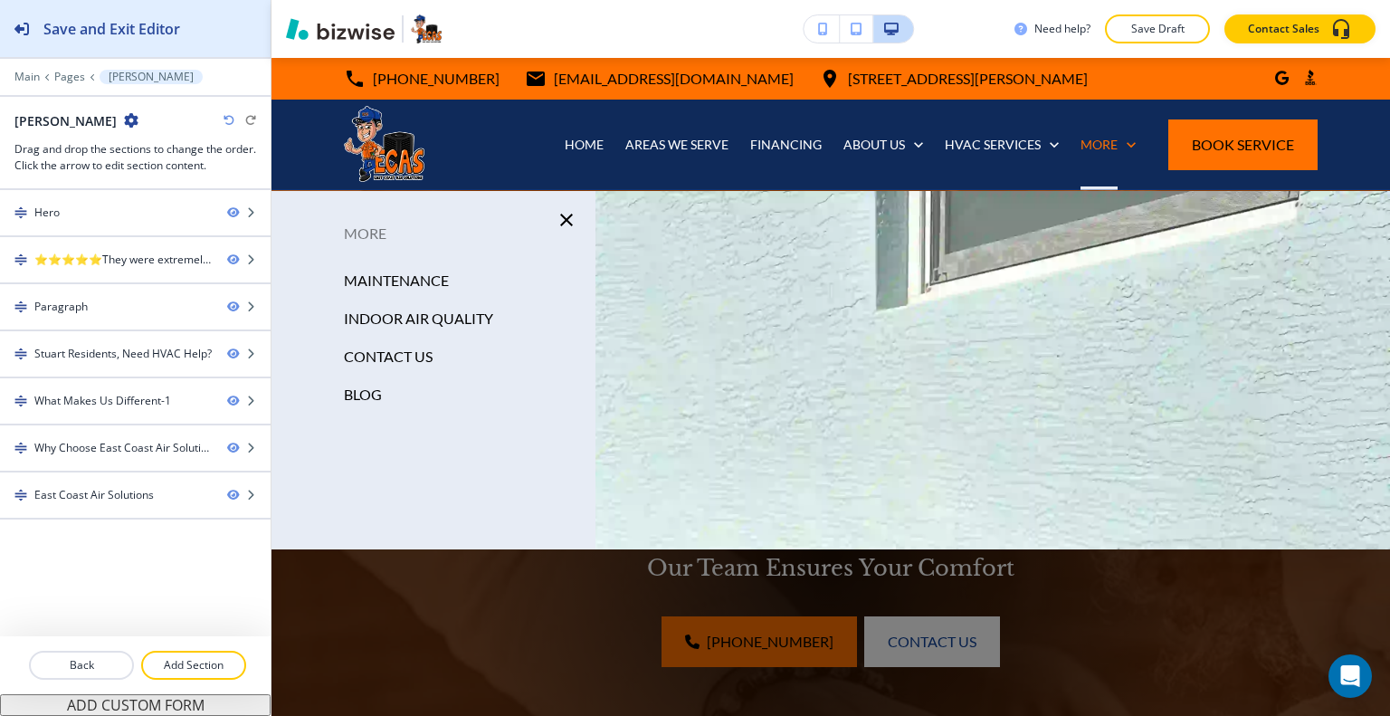
click at [197, 35] on button "Save and Exit Editor" at bounding box center [135, 28] width 271 height 57
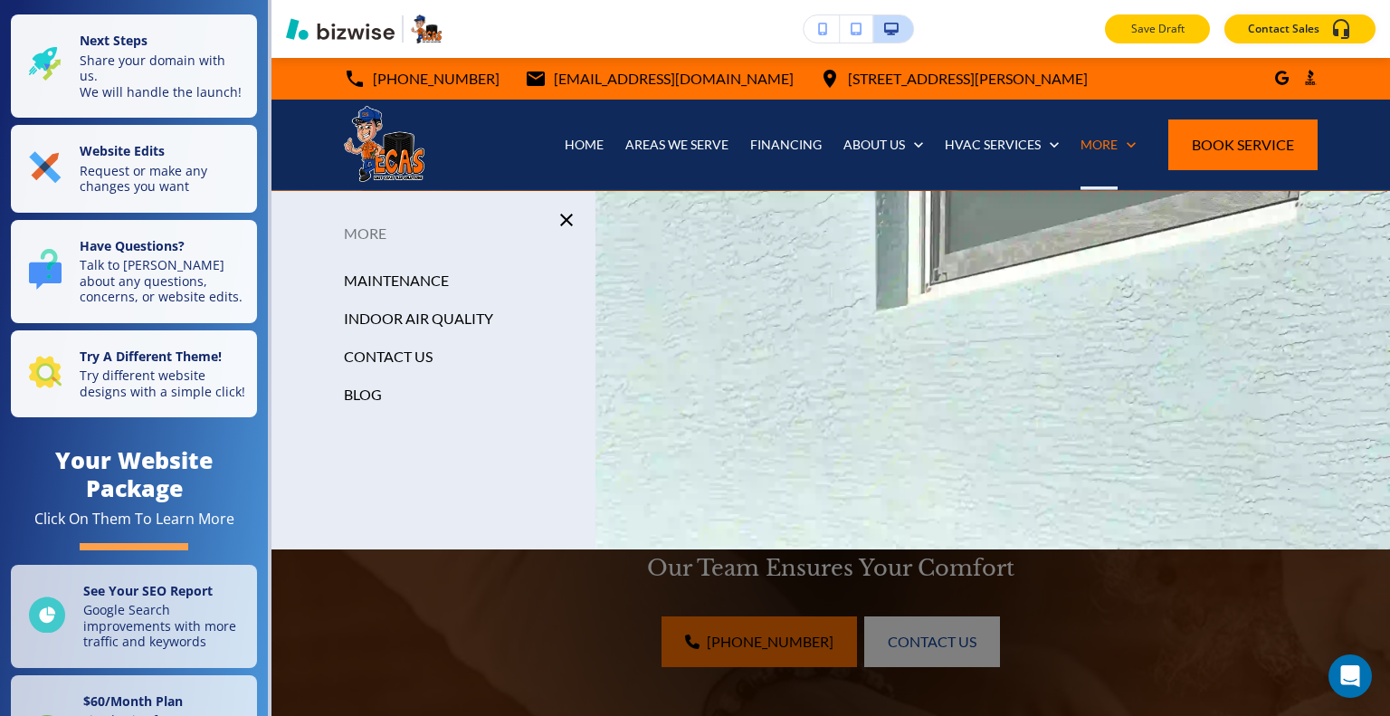
click at [1163, 22] on p "Save Draft" at bounding box center [1158, 29] width 58 height 16
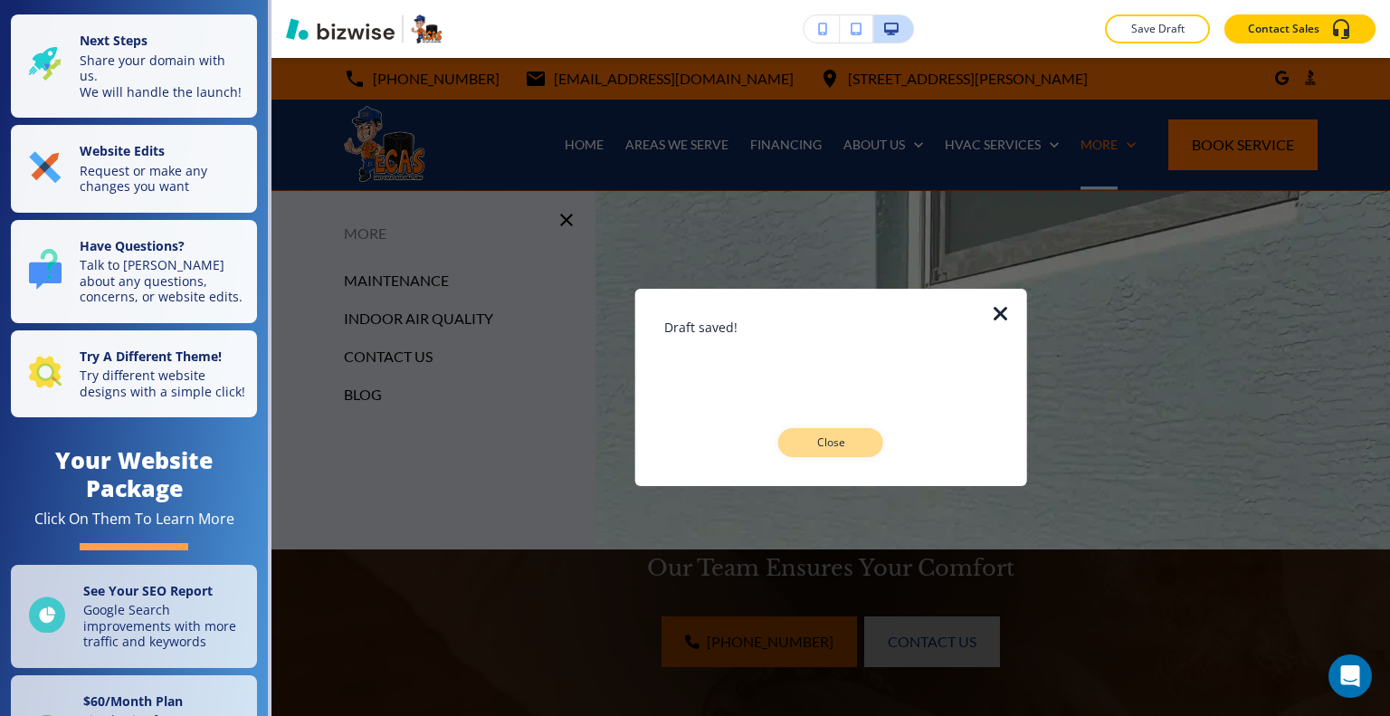
click at [803, 451] on button "Close" at bounding box center [830, 442] width 105 height 29
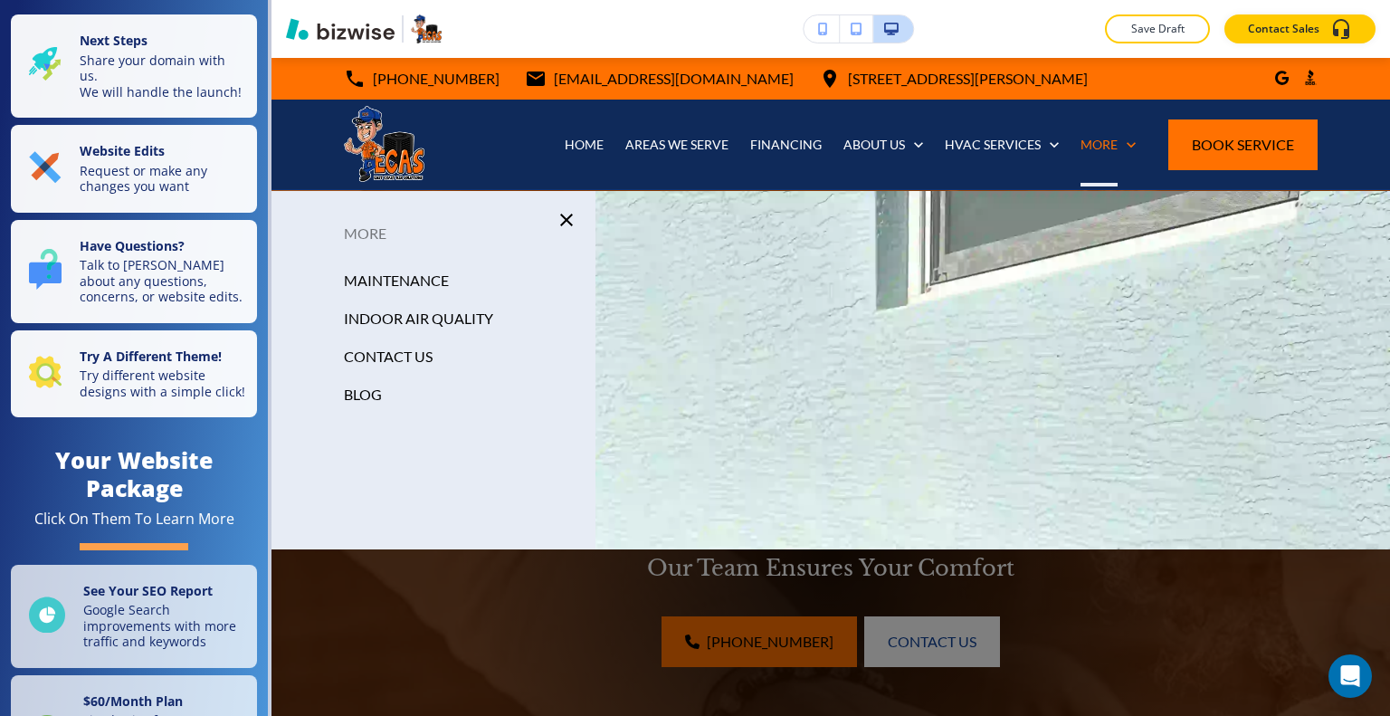
click at [306, 88] on div "Edit [PHONE_NUMBER] [EMAIL_ADDRESS][DOMAIN_NAME] [STREET_ADDRESS][PERSON_NAME] …" at bounding box center [831, 124] width 1119 height 132
click at [304, 84] on div "Edit [PHONE_NUMBER] [EMAIL_ADDRESS][DOMAIN_NAME] [STREET_ADDRESS][PERSON_NAME] …" at bounding box center [831, 124] width 1119 height 132
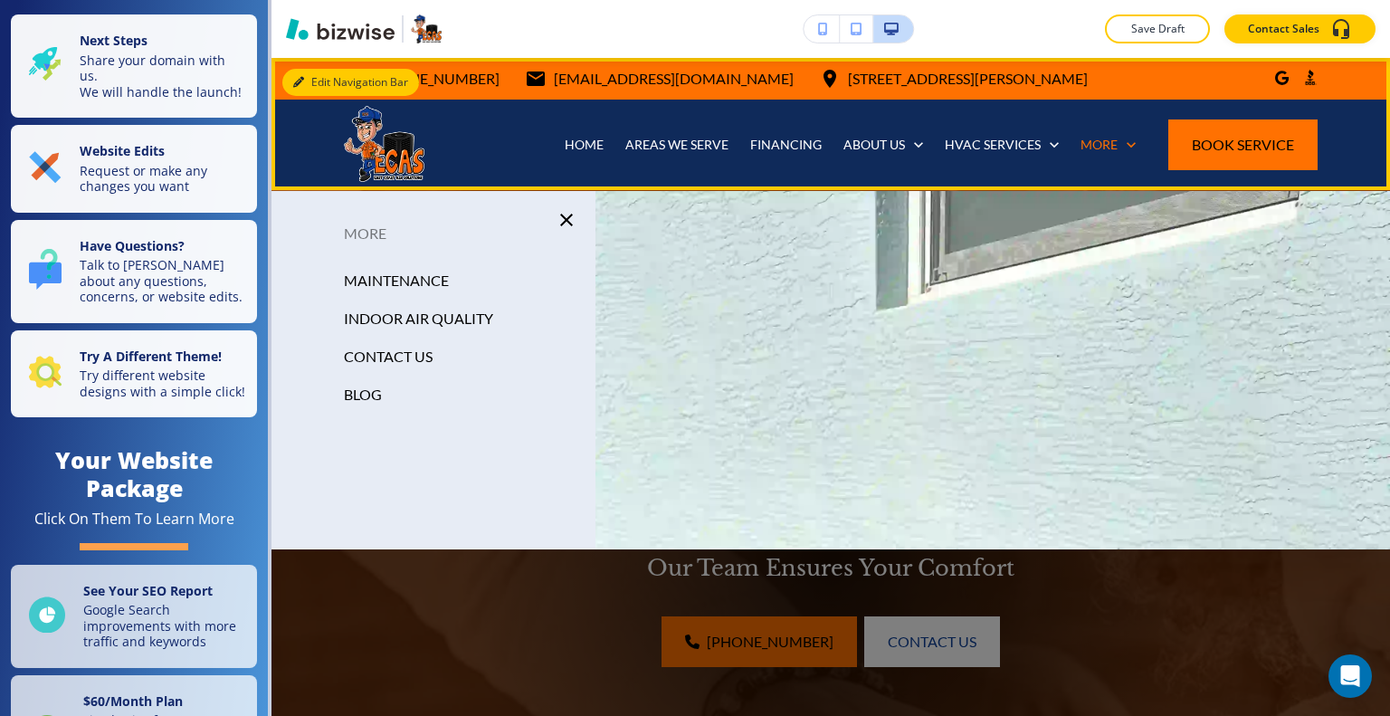
click at [315, 78] on div "Edit Navigation Bar [PHONE_NUMBER] [EMAIL_ADDRESS][DOMAIN_NAME] [STREET_ADDRESS…" at bounding box center [831, 124] width 1119 height 132
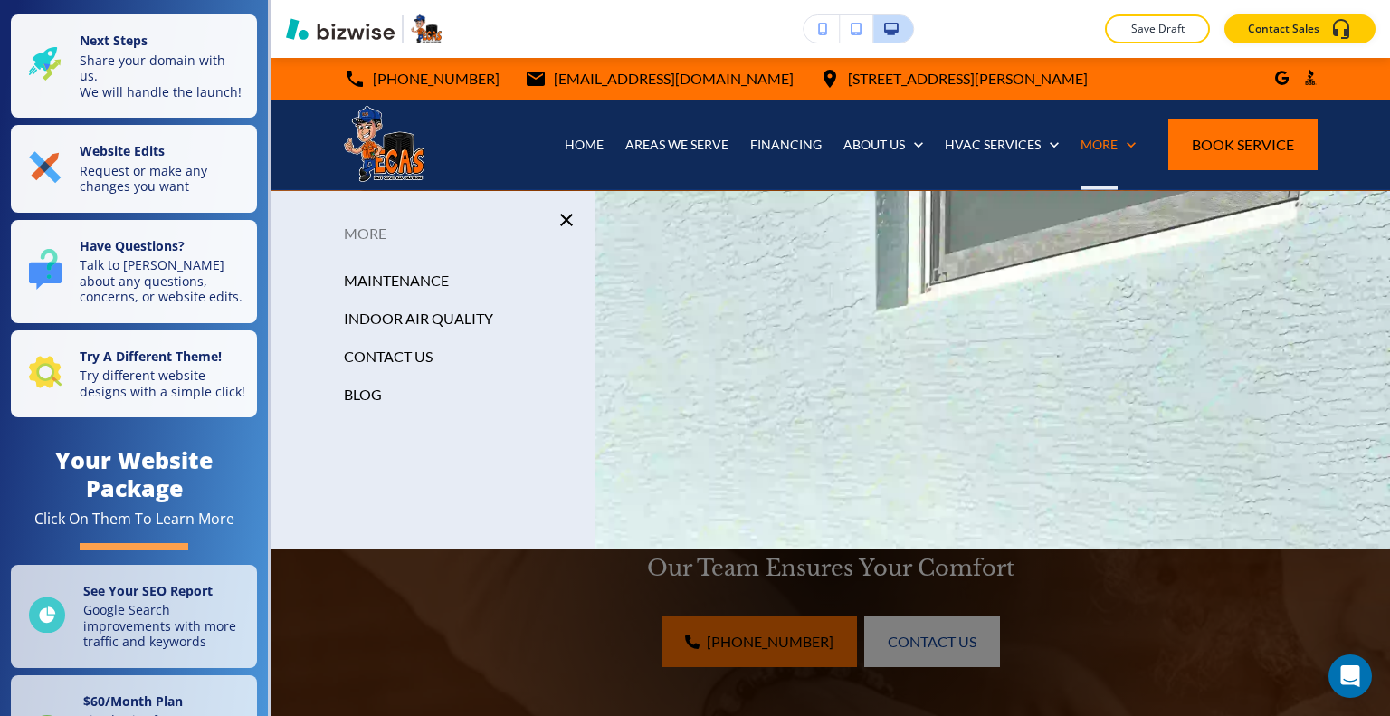
click at [556, 219] on icon "button" at bounding box center [567, 220] width 22 height 22
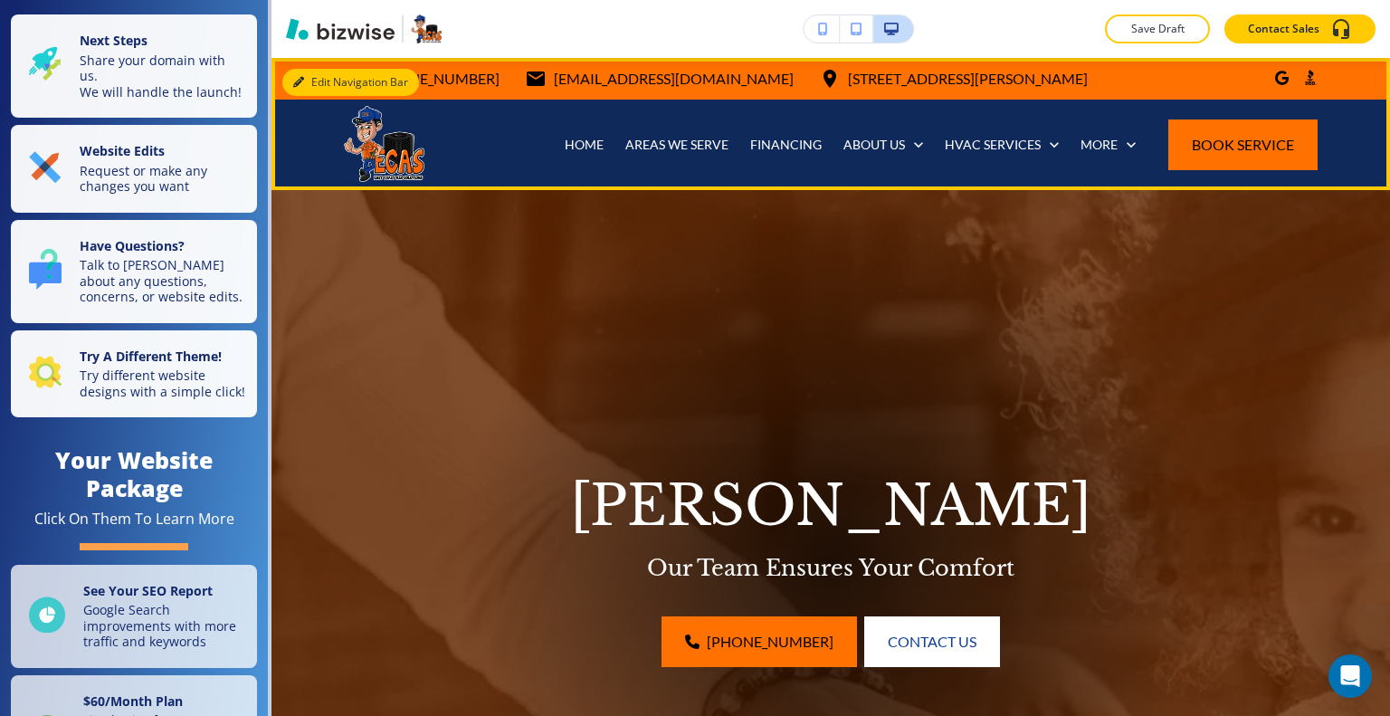
click at [319, 80] on button "Edit Navigation Bar" at bounding box center [350, 82] width 137 height 27
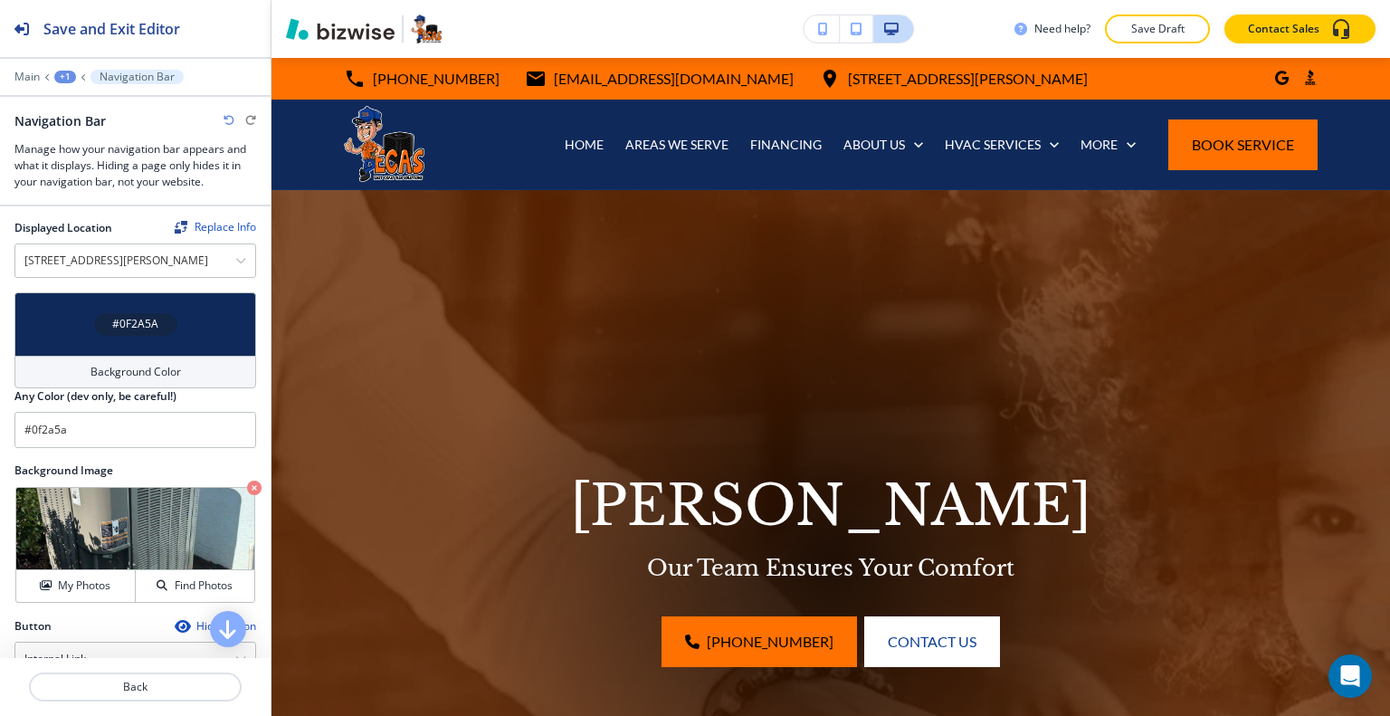
scroll to position [634, 0]
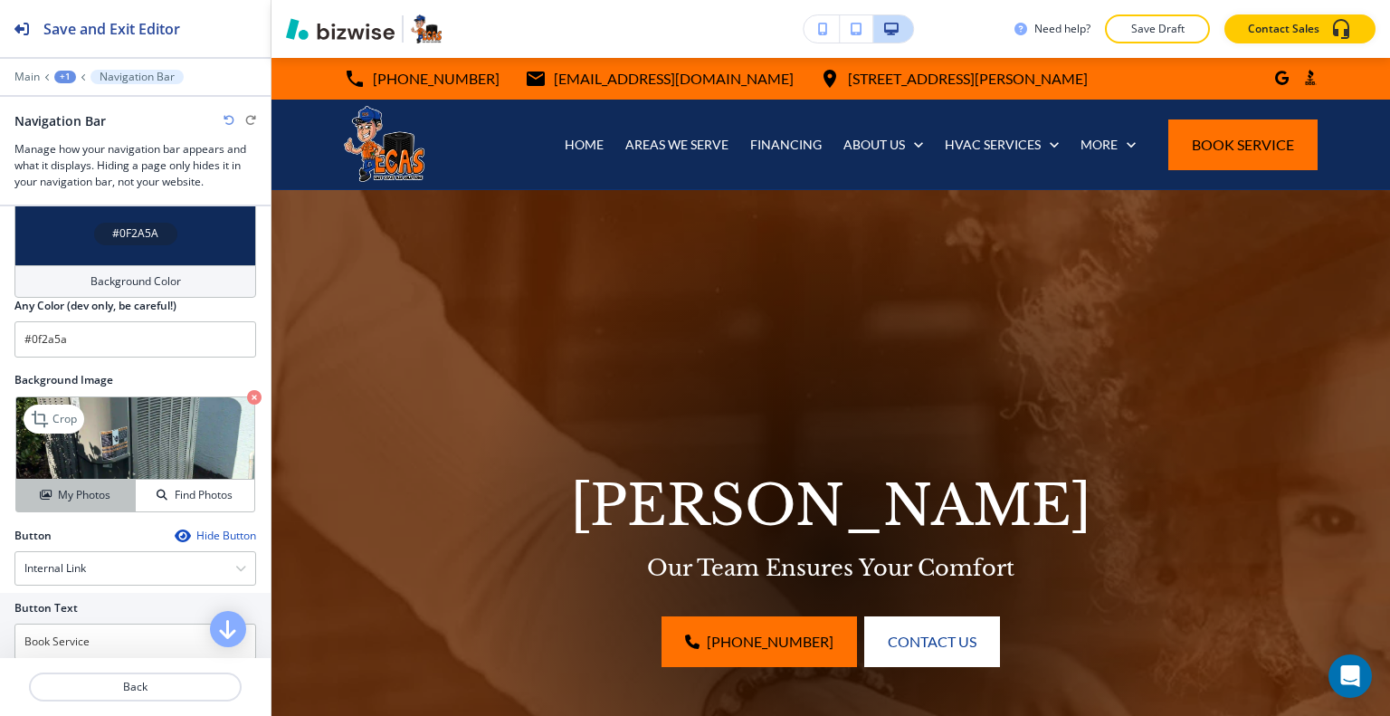
click at [116, 480] on button "My Photos" at bounding box center [75, 496] width 119 height 32
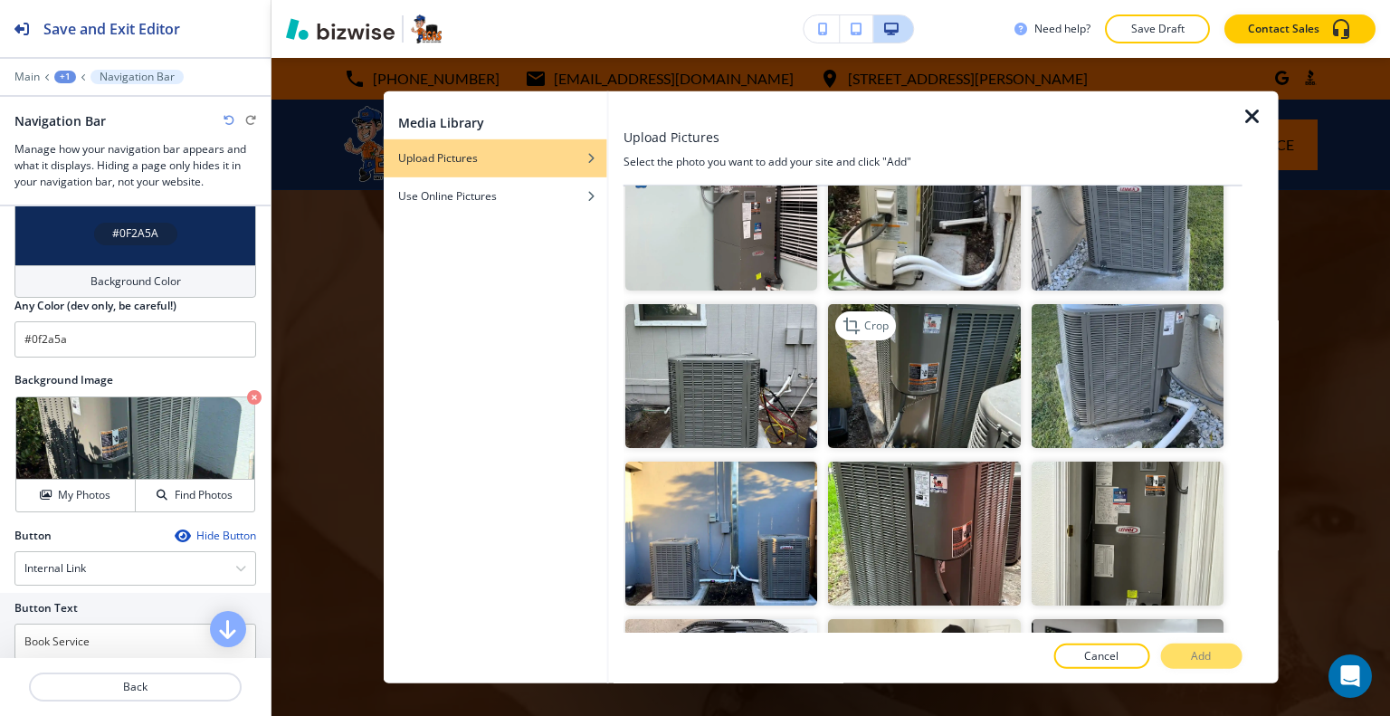
scroll to position [1720, 0]
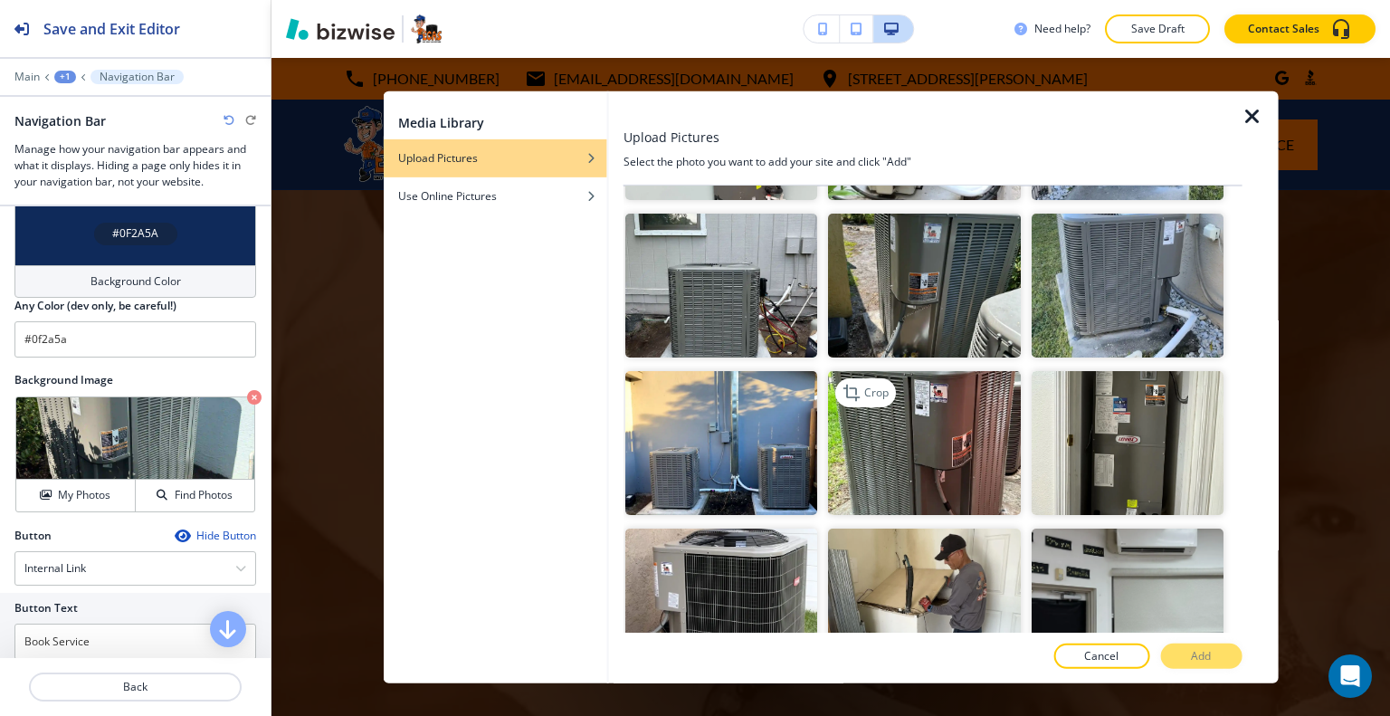
click at [901, 427] on img "button" at bounding box center [924, 443] width 192 height 144
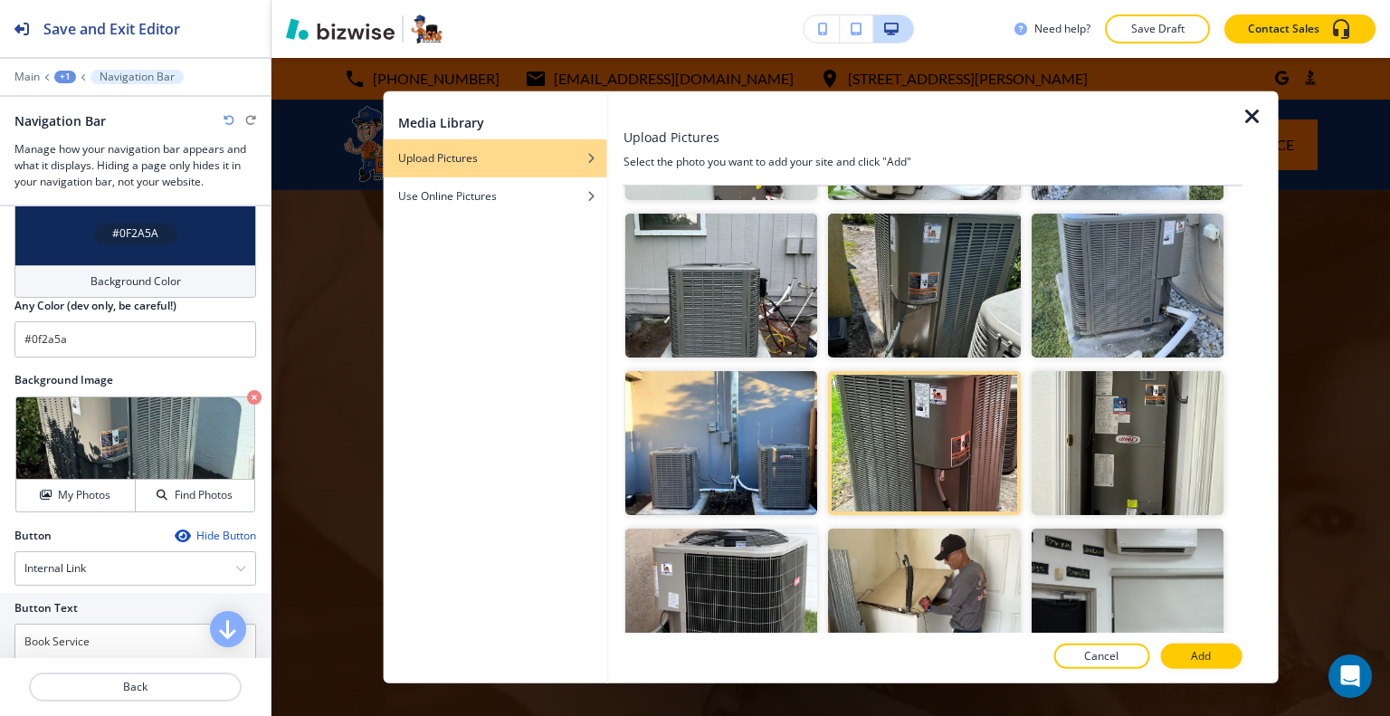
click at [1183, 638] on div at bounding box center [933, 638] width 619 height 11
click at [1184, 656] on button "Add" at bounding box center [1200, 655] width 81 height 25
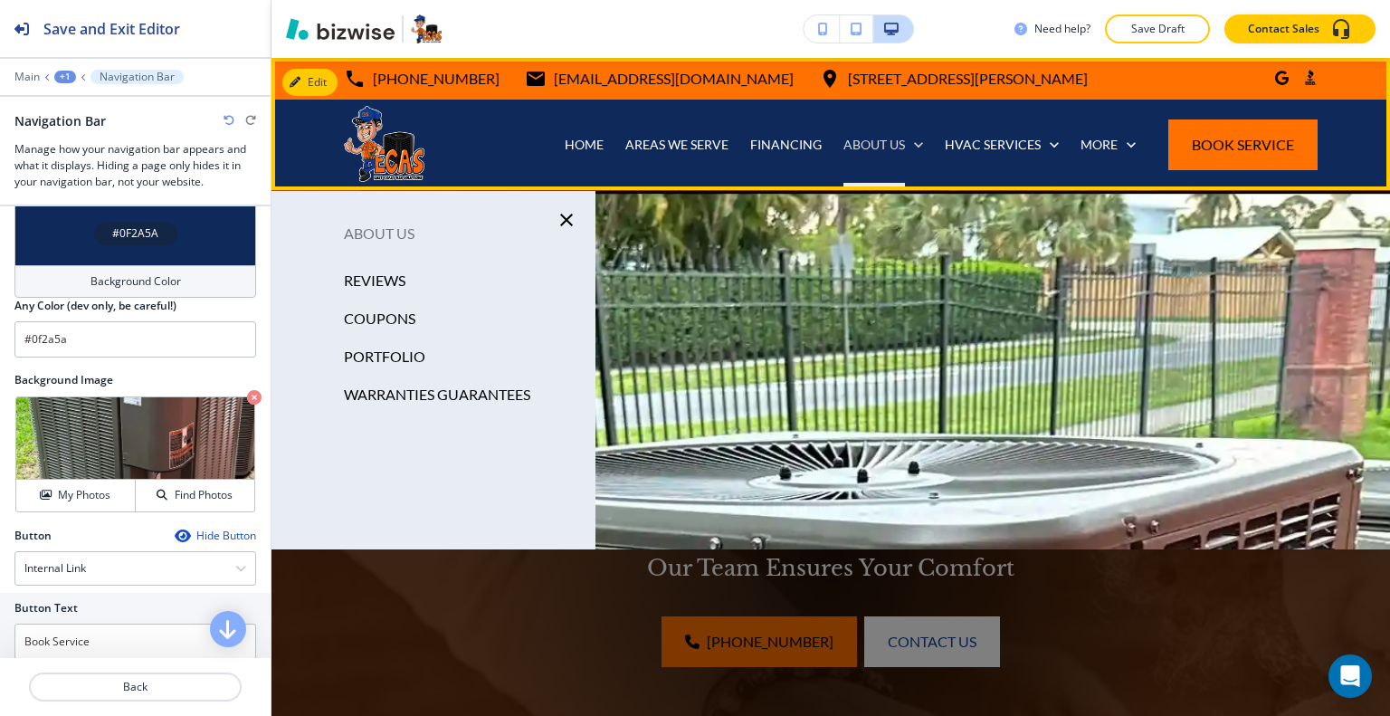
click at [910, 153] on icon at bounding box center [919, 145] width 18 height 18
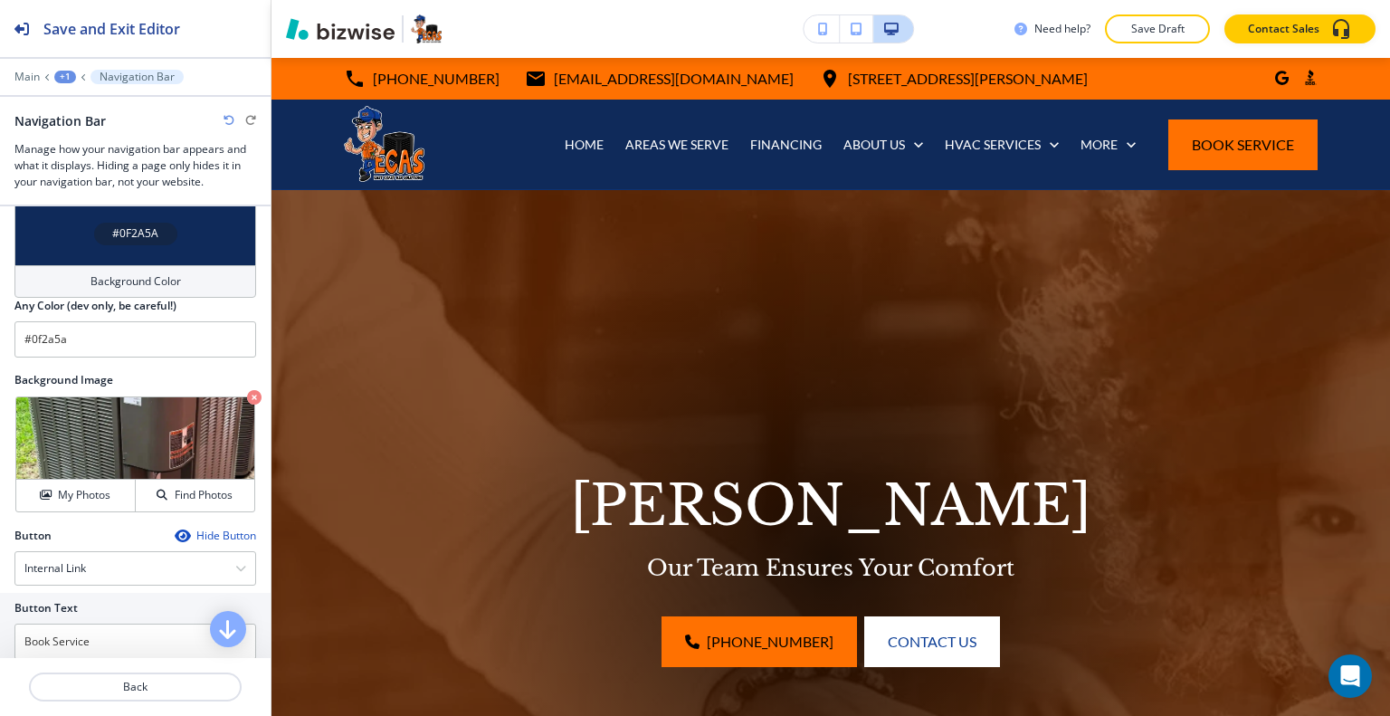
click at [597, 659] on div "[PHONE_NUMBER] Contact Us" at bounding box center [830, 641] width 775 height 51
click at [1176, 33] on p "Save Draft" at bounding box center [1158, 29] width 58 height 16
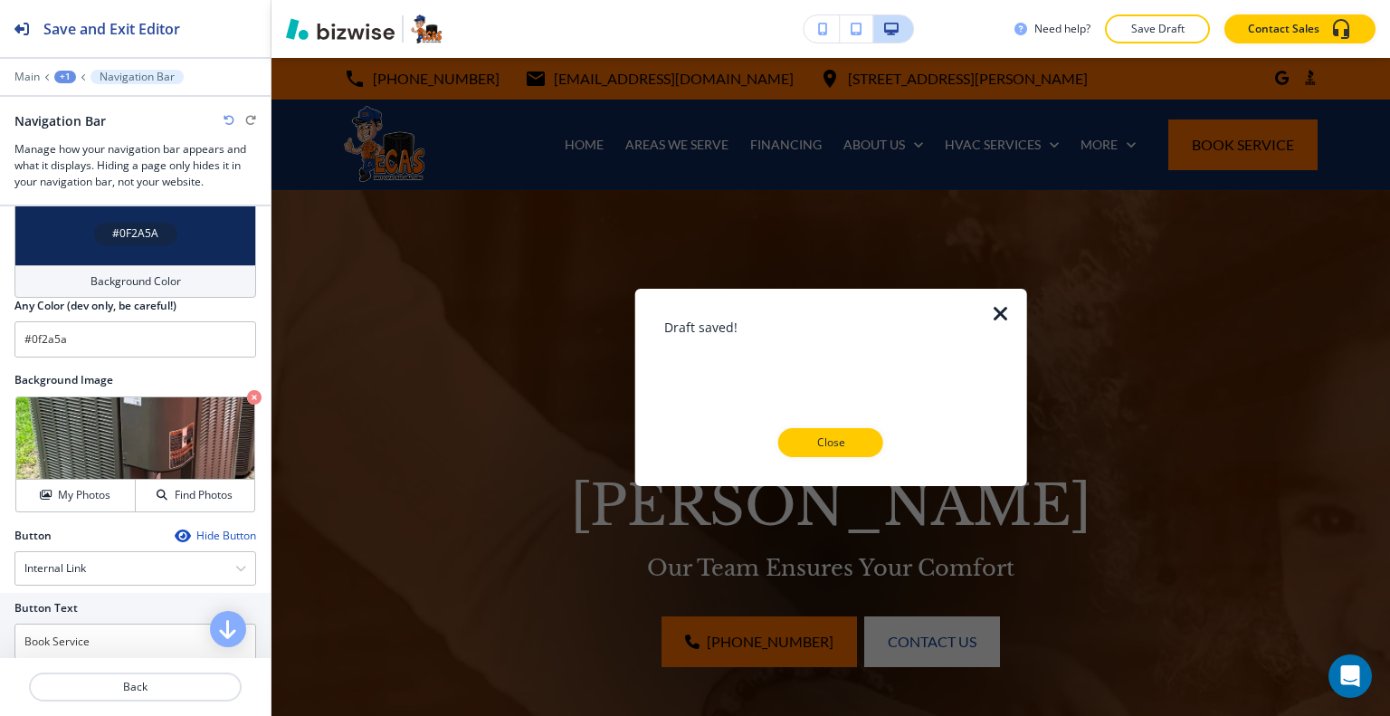
drag, startPoint x: 817, startPoint y: 442, endPoint x: 856, endPoint y: 435, distance: 39.4
click at [819, 443] on p "Close" at bounding box center [831, 442] width 58 height 16
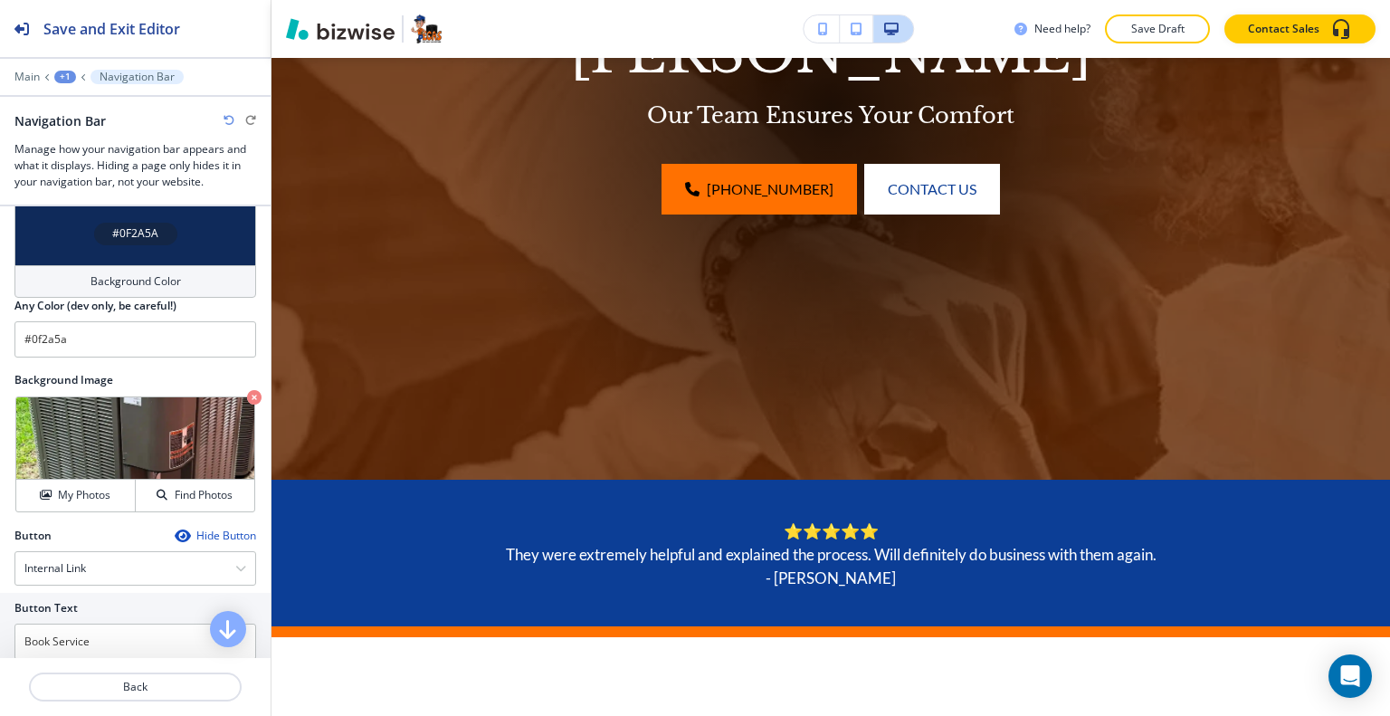
scroll to position [181, 0]
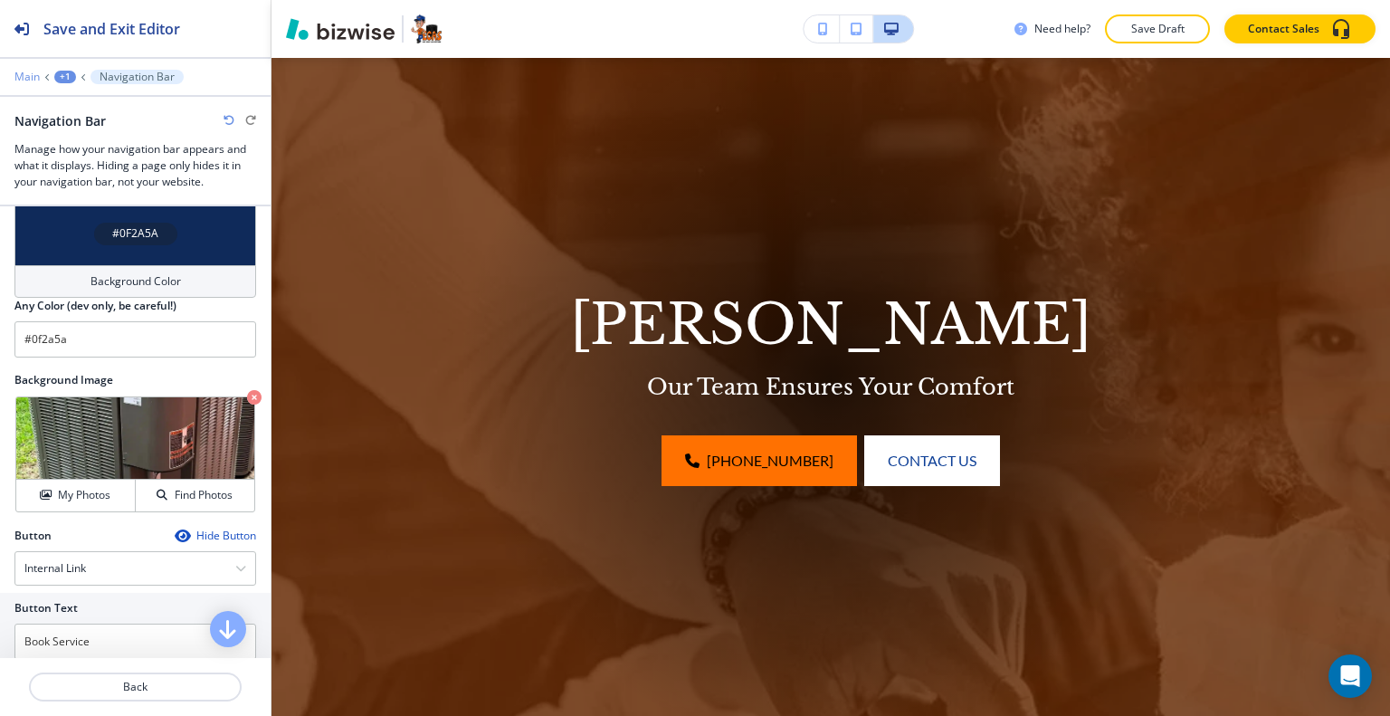
click at [26, 76] on p "Main" at bounding box center [26, 77] width 25 height 13
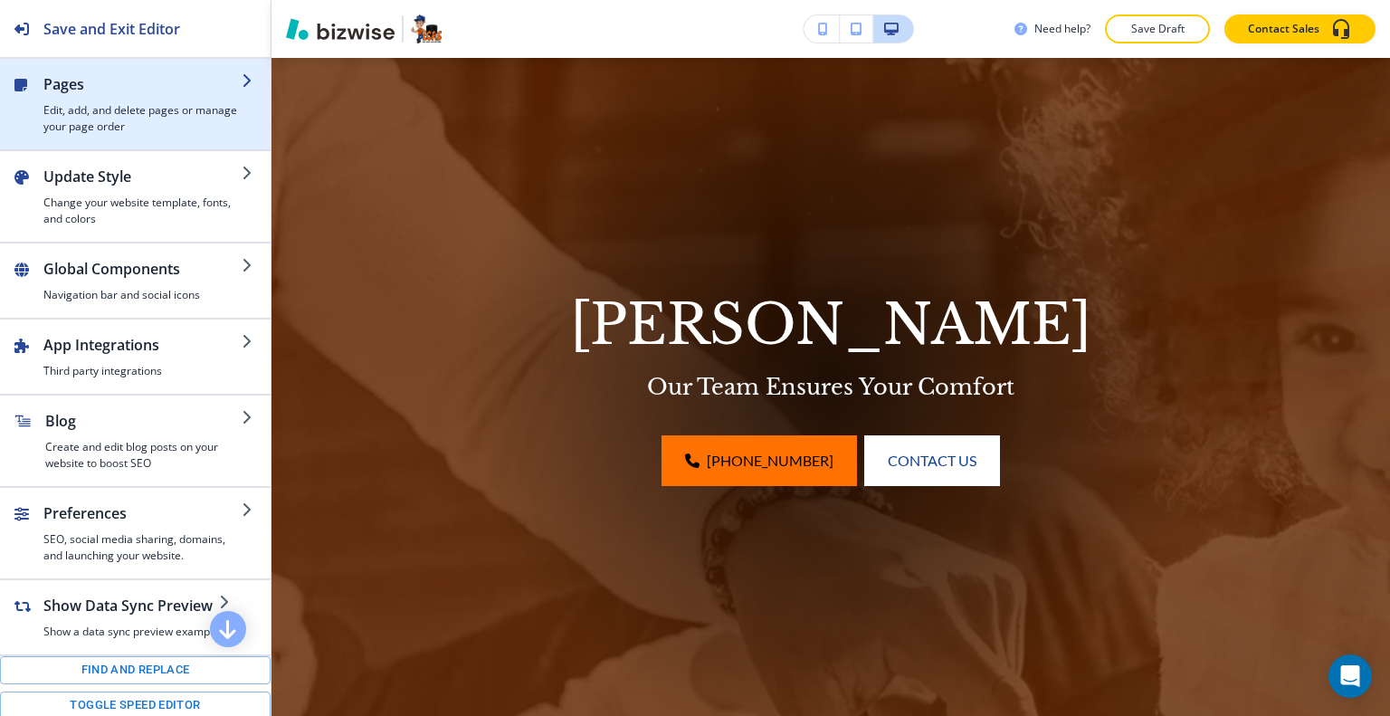
click at [73, 105] on h4 "Edit, add, and delete pages or manage your page order" at bounding box center [142, 118] width 198 height 33
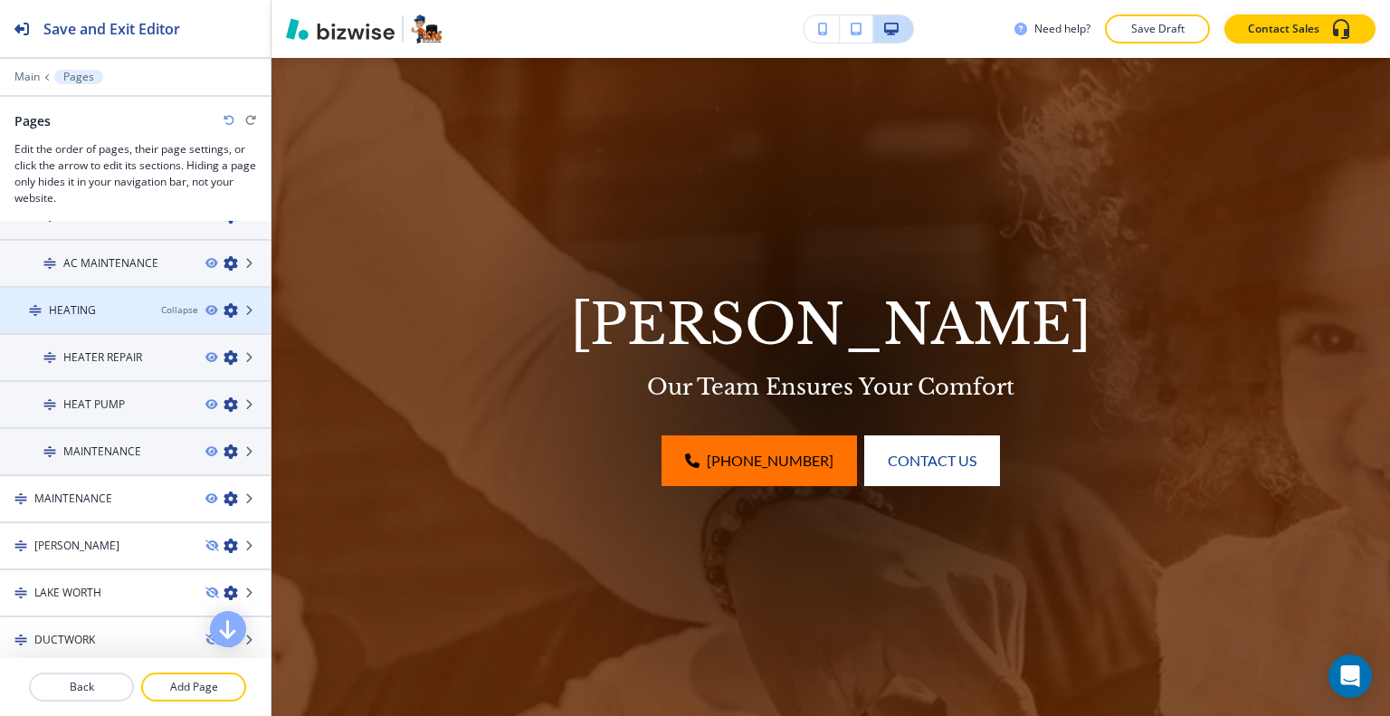
scroll to position [543, 0]
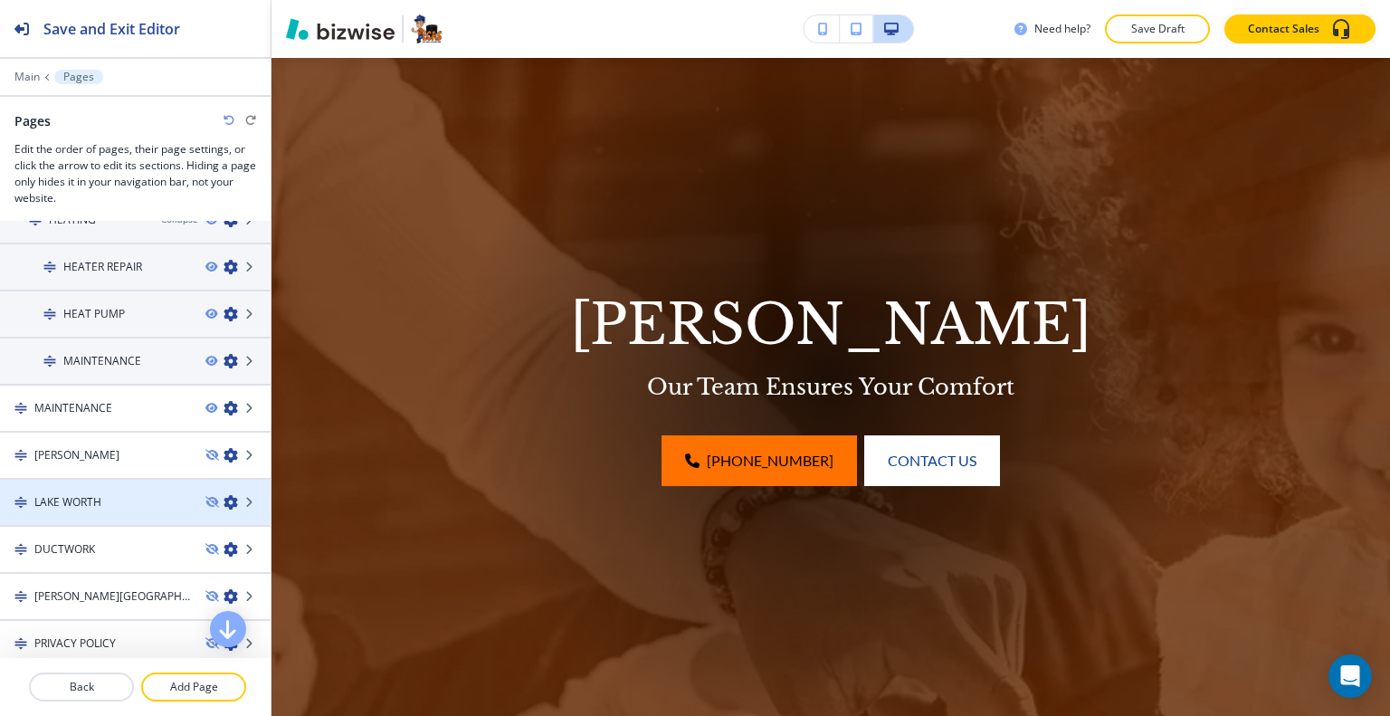
click at [74, 496] on h4 "LAKE WORTH" at bounding box center [67, 502] width 67 height 16
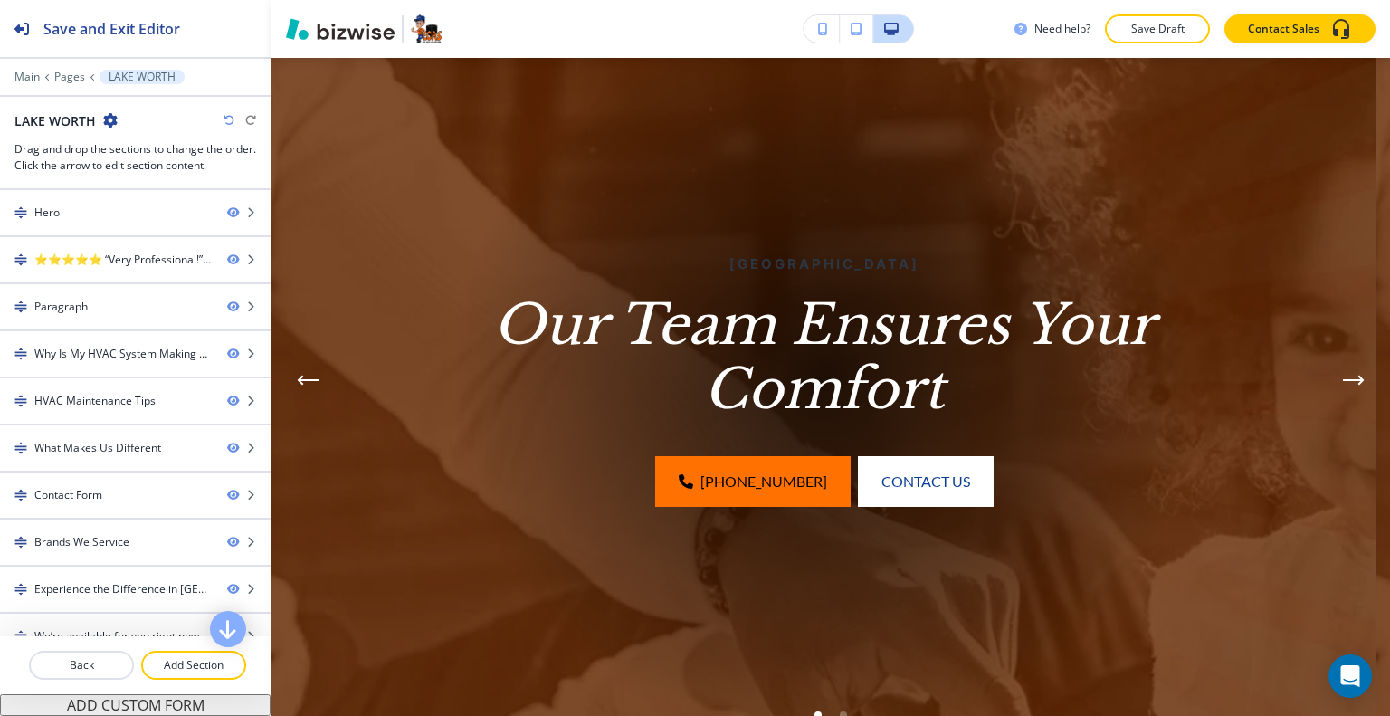
scroll to position [0, 0]
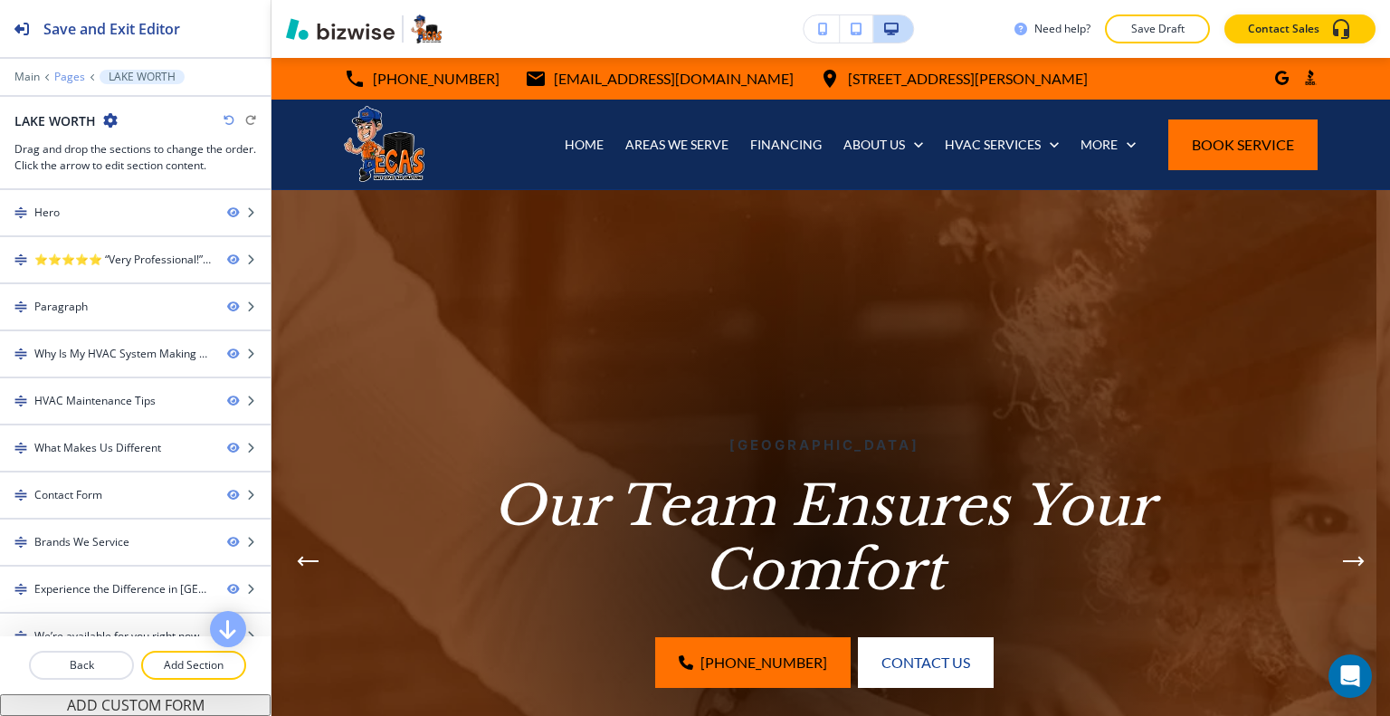
click at [78, 77] on p "Pages" at bounding box center [69, 77] width 31 height 13
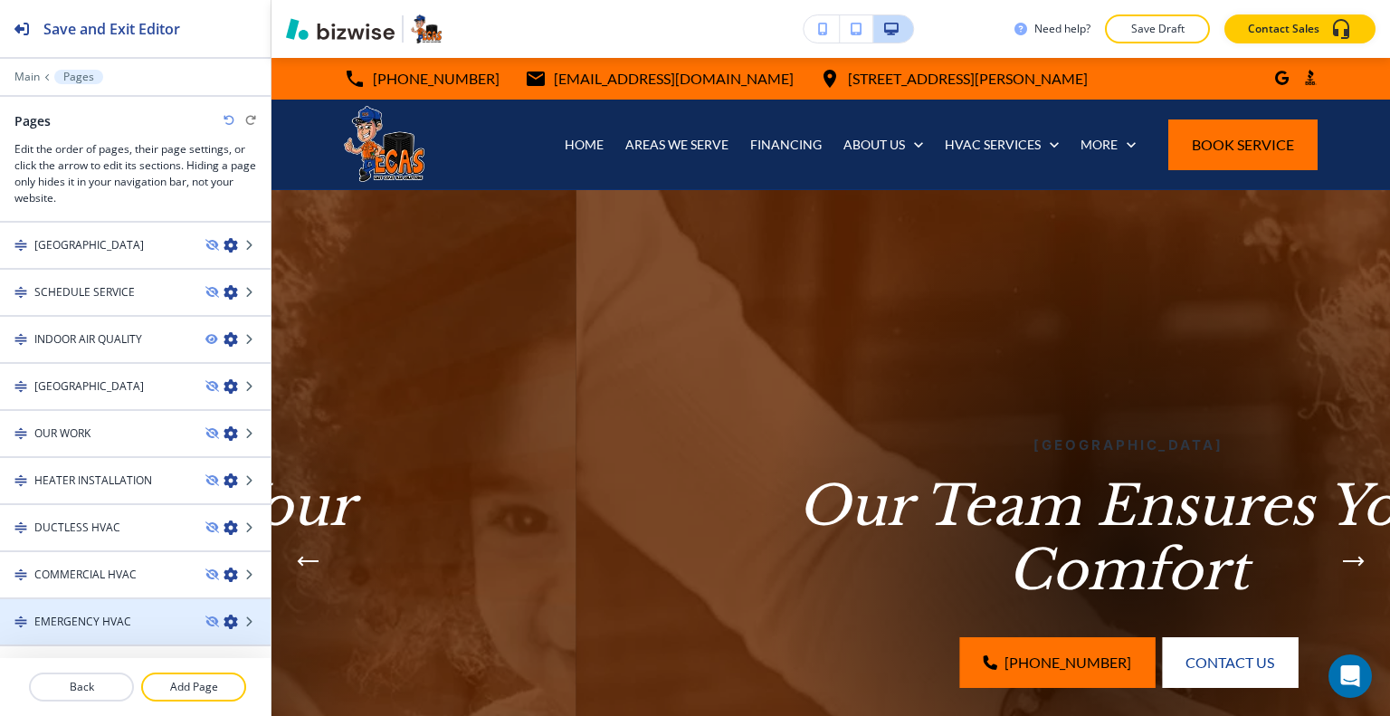
scroll to position [1338, 0]
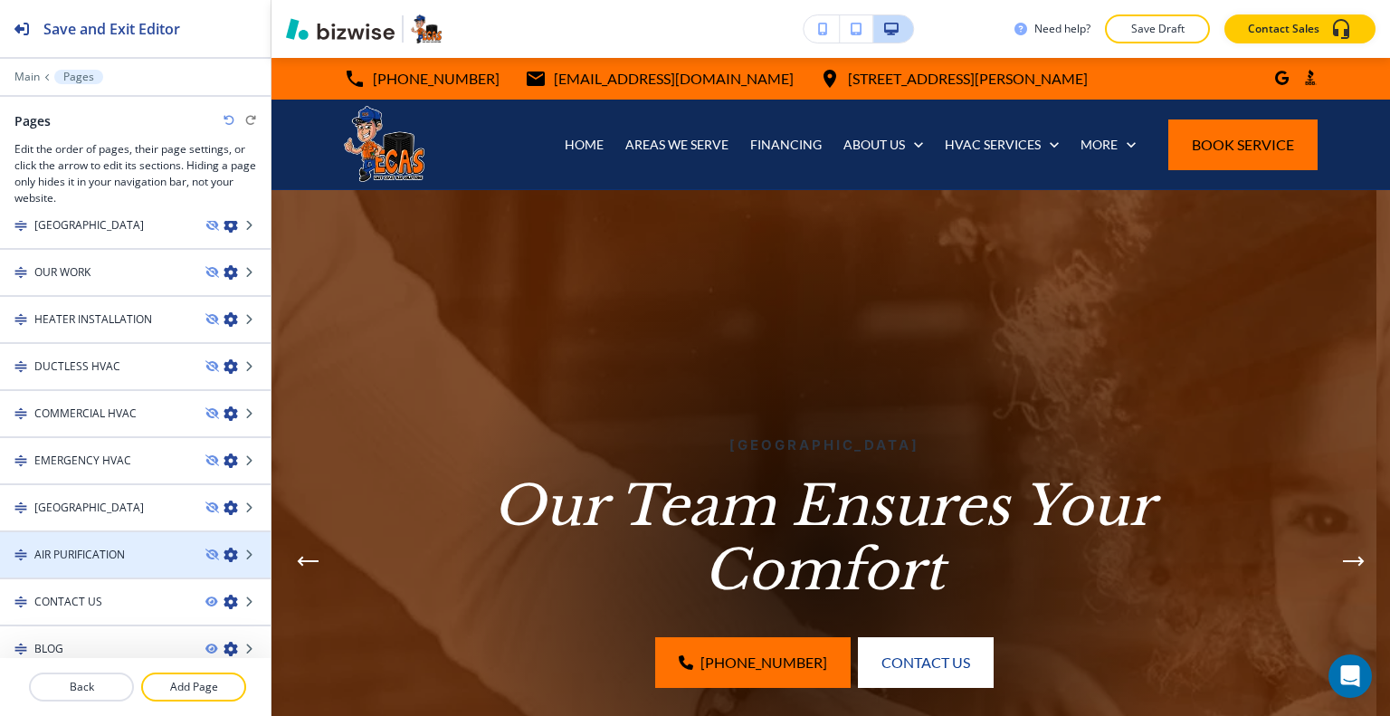
click at [224, 548] on icon "button" at bounding box center [231, 555] width 14 height 14
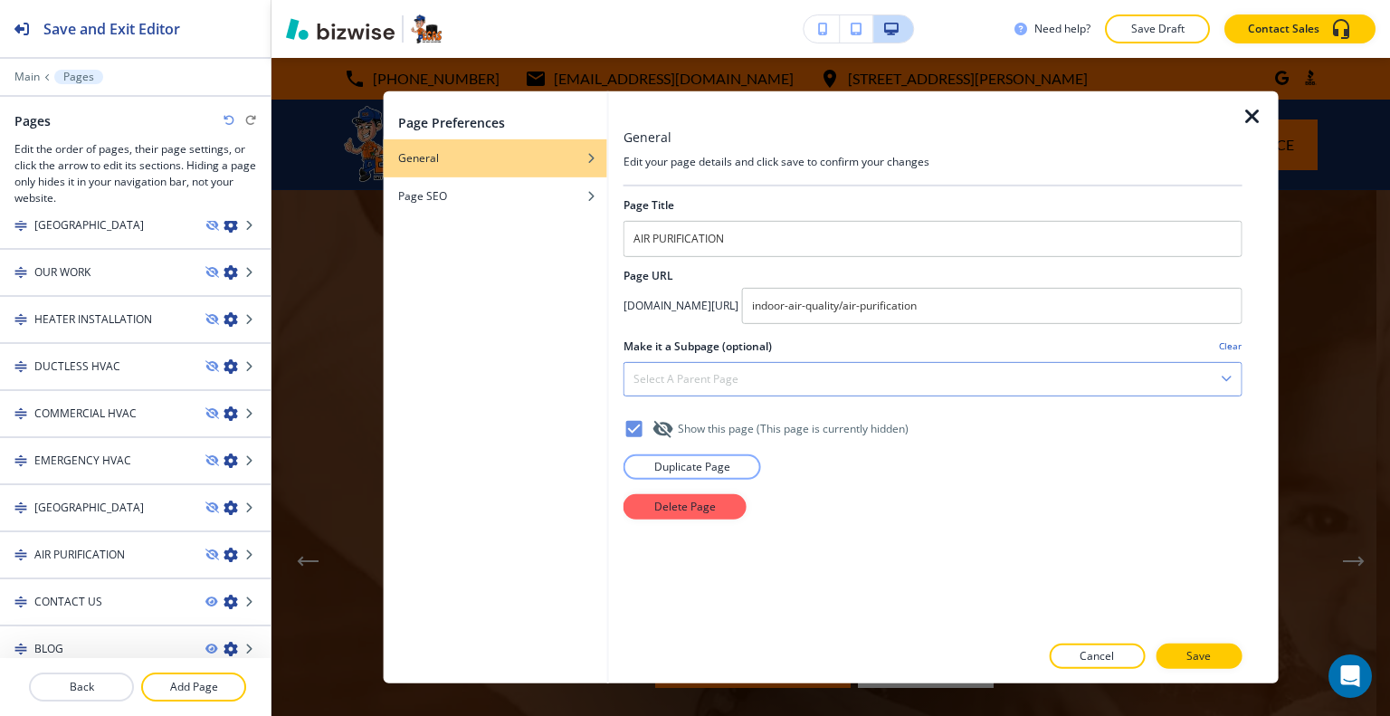
click at [931, 391] on div "Select a parent page" at bounding box center [932, 378] width 617 height 33
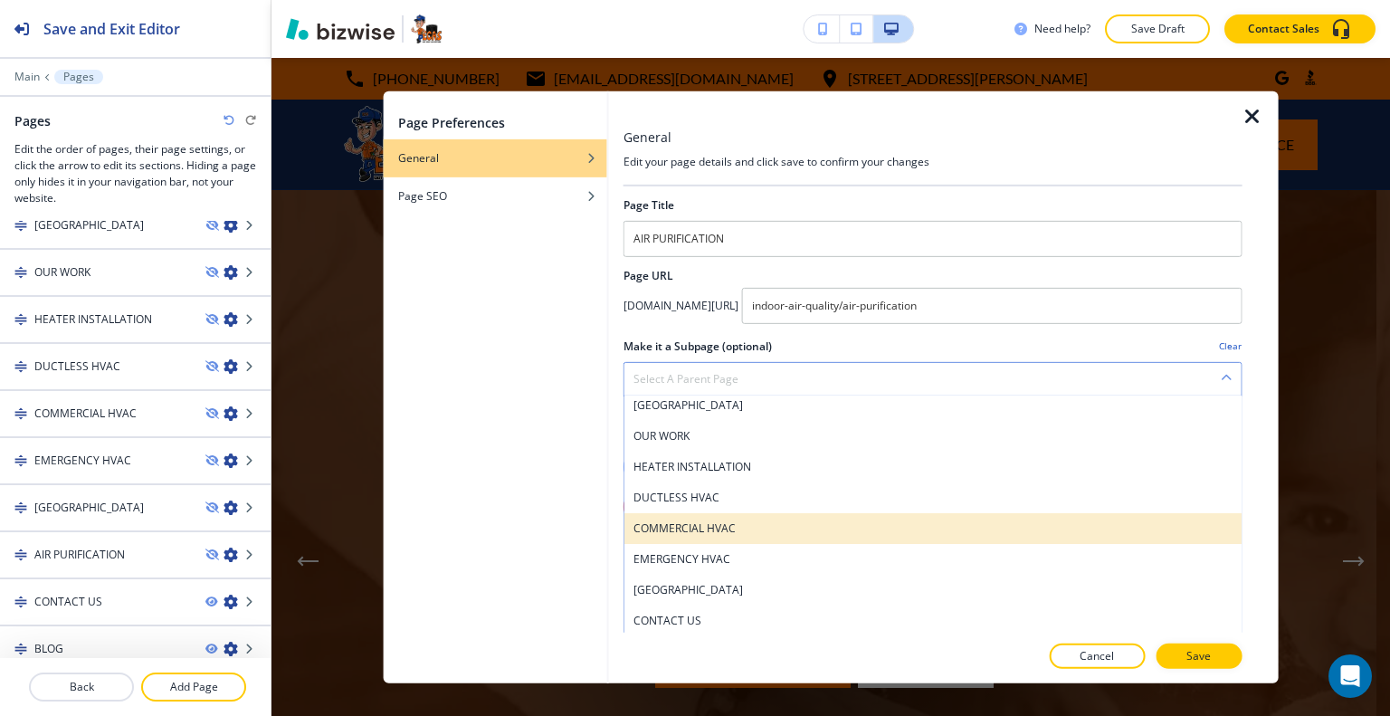
scroll to position [900, 0]
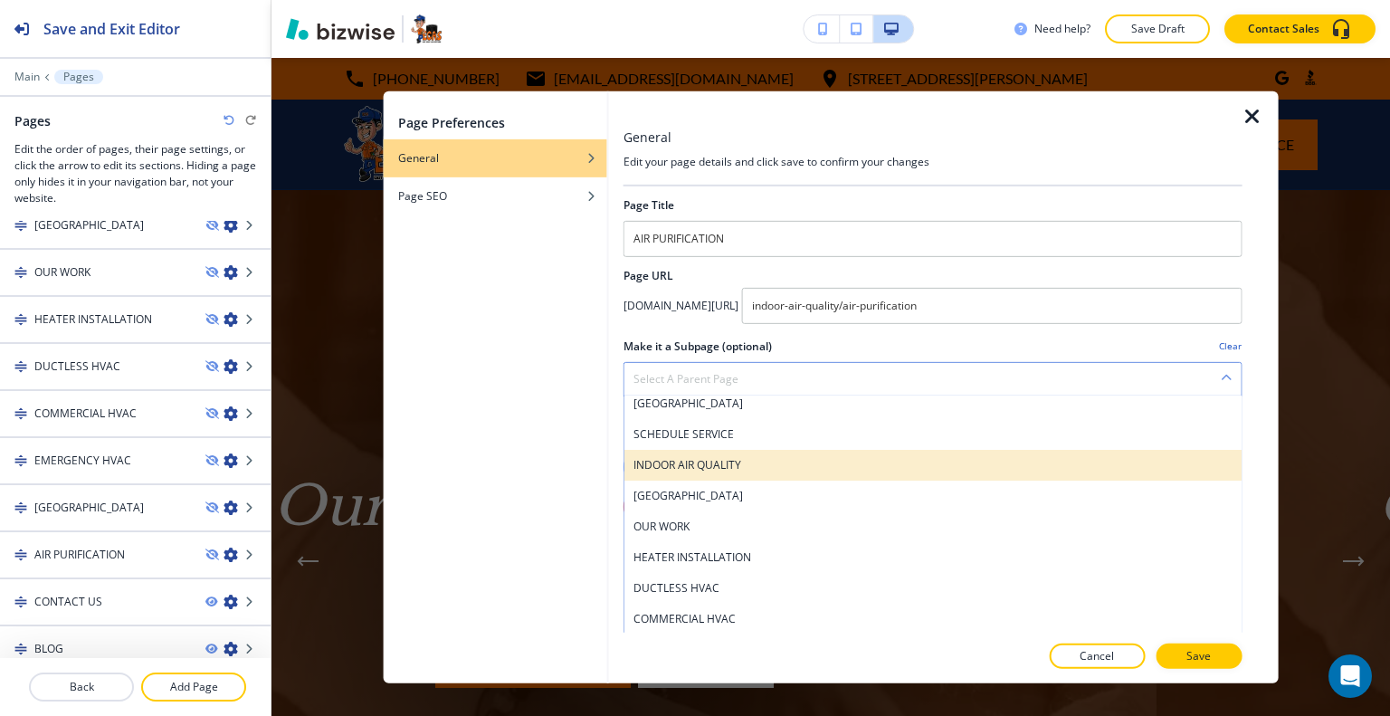
click at [882, 452] on div "INDOOR AIR QUALITY" at bounding box center [932, 464] width 617 height 31
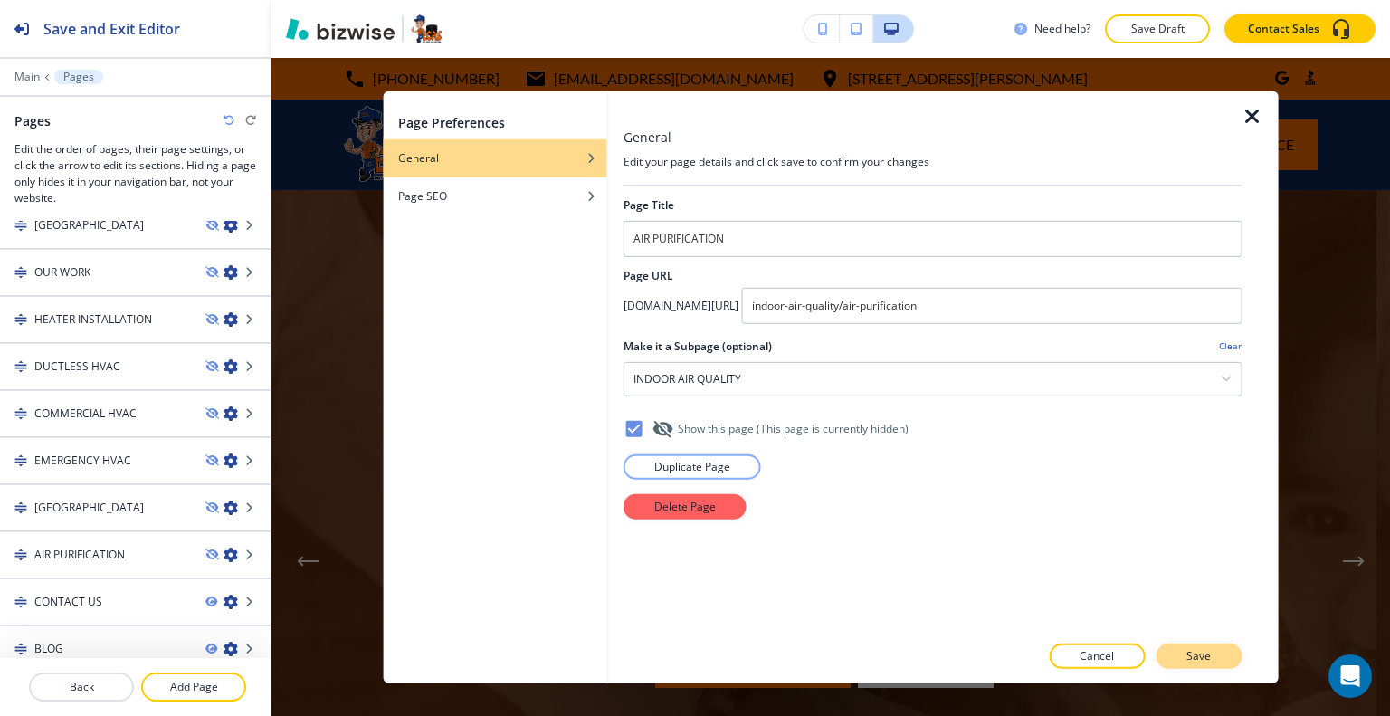
click at [1187, 649] on button "Save" at bounding box center [1199, 655] width 86 height 25
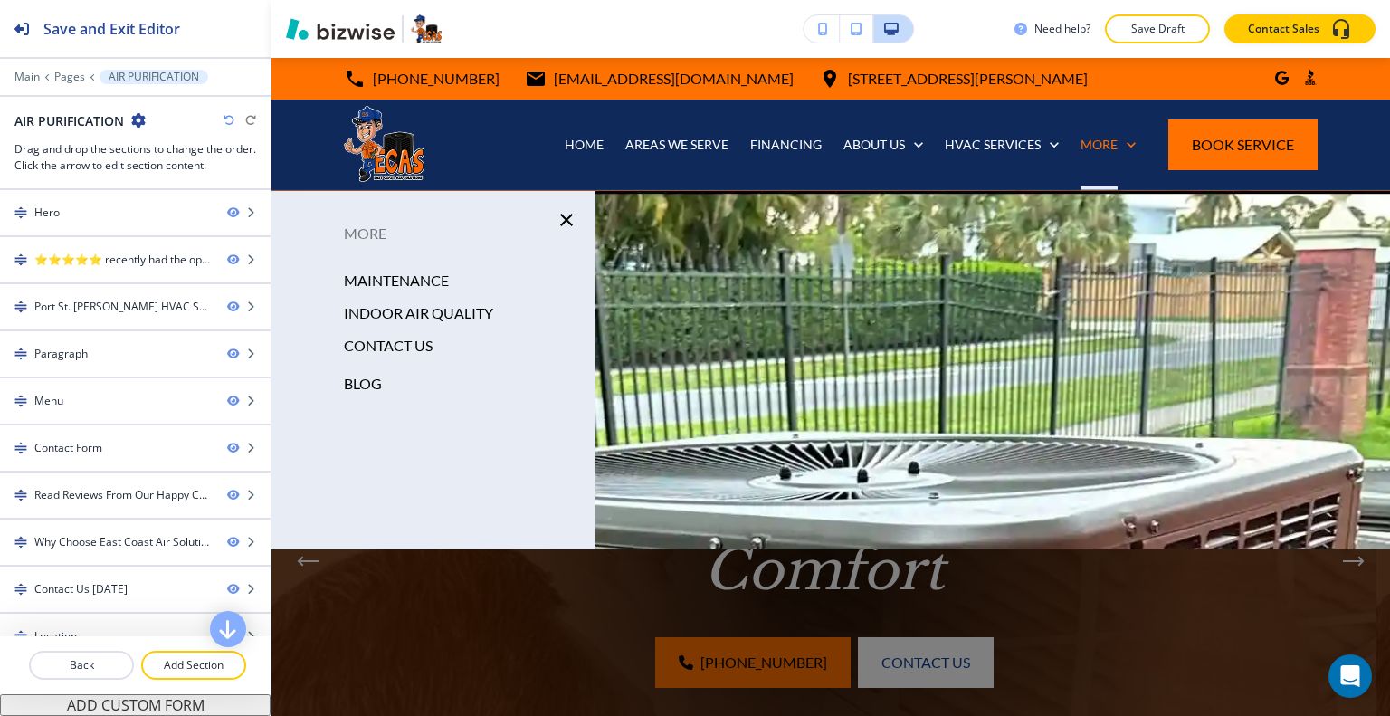
click at [1018, 335] on div at bounding box center [831, 483] width 1119 height 584
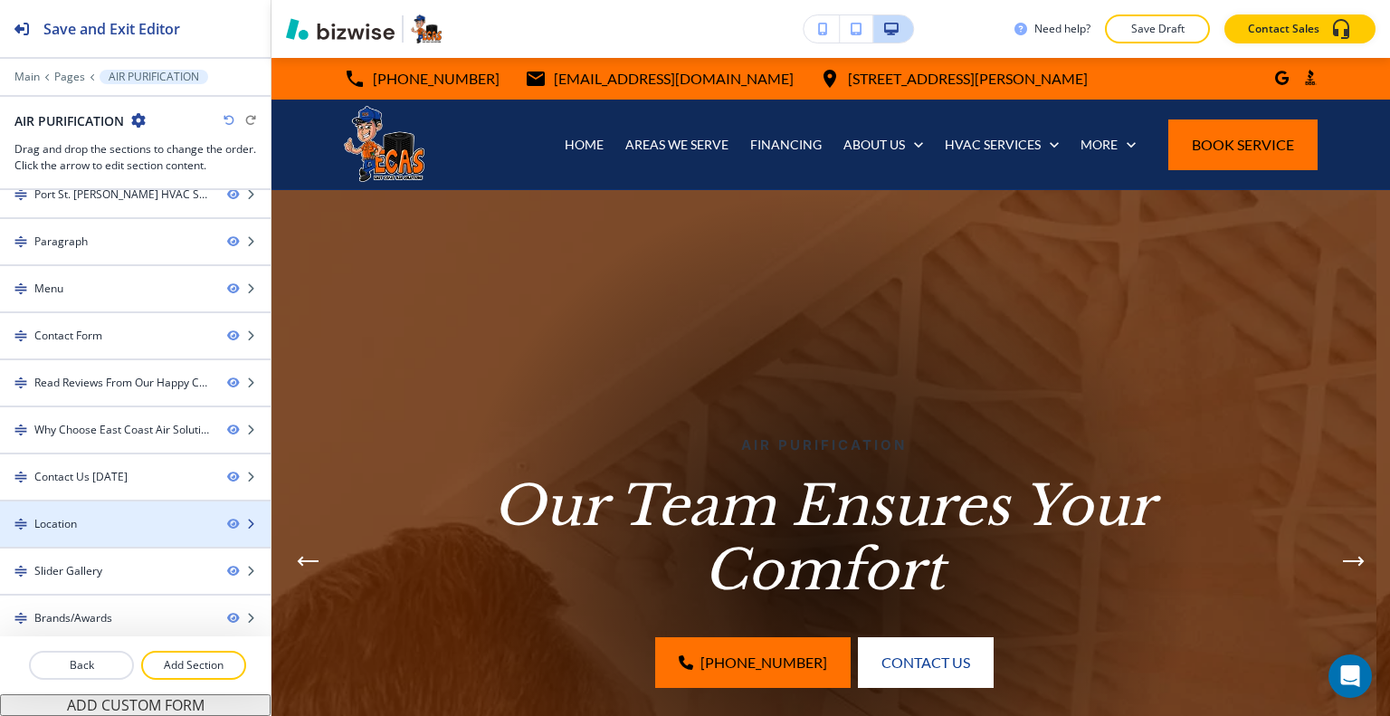
scroll to position [0, 0]
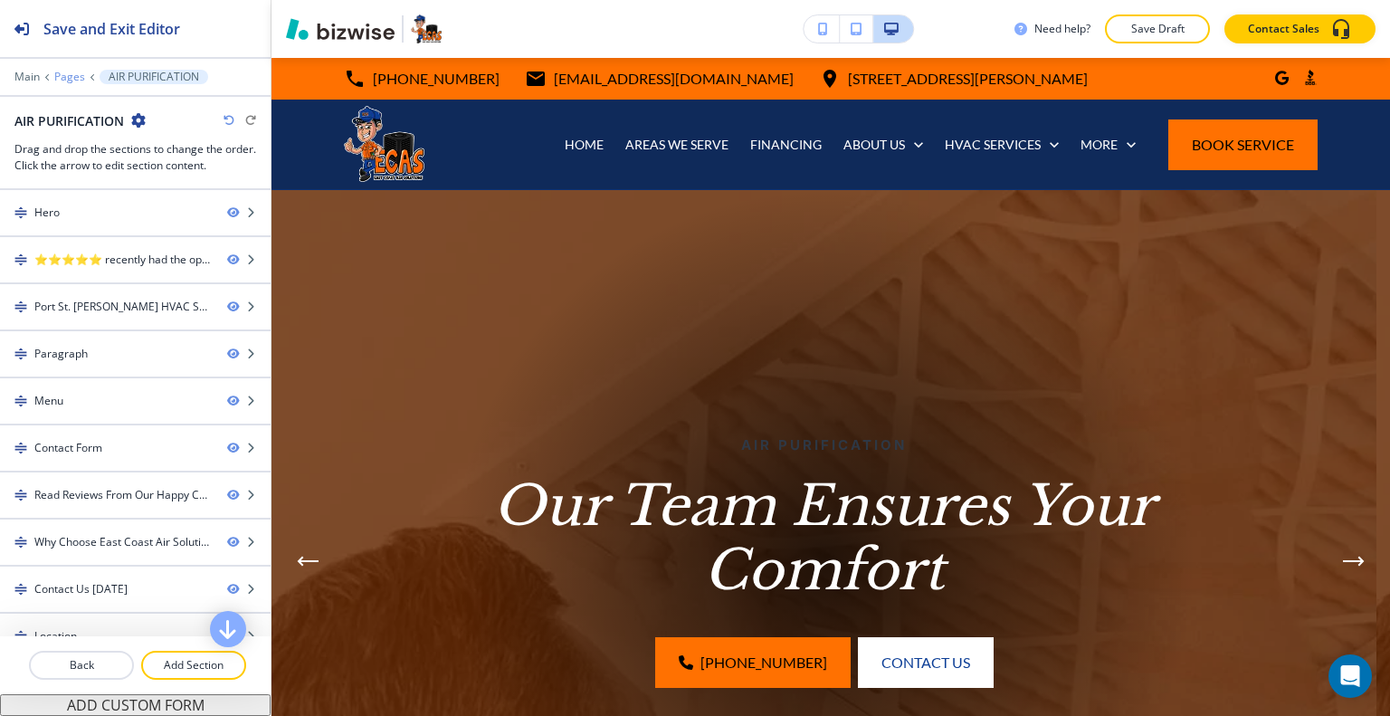
click at [72, 77] on p "Pages" at bounding box center [69, 77] width 31 height 13
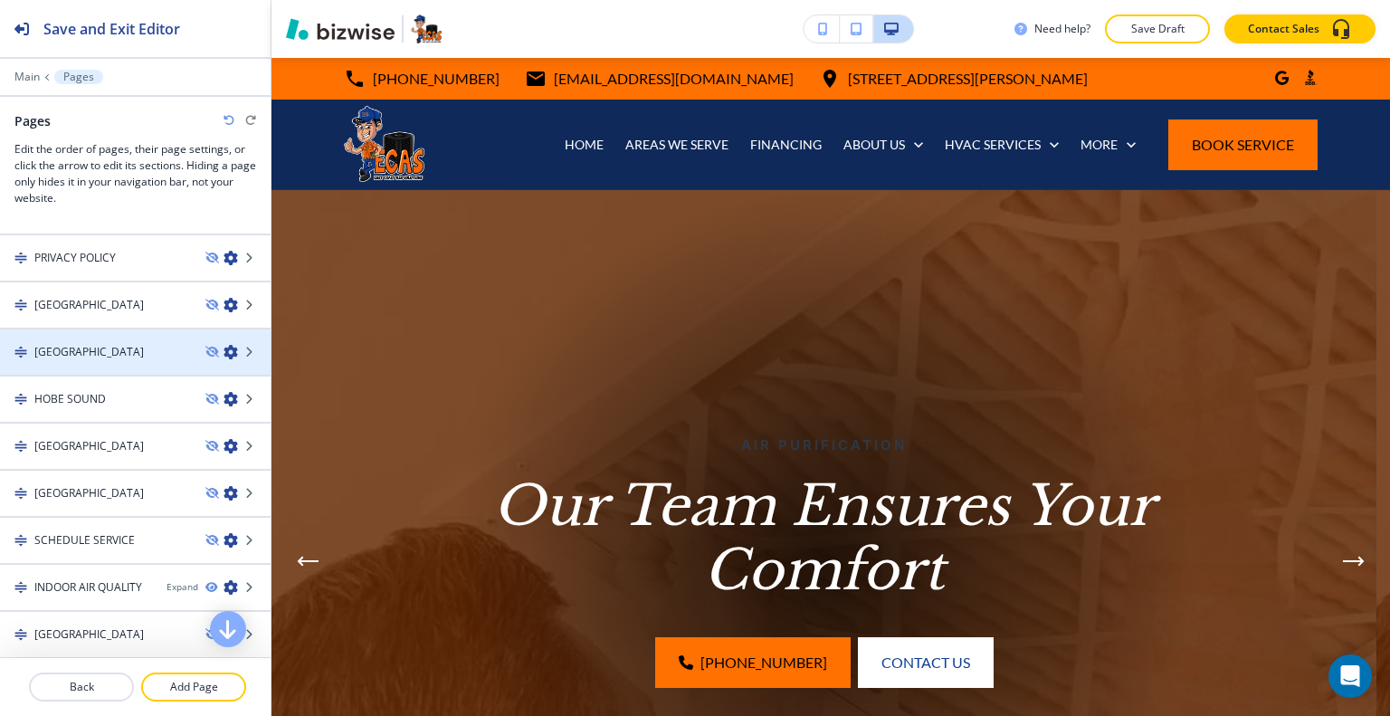
scroll to position [1019, 0]
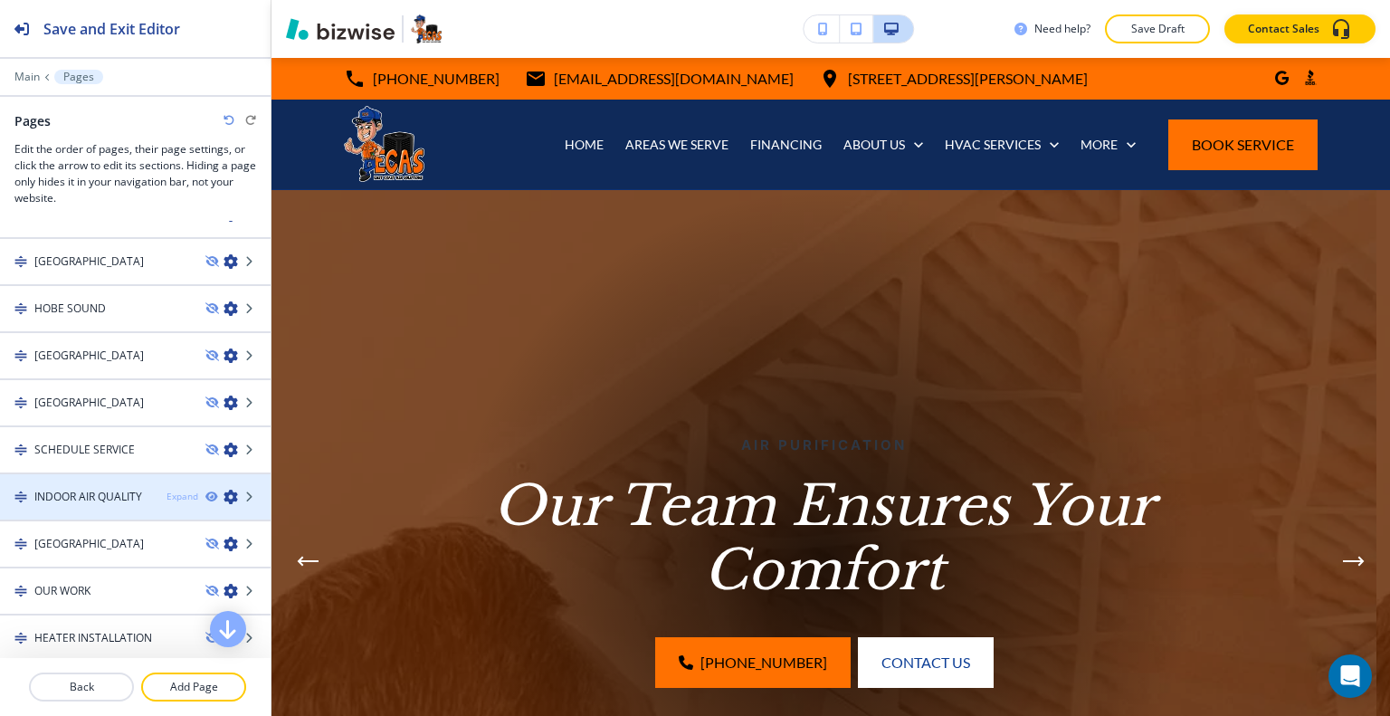
click at [167, 490] on div "Expand" at bounding box center [183, 497] width 32 height 14
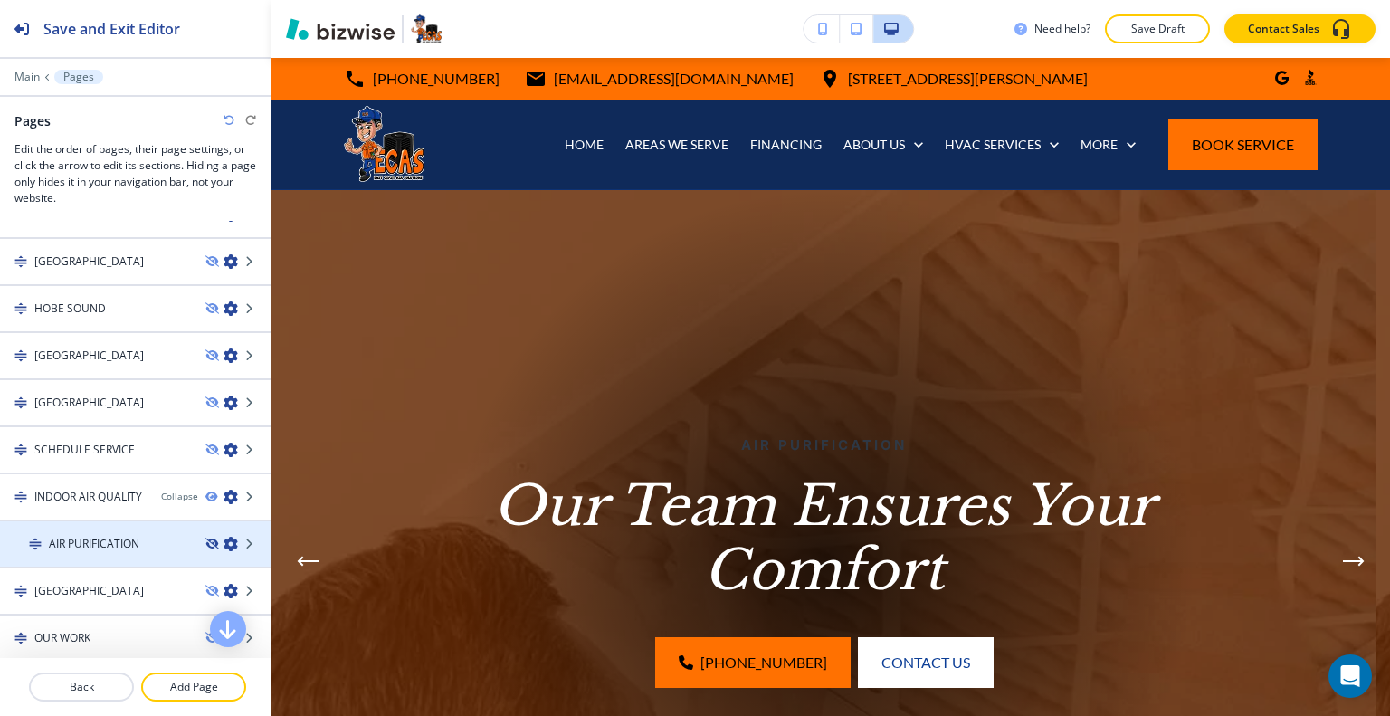
click at [205, 539] on icon "button" at bounding box center [210, 544] width 11 height 11
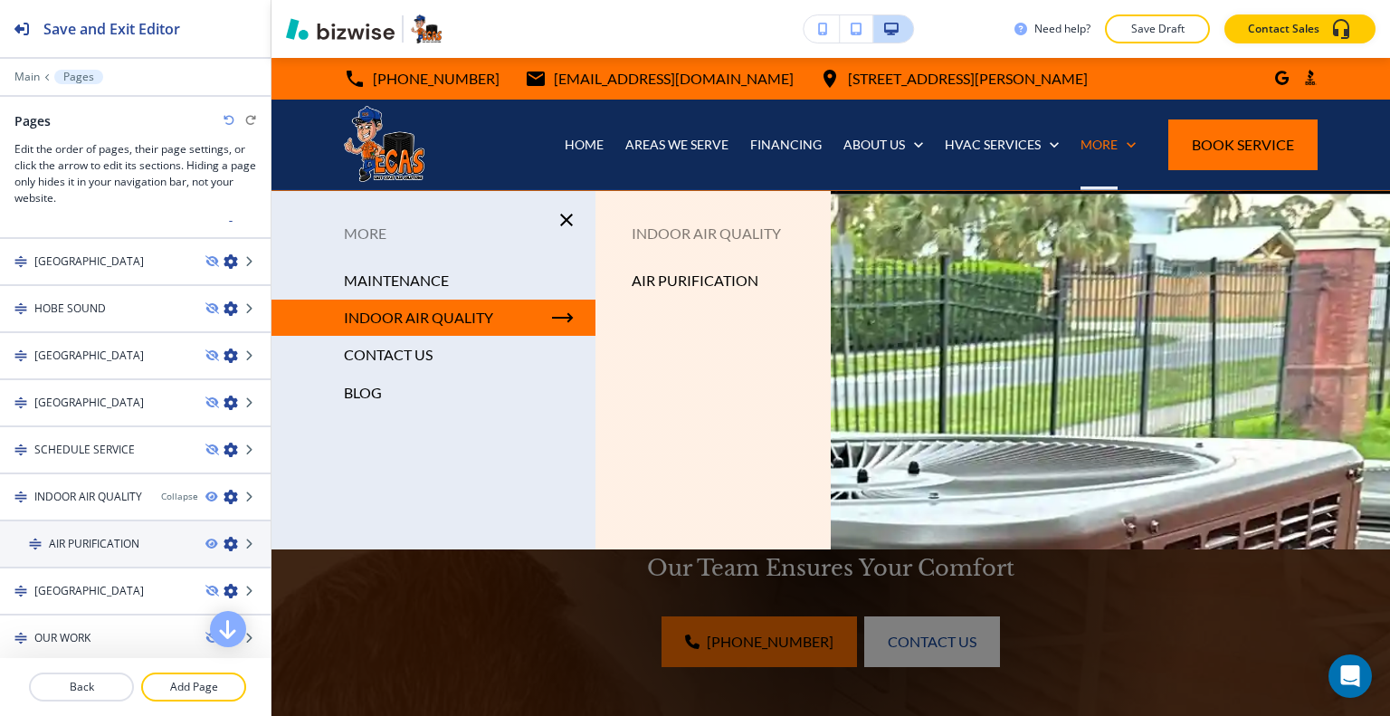
click at [666, 273] on p "AIR PURIFICATION" at bounding box center [695, 280] width 127 height 27
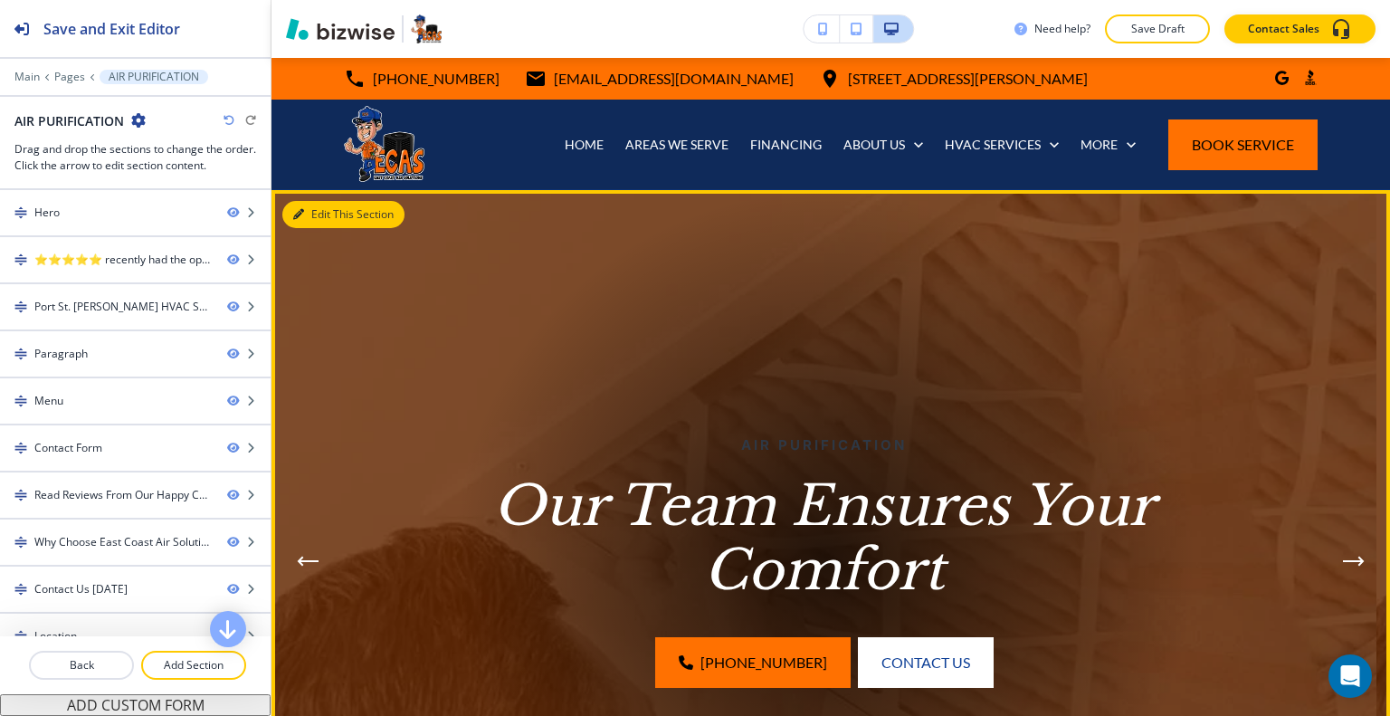
click at [337, 208] on button "Edit This Section" at bounding box center [343, 214] width 122 height 27
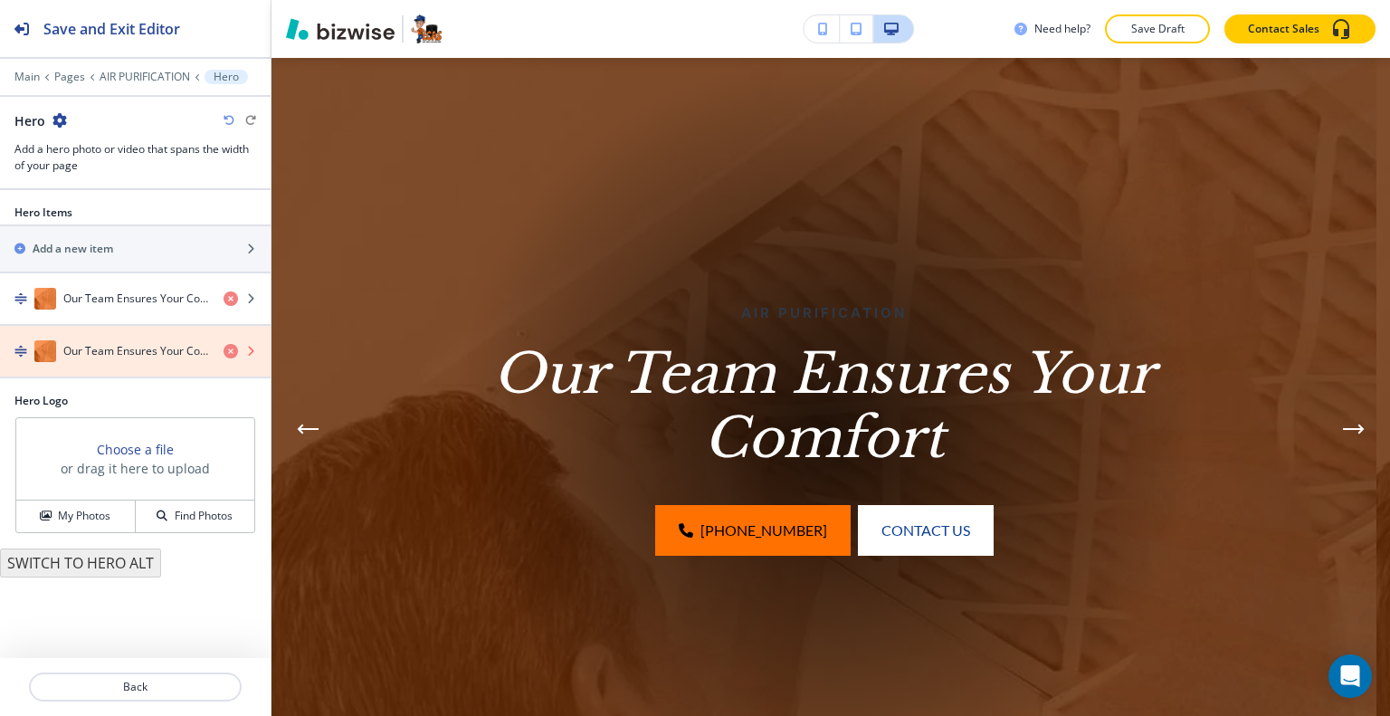
click at [231, 354] on icon "button" at bounding box center [231, 351] width 14 height 14
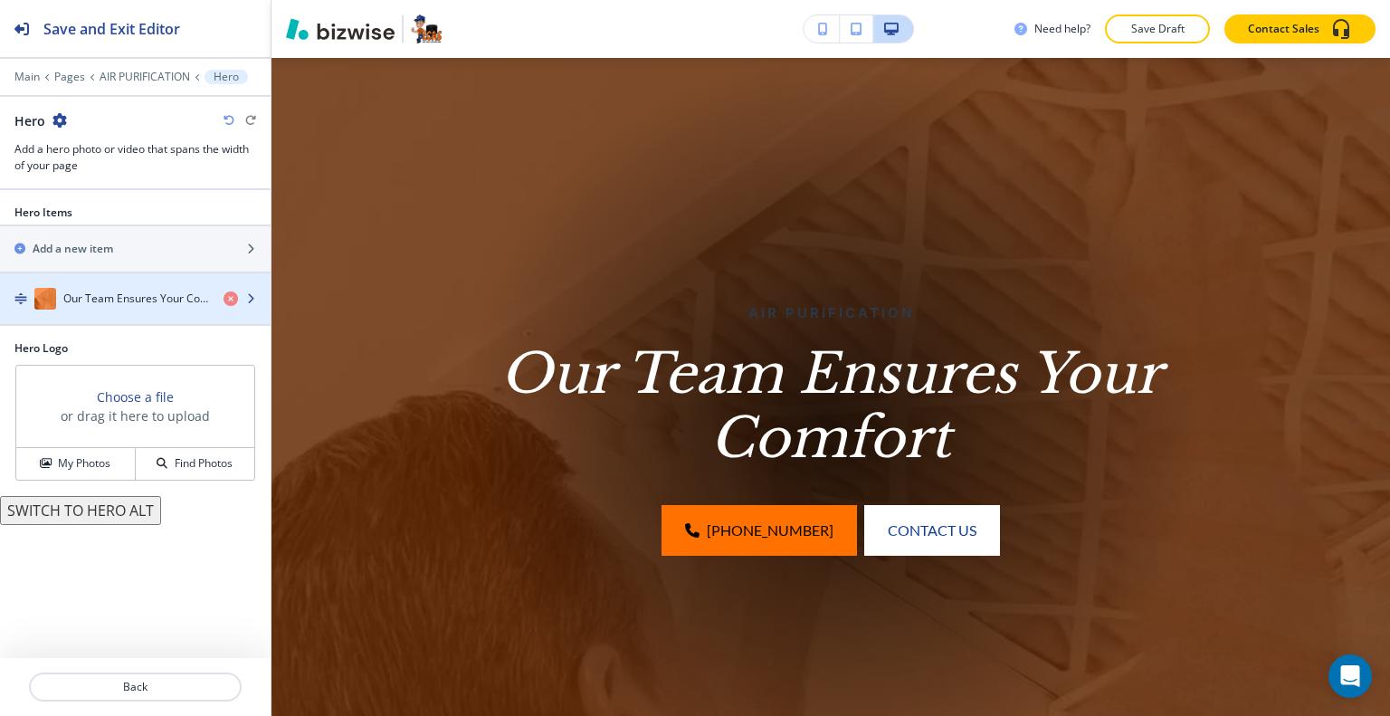
click at [174, 310] on div "button" at bounding box center [135, 317] width 271 height 14
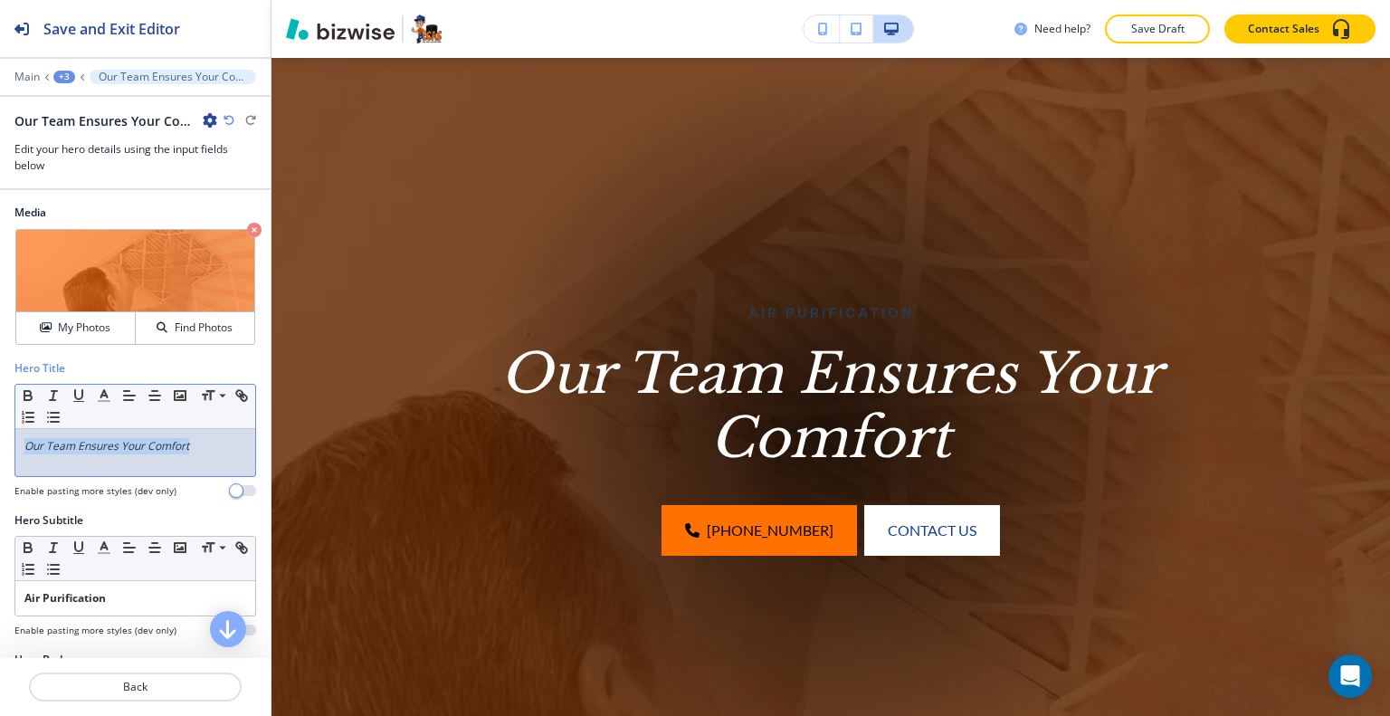
drag, startPoint x: 199, startPoint y: 452, endPoint x: 0, endPoint y: 453, distance: 199.1
click at [0, 453] on div "Hero Title Small Normal Large Huge Our Team Ensures Your Comfort Enable pasting…" at bounding box center [135, 436] width 271 height 152
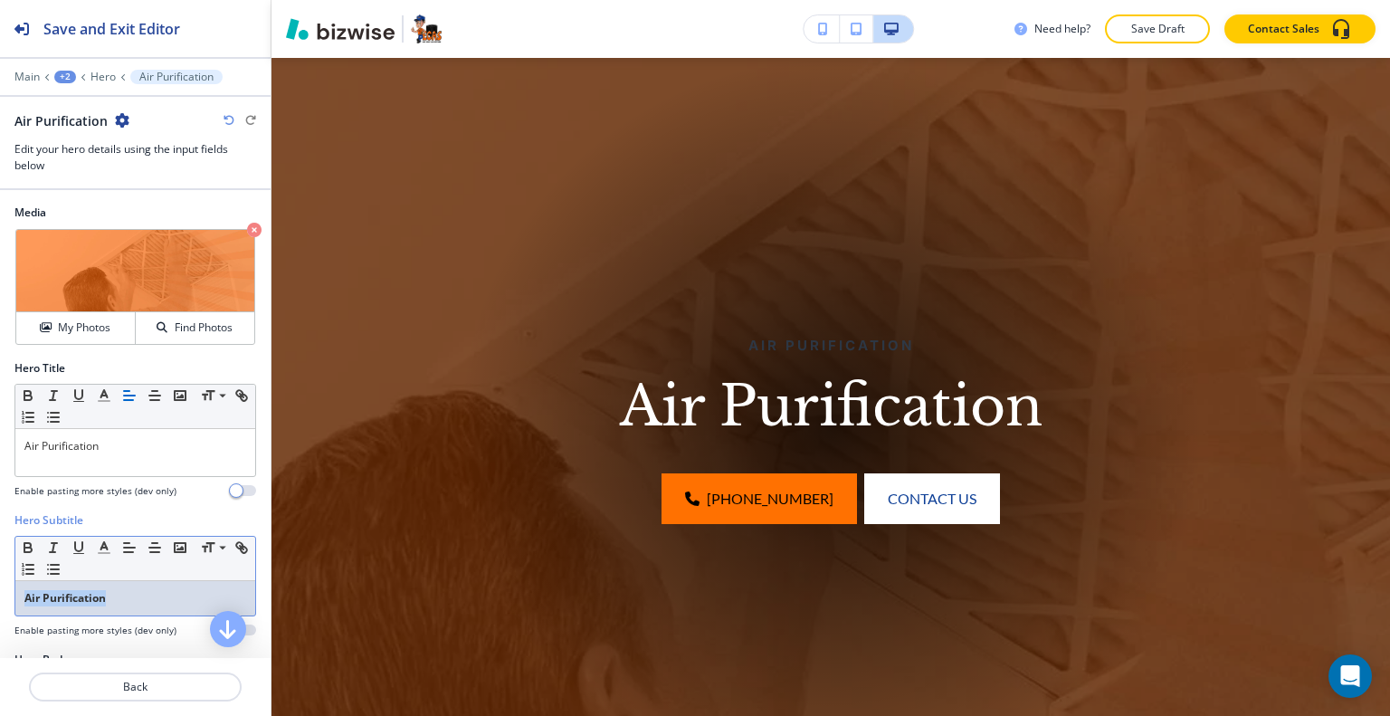
drag, startPoint x: 31, startPoint y: 606, endPoint x: 13, endPoint y: 606, distance: 18.1
click at [13, 606] on div "Hero Subtitle Small Normal Large Huge Air Purification Enable pasting more styl…" at bounding box center [135, 581] width 271 height 139
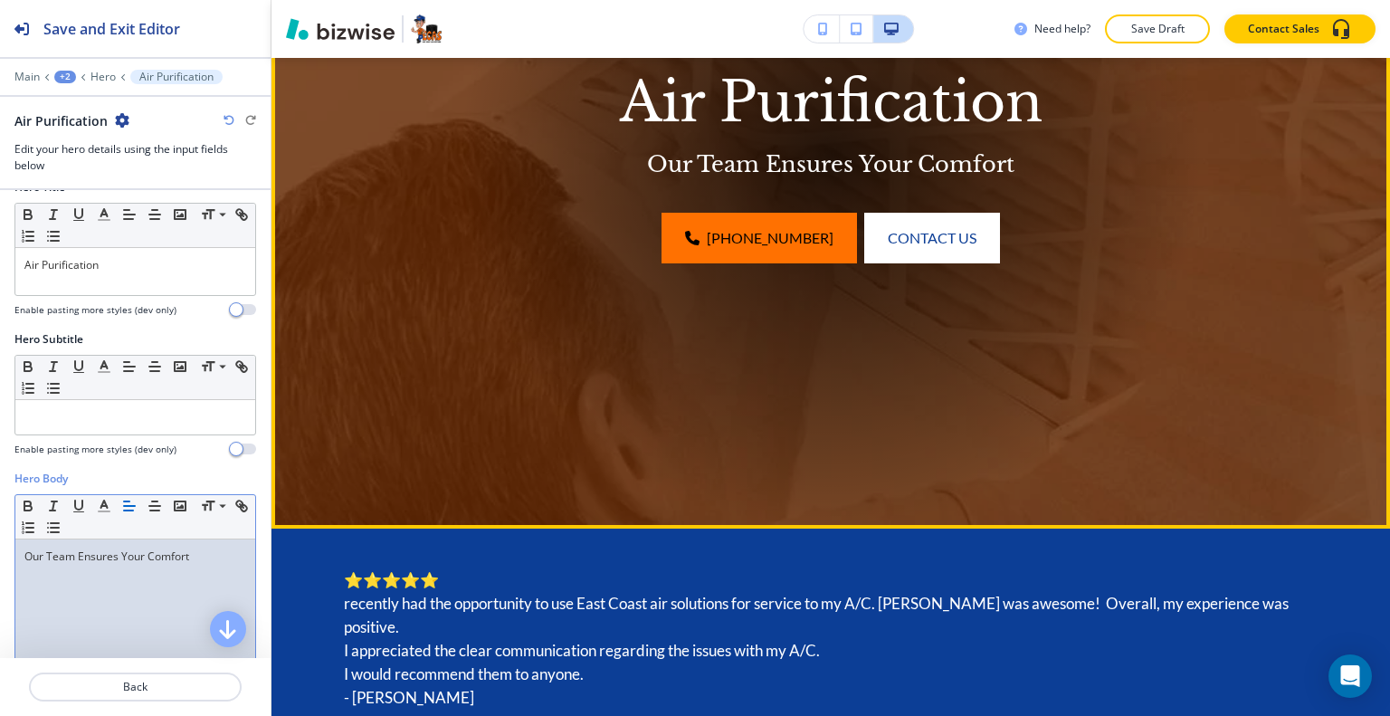
scroll to position [675, 0]
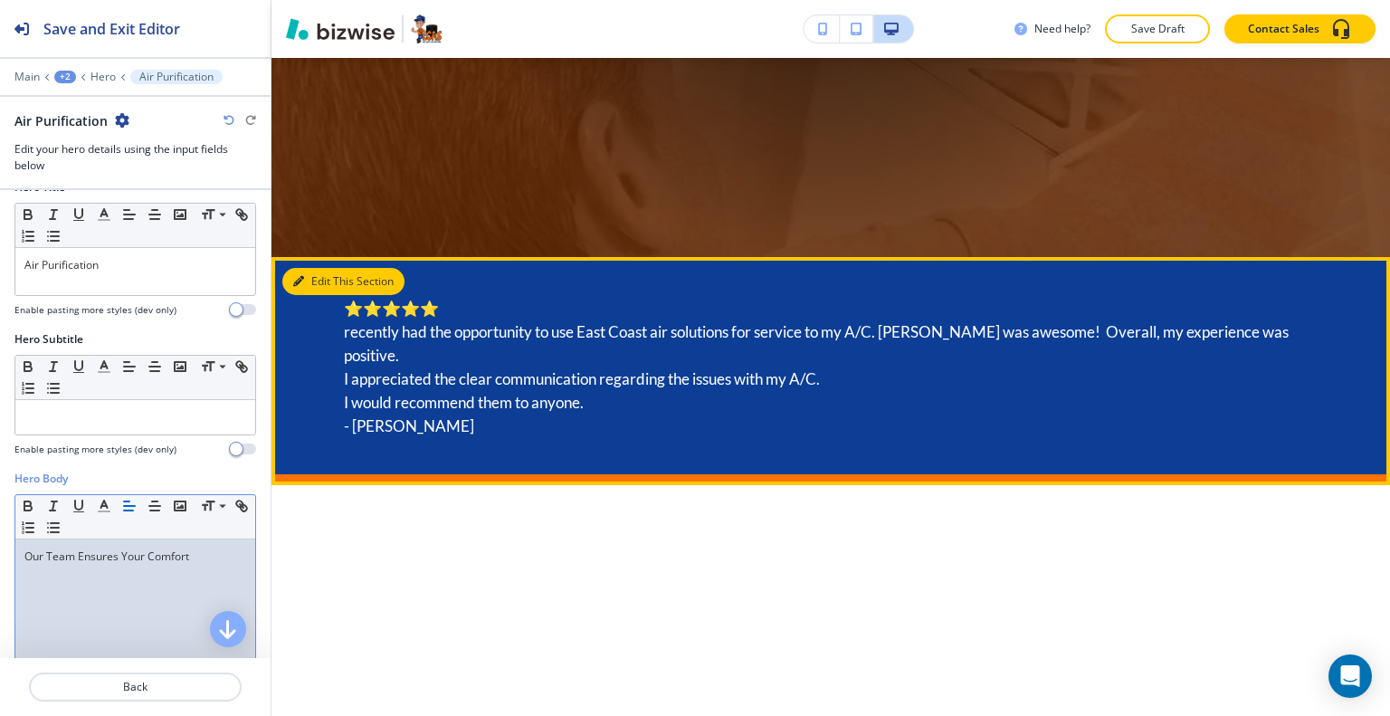
click at [329, 281] on button "Edit This Section" at bounding box center [343, 281] width 122 height 27
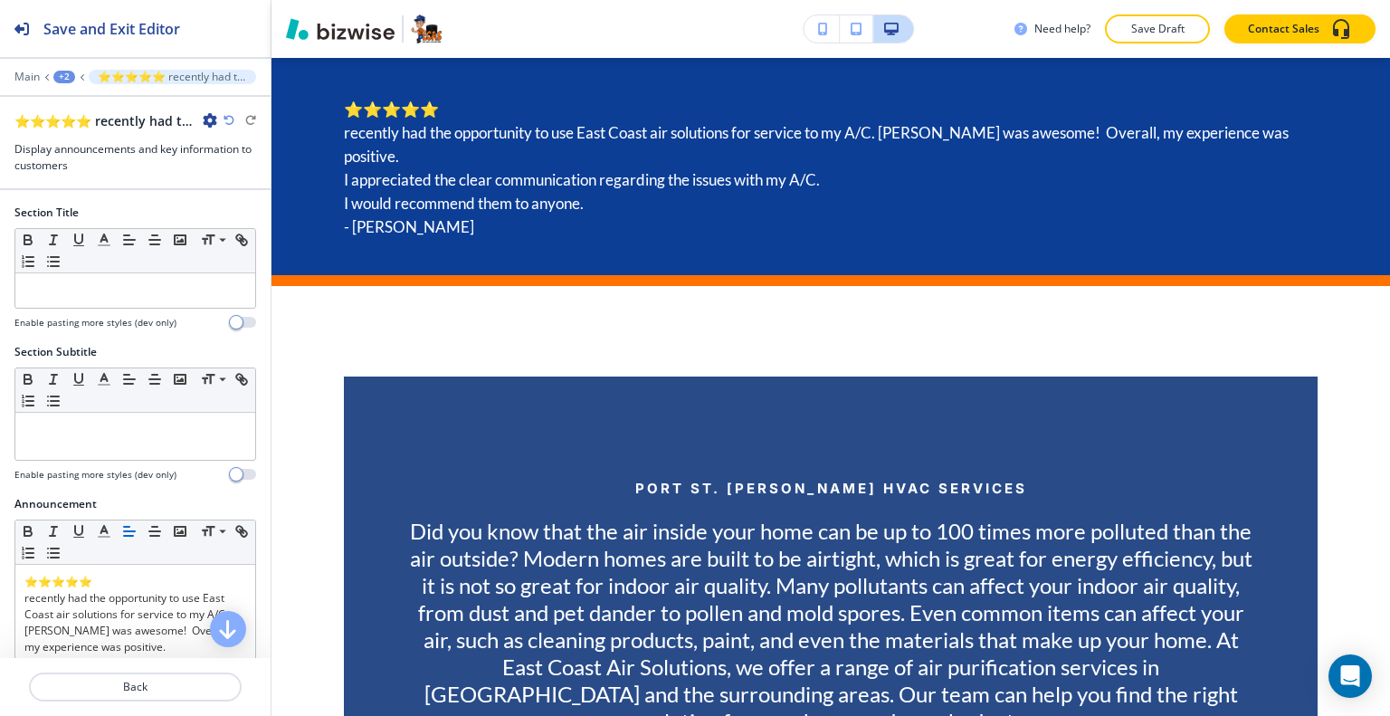
scroll to position [181, 0]
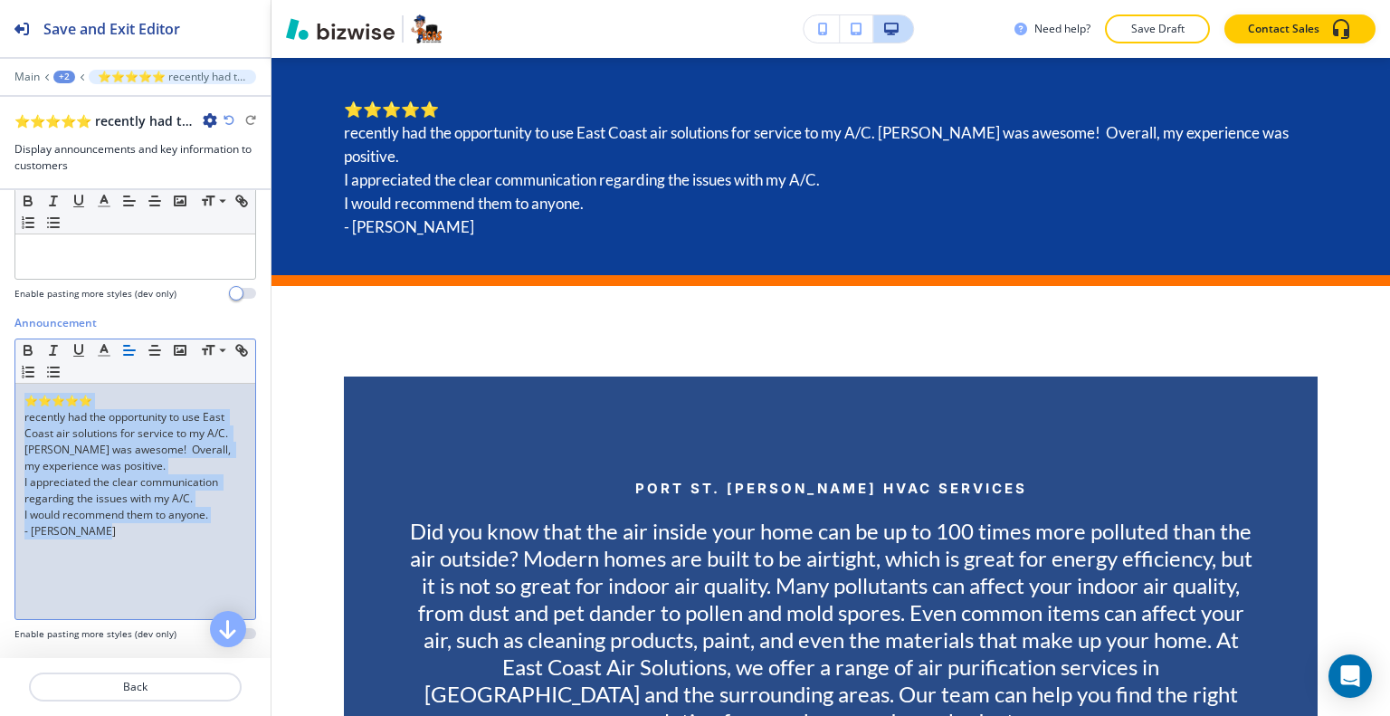
drag, startPoint x: 144, startPoint y: 579, endPoint x: 98, endPoint y: 371, distance: 213.2
click at [2, 376] on div "Announcement Small Normal Large Huge ⭐⭐⭐⭐⭐ recently had the opportunity to use …" at bounding box center [135, 485] width 271 height 340
click at [148, 342] on icon "button" at bounding box center [155, 350] width 16 height 16
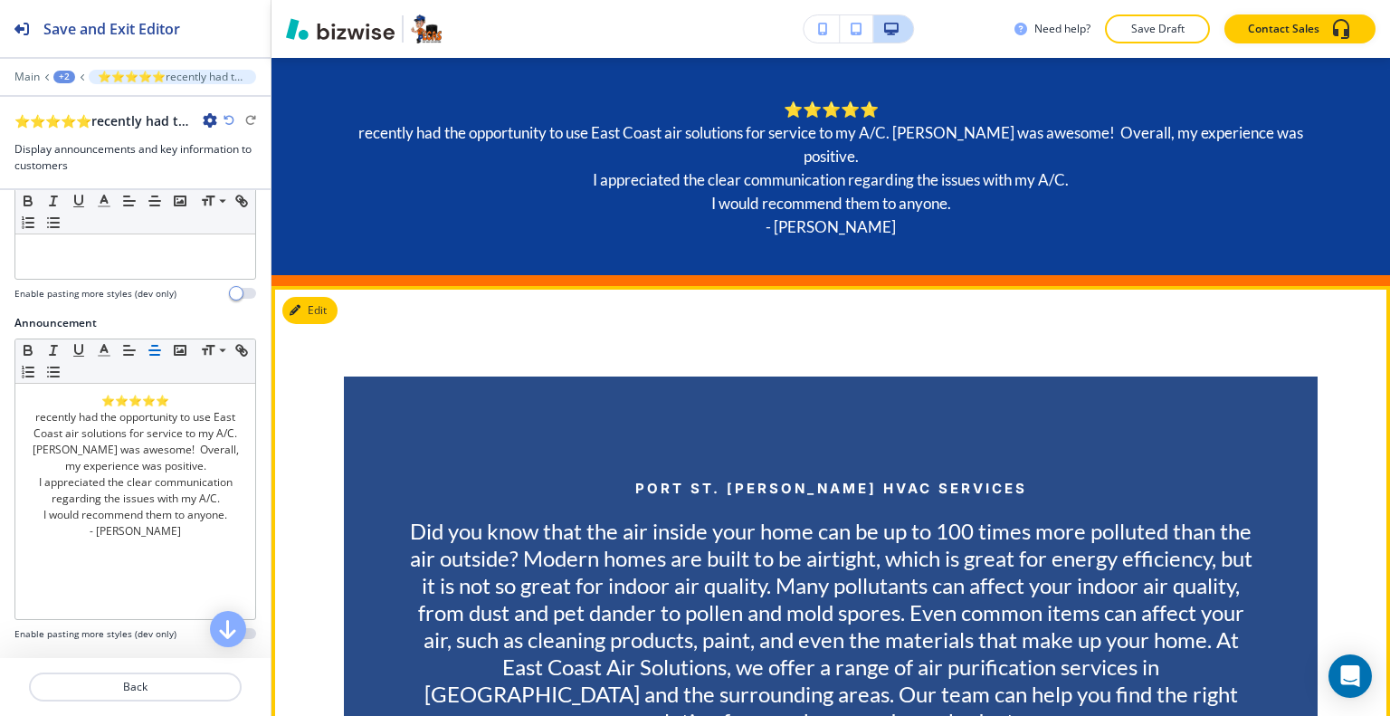
click at [730, 306] on div "Port St. [PERSON_NAME] HVAC Services Did you know that the air inside your home…" at bounding box center [831, 611] width 1119 height 650
click at [319, 297] on button "Edit This Section" at bounding box center [343, 310] width 122 height 27
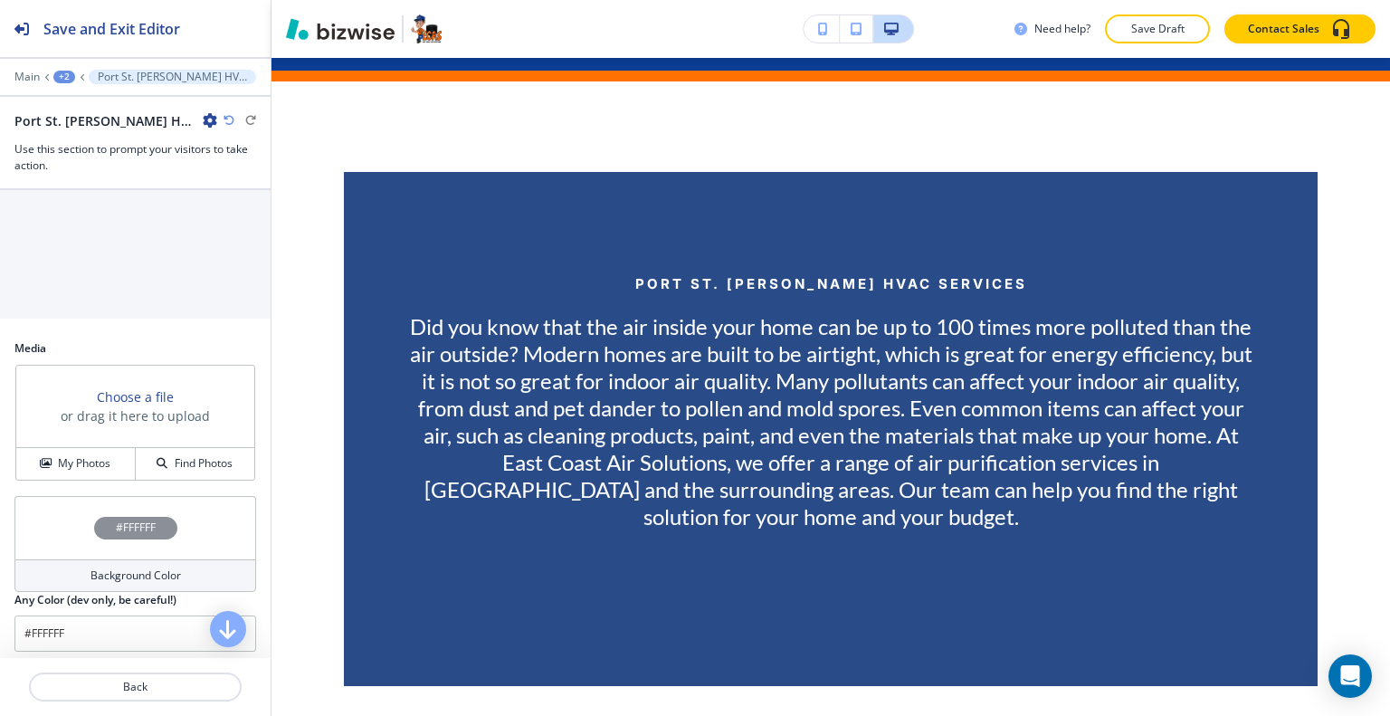
scroll to position [1072, 0]
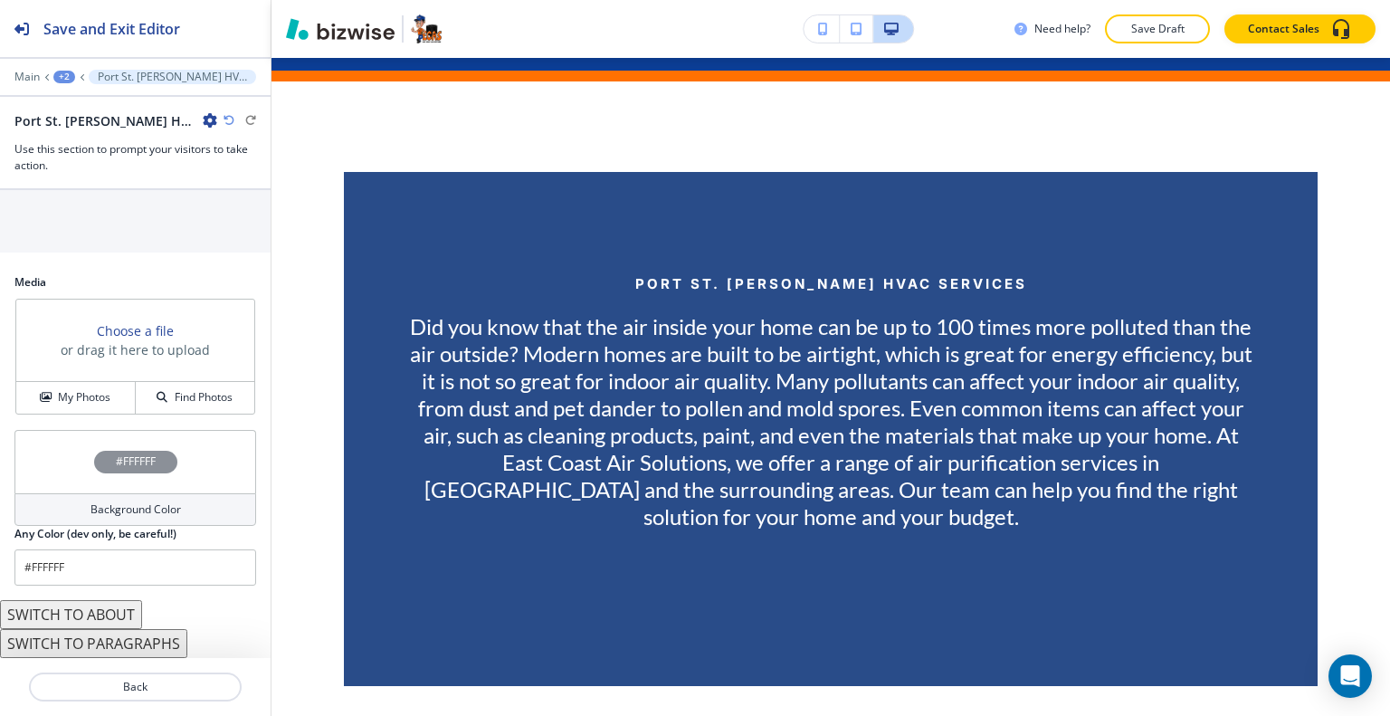
click at [138, 653] on button "SWITCH TO PARAGRAPHS" at bounding box center [93, 643] width 187 height 29
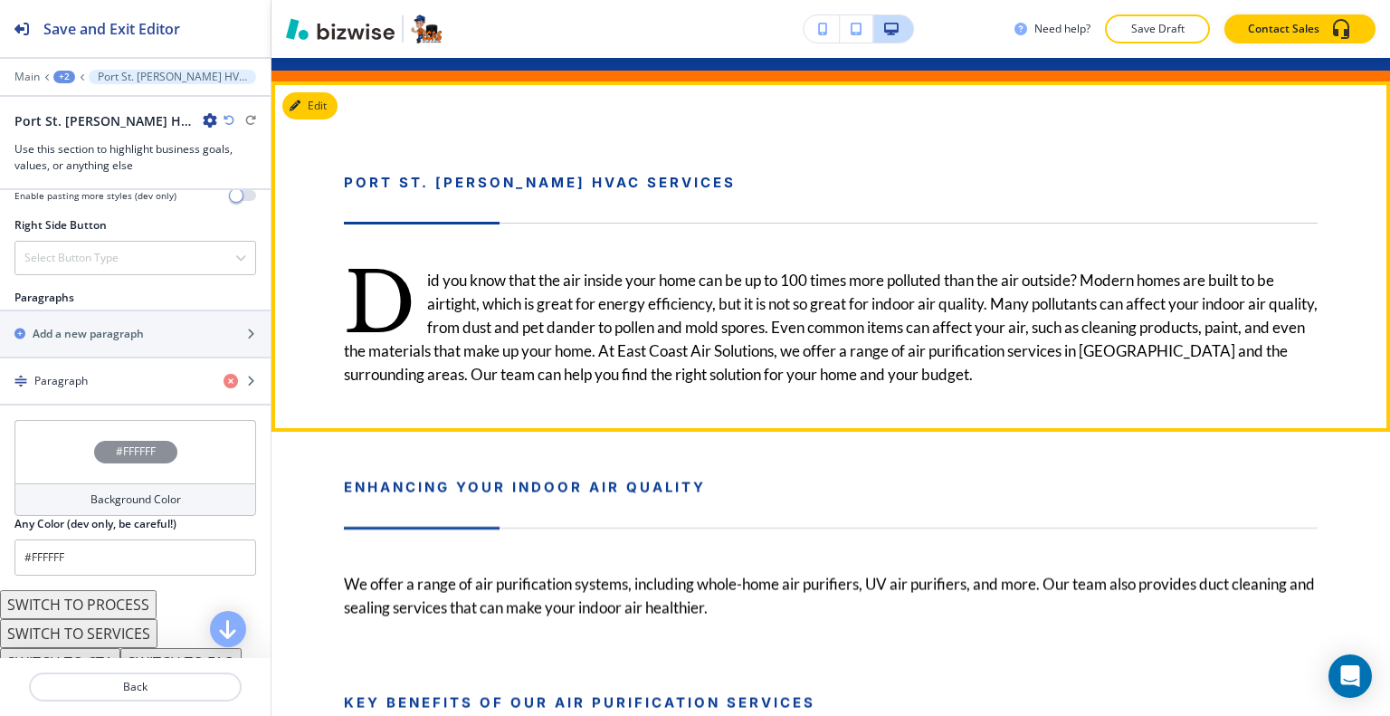
scroll to position [898, 0]
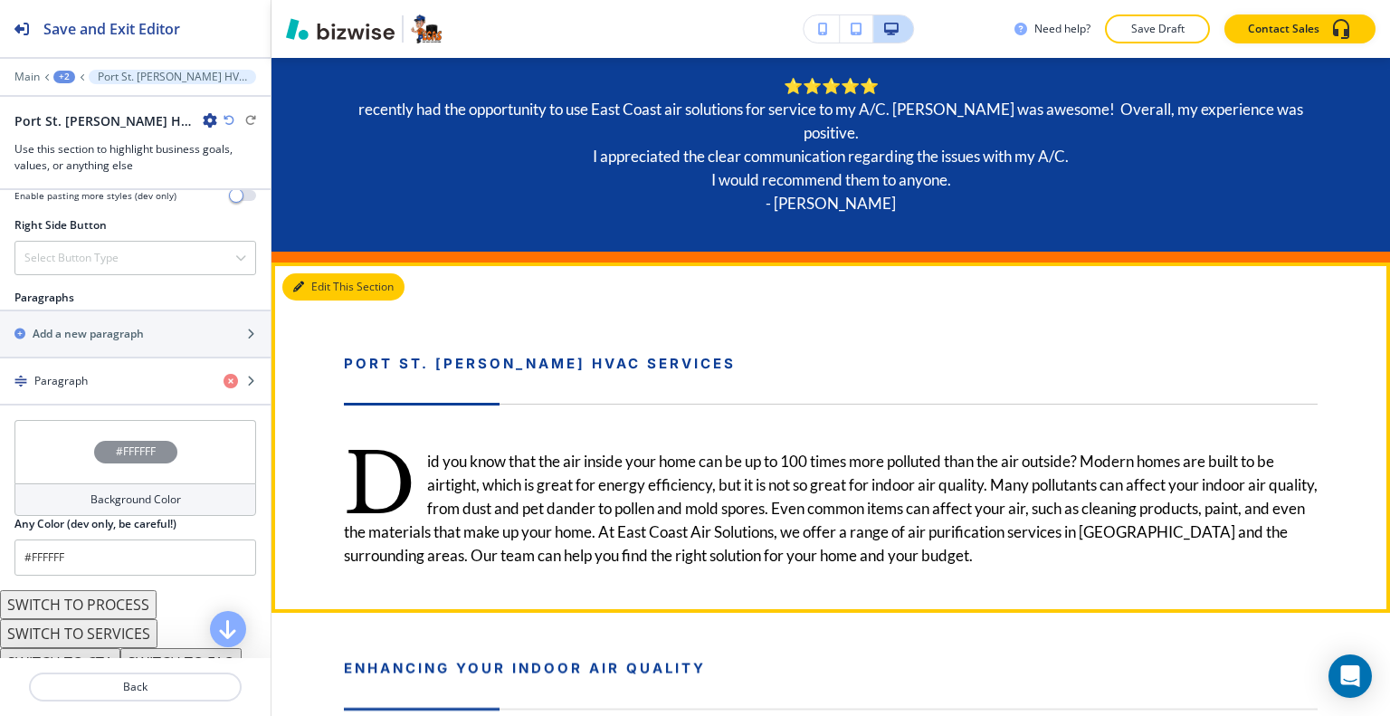
click at [322, 273] on button "Edit This Section" at bounding box center [343, 286] width 122 height 27
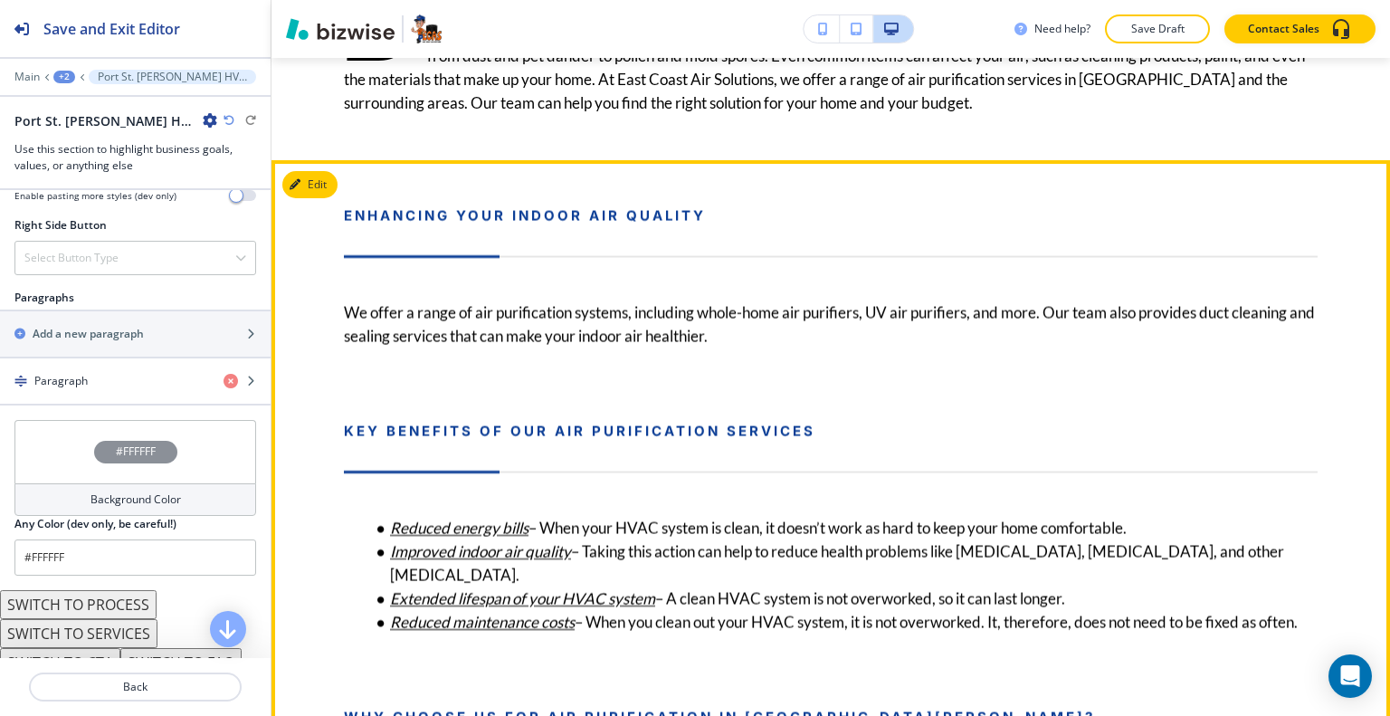
scroll to position [1079, 0]
